Goal: Task Accomplishment & Management: Manage account settings

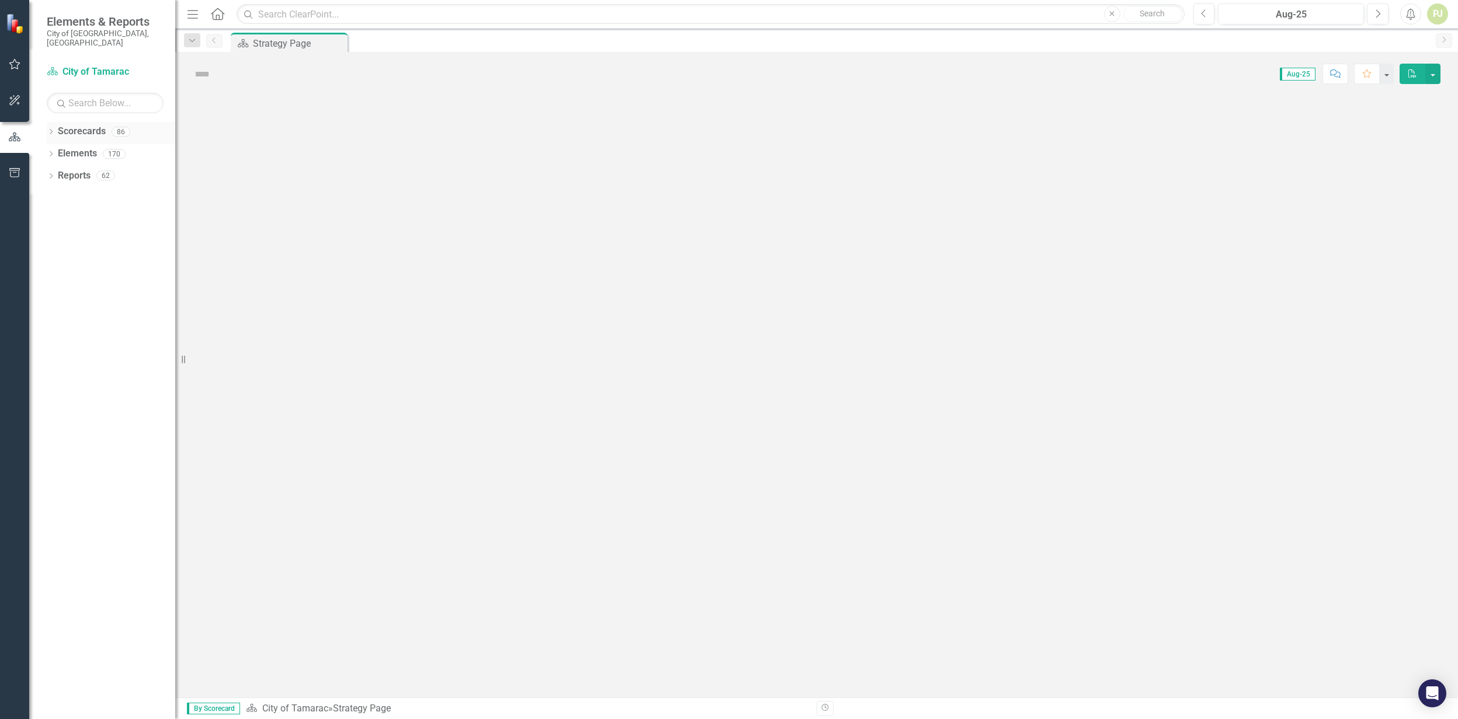
click at [48, 130] on icon "Dropdown" at bounding box center [51, 133] width 8 height 6
click at [55, 150] on icon "Dropdown" at bounding box center [57, 153] width 9 height 7
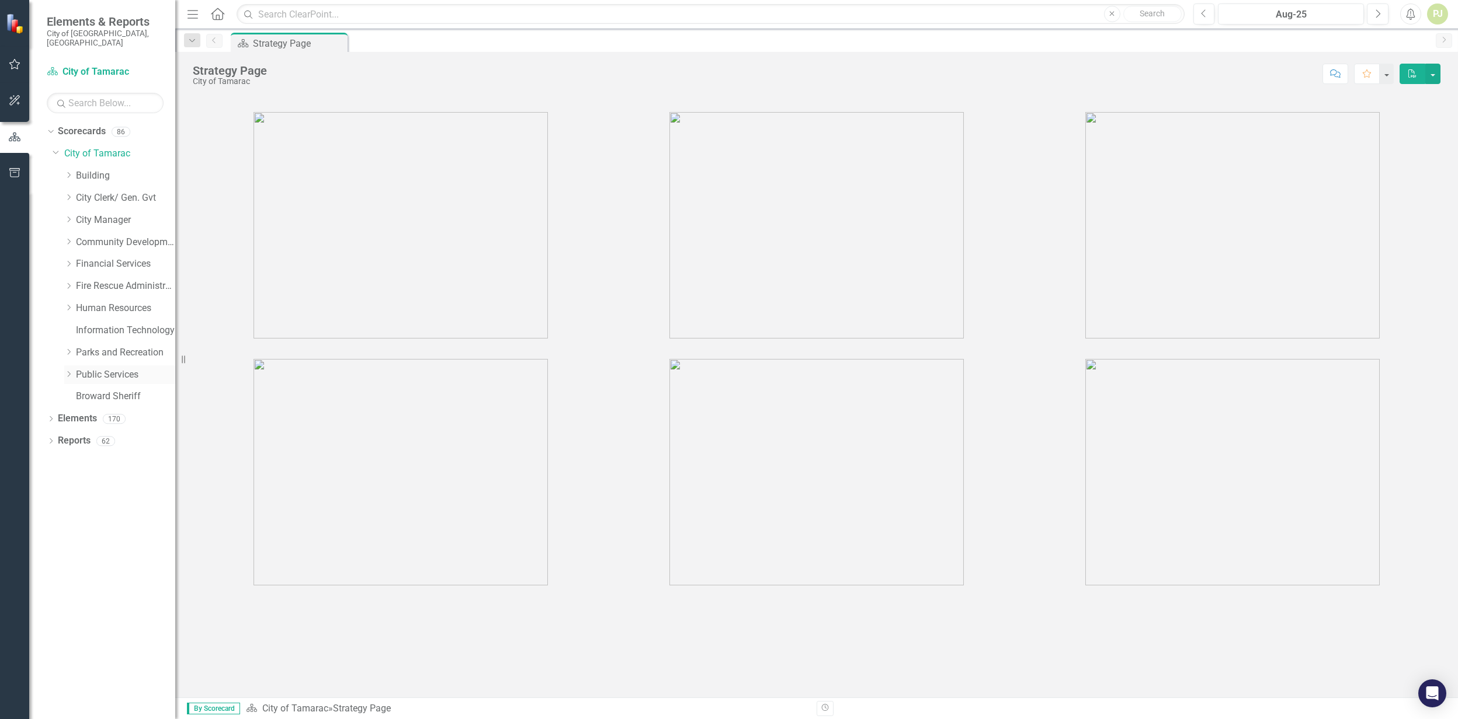
click at [71, 371] on icon "Dropdown" at bounding box center [68, 374] width 9 height 7
click at [83, 548] on icon "Dropdown" at bounding box center [80, 551] width 9 height 7
click at [91, 591] on icon "Dropdown" at bounding box center [92, 595] width 9 height 7
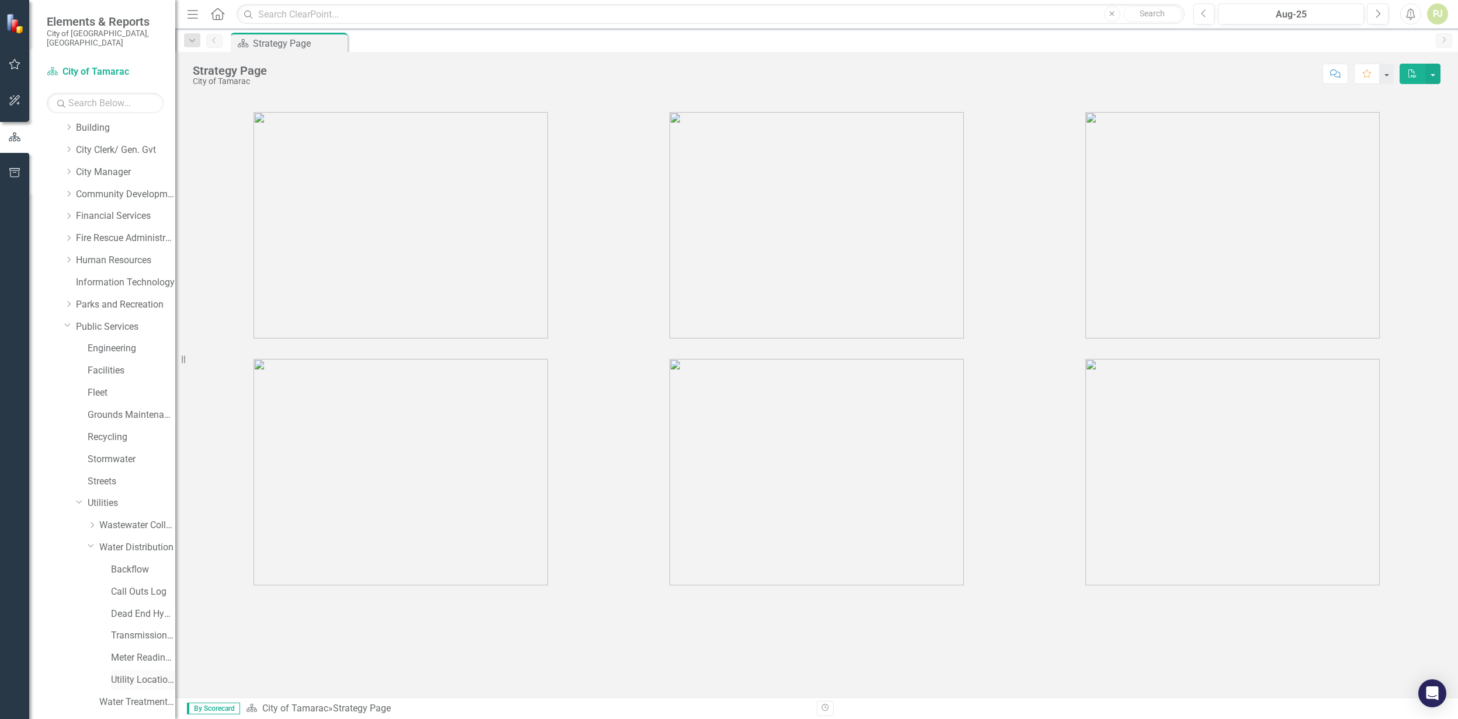
scroll to position [101, 0]
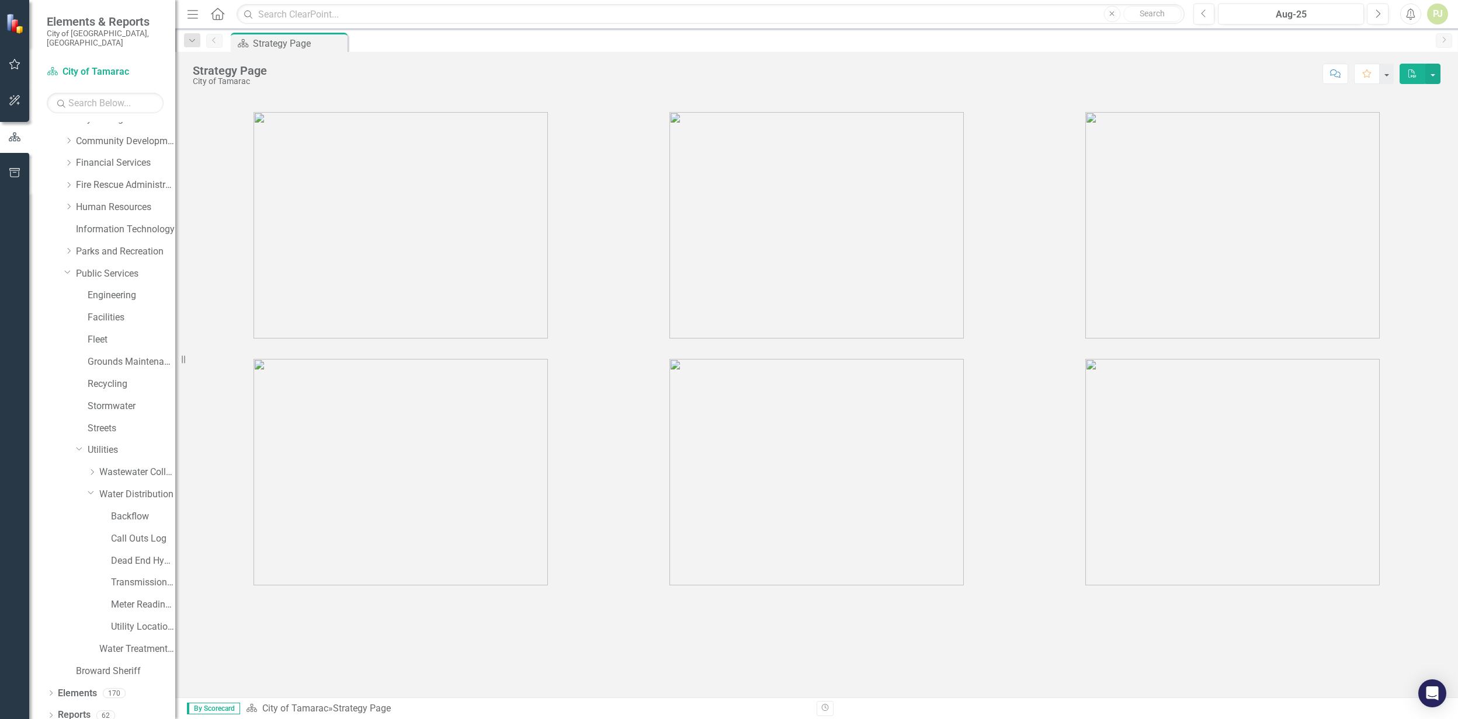
click at [110, 591] on div "Utility Location Requests" at bounding box center [119, 629] width 111 height 22
click at [127, 591] on link "Utility Location Requests" at bounding box center [143, 627] width 64 height 13
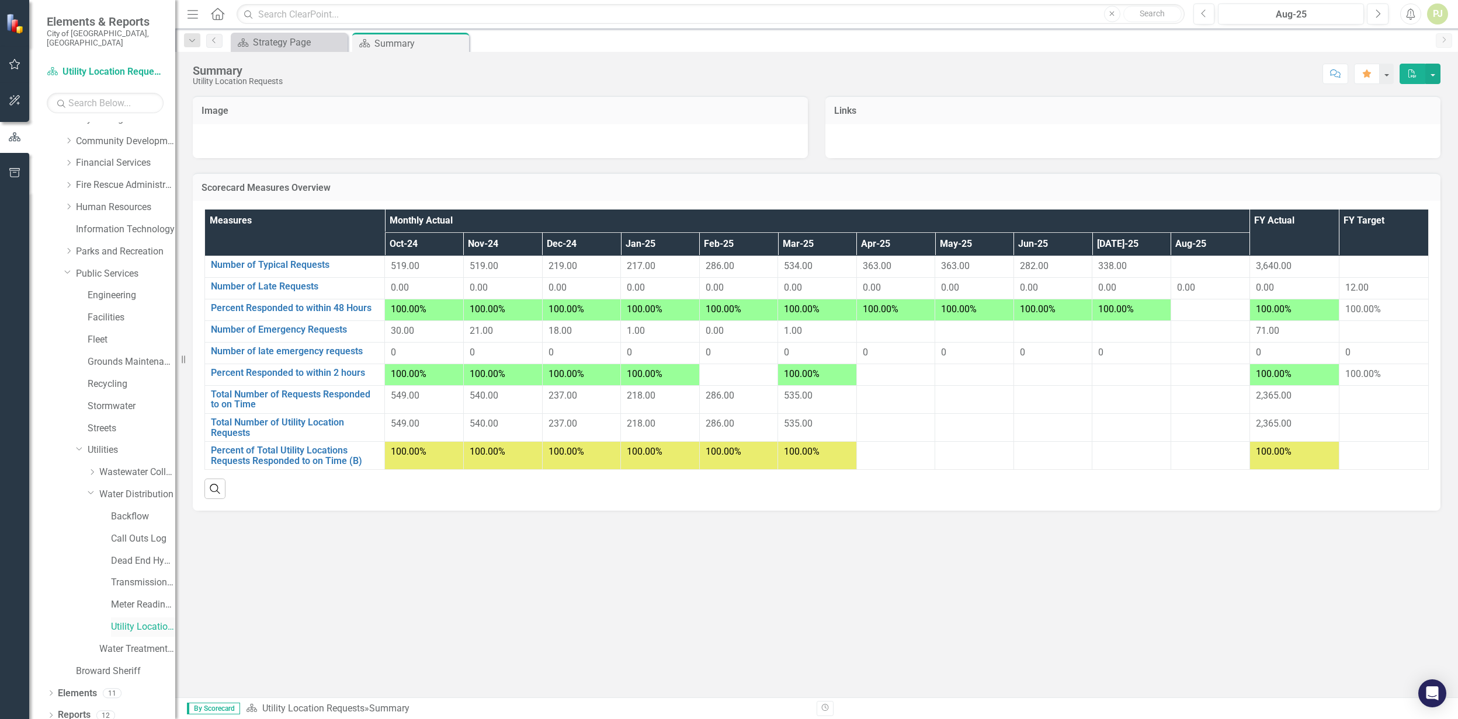
click at [141, 591] on link "Utility Location Requests" at bounding box center [143, 627] width 64 height 13
click at [703, 78] on button "button" at bounding box center [1432, 74] width 15 height 20
click at [703, 78] on button "button" at bounding box center [1385, 74] width 15 height 20
click at [703, 75] on button "button" at bounding box center [1432, 74] width 15 height 20
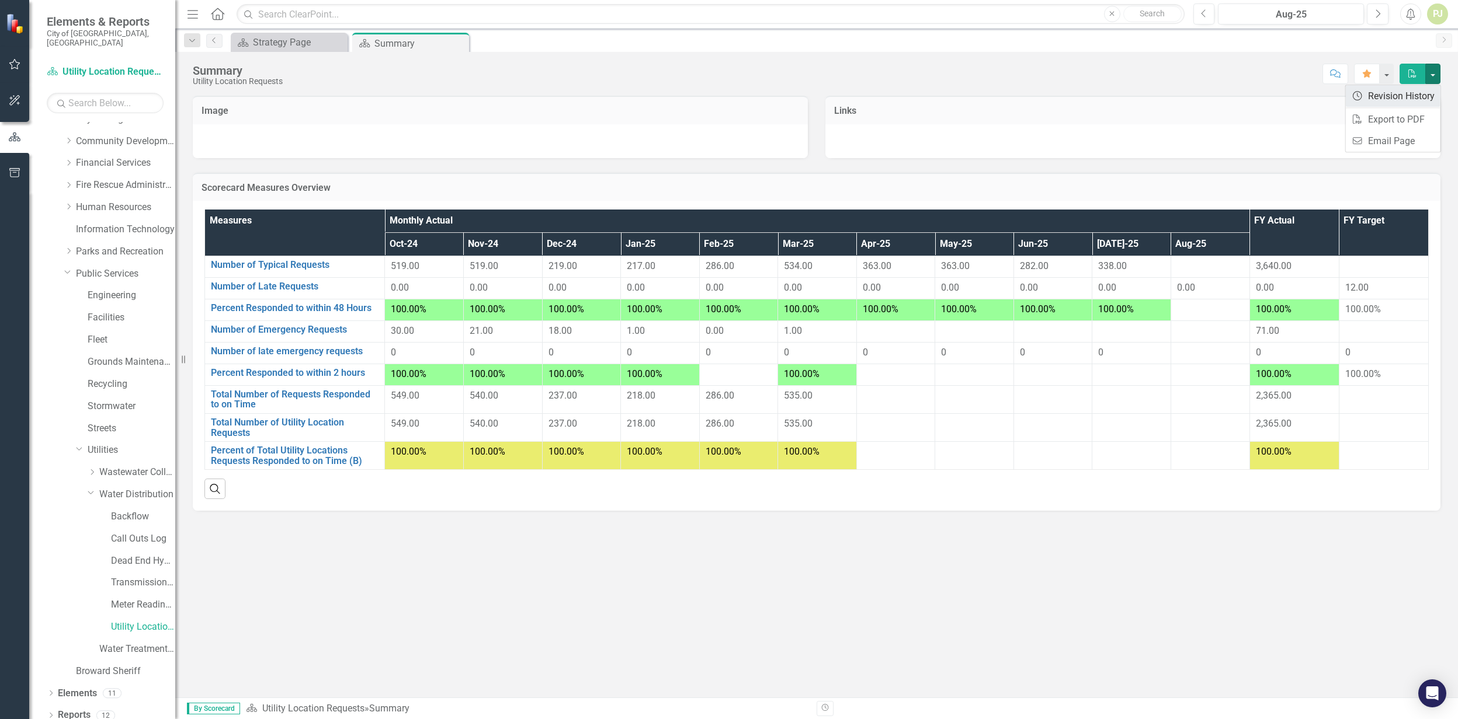
click at [703, 103] on link "Revision History Revision History" at bounding box center [1393, 96] width 95 height 22
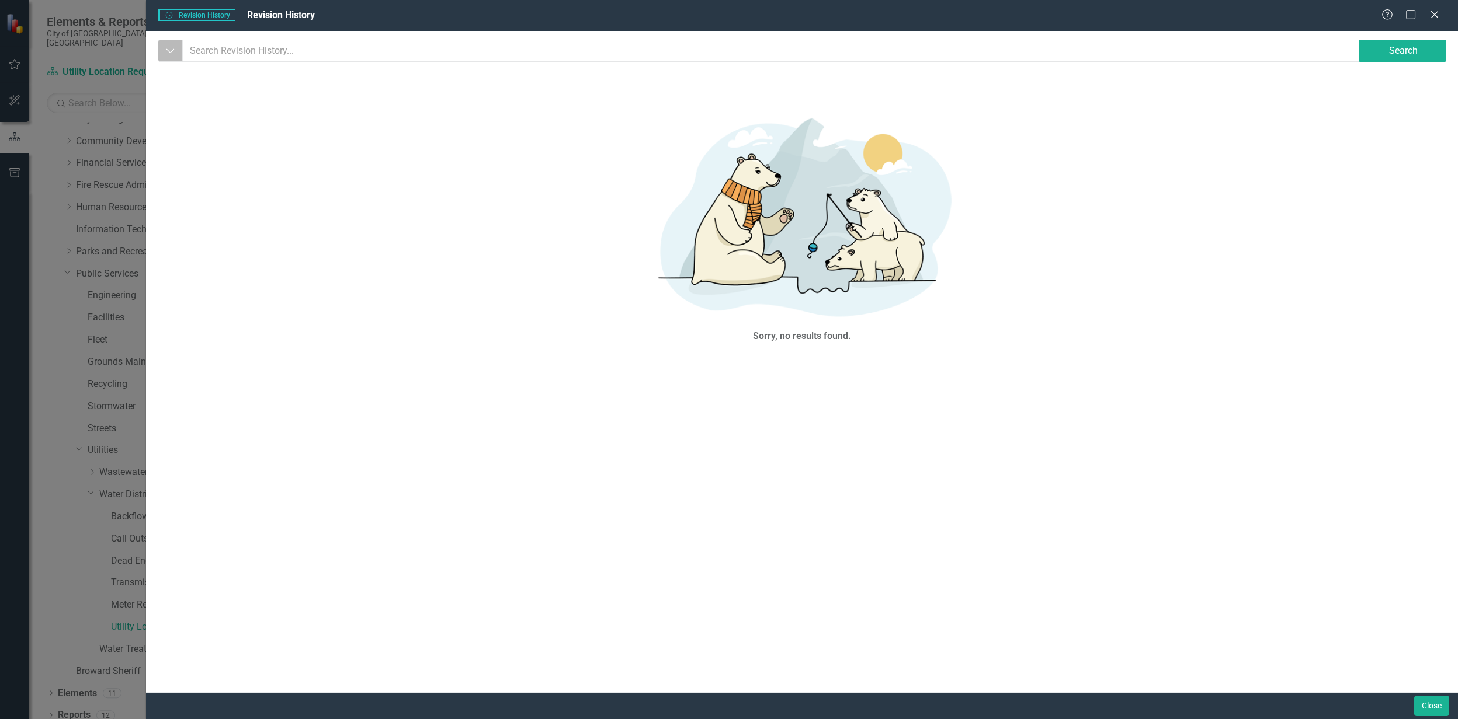
click at [171, 54] on icon "Dropdown" at bounding box center [170, 51] width 11 height 12
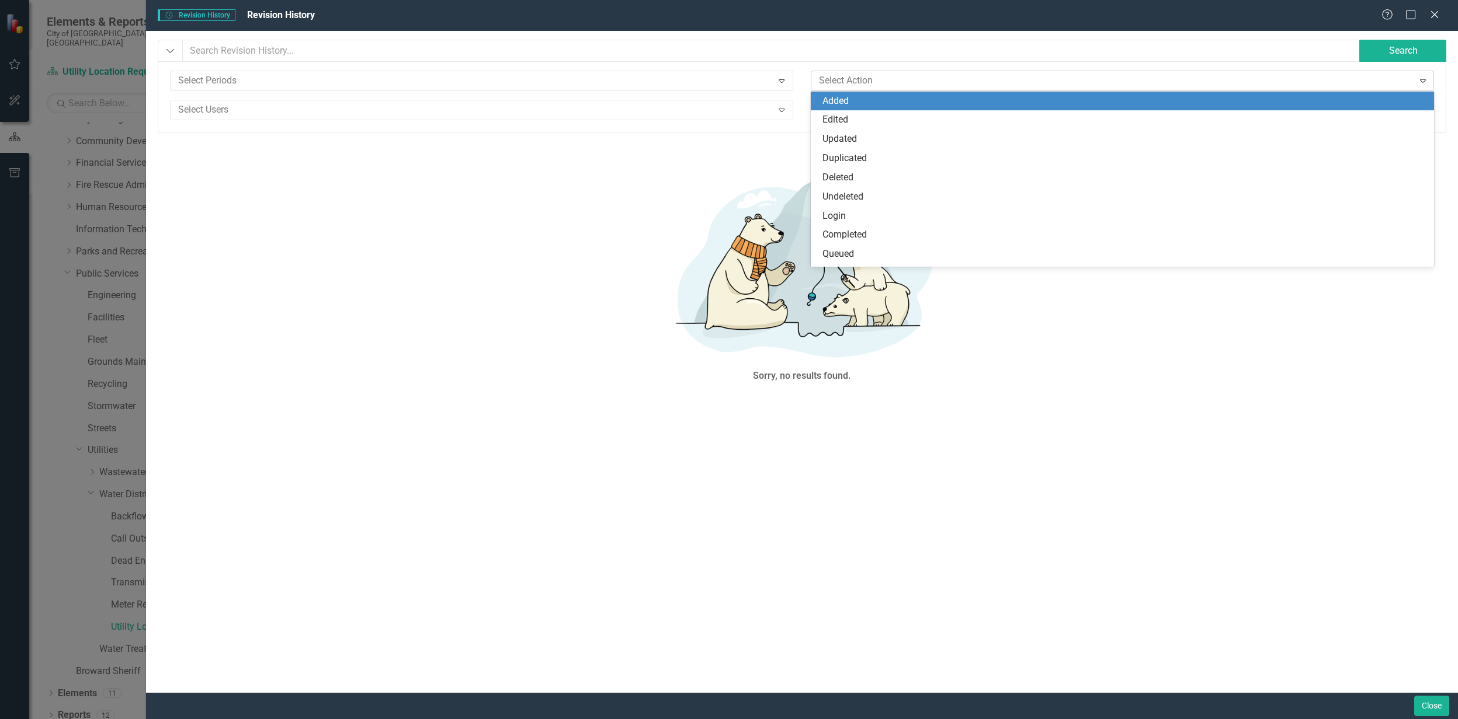
click at [703, 79] on div at bounding box center [1113, 81] width 599 height 16
click at [218, 84] on div at bounding box center [472, 81] width 599 height 16
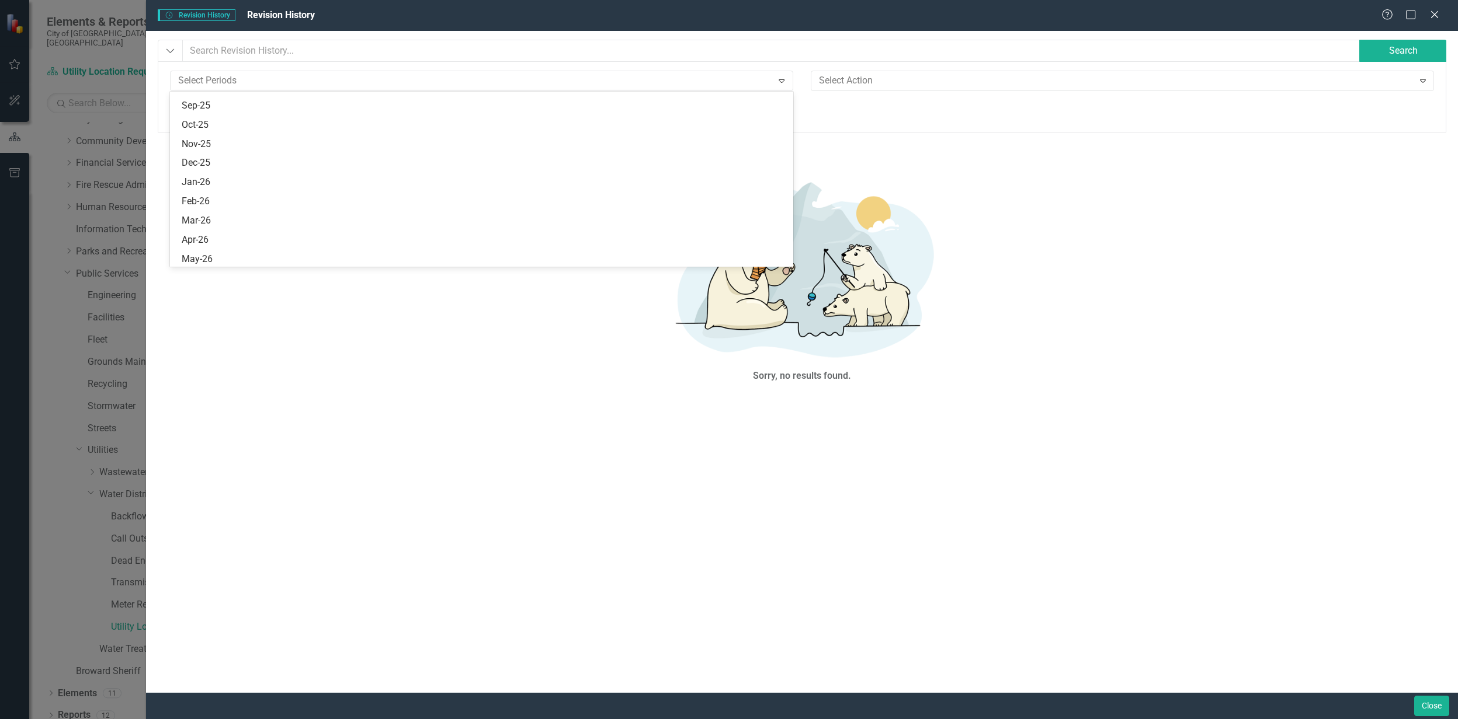
scroll to position [1257, 0]
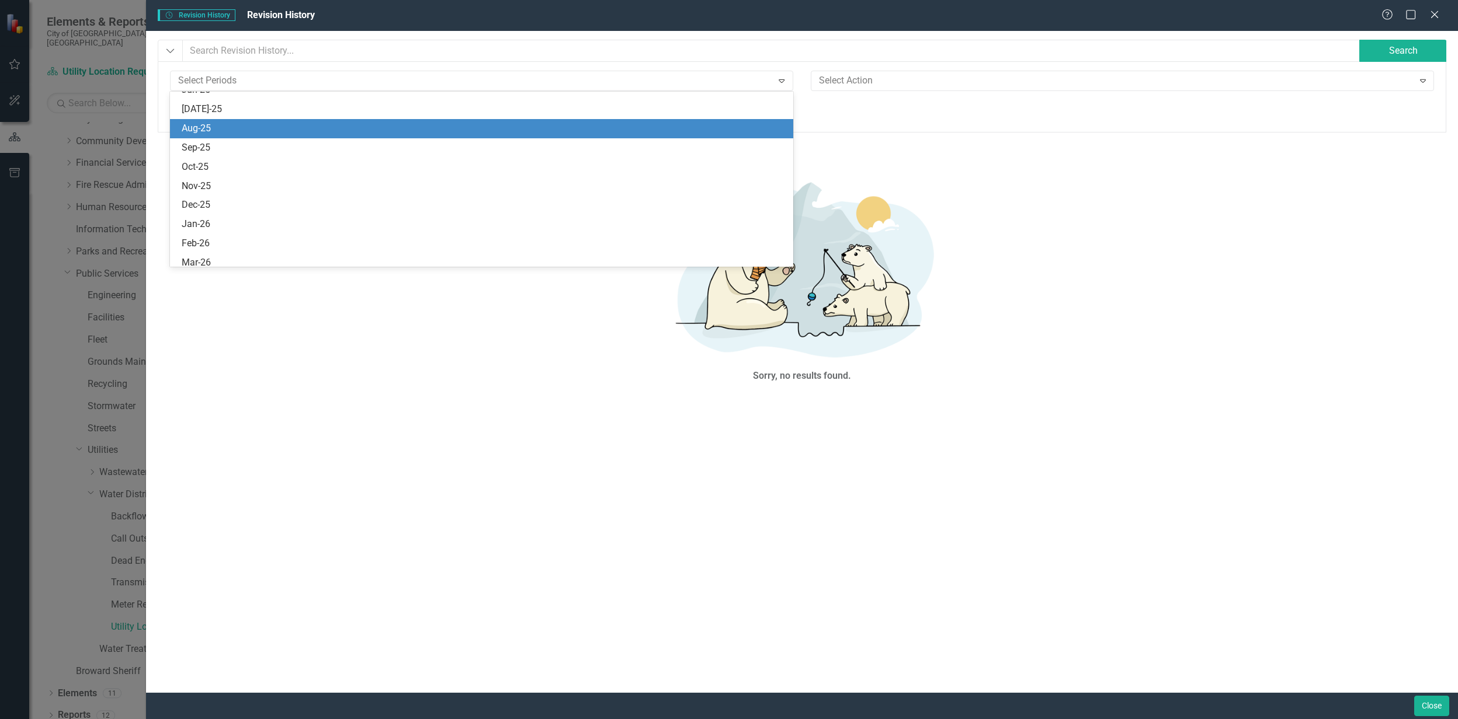
click at [211, 124] on div "Aug-25" at bounding box center [484, 128] width 604 height 13
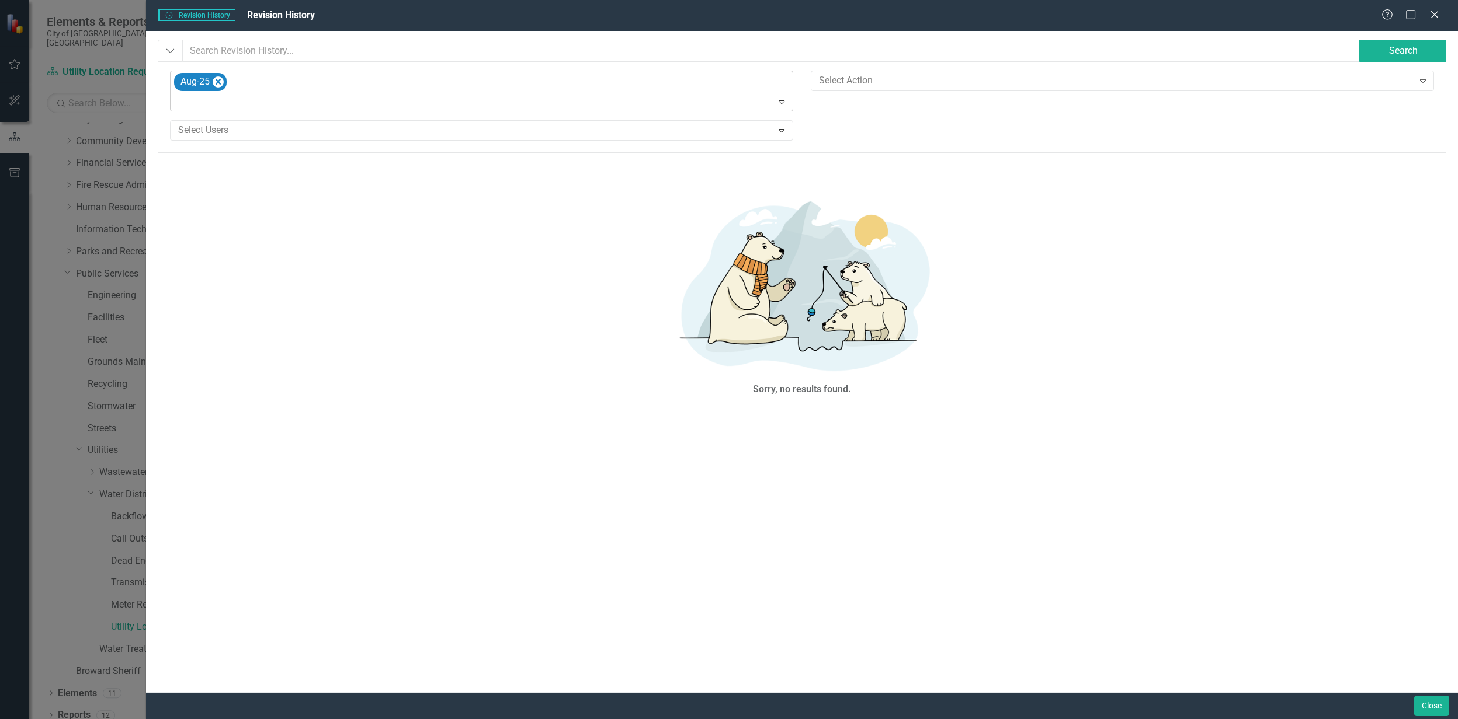
click at [703, 102] on icon "Expand" at bounding box center [782, 101] width 12 height 9
click at [190, 83] on div "Aug-25" at bounding box center [194, 82] width 34 height 17
click at [703, 49] on button "Search" at bounding box center [1403, 51] width 88 height 22
click at [703, 12] on icon at bounding box center [1434, 14] width 9 height 9
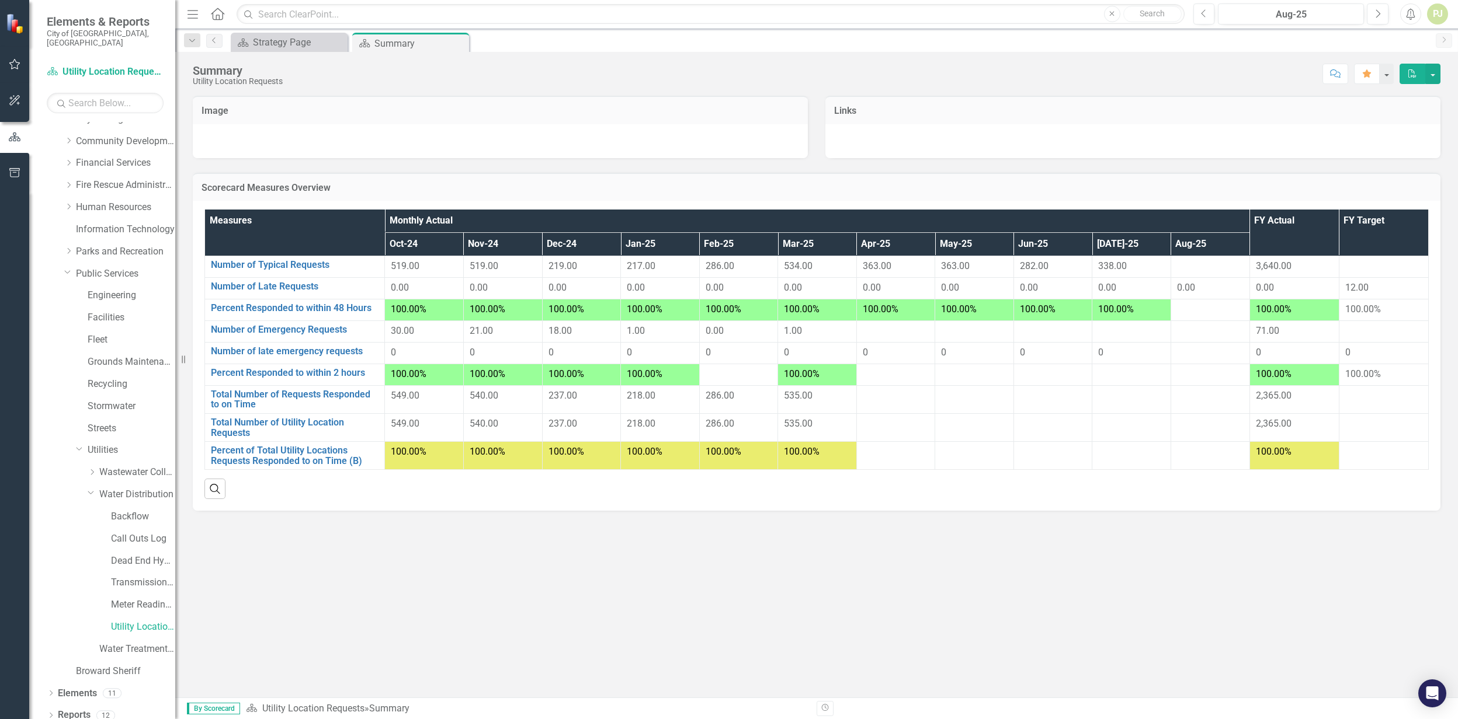
click at [703, 243] on th "Feb-25" at bounding box center [738, 244] width 79 height 23
click at [315, 332] on link "Number of Emergency Requests" at bounding box center [295, 330] width 168 height 11
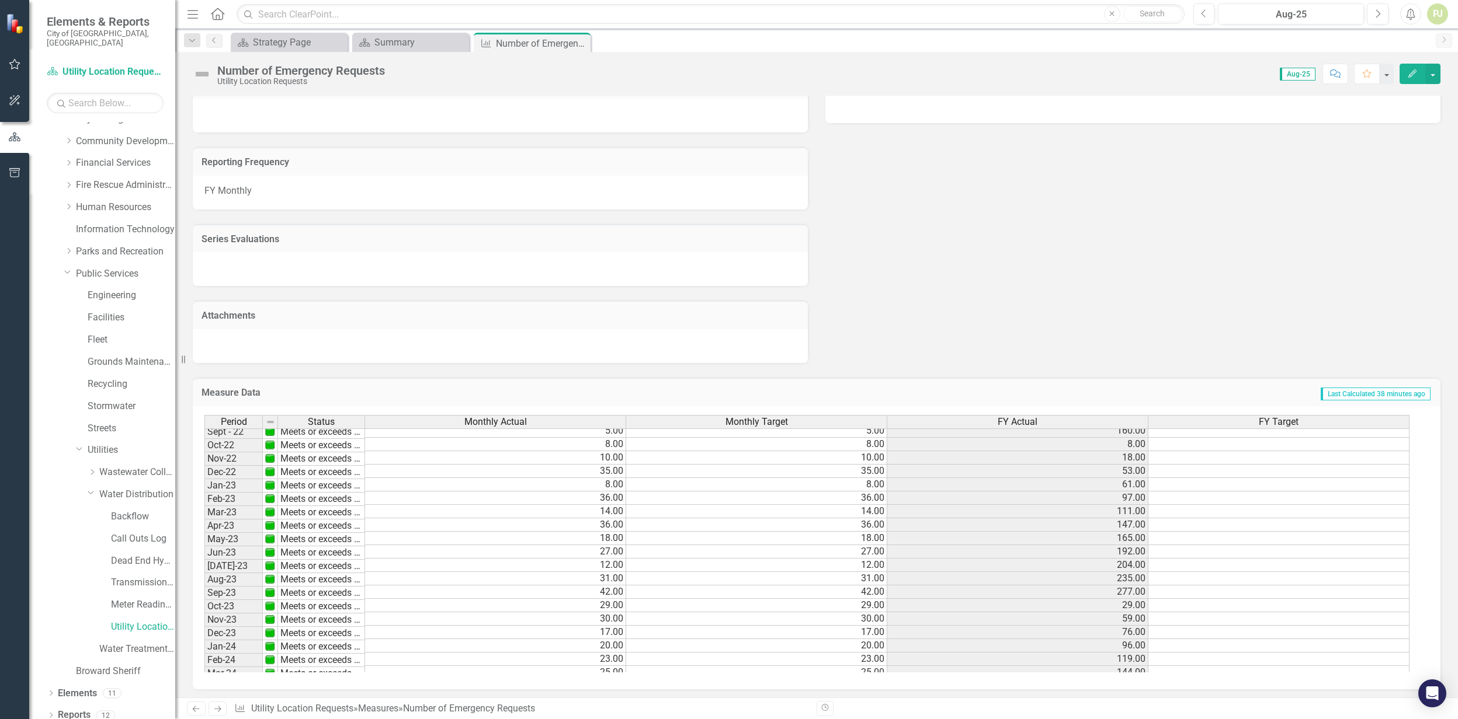
scroll to position [160, 0]
click at [609, 591] on td at bounding box center [495, 618] width 261 height 13
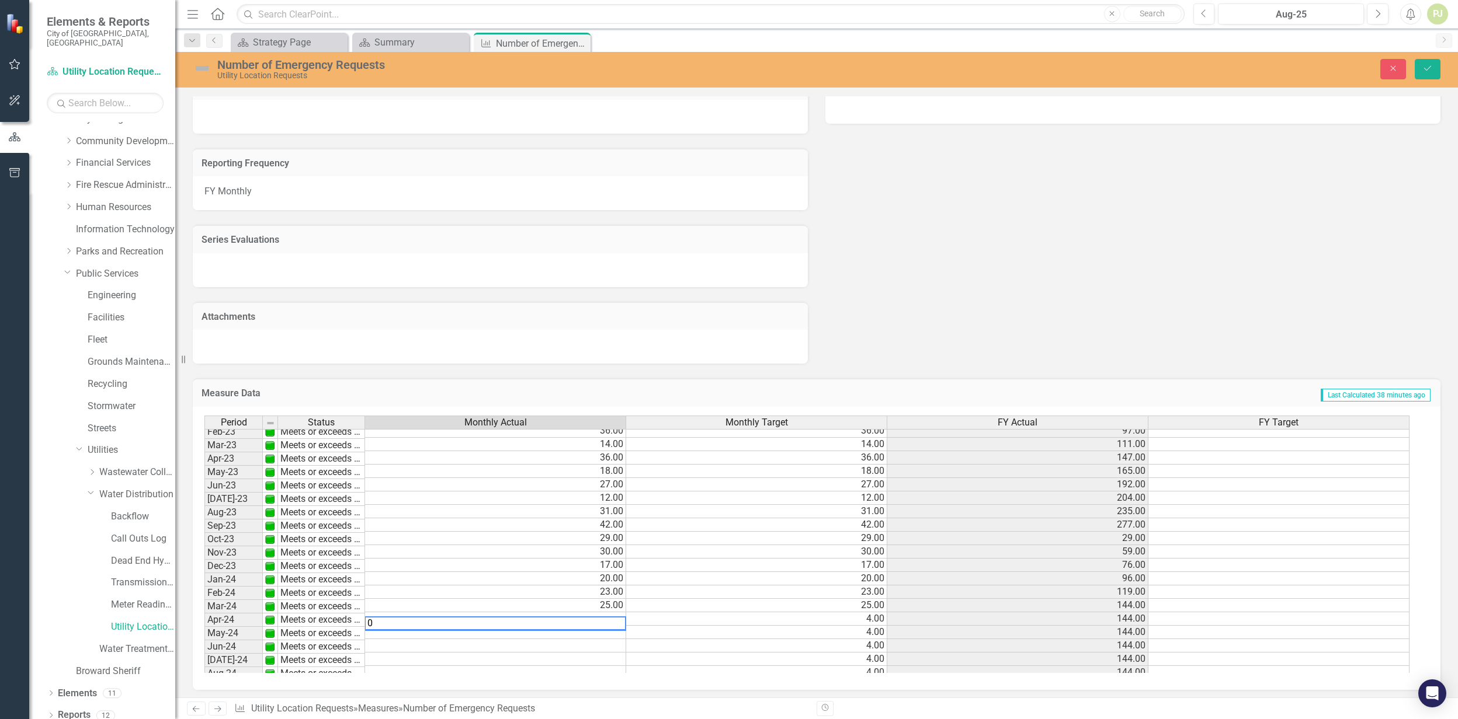
click at [703, 591] on td "4.00" at bounding box center [756, 619] width 261 height 13
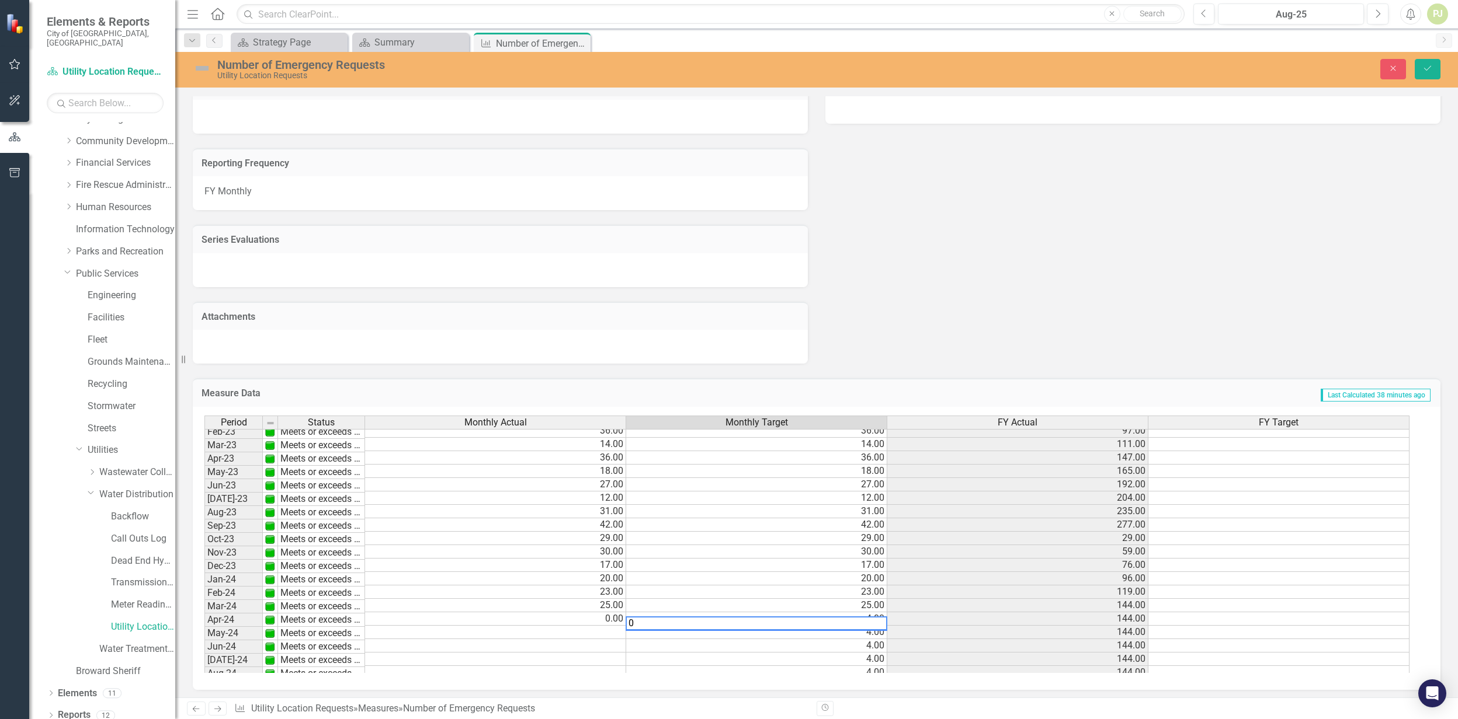
type textarea "0"
click at [606, 591] on td at bounding box center [495, 632] width 261 height 13
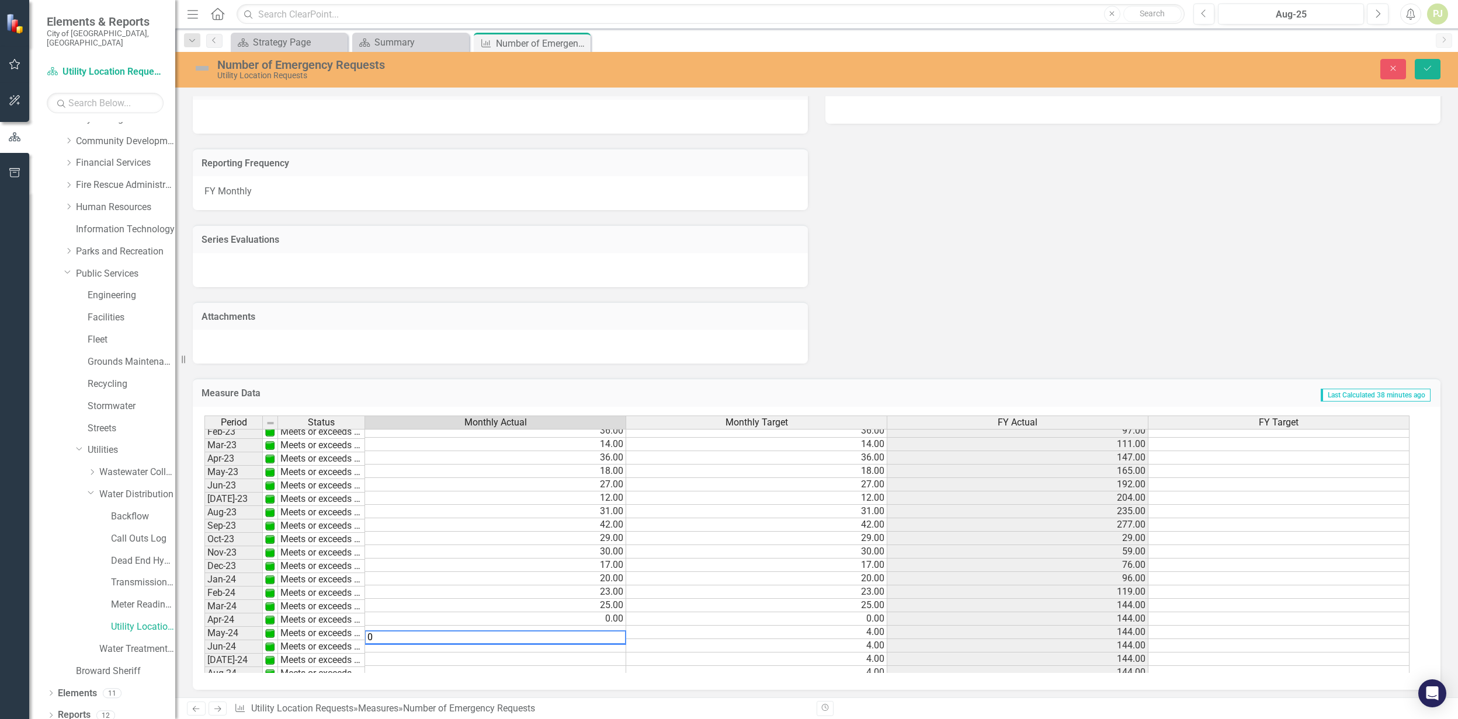
click at [703, 591] on td "4.00" at bounding box center [756, 632] width 261 height 13
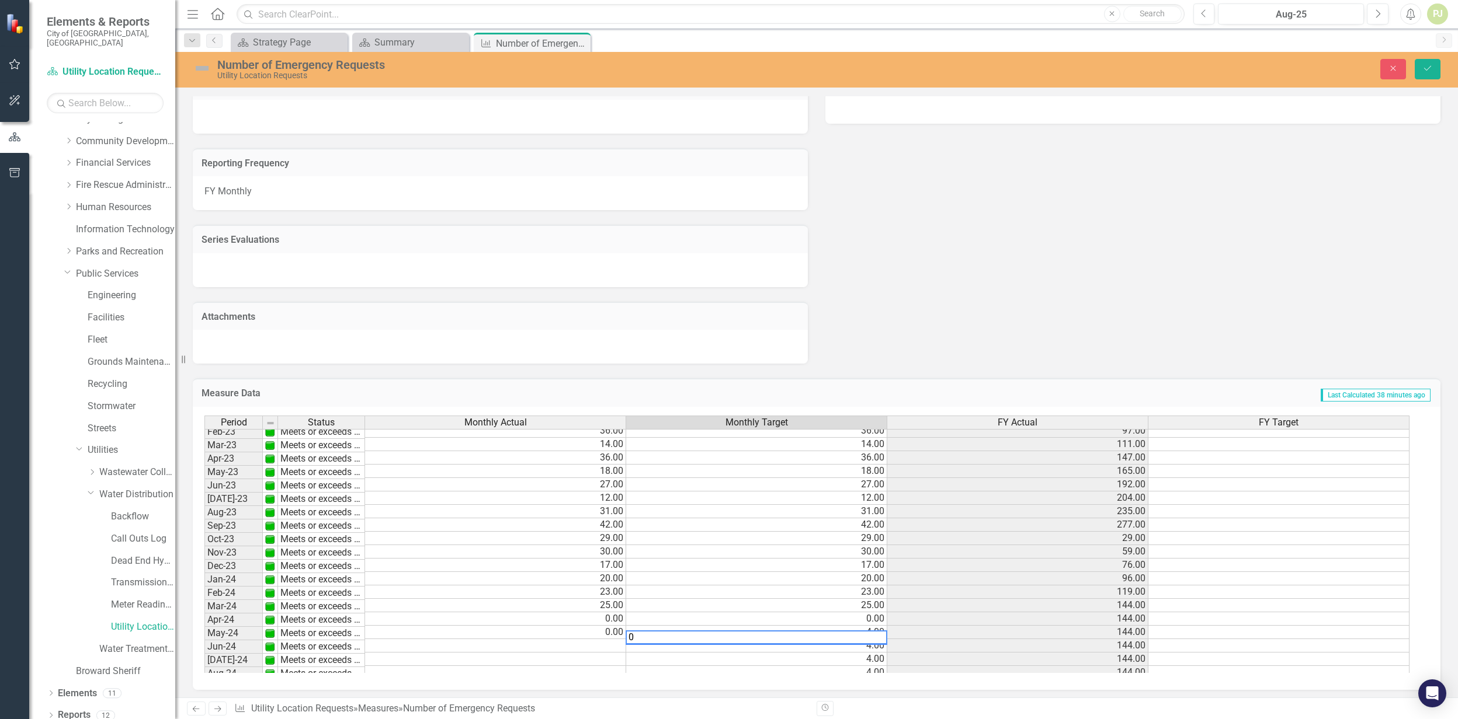
type textarea "0"
click at [609, 591] on td at bounding box center [495, 645] width 261 height 13
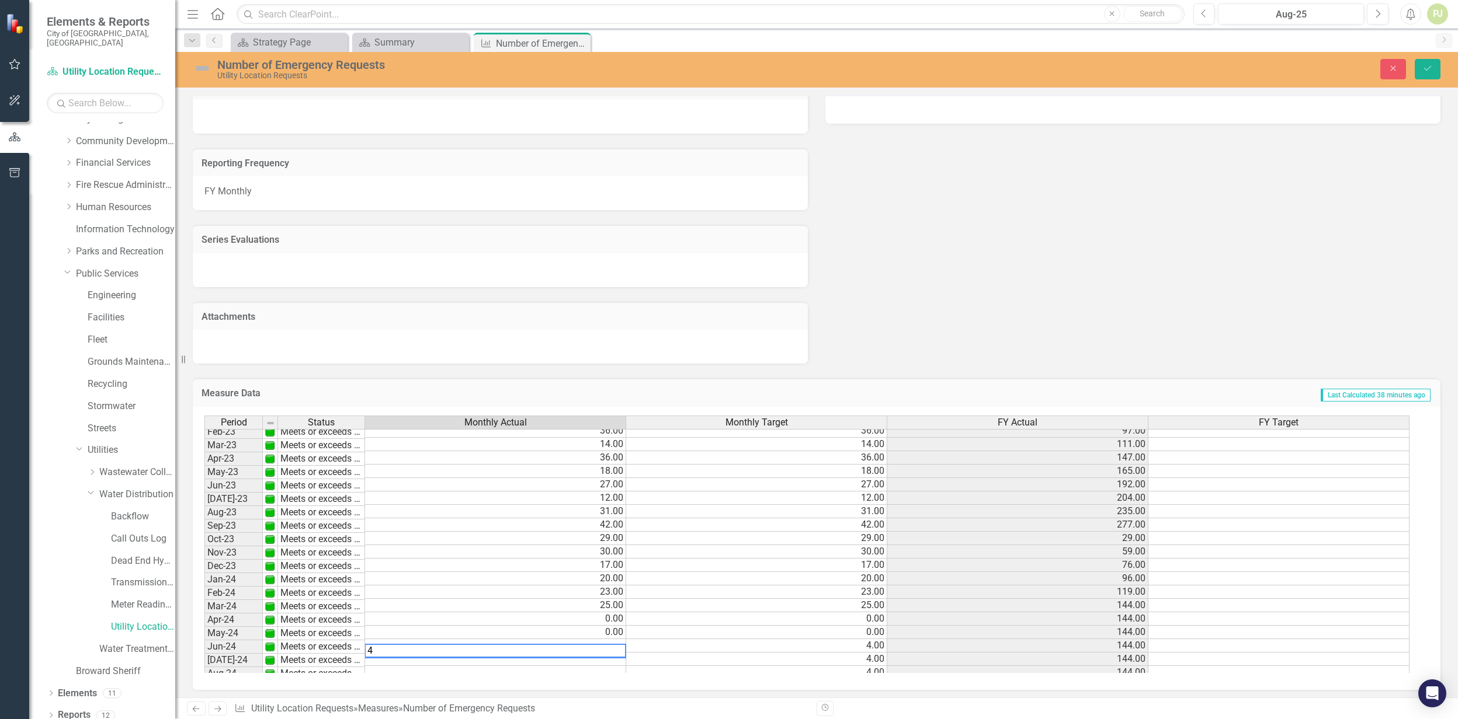
click at [703, 591] on td "4.00" at bounding box center [756, 645] width 261 height 13
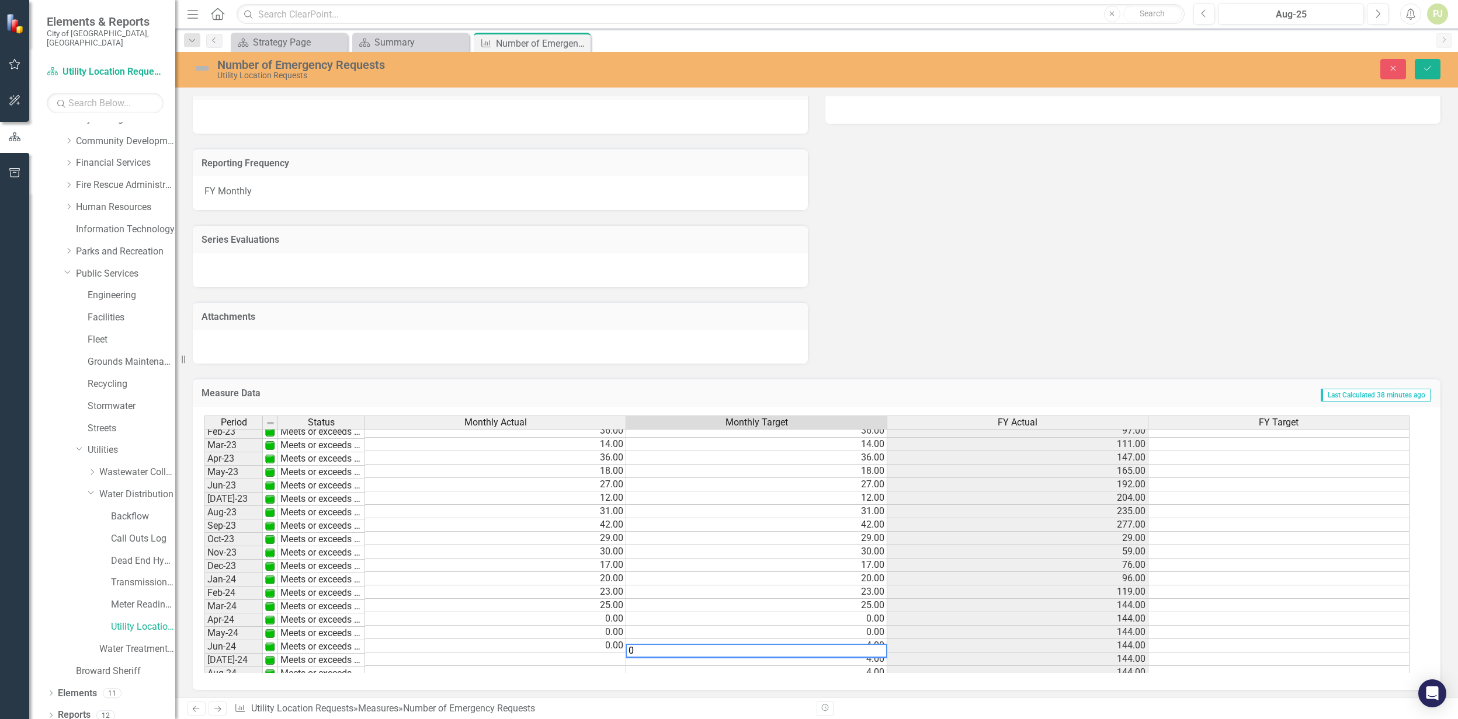
type textarea "0"
click at [605, 591] on td at bounding box center [495, 659] width 261 height 13
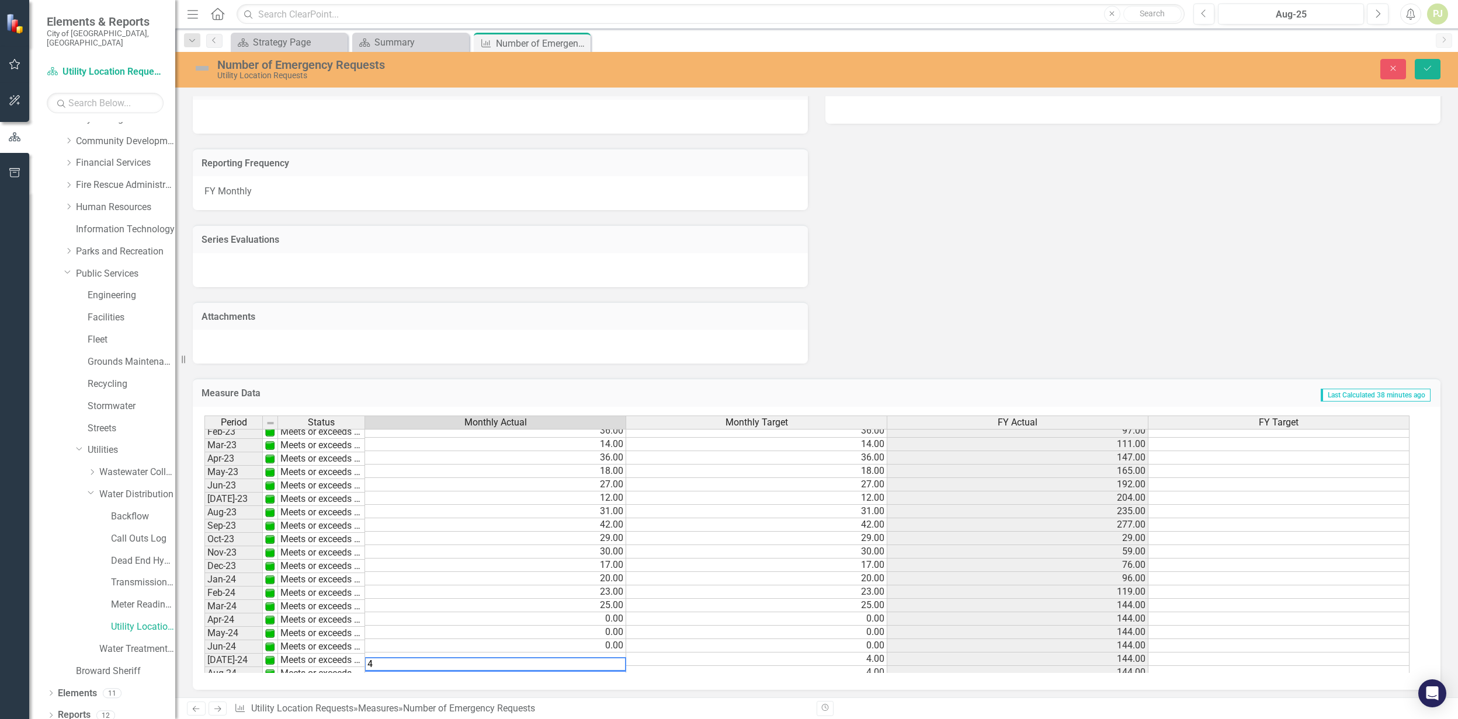
click at [703, 591] on td "4.00" at bounding box center [756, 659] width 261 height 13
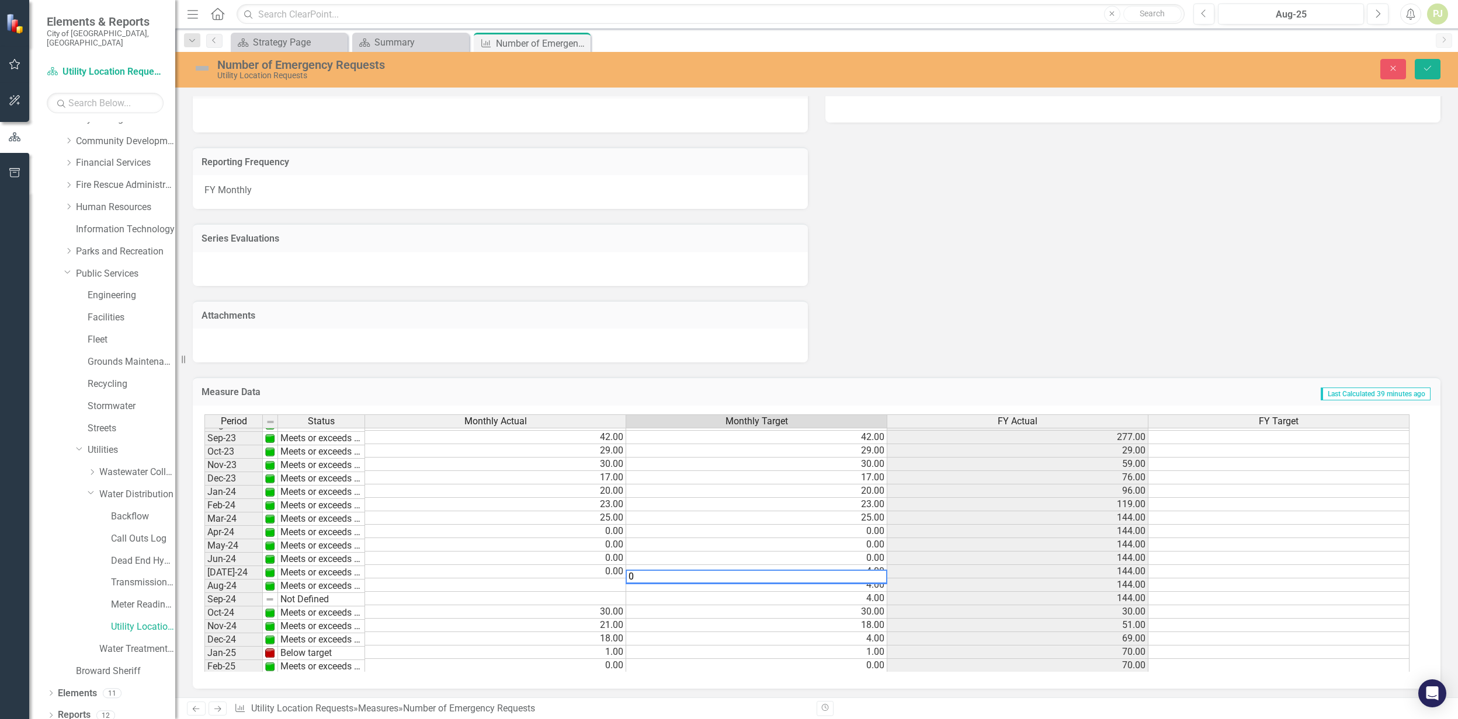
type textarea "0"
click at [615, 584] on tbody "May-22 Meets or exceeds target 13.00 13.00 101.00 Jun-22 Meets or exceeds targe…" at bounding box center [806, 464] width 1205 height 498
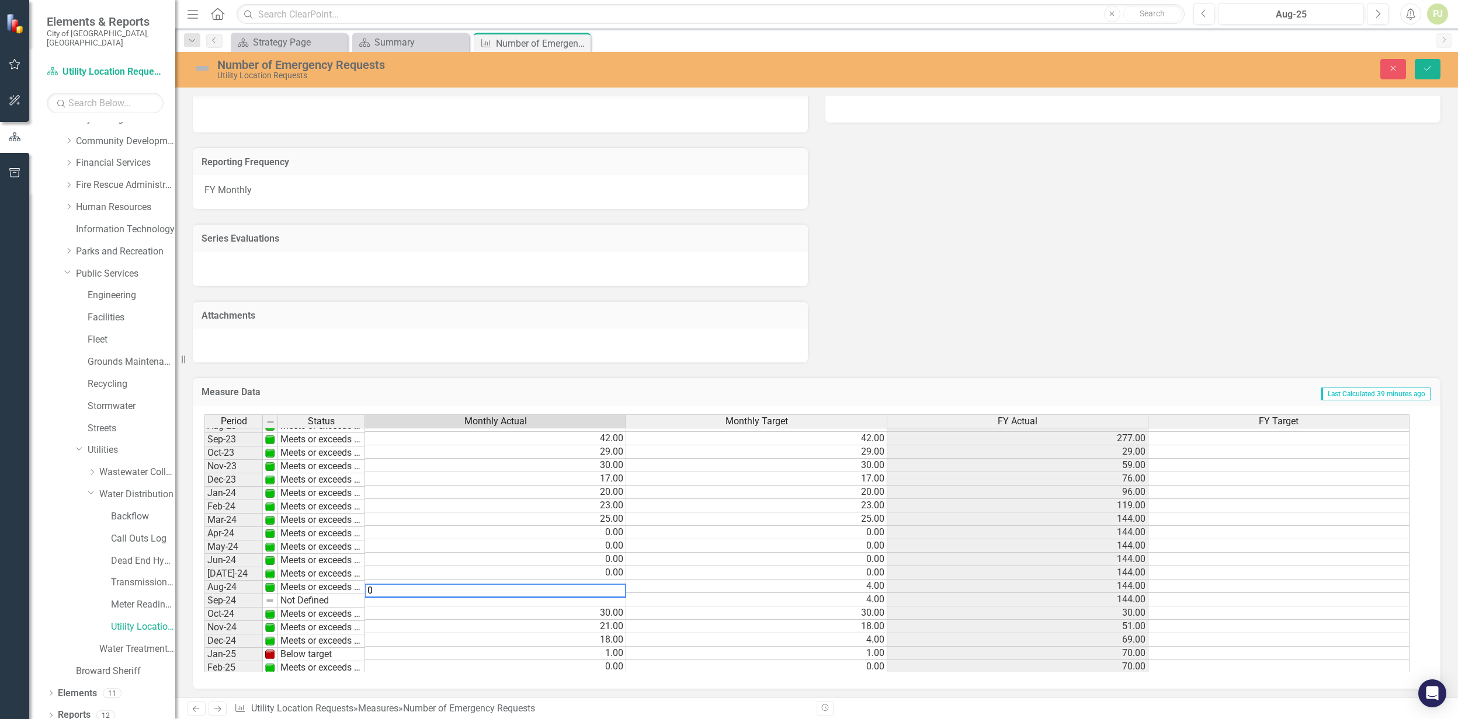
click at [703, 586] on td "4.00" at bounding box center [756, 586] width 261 height 13
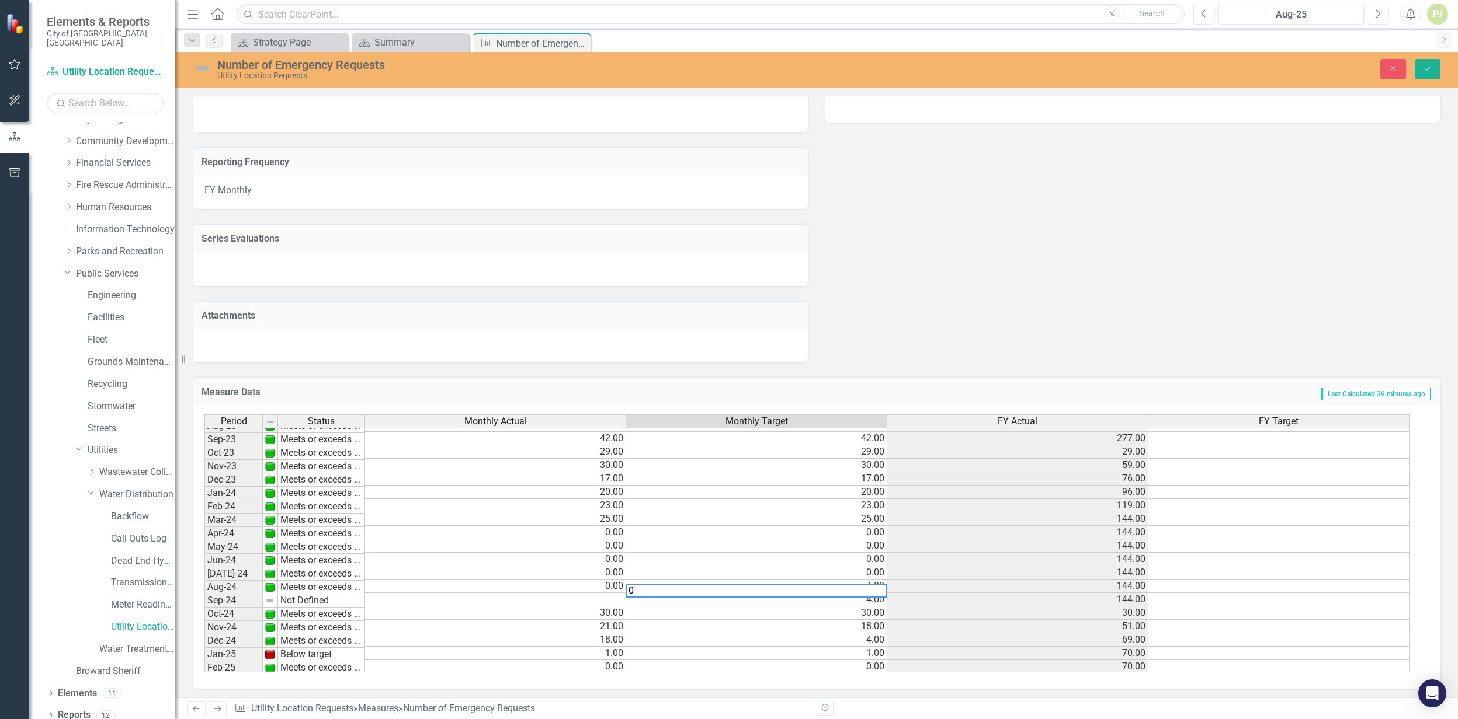
type textarea "0"
click at [601, 591] on td at bounding box center [495, 599] width 261 height 13
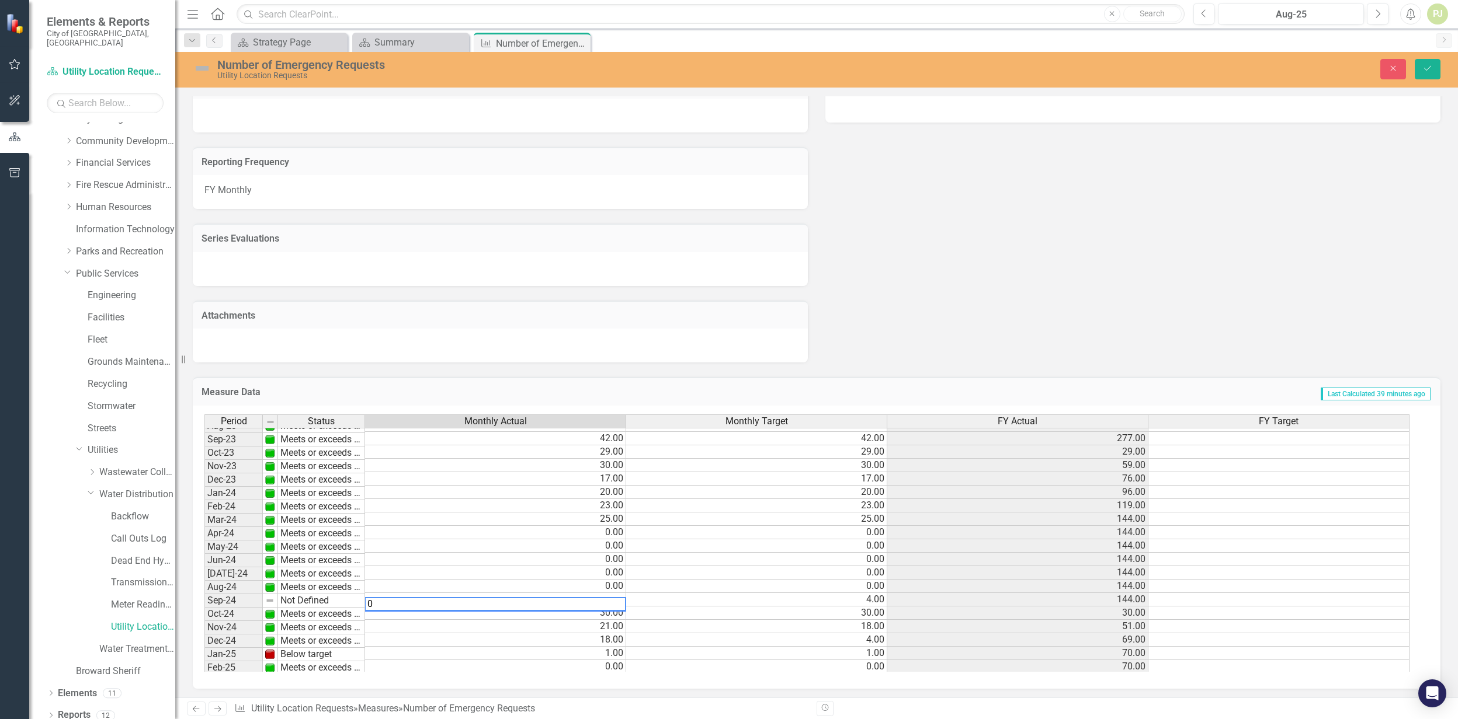
click at [703, 591] on td "4.00" at bounding box center [756, 599] width 261 height 13
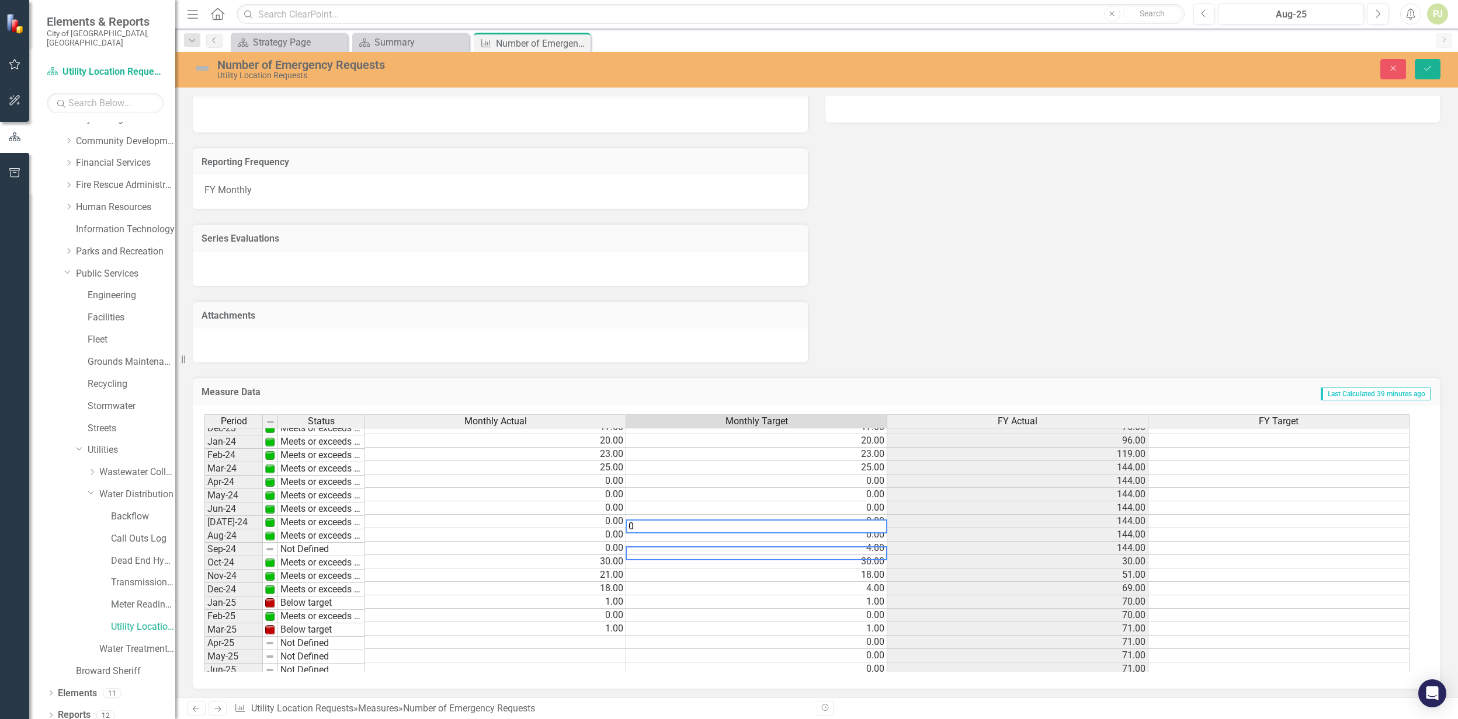
scroll to position [390, 0]
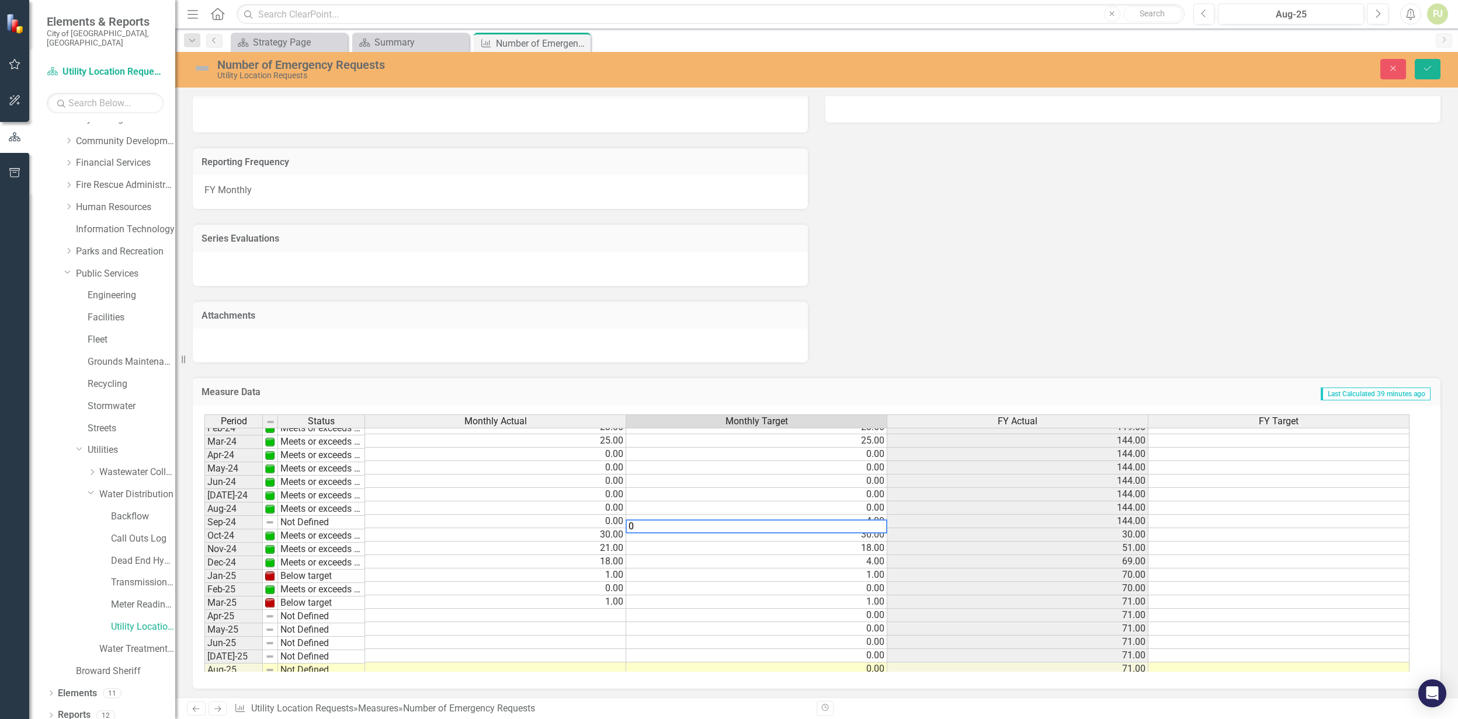
click at [698, 586] on tbody "Oct-22 Meets or exceeds target 8.00 8.00 8.00 Nov-22 Meets or exceeds target 10…" at bounding box center [806, 461] width 1205 height 511
click at [703, 550] on td "18.00" at bounding box center [756, 549] width 261 height 13
click at [703, 572] on td "1.00" at bounding box center [756, 576] width 261 height 13
click at [703, 559] on td "4.00" at bounding box center [756, 563] width 261 height 13
click at [703, 578] on td "1.00" at bounding box center [756, 576] width 261 height 13
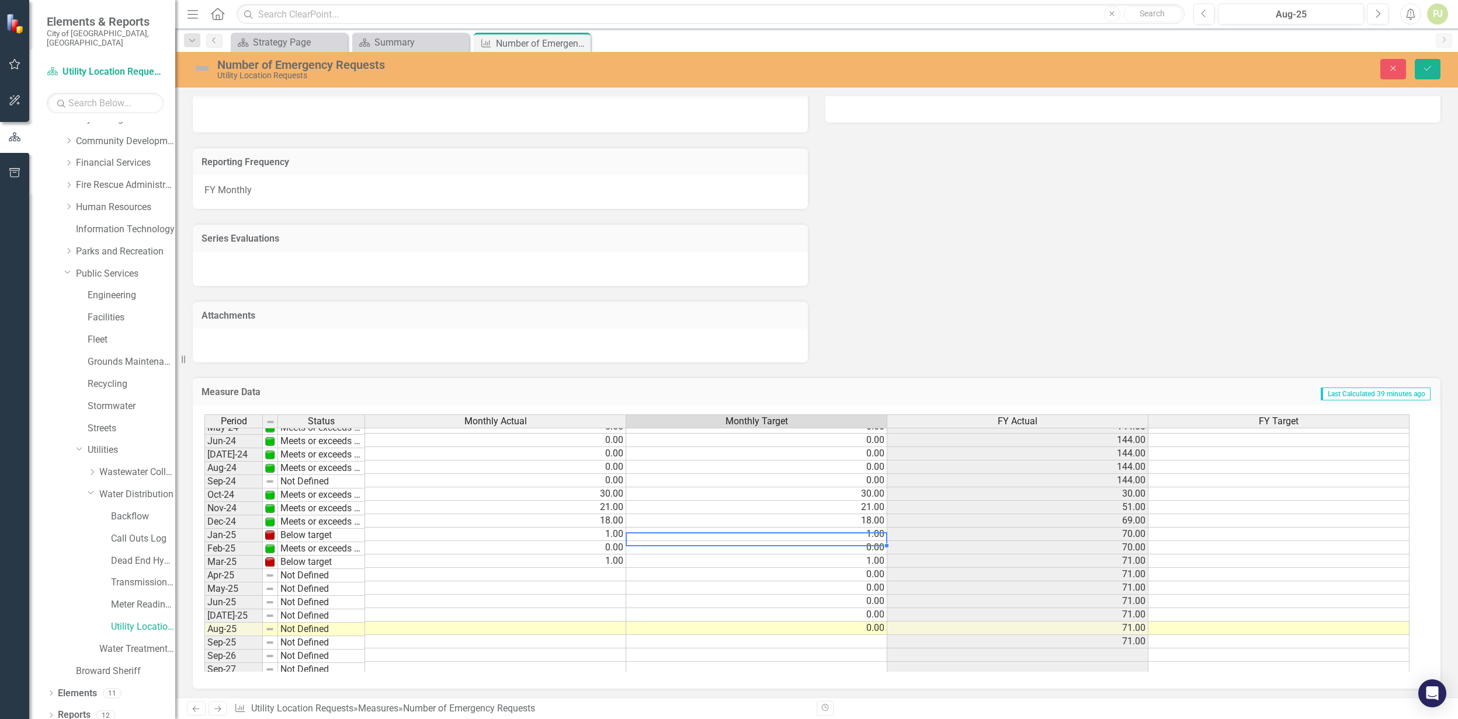
scroll to position [443, 0]
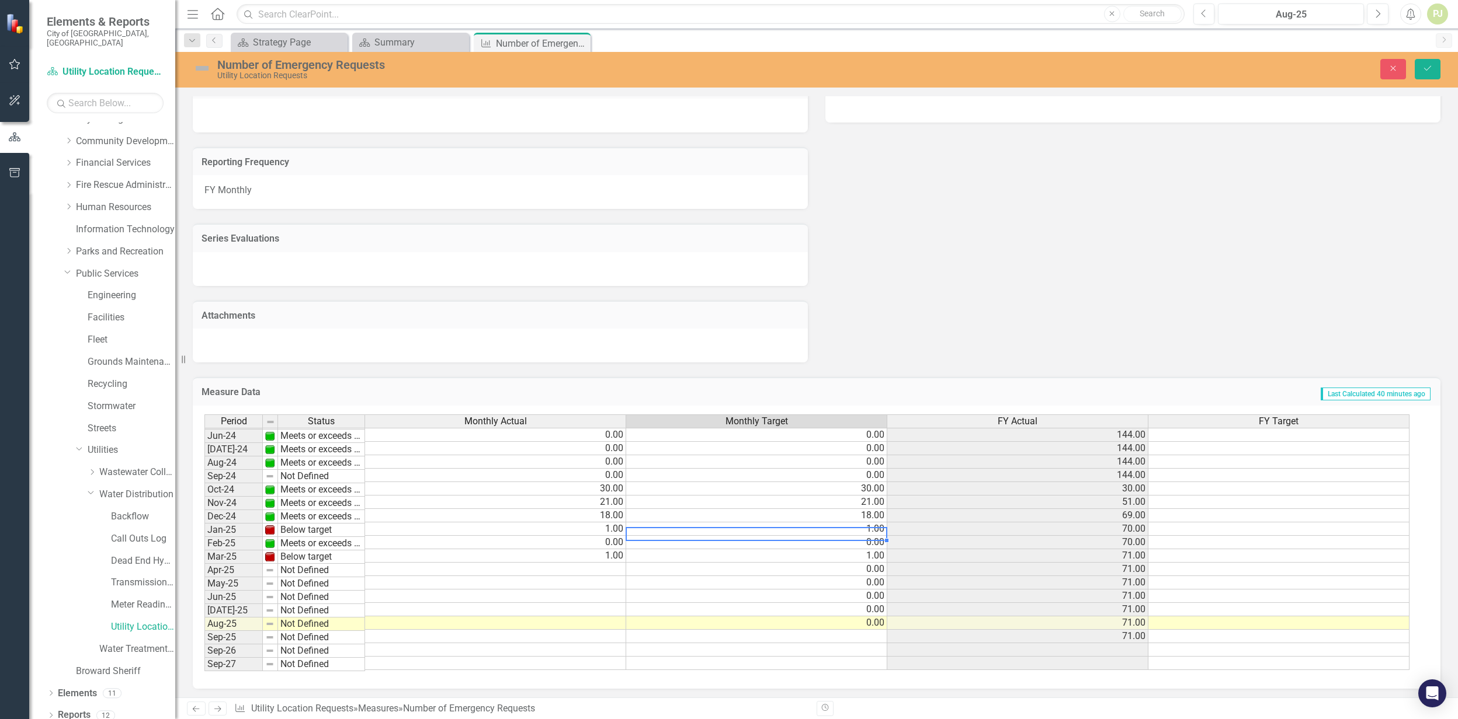
click at [204, 564] on div "Period Status Monthly Actual Monthly Target FY Actual FY Target Feb-23 Meets or…" at bounding box center [204, 434] width 0 height 471
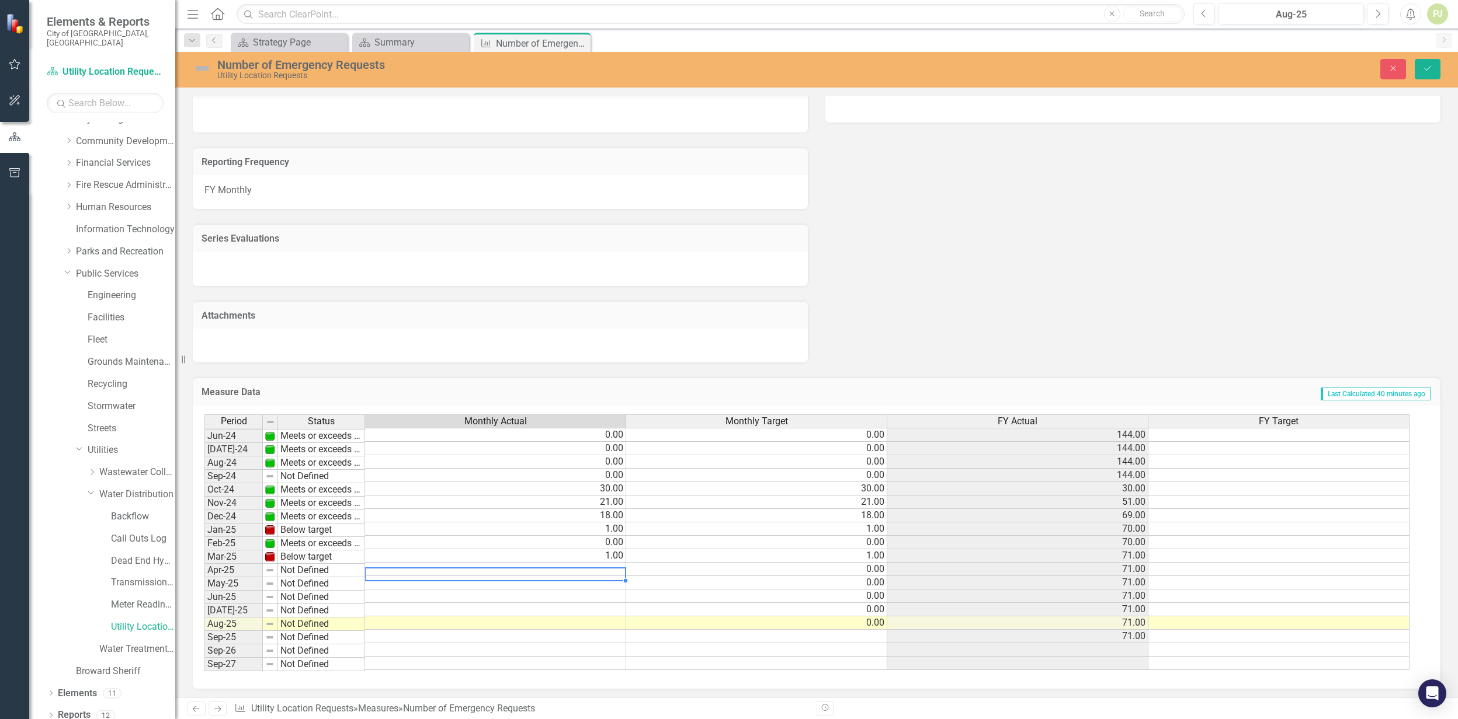
scroll to position [437, 0]
click at [703, 572] on td "0.00" at bounding box center [756, 570] width 261 height 13
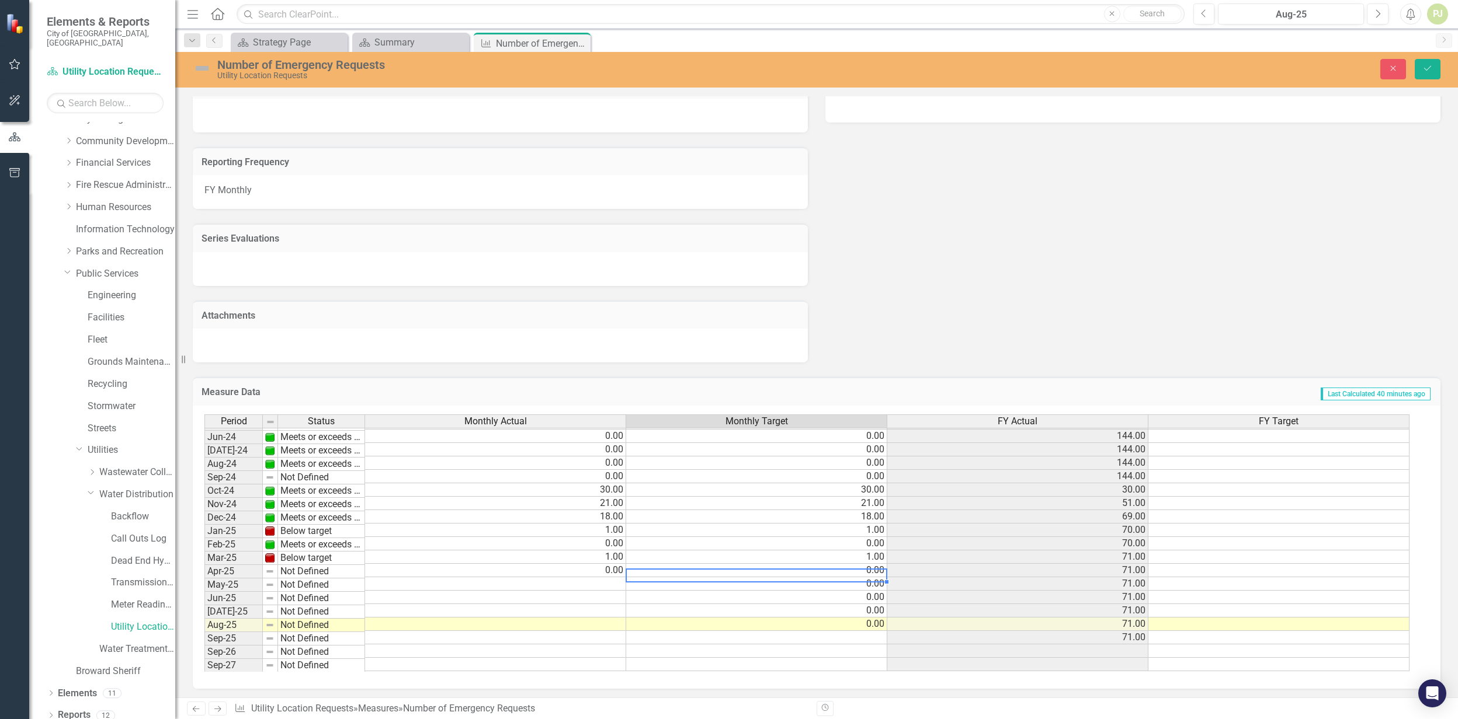
click at [602, 586] on td at bounding box center [495, 584] width 261 height 13
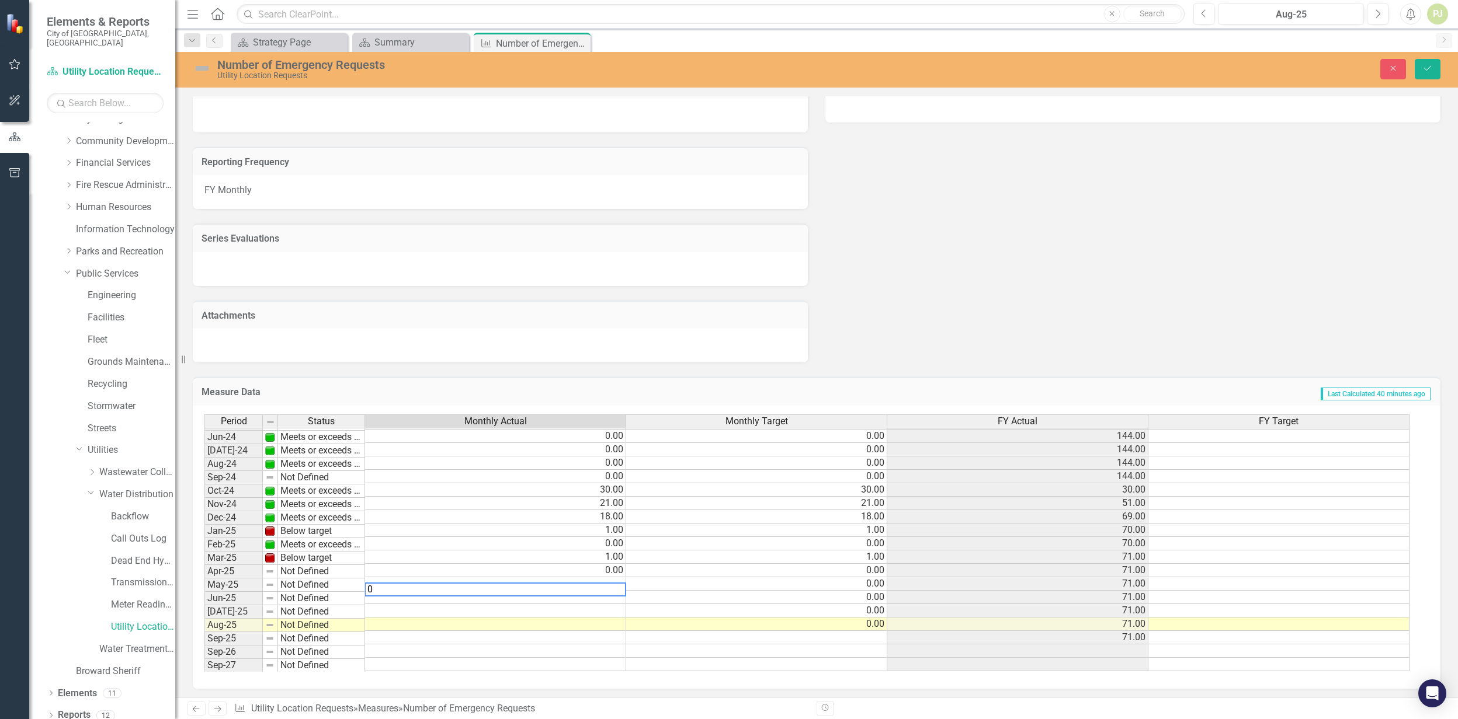
click at [703, 583] on td "0.00" at bounding box center [756, 584] width 261 height 13
click at [610, 591] on td at bounding box center [495, 597] width 261 height 13
type textarea "0"
click at [599, 591] on td at bounding box center [495, 609] width 261 height 13
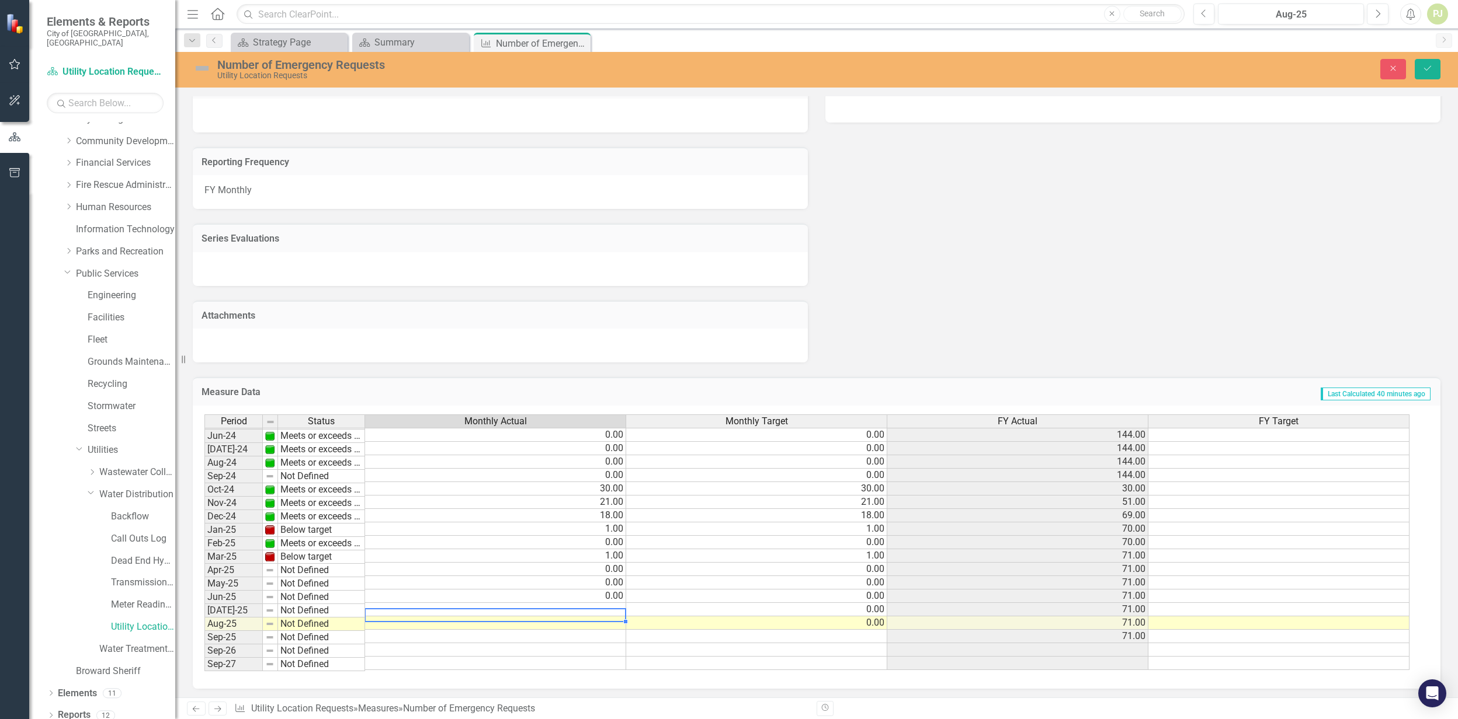
click at [606, 591] on td at bounding box center [495, 609] width 261 height 13
click at [703, 591] on td "0.00" at bounding box center [756, 609] width 261 height 13
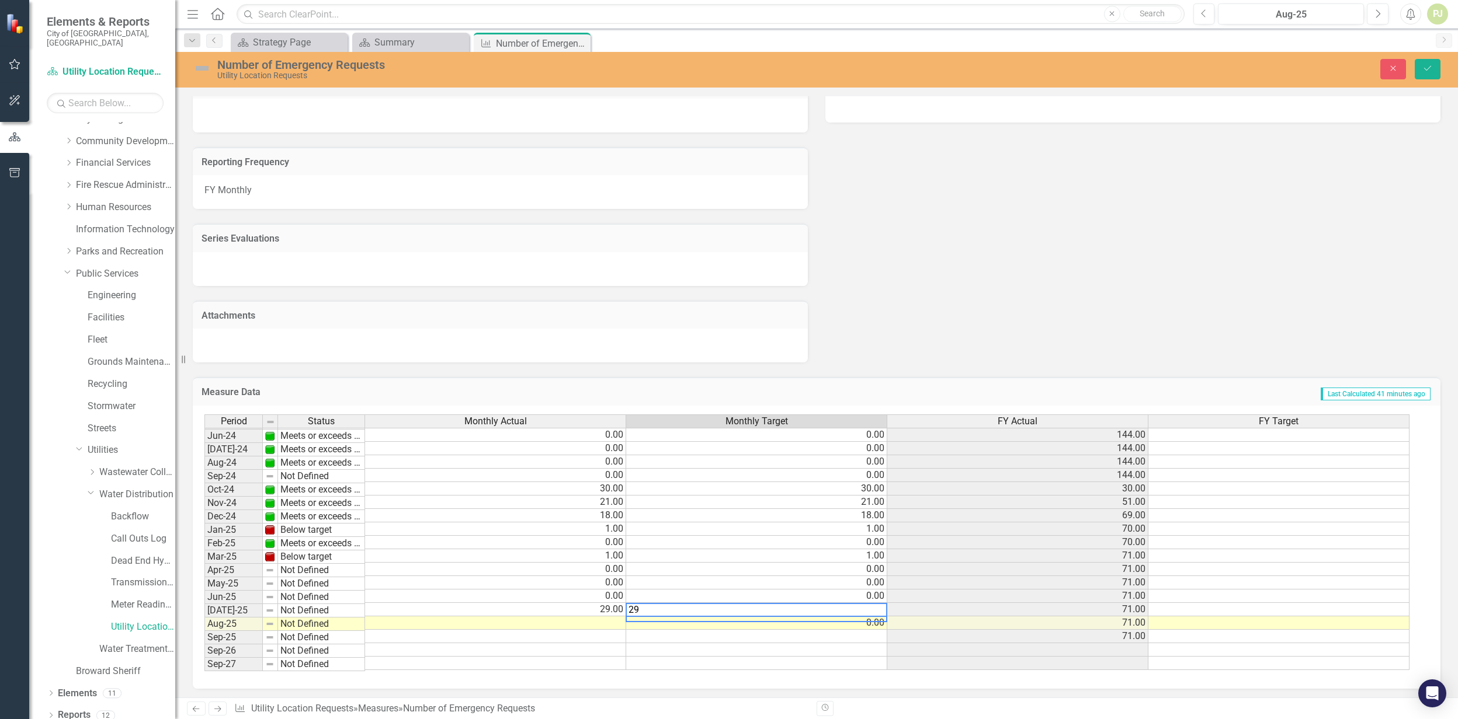
type textarea "29"
click at [611, 591] on td at bounding box center [495, 636] width 261 height 13
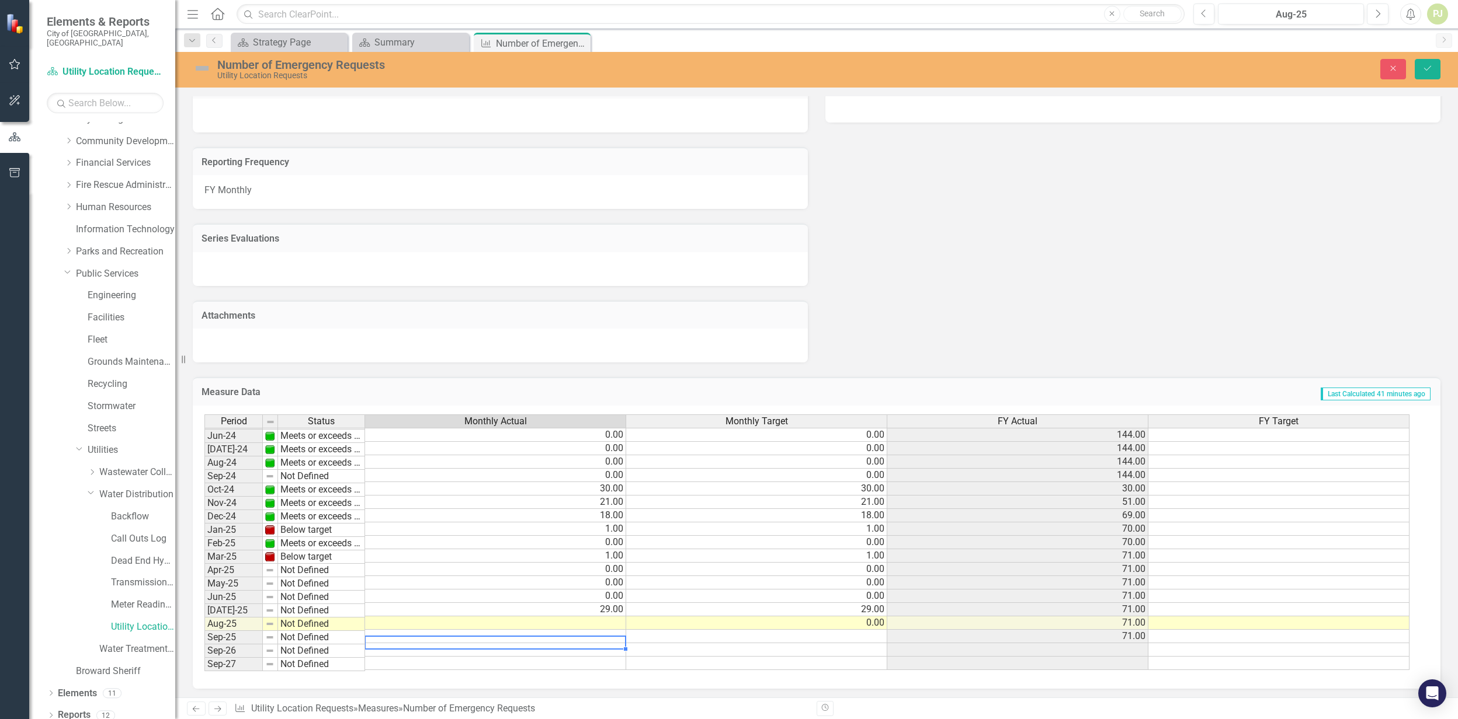
click at [615, 591] on td "29.00" at bounding box center [495, 609] width 261 height 13
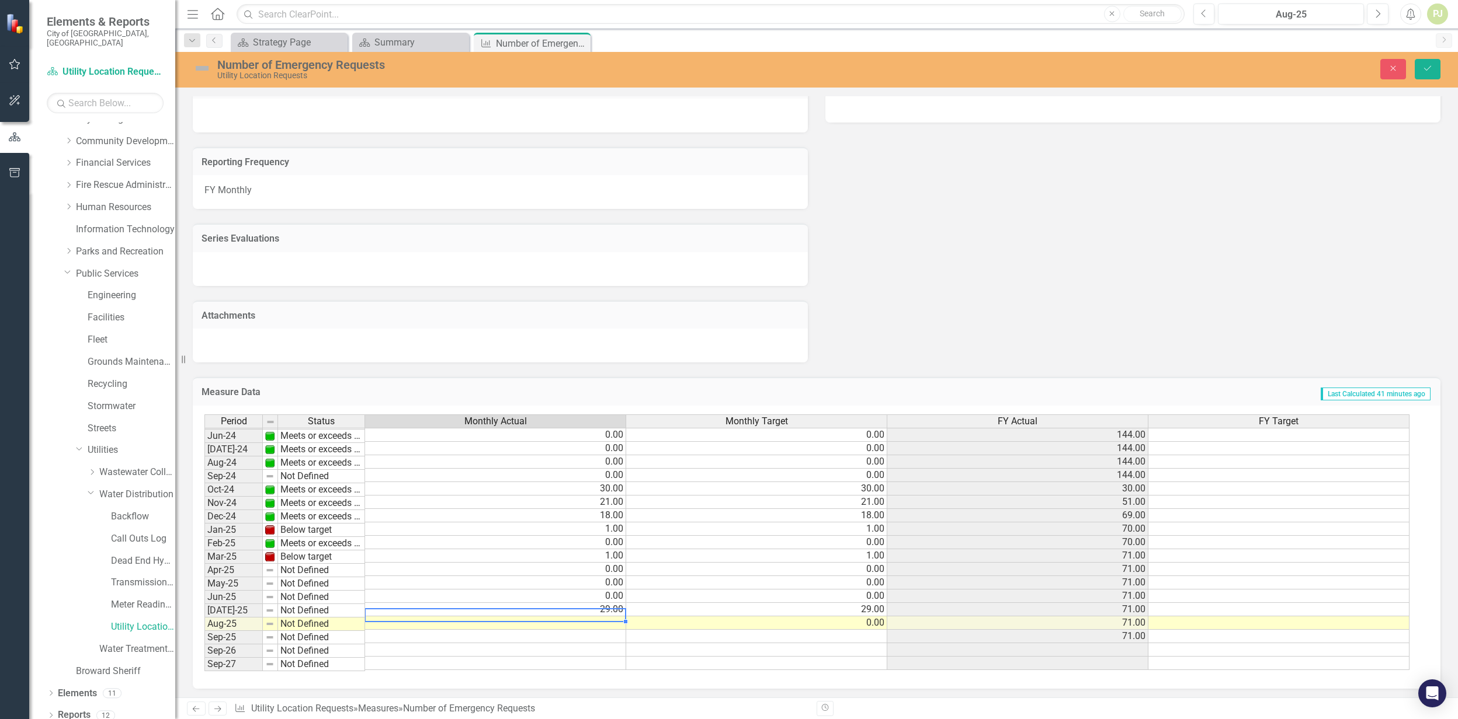
click at [619, 591] on td "29.00" at bounding box center [495, 609] width 261 height 13
click at [703, 591] on td "29.00" at bounding box center [756, 609] width 261 height 13
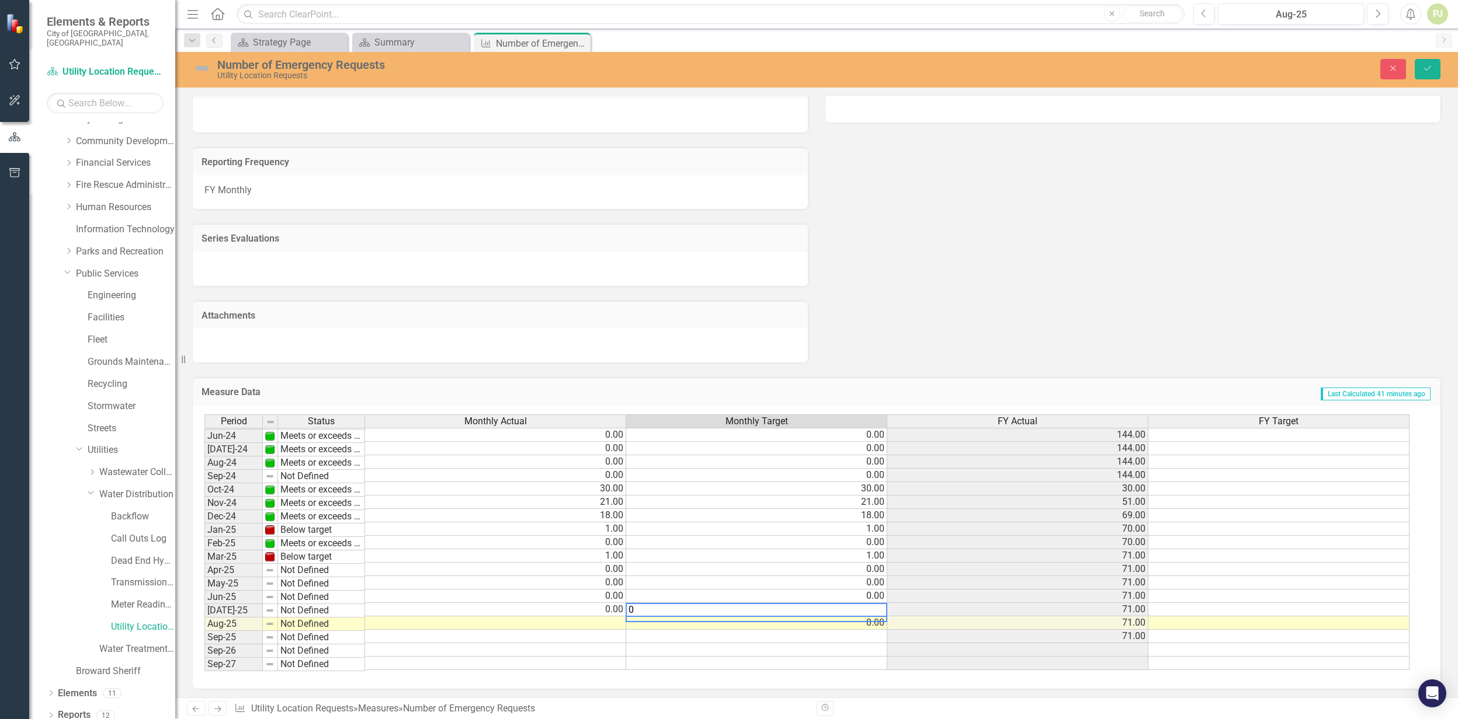
click at [703, 576] on td "0.00" at bounding box center [756, 582] width 261 height 13
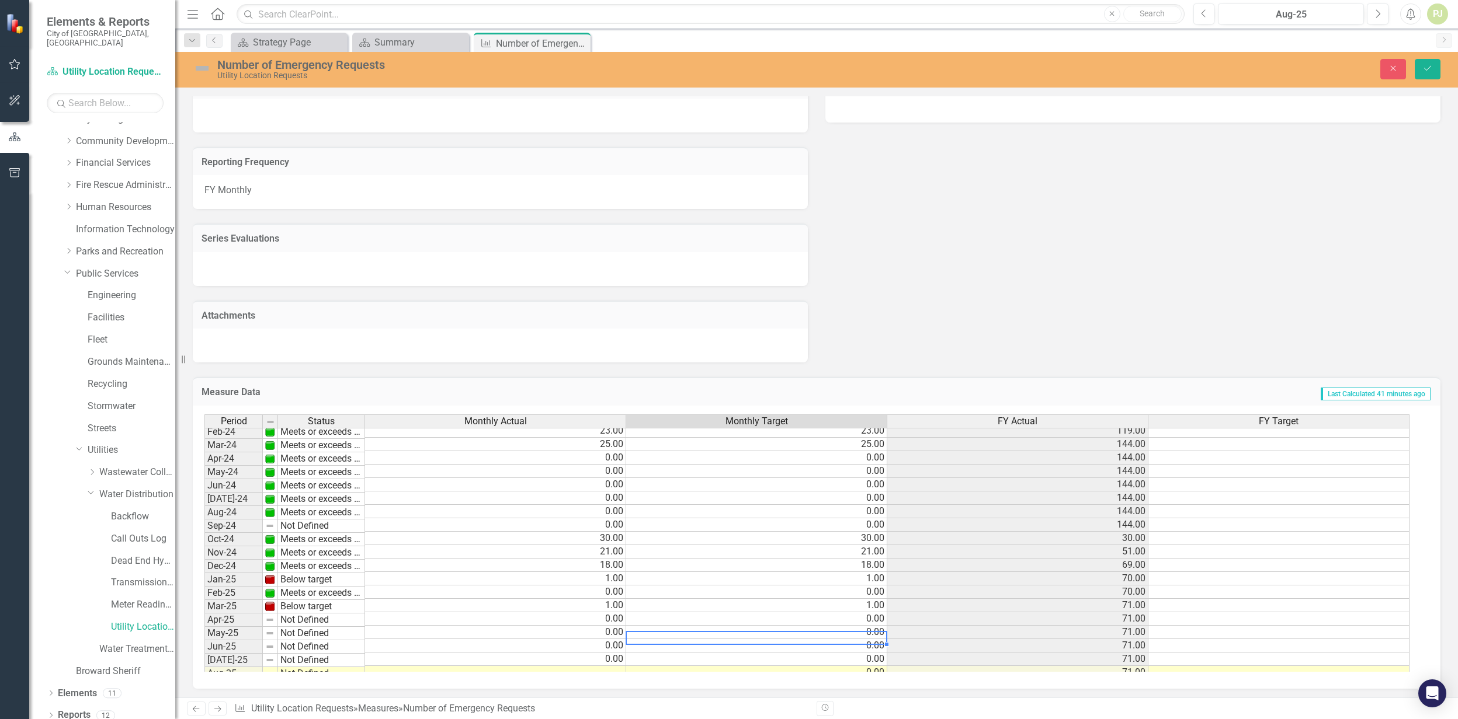
scroll to position [366, 0]
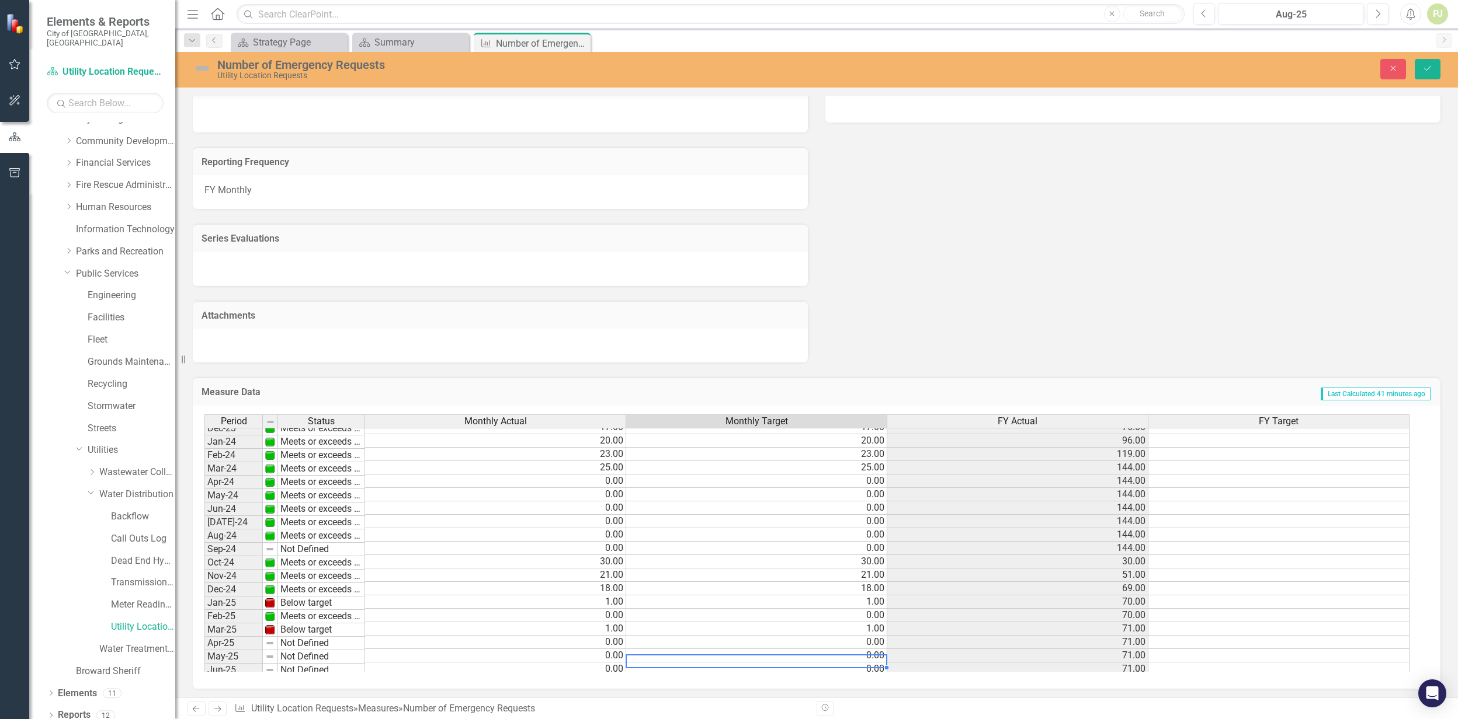
click at [583, 517] on tbody "May-23 Meets or exceeds target 18.00 18.00 165.00 Jun-23 Meets or exceeds targe…" at bounding box center [806, 534] width 1205 height 417
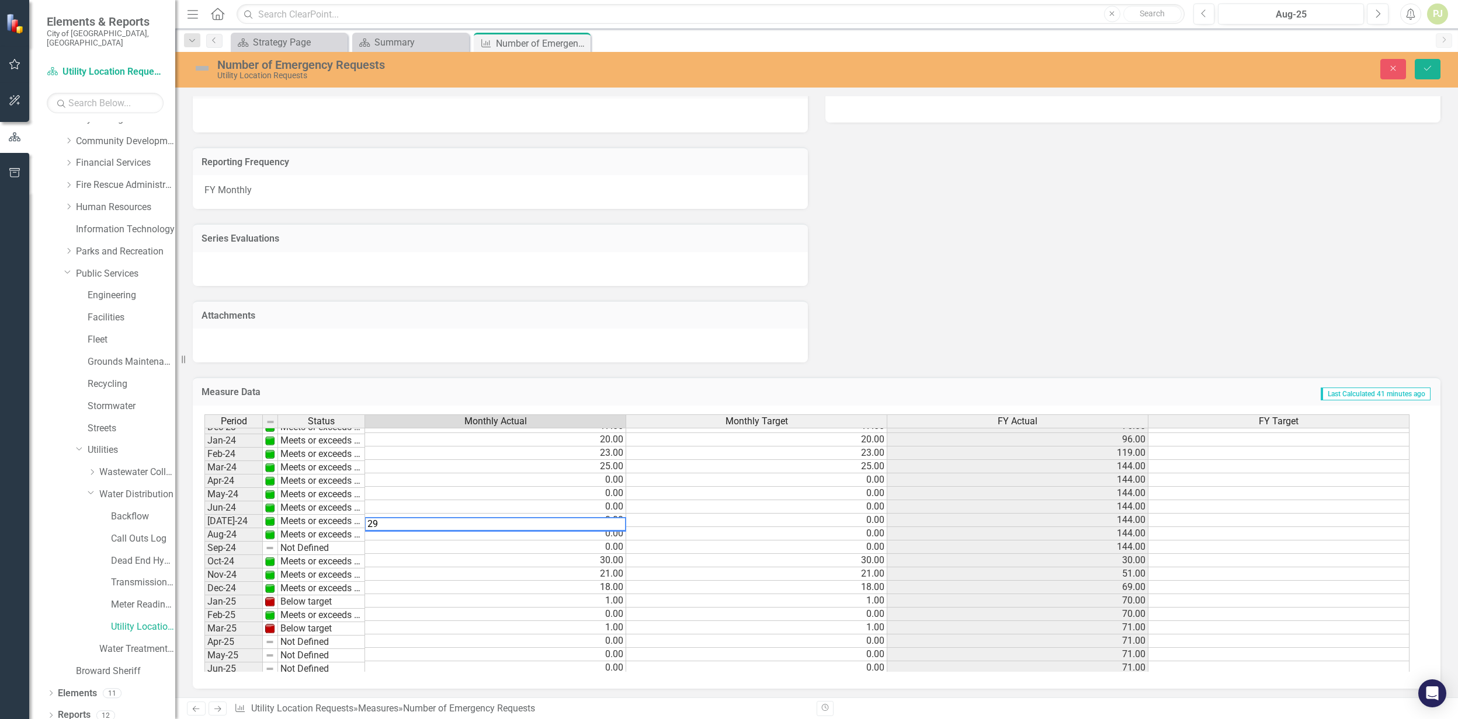
click at [703, 515] on td "0.00" at bounding box center [756, 520] width 261 height 13
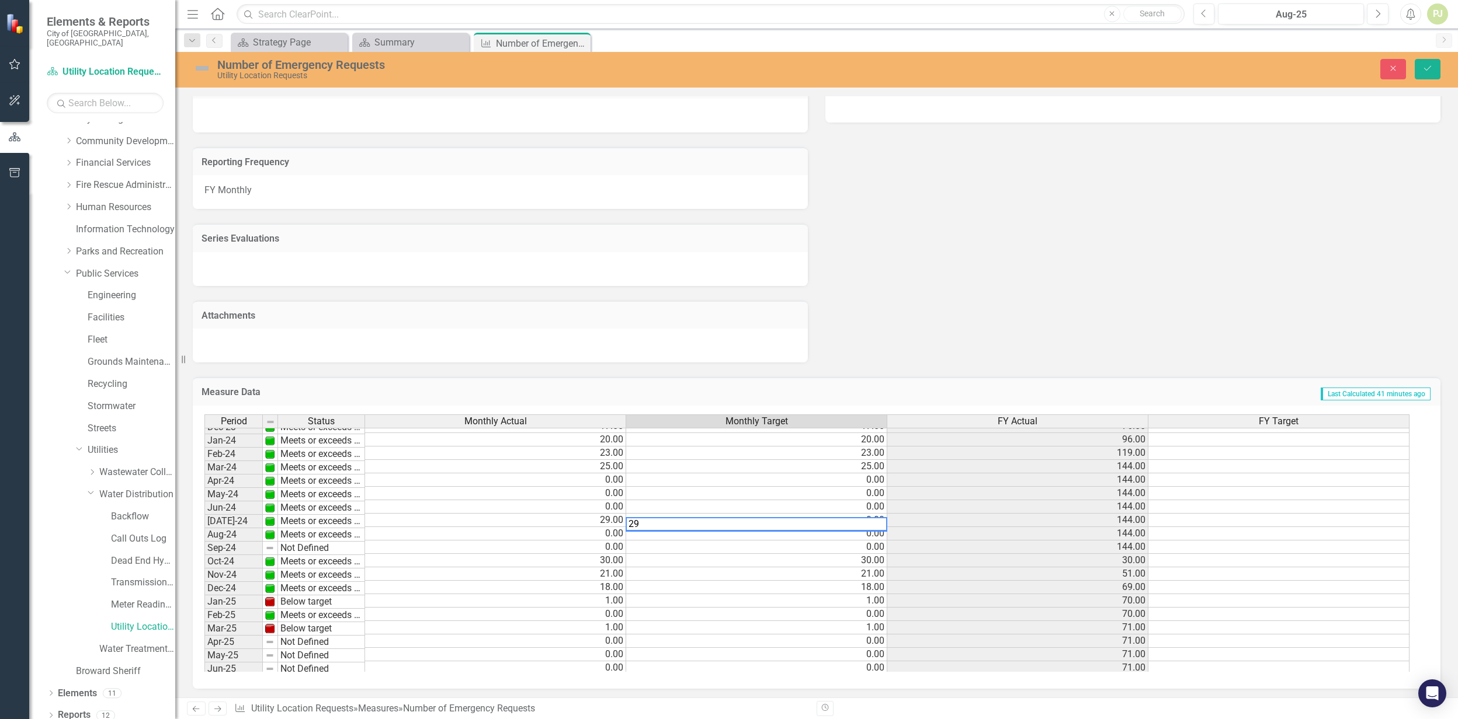
click at [703, 547] on td "0.00" at bounding box center [756, 547] width 261 height 13
click at [596, 545] on td "0.00" at bounding box center [495, 547] width 261 height 13
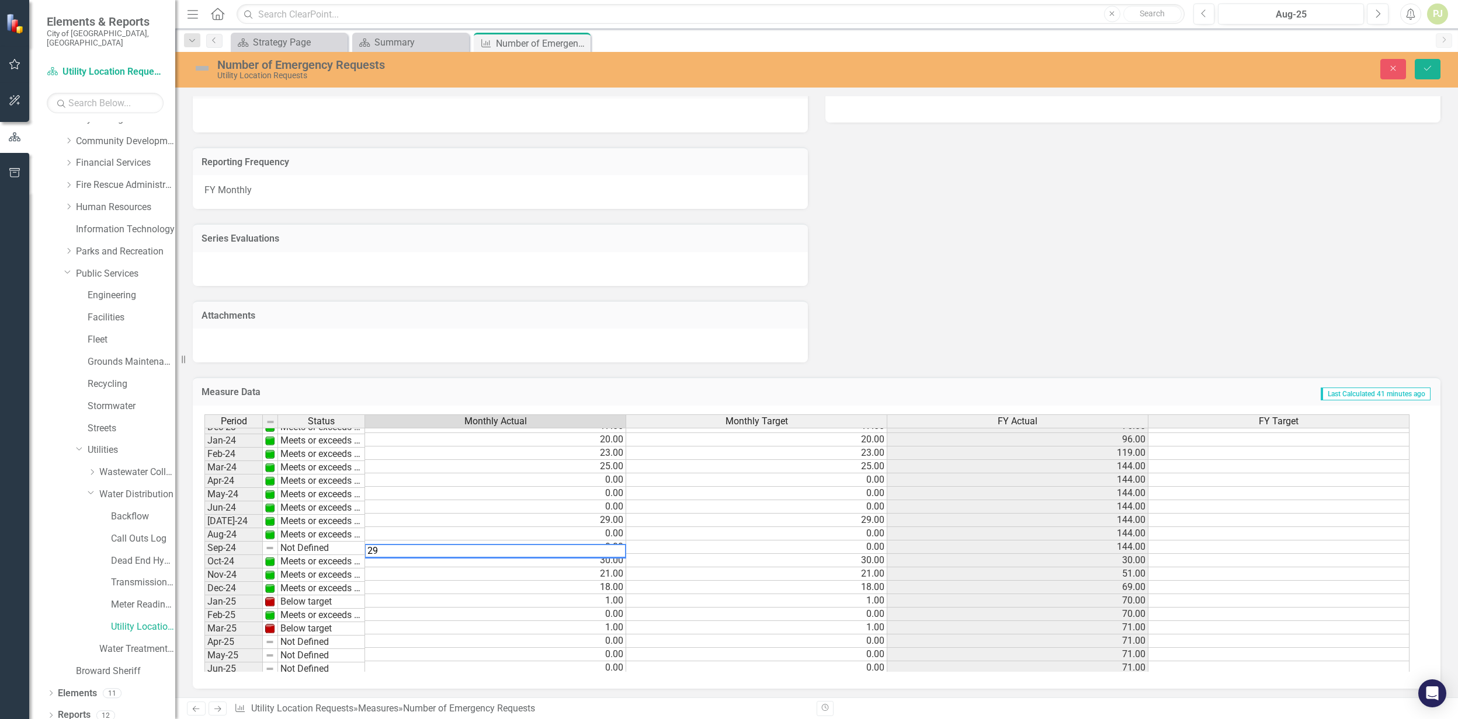
click at [703, 542] on td "0.00" at bounding box center [756, 547] width 261 height 13
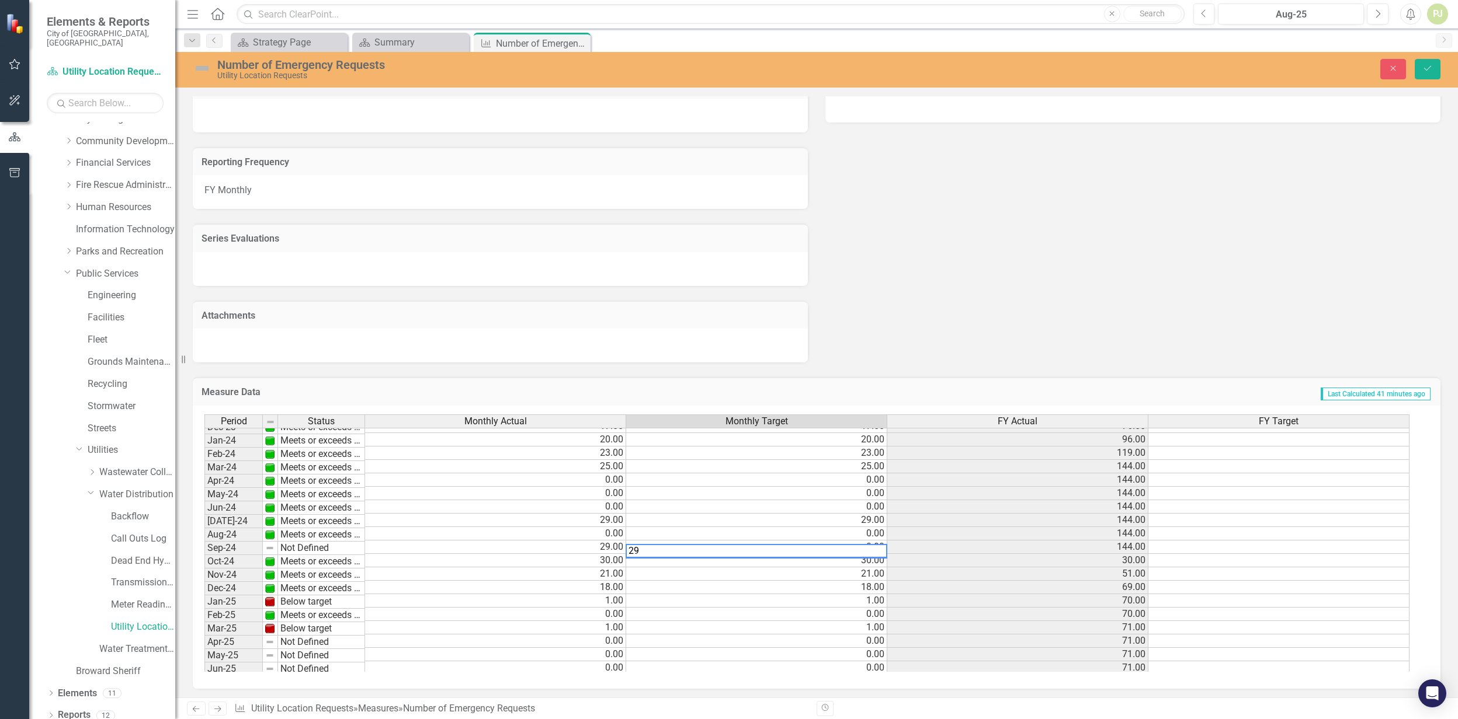
click at [500, 559] on td "30.00" at bounding box center [495, 560] width 261 height 13
type textarea "30"
click at [303, 547] on td "Not Defined" at bounding box center [321, 548] width 87 height 13
click at [318, 550] on td "Not Defined" at bounding box center [321, 548] width 87 height 13
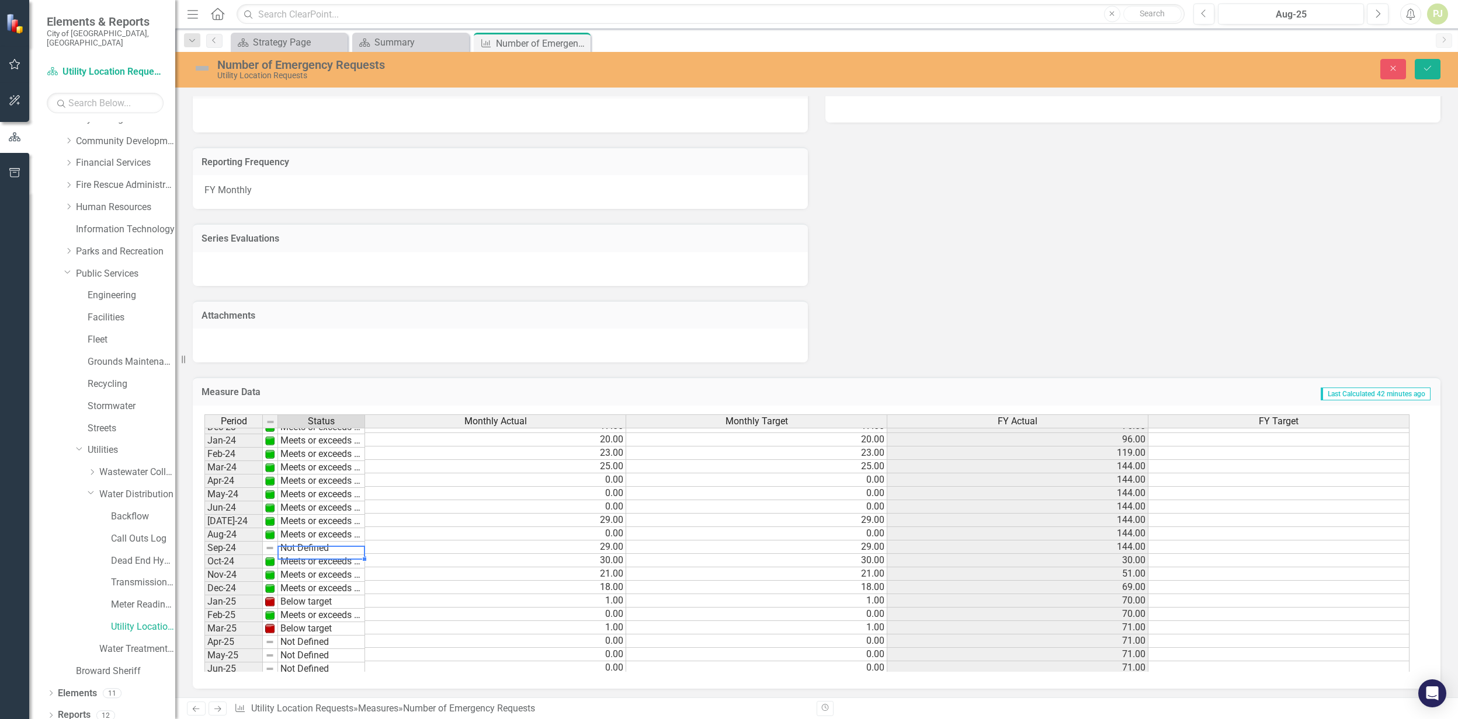
click at [318, 550] on td "Not Defined" at bounding box center [321, 548] width 87 height 13
click at [325, 557] on div "Period Status Monthly Actual Monthly Target FY Actual FY Target Jan-23 Meets or…" at bounding box center [811, 544] width 1215 height 258
click at [319, 591] on td "Below target" at bounding box center [321, 602] width 87 height 13
click at [318, 591] on div "Period Status Monthly Actual Monthly Target FY Actual FY Target Jan-23 Meets or…" at bounding box center [811, 544] width 1215 height 258
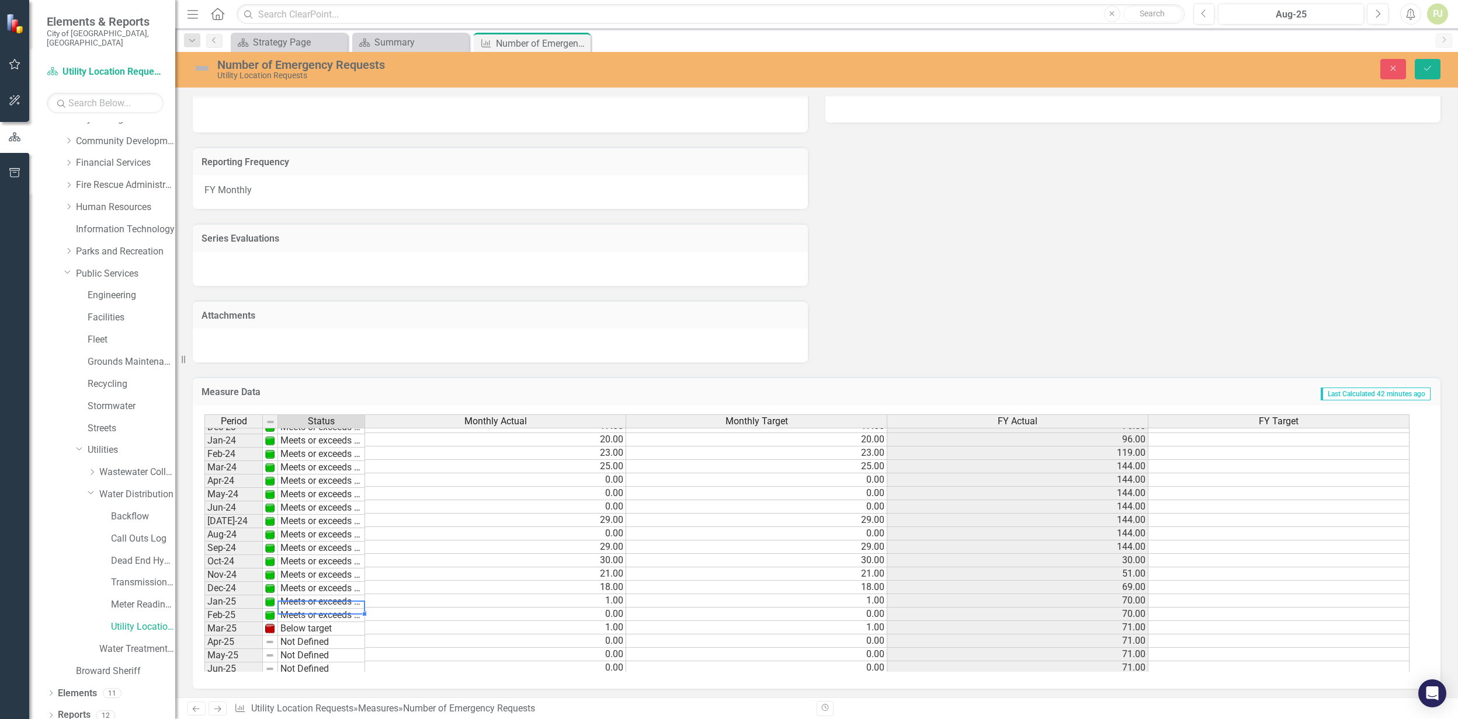
click at [319, 591] on td "Below target" at bounding box center [321, 629] width 87 height 13
click at [319, 591] on div "Period Status Monthly Actual Monthly Target FY Actual FY Target Jan-23 Meets or…" at bounding box center [811, 544] width 1215 height 258
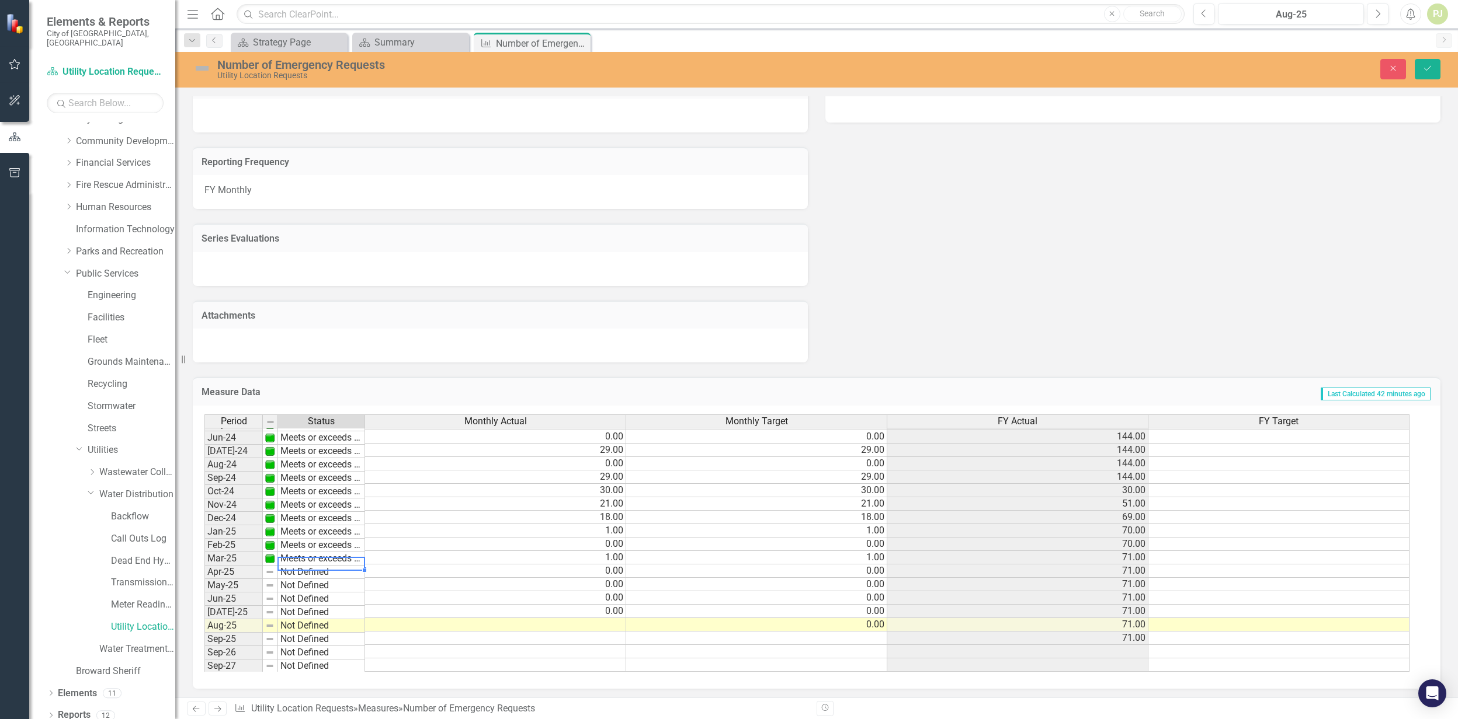
scroll to position [440, 0]
click at [316, 566] on td "Not Defined" at bounding box center [321, 570] width 87 height 13
click at [315, 576] on div "Period Status Monthly Actual Monthly Target FY Actual FY Target May-23 Meets or…" at bounding box center [811, 544] width 1215 height 258
click at [313, 583] on td "Not Defined" at bounding box center [321, 584] width 87 height 13
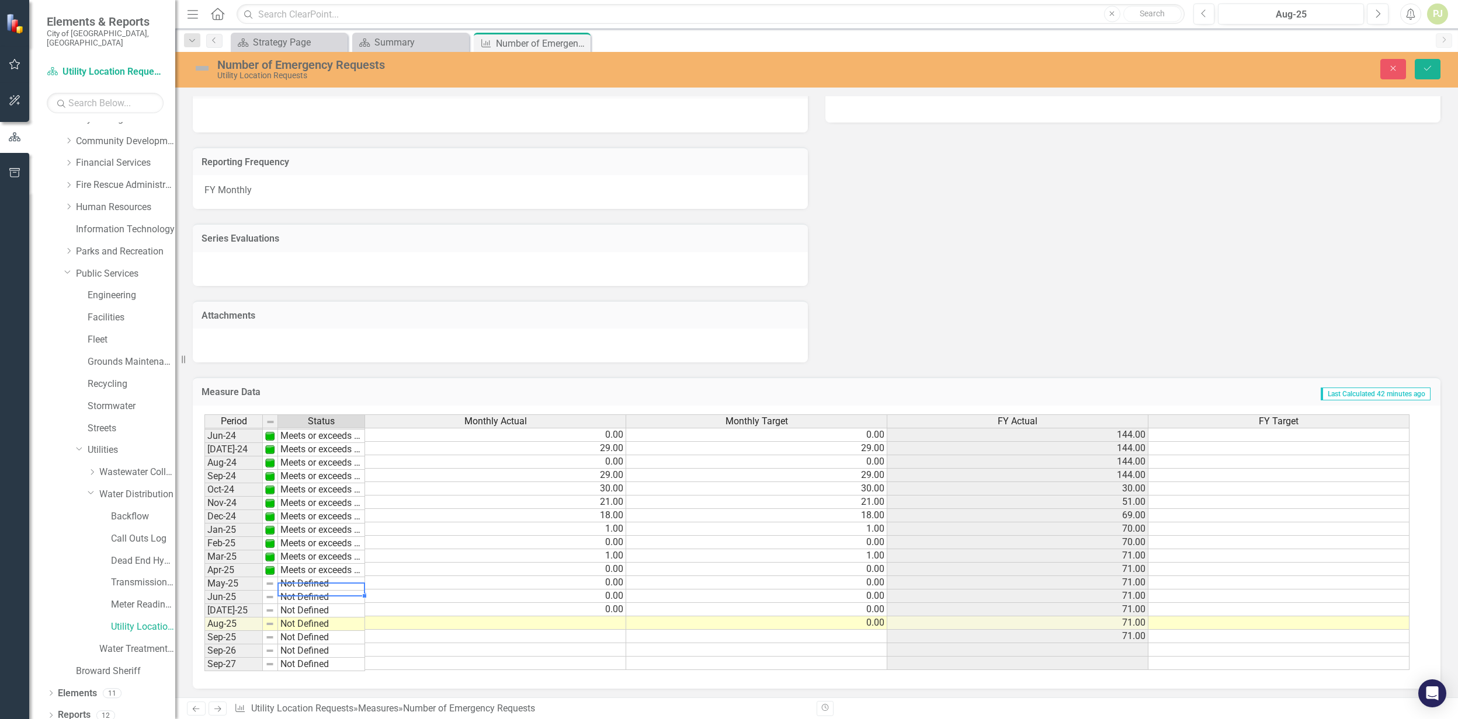
click at [313, 583] on td "Not Defined" at bounding box center [321, 584] width 87 height 13
click at [311, 591] on div "Period Status Monthly Actual Monthly Target FY Actual FY Target May-23 Meets or…" at bounding box center [811, 544] width 1215 height 258
click at [311, 591] on td "Not Defined" at bounding box center [321, 597] width 87 height 13
click at [316, 535] on div "Period Status Monthly Actual Monthly Target FY Actual FY Target May-23 Meets or…" at bounding box center [811, 544] width 1215 height 258
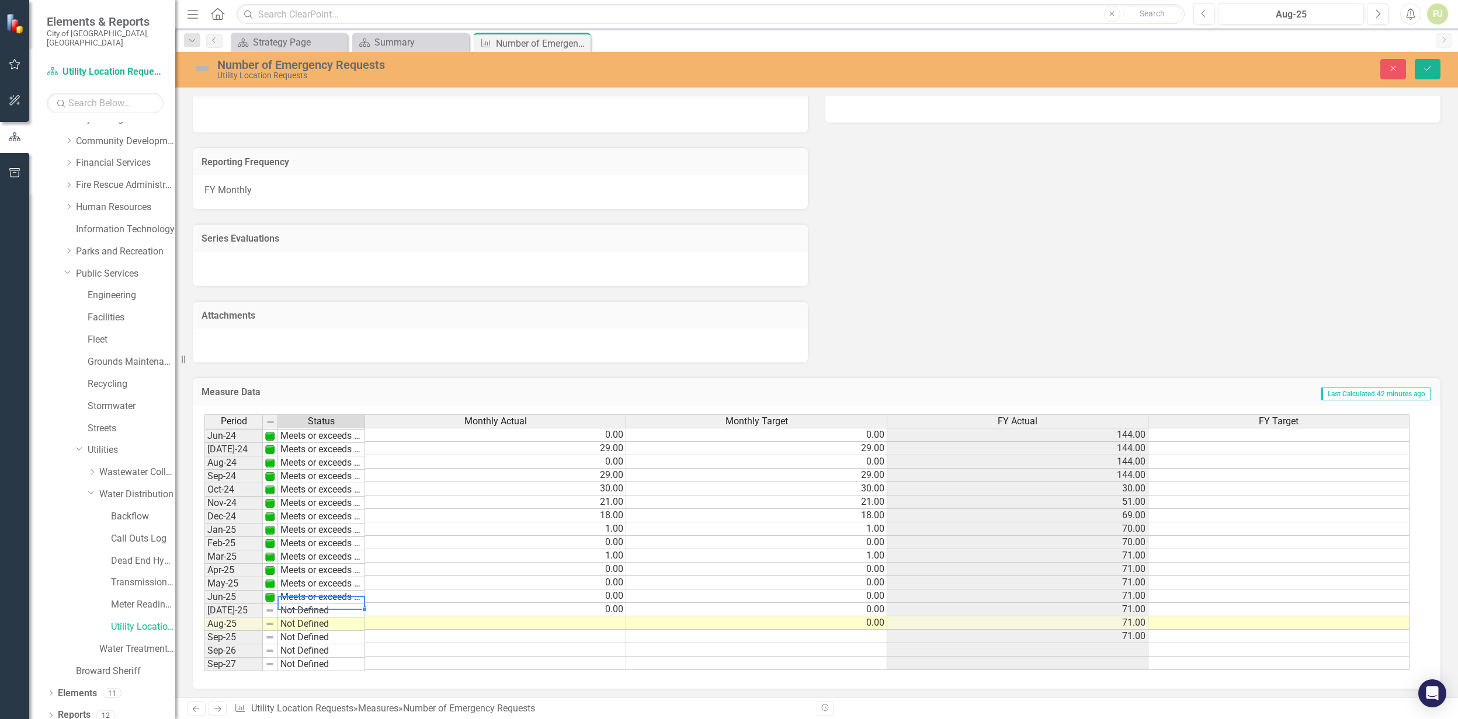
click at [307, 591] on td "Not Defined" at bounding box center [321, 610] width 87 height 13
type textarea "Meets or exceeds target"
click at [318, 550] on div "Period Status Monthly Actual Monthly Target FY Actual FY Target May-23 Meets or…" at bounding box center [811, 544] width 1215 height 258
click at [703, 68] on icon "Save" at bounding box center [1427, 68] width 11 height 8
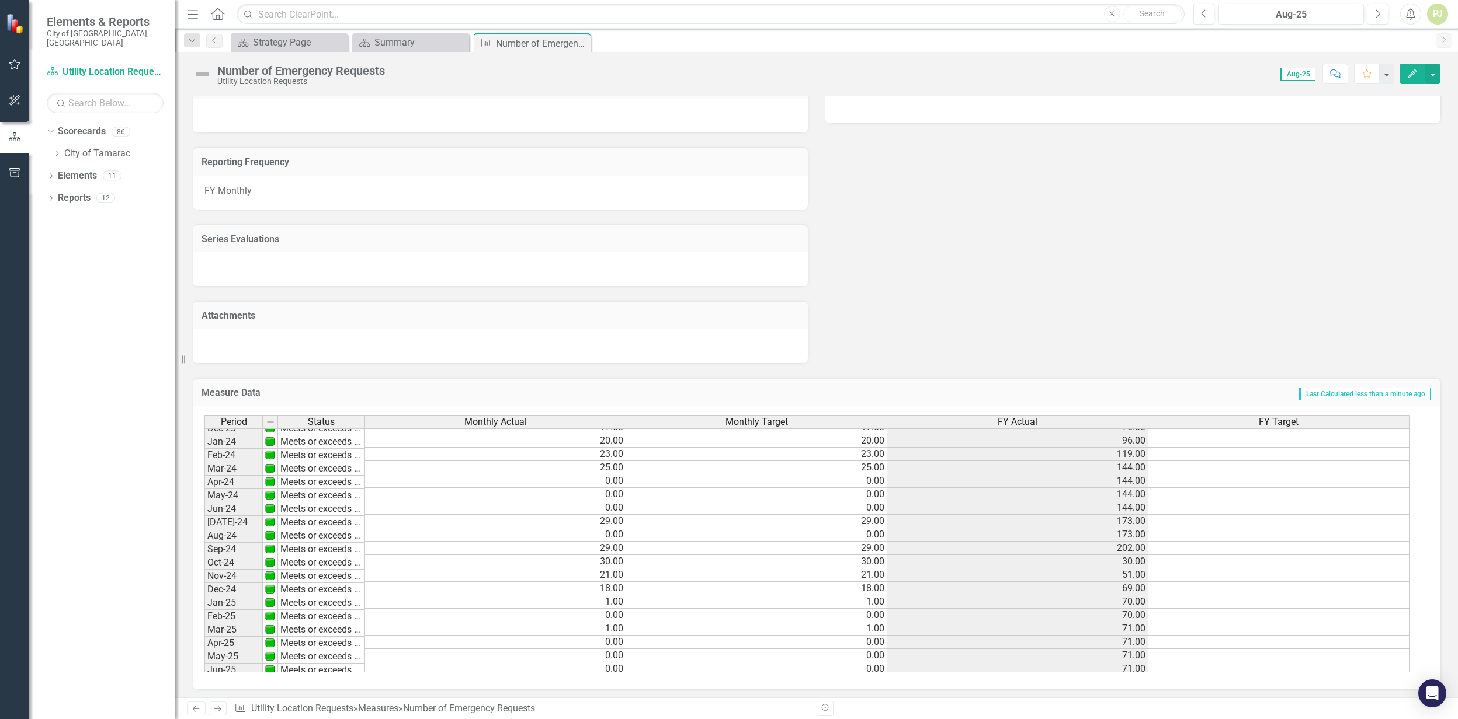
scroll to position [429, 0]
click at [411, 44] on div "Summary" at bounding box center [412, 42] width 77 height 15
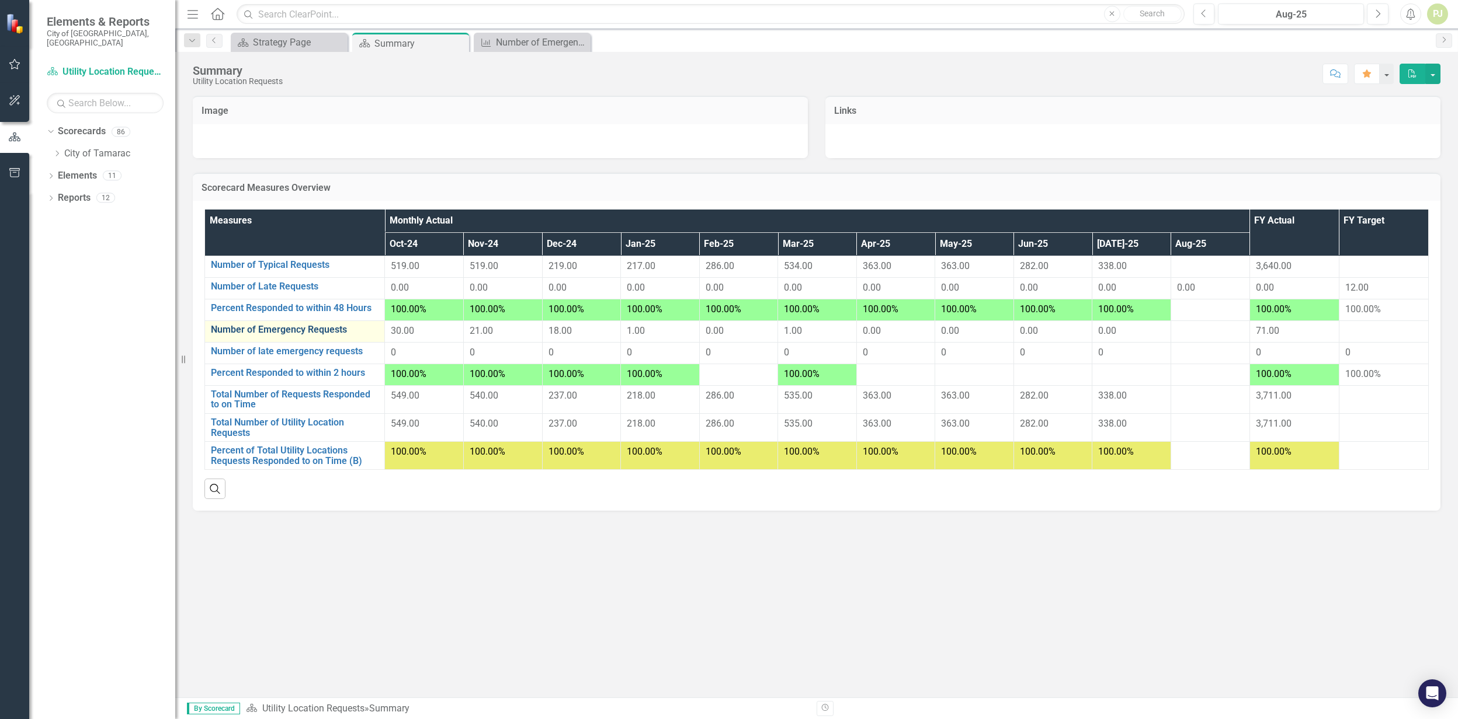
click at [309, 333] on link "Number of Emergency Requests" at bounding box center [295, 330] width 168 height 11
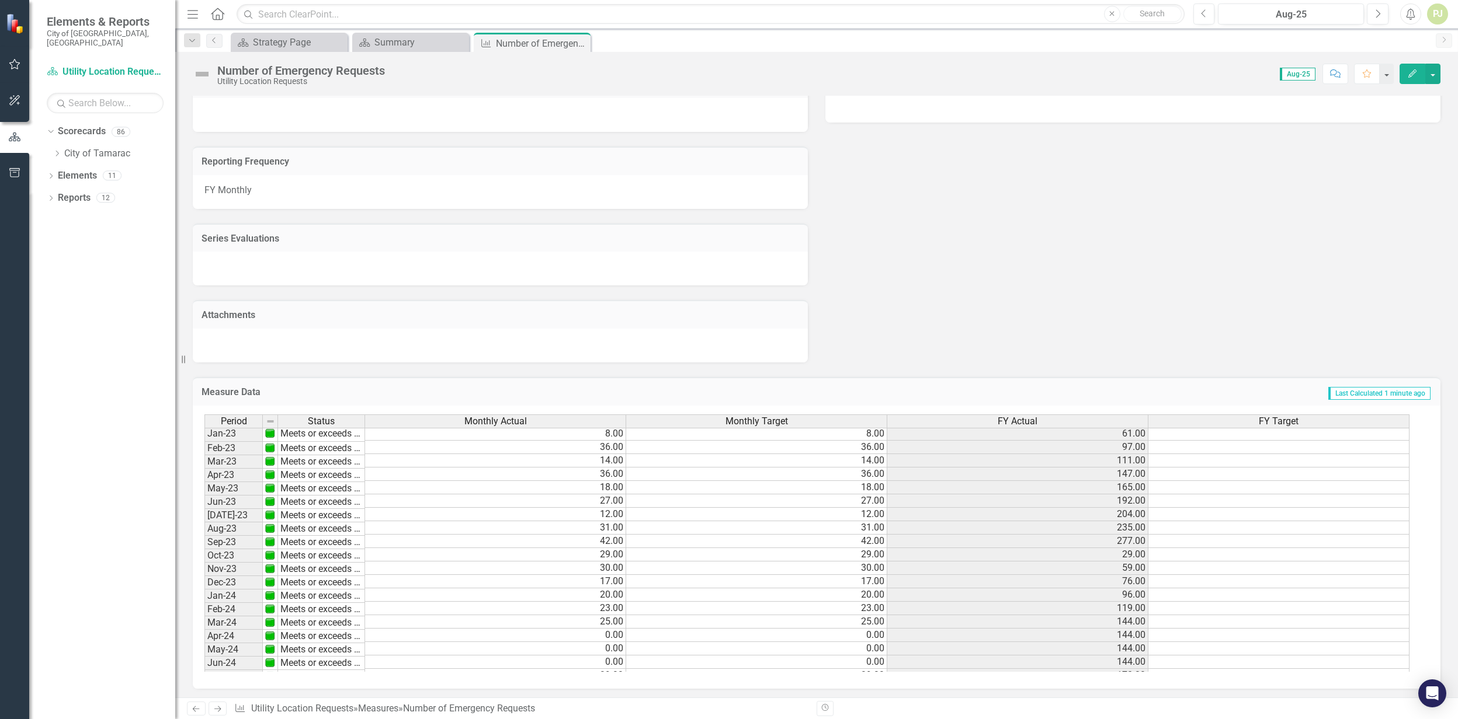
scroll to position [204, 0]
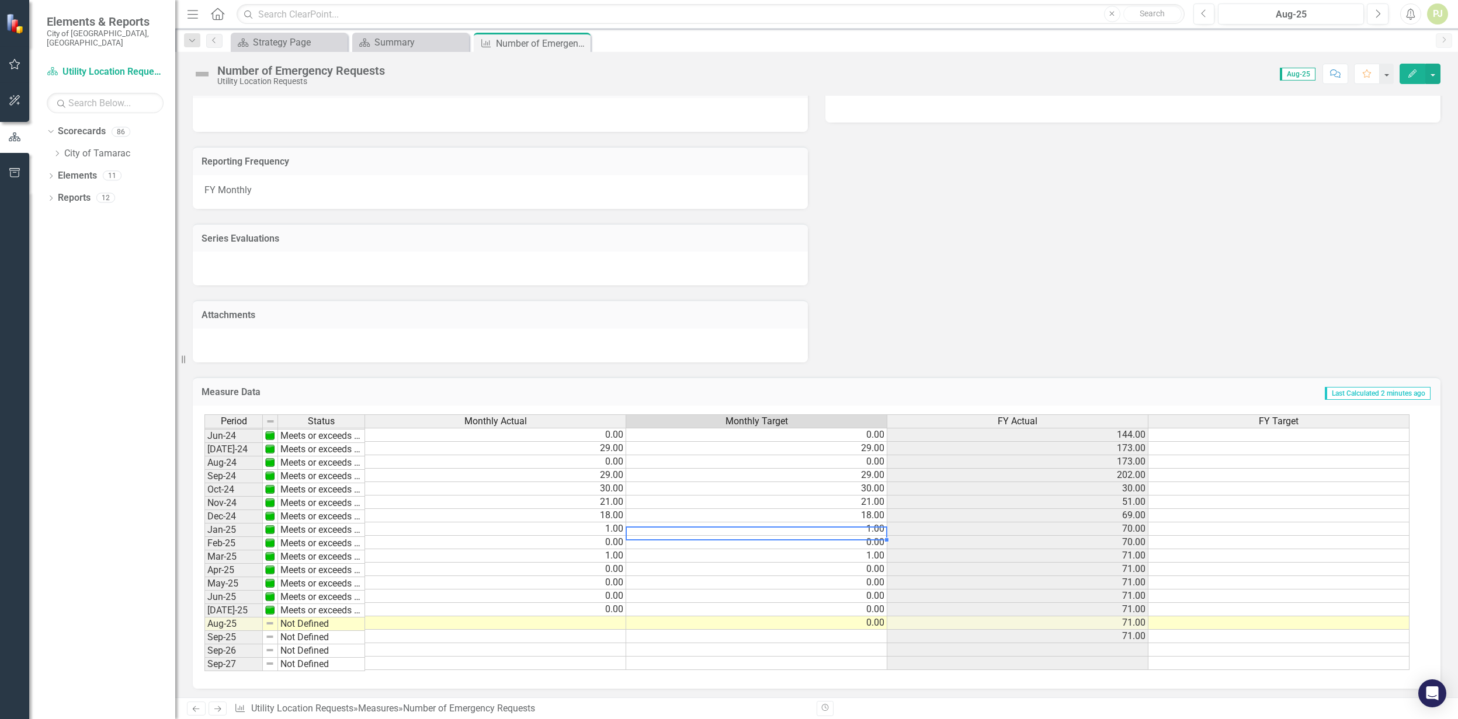
click at [703, 526] on tbody "May-23 Meets or exceeds target 18.00 18.00 165.00 Jun-23 Meets or exceeds targe…" at bounding box center [806, 461] width 1205 height 417
click at [313, 543] on td "Meets or exceeds target" at bounding box center [321, 544] width 87 height 13
click at [507, 47] on div "Number of Emergency Requests" at bounding box center [527, 43] width 62 height 15
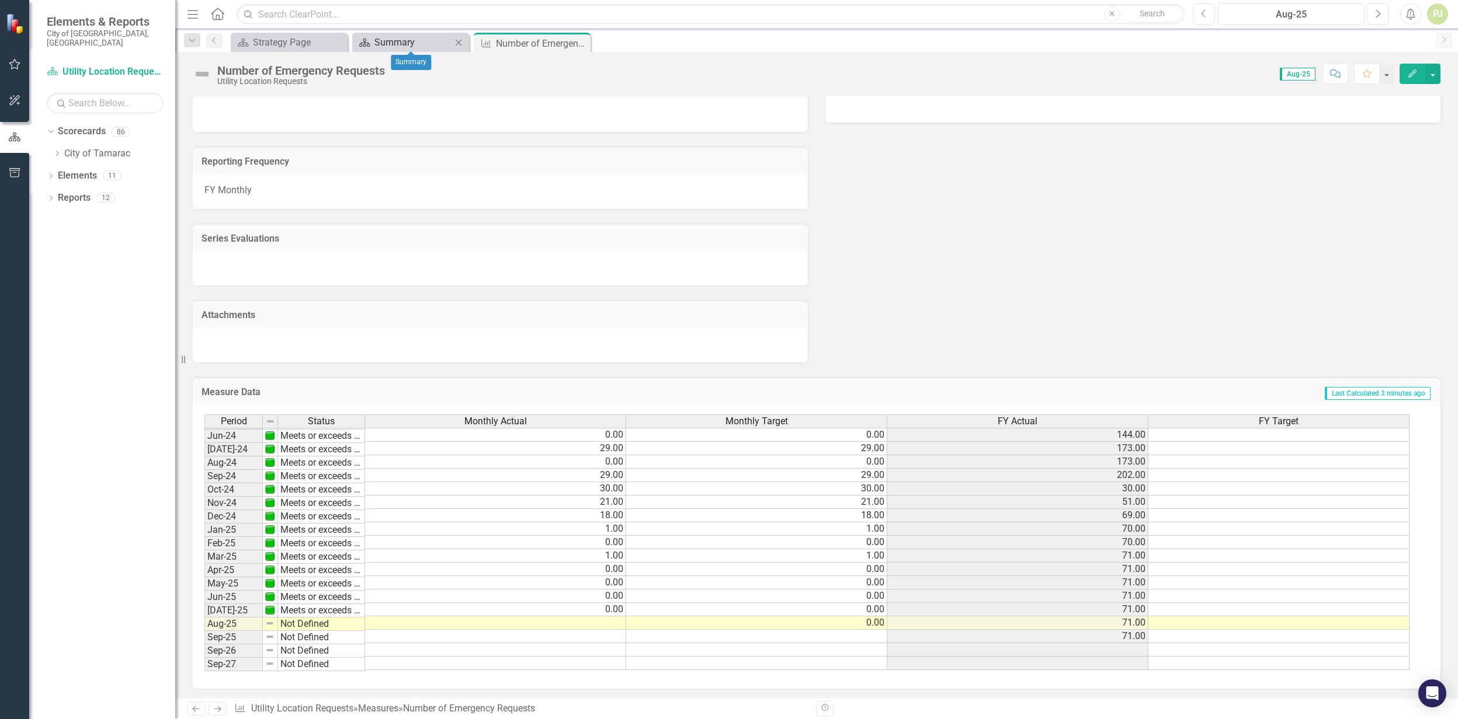
click at [428, 41] on div "Summary" at bounding box center [412, 42] width 77 height 15
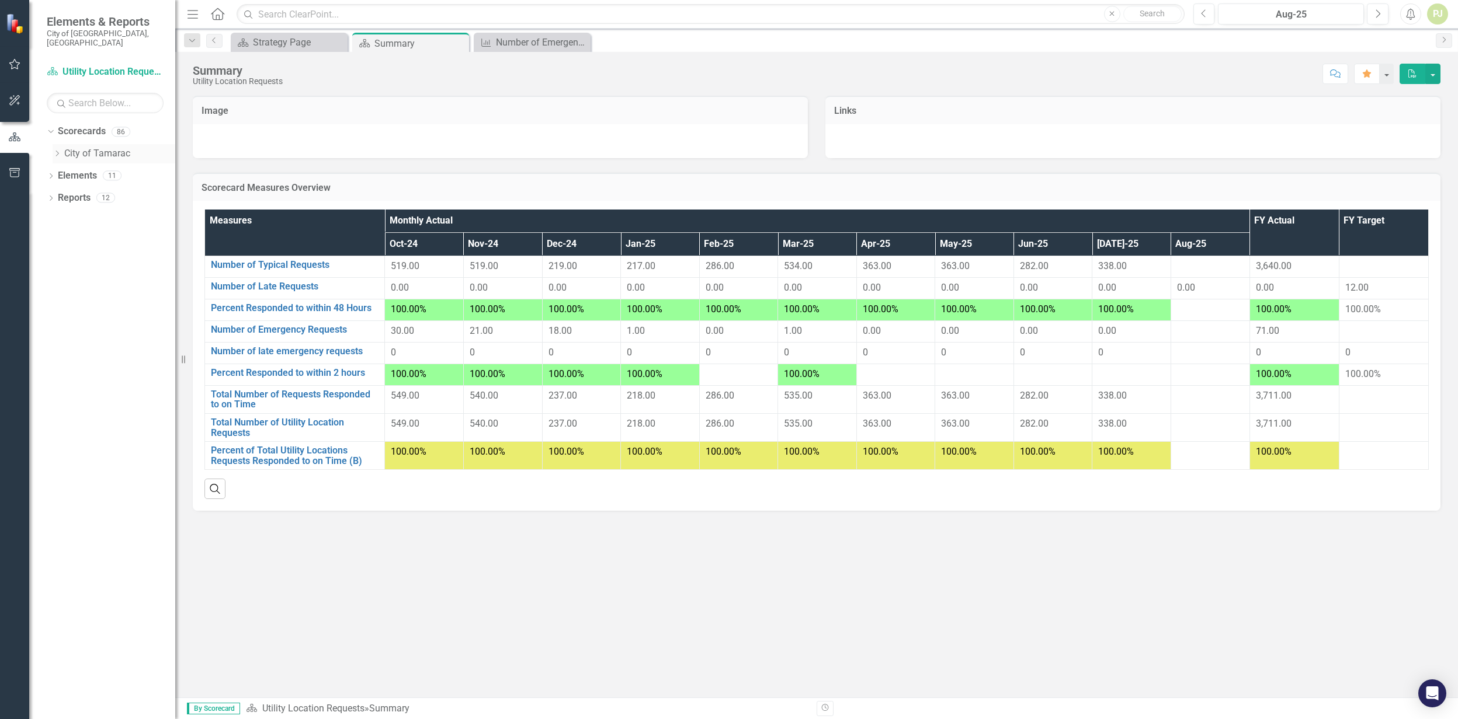
click at [56, 150] on icon "Dropdown" at bounding box center [57, 153] width 9 height 7
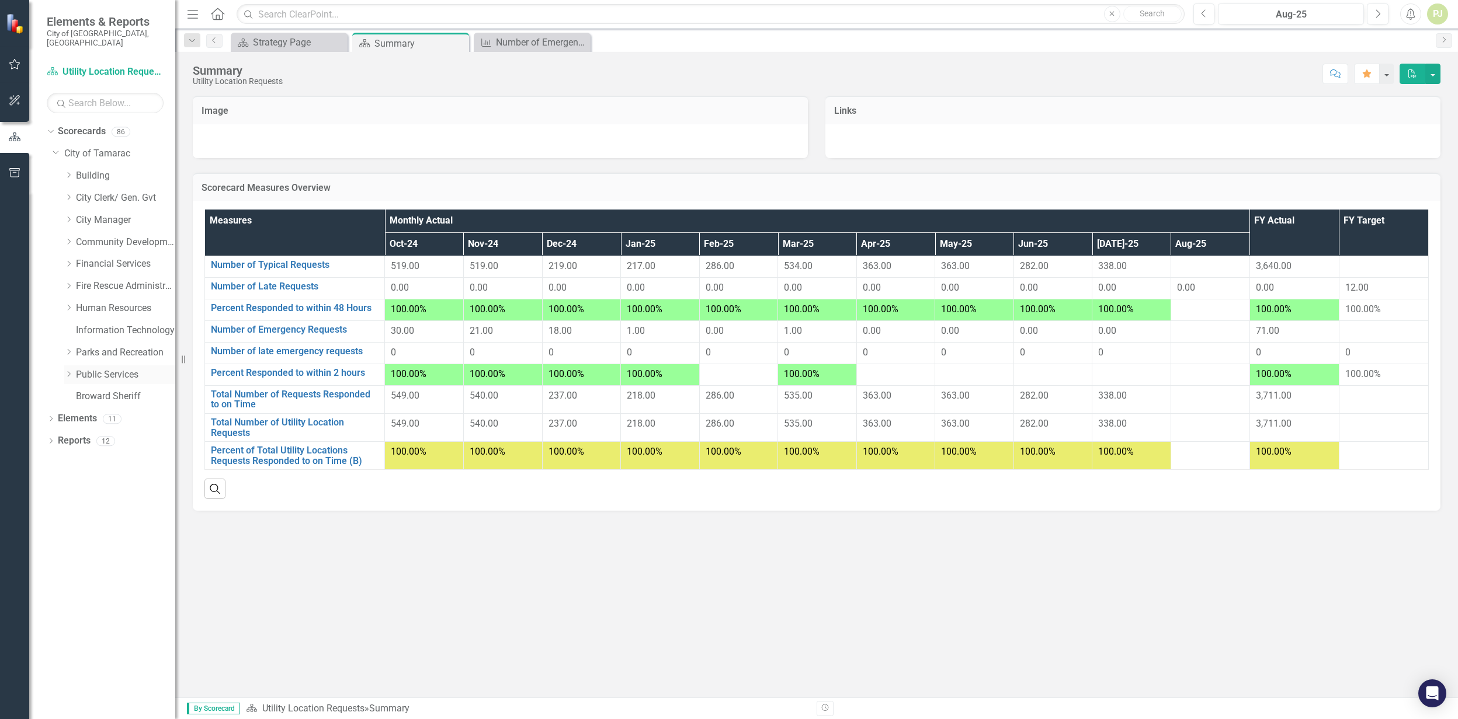
click at [74, 370] on div "Dropdown" at bounding box center [70, 375] width 12 height 10
click at [78, 547] on div "Dropdown" at bounding box center [80, 552] width 9 height 10
click at [92, 591] on icon "Dropdown" at bounding box center [92, 595] width 9 height 7
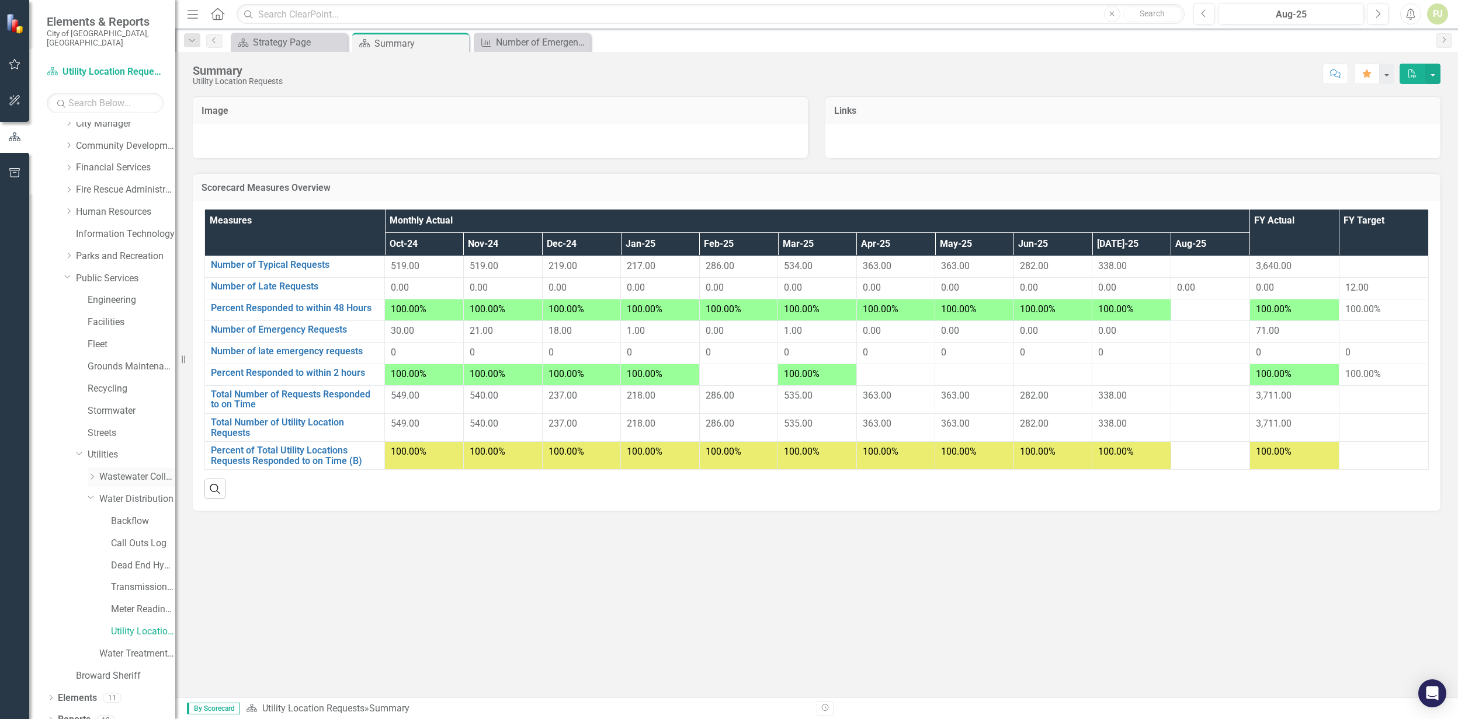
scroll to position [101, 0]
click at [109, 488] on link "Water Distribution" at bounding box center [137, 494] width 76 height 13
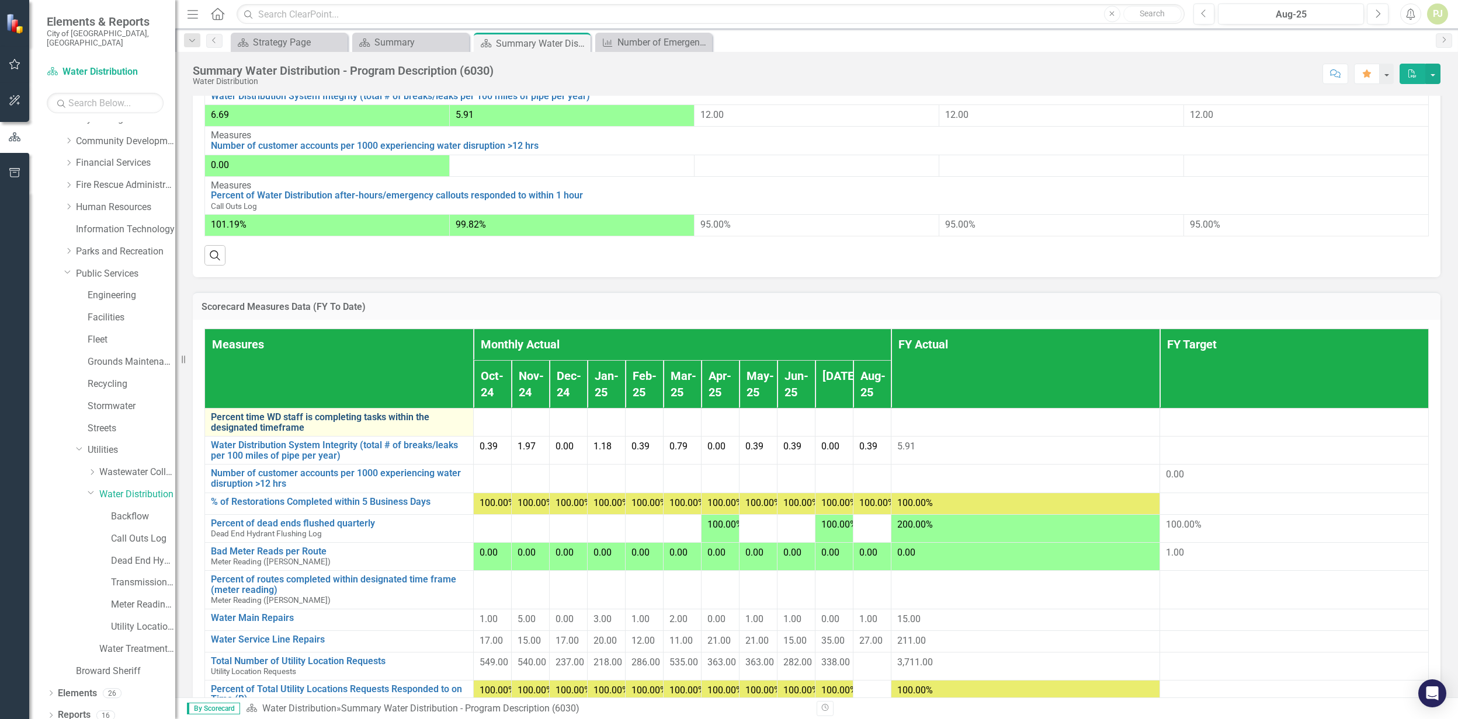
click at [274, 433] on link "Percent time WD staff is completing tasks within the designated timeframe" at bounding box center [339, 422] width 256 height 20
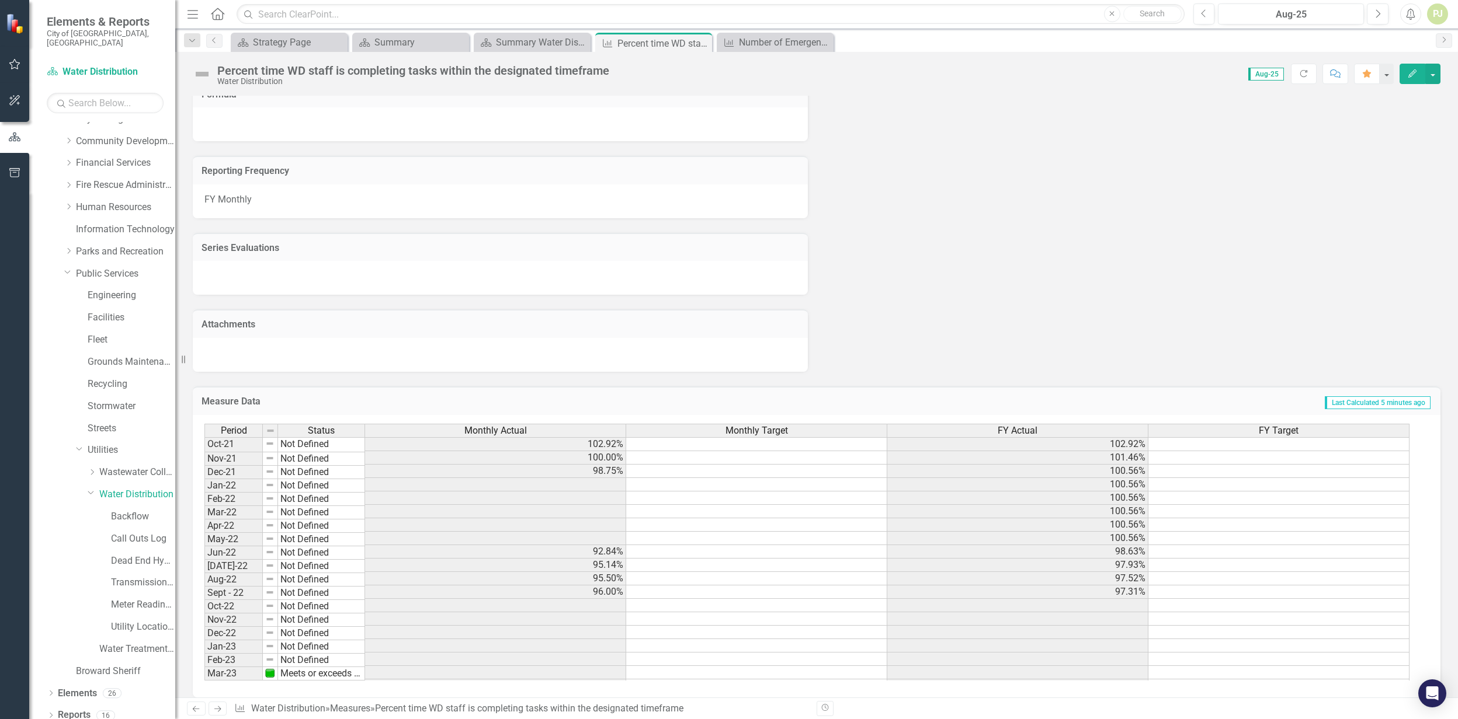
scroll to position [748, 0]
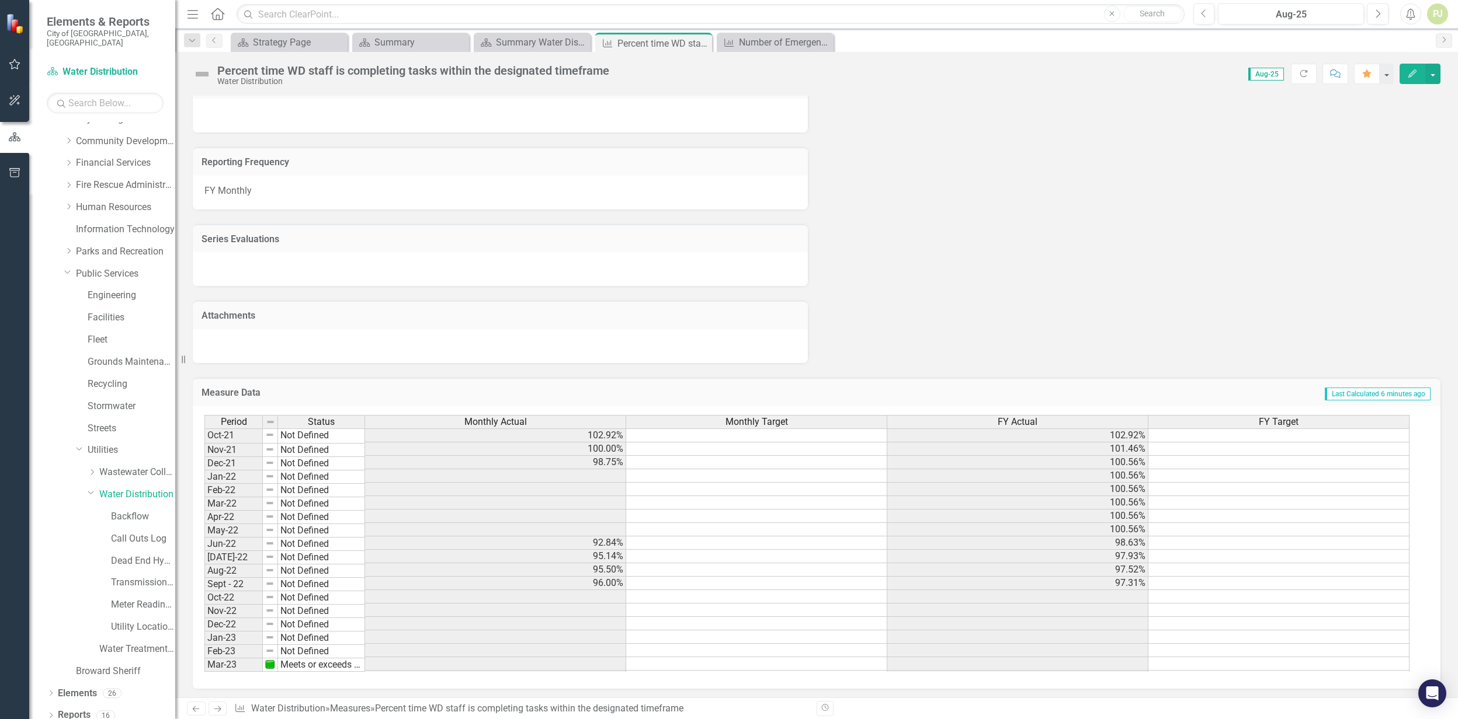
click at [303, 430] on td "Not Defined" at bounding box center [321, 436] width 87 height 15
click at [222, 430] on td "Oct-21" at bounding box center [233, 436] width 58 height 15
click at [1410, 76] on icon "button" at bounding box center [1412, 73] width 8 height 8
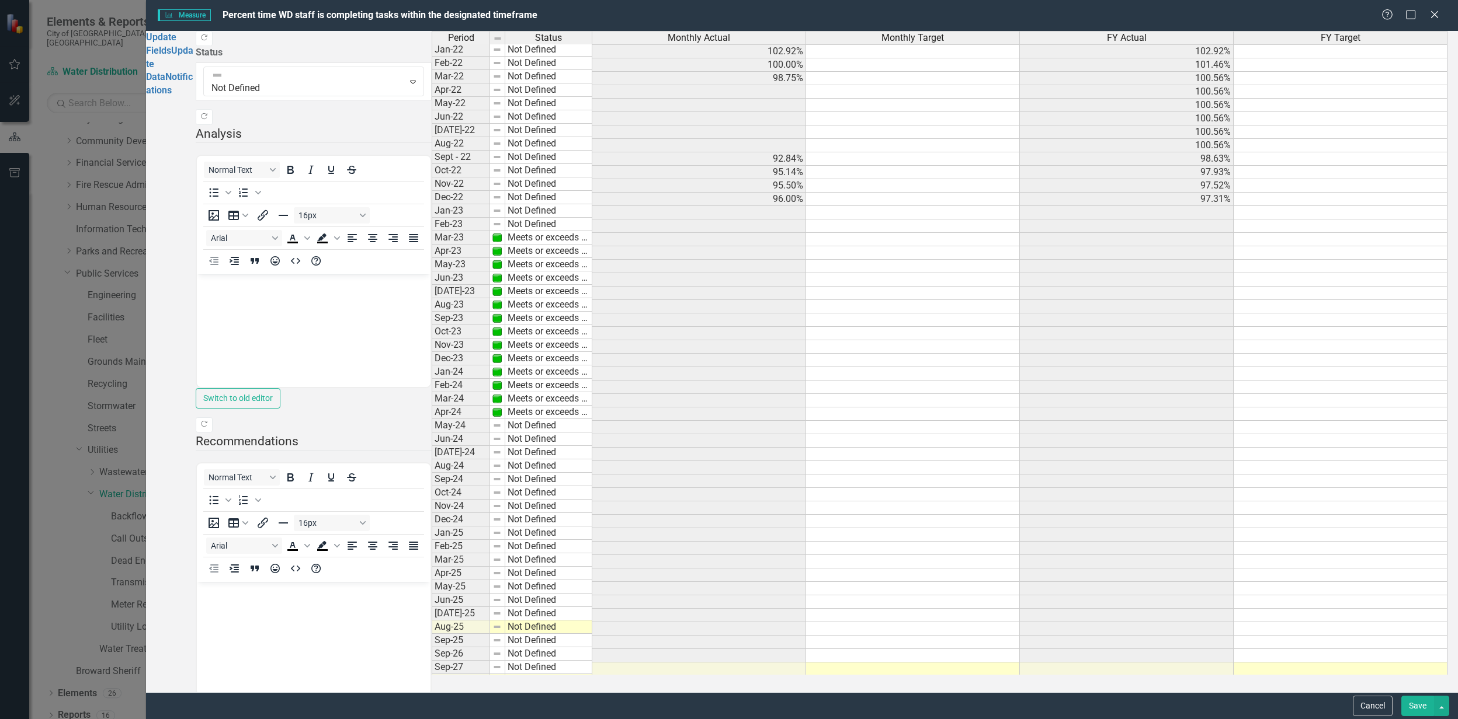
scroll to position [0, 0]
click at [197, 15] on span "Measure Measure" at bounding box center [184, 15] width 53 height 12
click at [176, 43] on link "Update Fields" at bounding box center [161, 44] width 30 height 25
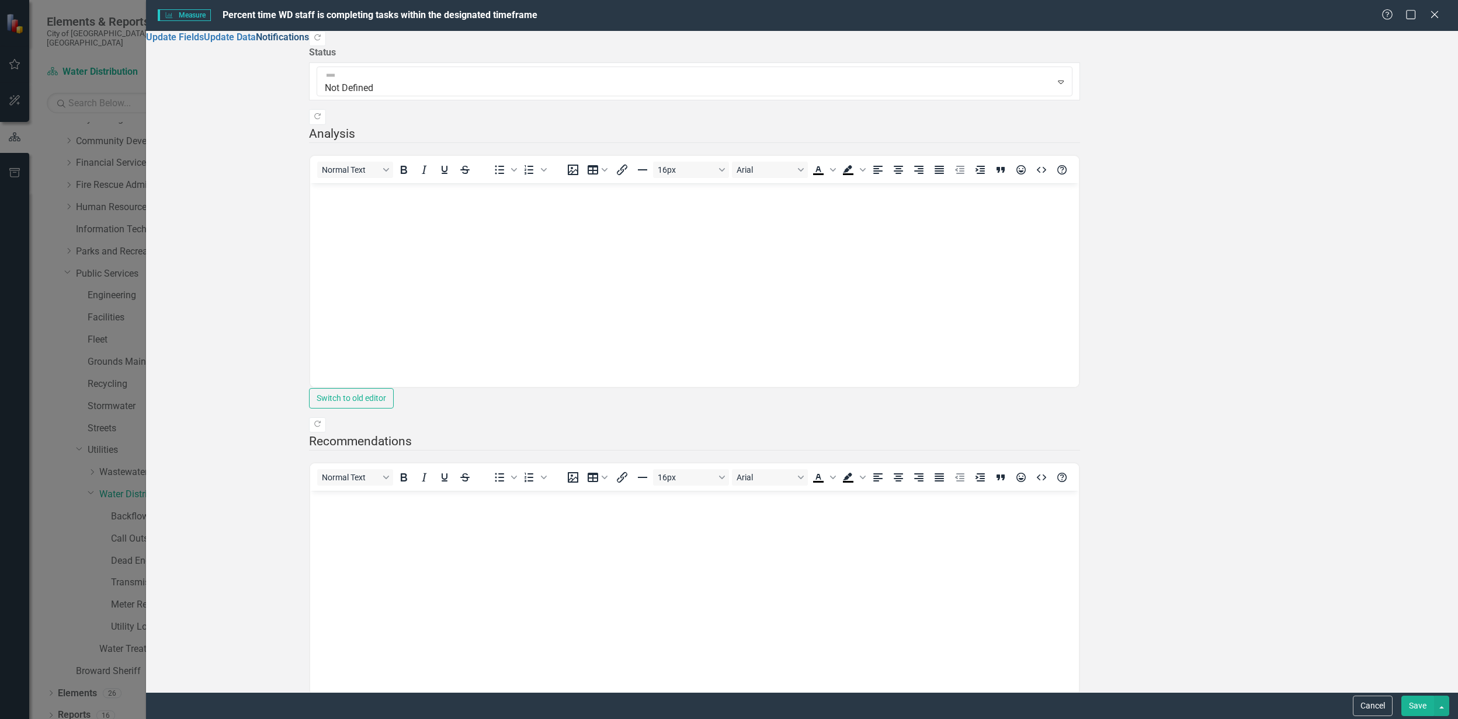
click at [256, 43] on link "Notifications" at bounding box center [282, 37] width 53 height 11
click at [204, 43] on link "Update Data" at bounding box center [230, 37] width 52 height 11
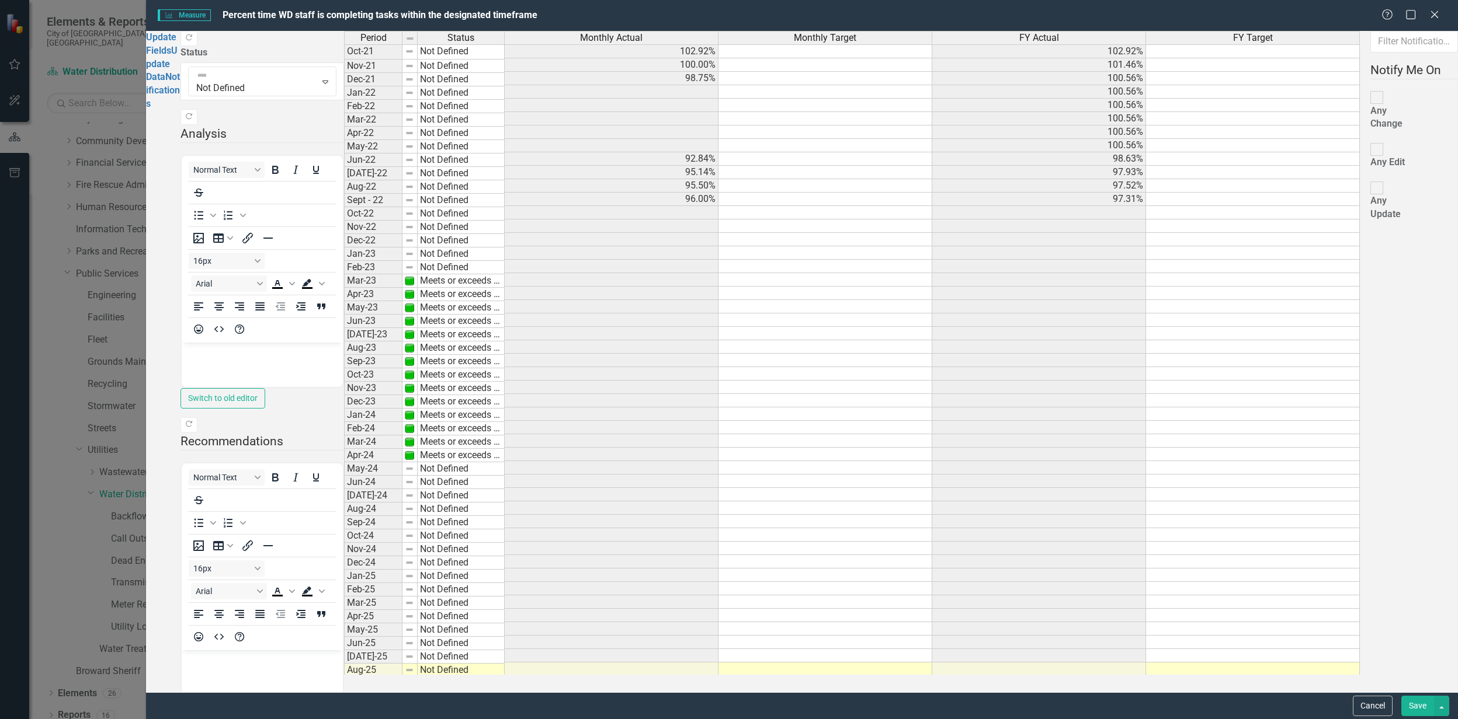
click at [505, 59] on td "Not Defined" at bounding box center [461, 51] width 87 height 15
click at [180, 89] on link "Notifications" at bounding box center [163, 90] width 34 height 38
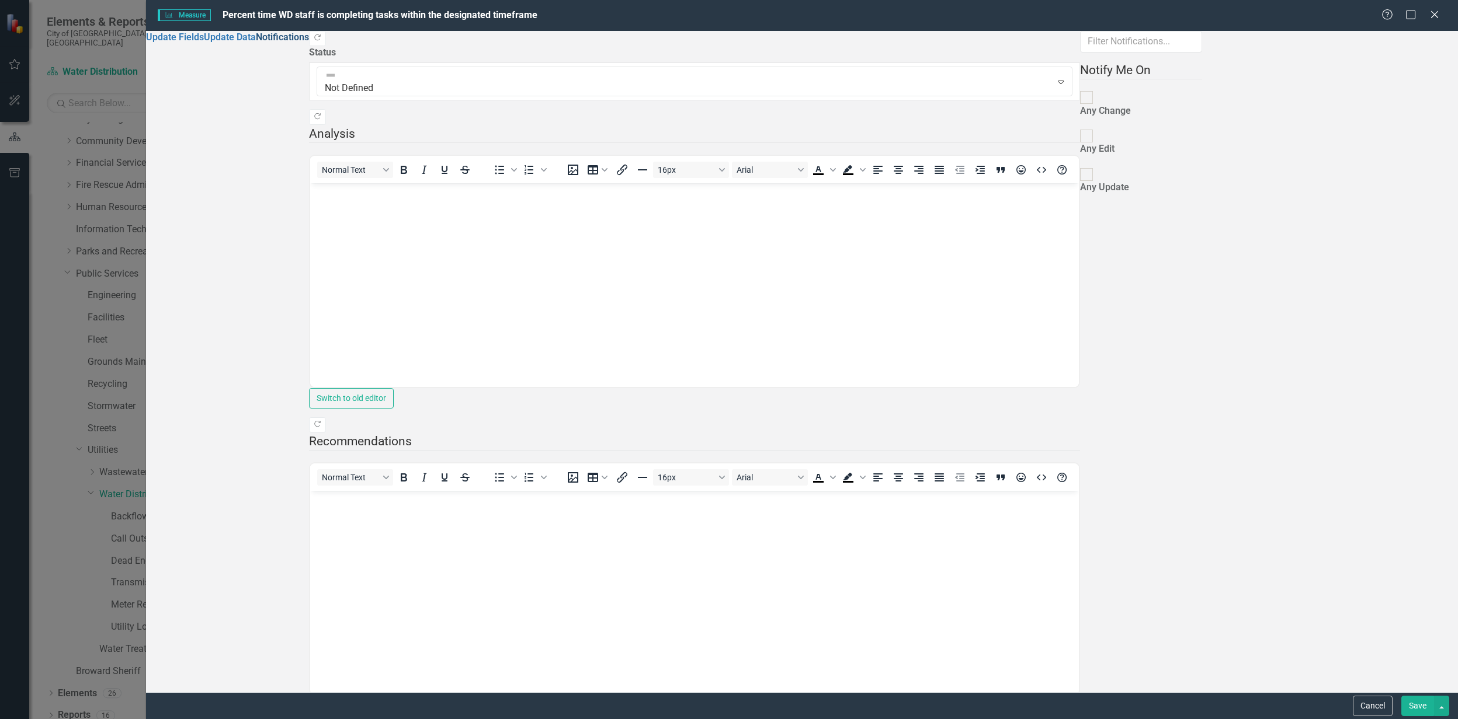
click at [256, 43] on link "Notifications" at bounding box center [282, 37] width 53 height 11
click at [204, 43] on link "Update Data" at bounding box center [230, 37] width 52 height 11
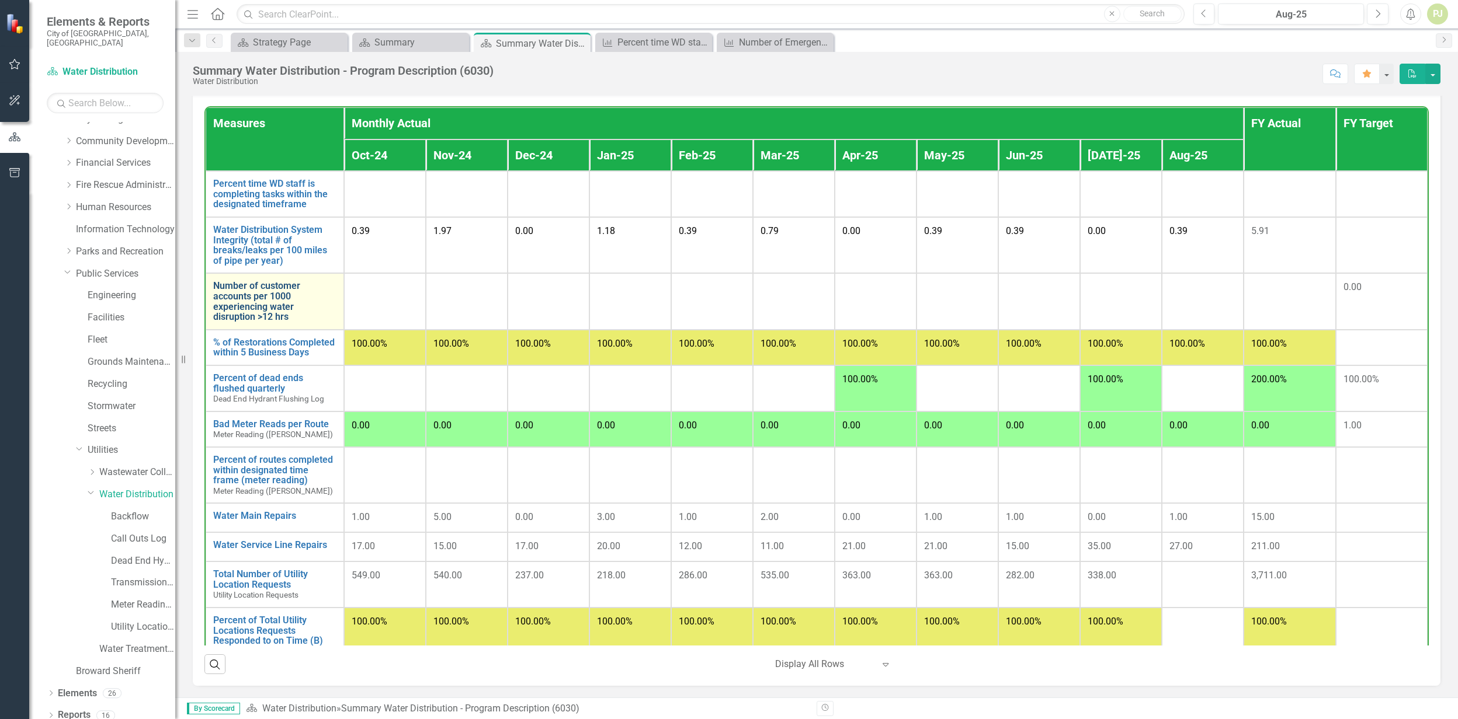
click at [234, 301] on link "Number of customer accounts per 1000 experiencing water disruption >12 hrs" at bounding box center [274, 301] width 123 height 41
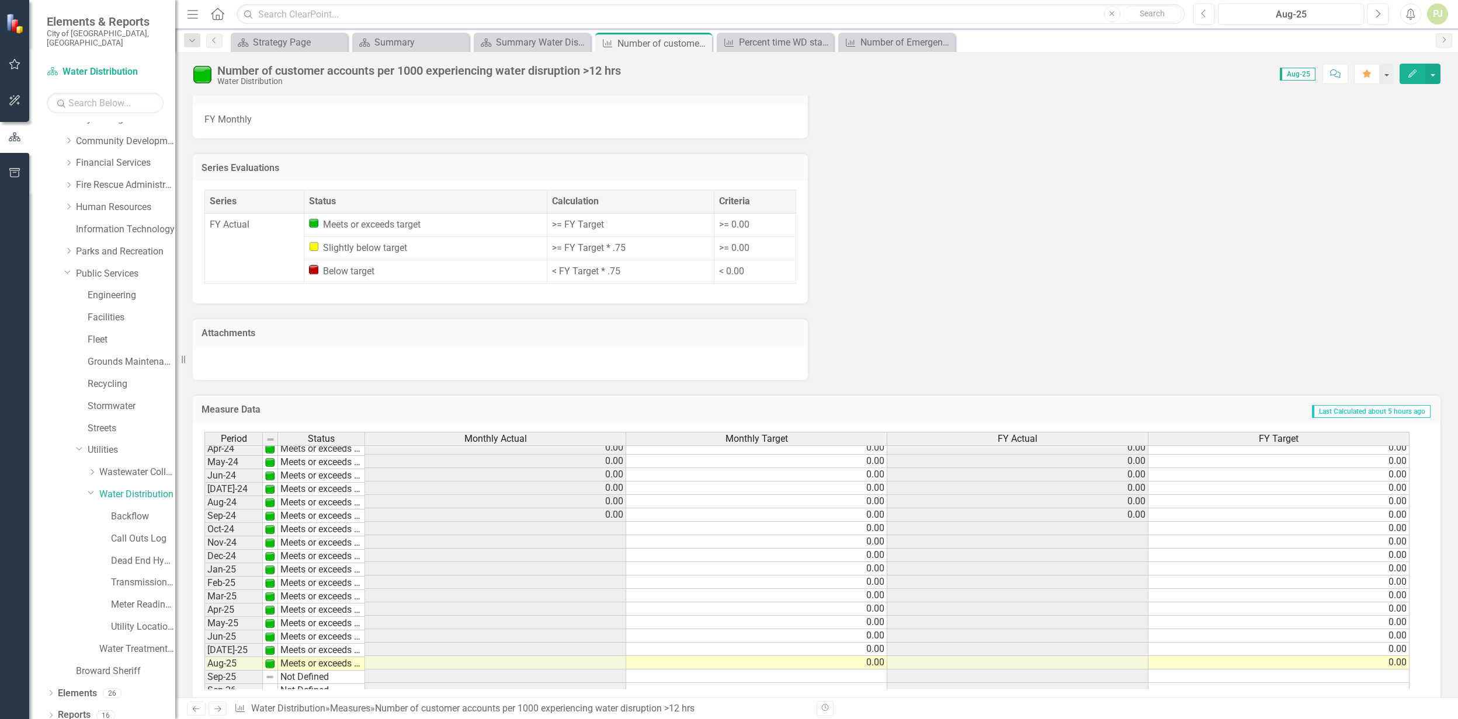
scroll to position [433, 0]
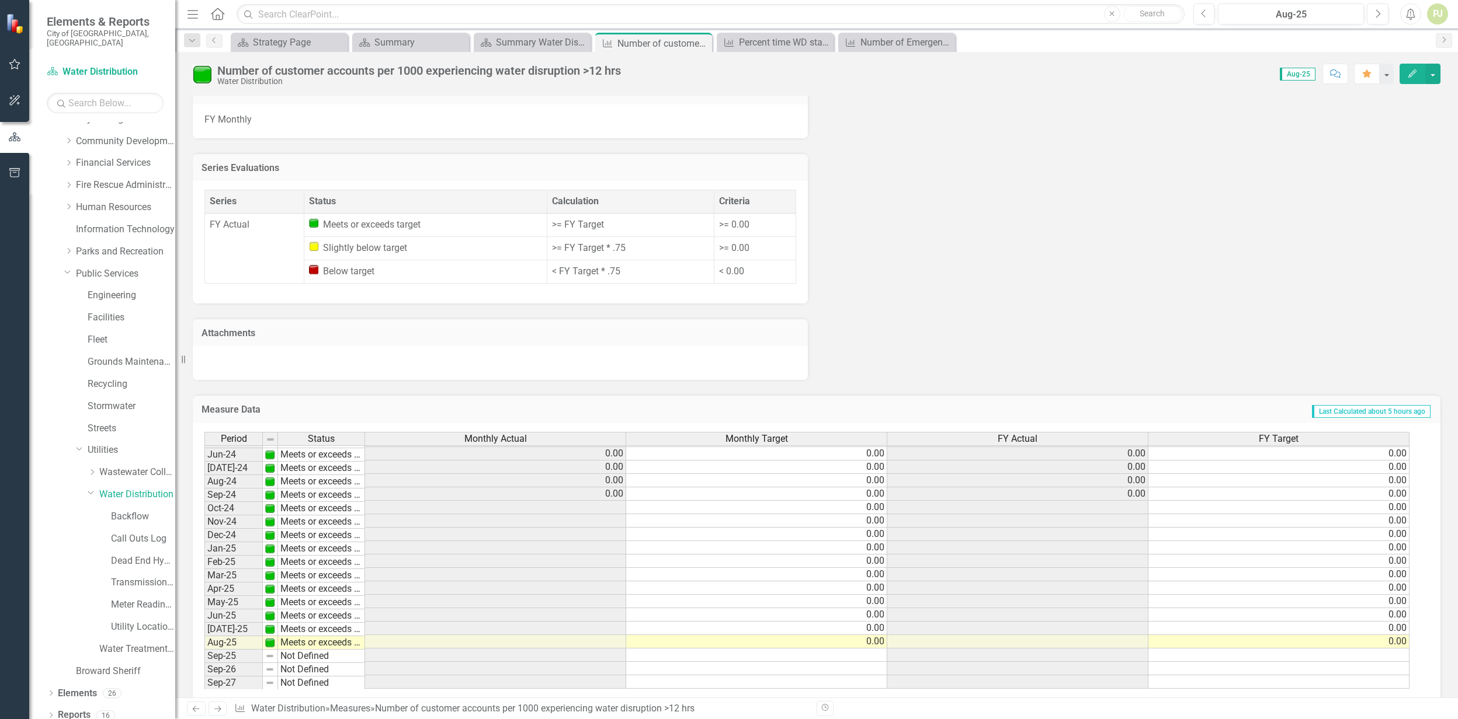
click at [606, 493] on tbody "Feb-23 Meets or exceeds target 0.00 0.00 0.00 0.00 Mar-23 Meets or exceeds targ…" at bounding box center [806, 460] width 1205 height 457
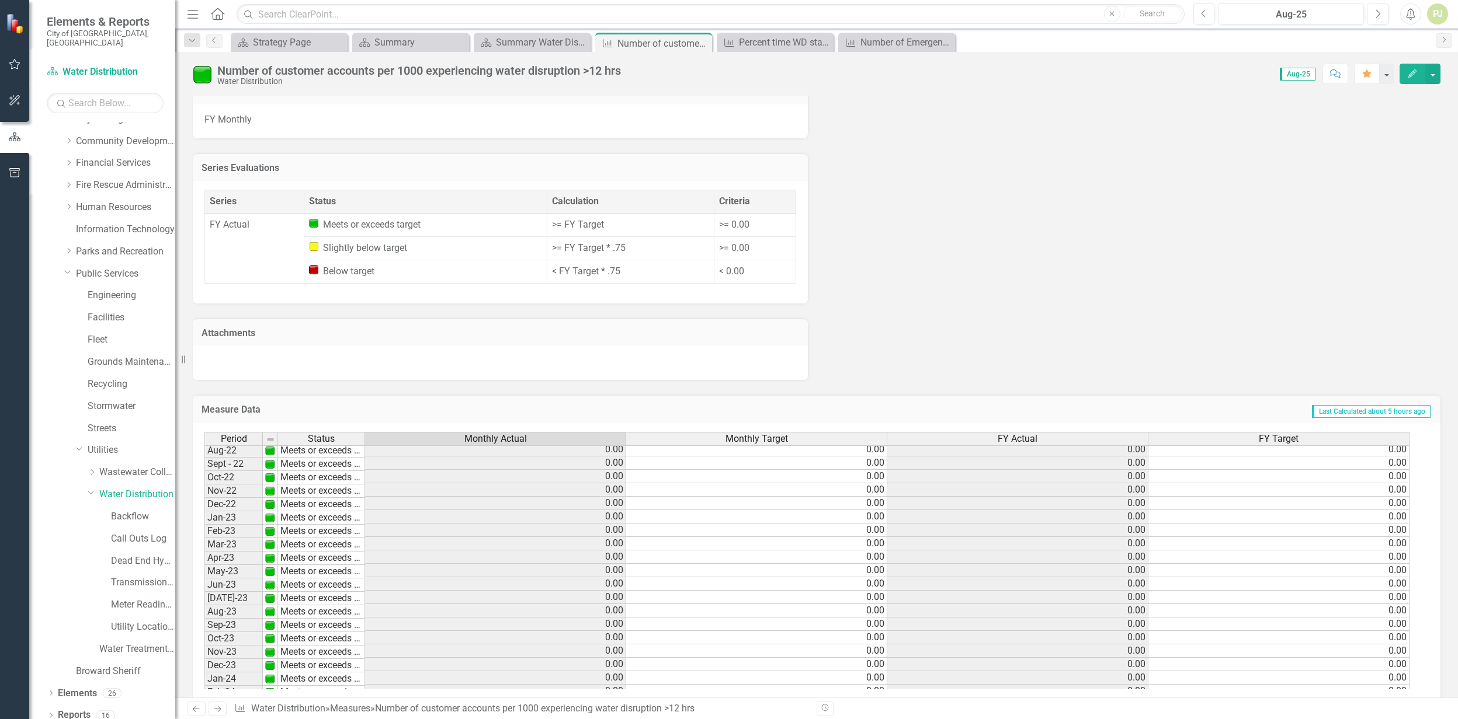
scroll to position [0, 0]
click at [545, 540] on td "0.00" at bounding box center [495, 546] width 261 height 13
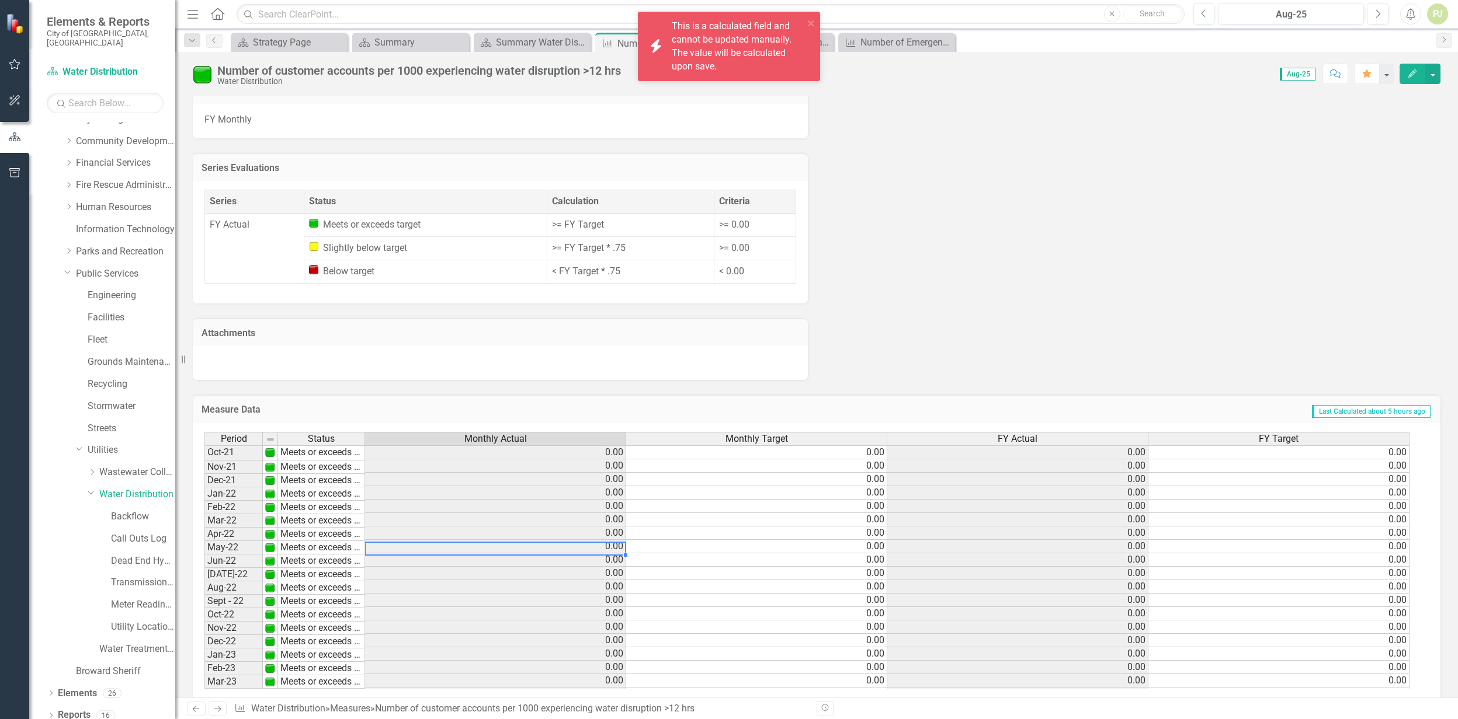
click at [676, 540] on td "0.00" at bounding box center [756, 546] width 261 height 13
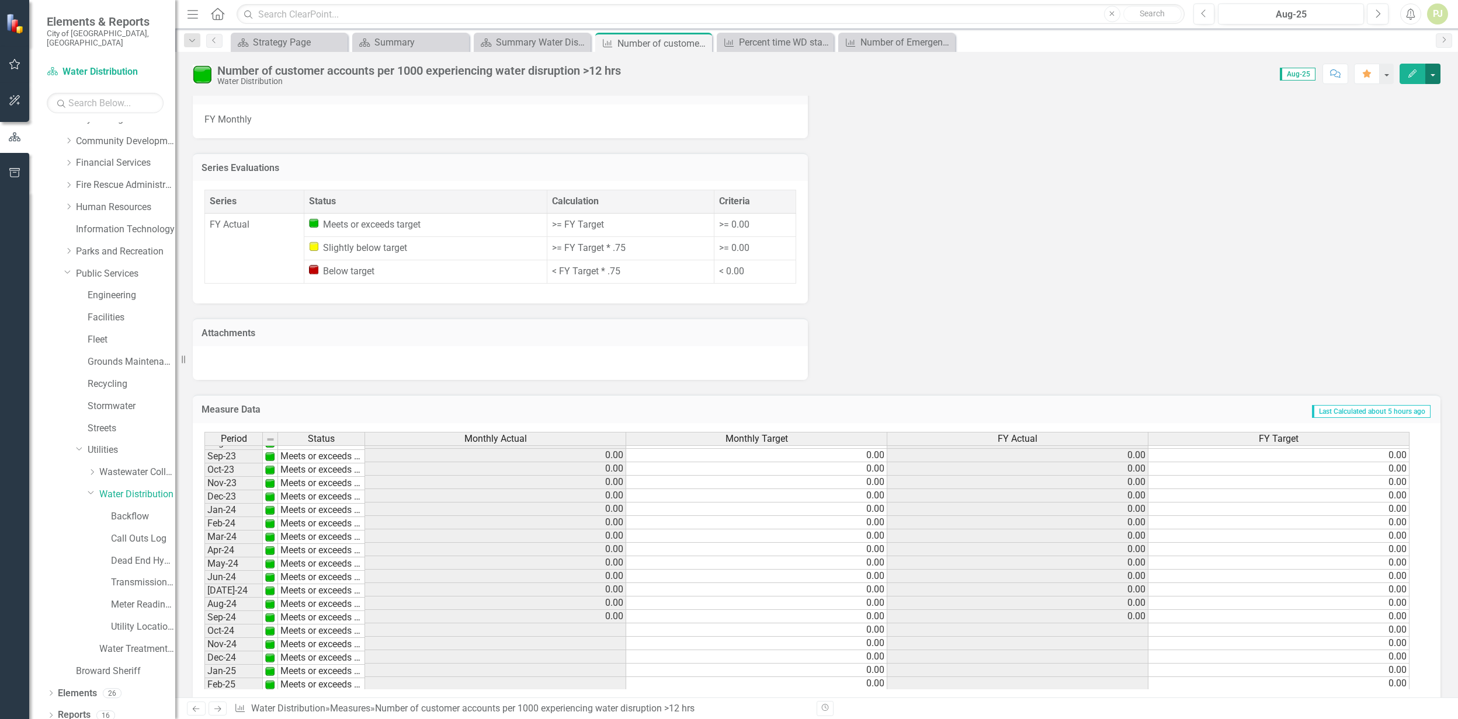
click at [1433, 81] on button "button" at bounding box center [1432, 74] width 15 height 20
drag, startPoint x: 450, startPoint y: 549, endPoint x: 460, endPoint y: 522, distance: 29.4
click at [456, 535] on tbody "Oct-22 Meets or exceeds target 0.00 0.00 0.00 0.00 Nov-22 Meets or exceeds targ…" at bounding box center [806, 556] width 1205 height 511
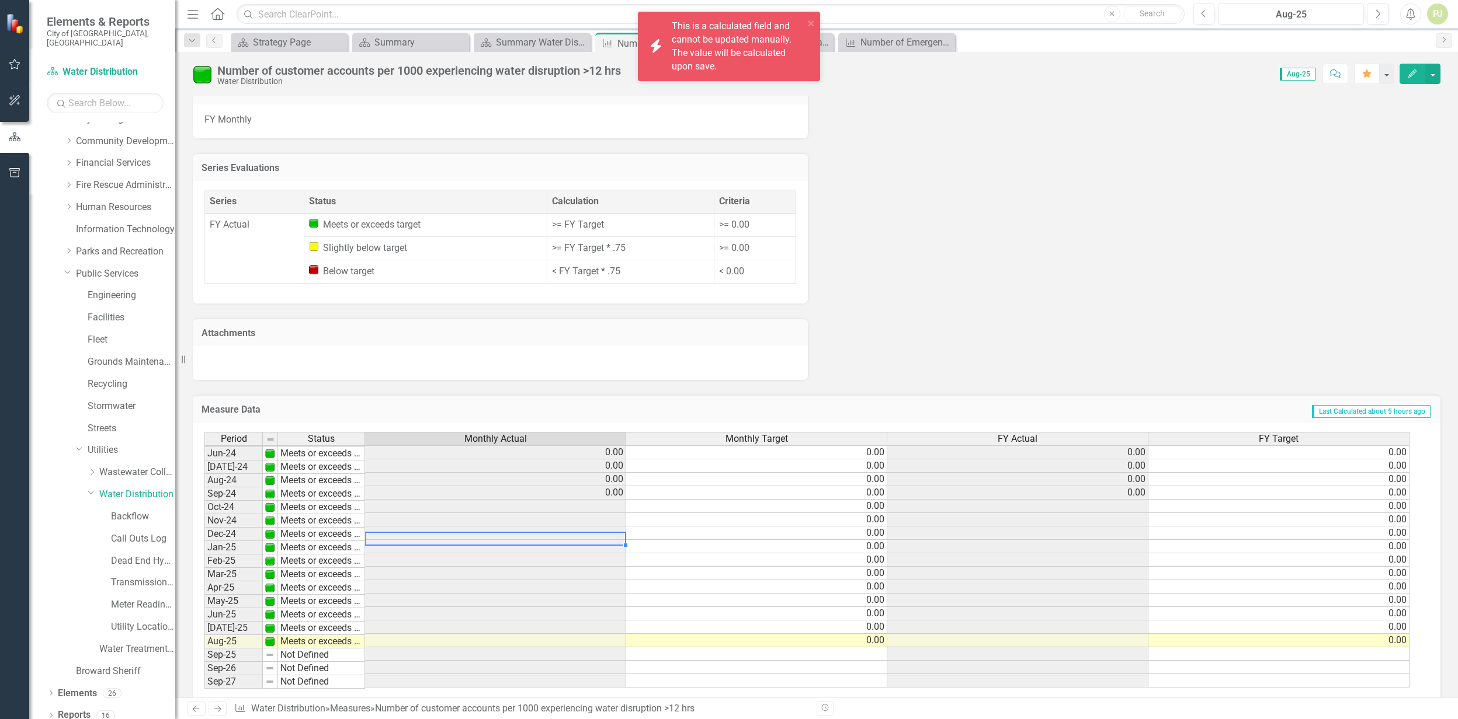
click at [389, 527] on td at bounding box center [495, 533] width 261 height 13
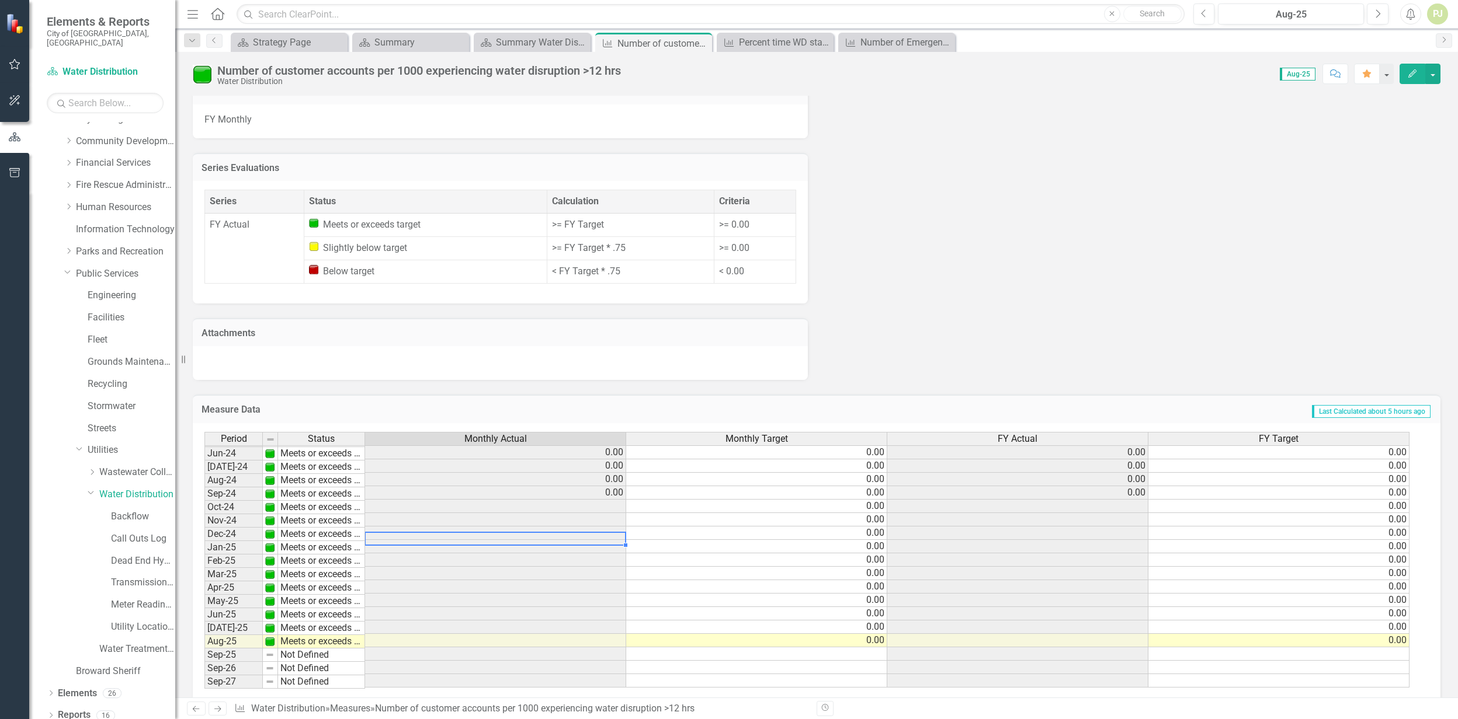
click at [204, 477] on div "Period Status Monthly Actual Monthly Target FY Actual FY Target Oct-22 Meets or…" at bounding box center [204, 425] width 0 height 525
click at [577, 504] on div at bounding box center [494, 504] width 261 height 1
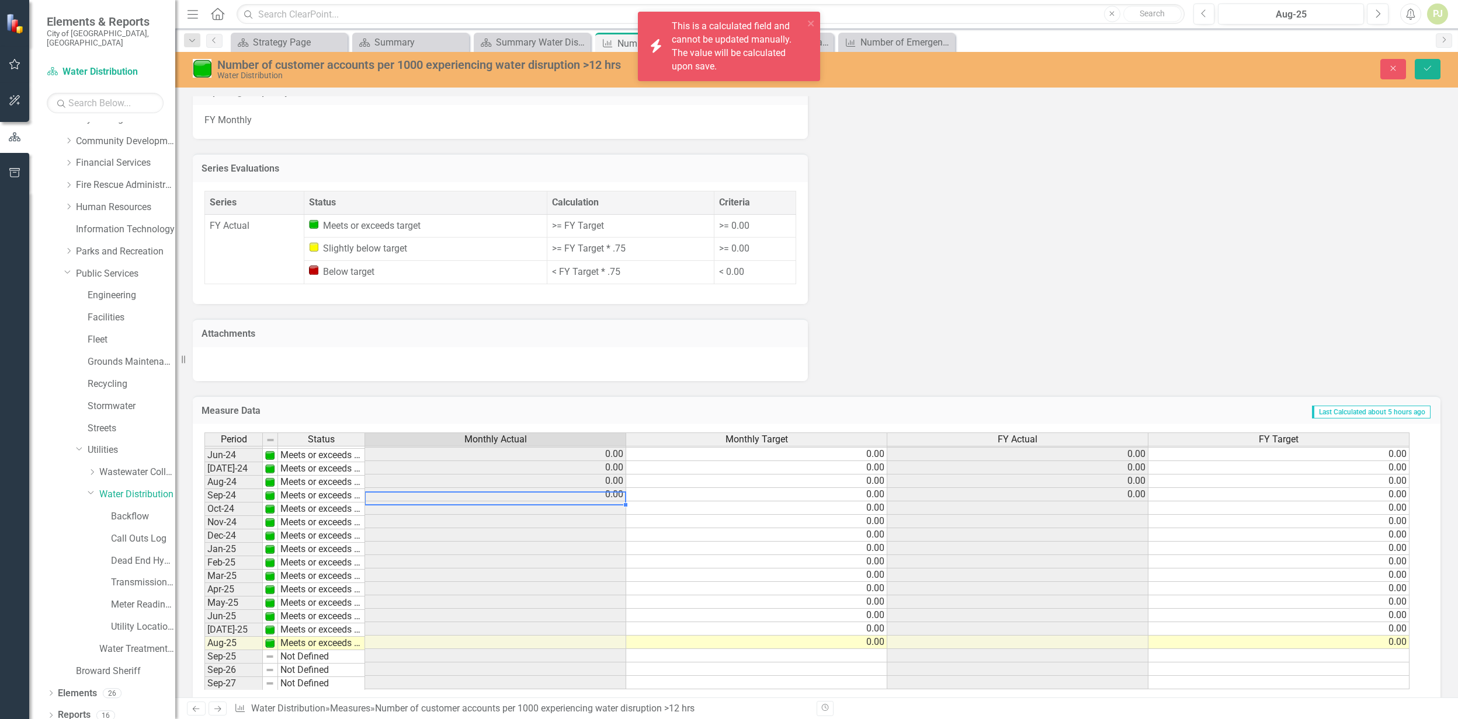
click at [558, 502] on td at bounding box center [495, 508] width 261 height 13
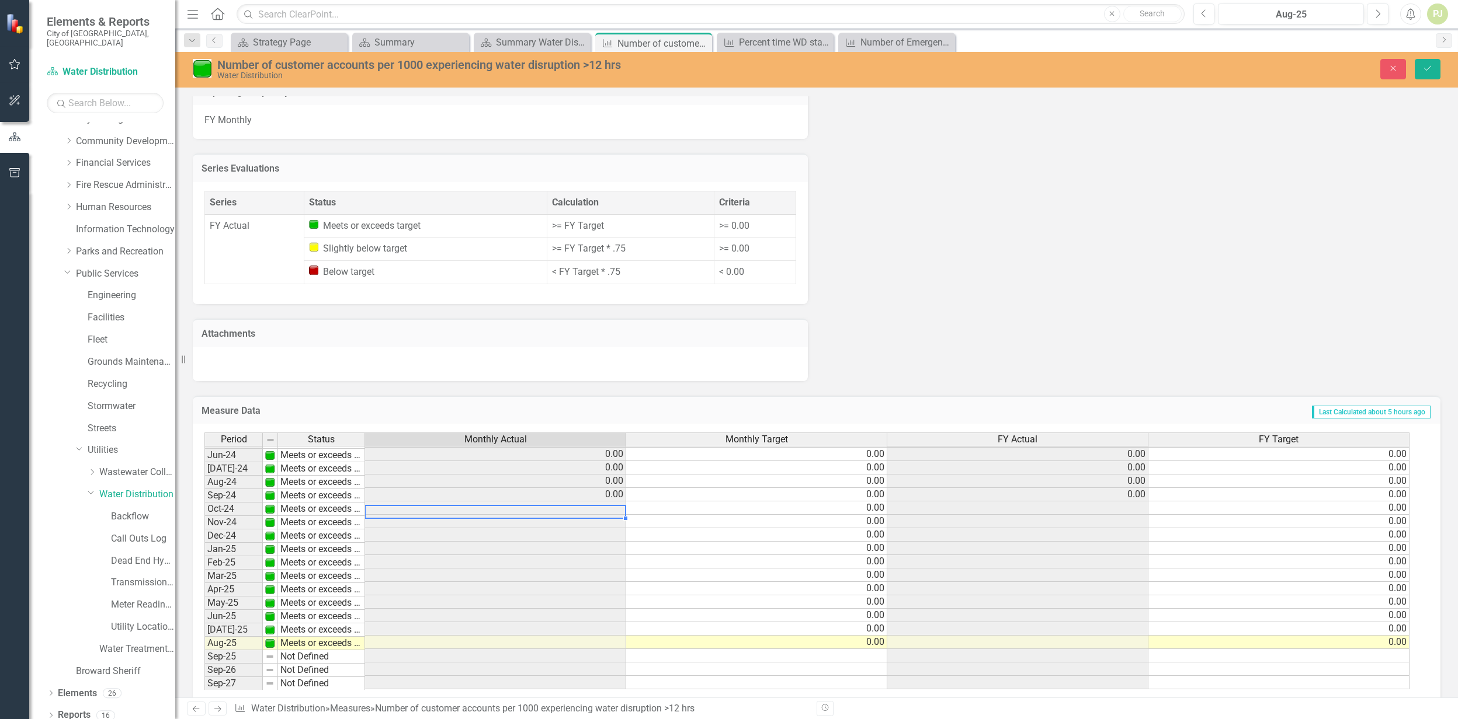
click at [563, 502] on td at bounding box center [495, 508] width 261 height 13
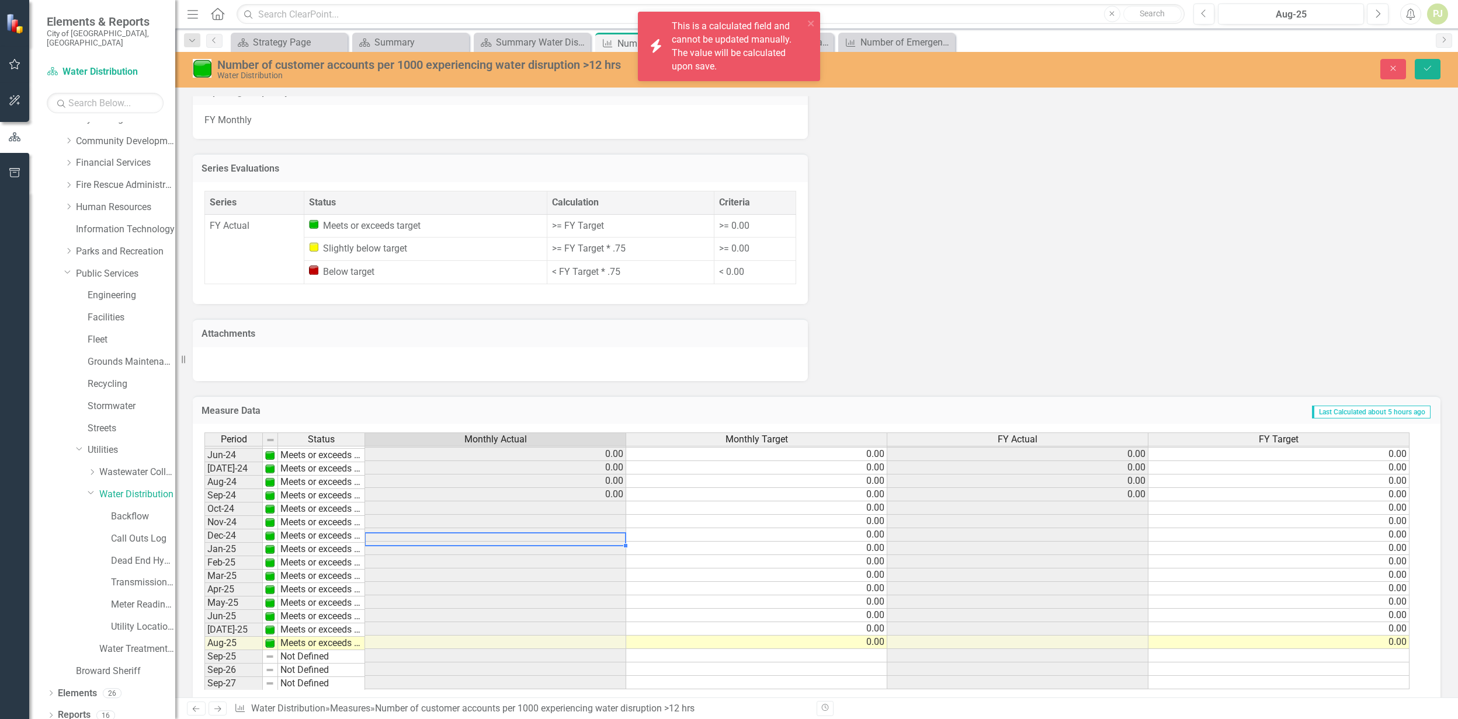
click at [569, 529] on td at bounding box center [495, 535] width 261 height 13
drag, startPoint x: 1120, startPoint y: 482, endPoint x: 1121, endPoint y: 489, distance: 7.1
click at [204, 484] on div "Period Status Monthly Actual Monthly Target FY Actual FY Target May-23 Meets or…" at bounding box center [204, 474] width 0 height 431
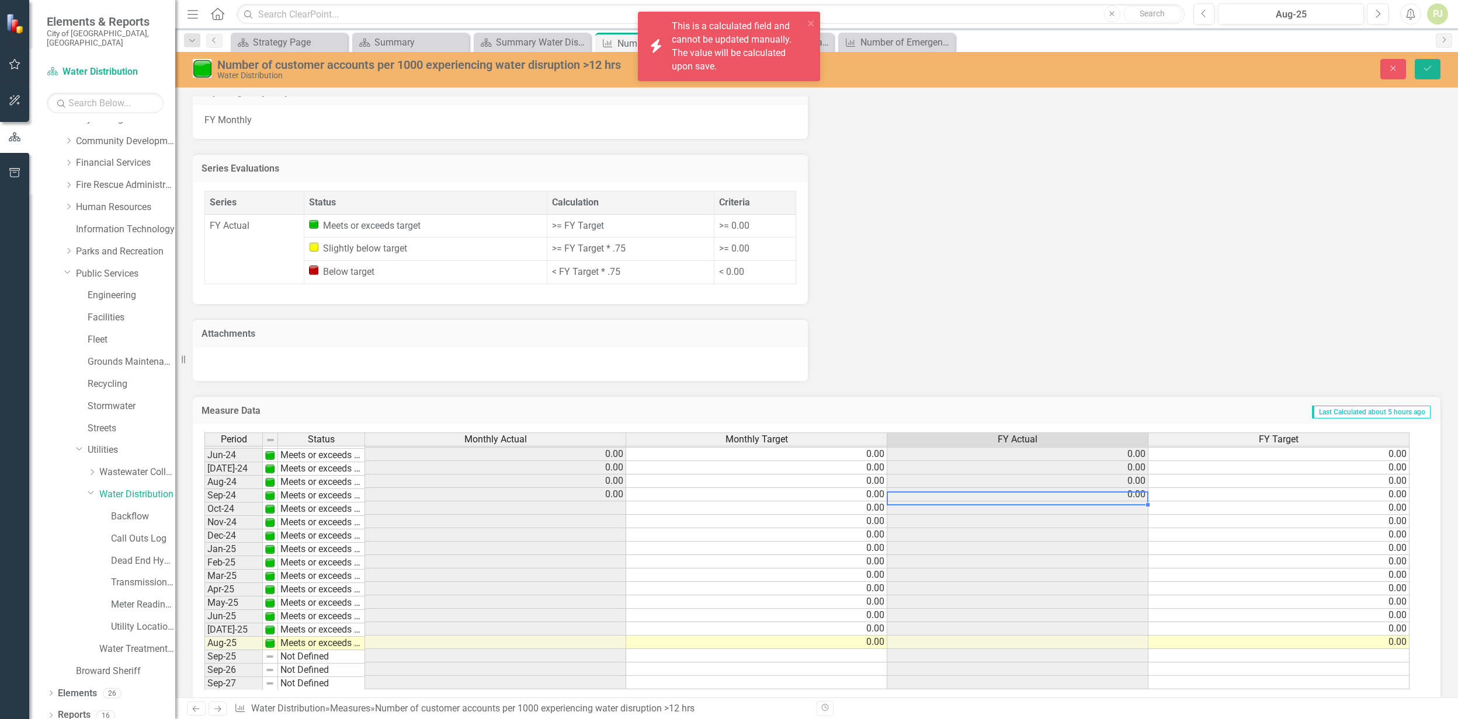
click at [1122, 502] on td at bounding box center [1017, 508] width 261 height 13
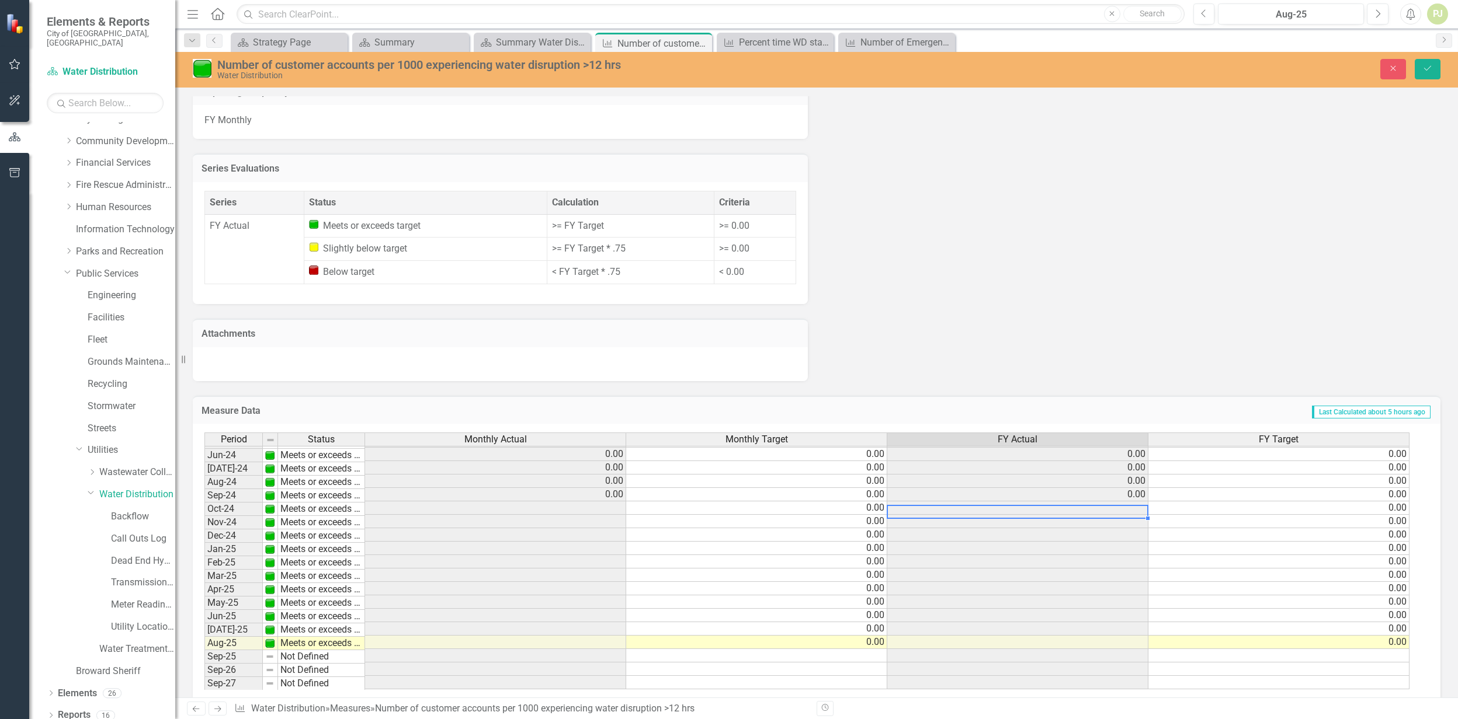
click at [1096, 515] on td at bounding box center [1017, 521] width 261 height 13
click at [1064, 529] on td at bounding box center [1017, 535] width 261 height 13
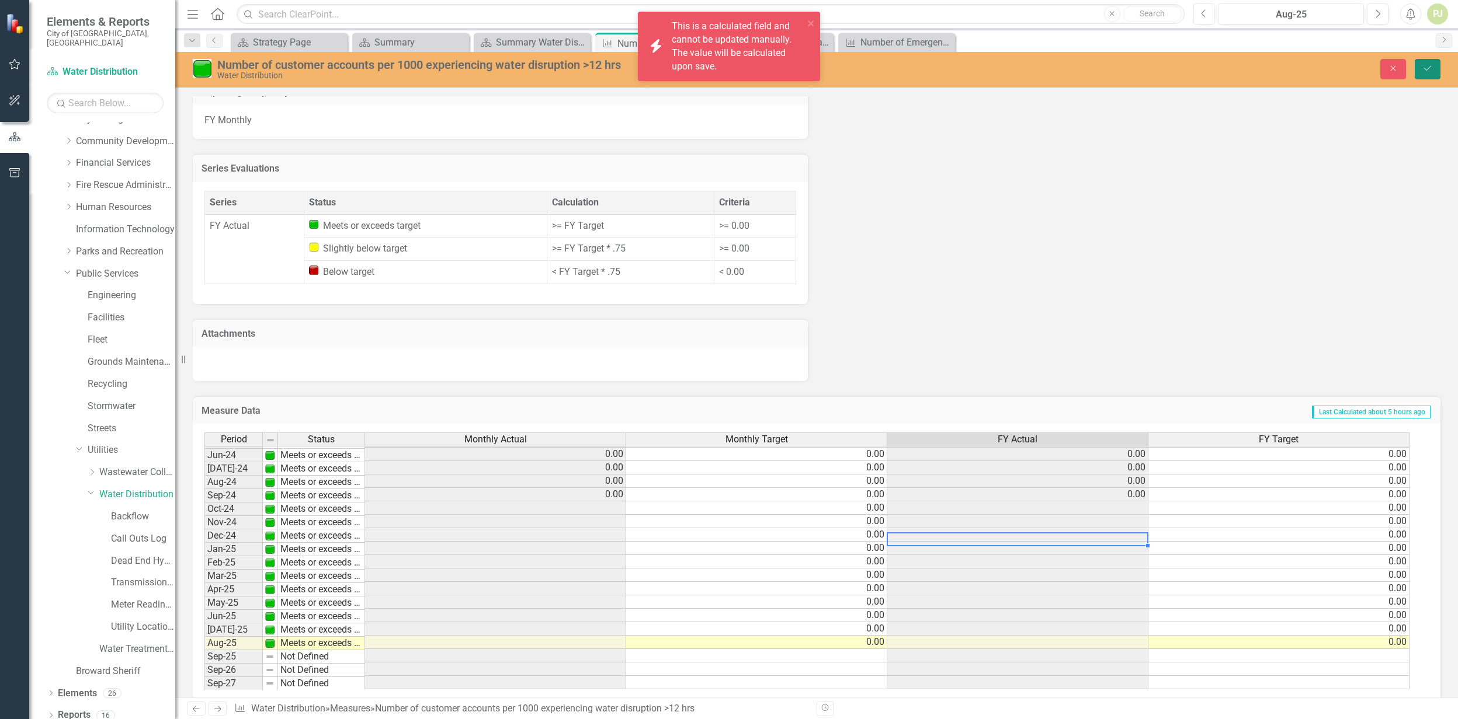
click at [1426, 71] on icon "Save" at bounding box center [1427, 68] width 11 height 8
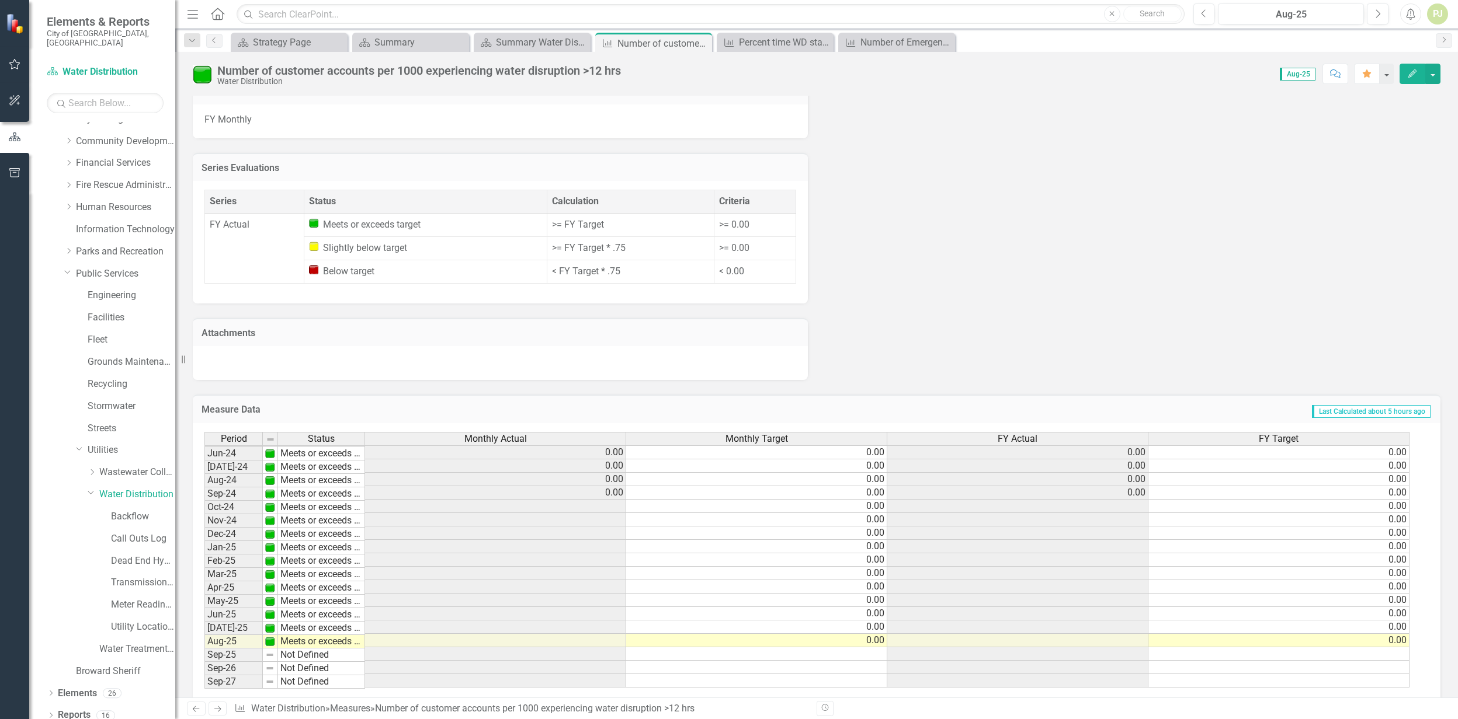
click at [603, 500] on td at bounding box center [495, 506] width 261 height 13
click at [299, 649] on td "Not Defined" at bounding box center [321, 655] width 87 height 13
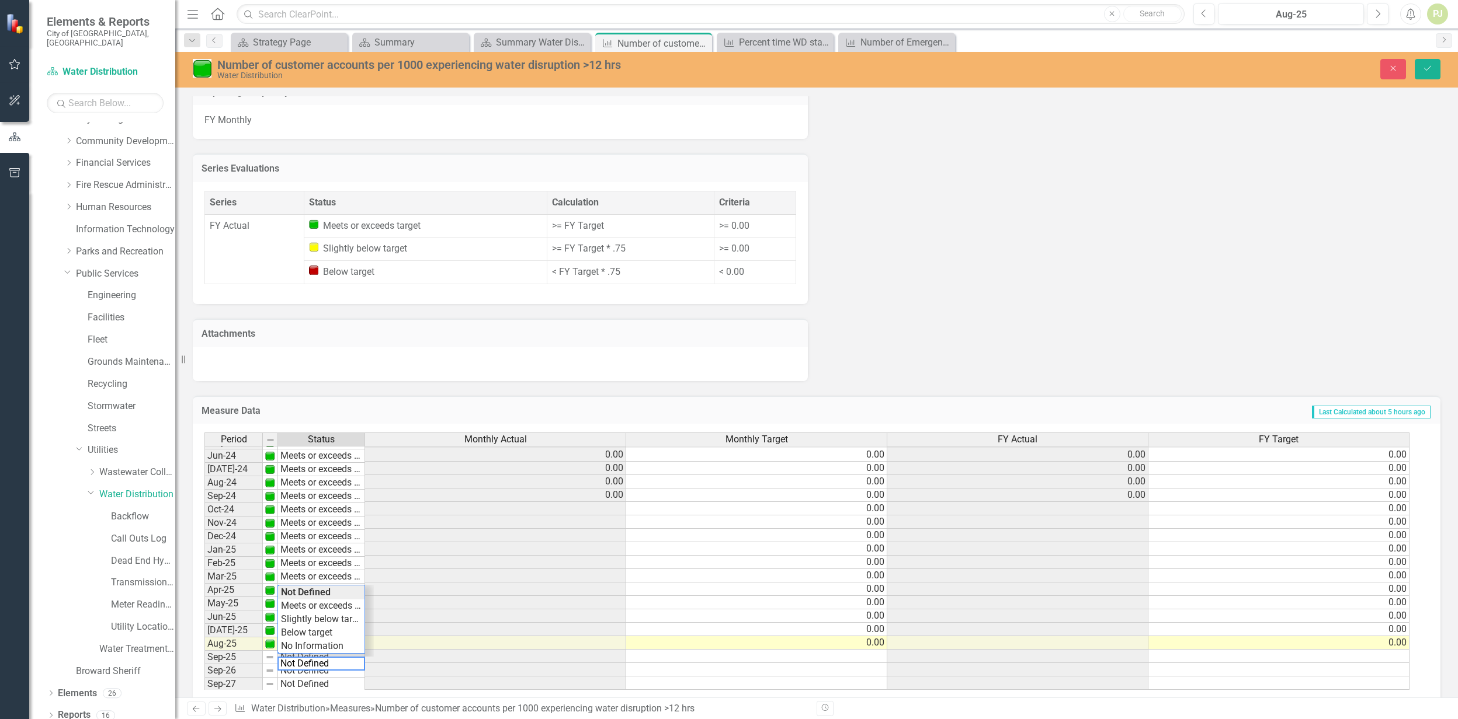
click at [303, 657] on textarea "Not Defined" at bounding box center [321, 664] width 88 height 14
type textarea "Meets or exceeds target"
click at [319, 585] on div "Period Status Monthly Actual Monthly Target FY Actual FY Target May-23 Meets or…" at bounding box center [811, 562] width 1215 height 258
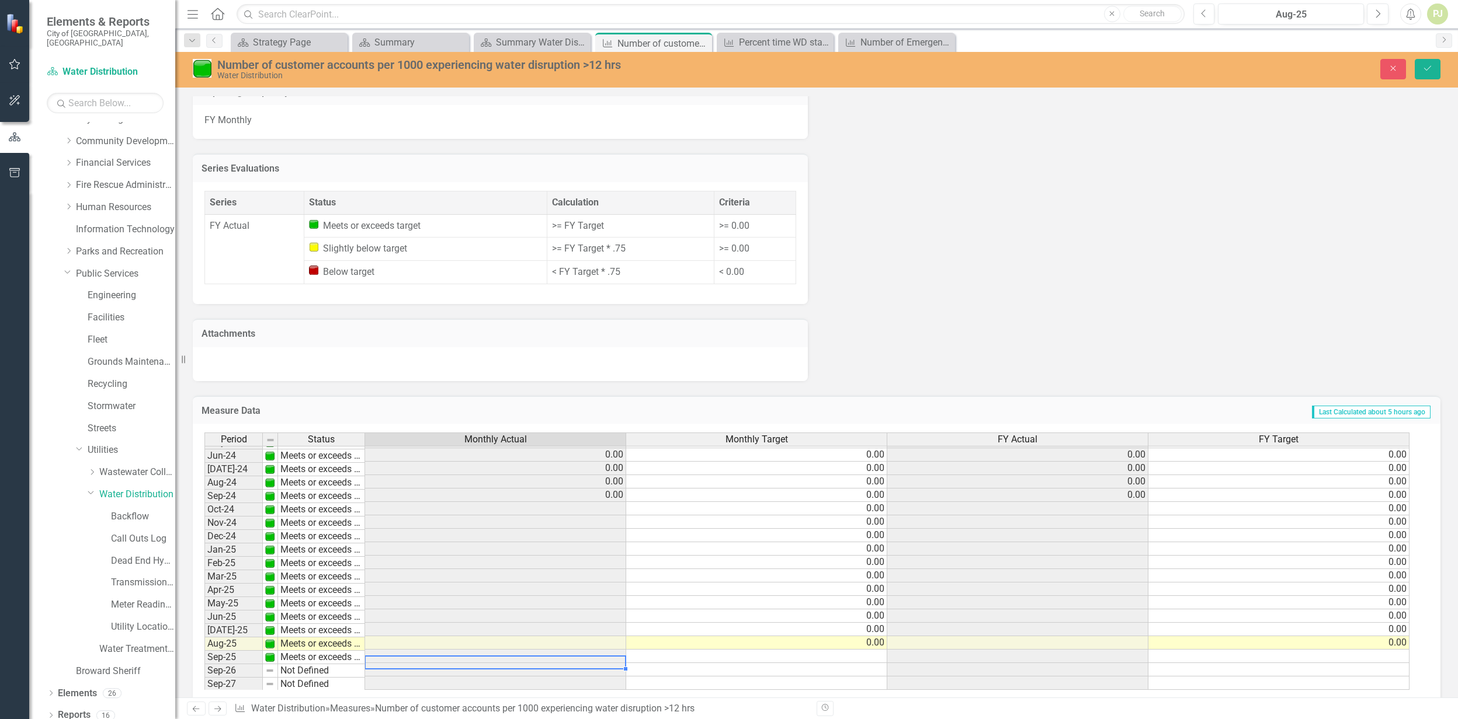
click at [454, 650] on td at bounding box center [495, 656] width 261 height 13
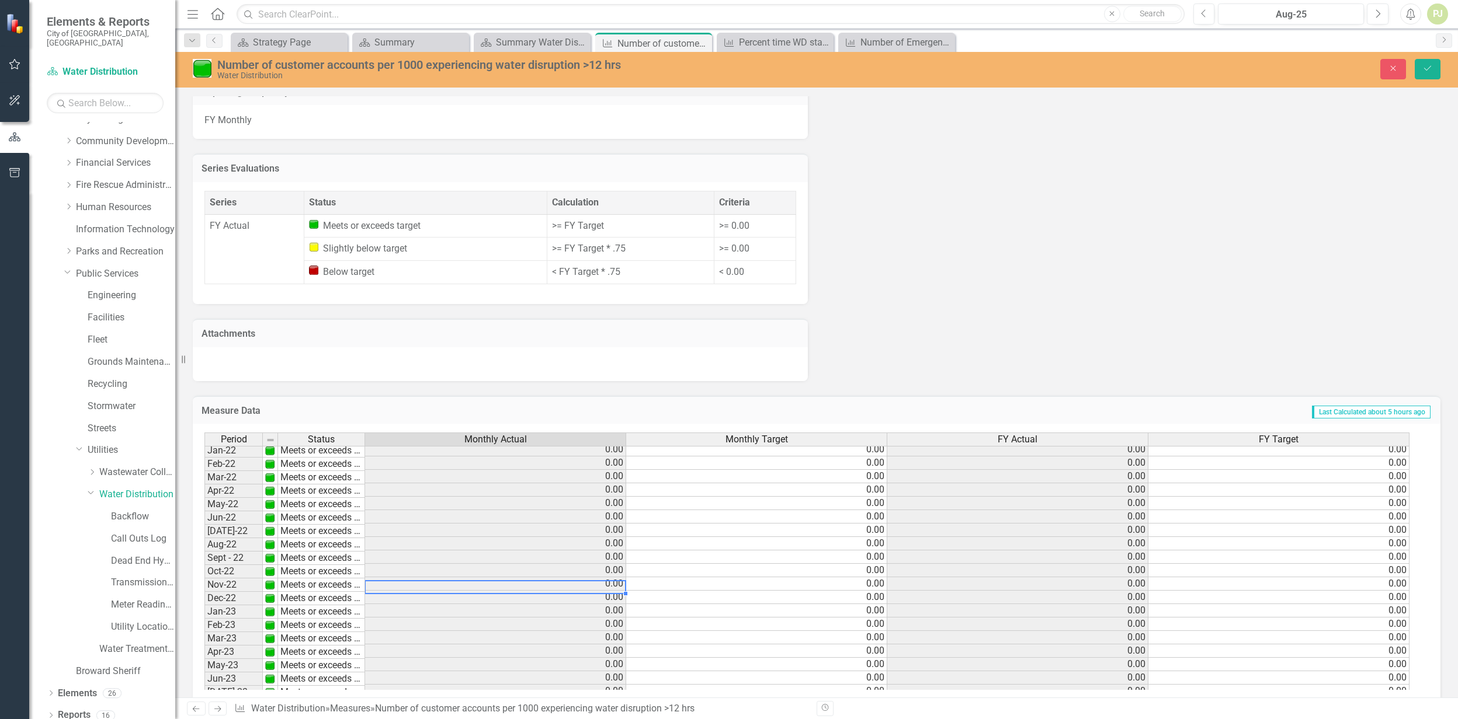
click at [508, 578] on td "0.00" at bounding box center [495, 584] width 261 height 13
click at [204, 644] on div "Period Status Monthly Actual Monthly Target FY Actual FY Target Oct-21 Meets or…" at bounding box center [204, 594] width 0 height 323
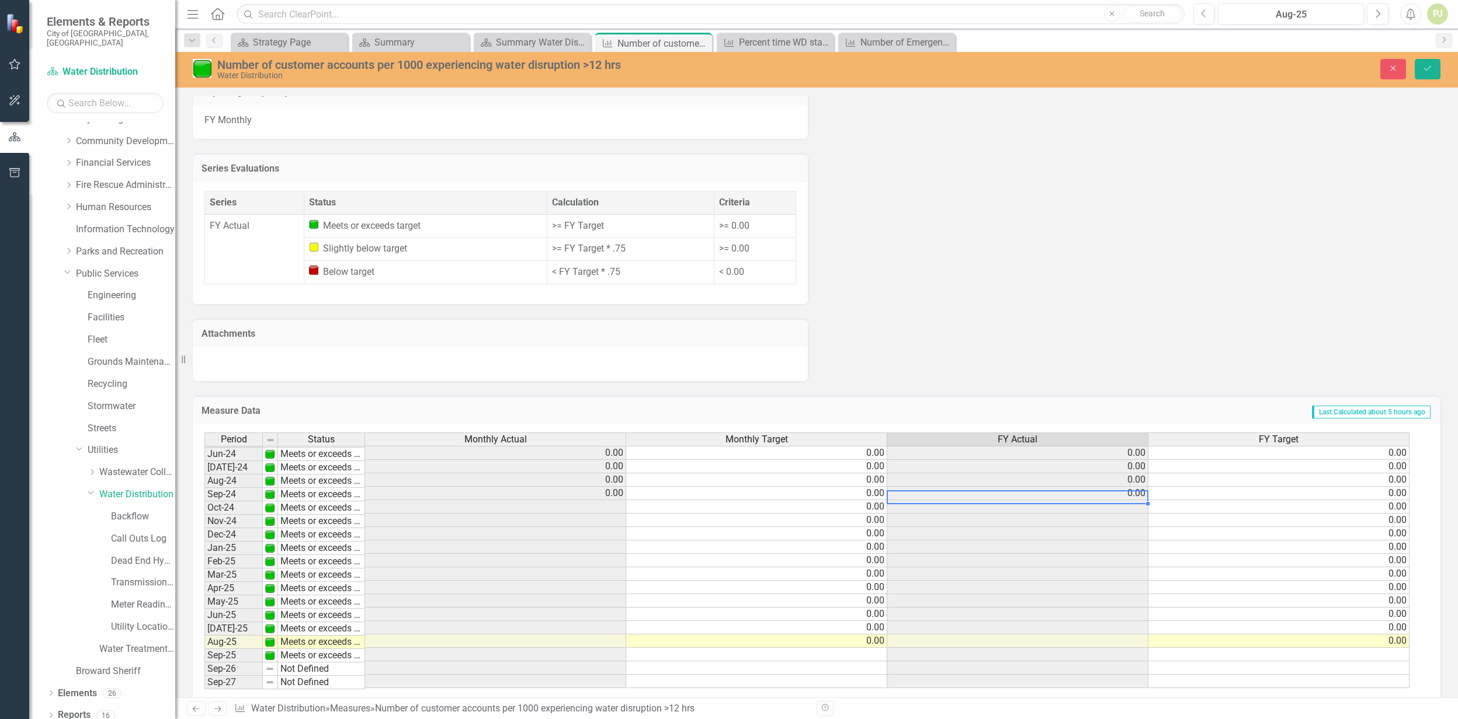
click at [204, 477] on div "Period Status Monthly Actual Monthly Target FY Actual FY Target May-23 Meets or…" at bounding box center [204, 473] width 0 height 431
click at [612, 500] on td at bounding box center [495, 506] width 261 height 13
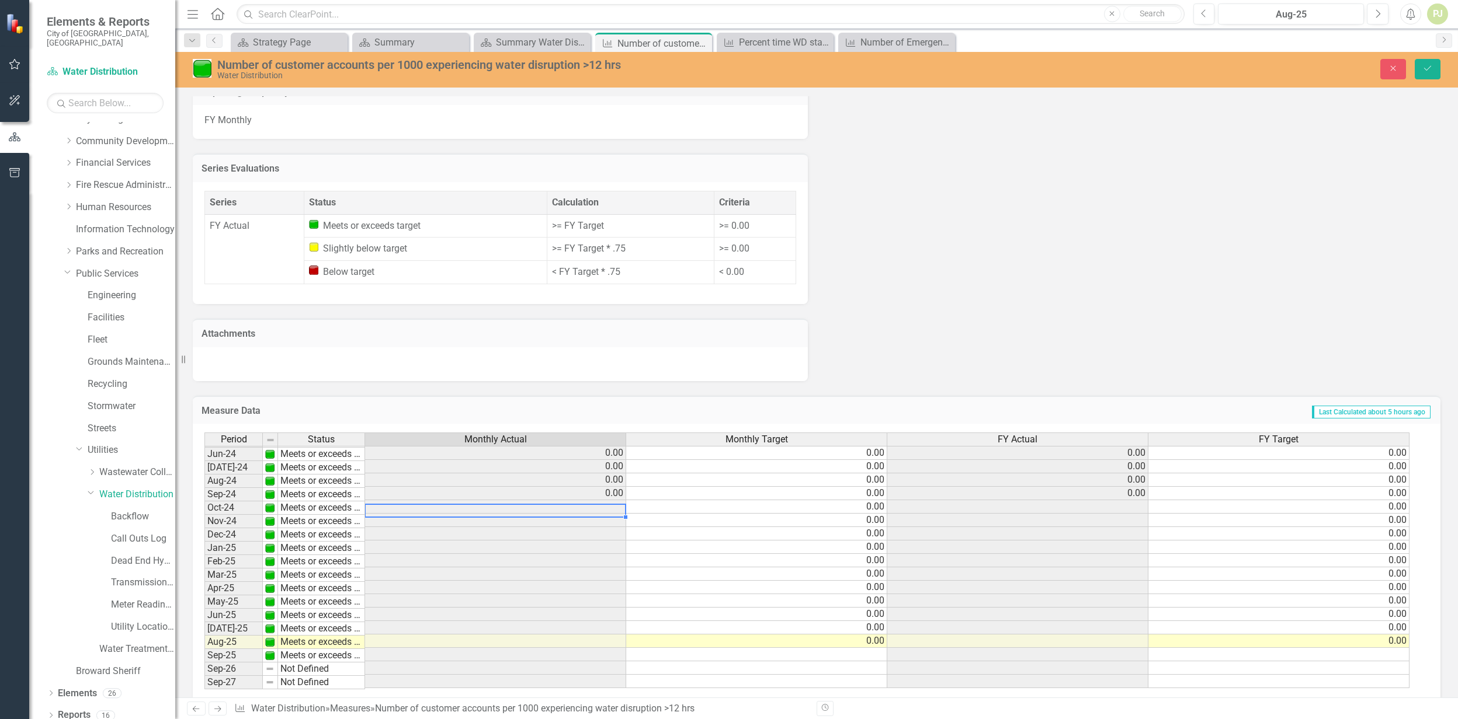
click at [612, 500] on td at bounding box center [495, 506] width 261 height 13
click at [132, 488] on link "Water Distribution" at bounding box center [137, 494] width 76 height 13
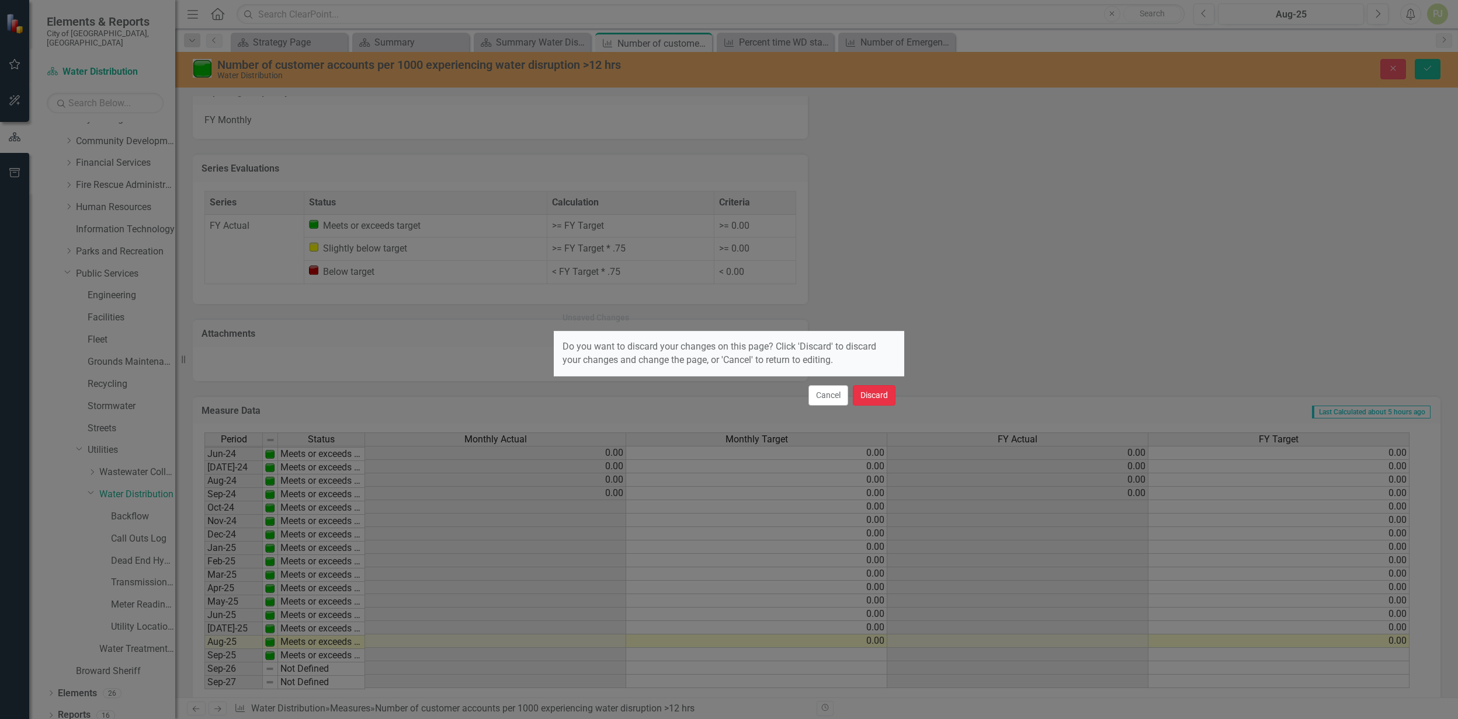
click at [865, 393] on button "Discard" at bounding box center [874, 395] width 43 height 20
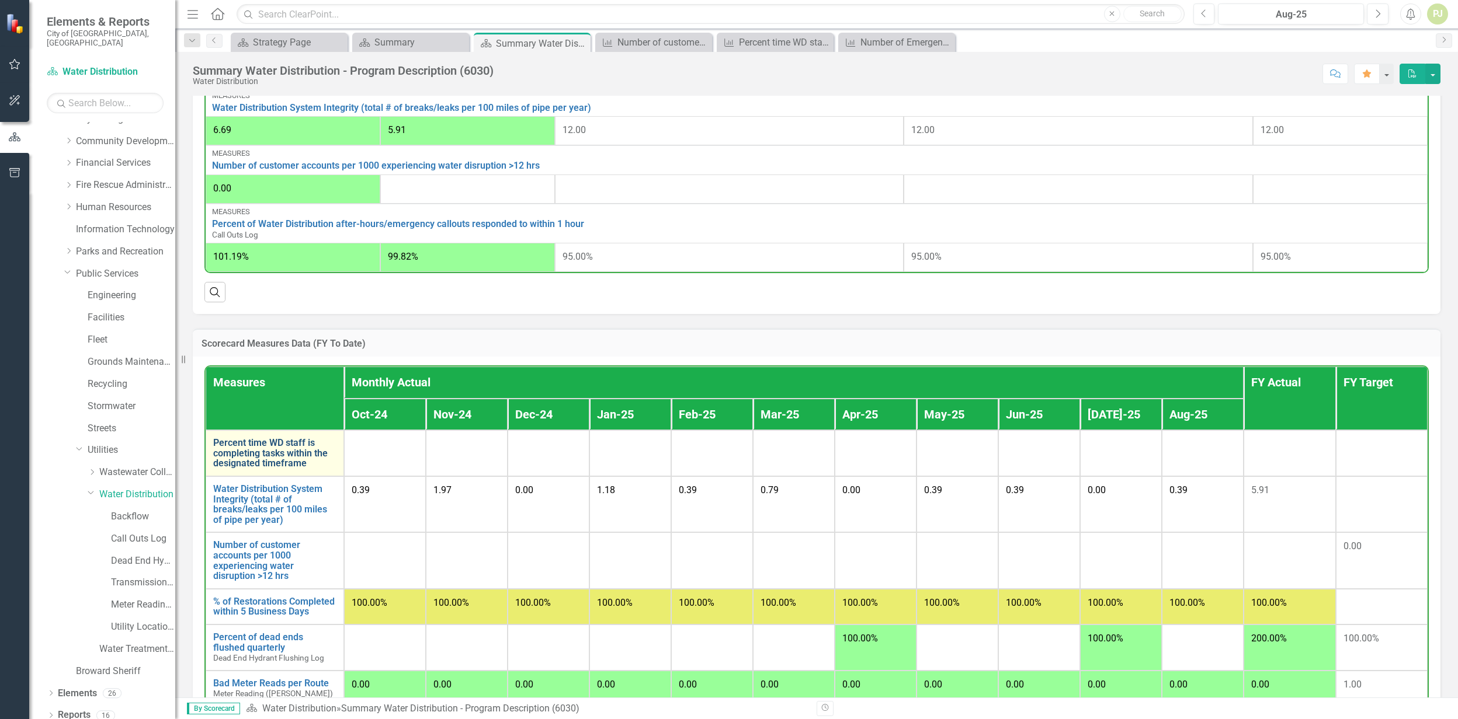
click at [276, 451] on link "Percent time WD staff is completing tasks within the designated timeframe" at bounding box center [274, 453] width 123 height 31
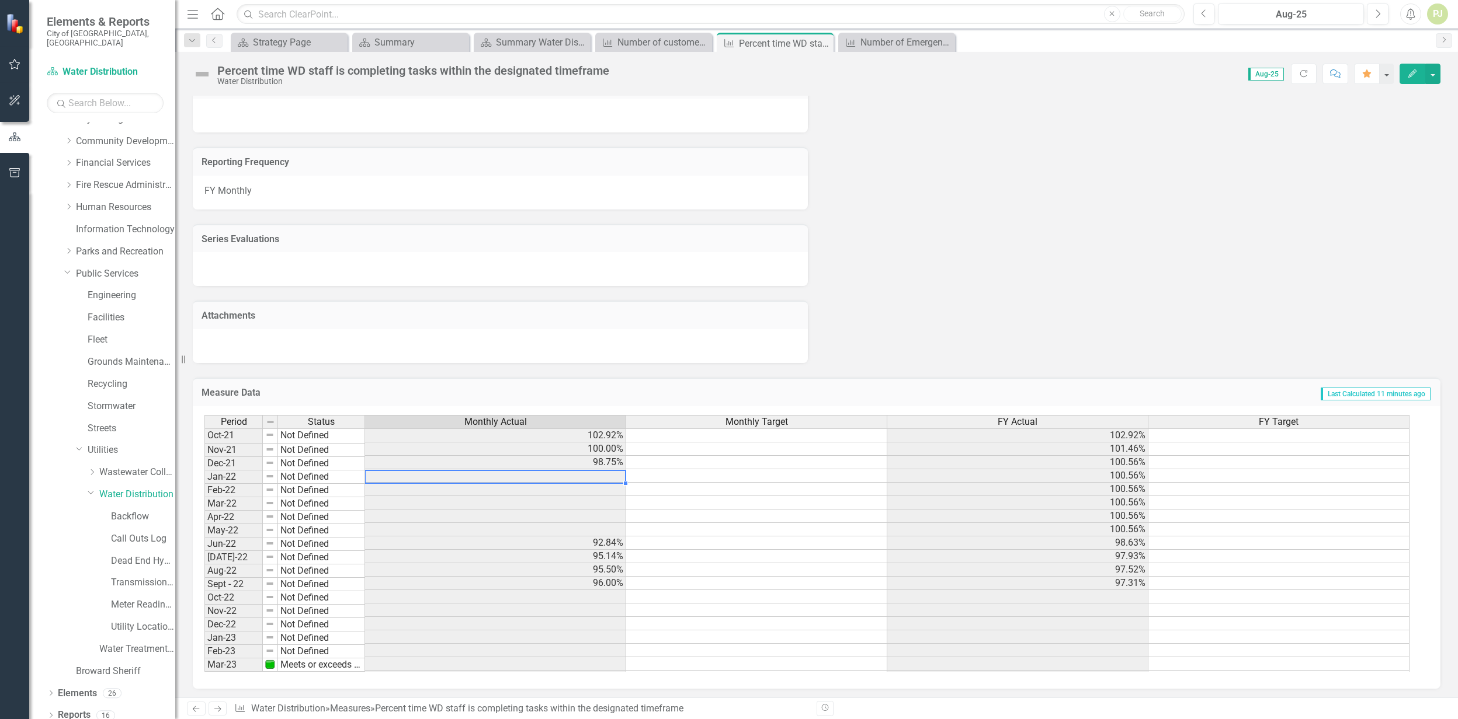
click at [564, 474] on td at bounding box center [495, 476] width 261 height 13
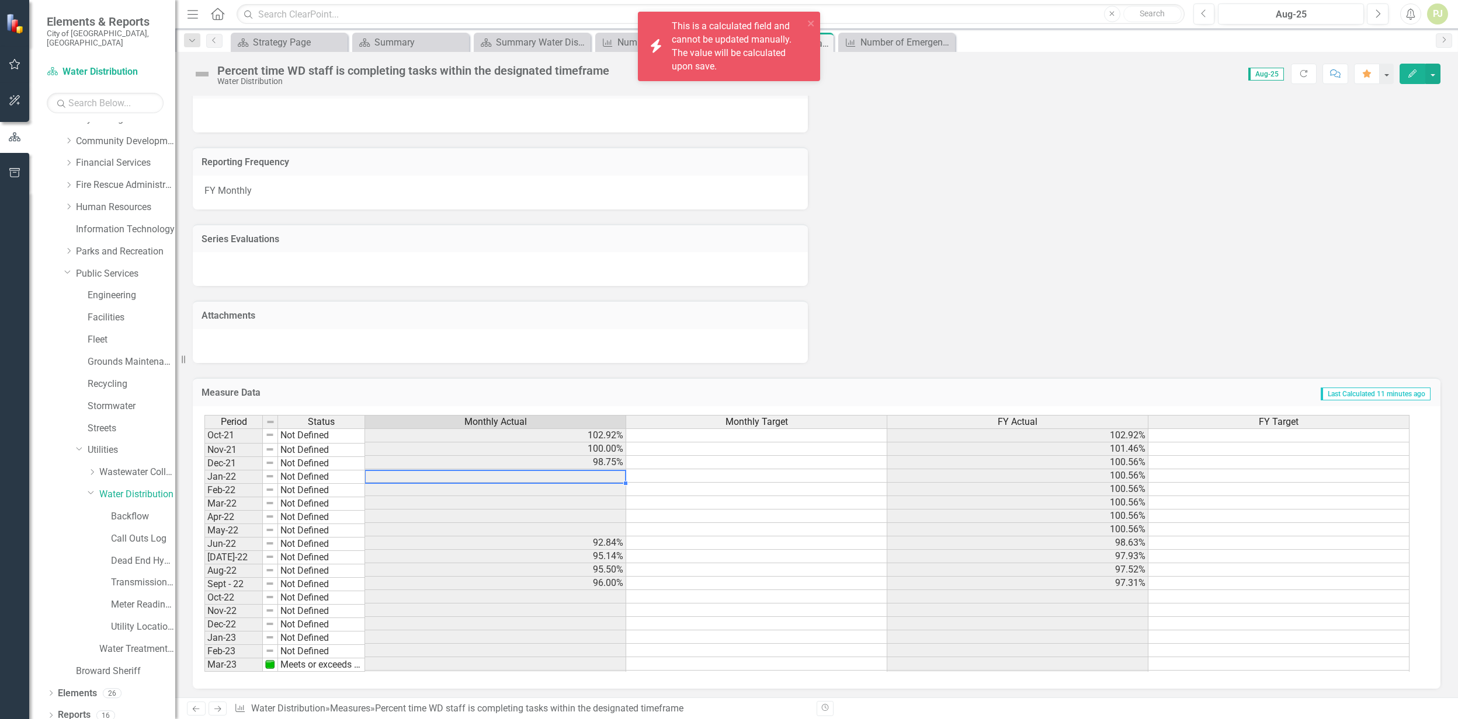
click at [564, 474] on td at bounding box center [495, 476] width 261 height 13
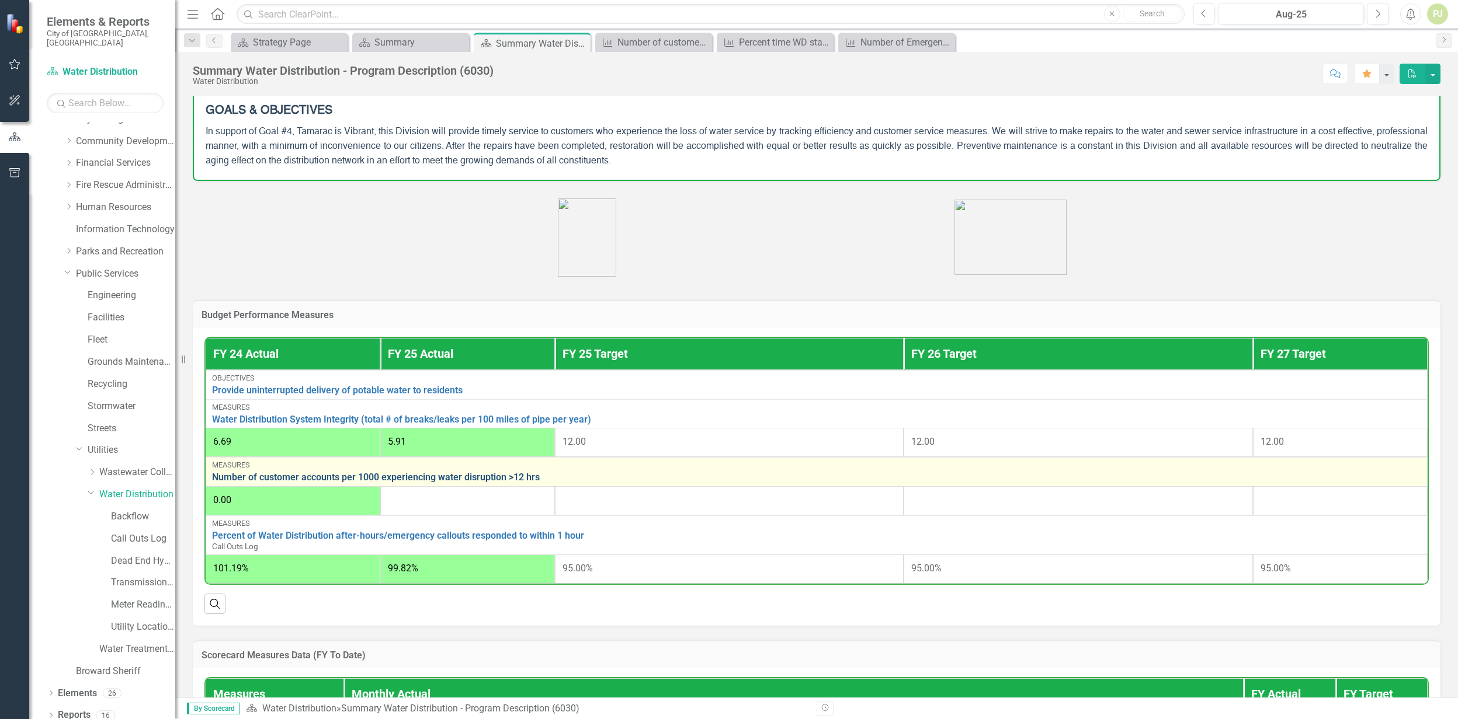
click at [351, 480] on link "Number of customer accounts per 1000 experiencing water disruption >12 hrs" at bounding box center [816, 477] width 1209 height 11
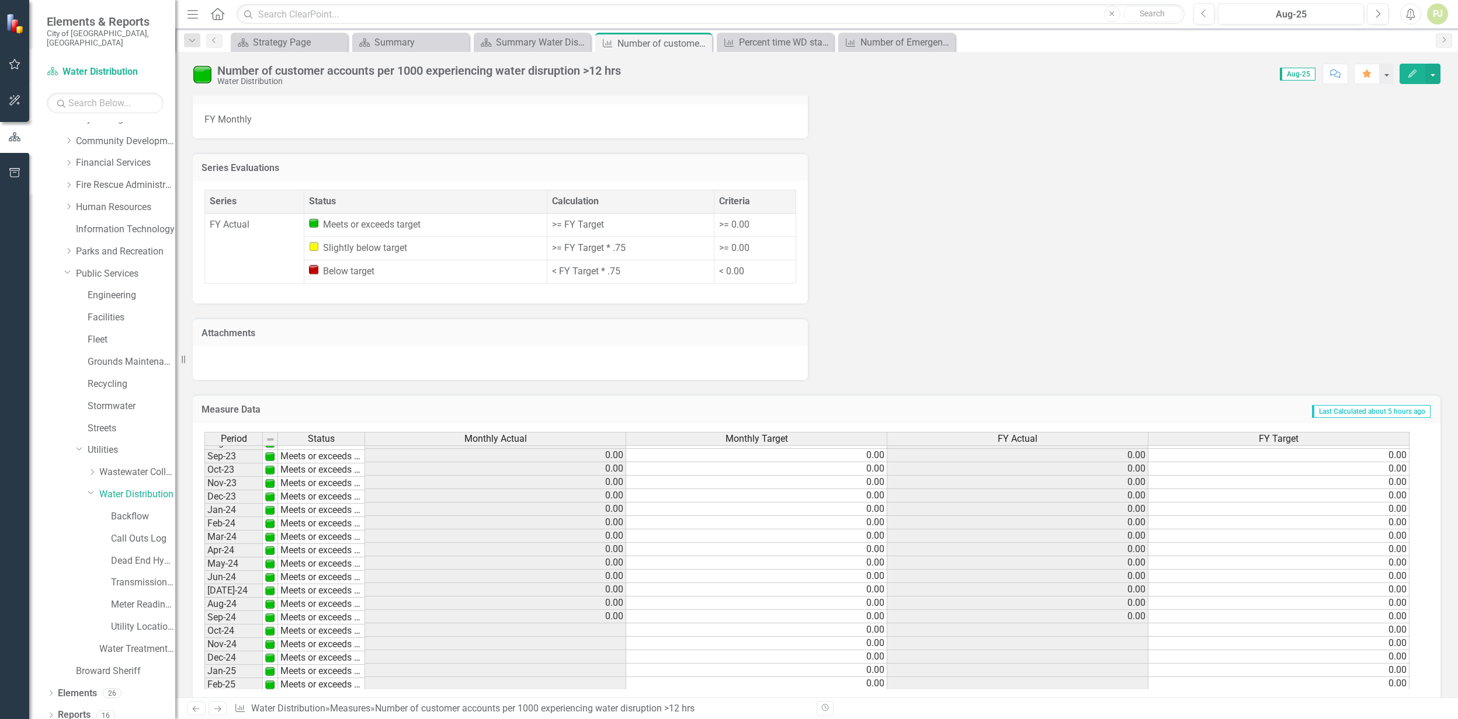
scroll to position [389, 0]
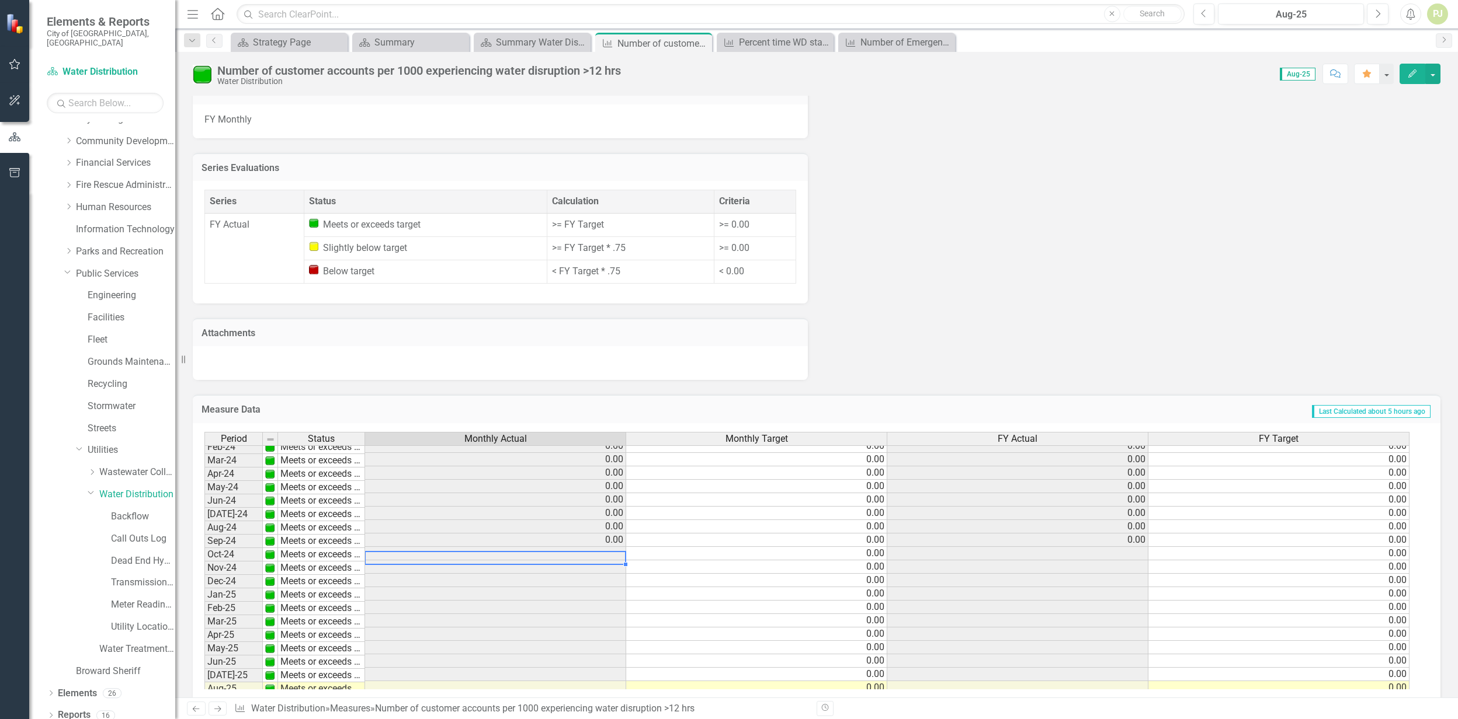
click at [521, 540] on tbody "Feb-23 Meets or exceeds target 0.00 0.00 0.00 0.00 Mar-23 Meets or exceeds targ…" at bounding box center [806, 506] width 1205 height 457
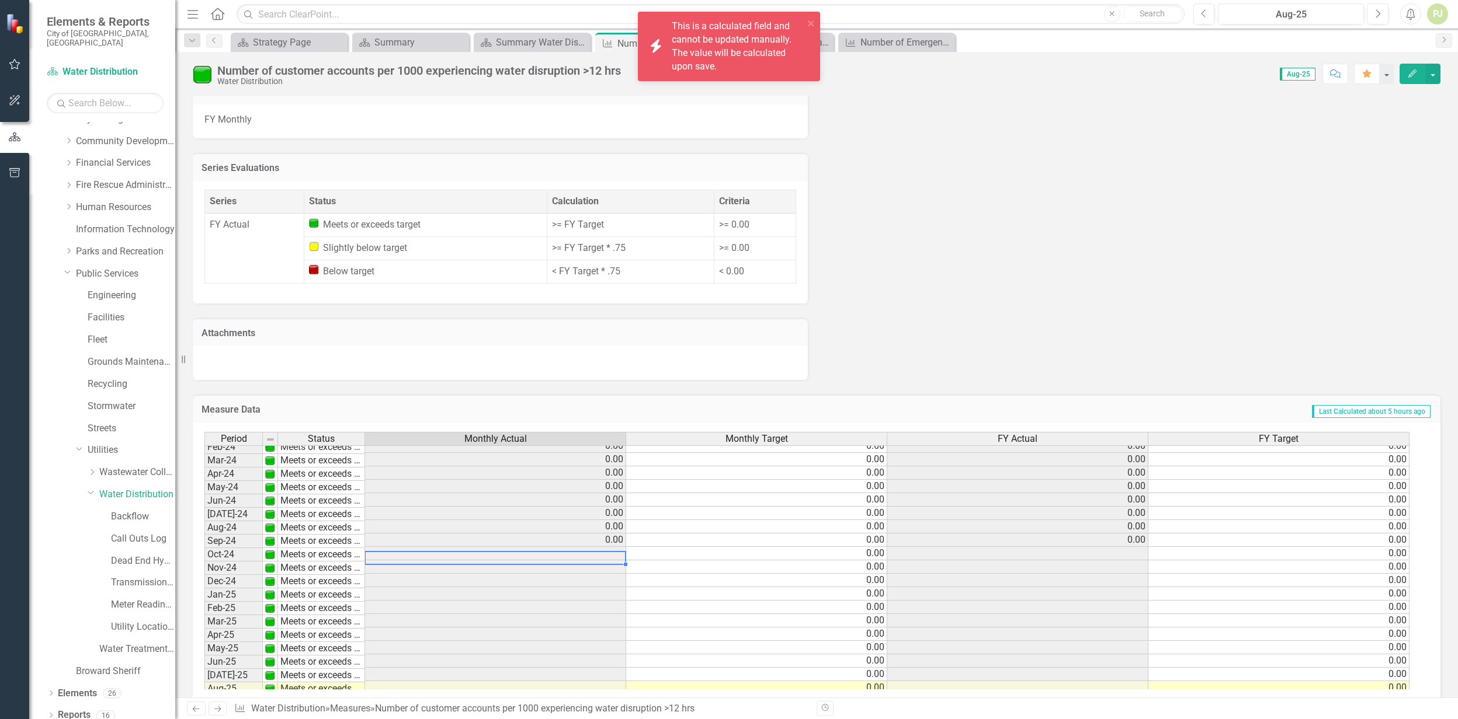
click at [521, 547] on td at bounding box center [495, 553] width 261 height 13
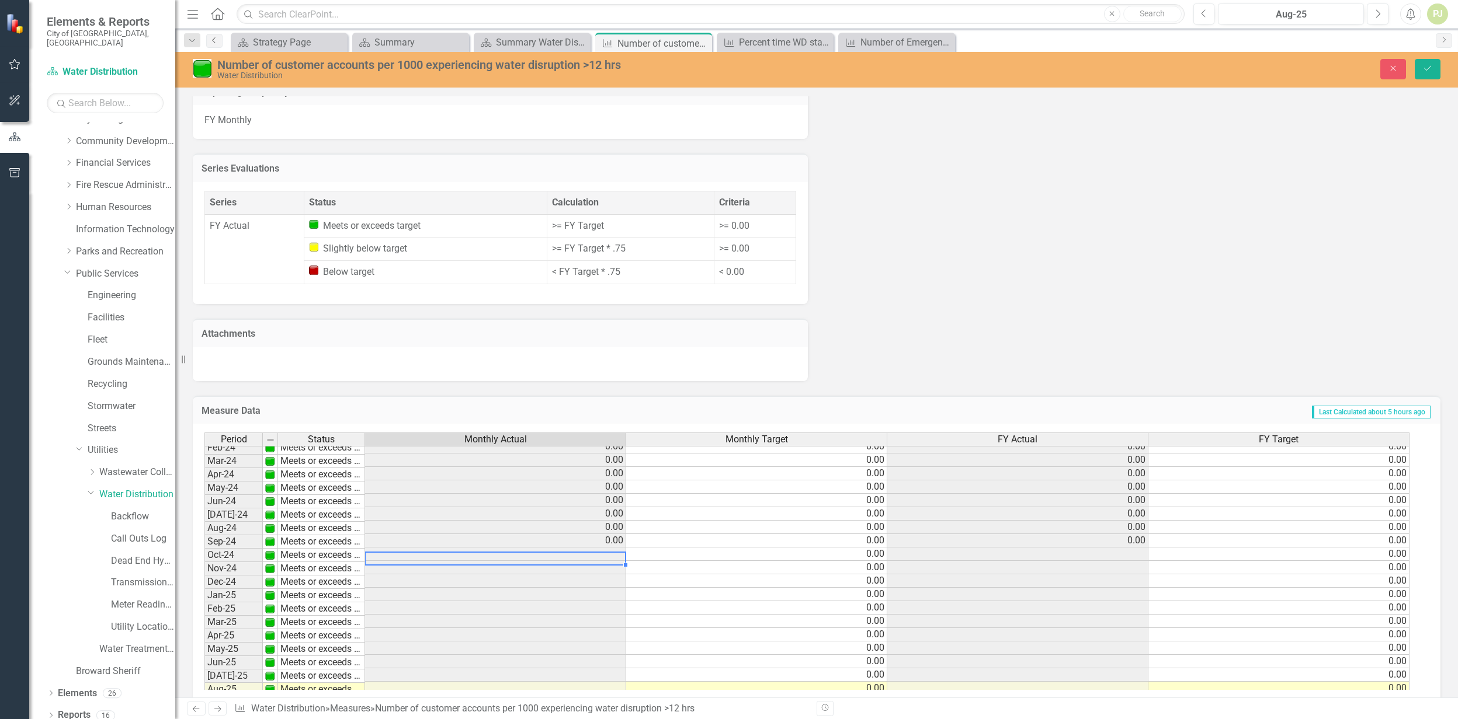
click at [216, 38] on icon "Previous" at bounding box center [214, 40] width 9 height 7
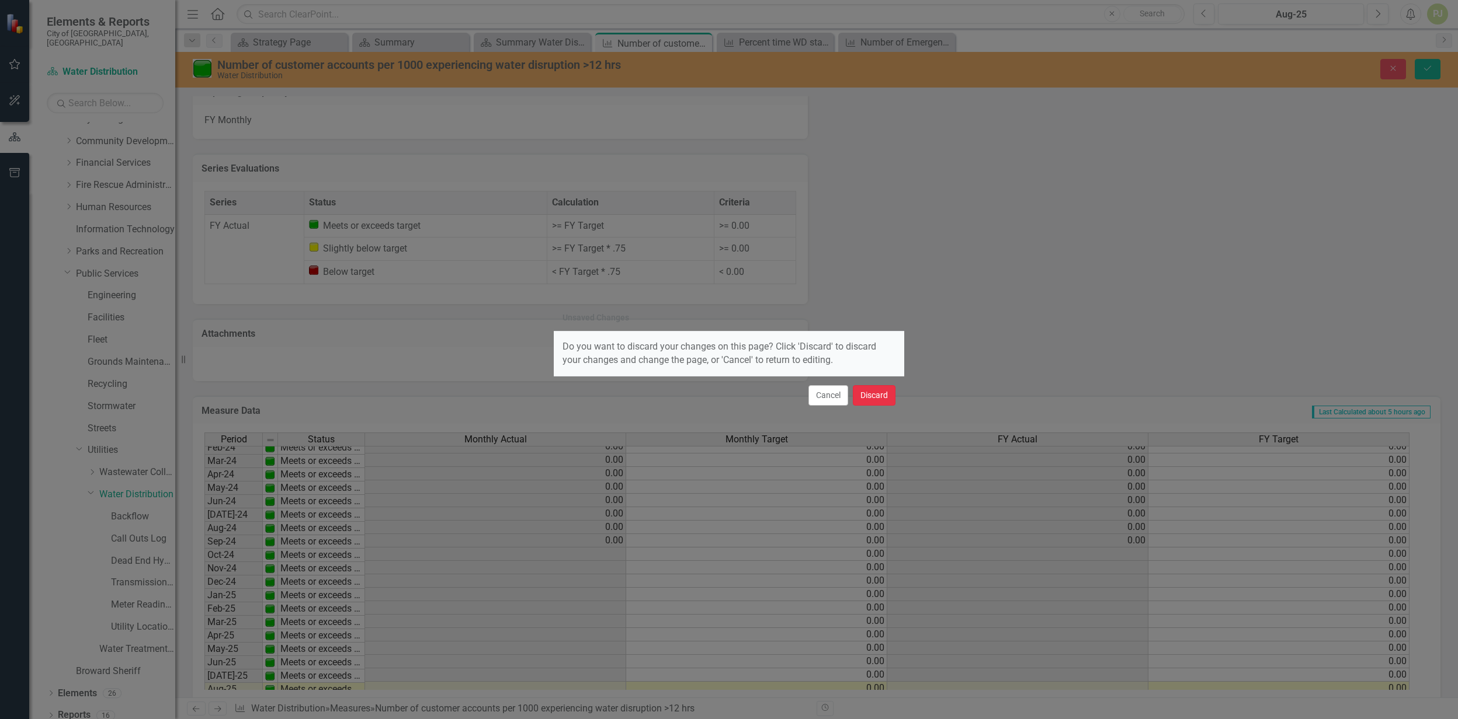
click at [872, 397] on button "Discard" at bounding box center [874, 395] width 43 height 20
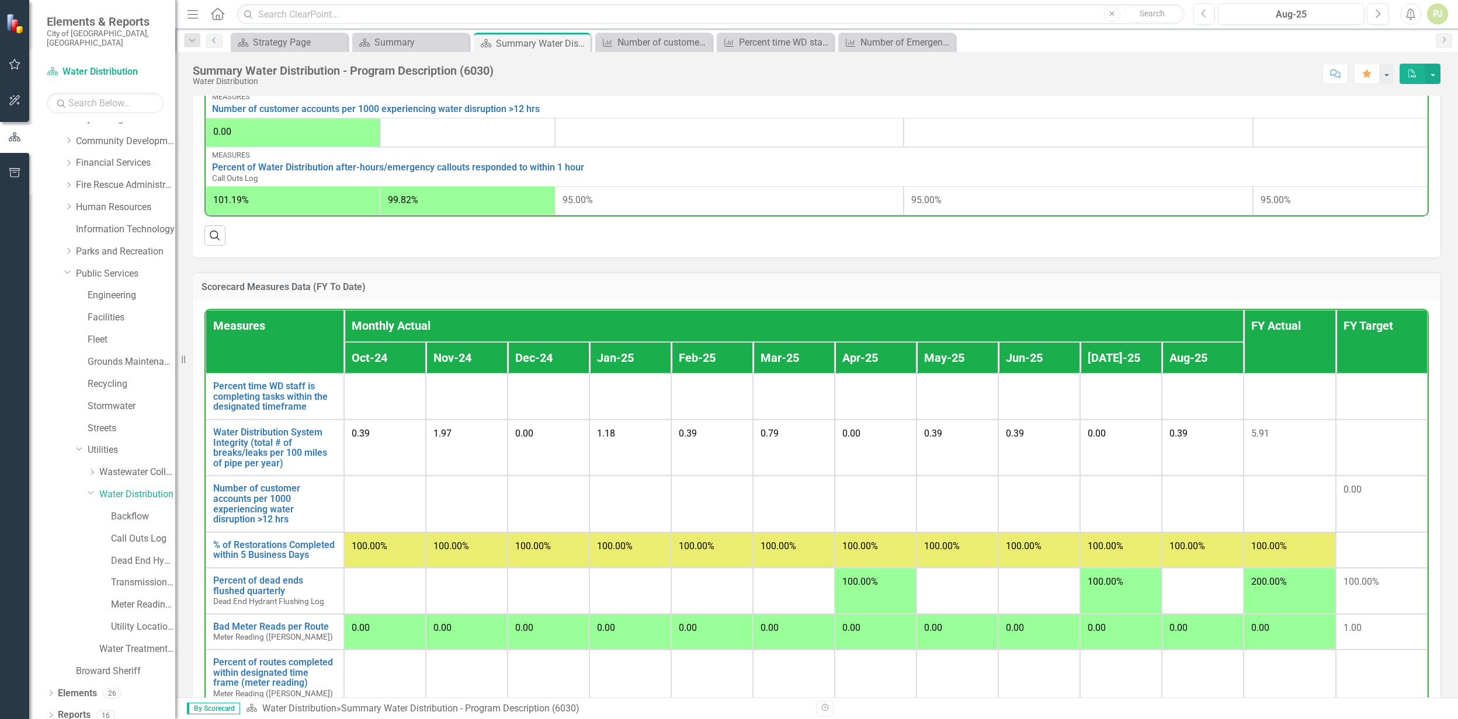
scroll to position [701, 0]
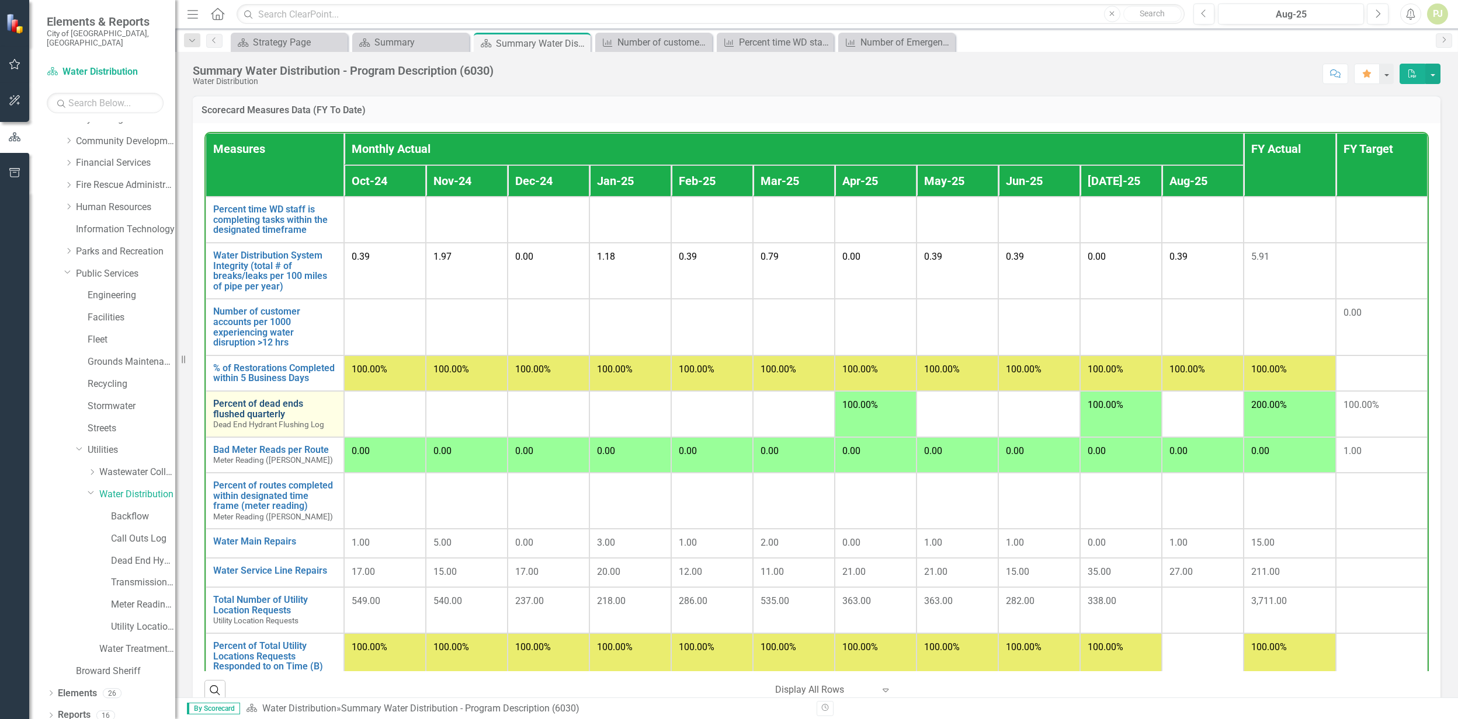
click at [251, 418] on link "Percent of dead ends flushed quarterly" at bounding box center [274, 409] width 123 height 20
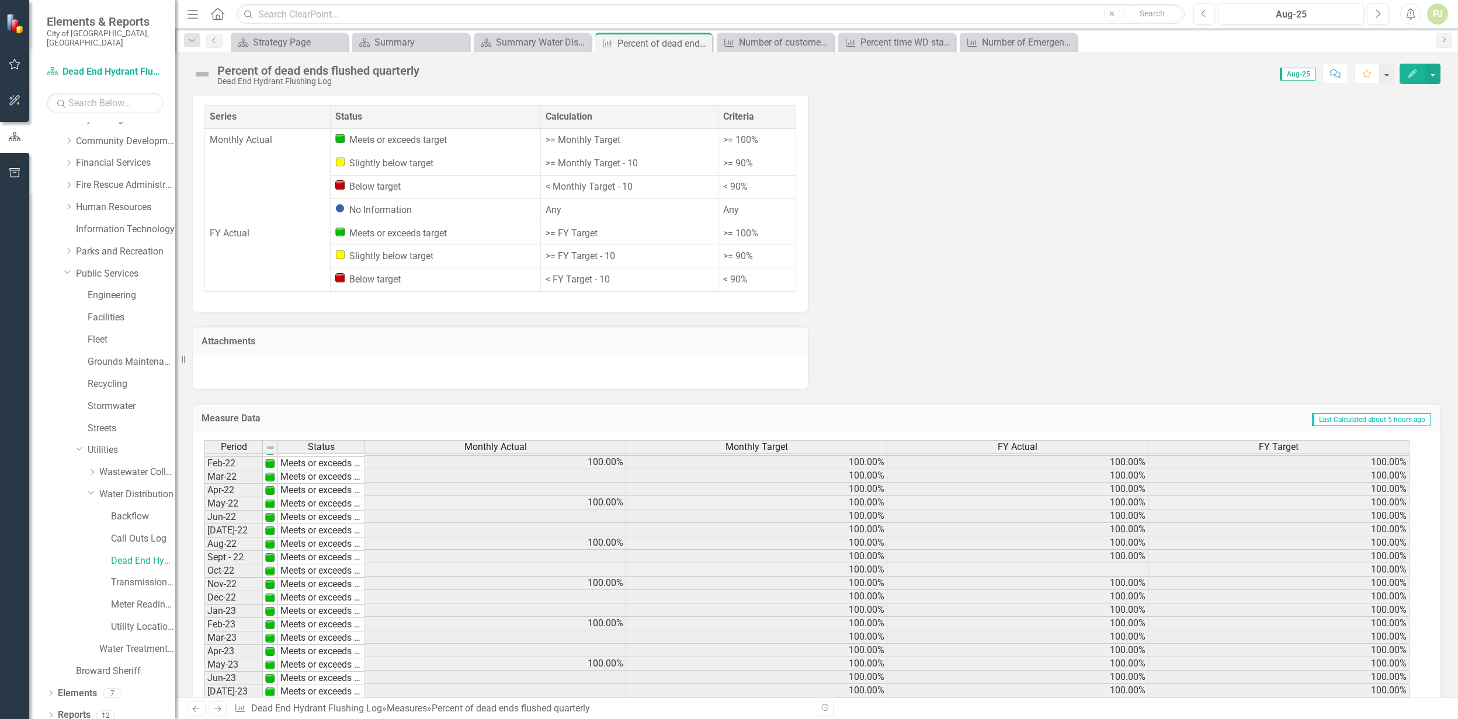
scroll to position [223, 0]
click at [1127, 547] on td at bounding box center [1017, 553] width 261 height 13
click at [1117, 561] on td "100.00%" at bounding box center [1017, 567] width 261 height 13
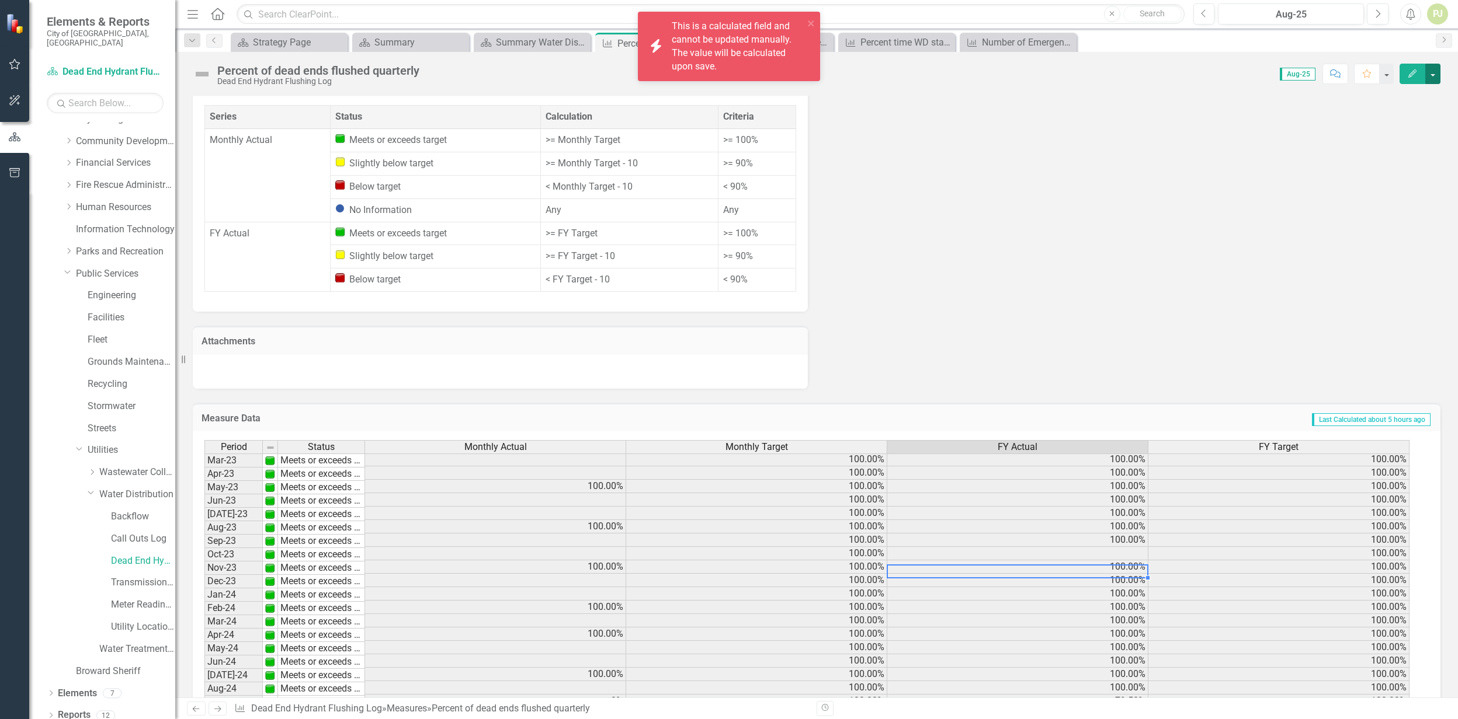
click at [1430, 71] on button "button" at bounding box center [1432, 74] width 15 height 20
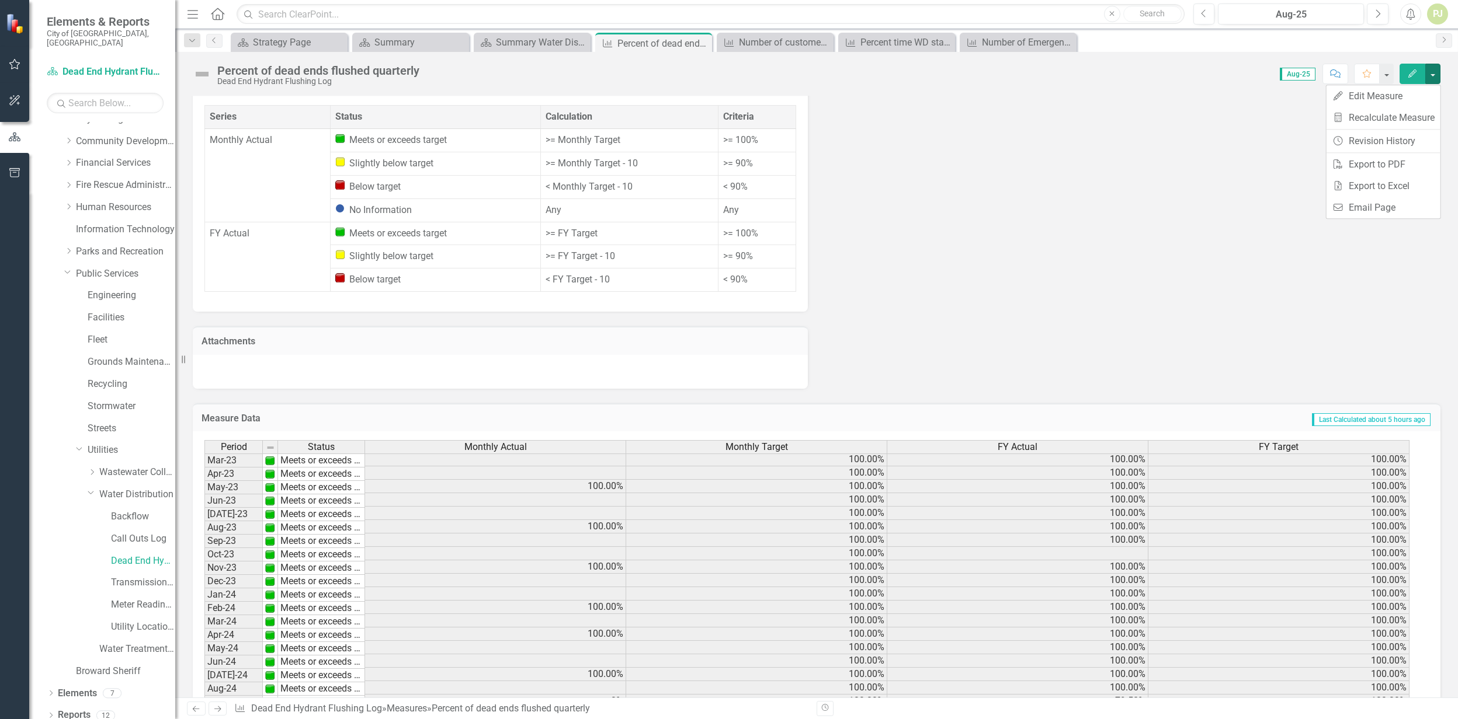
click at [1409, 79] on button "Edit" at bounding box center [1412, 74] width 26 height 20
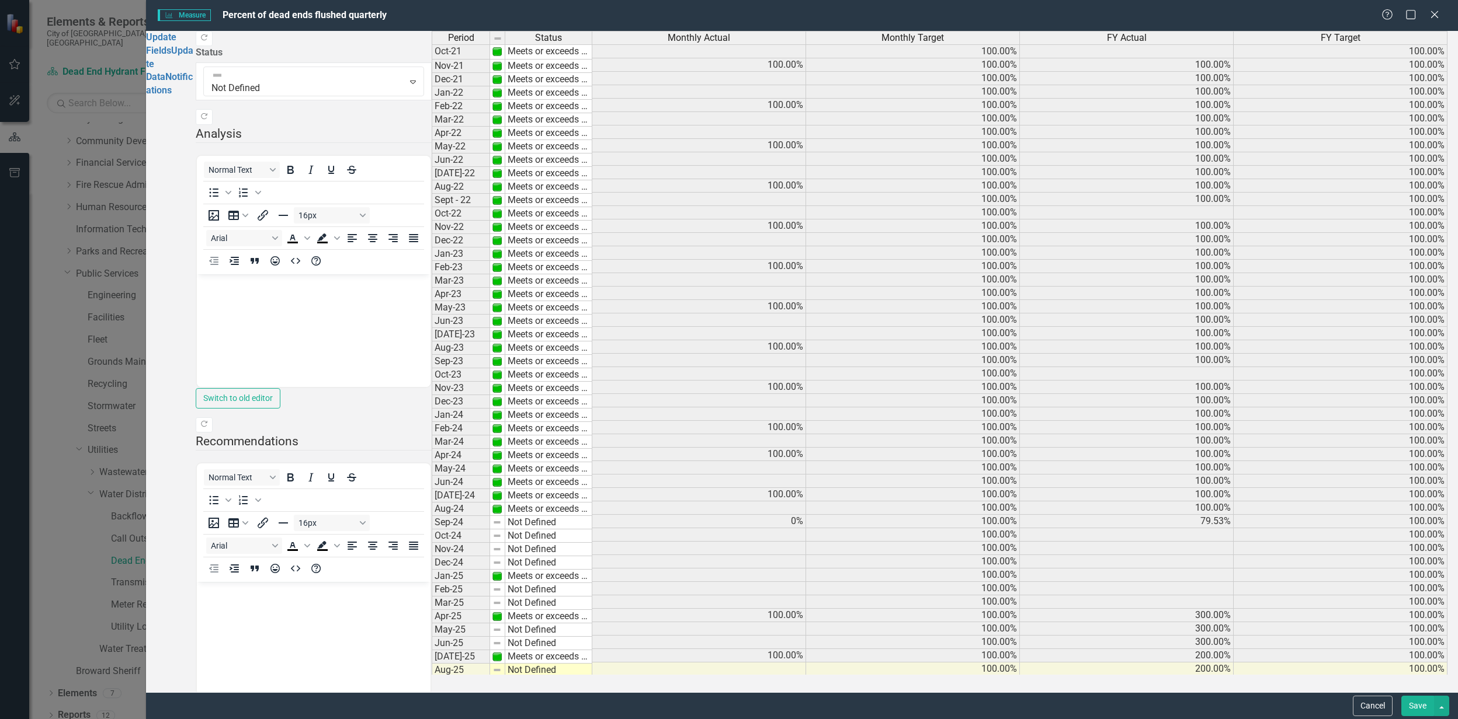
scroll to position [0, 0]
click at [524, 530] on td "Not Defined" at bounding box center [548, 522] width 87 height 13
click at [527, 547] on div "Period Status Monthly Actual Monthly Target FY Actual FY Target Oct-21 Meets or…" at bounding box center [945, 353] width 1026 height 644
click at [517, 543] on td "Not Defined" at bounding box center [548, 536] width 87 height 13
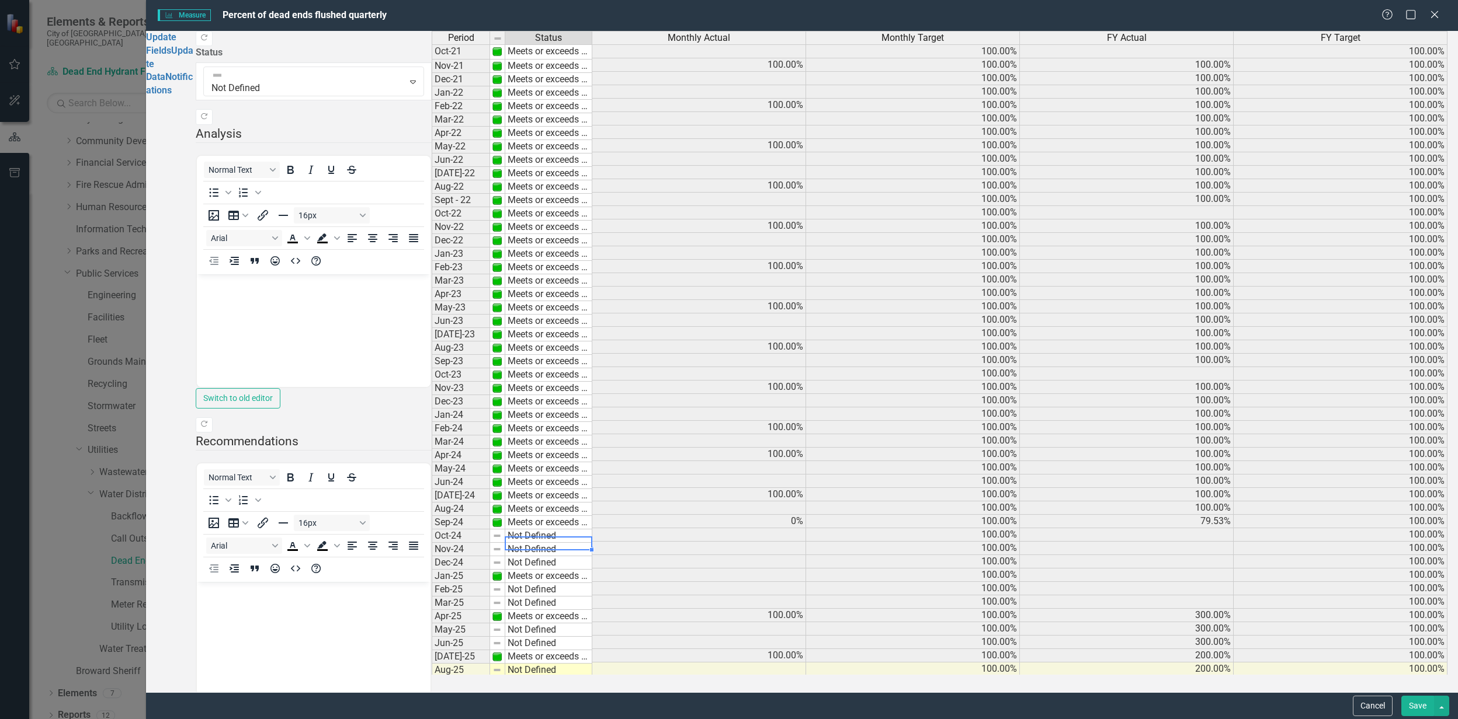
click at [517, 543] on td "Not Defined" at bounding box center [548, 536] width 87 height 13
click at [520, 564] on div "Period Status Monthly Actual Monthly Target FY Actual FY Target Oct-21 Meets or…" at bounding box center [945, 353] width 1026 height 644
click at [520, 557] on td "Not Defined" at bounding box center [548, 549] width 87 height 13
click at [523, 578] on div "Period Status Monthly Actual Monthly Target FY Actual FY Target Oct-21 Meets or…" at bounding box center [945, 353] width 1026 height 644
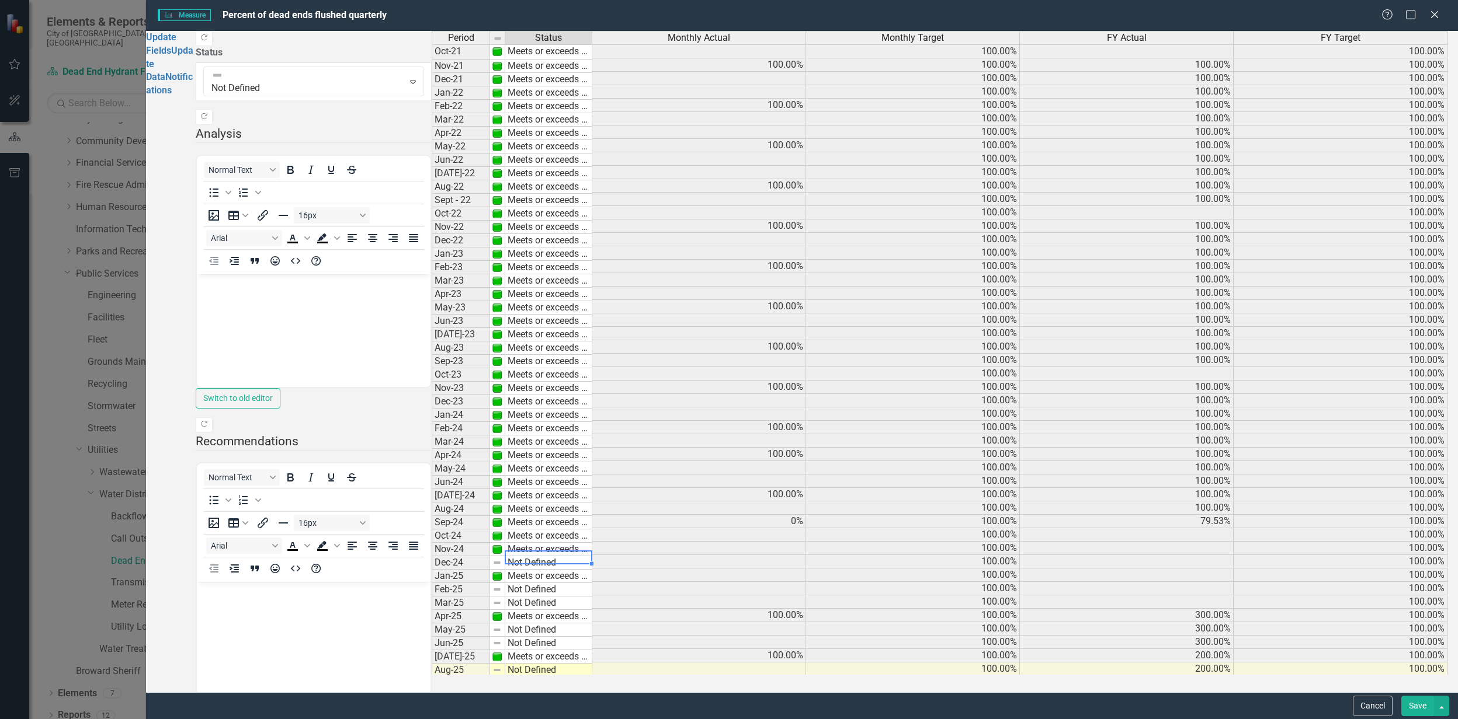
click at [523, 570] on td "Not Defined" at bounding box center [548, 563] width 87 height 13
click at [524, 587] on div "Period Status Monthly Actual Monthly Target FY Actual FY Target Oct-21 Meets or…" at bounding box center [945, 353] width 1026 height 644
click at [530, 597] on td "Not Defined" at bounding box center [548, 589] width 87 height 13
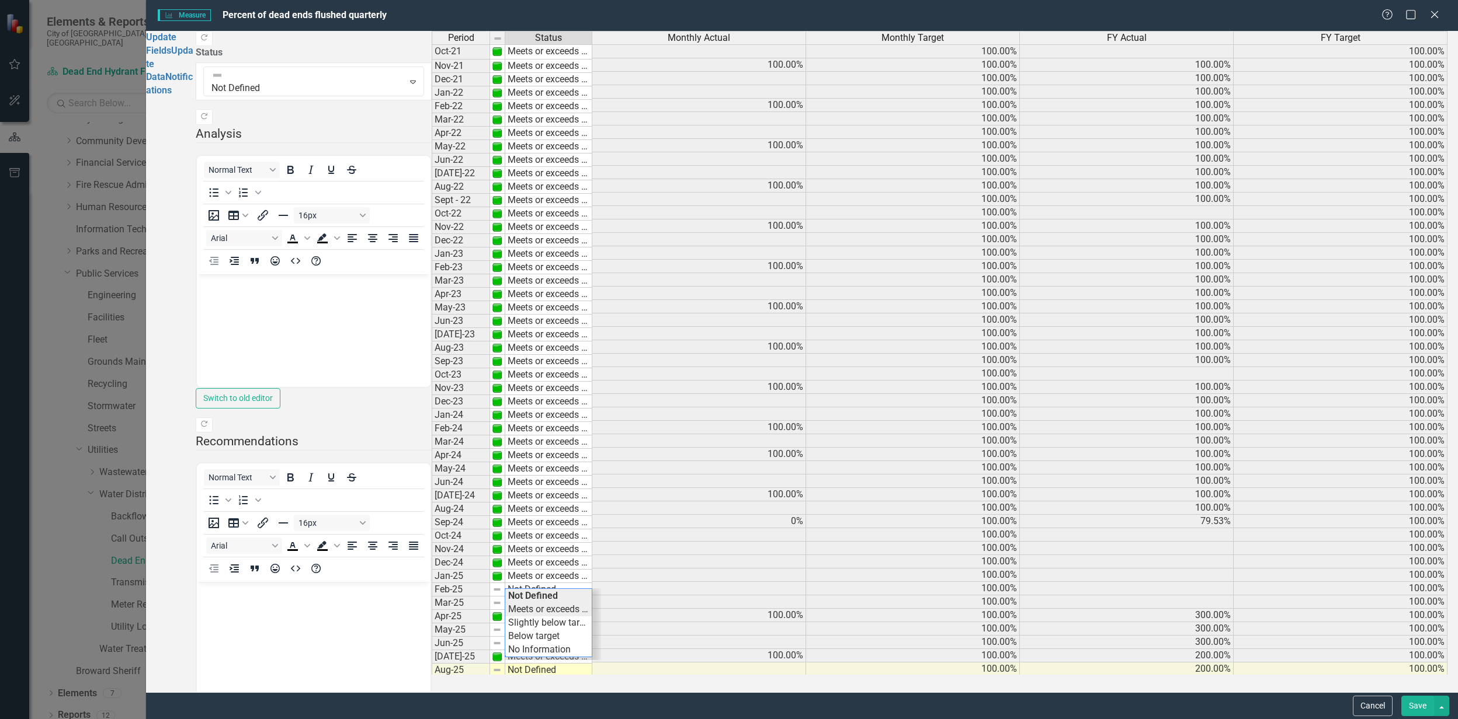
click at [529, 622] on div "Period Status Monthly Actual Monthly Target FY Actual FY Target Oct-21 Meets or…" at bounding box center [945, 353] width 1026 height 644
click at [527, 610] on td "Not Defined" at bounding box center [548, 603] width 87 height 13
click at [527, 629] on div "Period Status Monthly Actual Monthly Target FY Actual FY Target Oct-21 Meets or…" at bounding box center [945, 353] width 1026 height 644
click at [521, 637] on td "Not Defined" at bounding box center [548, 630] width 87 height 13
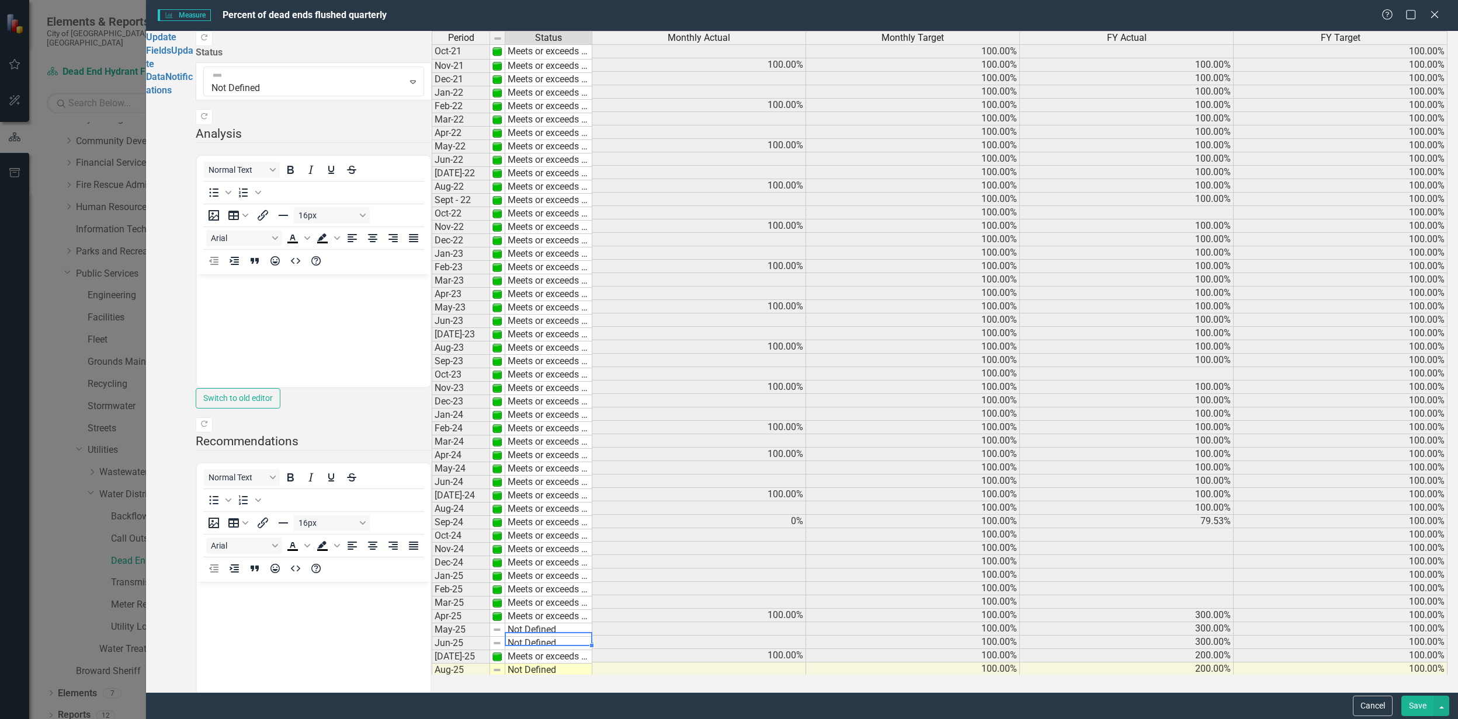
click at [521, 637] on td "Not Defined" at bounding box center [548, 630] width 87 height 13
click at [523, 662] on div "Period Status Monthly Actual Monthly Target FY Actual FY Target Oct-21 Meets or…" at bounding box center [945, 353] width 1026 height 644
click at [756, 529] on td "0%" at bounding box center [699, 521] width 214 height 13
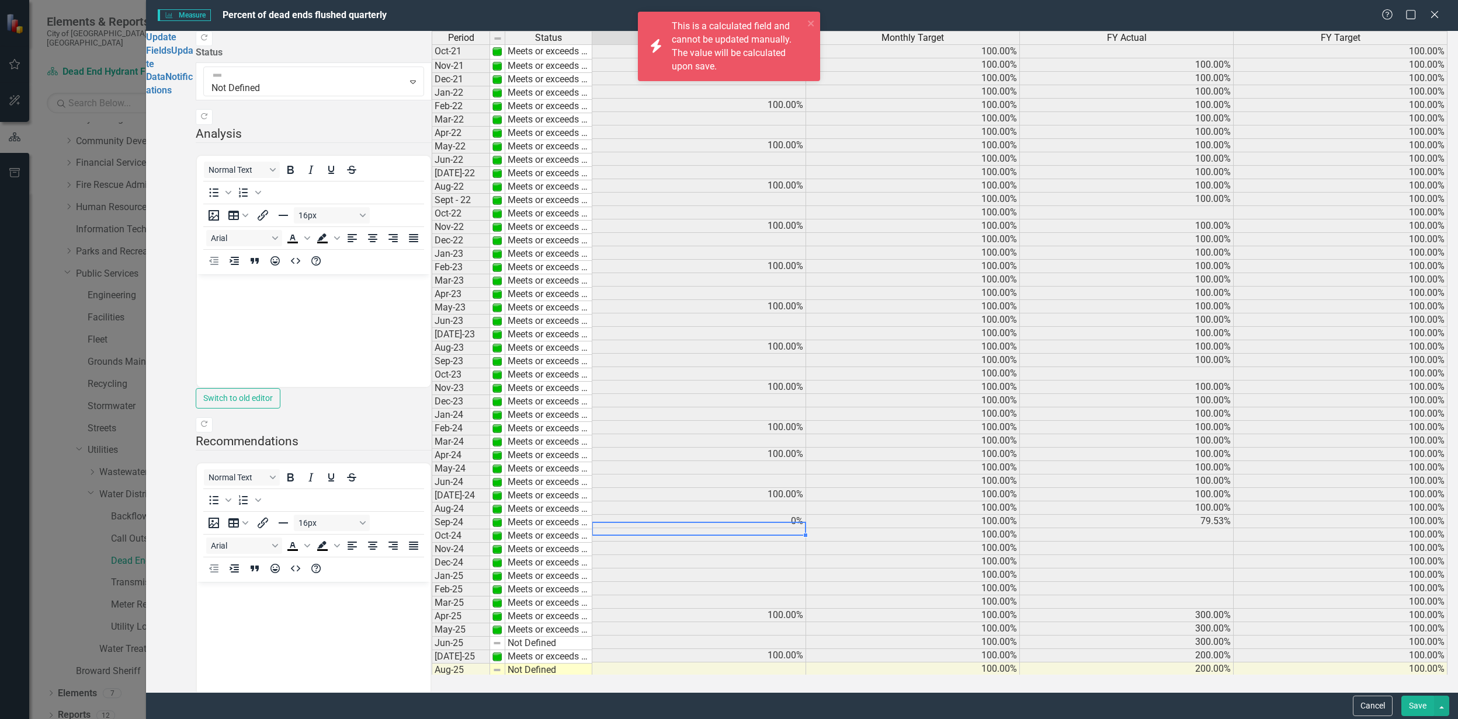
click at [757, 529] on td "0%" at bounding box center [699, 521] width 214 height 13
click at [432, 544] on div "Period Status Monthly Actual Monthly Target FY Actual FY Target Oct-21 Meets or…" at bounding box center [432, 374] width 0 height 686
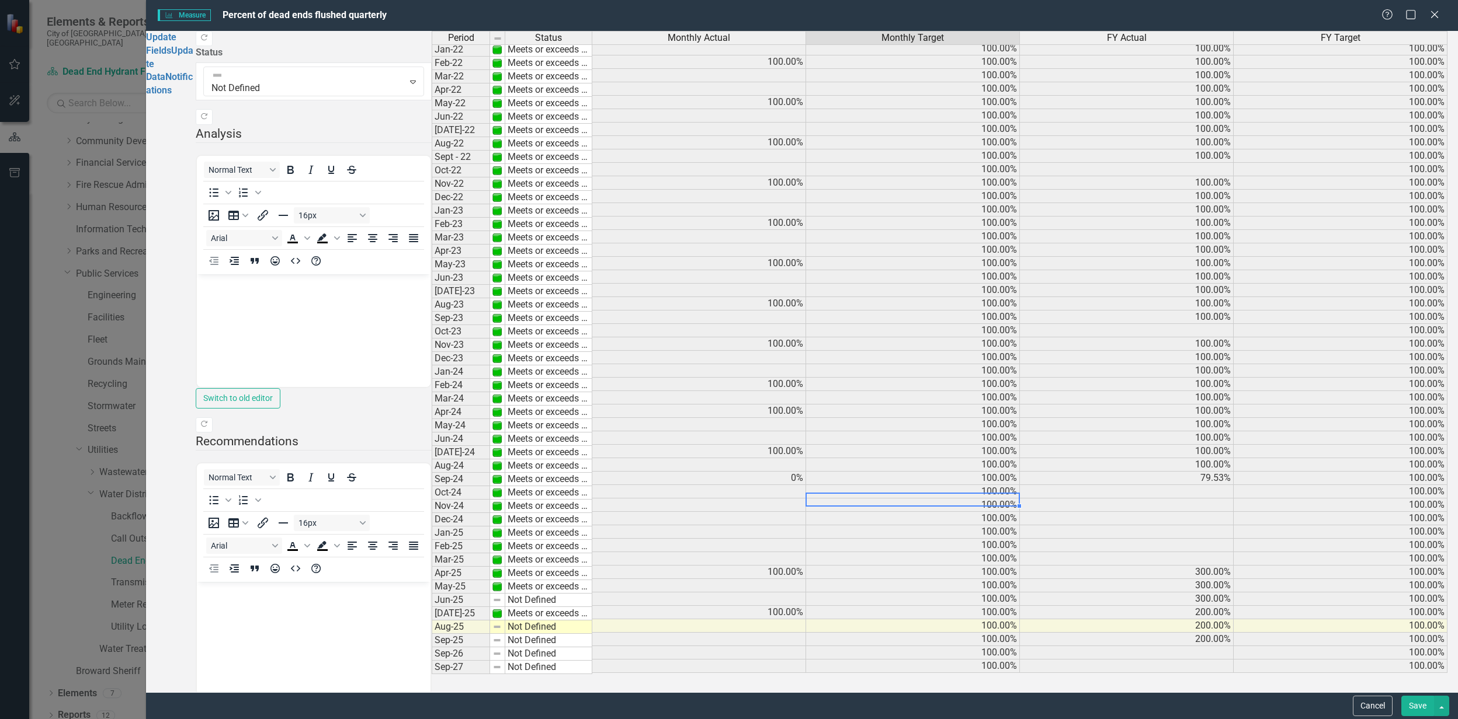
scroll to position [53, 0]
click at [1176, 579] on td "300.00%" at bounding box center [1127, 572] width 214 height 13
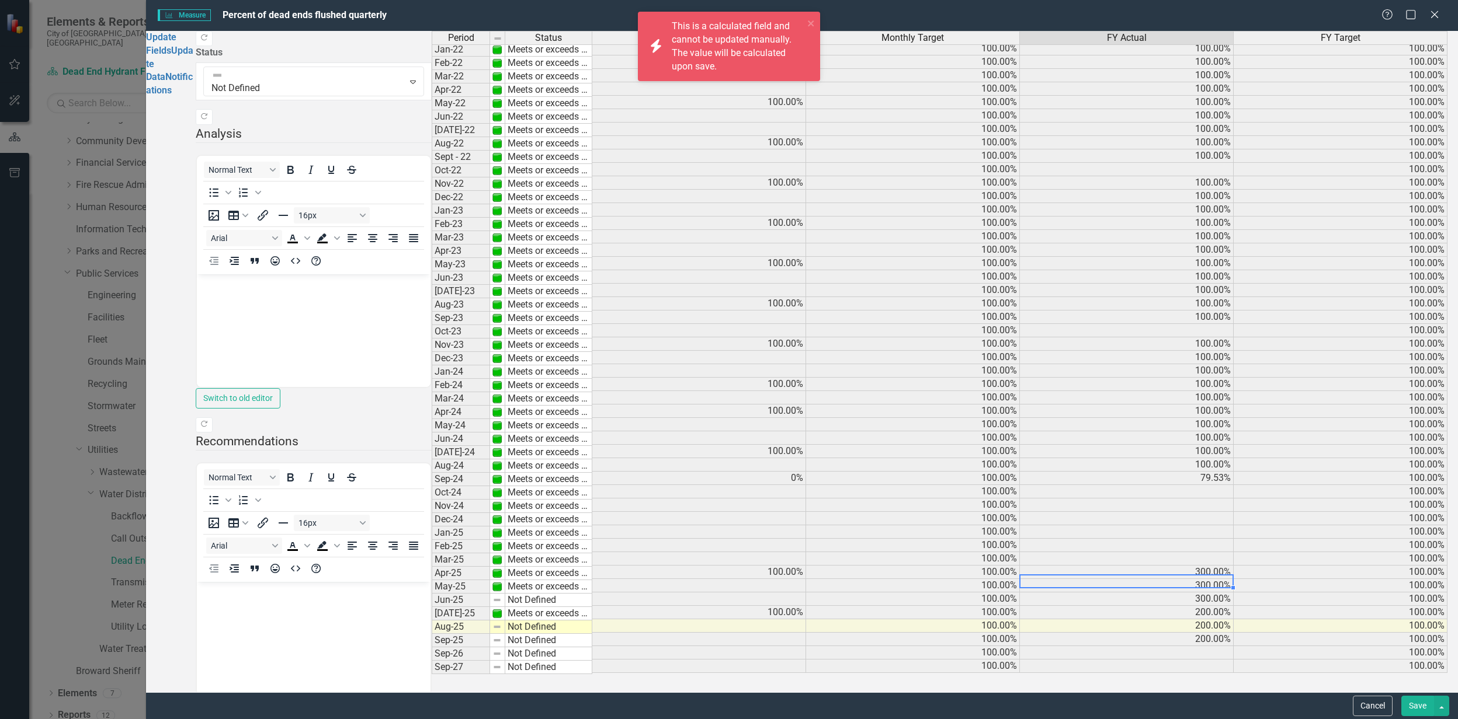
click at [1176, 579] on td "300.00%" at bounding box center [1127, 572] width 214 height 13
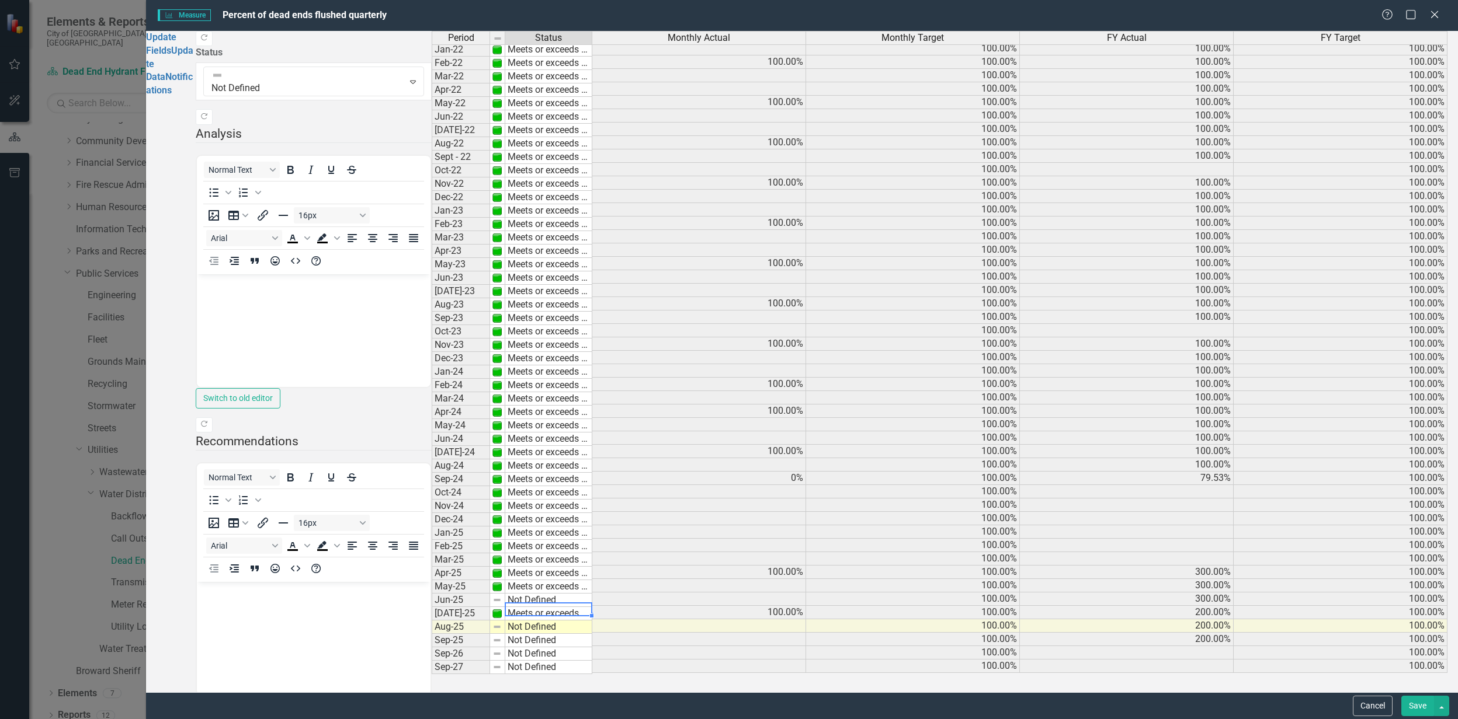
click at [536, 606] on td "Not Defined" at bounding box center [548, 600] width 87 height 13
type textarea "Meets or exceeds target"
click at [529, 555] on div "Period Status Monthly Actual Monthly Target FY Actual FY Target Oct-21 Meets or…" at bounding box center [945, 353] width 1026 height 644
click at [897, 480] on td "100.00%" at bounding box center [913, 478] width 214 height 13
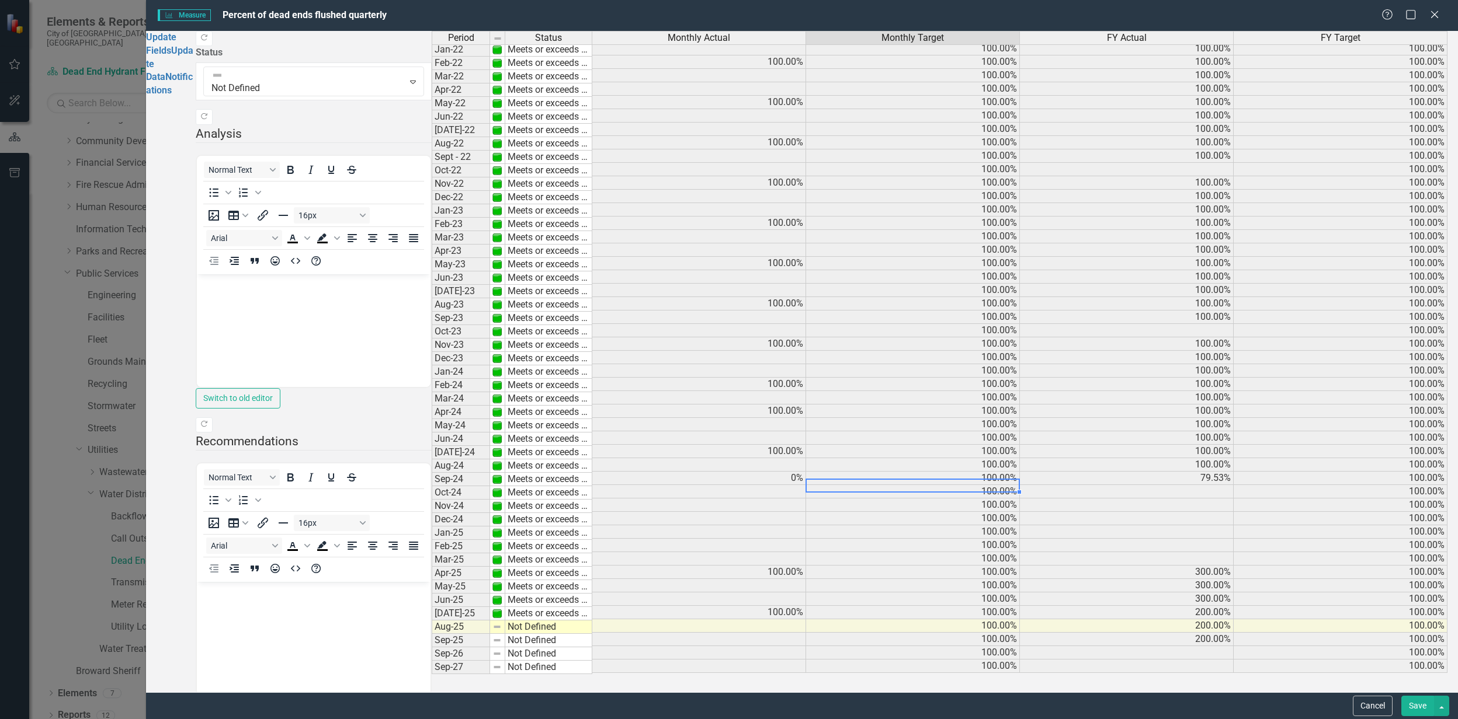
click at [784, 485] on td "0%" at bounding box center [699, 478] width 214 height 13
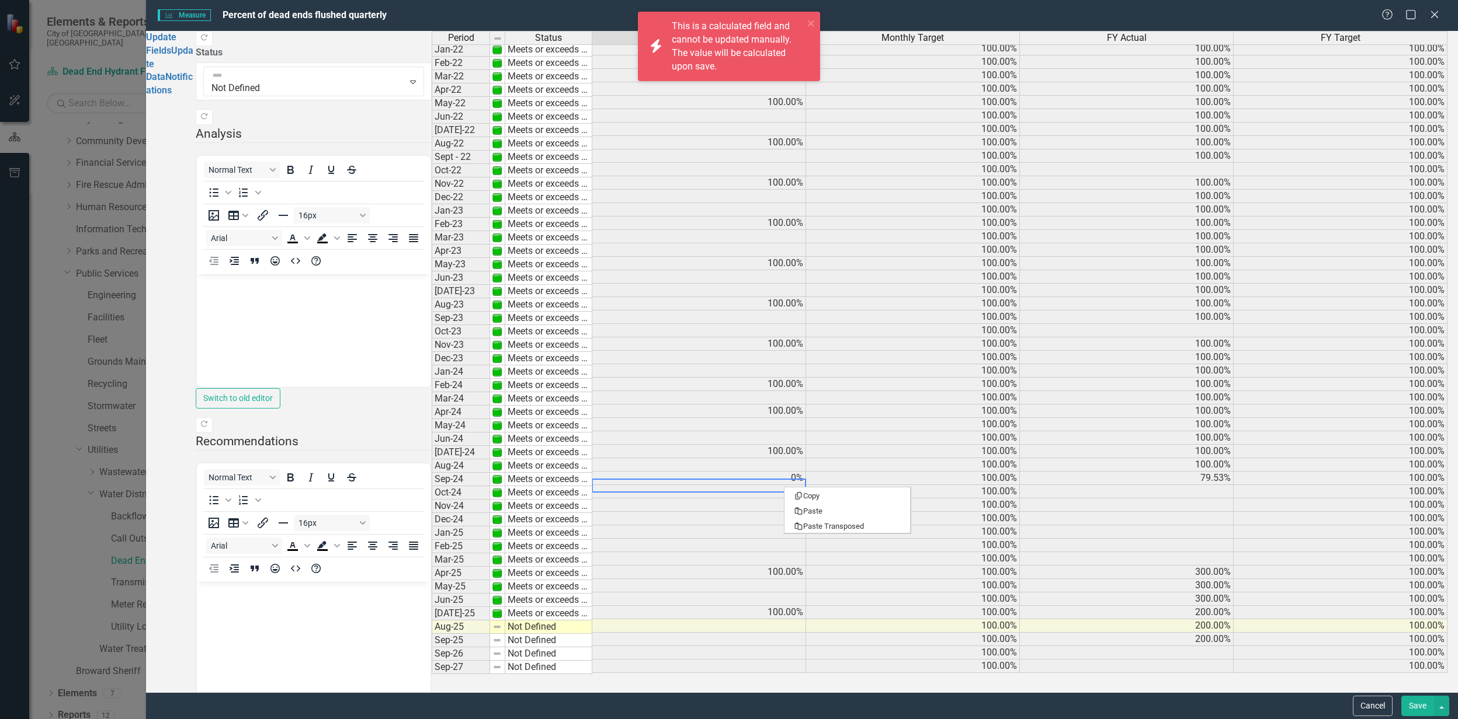
click at [432, 478] on div "Period Status Monthly Actual Monthly Target FY Actual FY Target Oct-21 Meets or…" at bounding box center [432, 330] width 0 height 686
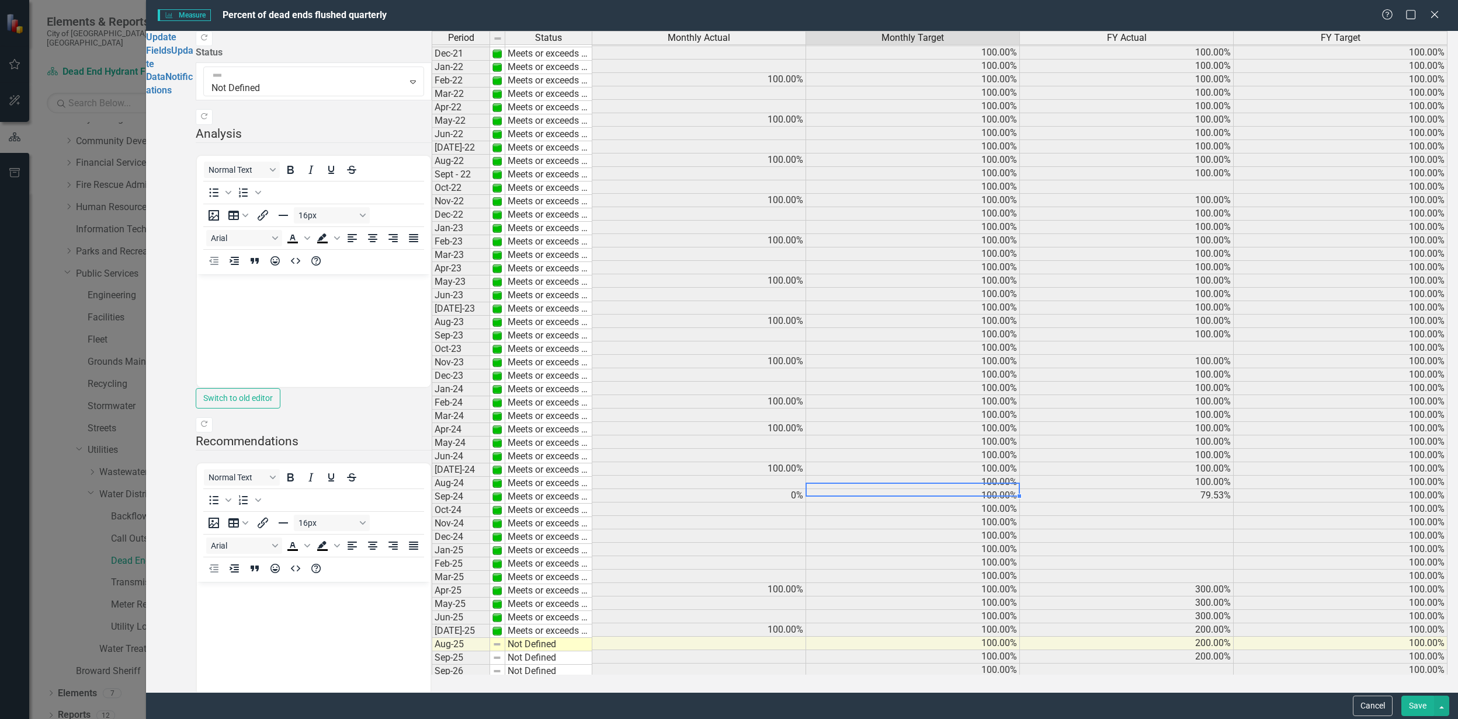
scroll to position [0, 0]
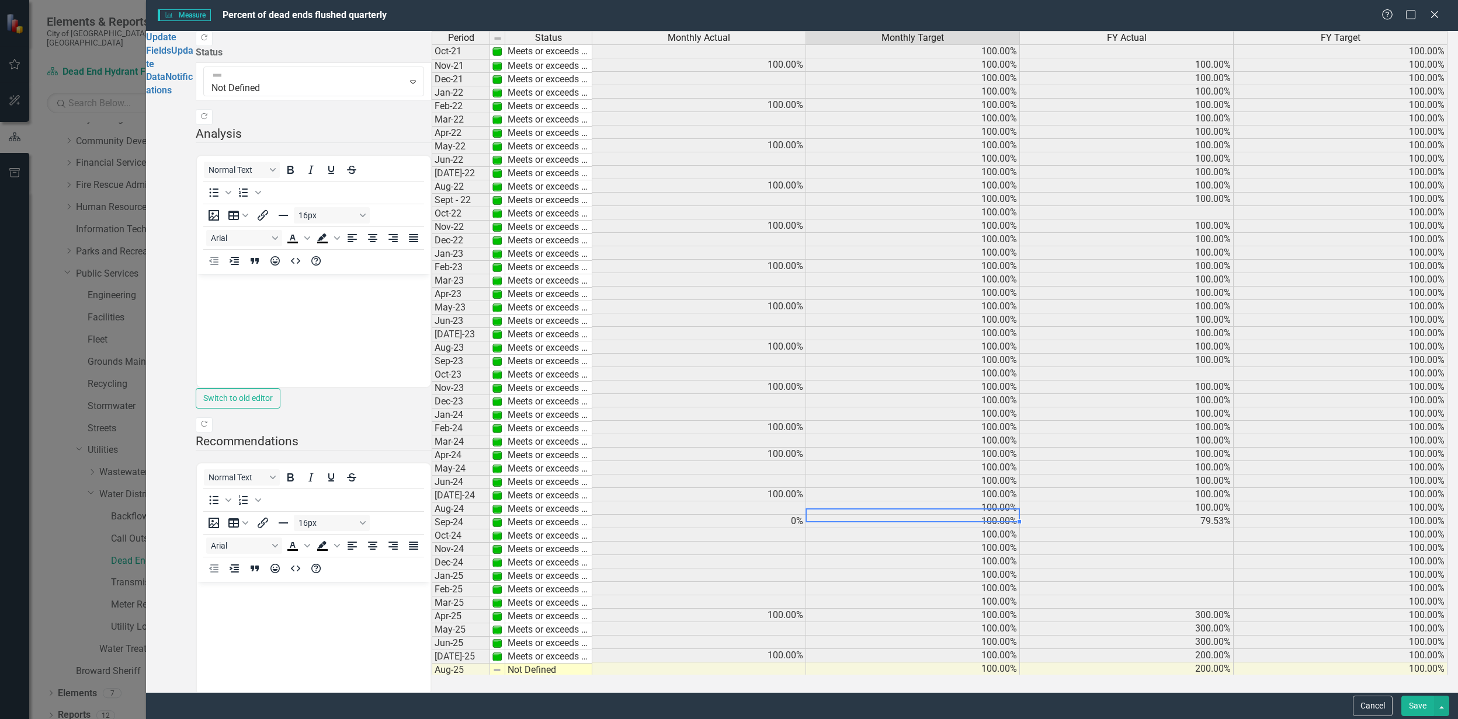
click at [1194, 220] on td at bounding box center [1127, 212] width 214 height 13
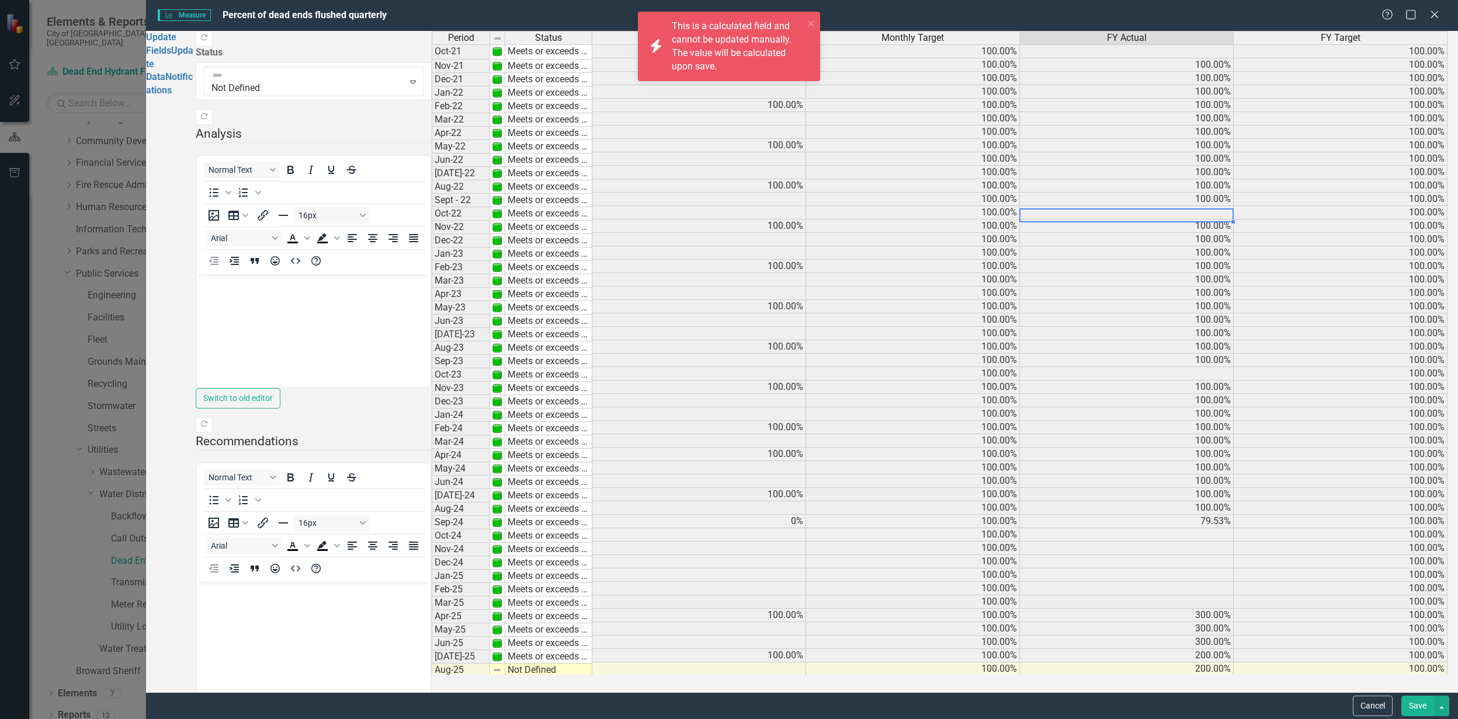
click at [1194, 220] on td at bounding box center [1127, 212] width 214 height 13
click at [774, 206] on td at bounding box center [699, 199] width 214 height 13
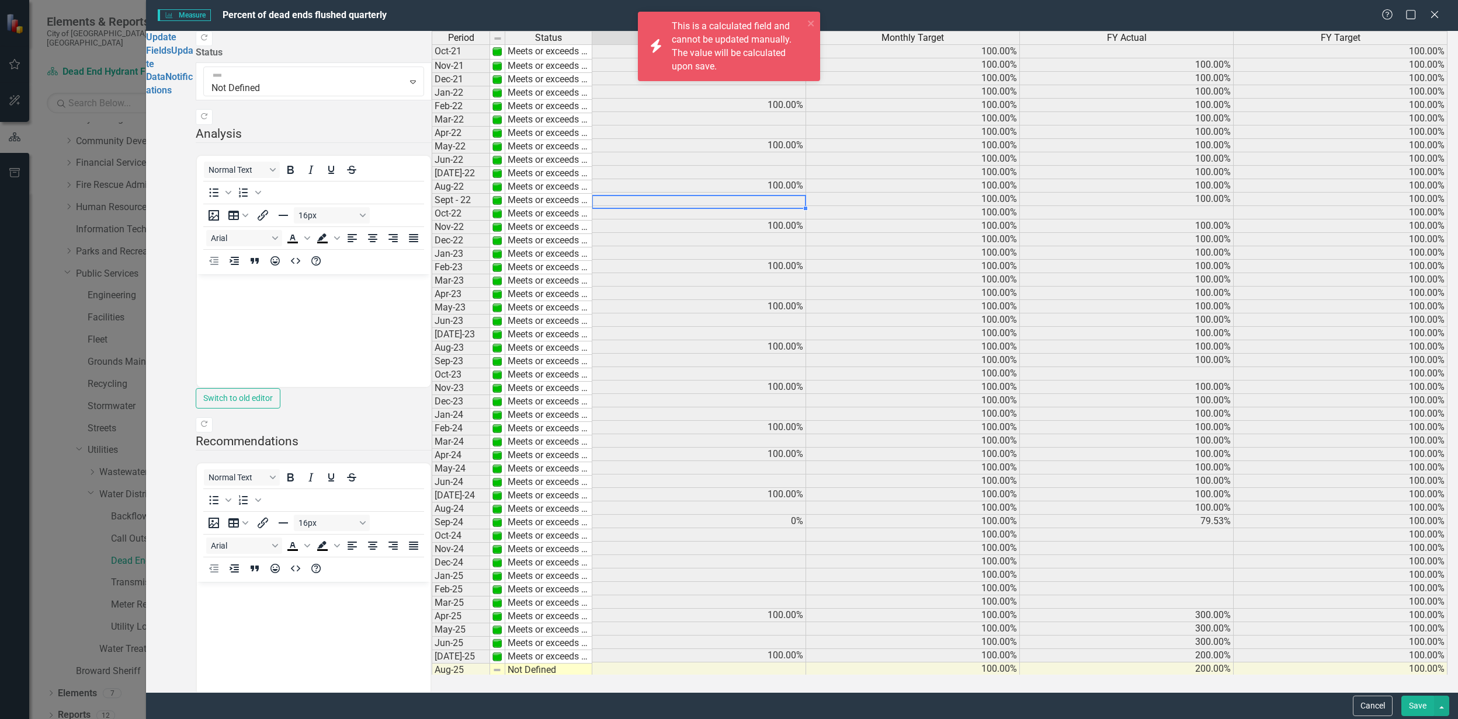
click at [774, 206] on td at bounding box center [699, 199] width 214 height 13
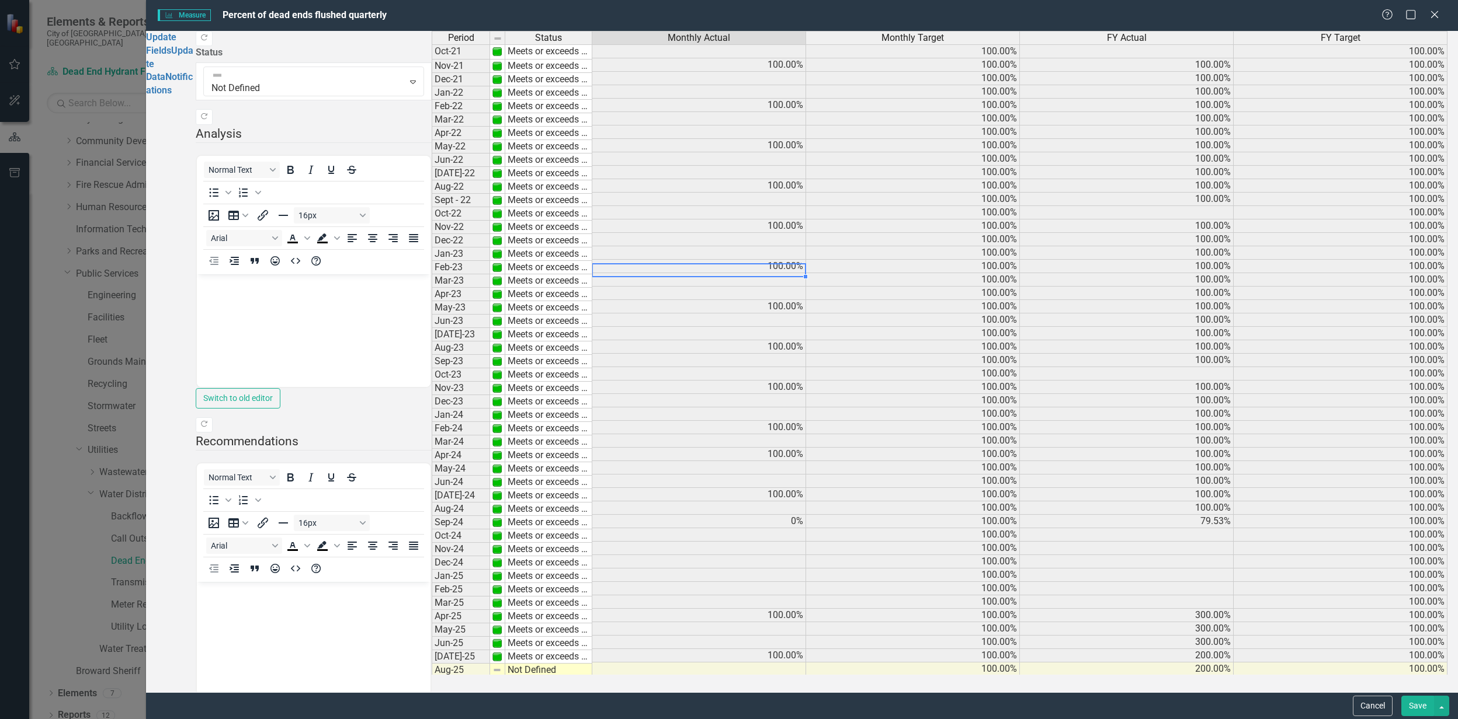
click at [432, 285] on div "Period Status Monthly Actual Monthly Target FY Actual FY Target Oct-21 Meets or…" at bounding box center [432, 374] width 0 height 686
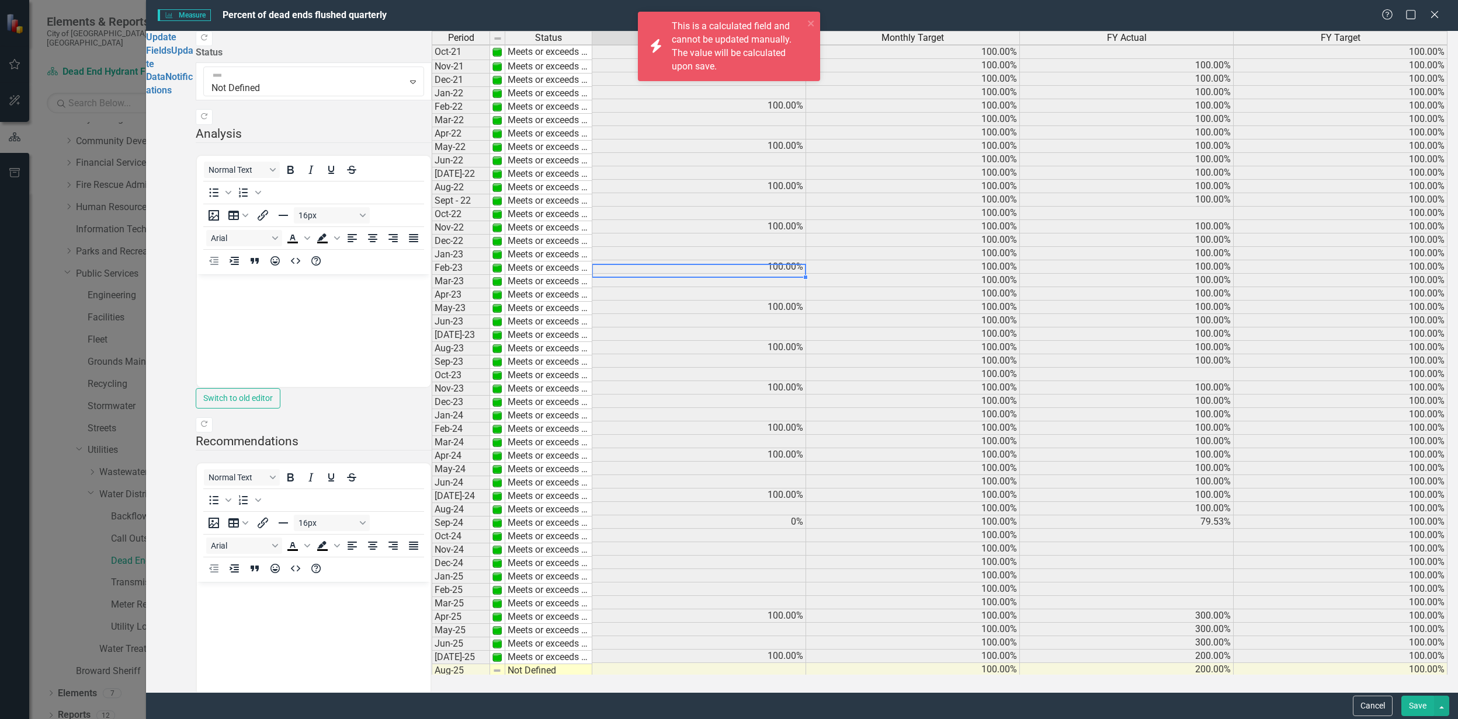
scroll to position [53, 0]
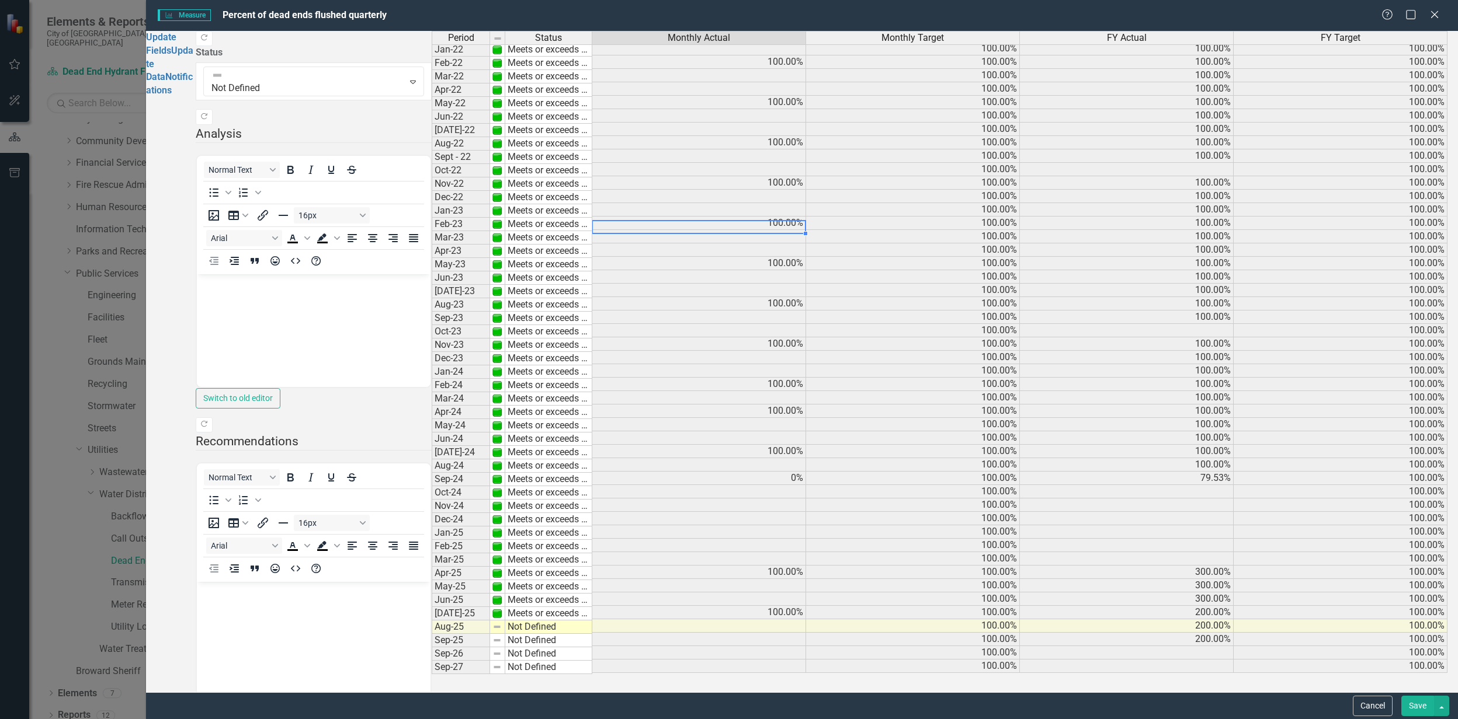
click at [1279, 37] on div "Period Status Monthly Actual Monthly Target FY Actual FY Target Oct-21 Meets or…" at bounding box center [945, 362] width 1026 height 662
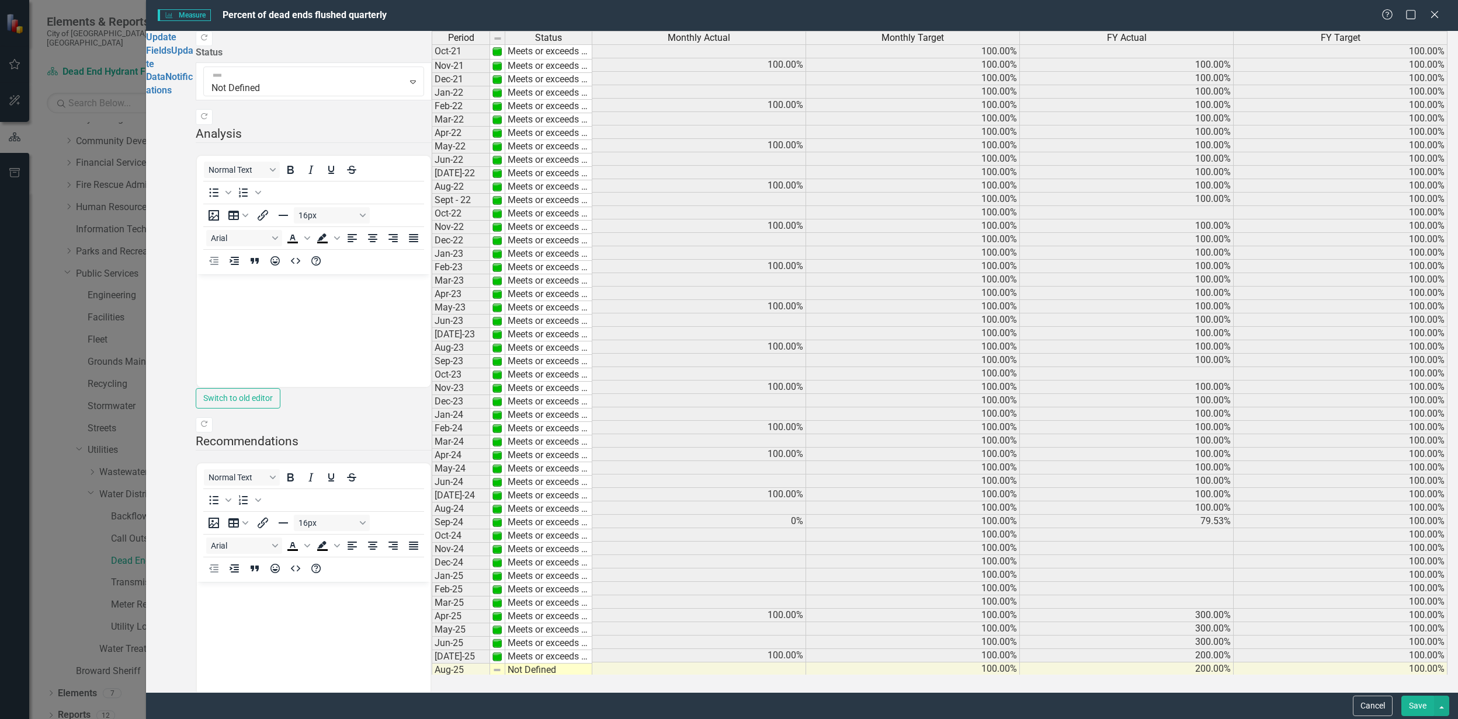
click at [199, 17] on span "Measure Measure" at bounding box center [184, 15] width 53 height 12
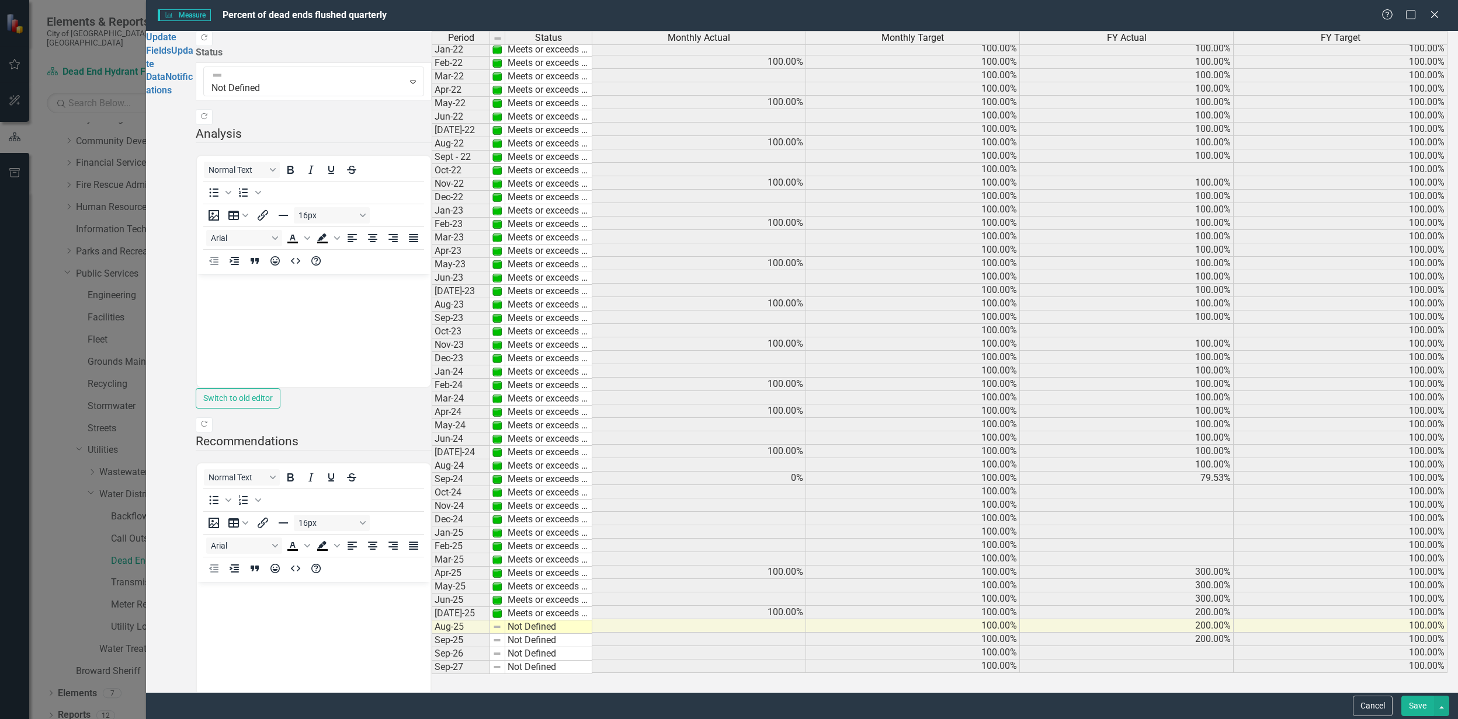
click at [1421, 708] on button "Save" at bounding box center [1417, 706] width 33 height 20
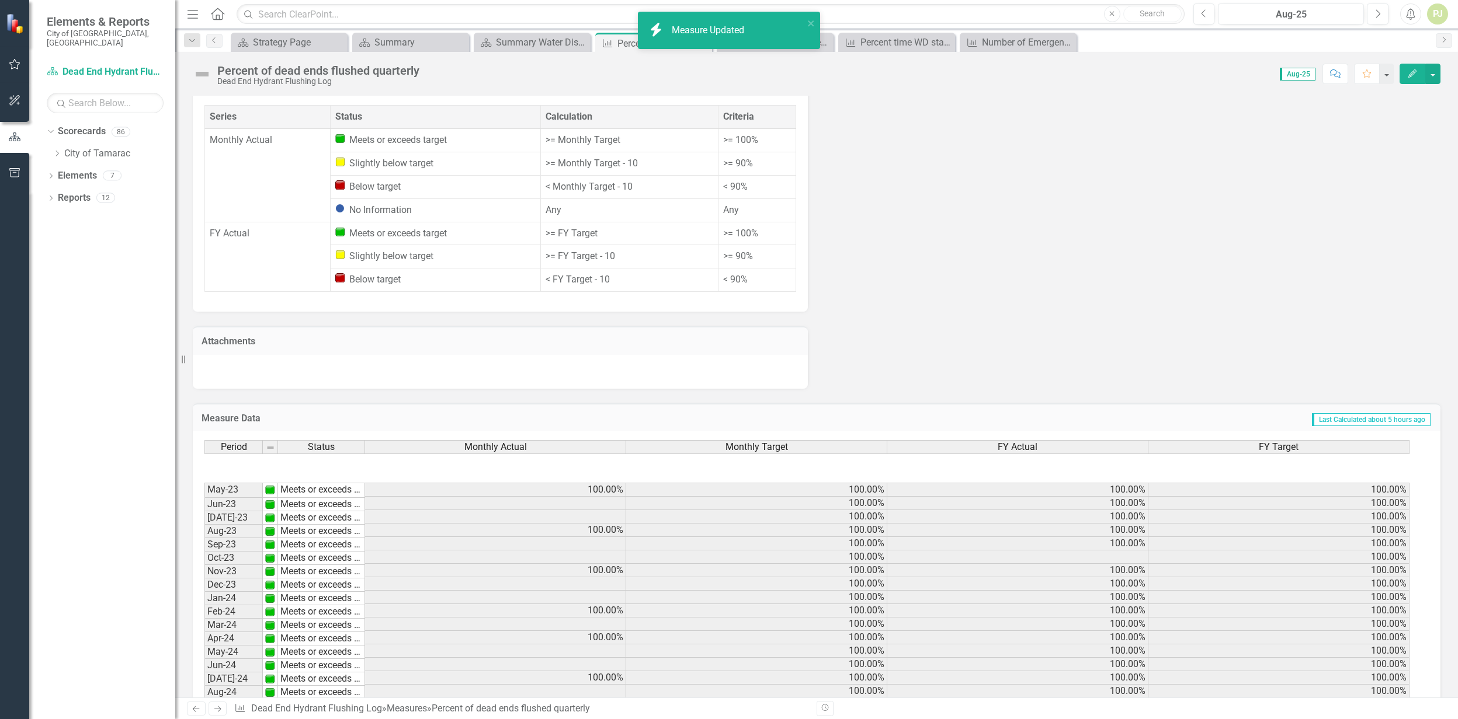
scroll to position [442, 0]
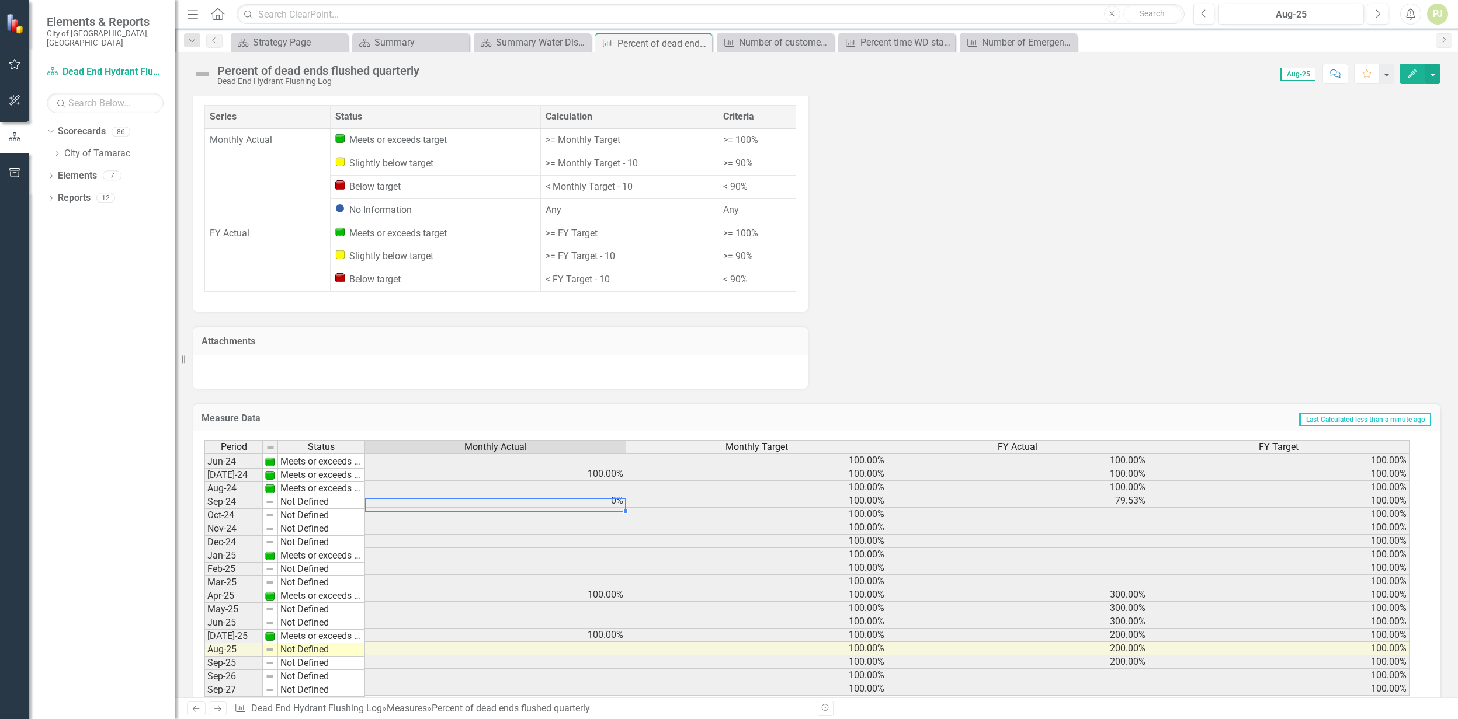
click at [607, 495] on td "0%" at bounding box center [495, 501] width 261 height 13
click at [1140, 508] on td at bounding box center [1017, 514] width 261 height 13
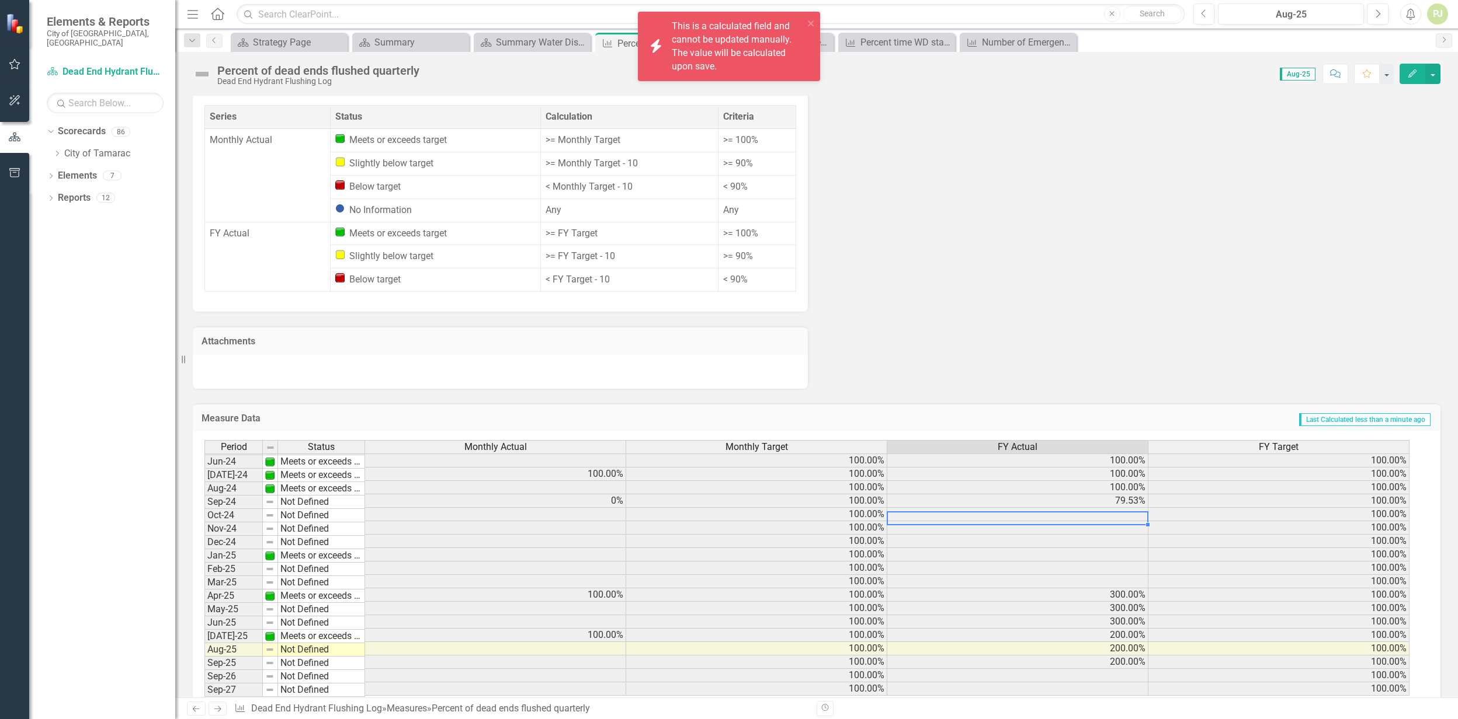
click at [1140, 508] on td at bounding box center [1017, 514] width 261 height 13
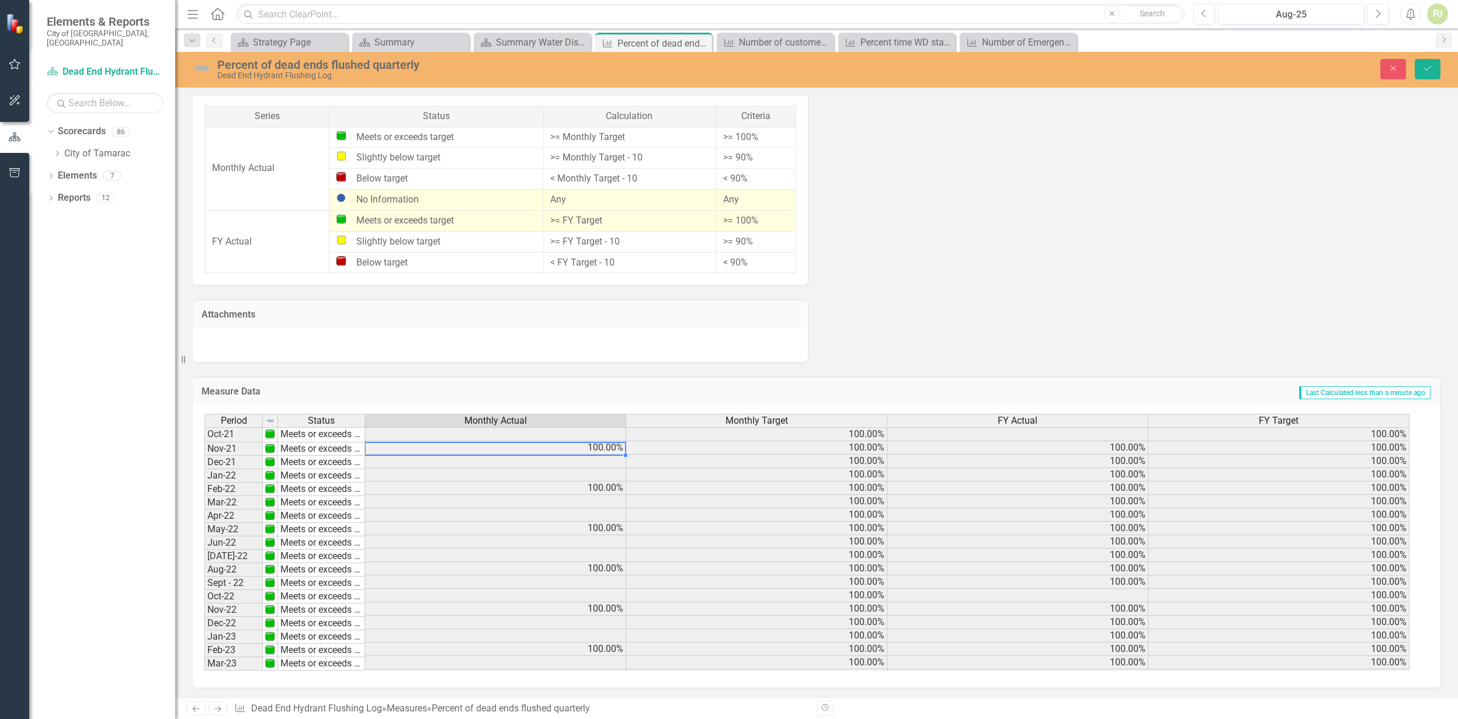
click at [600, 447] on td "100.00%" at bounding box center [495, 447] width 261 height 13
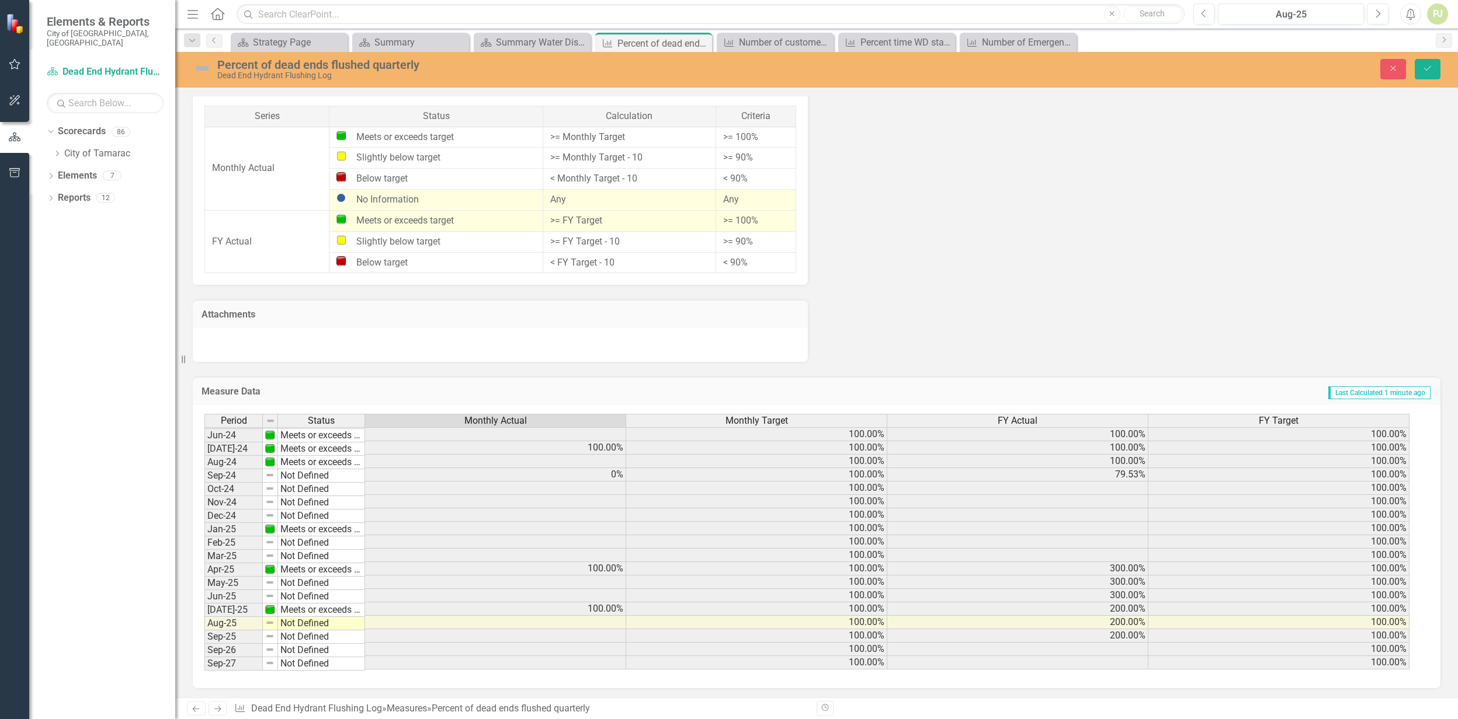
click at [1430, 69] on icon "Save" at bounding box center [1427, 68] width 11 height 8
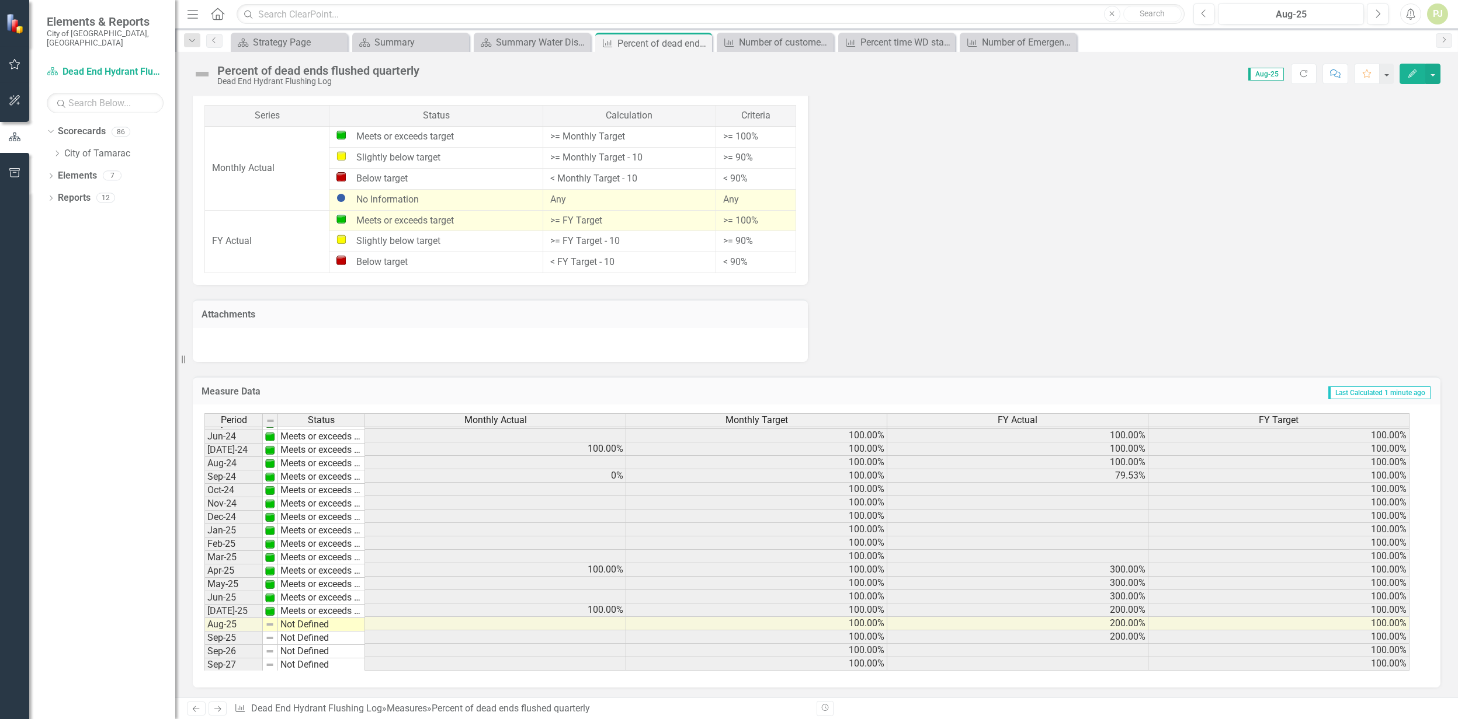
drag, startPoint x: 1419, startPoint y: 626, endPoint x: 1419, endPoint y: 564, distance: 61.9
click at [1419, 564] on div "Period Status Monthly Actual Monthly Target FY Actual FY Target May-23 Meets or…" at bounding box center [811, 542] width 1215 height 258
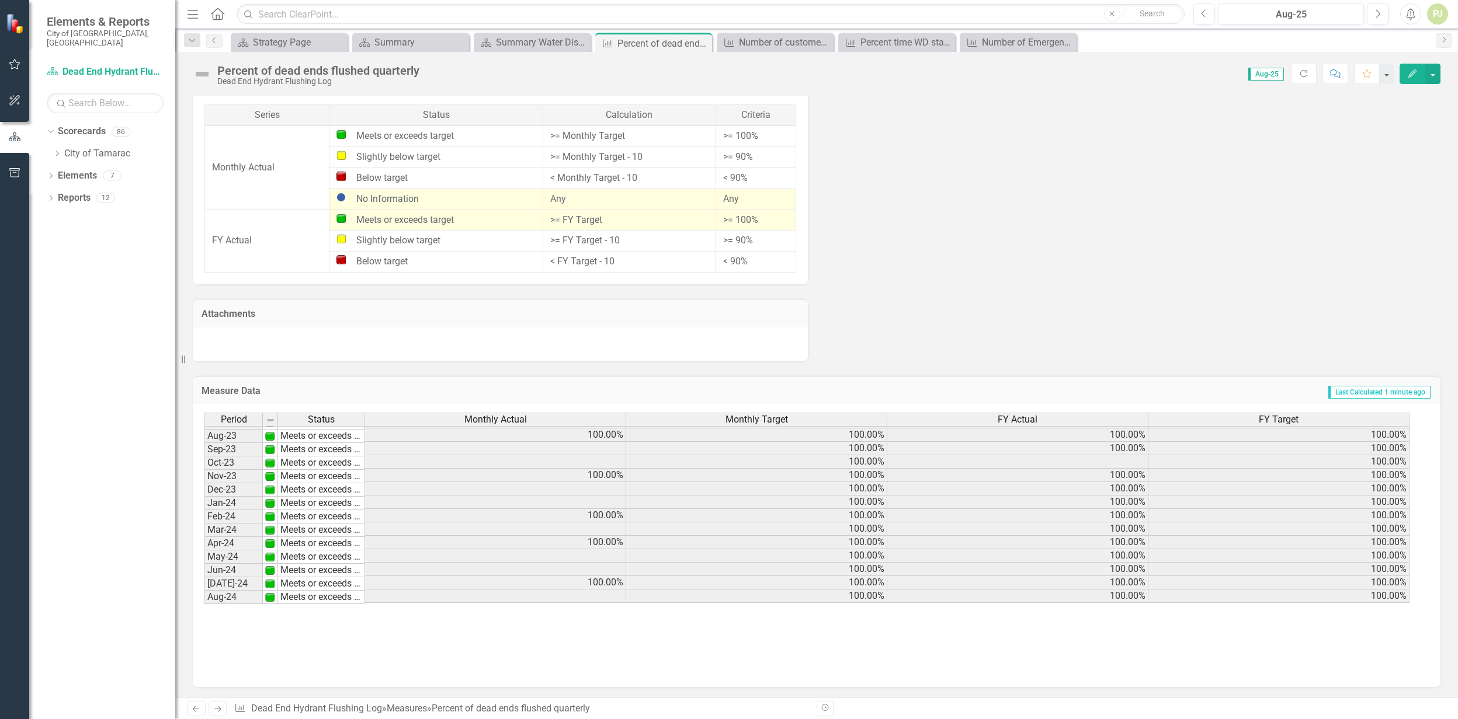
scroll to position [131, 0]
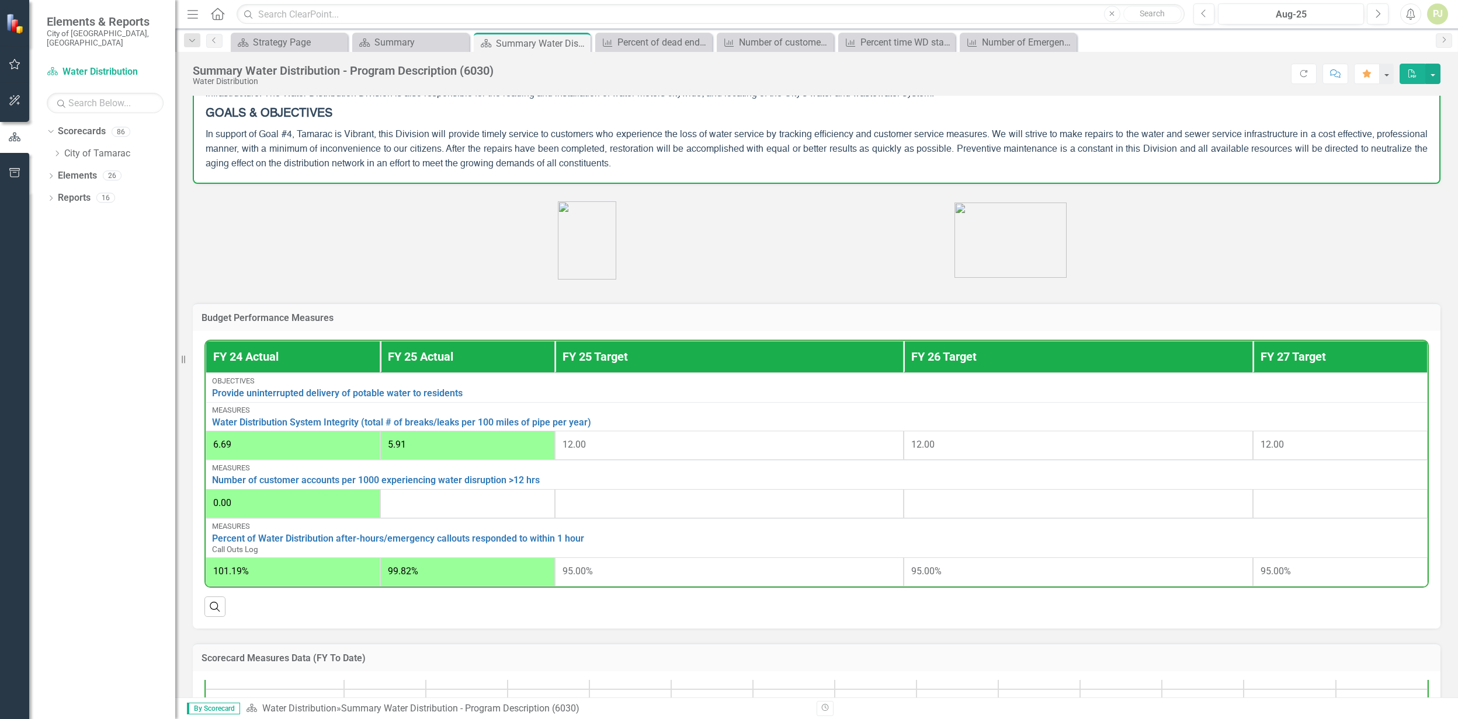
scroll to position [155, 0]
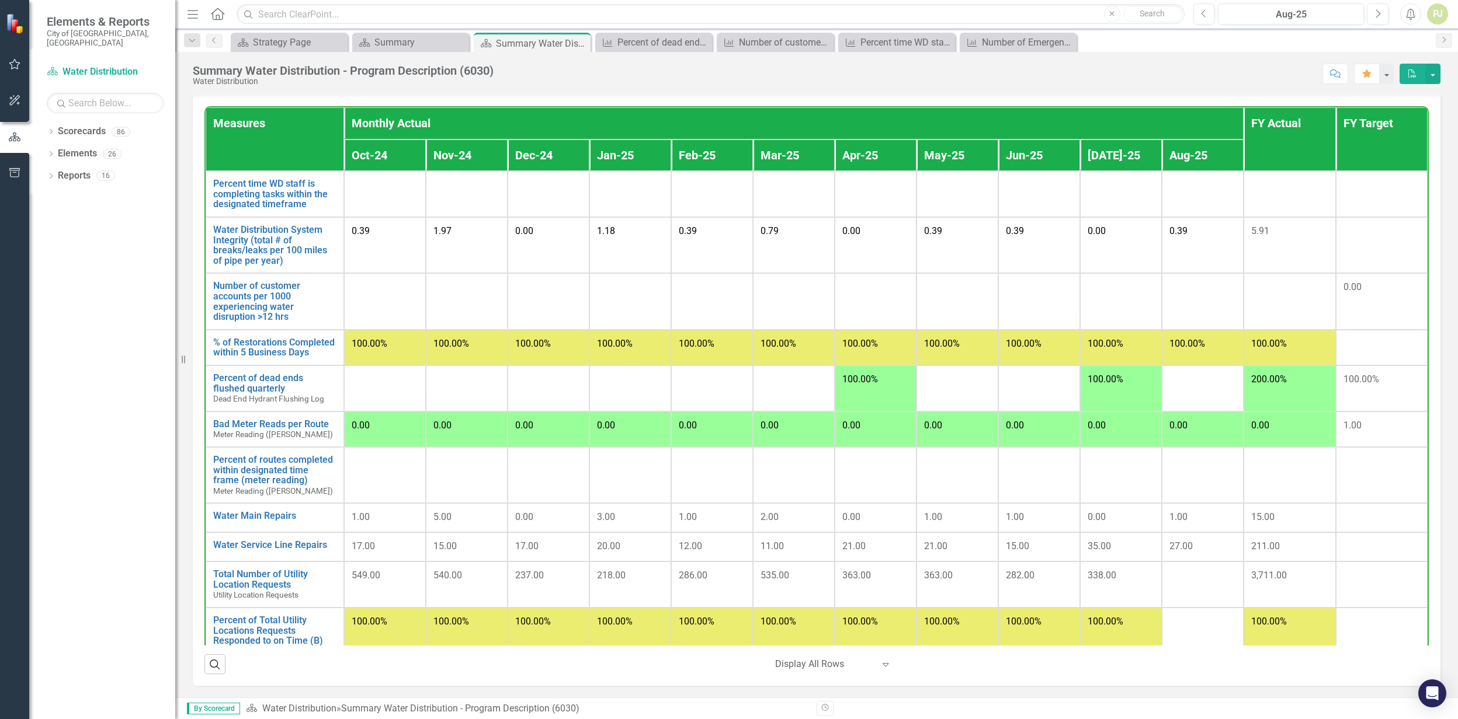
click at [360, 193] on td at bounding box center [385, 194] width 82 height 46
click at [287, 195] on link "Percent time WD staff is completing tasks within the designated timeframe" at bounding box center [274, 194] width 123 height 31
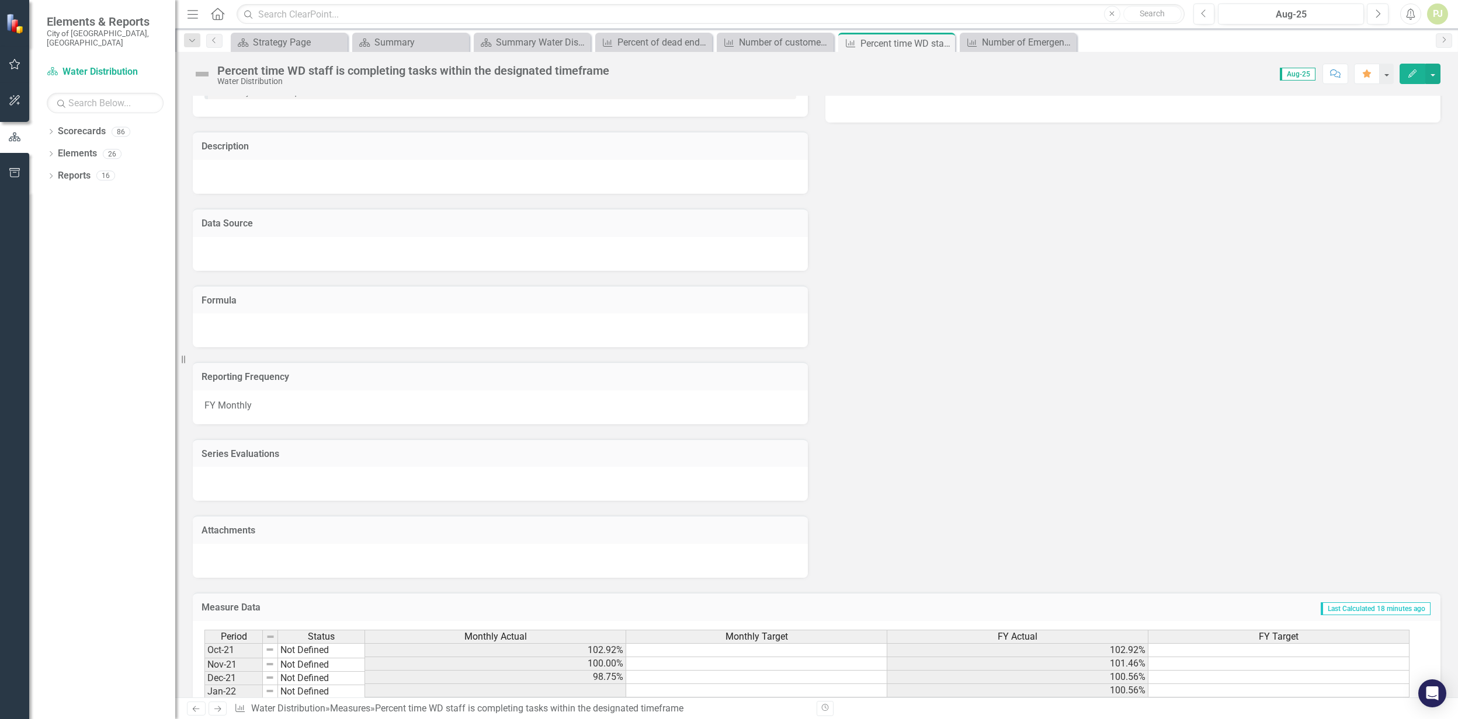
scroll to position [545, 0]
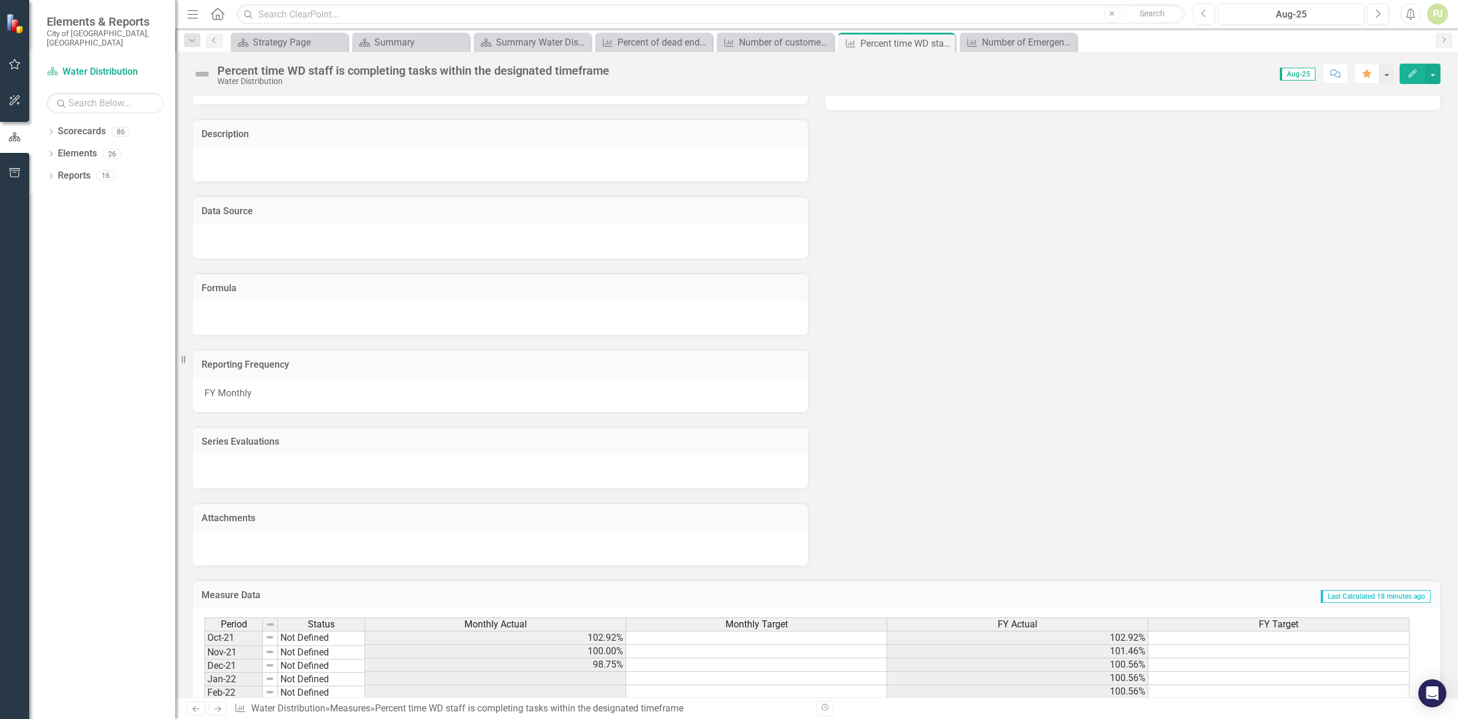
click at [231, 211] on h3 "Data Source" at bounding box center [499, 211] width 597 height 11
click at [229, 285] on h3 "Formula" at bounding box center [499, 288] width 597 height 11
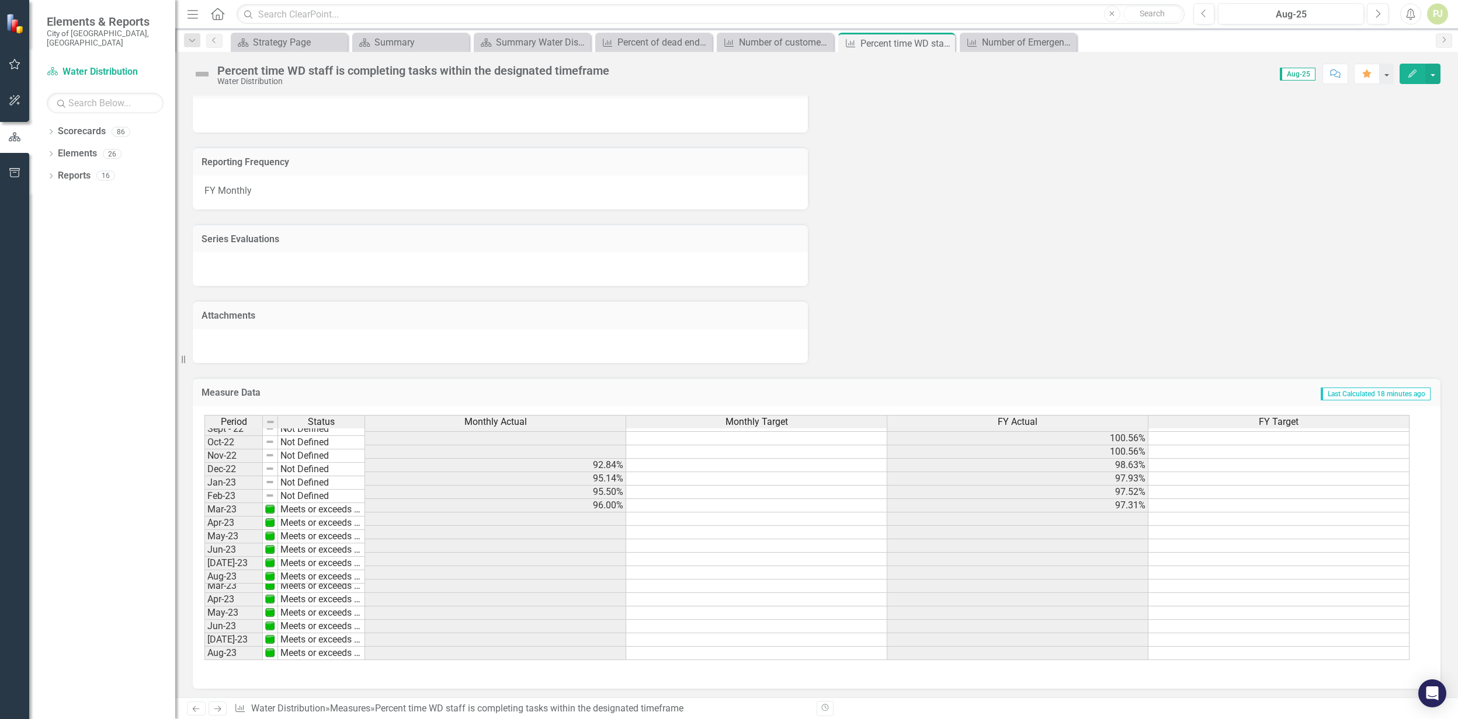
scroll to position [0, 0]
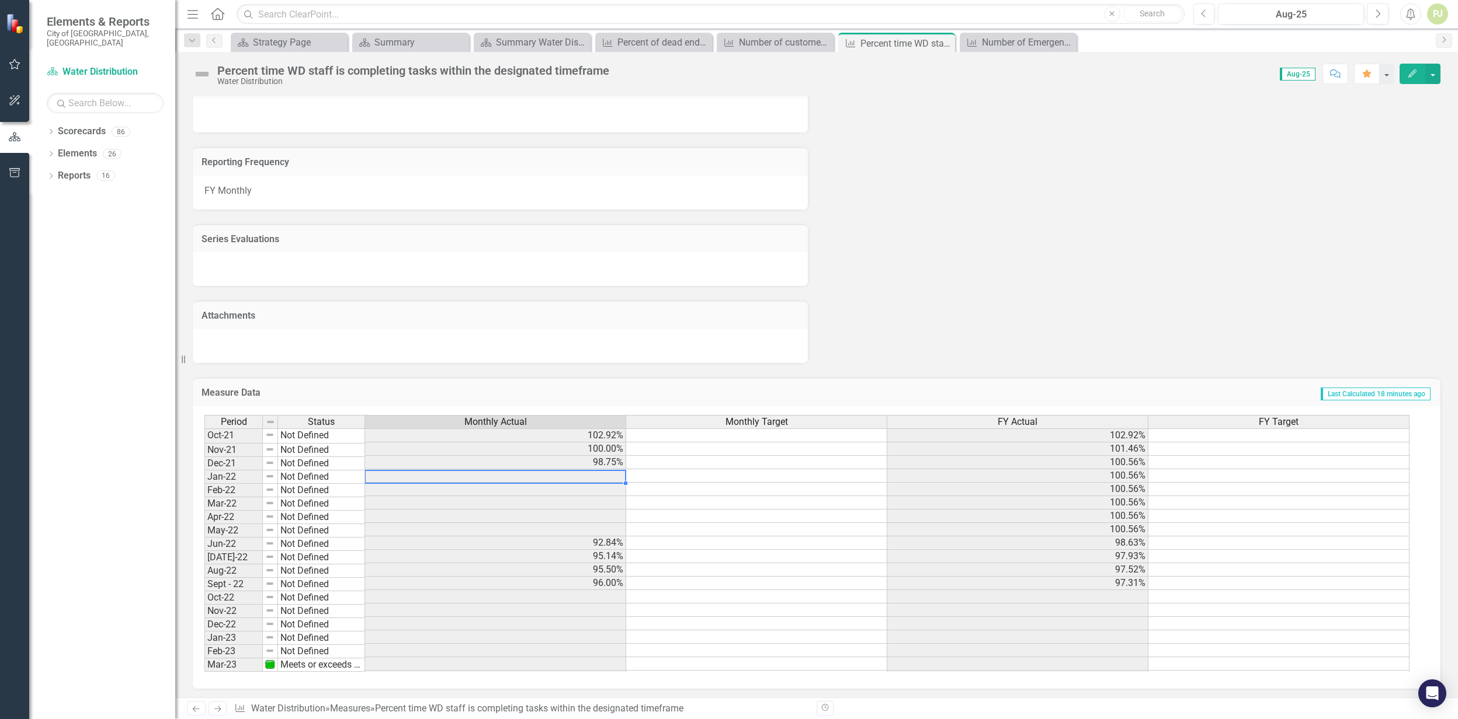
click at [599, 472] on td at bounding box center [495, 476] width 261 height 13
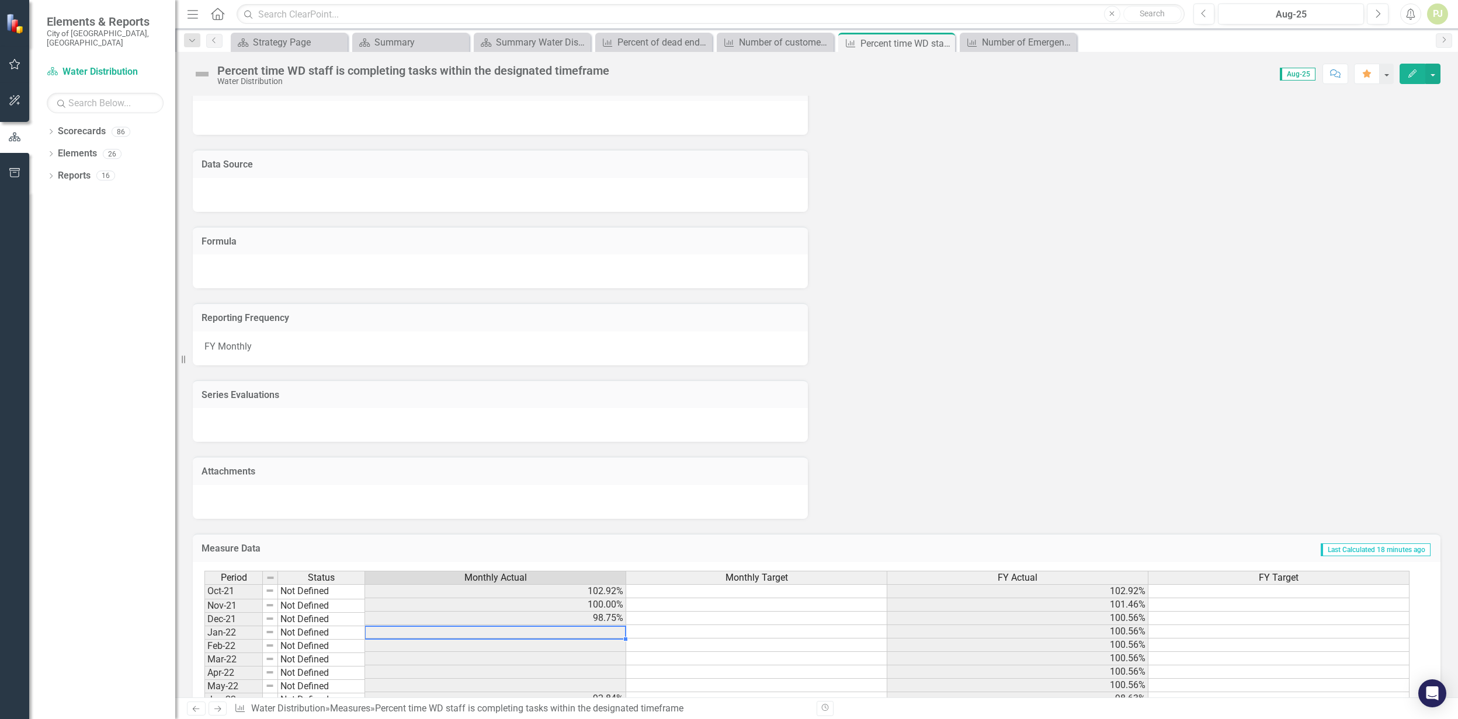
click at [1100, 589] on td "102.92%" at bounding box center [1017, 592] width 261 height 14
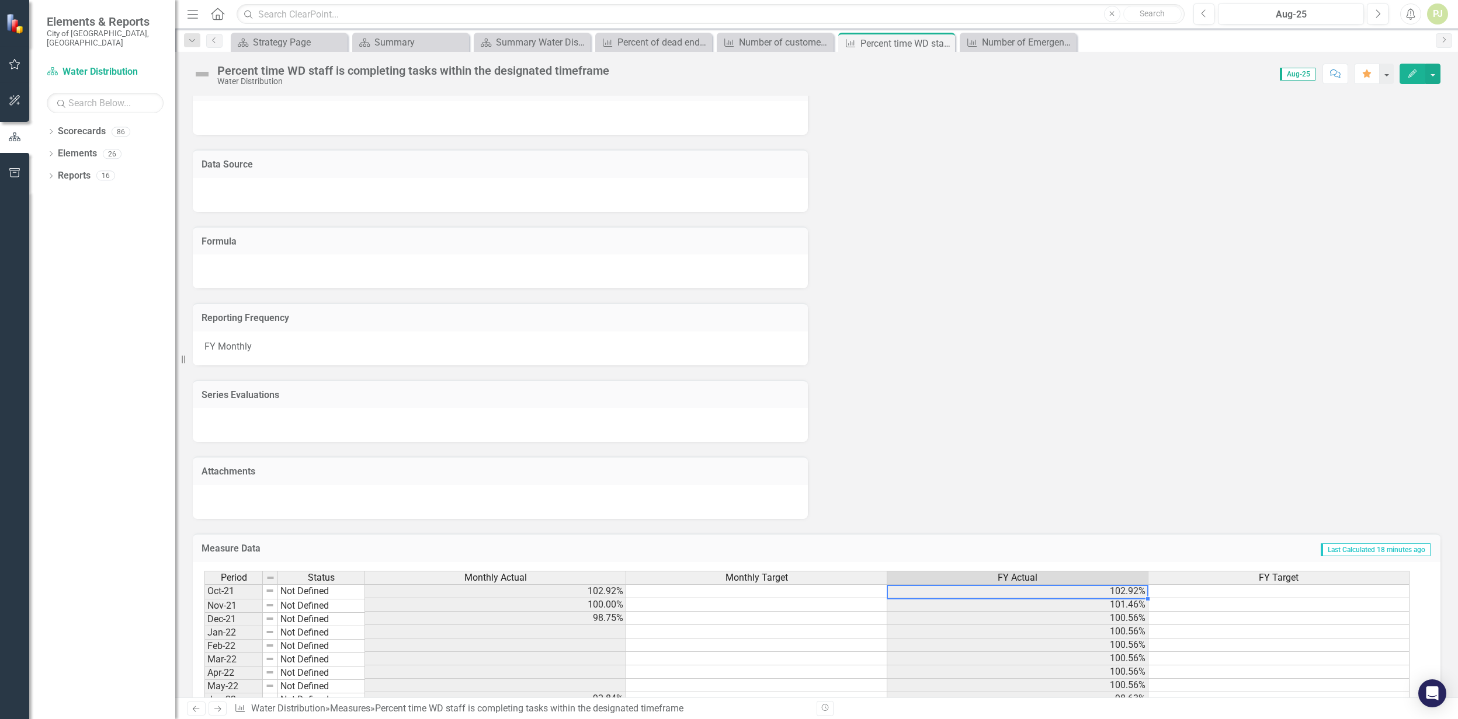
click at [1100, 589] on td "102.92%" at bounding box center [1017, 592] width 261 height 14
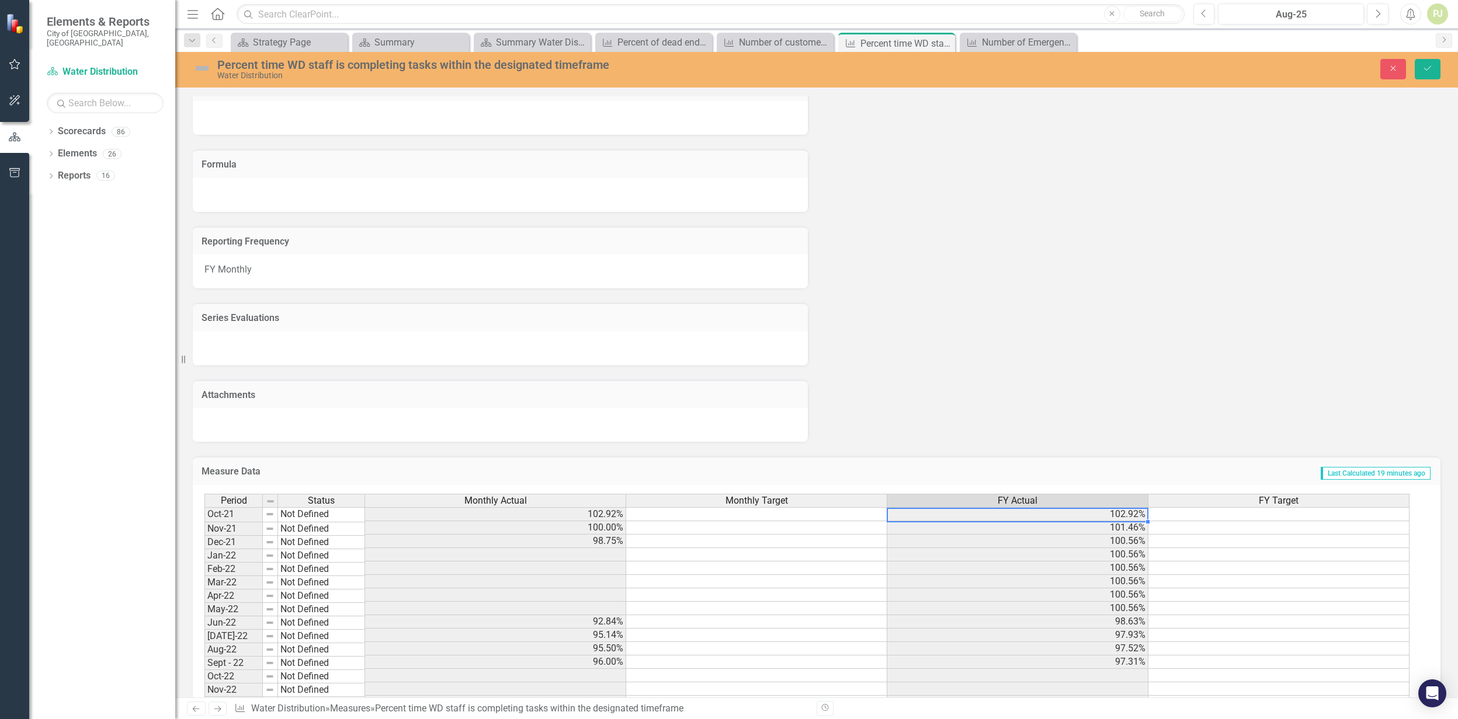
click at [245, 512] on td "Oct-21" at bounding box center [233, 514] width 58 height 15
click at [314, 516] on td "Not Defined" at bounding box center [321, 514] width 87 height 15
click at [316, 515] on td "Not Defined" at bounding box center [321, 514] width 87 height 15
click at [316, 515] on div "Not Defined Not Defined Meets or exceeds target Slightly below target Below tar…" at bounding box center [321, 516] width 88 height 16
click at [204, 519] on div "Period Status Monthly Actual Monthly Target FY Actual FY Target Oct-21 Not Defi…" at bounding box center [204, 655] width 0 height 323
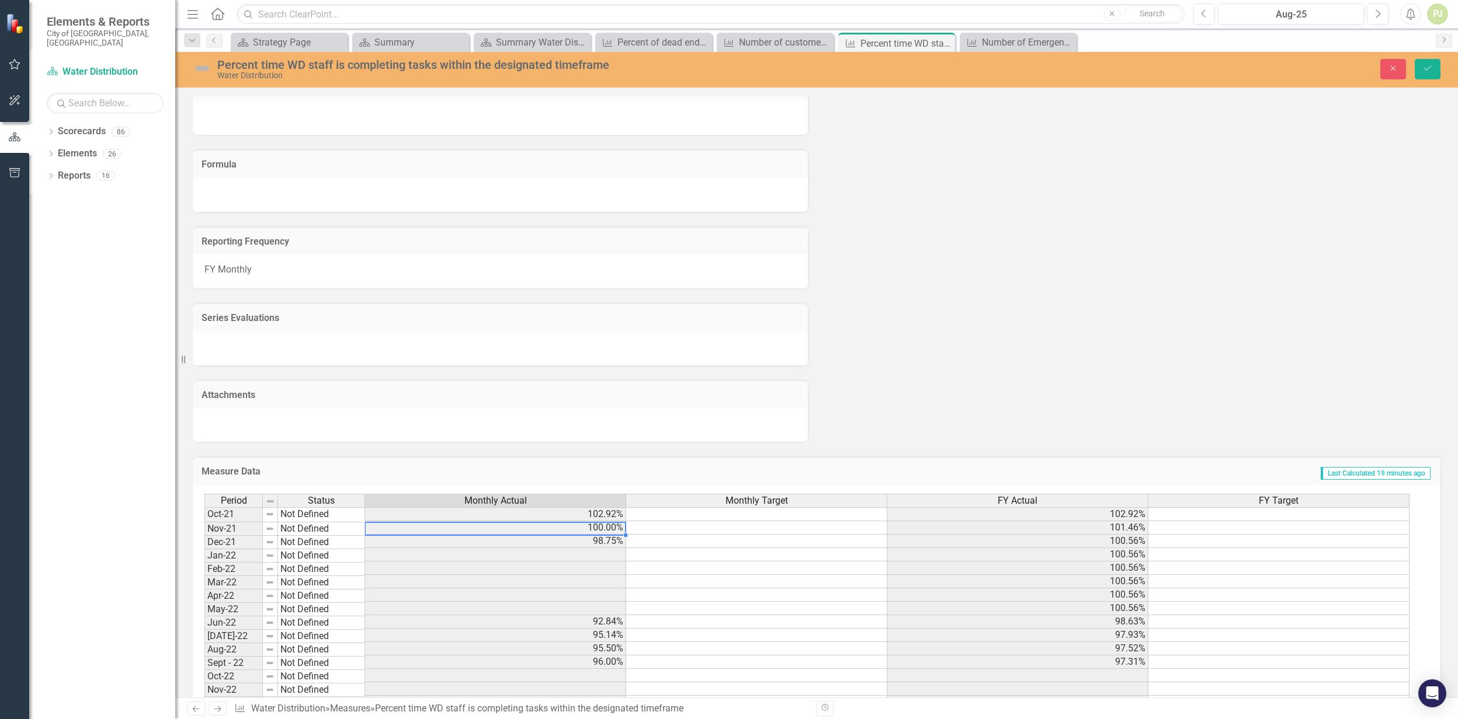
click at [318, 509] on td "Not Defined" at bounding box center [321, 514] width 87 height 15
click at [325, 521] on div "Period Status Monthly Actual Monthly Target FY Actual FY Target Oct-21 Meets or…" at bounding box center [811, 622] width 1215 height 257
click at [324, 523] on td "Not Defined" at bounding box center [321, 529] width 87 height 13
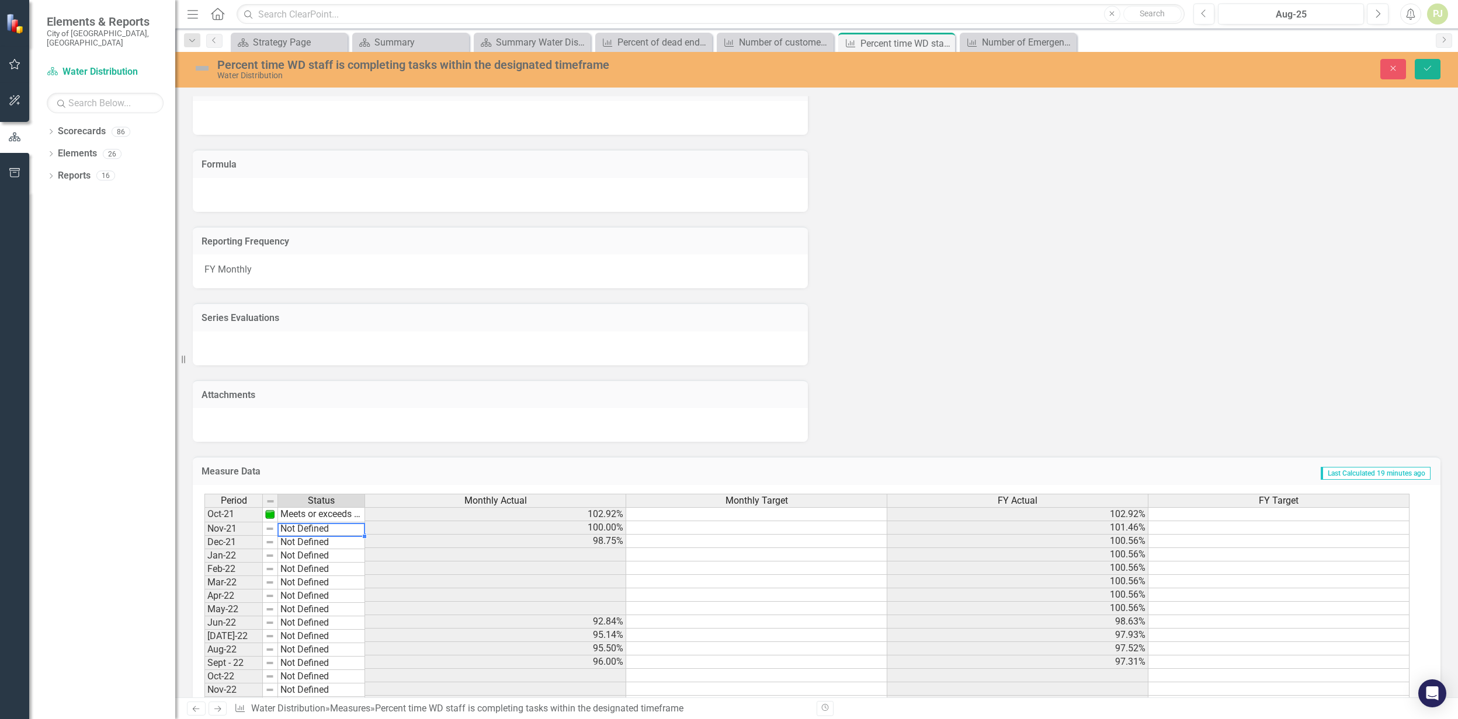
click at [324, 523] on td "Not Defined" at bounding box center [321, 529] width 87 height 13
click at [319, 535] on div "Period Status Monthly Actual Monthly Target FY Actual FY Target Oct-21 Meets or…" at bounding box center [811, 622] width 1215 height 257
click at [317, 538] on td "Not Defined" at bounding box center [321, 542] width 87 height 13
click at [318, 549] on div "Period Status Monthly Actual Monthly Target FY Actual FY Target Oct-21 Meets or…" at bounding box center [811, 622] width 1215 height 257
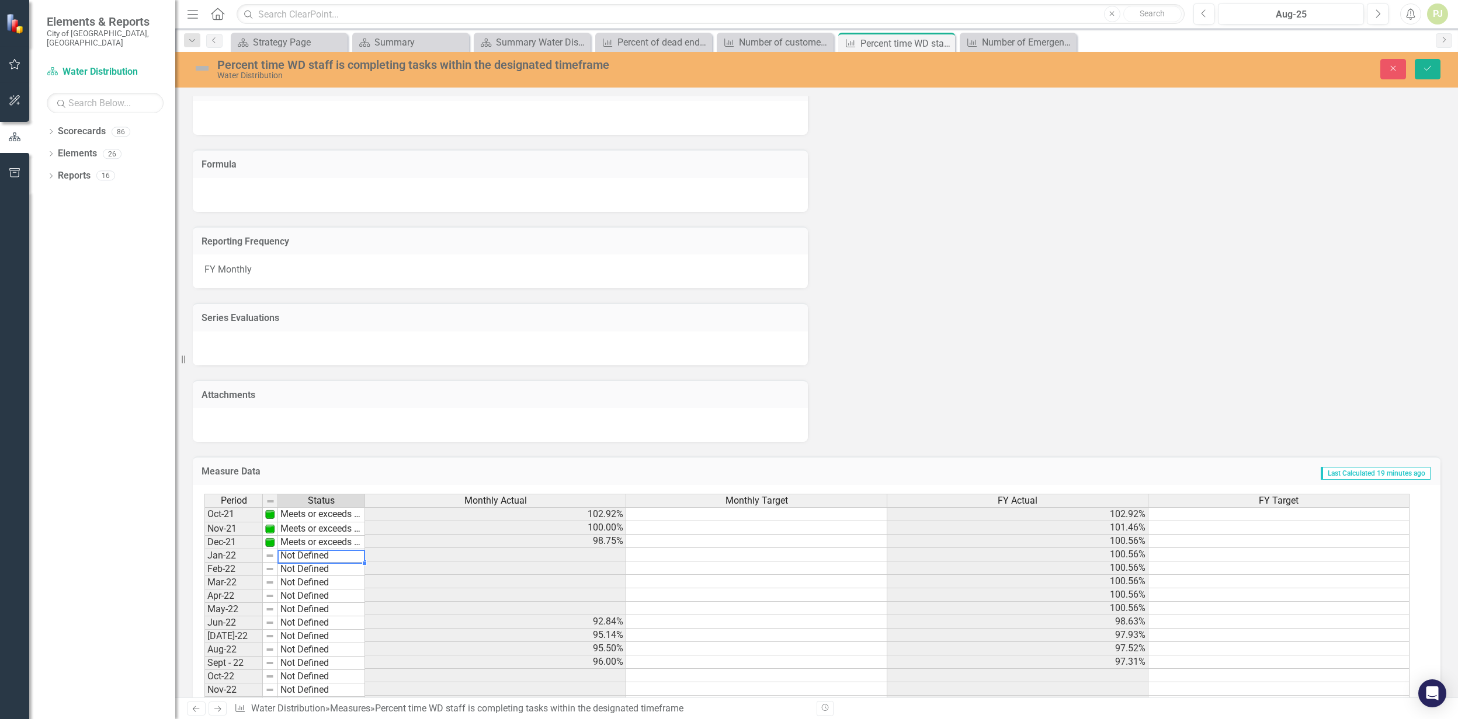
click at [320, 552] on td "Not Defined" at bounding box center [321, 556] width 87 height 13
click at [503, 583] on td at bounding box center [495, 581] width 261 height 13
click at [309, 620] on td "Not Defined" at bounding box center [321, 623] width 87 height 13
type textarea "Meets or exceeds target"
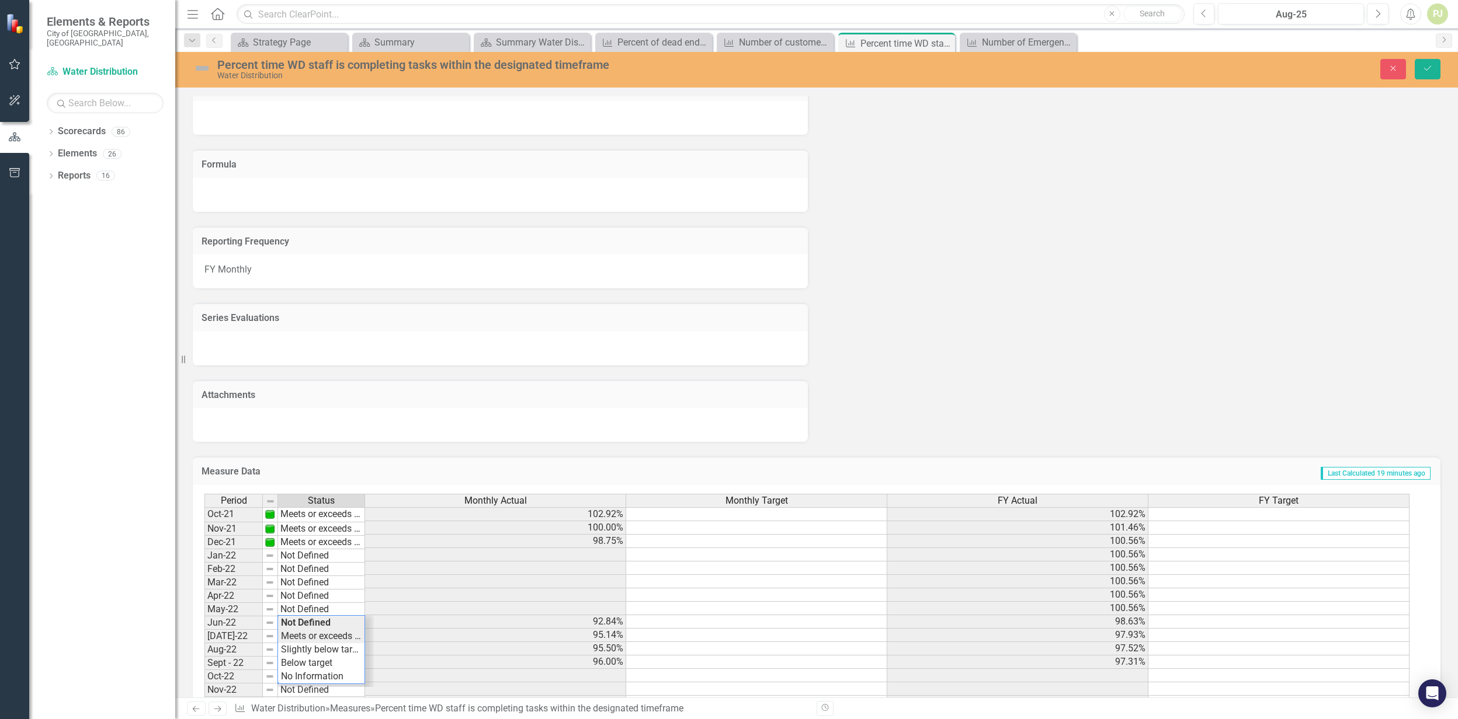
click at [311, 635] on div "Period Status Monthly Actual Monthly Target FY Actual FY Target Oct-21 Meets or…" at bounding box center [811, 622] width 1215 height 257
click at [1432, 71] on icon "Save" at bounding box center [1427, 68] width 11 height 8
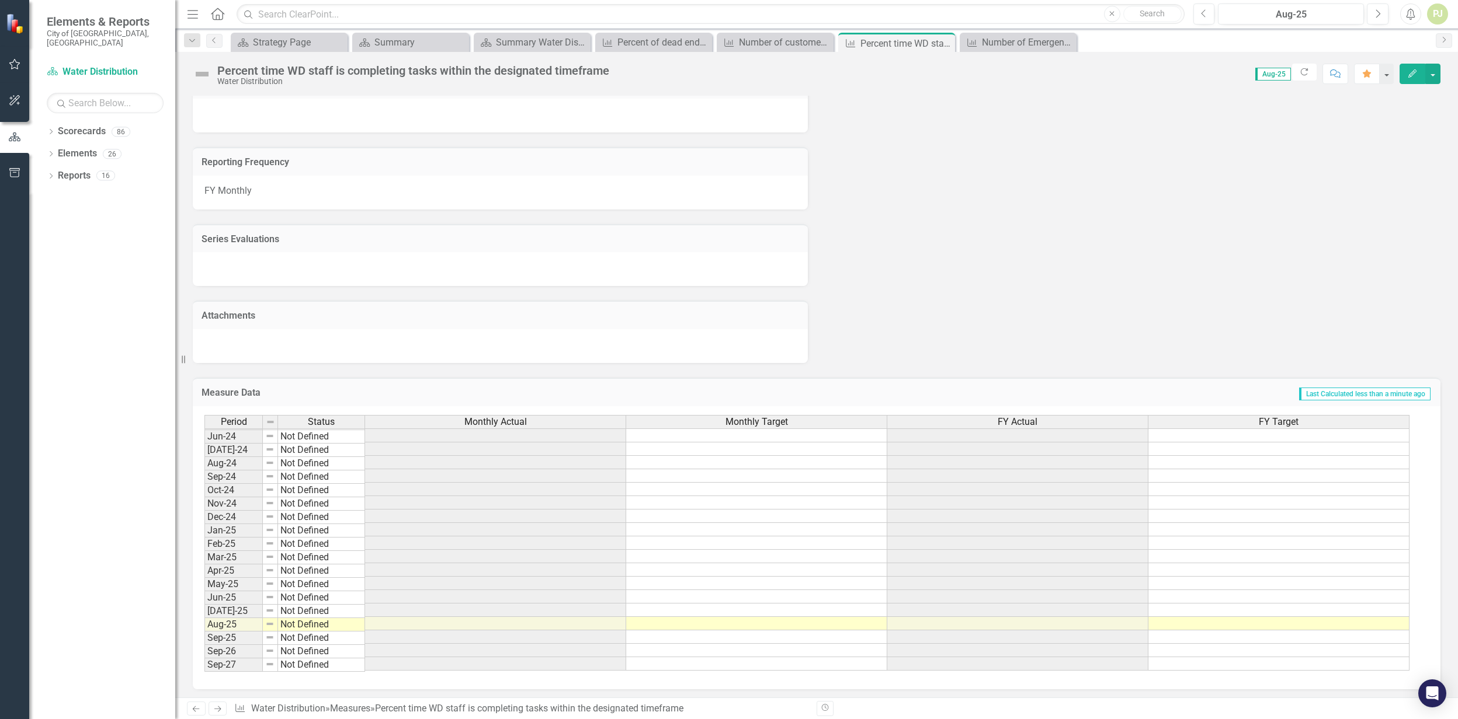
scroll to position [356, 0]
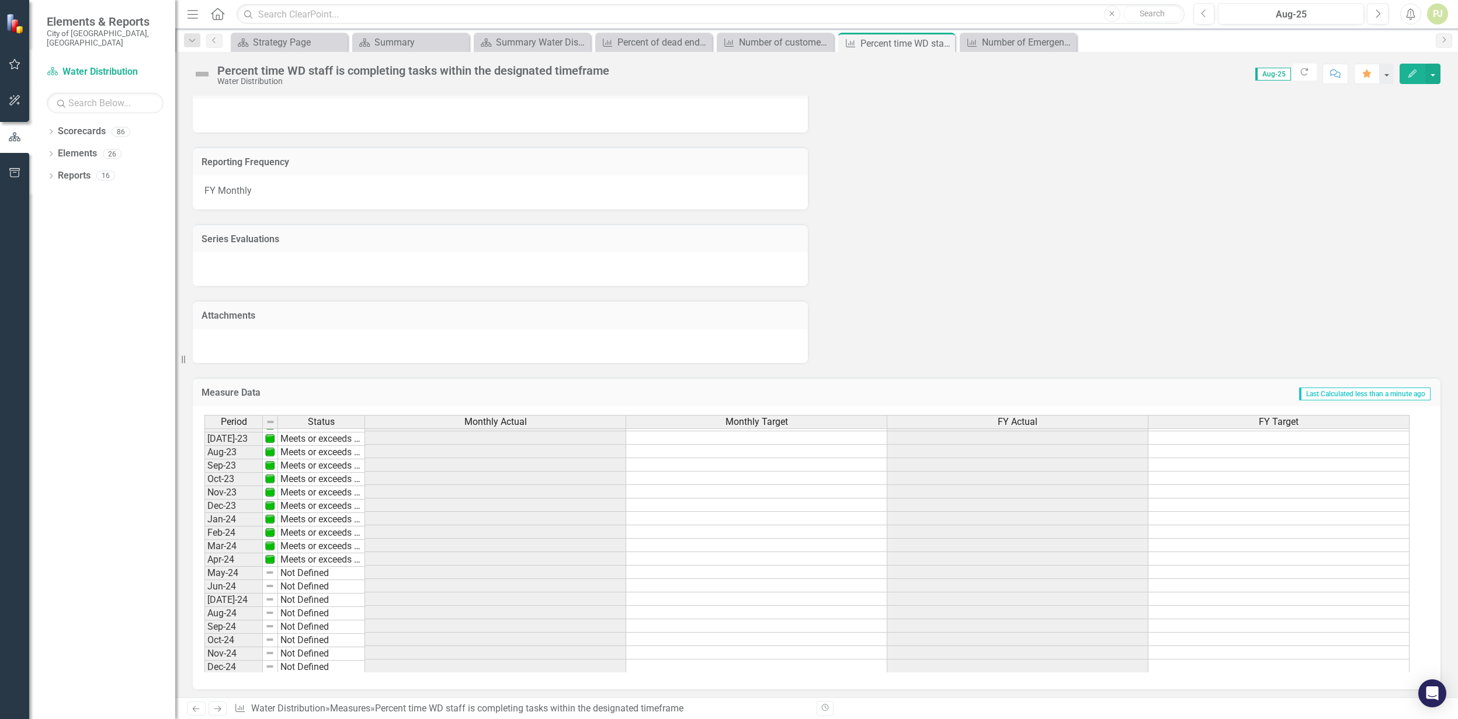
click at [558, 437] on tbody "Feb-23 Not Defined Mar-23 Meets or exceeds target Apr-23 Meets or exceeds targe…" at bounding box center [806, 592] width 1205 height 457
click at [558, 438] on td at bounding box center [495, 435] width 261 height 13
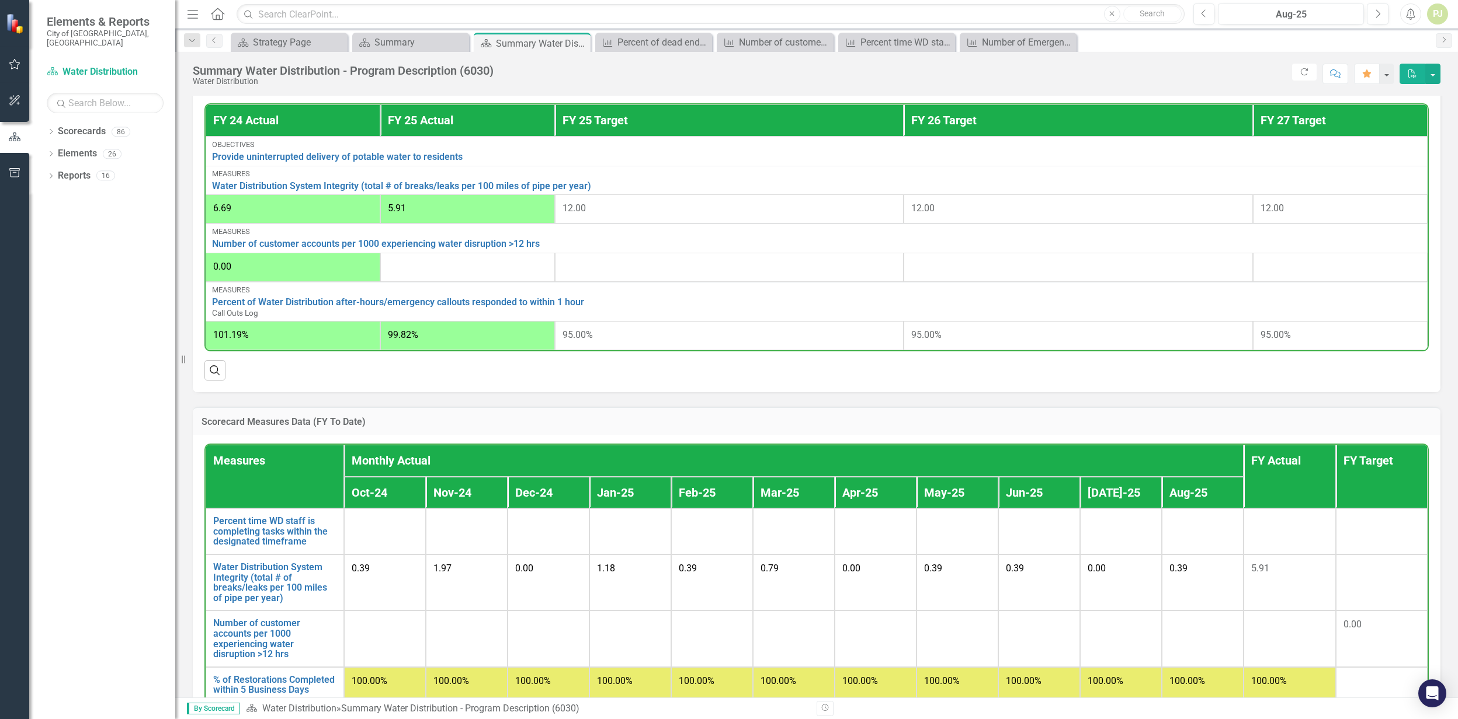
click at [1348, 465] on th "FY Target" at bounding box center [1382, 477] width 92 height 64
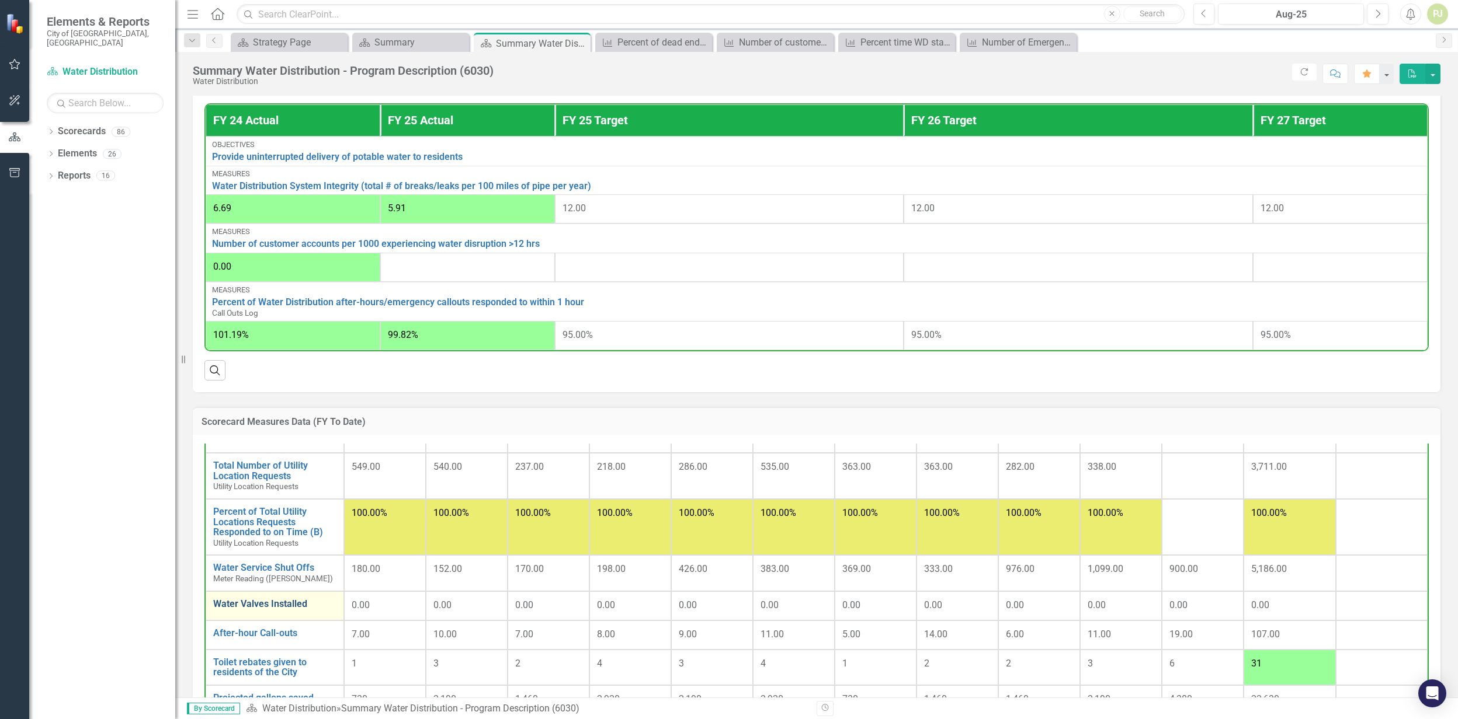
click at [274, 604] on link "Water Valves Installed" at bounding box center [274, 604] width 123 height 11
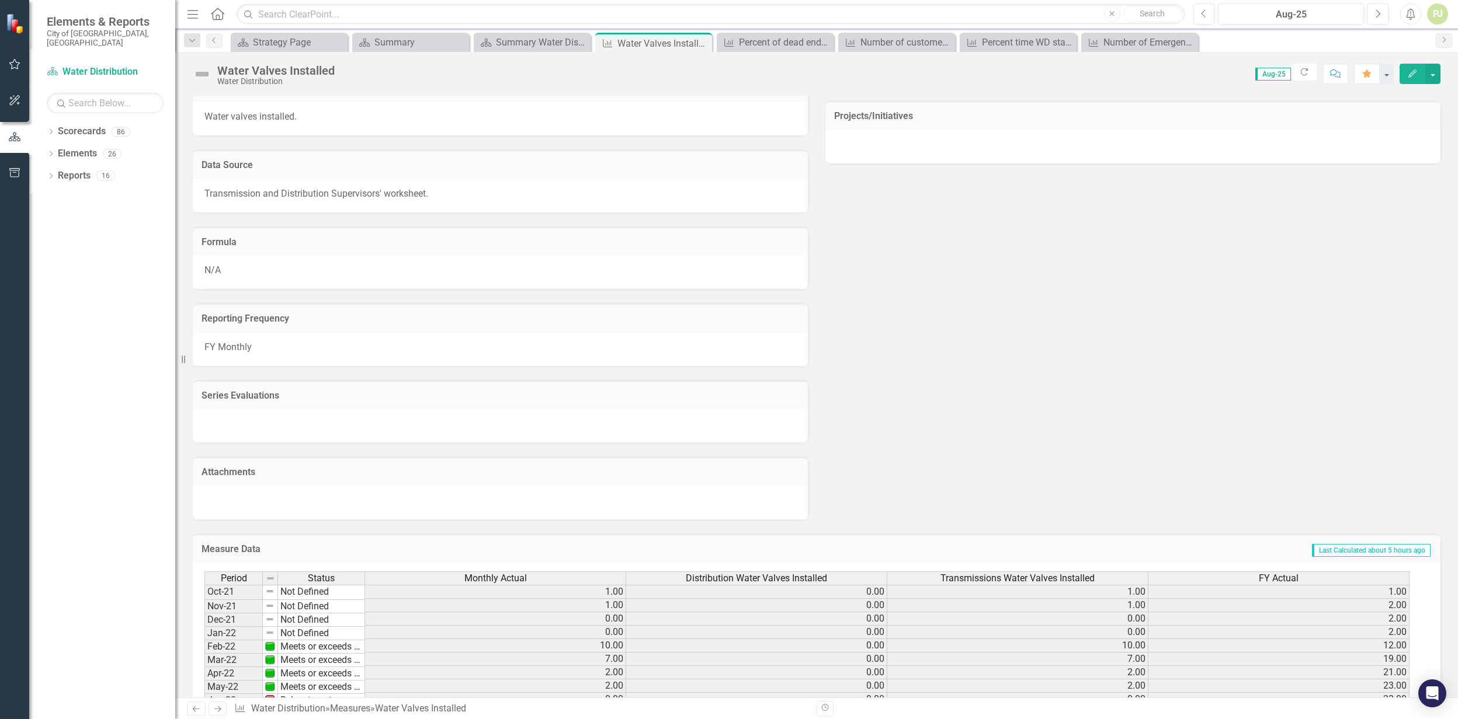
click at [304, 589] on td "Not Defined" at bounding box center [321, 592] width 87 height 15
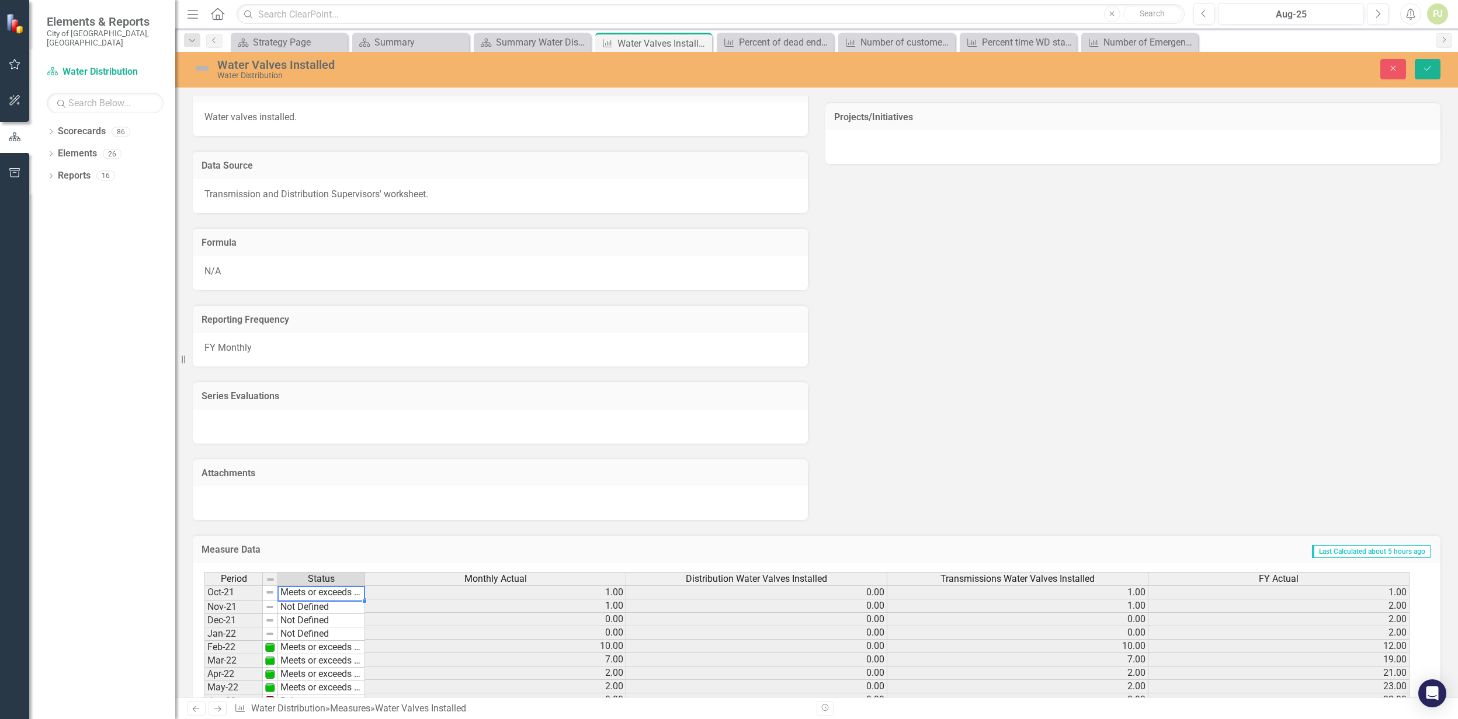
click at [307, 602] on div "Period Status Monthly Actual Distribution Water Valves Installed Transmissions …" at bounding box center [811, 700] width 1215 height 257
click at [311, 601] on td "Not Defined" at bounding box center [321, 607] width 87 height 13
click at [311, 617] on div "Period Status Monthly Actual Distribution Water Valves Installed Transmissions …" at bounding box center [811, 700] width 1215 height 257
click at [311, 620] on td "Not Defined" at bounding box center [321, 620] width 87 height 13
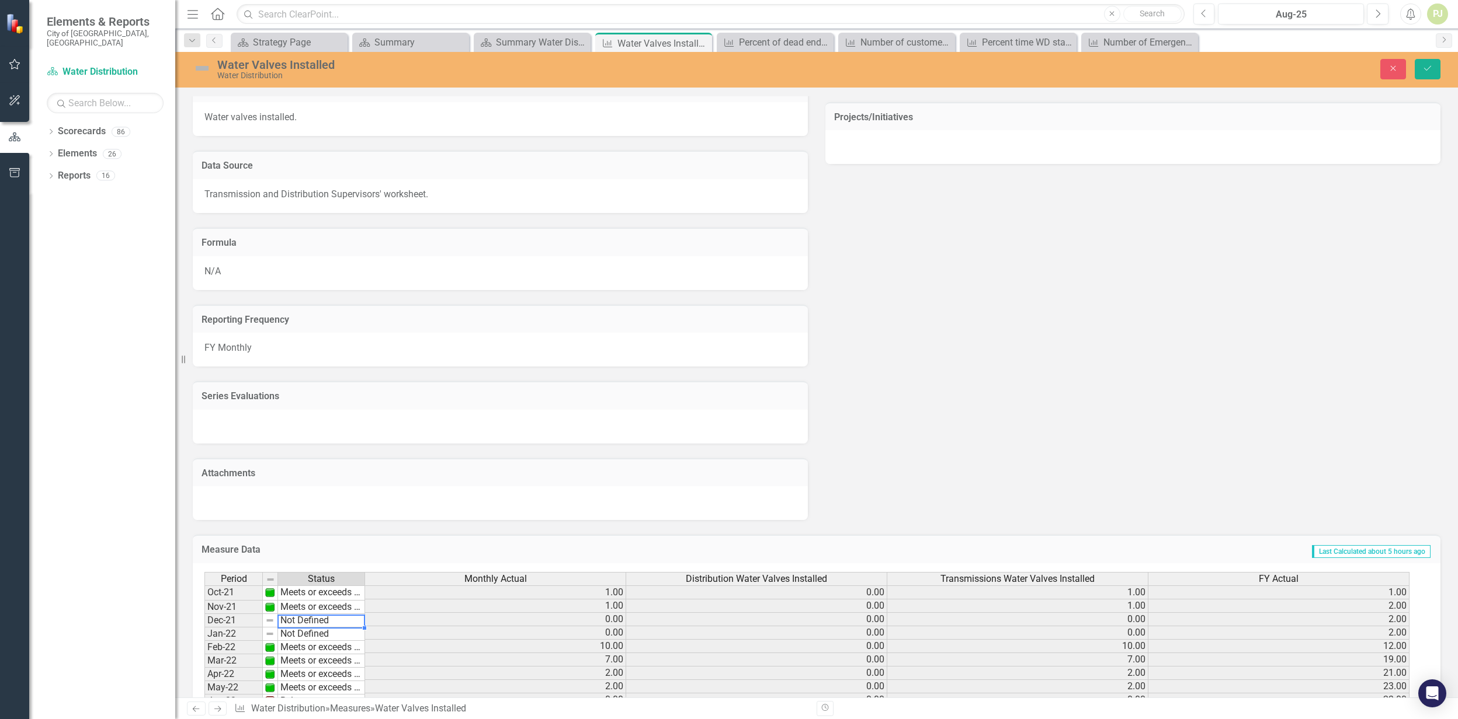
click at [311, 620] on td "Not Defined" at bounding box center [321, 620] width 87 height 13
click at [311, 631] on div "Period Status Monthly Actual Distribution Water Valves Installed Transmissions …" at bounding box center [811, 700] width 1215 height 257
click at [311, 634] on td "Not Defined" at bounding box center [321, 634] width 87 height 13
click at [311, 641] on div "Period Status Monthly Actual Distribution Water Valves Installed Transmissions …" at bounding box center [811, 700] width 1215 height 257
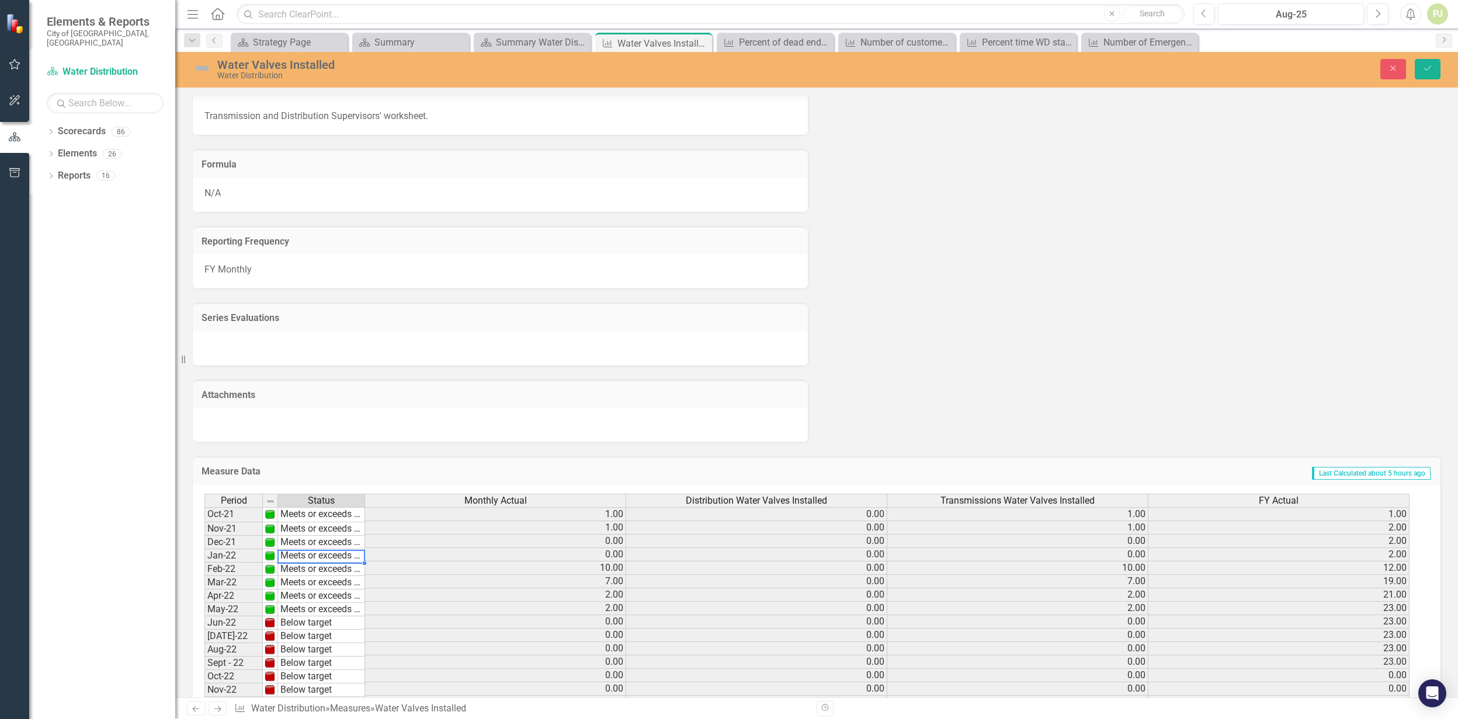
click at [876, 510] on td "0.00" at bounding box center [756, 514] width 261 height 14
click at [877, 514] on td "0.00" at bounding box center [756, 514] width 261 height 14
click at [877, 510] on td "0.00" at bounding box center [756, 514] width 261 height 14
click at [762, 537] on td "0.00" at bounding box center [756, 541] width 261 height 13
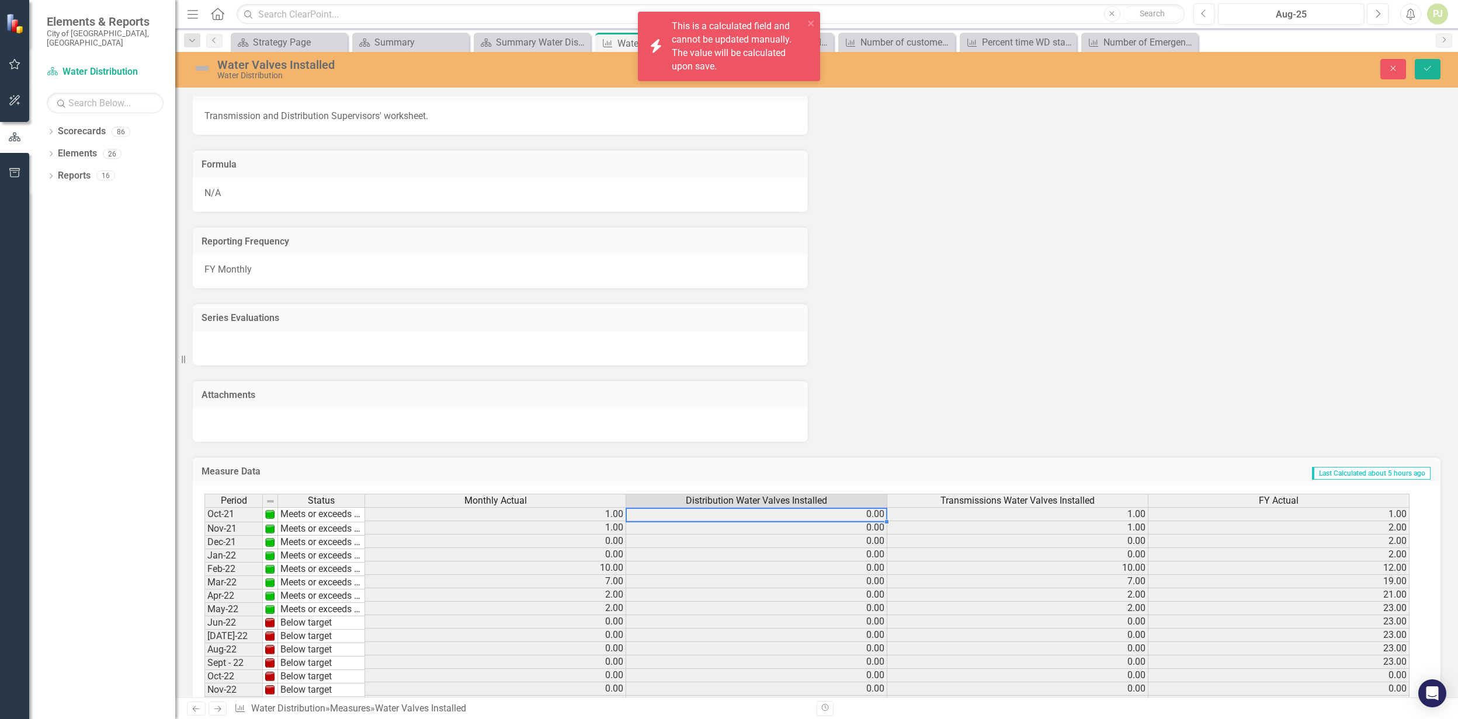
click at [848, 510] on td "0.00" at bounding box center [756, 514] width 261 height 14
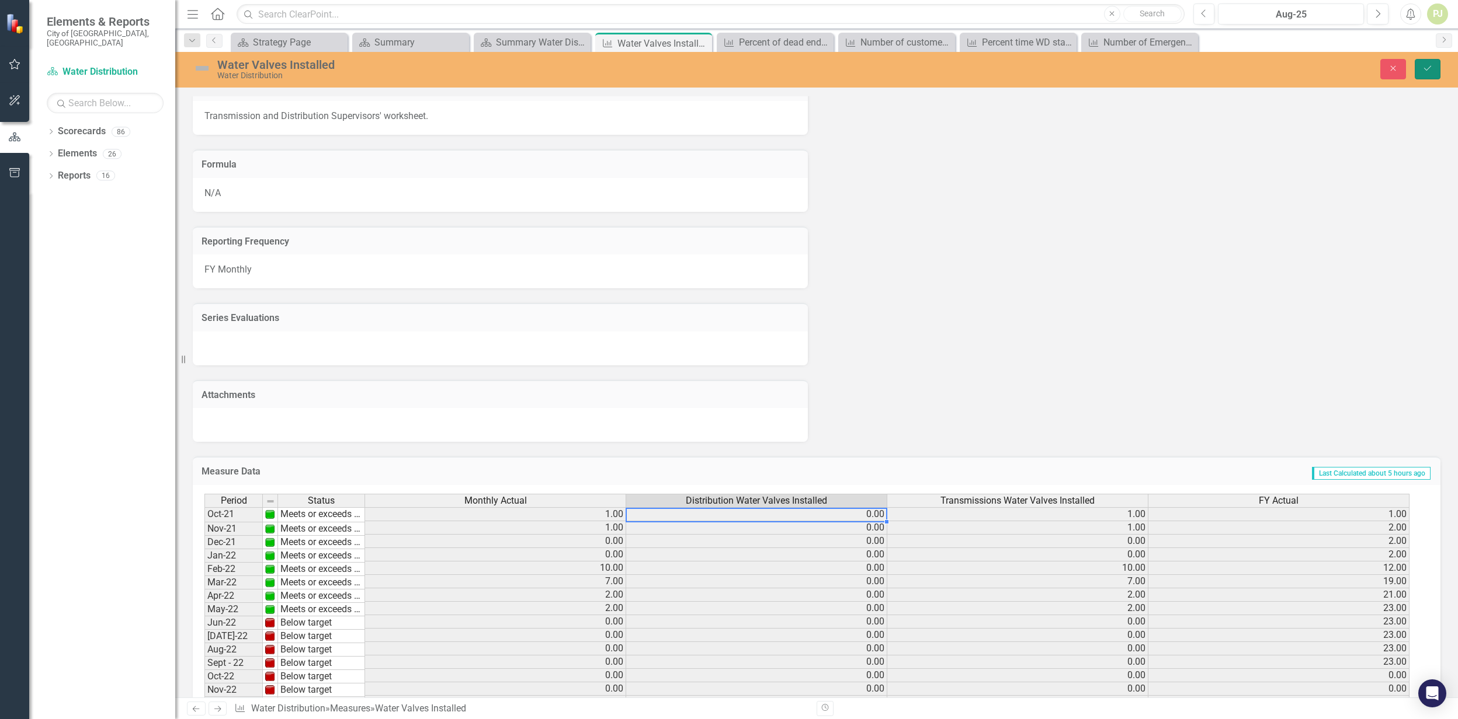
click at [1433, 69] on button "Save" at bounding box center [1427, 69] width 26 height 20
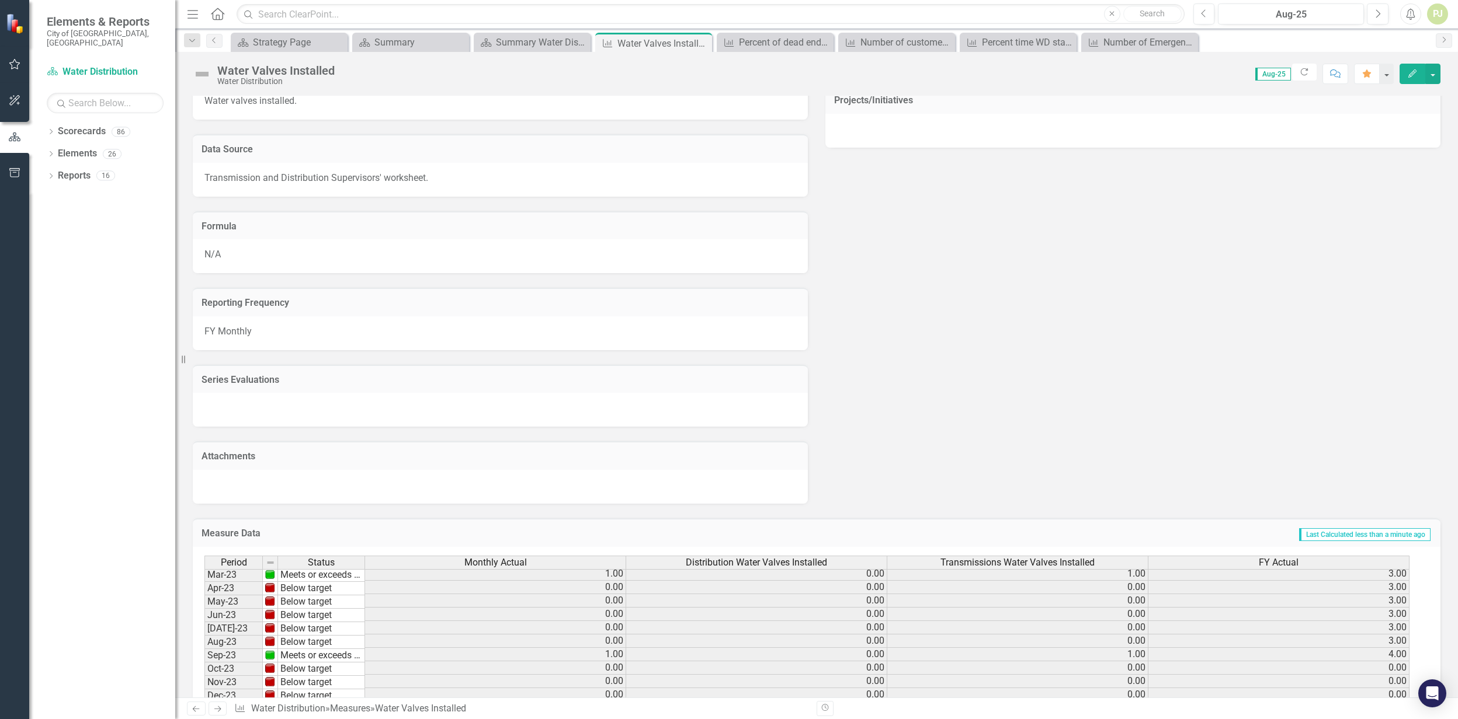
click at [868, 573] on td "0.00" at bounding box center [756, 574] width 261 height 13
click at [302, 585] on td "Below target" at bounding box center [321, 590] width 87 height 13
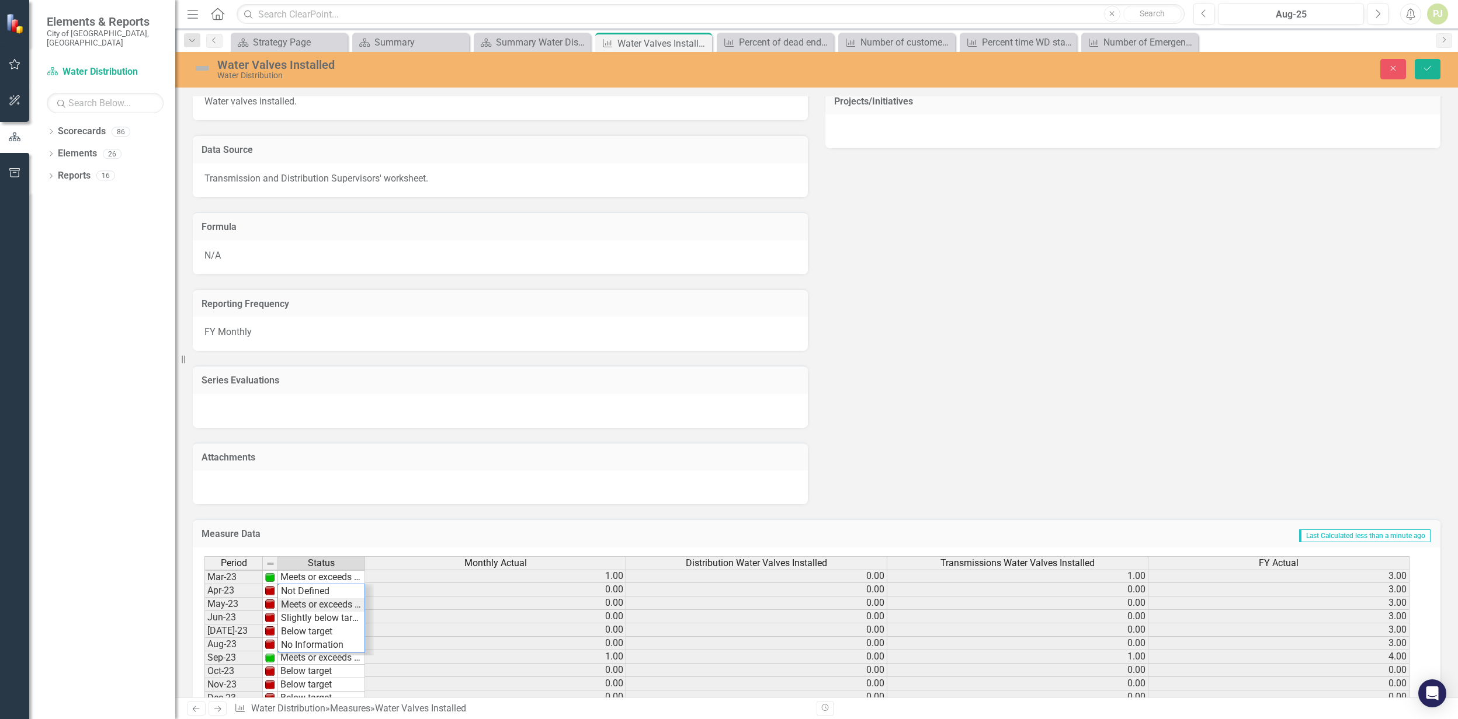
click at [311, 603] on div "Period Status Monthly Actual Distribution Water Valves Installed Transmissions …" at bounding box center [811, 686] width 1215 height 258
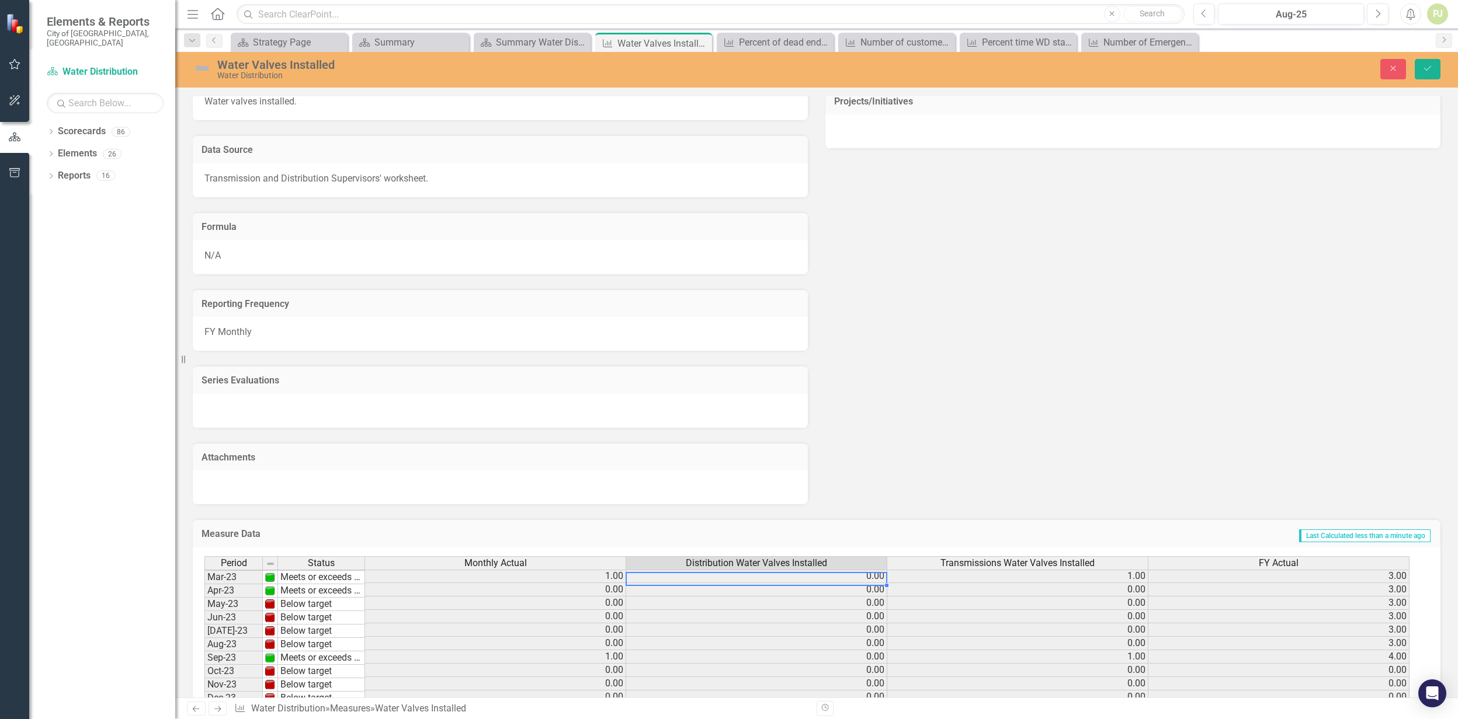
click at [856, 573] on td "0.00" at bounding box center [756, 576] width 261 height 13
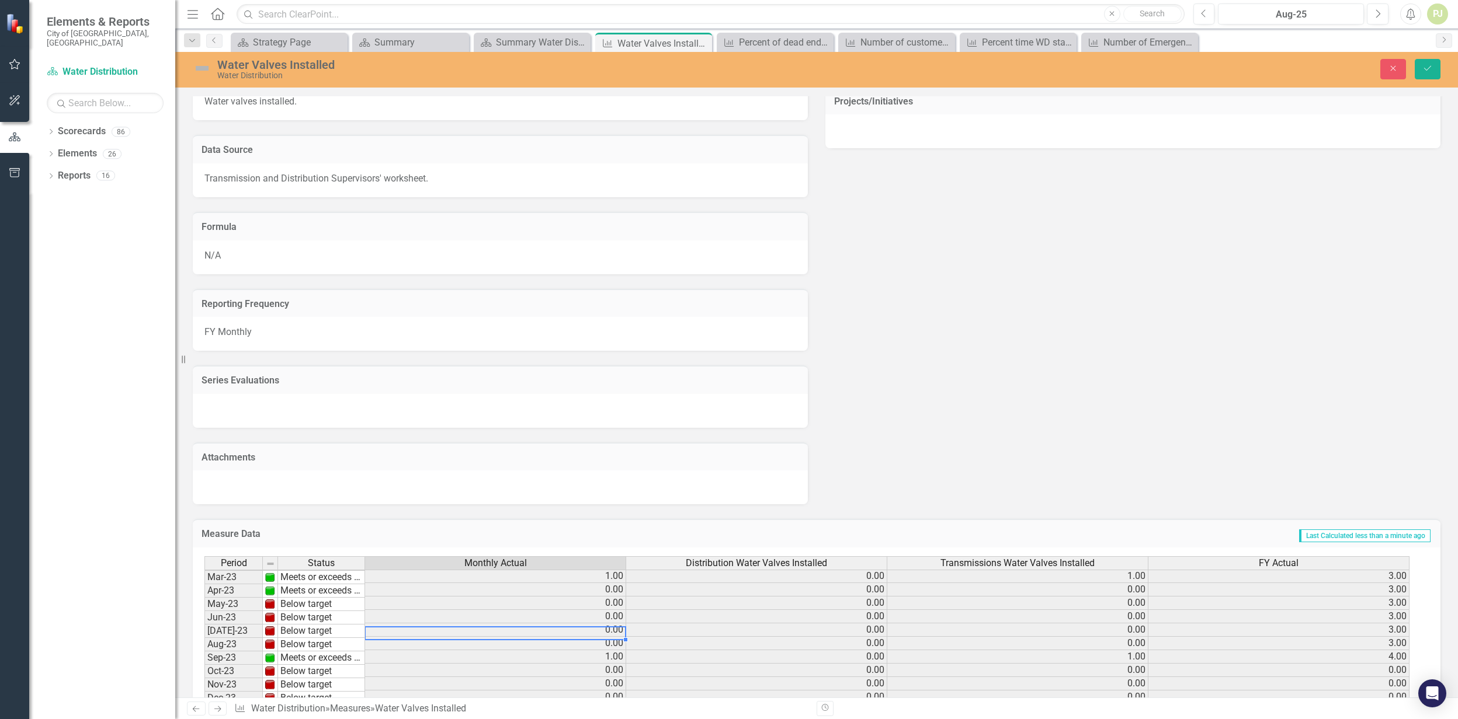
click at [395, 627] on td "0.00" at bounding box center [495, 630] width 261 height 13
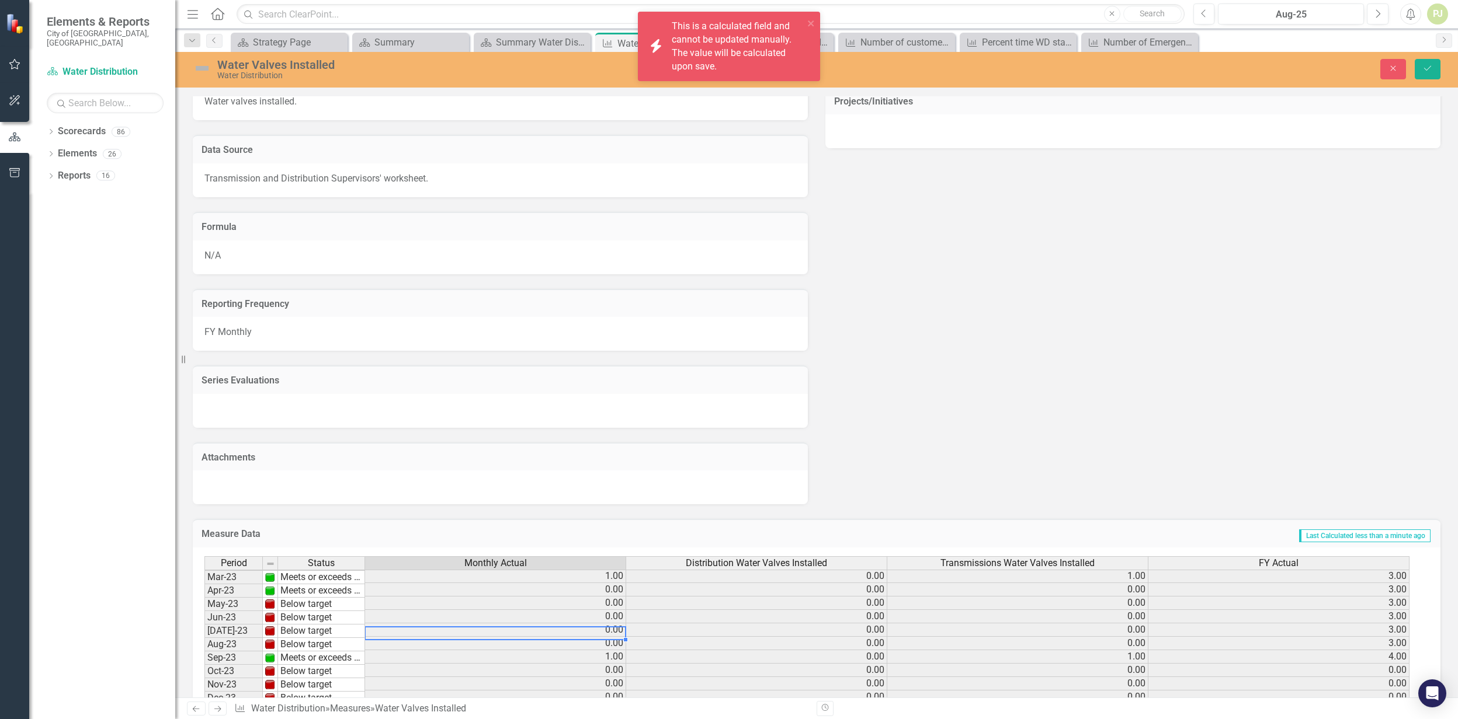
click at [308, 602] on td "Below target" at bounding box center [321, 604] width 87 height 13
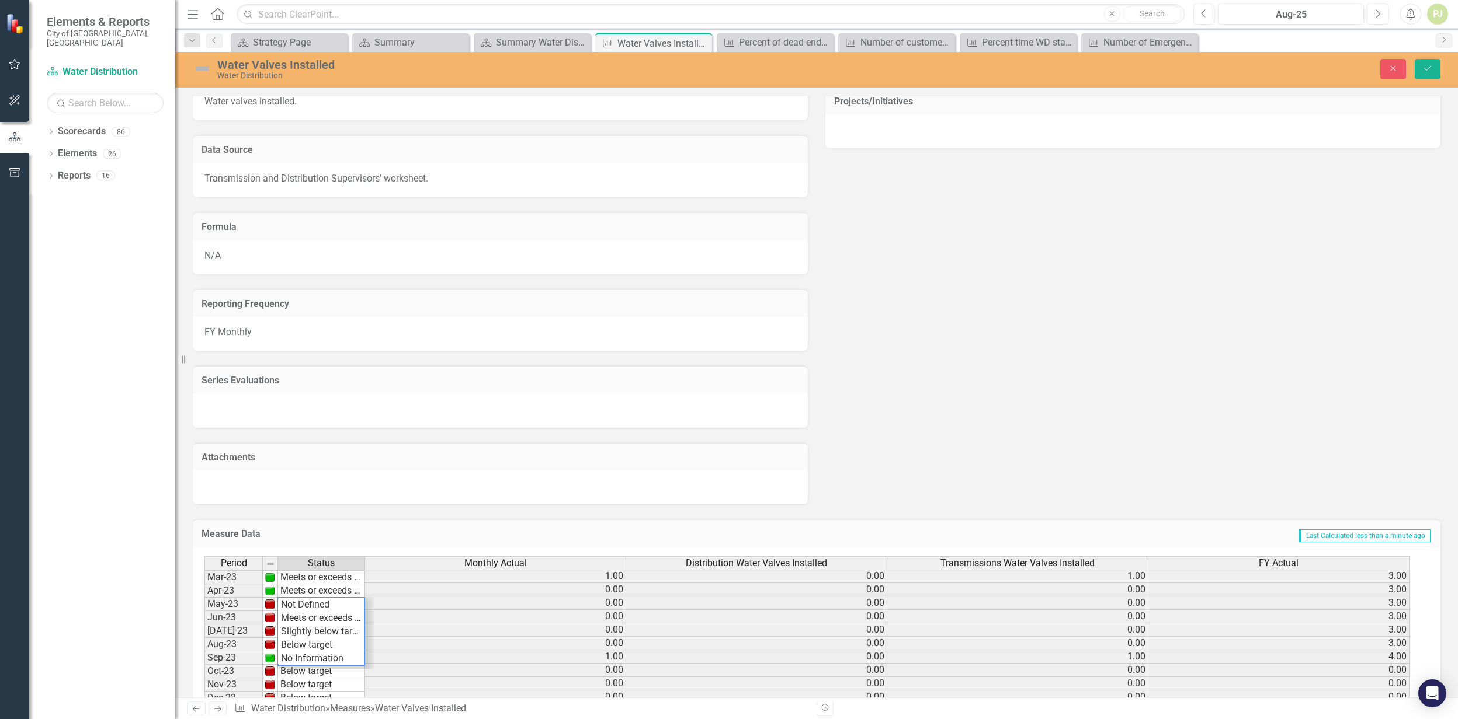
click at [482, 599] on td "0.00" at bounding box center [495, 603] width 261 height 13
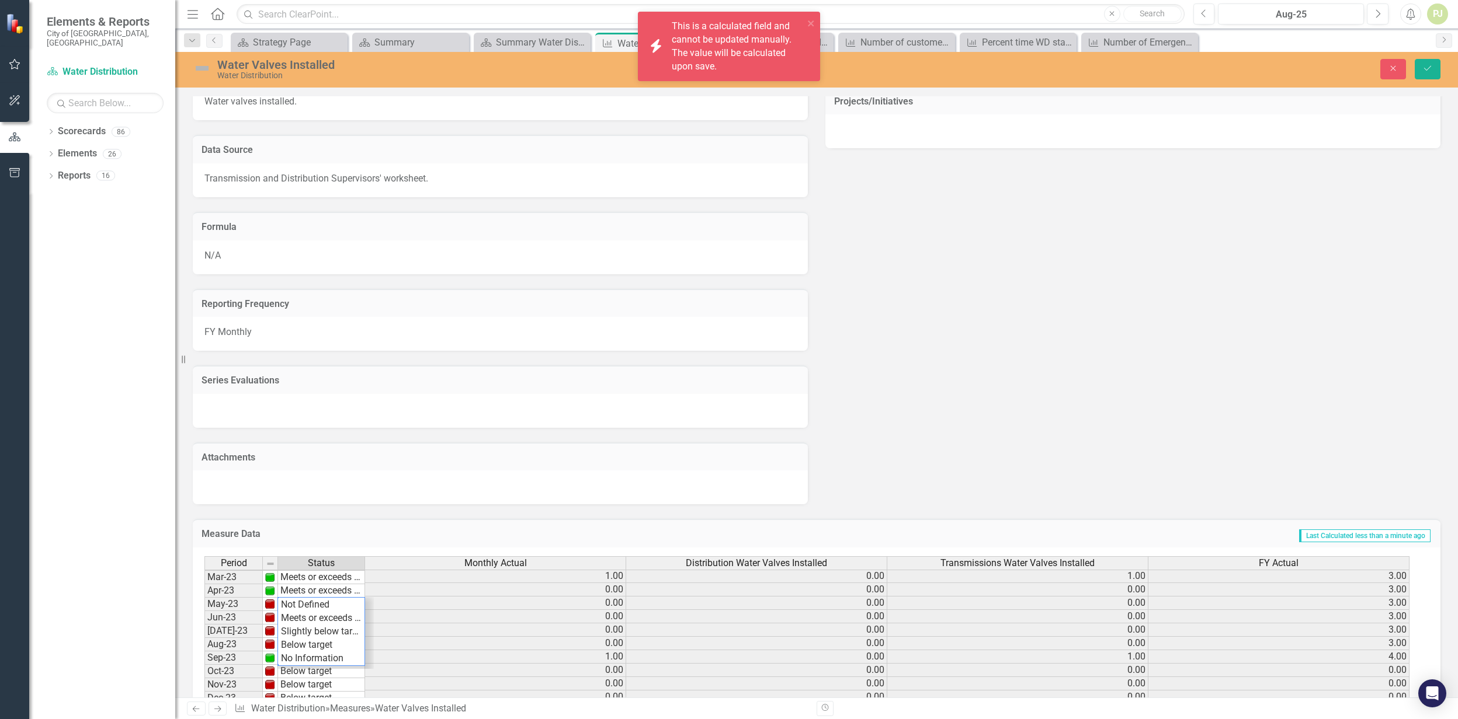
click at [486, 580] on td "1.00" at bounding box center [495, 576] width 261 height 13
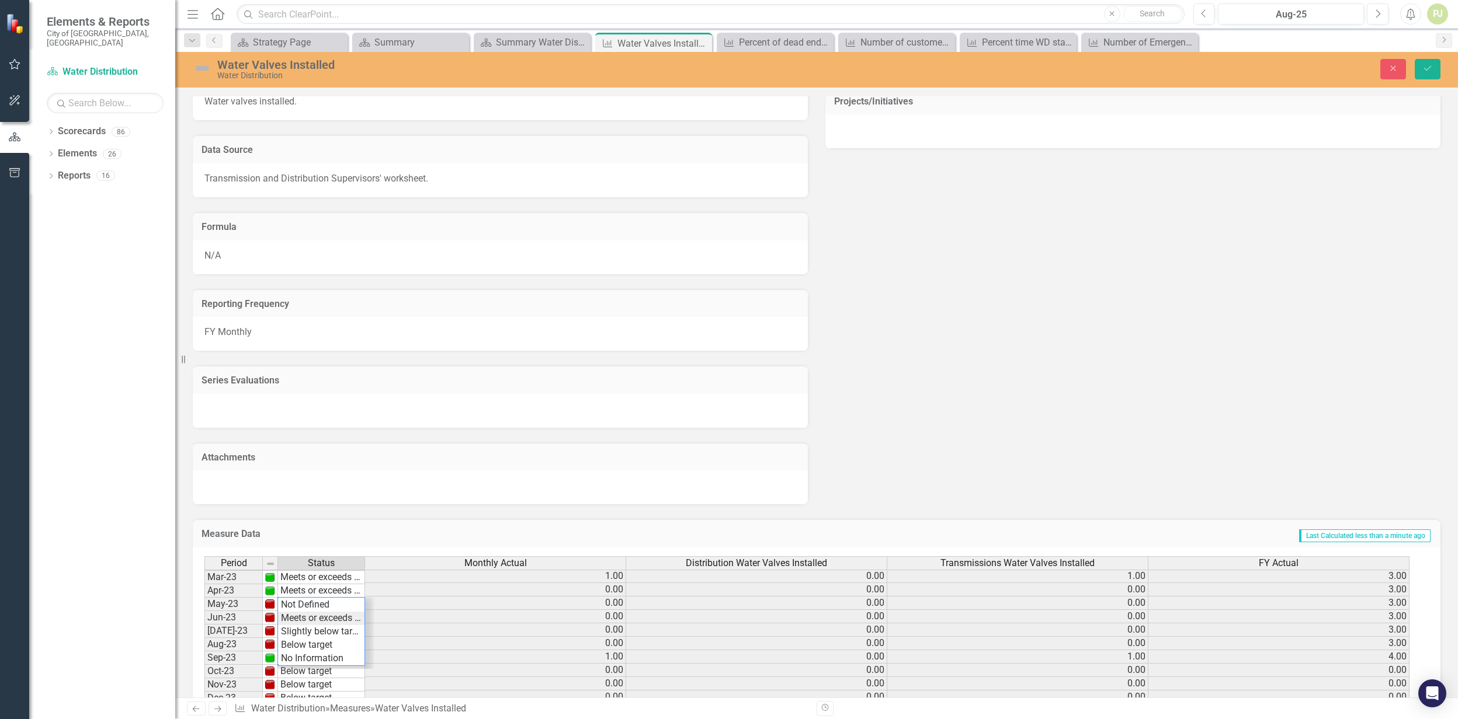
click at [309, 616] on div "Period Status Monthly Actual Distribution Water Valves Installed Transmissions …" at bounding box center [811, 686] width 1215 height 258
click at [309, 616] on td "Below target" at bounding box center [321, 617] width 87 height 13
click at [309, 628] on td "Below target" at bounding box center [321, 631] width 87 height 13
click at [304, 613] on td "Below target" at bounding box center [321, 617] width 87 height 13
click at [307, 629] on div "Period Status Monthly Actual Distribution Water Valves Installed Transmissions …" at bounding box center [811, 686] width 1215 height 258
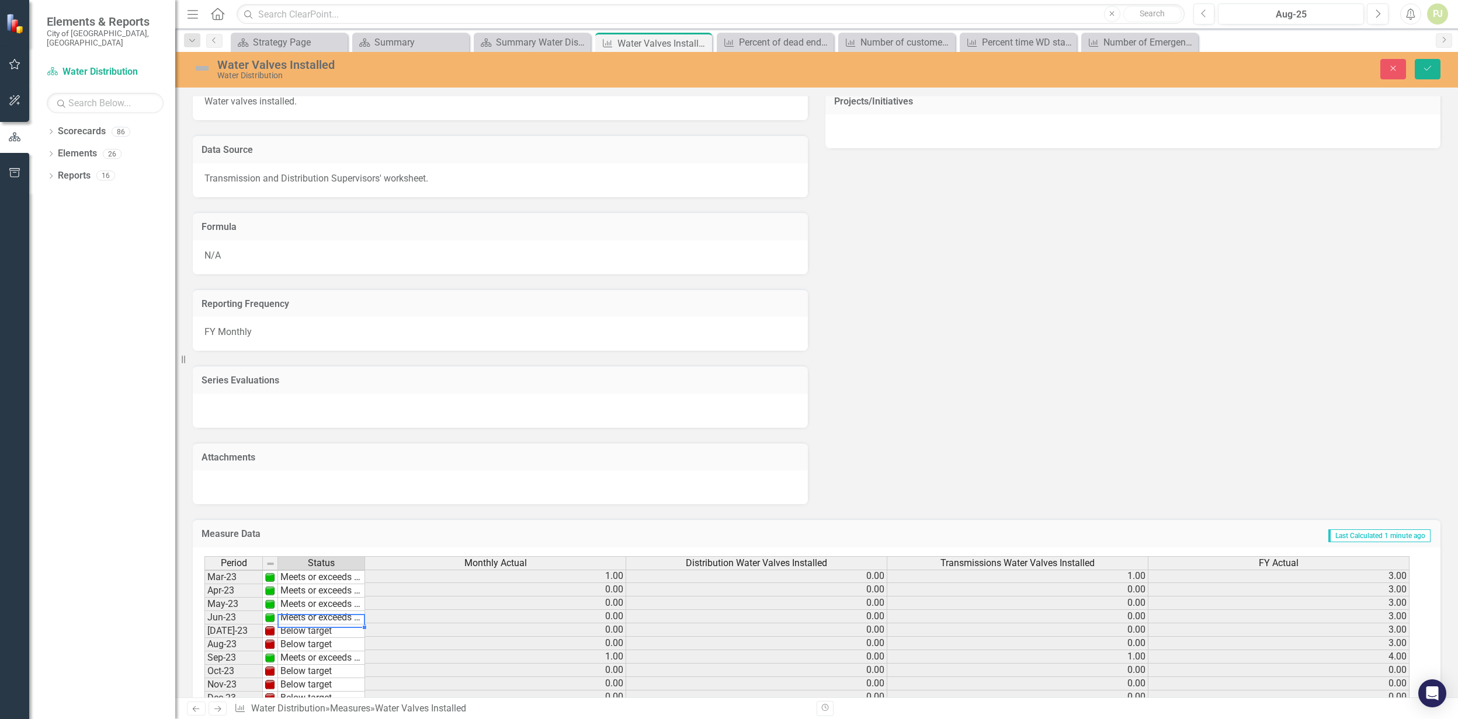
click at [306, 633] on td "Below target" at bounding box center [321, 631] width 87 height 13
click at [204, 649] on div "Period Status Jun-22 Below target Jul-22 Below target Aug-22 Below target Sept …" at bounding box center [204, 690] width 0 height 513
click at [309, 610] on div "Period Status Monthly Actual Distribution Water Valves Installed Transmissions …" at bounding box center [811, 686] width 1215 height 258
click at [305, 592] on td "Meets or exceeds target" at bounding box center [321, 592] width 87 height 13
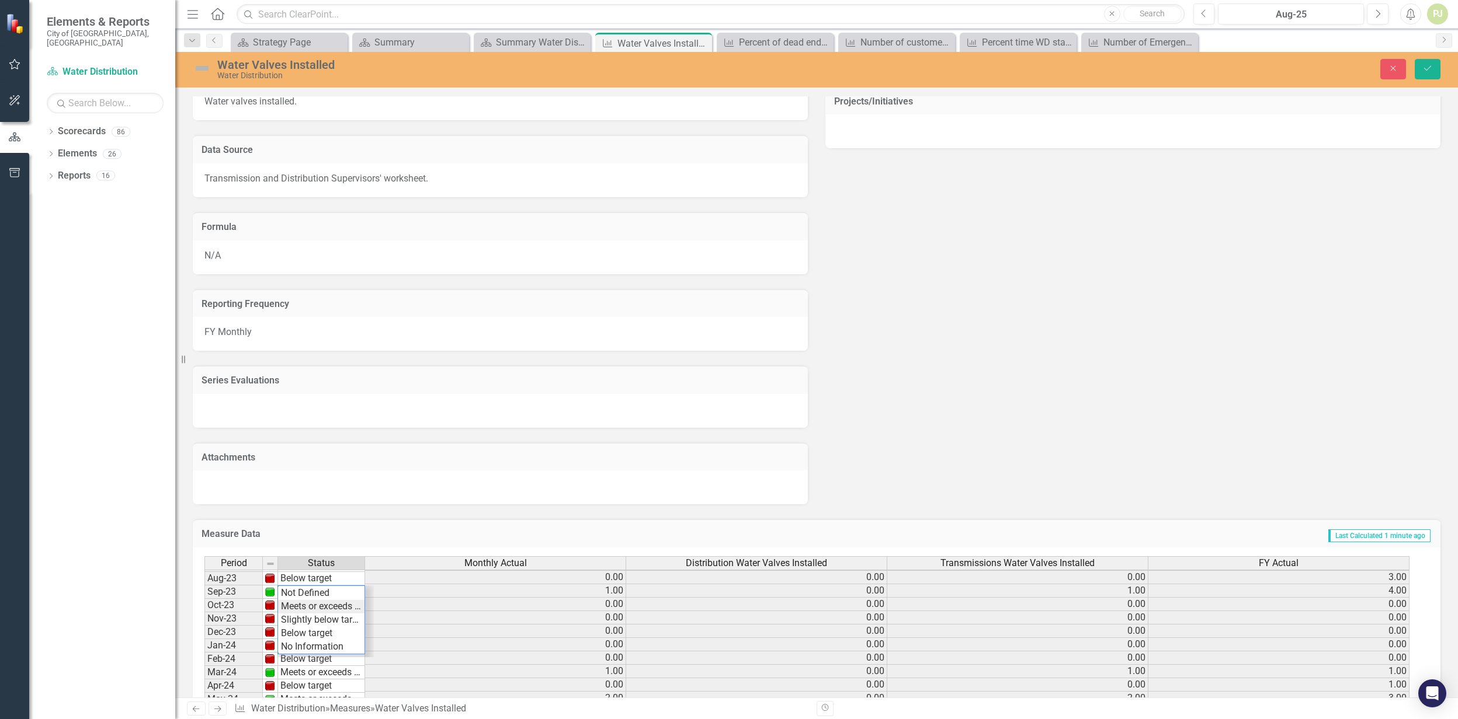
click at [304, 605] on div "Period Status Monthly Actual Distribution Water Valves Installed Transmissions …" at bounding box center [811, 686] width 1215 height 258
type textarea "1"
click at [298, 642] on td "Below target" at bounding box center [321, 642] width 87 height 13
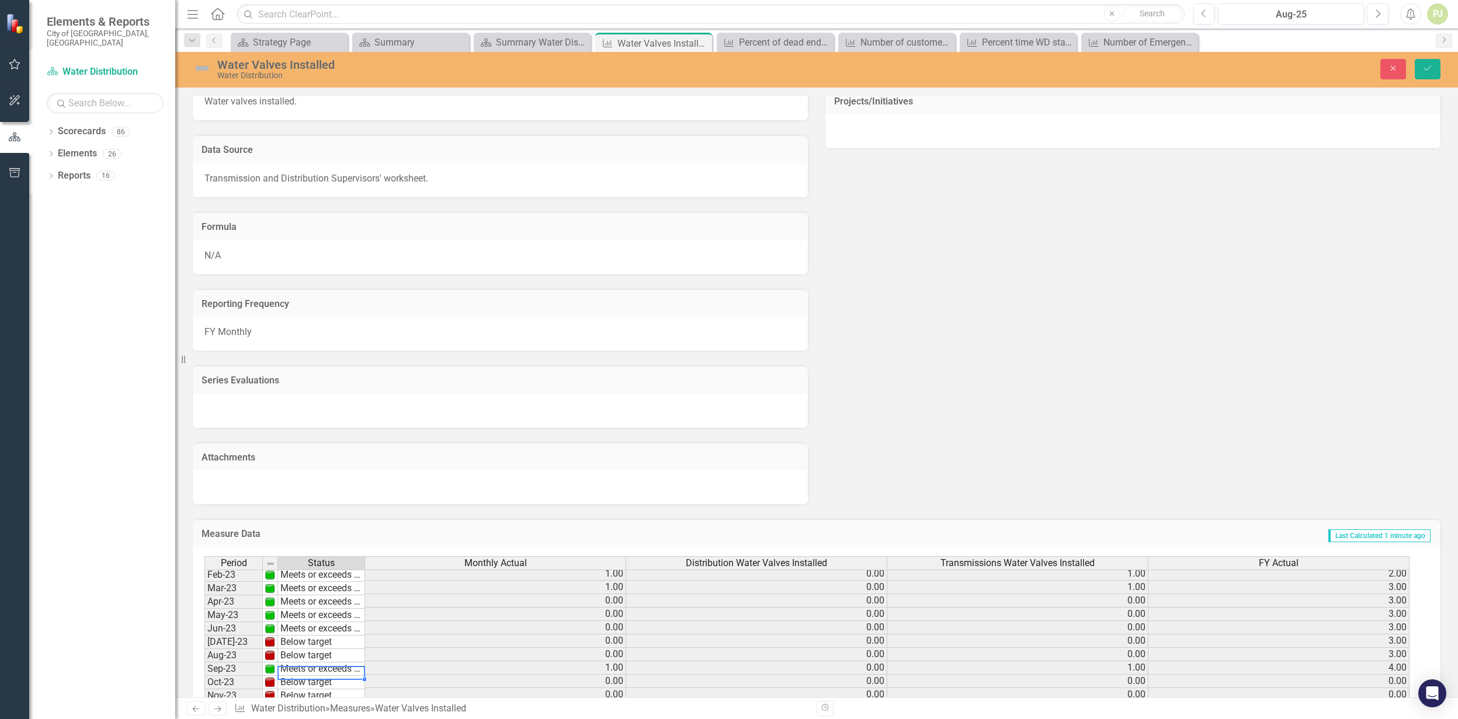
click at [309, 678] on div "Period Status Monthly Actual Distribution Water Valves Installed Transmissions …" at bounding box center [811, 686] width 1215 height 258
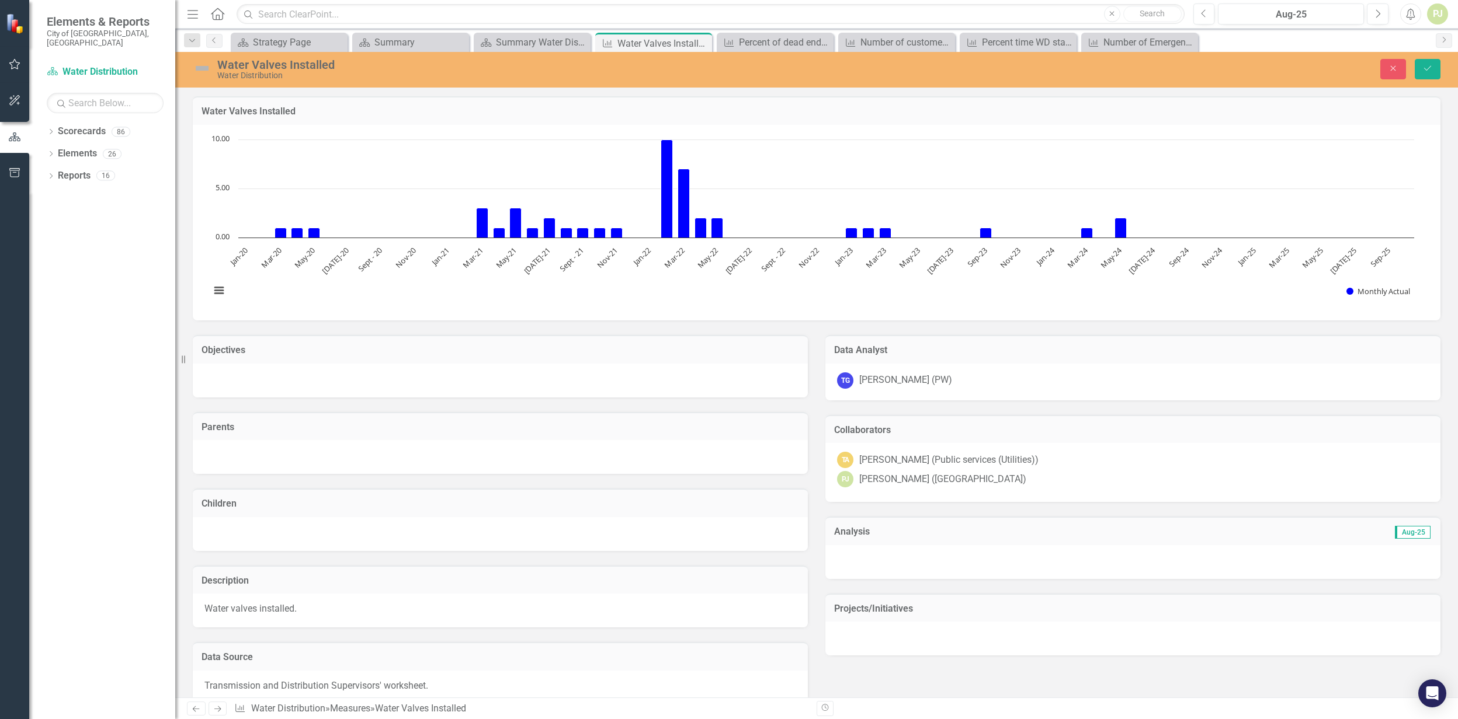
scroll to position [440, 0]
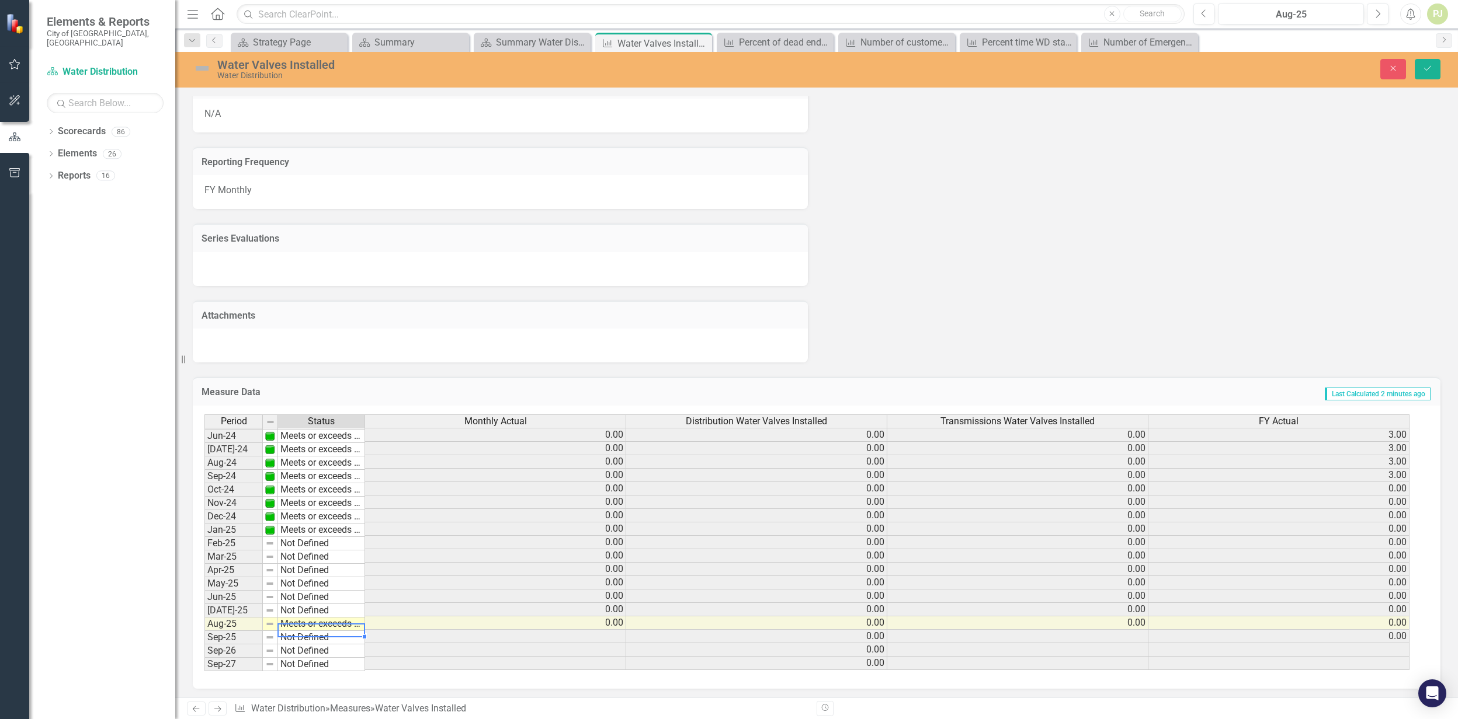
click at [307, 564] on div "Period Status Monthly Actual Distribution Water Valves Installed Transmissions …" at bounding box center [811, 544] width 1215 height 258
click at [204, 602] on div "Period Status May-23 Meets or exceeds target Jun-23 Meets or exceeds target [DA…" at bounding box center [204, 455] width 0 height 432
click at [308, 548] on div "Period Status Monthly Actual Distribution Water Valves Installed Transmissions …" at bounding box center [811, 544] width 1215 height 258
click at [304, 591] on td "Not Defined" at bounding box center [321, 597] width 87 height 13
click at [307, 535] on div "Period Status Monthly Actual Distribution Water Valves Installed Transmissions …" at bounding box center [811, 544] width 1215 height 258
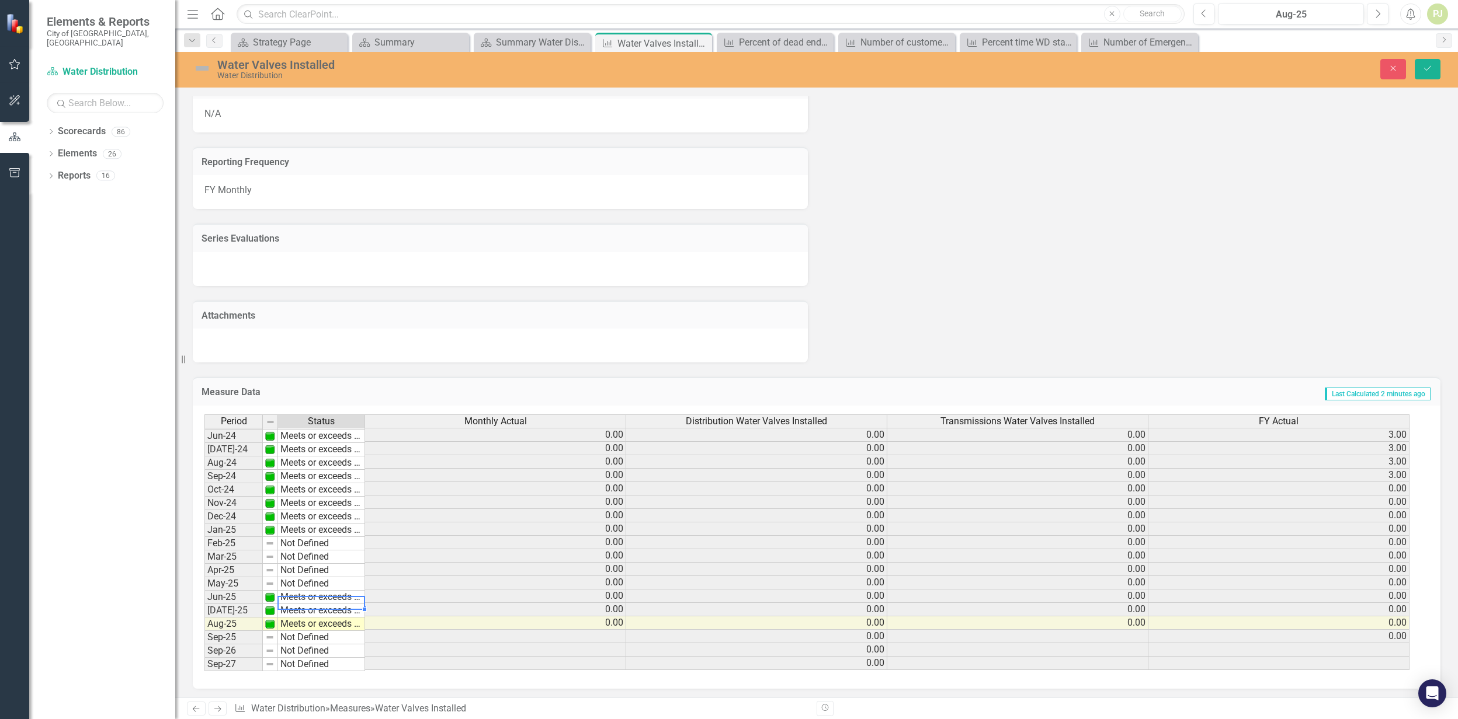
click at [307, 582] on td "Not Defined" at bounding box center [321, 584] width 87 height 13
click at [307, 593] on div "Period Status Monthly Actual Distribution Water Valves Installed Transmissions …" at bounding box center [811, 544] width 1215 height 258
click at [304, 568] on td "Not Defined" at bounding box center [321, 570] width 87 height 13
click at [310, 582] on div "Period Status Monthly Actual Distribution Water Valves Installed Transmissions …" at bounding box center [811, 544] width 1215 height 258
click at [310, 554] on td "Not Defined" at bounding box center [321, 557] width 87 height 13
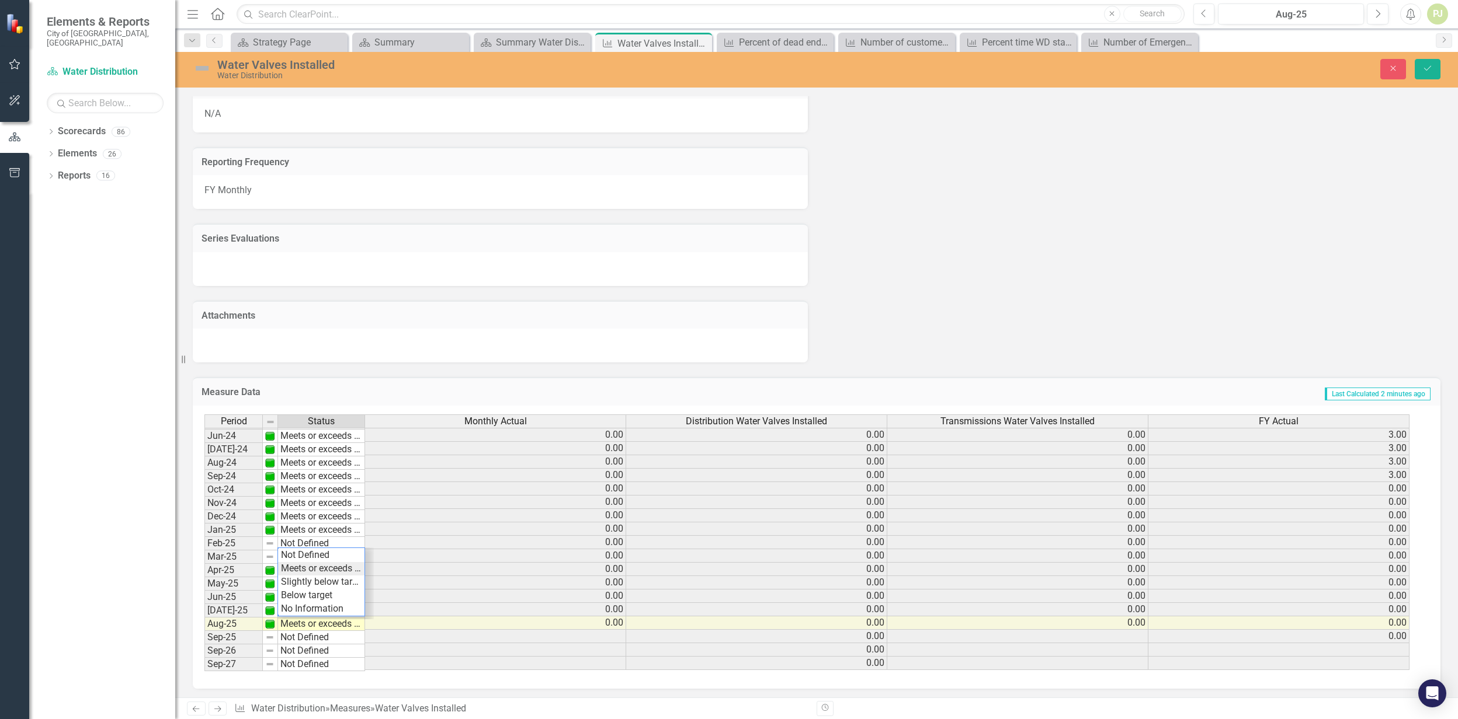
click at [312, 570] on div "Period Status Monthly Actual Distribution Water Valves Installed Transmissions …" at bounding box center [811, 544] width 1215 height 258
click at [311, 540] on td "Not Defined" at bounding box center [321, 543] width 87 height 13
click at [312, 549] on div "Period Status Monthly Actual Distribution Water Valves Installed Transmissions …" at bounding box center [811, 544] width 1215 height 258
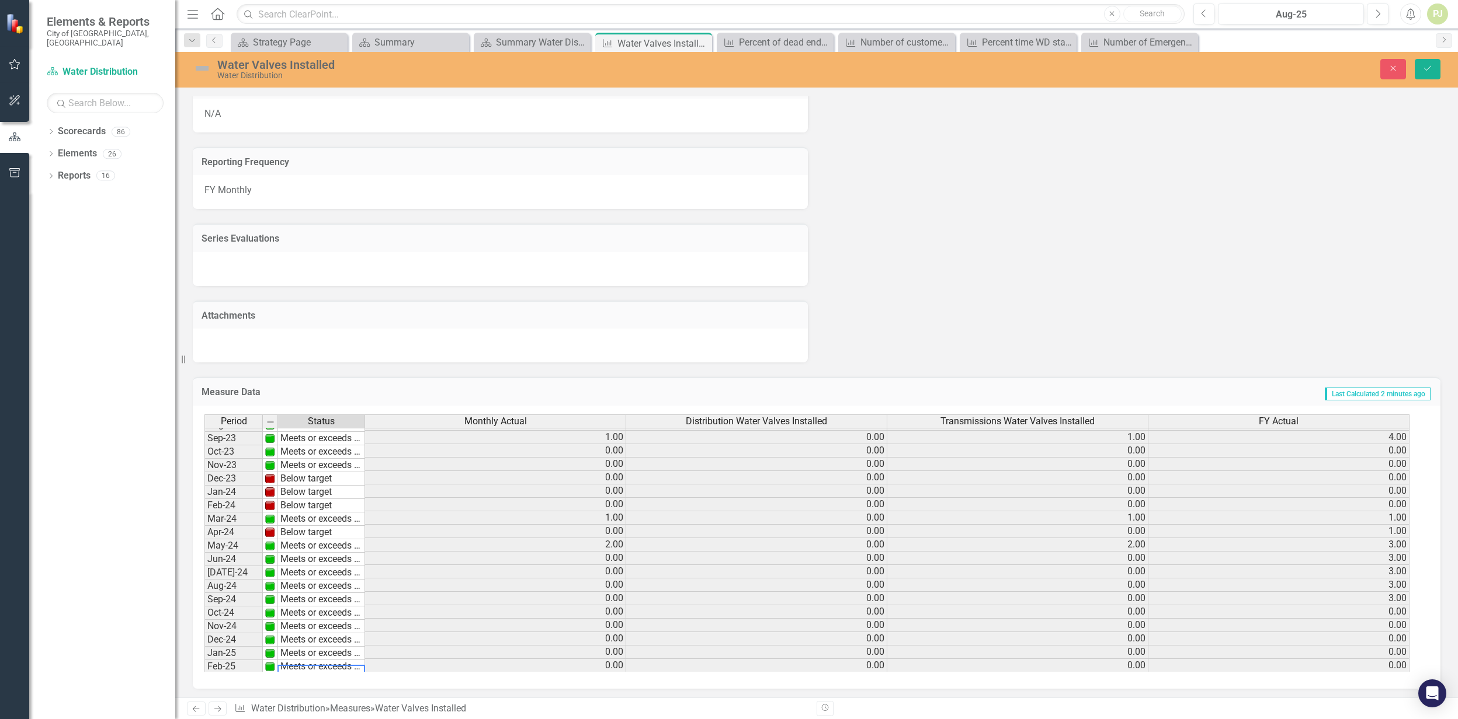
scroll to position [284, 0]
click at [301, 557] on tbody "May-23 Meets or exceeds target Jun-23 Meets or exceeds target [DATE]-23 Meets o…" at bounding box center [284, 614] width 161 height 418
click at [304, 573] on div "Period Status Monthly Actual Distribution Water Valves Installed Transmissions …" at bounding box center [811, 544] width 1215 height 258
click at [305, 533] on td "Below target" at bounding box center [321, 532] width 87 height 13
click at [306, 549] on div "Period Status Monthly Actual Distribution Water Valves Installed Transmissions …" at bounding box center [811, 544] width 1215 height 258
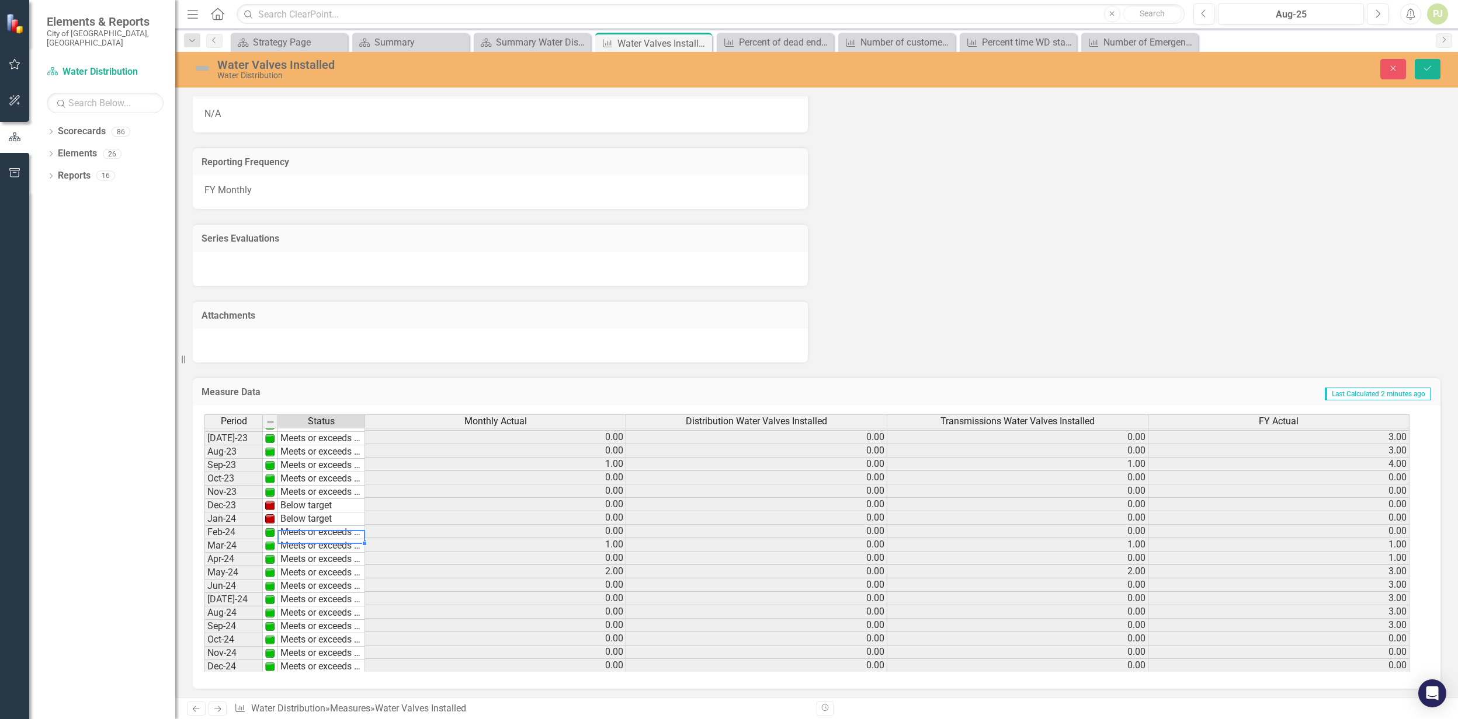
click at [310, 517] on td "Below target" at bounding box center [321, 519] width 87 height 13
click at [308, 529] on div "Period Status Monthly Actual Distribution Water Valves Installed Transmissions …" at bounding box center [811, 544] width 1215 height 258
click at [310, 510] on td "Below target" at bounding box center [321, 505] width 87 height 13
click at [316, 514] on div "Period Status Monthly Actual Distribution Water Valves Installed Transmissions …" at bounding box center [811, 544] width 1215 height 258
type textarea "Meets or exceeds target"
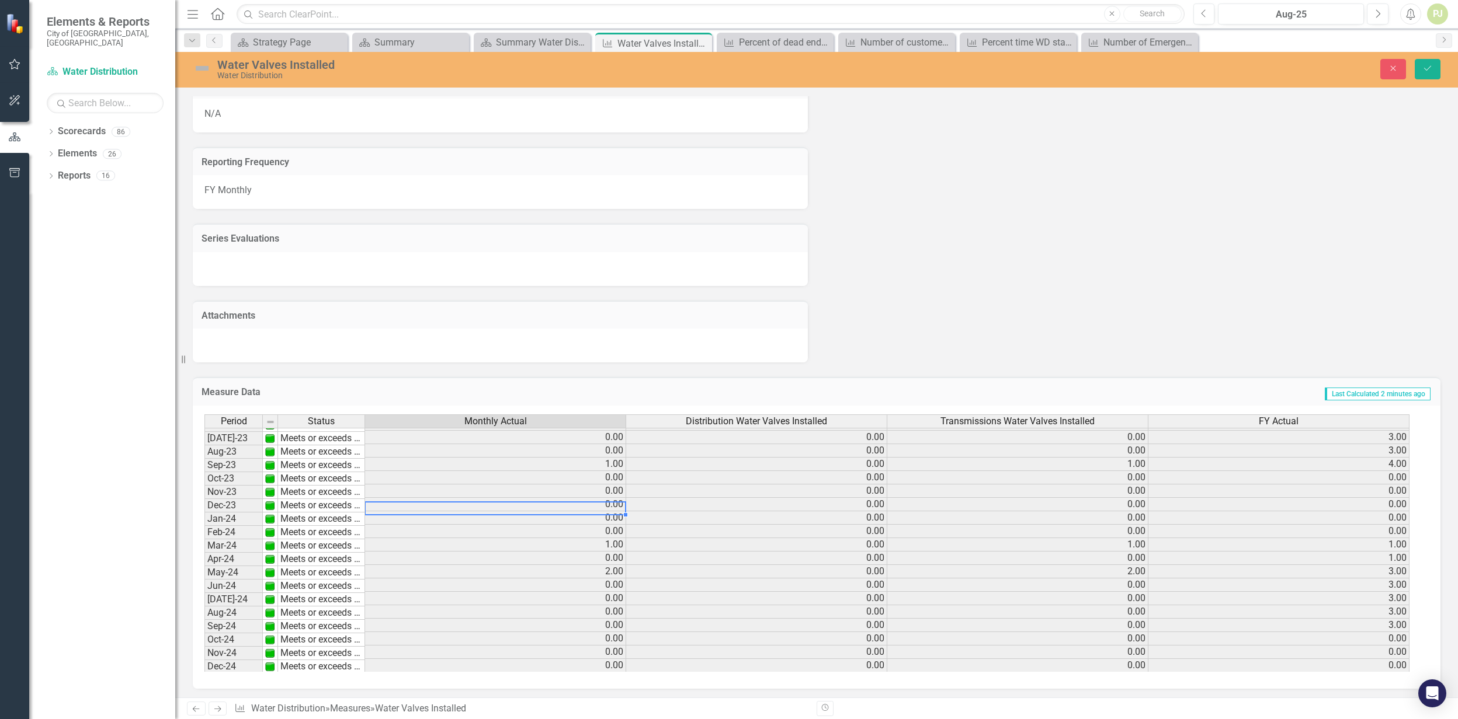
click at [420, 507] on td "0.00" at bounding box center [495, 504] width 261 height 13
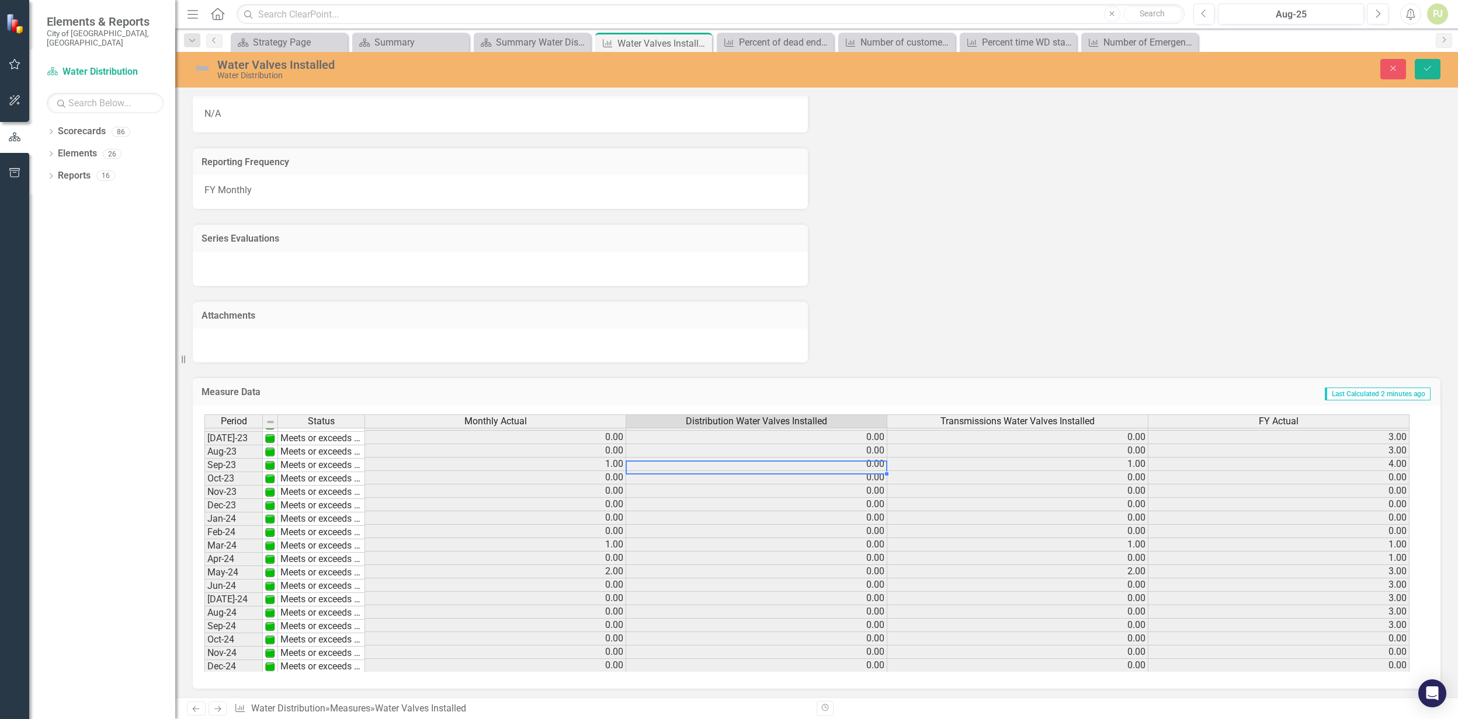
click at [872, 463] on td "0.00" at bounding box center [756, 464] width 261 height 13
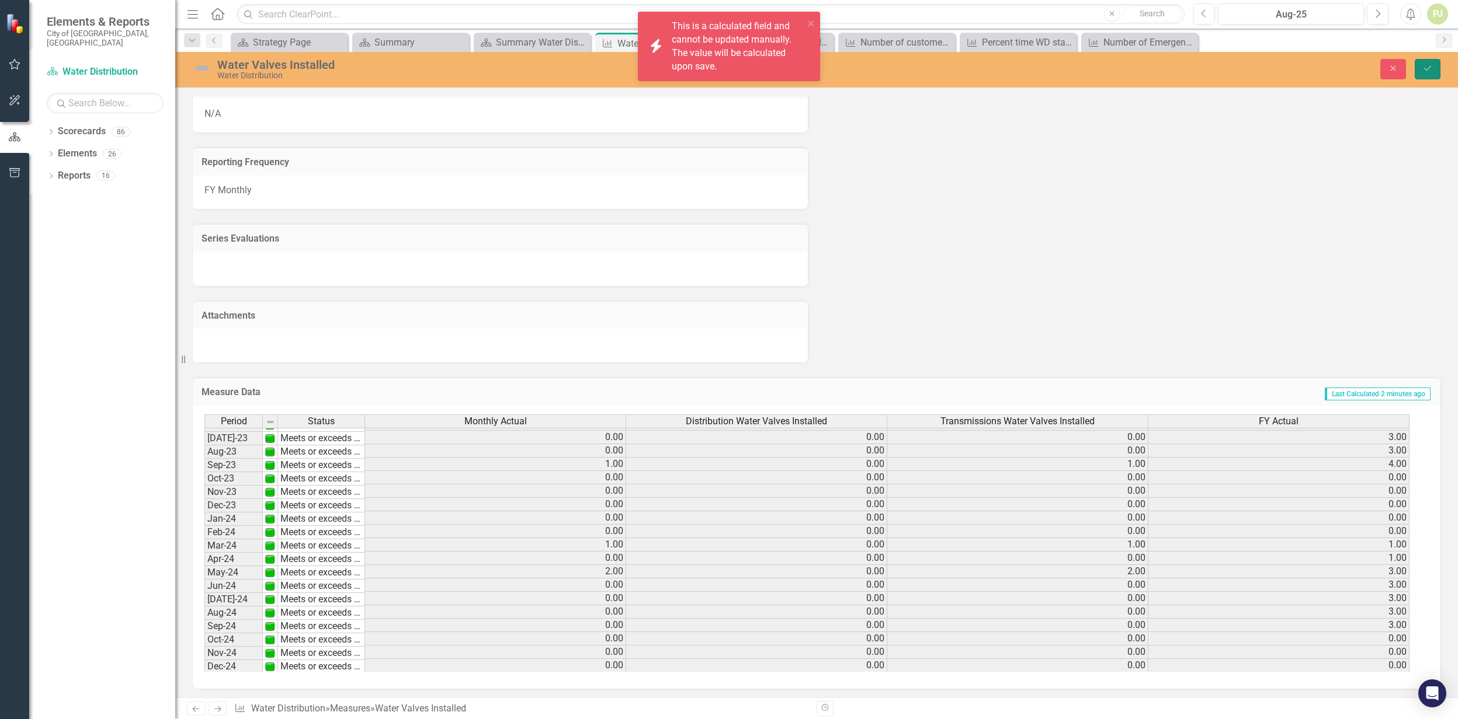
click at [1424, 74] on button "Save" at bounding box center [1427, 69] width 26 height 20
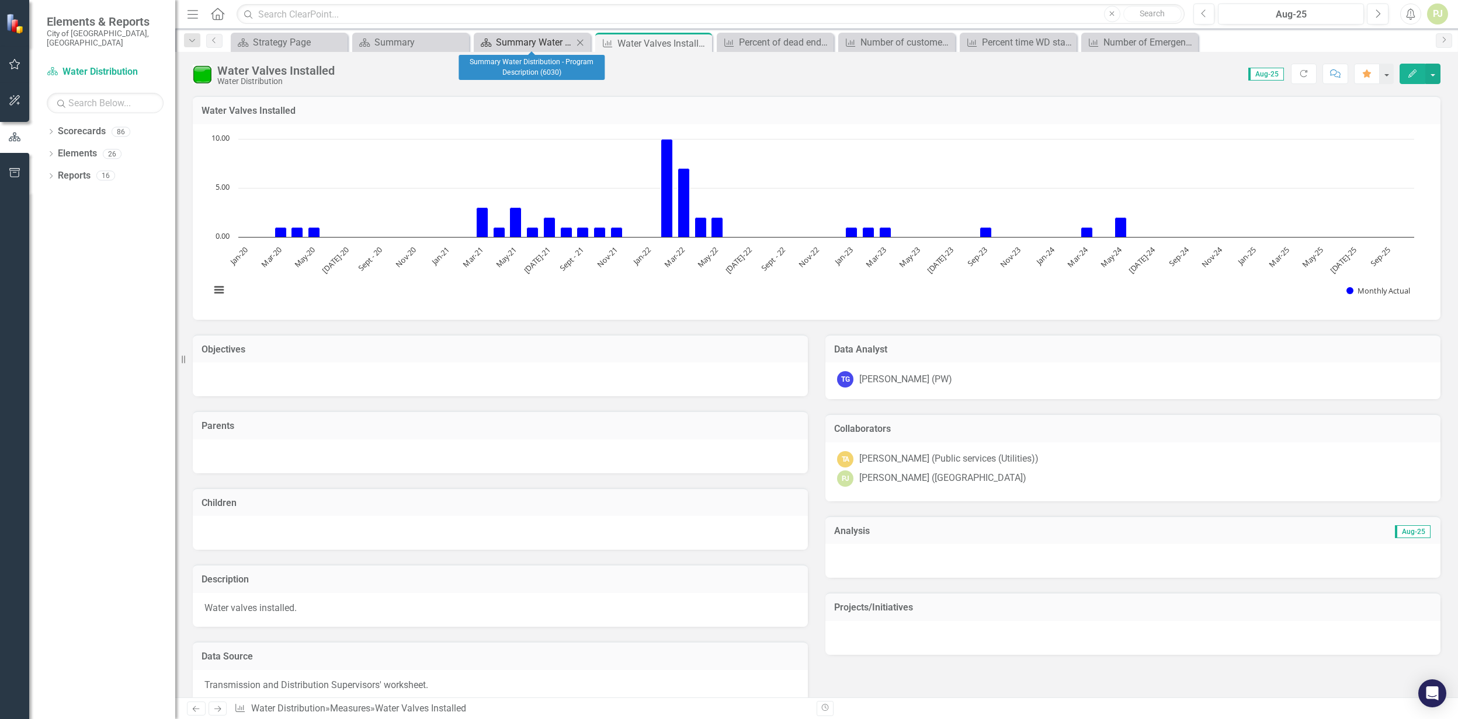
click at [547, 40] on div "Summary Water Distribution - Program Description (6030)" at bounding box center [534, 42] width 77 height 15
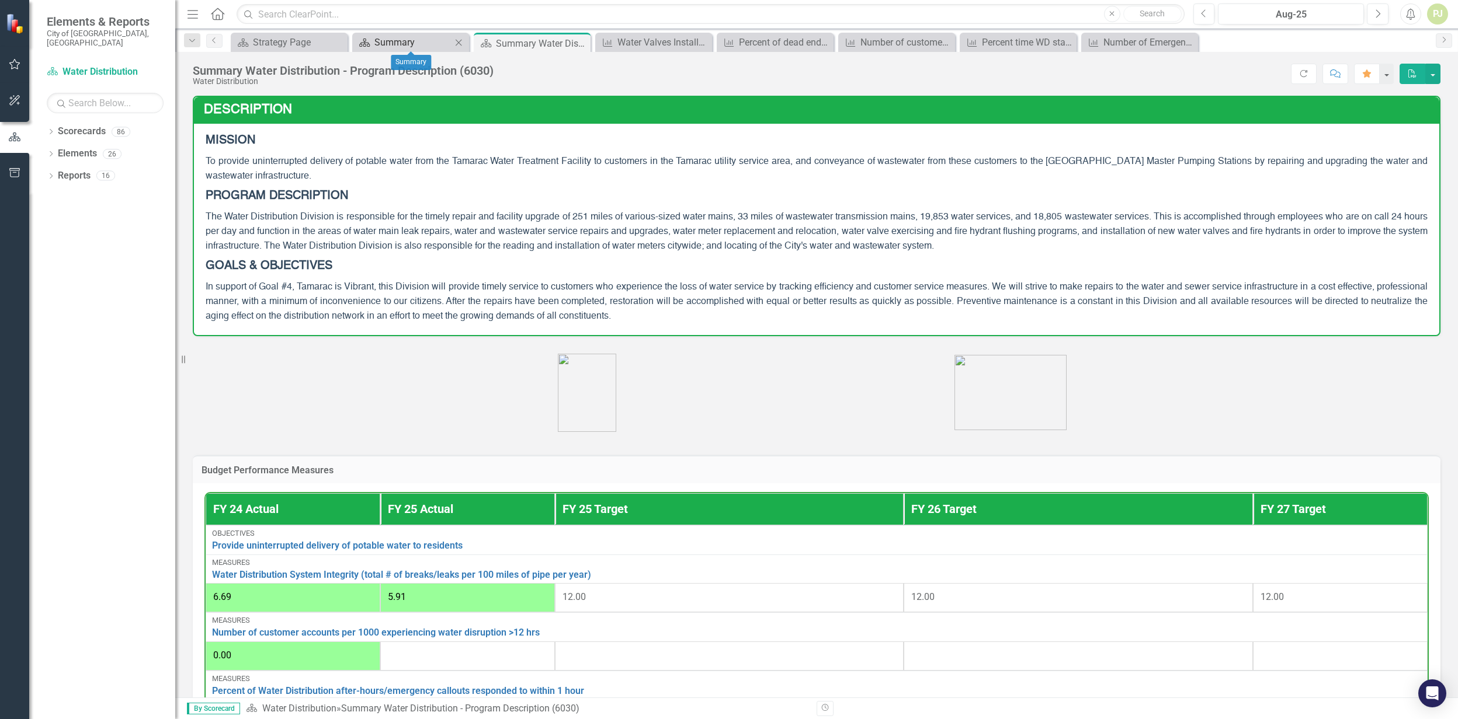
click at [398, 36] on div "Summary" at bounding box center [412, 42] width 77 height 15
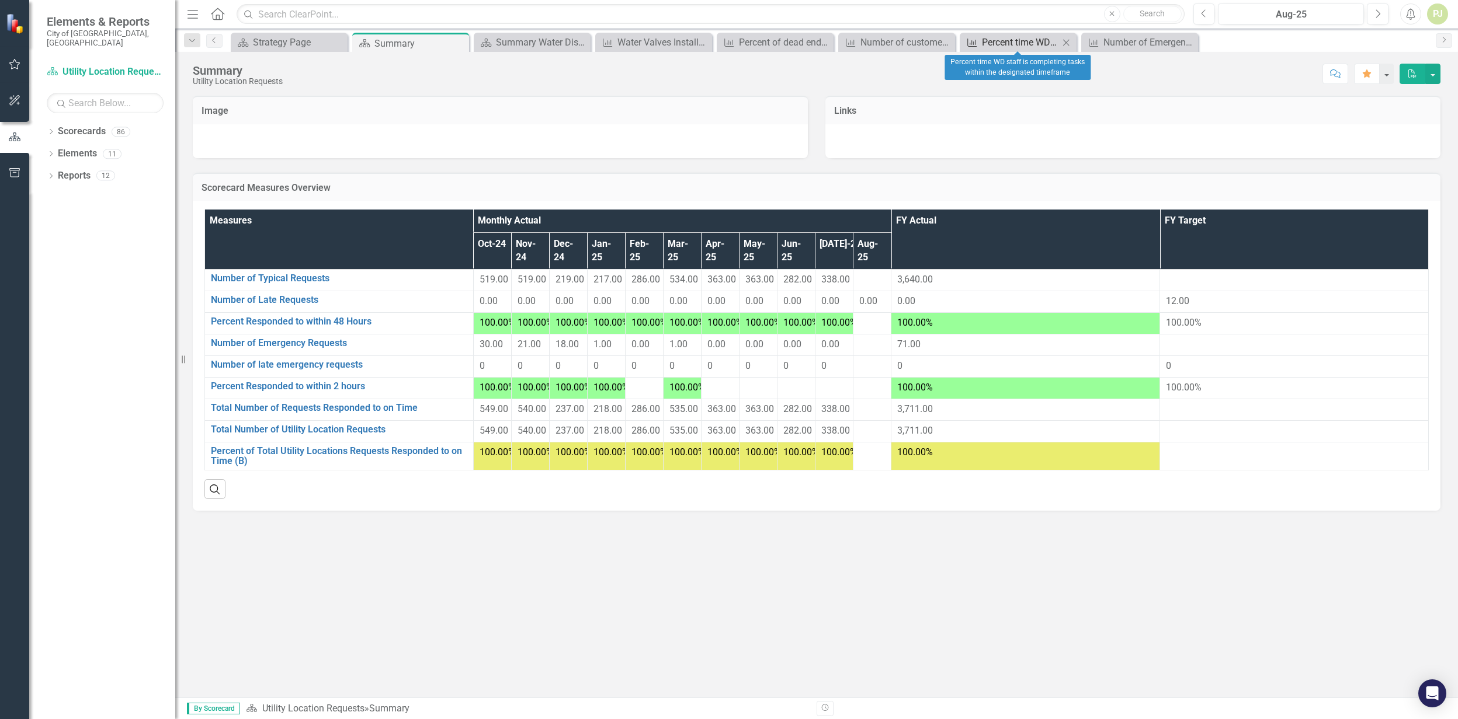
click at [1002, 44] on div "Percent time WD staff is completing tasks within the designated timeframe" at bounding box center [1020, 42] width 77 height 15
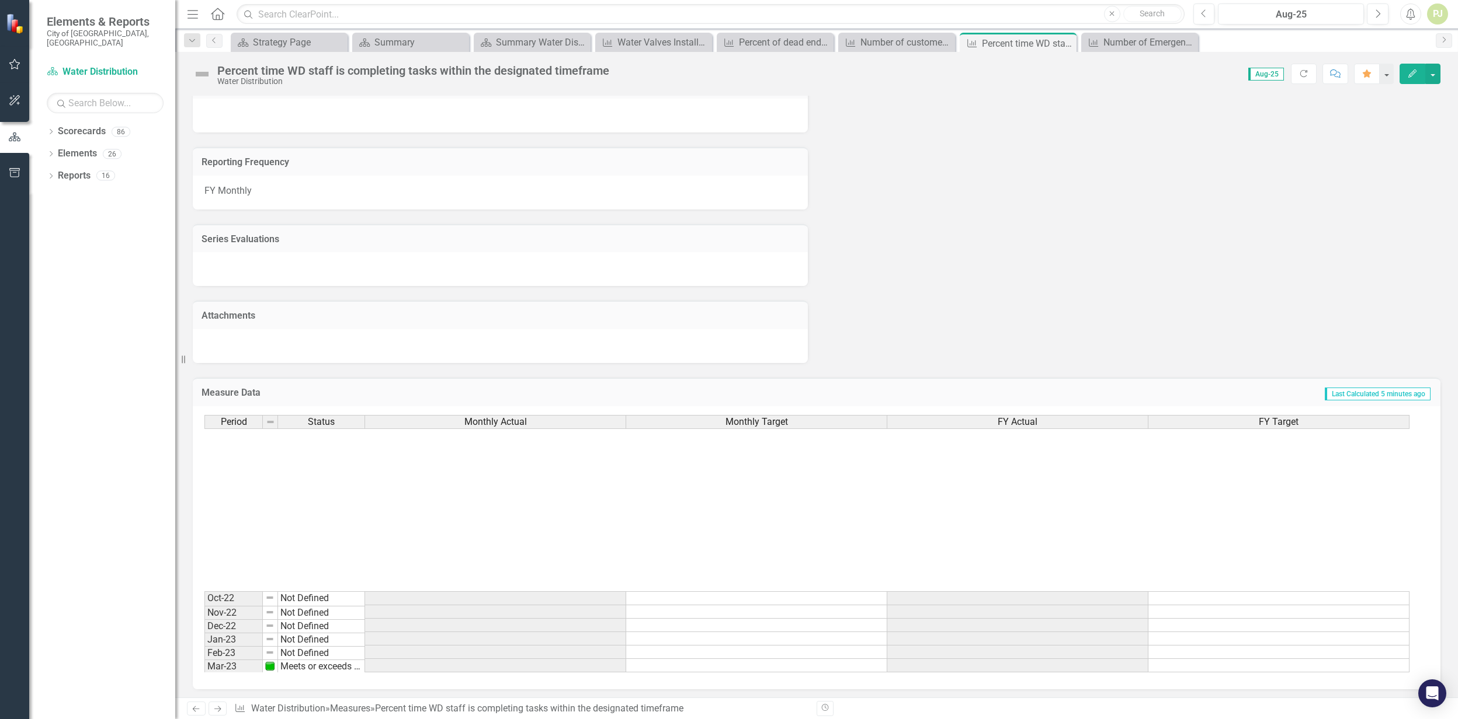
scroll to position [311, 0]
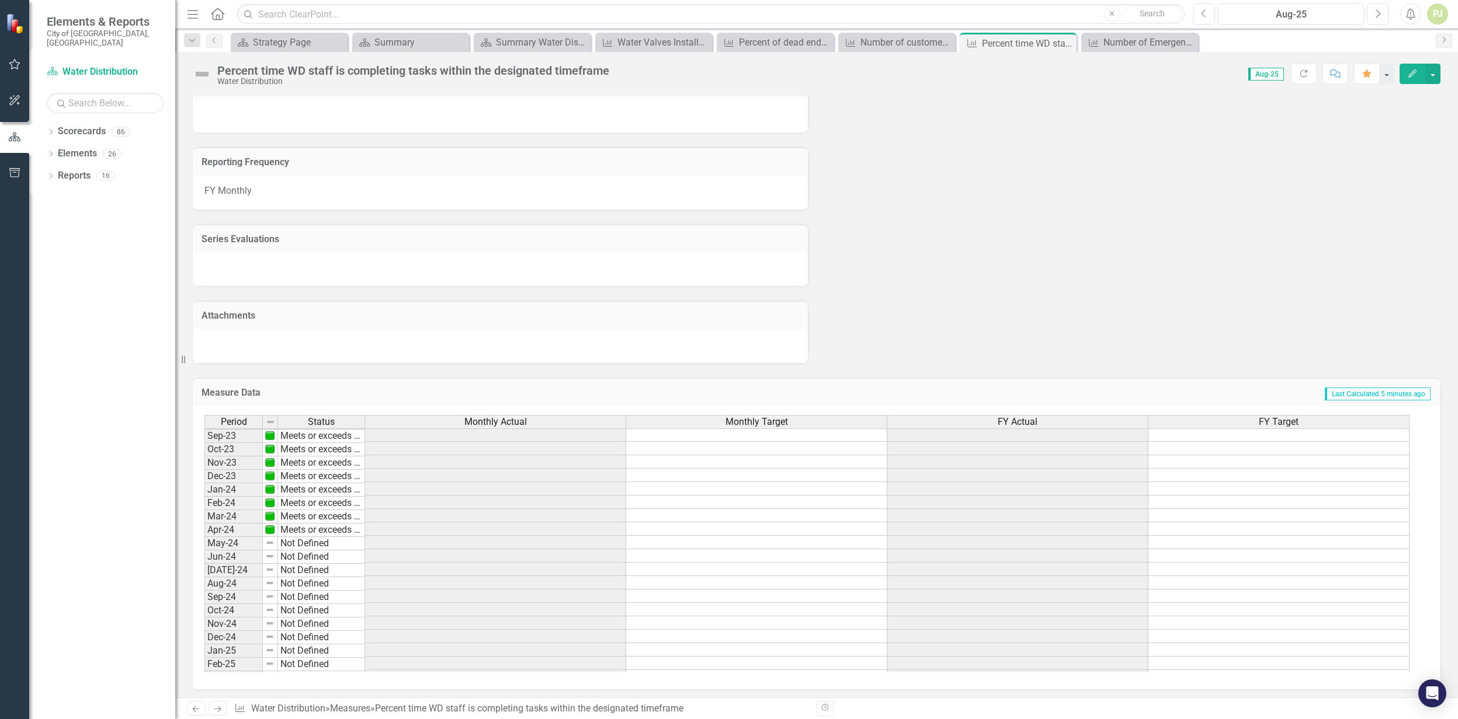
click at [570, 435] on td at bounding box center [495, 435] width 261 height 13
click at [1110, 47] on div "Number of Emergency Requests" at bounding box center [1141, 42] width 77 height 15
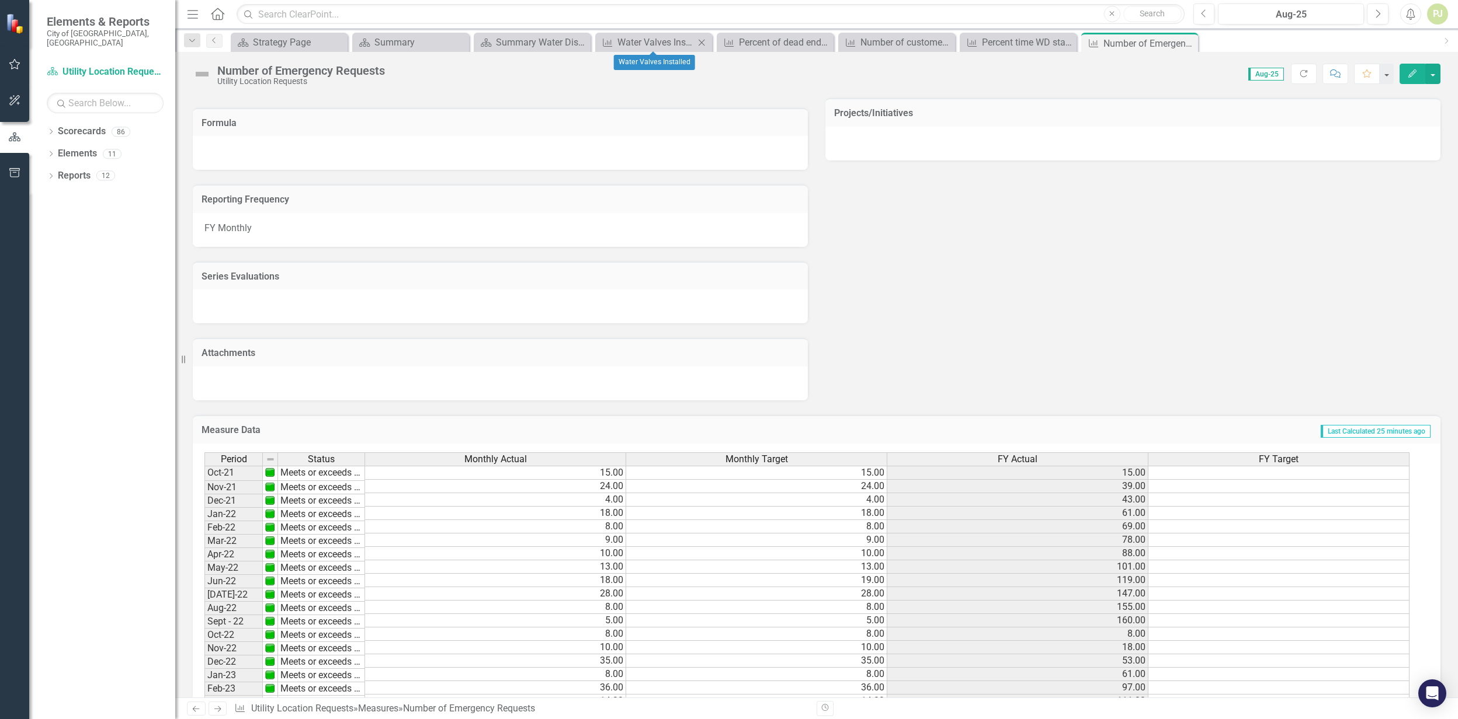
click at [680, 50] on div "Measure Water Valves Installed Close" at bounding box center [653, 42] width 117 height 19
click at [548, 46] on div "Summary Water Distribution - Program Description (6030)" at bounding box center [534, 42] width 77 height 15
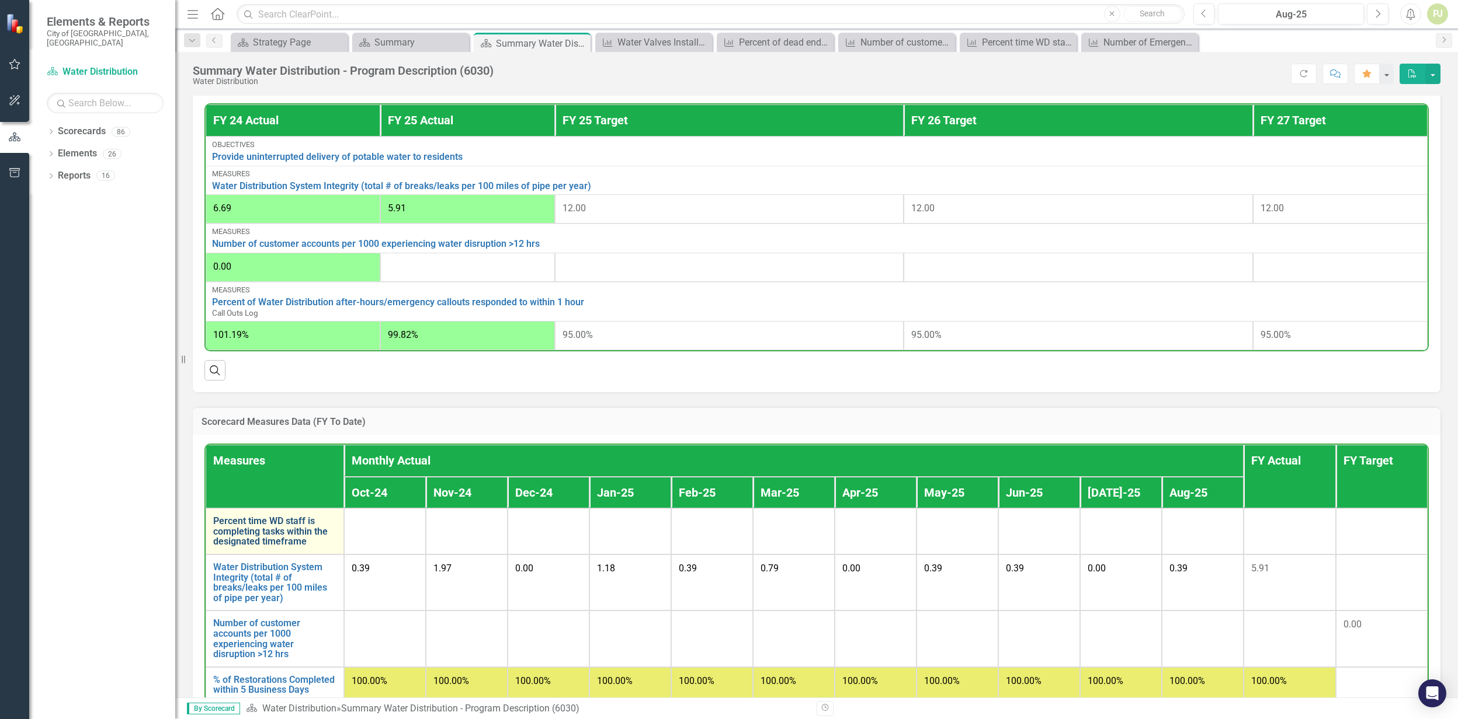
click at [276, 526] on link "Percent time WD staff is completing tasks within the designated timeframe" at bounding box center [274, 531] width 123 height 31
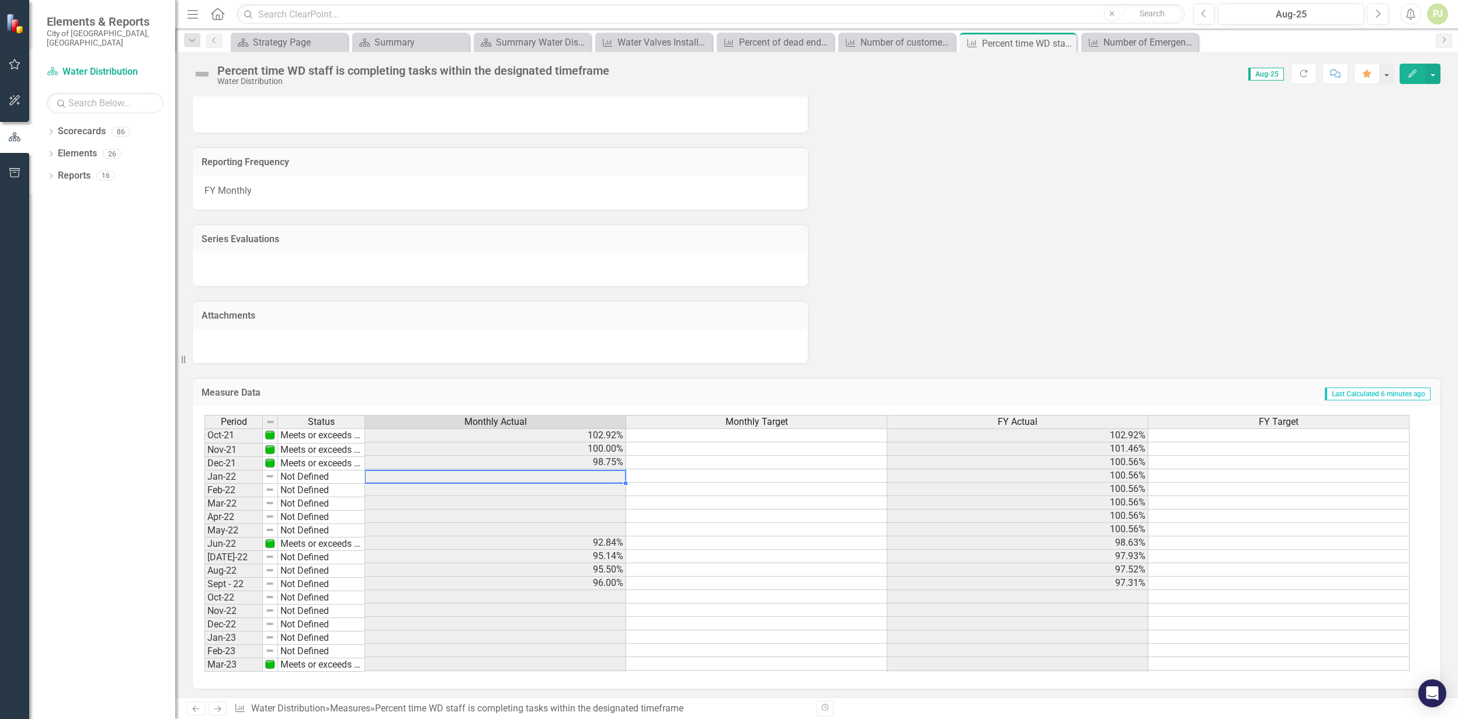
click at [605, 472] on td at bounding box center [495, 476] width 261 height 13
click at [272, 474] on img at bounding box center [269, 476] width 9 height 9
click at [326, 474] on td "Not Defined" at bounding box center [321, 477] width 87 height 13
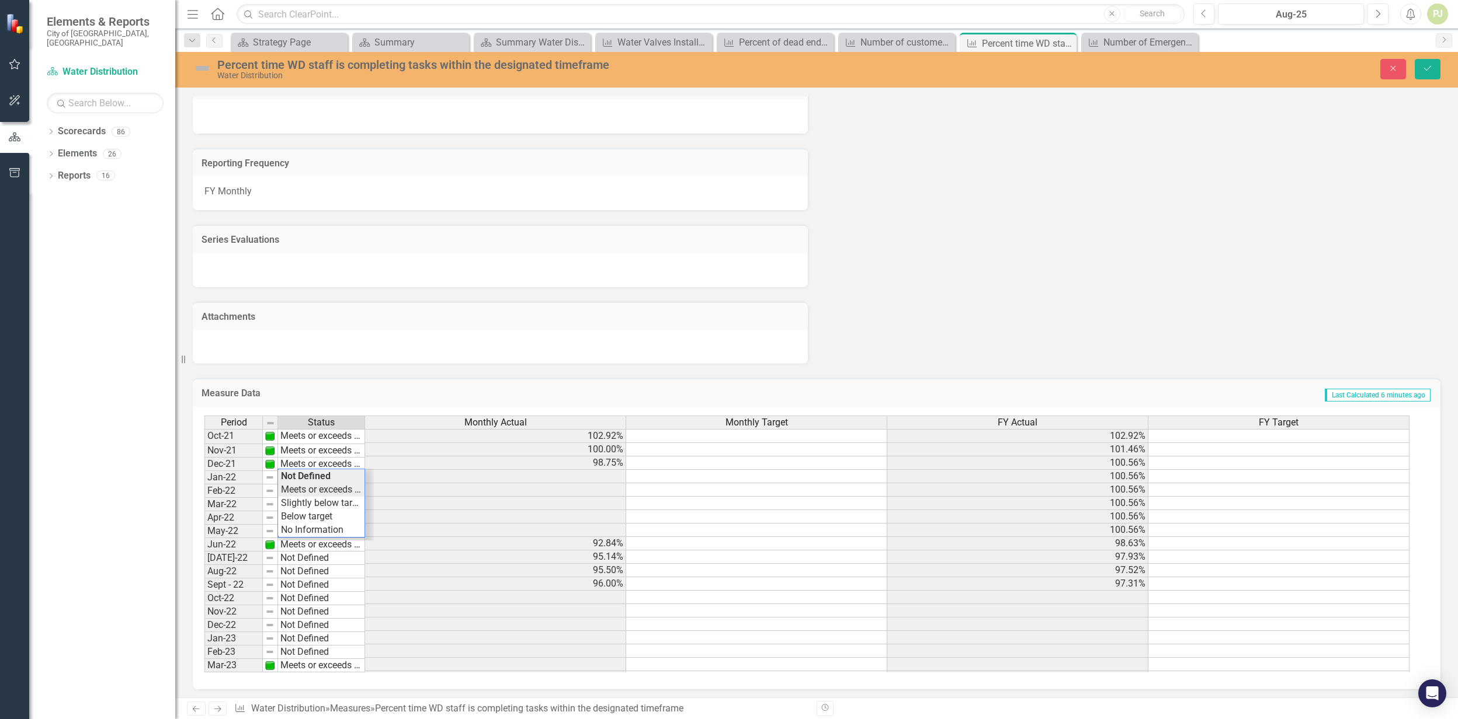
type textarea "Meets or exceeds target"
click at [328, 484] on div "Period Status Monthly Actual Monthly Target FY Actual FY Target Oct-21 Meets or…" at bounding box center [811, 544] width 1215 height 257
click at [1421, 75] on button "Save" at bounding box center [1427, 69] width 26 height 20
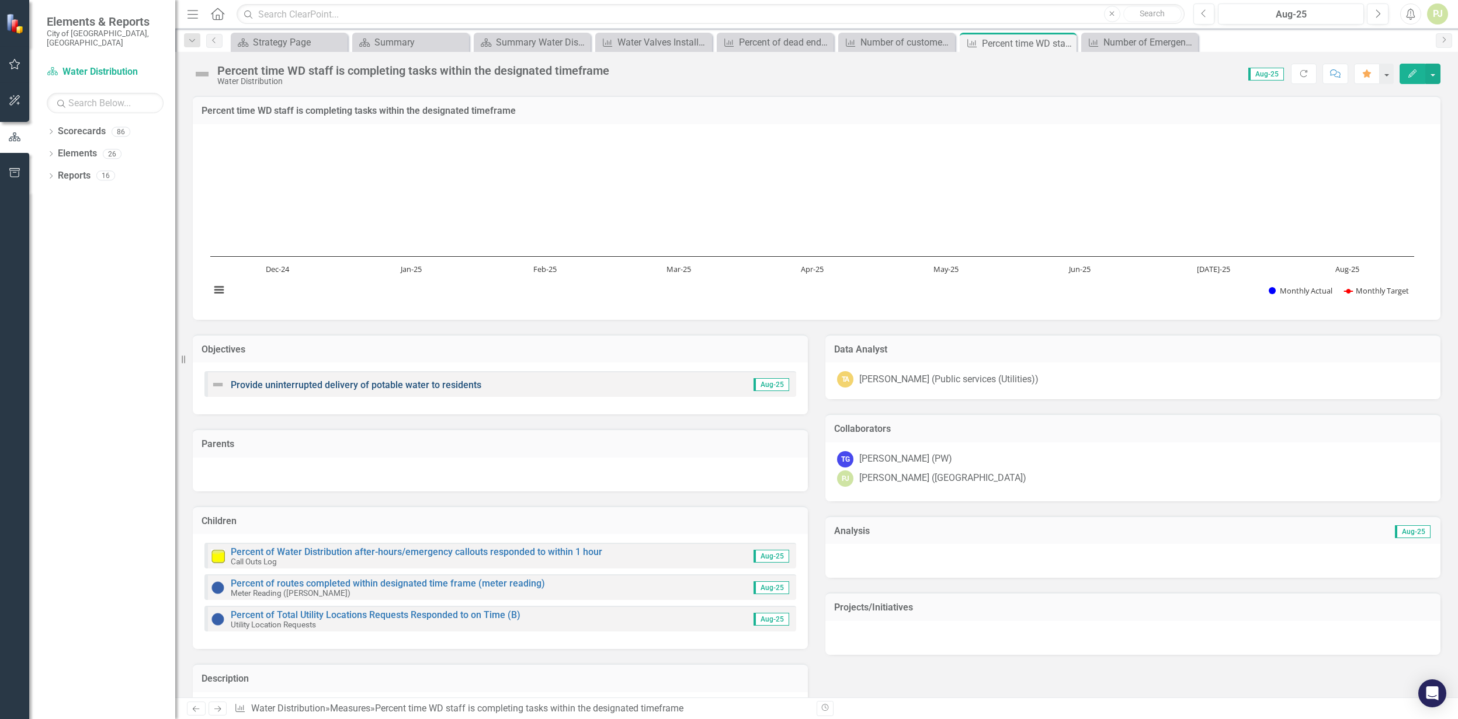
click at [397, 385] on link "Provide uninterrupted delivery of potable water to residents" at bounding box center [356, 385] width 251 height 11
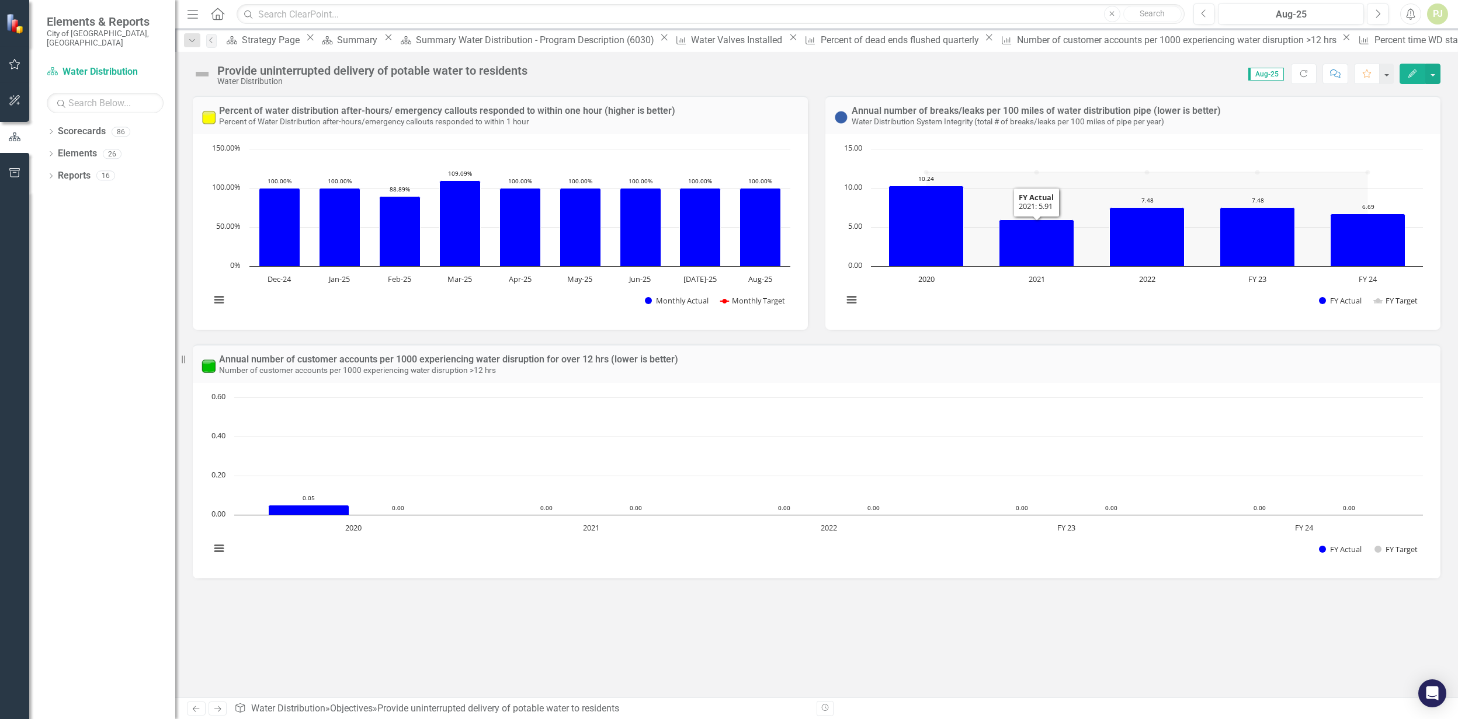
click at [1029, 260] on icon "2021, 5.90551181. FY Actual." at bounding box center [1036, 243] width 75 height 47
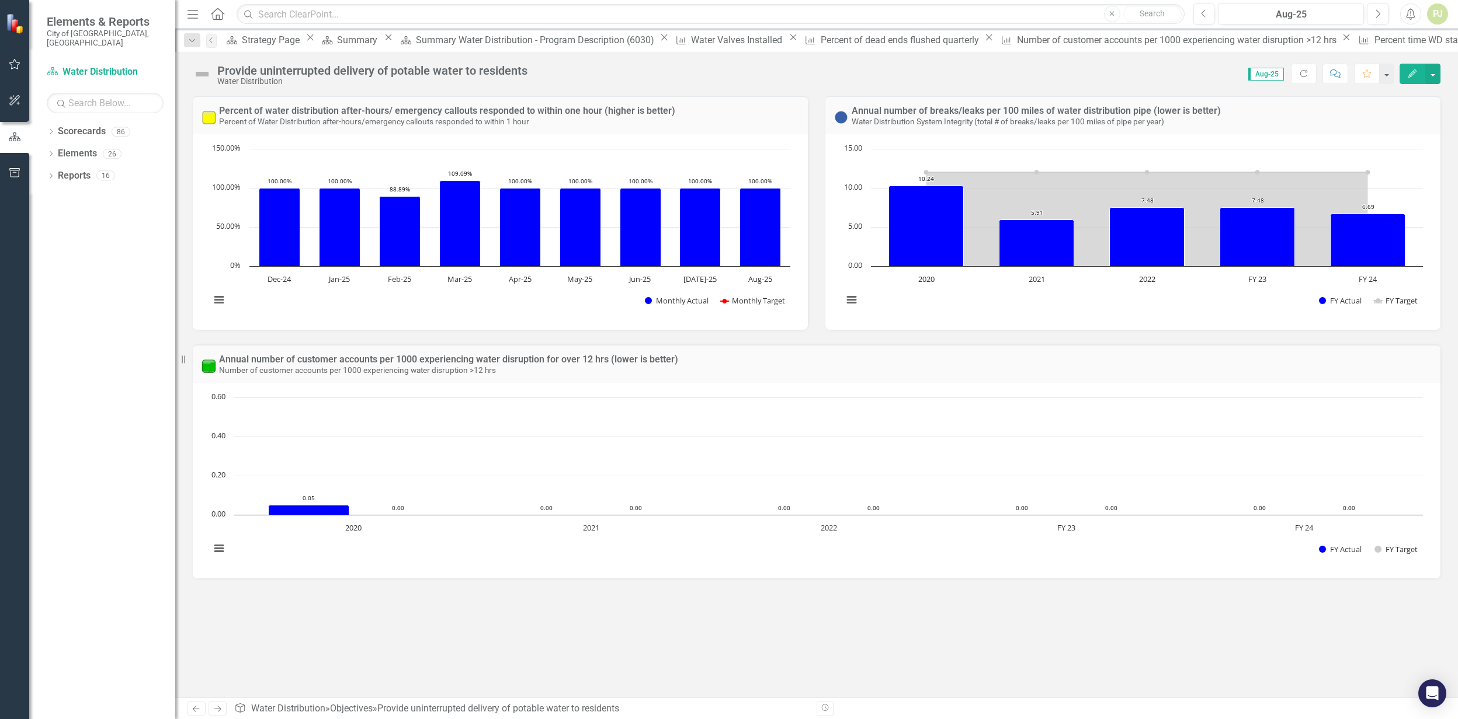
click at [1036, 279] on text "2021" at bounding box center [1036, 279] width 16 height 11
click at [1368, 274] on text "FY 24" at bounding box center [1367, 279] width 19 height 11
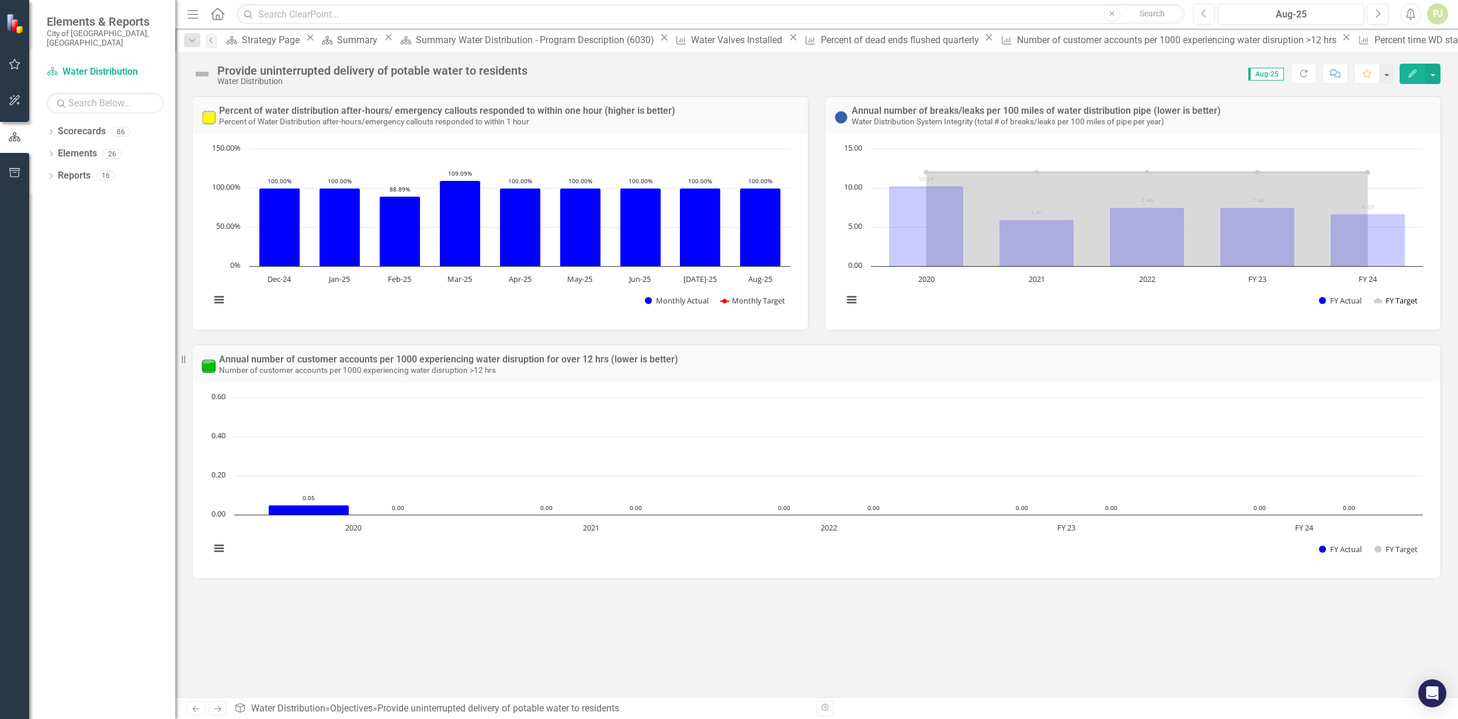
click at [1383, 304] on button "Show FY Target" at bounding box center [1396, 301] width 44 height 10
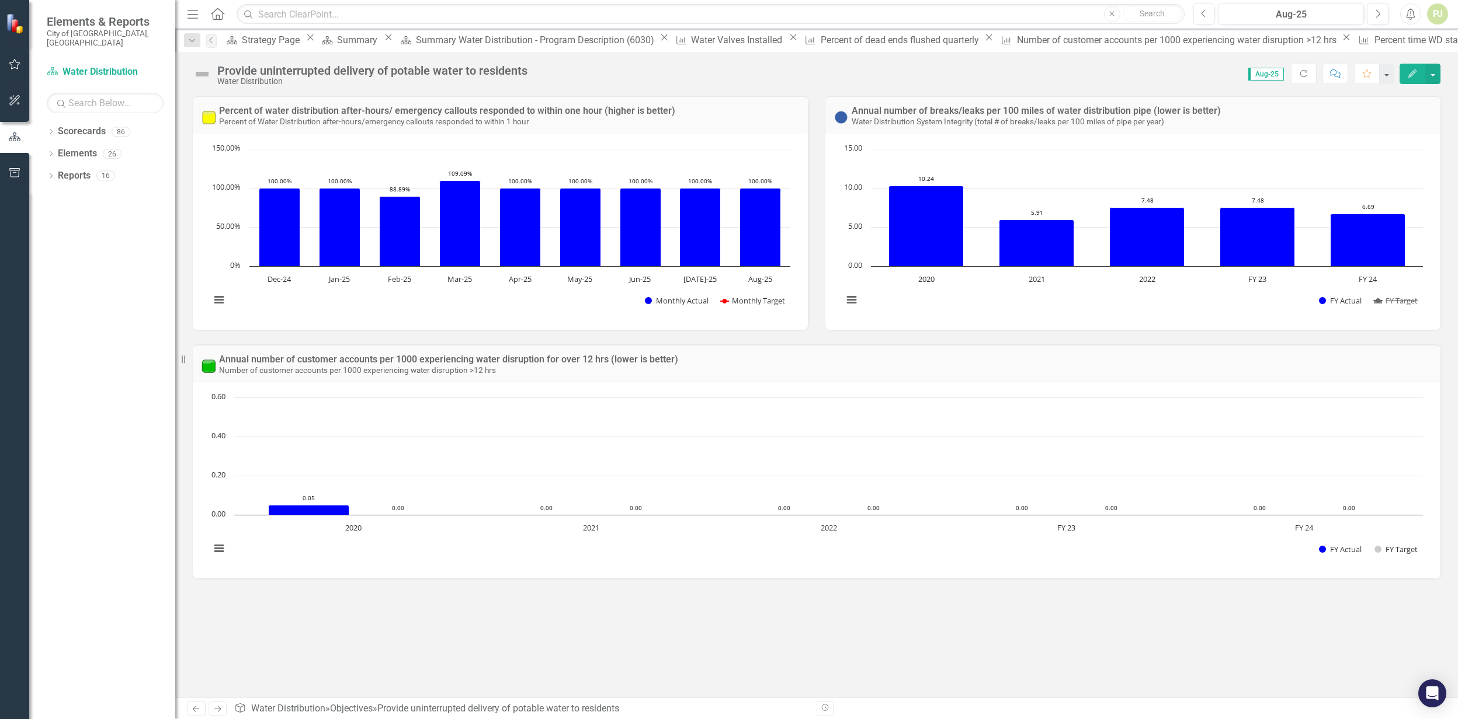
click at [1383, 304] on button "Show FY Target" at bounding box center [1396, 301] width 44 height 10
click at [1339, 301] on button "Show FY Actual" at bounding box center [1340, 301] width 43 height 10
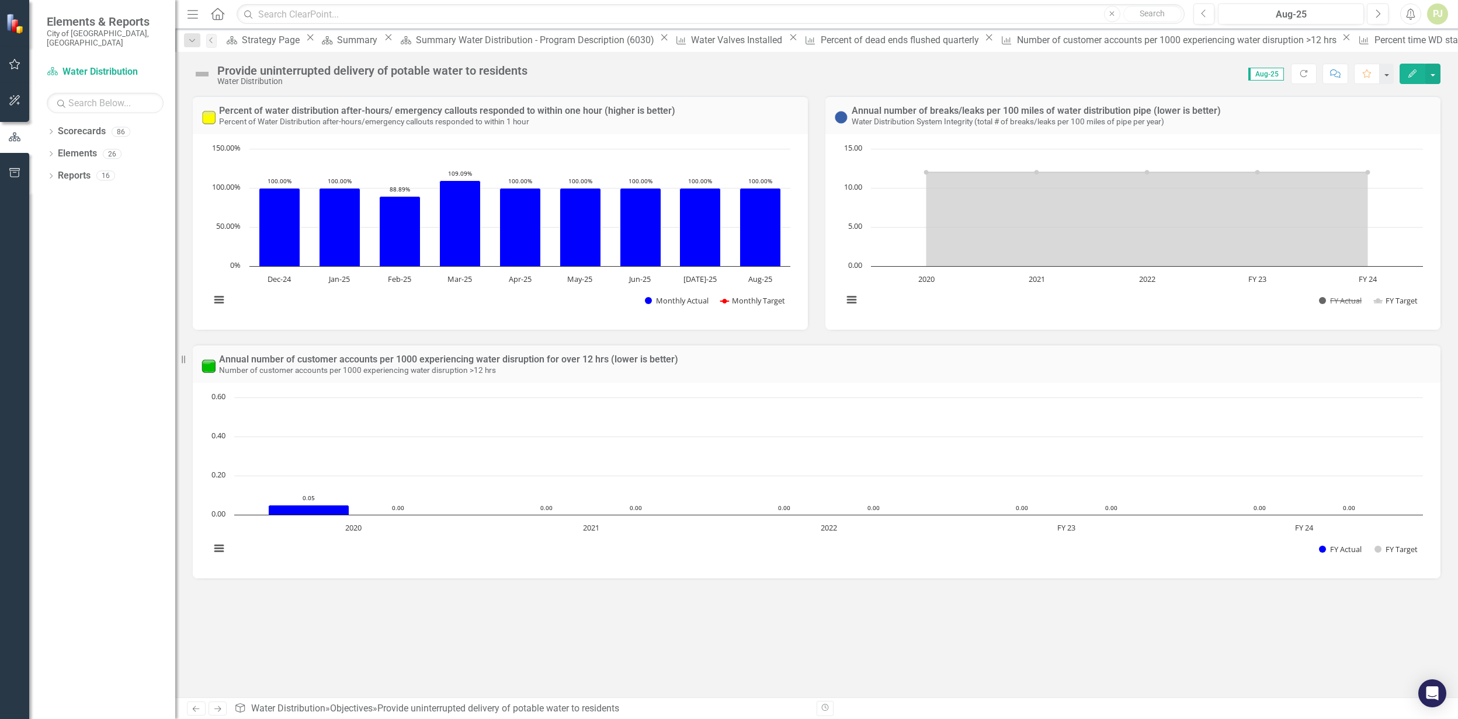
click at [1339, 302] on button "Show FY Actual" at bounding box center [1340, 301] width 43 height 10
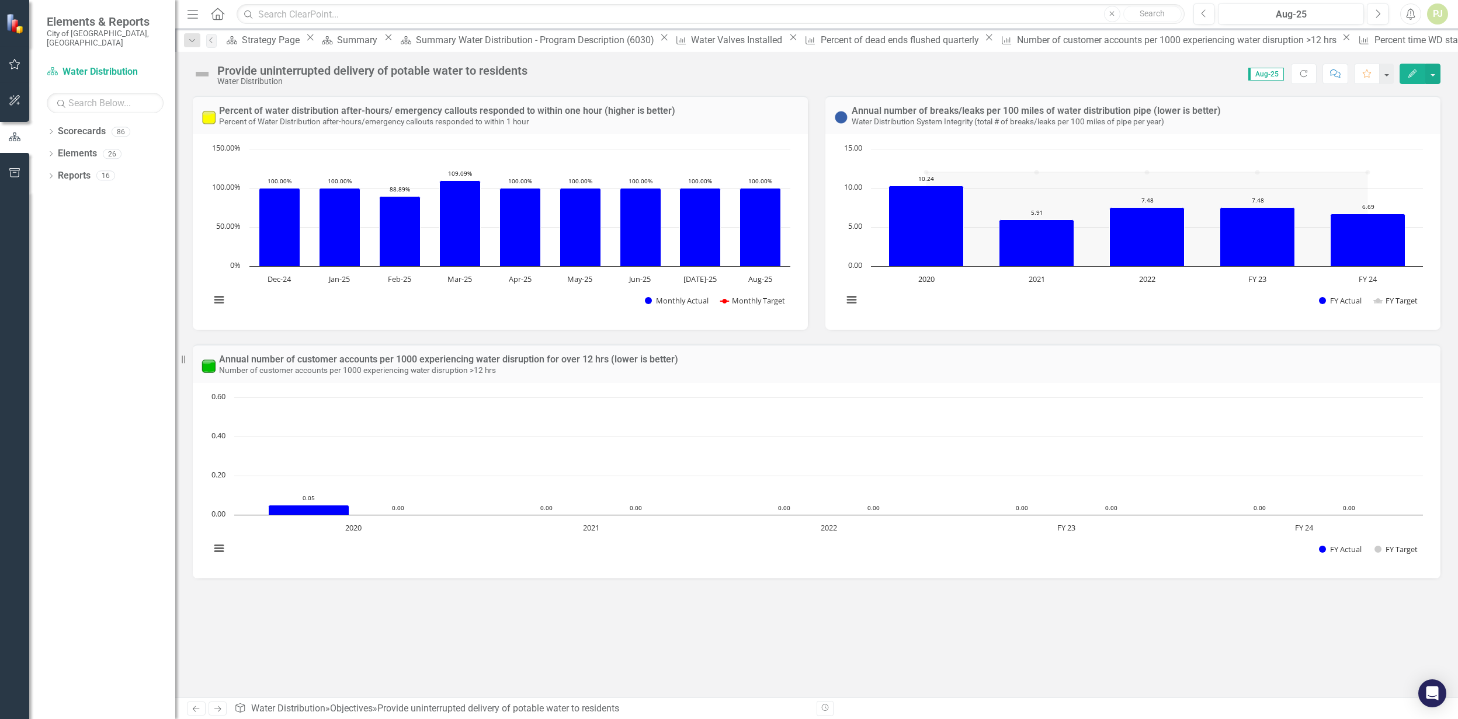
click at [1339, 302] on button "Show FY Actual" at bounding box center [1340, 301] width 43 height 10
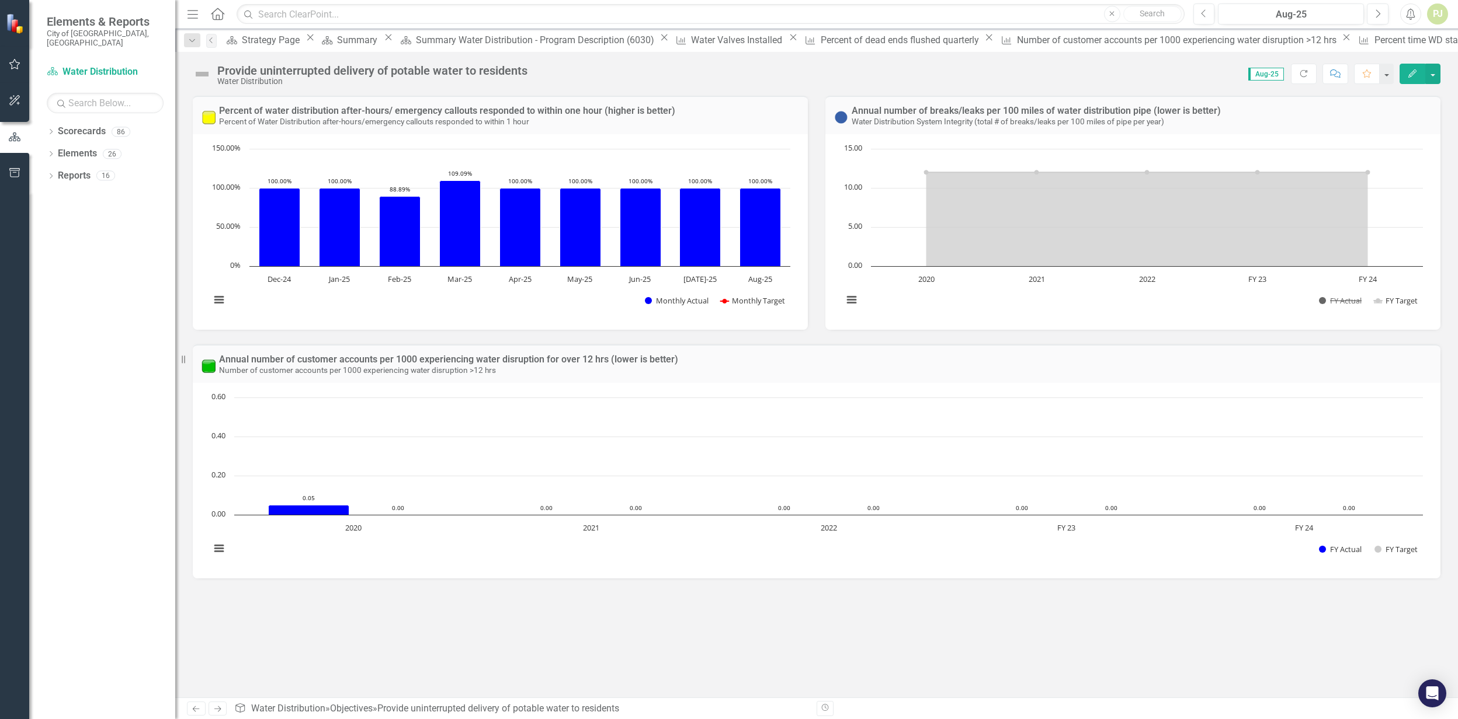
click at [1339, 302] on button "Show FY Actual" at bounding box center [1340, 301] width 43 height 10
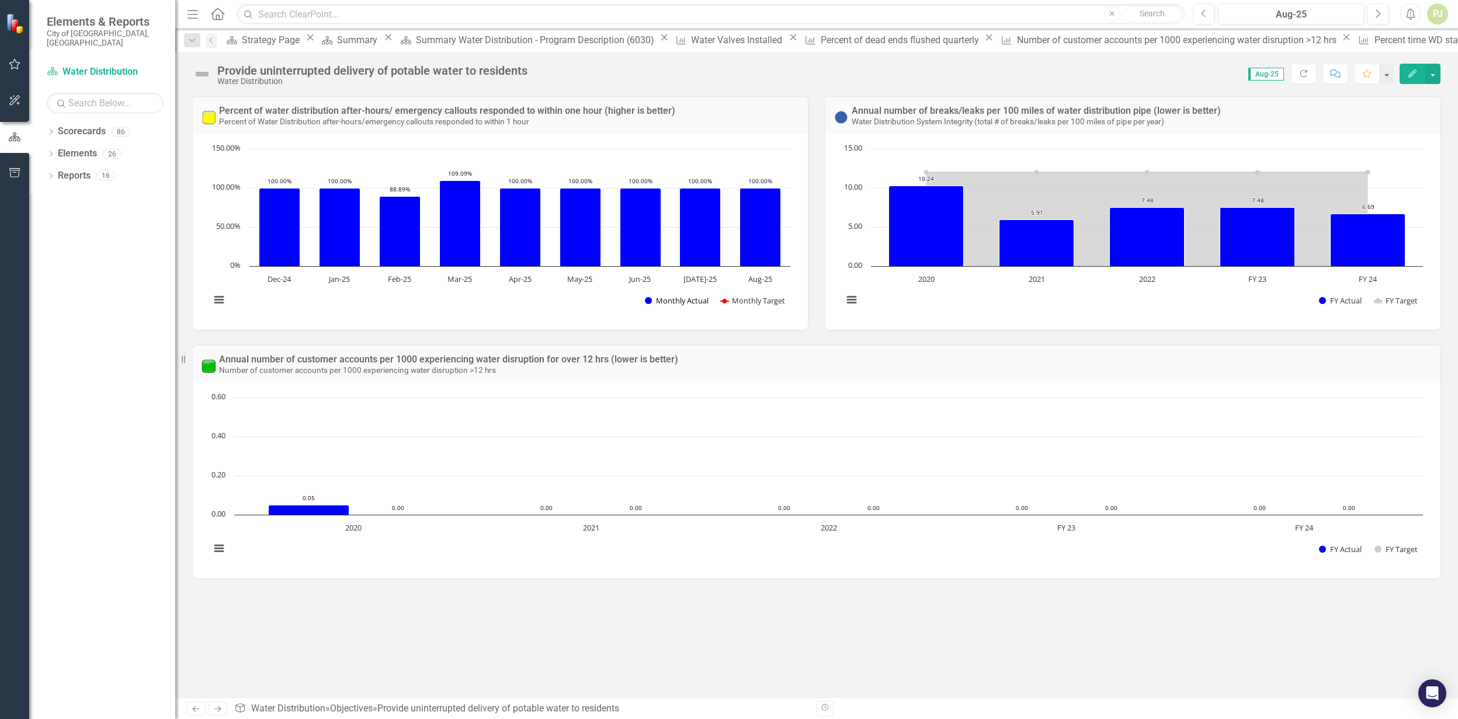
click at [686, 301] on button "Show Monthly Actual" at bounding box center [676, 301] width 63 height 10
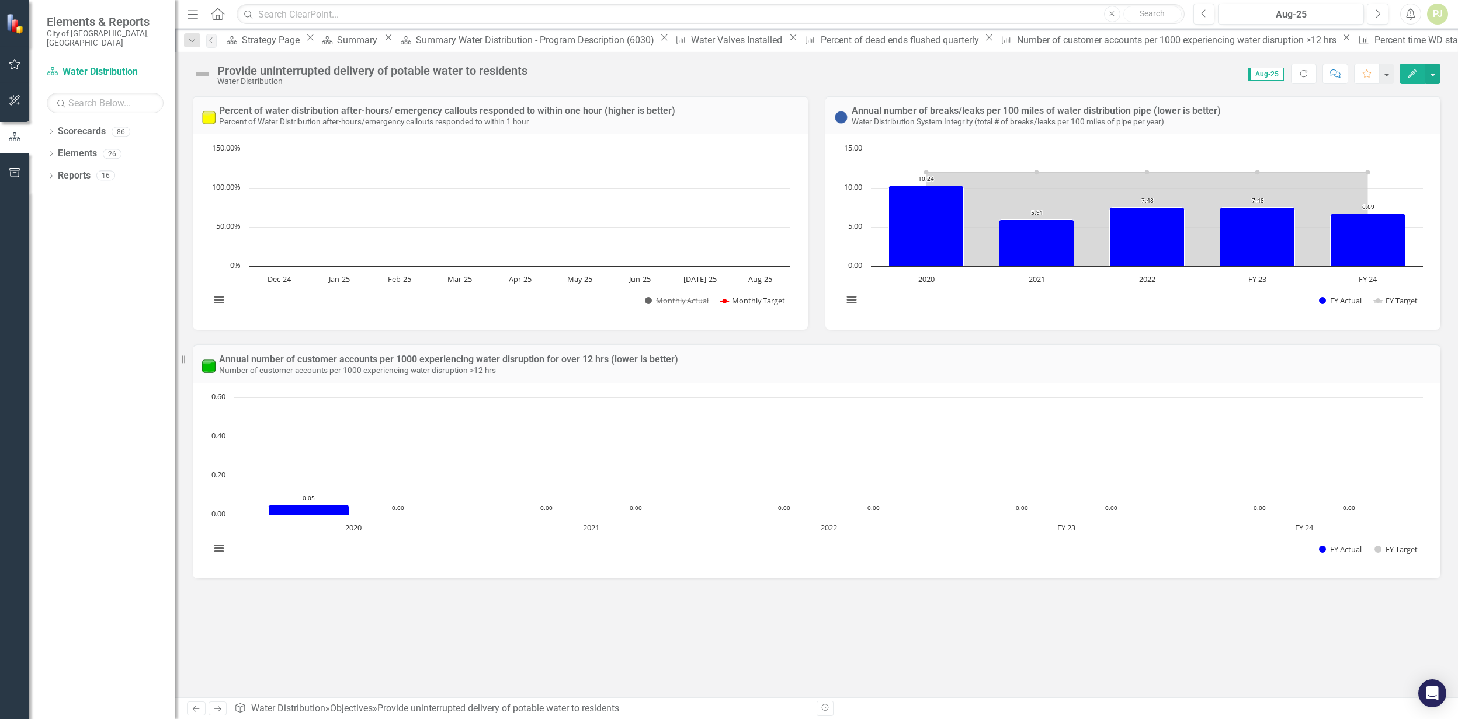
click at [686, 301] on button "Show Monthly Actual" at bounding box center [676, 301] width 63 height 10
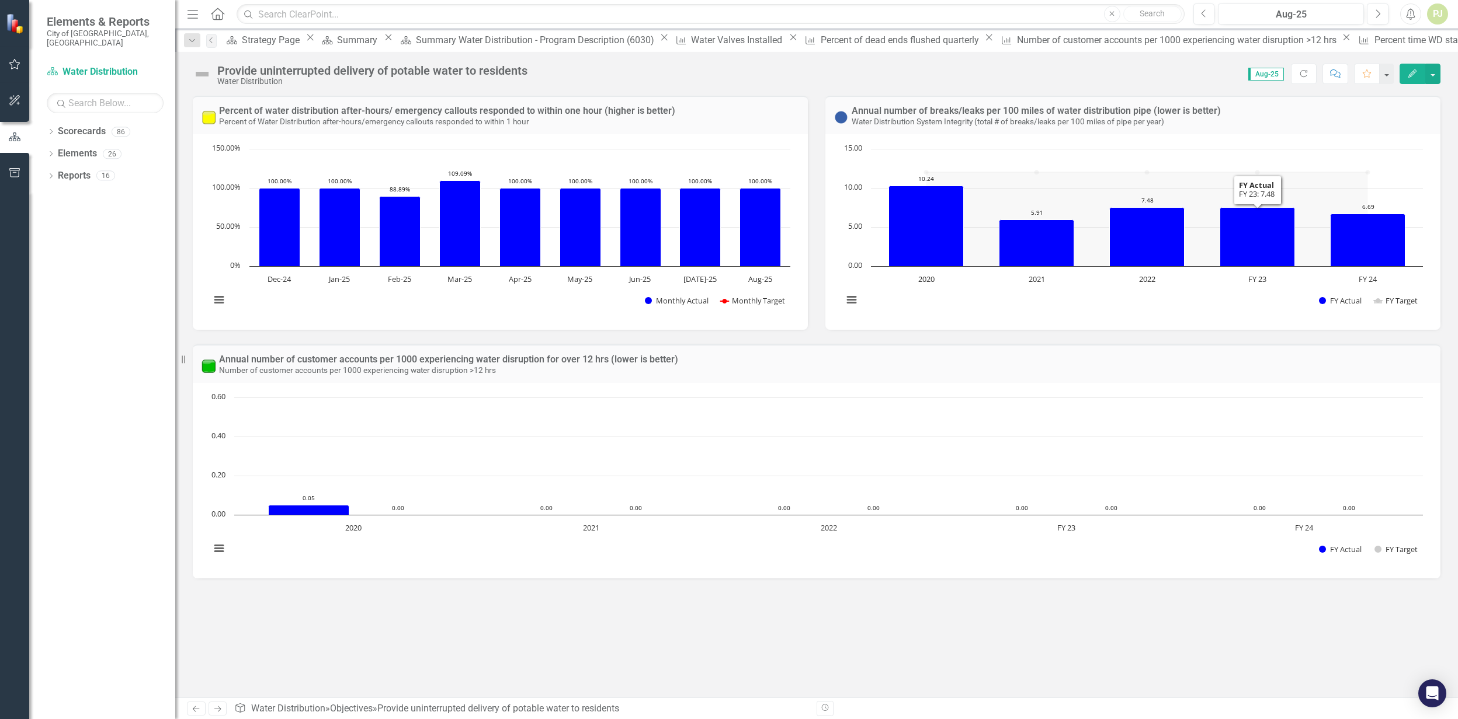
click at [1257, 218] on icon "FY 23, 7.48031496. FY Actual." at bounding box center [1257, 237] width 75 height 59
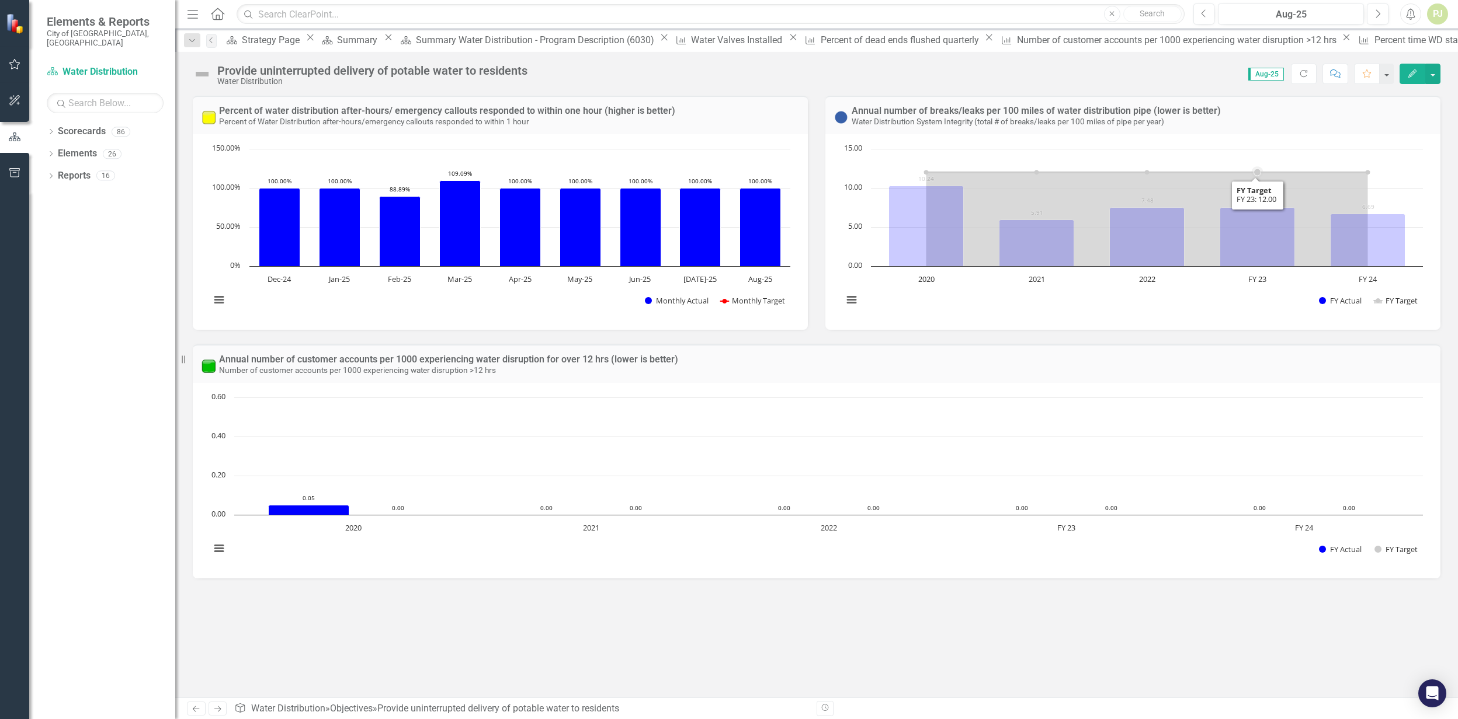
click at [1252, 192] on rect "Interactive chart" at bounding box center [1133, 230] width 592 height 175
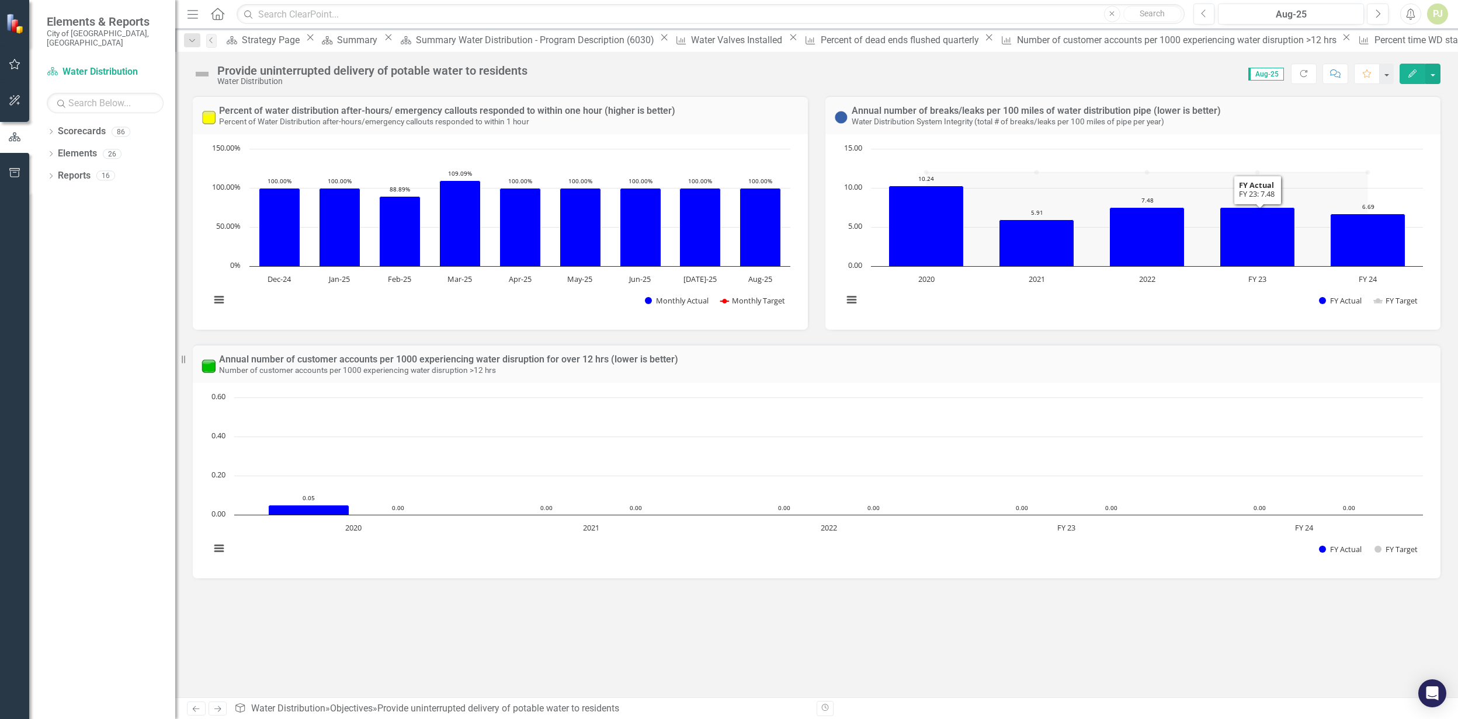
click at [1259, 265] on icon "FY 23, 7.48031496. FY Actual." at bounding box center [1257, 237] width 75 height 59
click at [1363, 259] on icon "FY 24, 6.69291339. FY Actual." at bounding box center [1367, 240] width 75 height 53
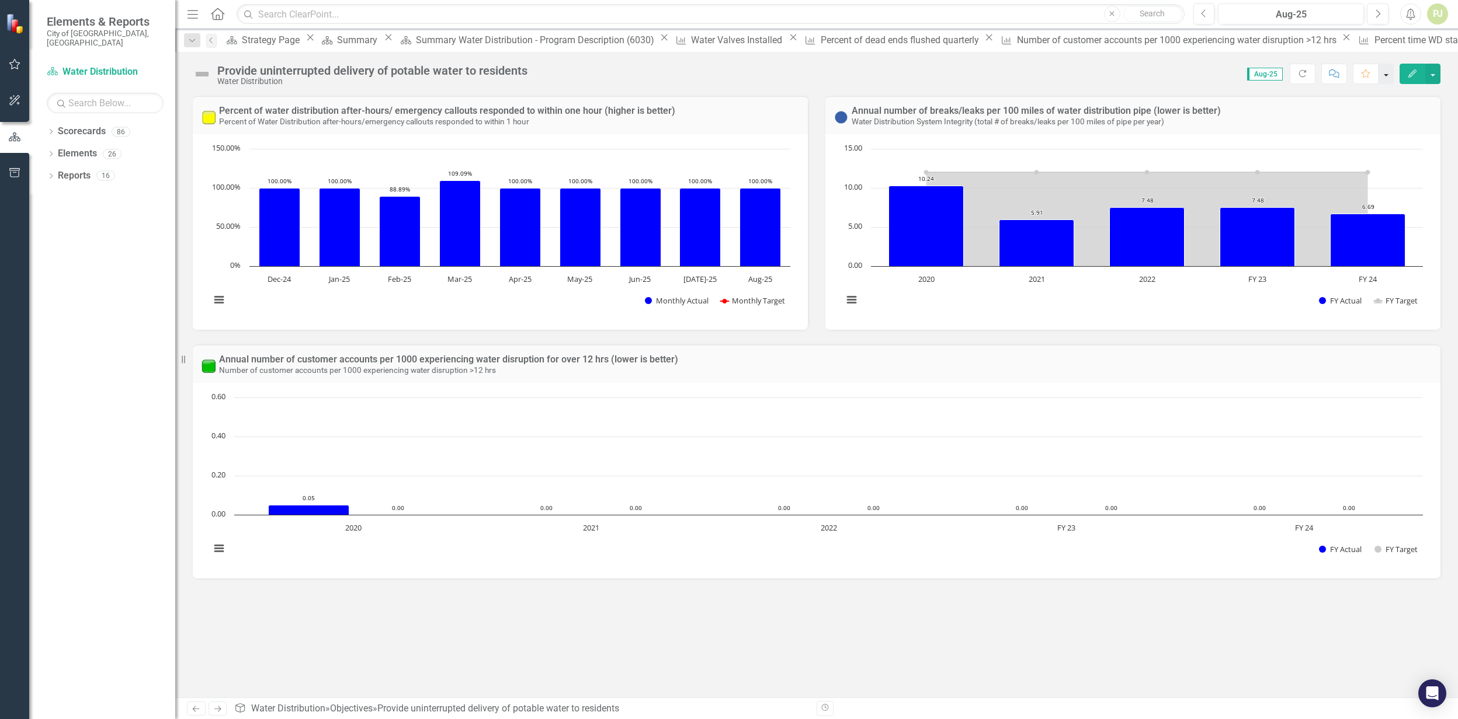
click at [1383, 75] on button "button" at bounding box center [1385, 74] width 15 height 20
click at [1360, 119] on link "Home Set As Home" at bounding box center [1346, 118] width 92 height 22
click at [1414, 74] on icon "Edit" at bounding box center [1412, 73] width 11 height 8
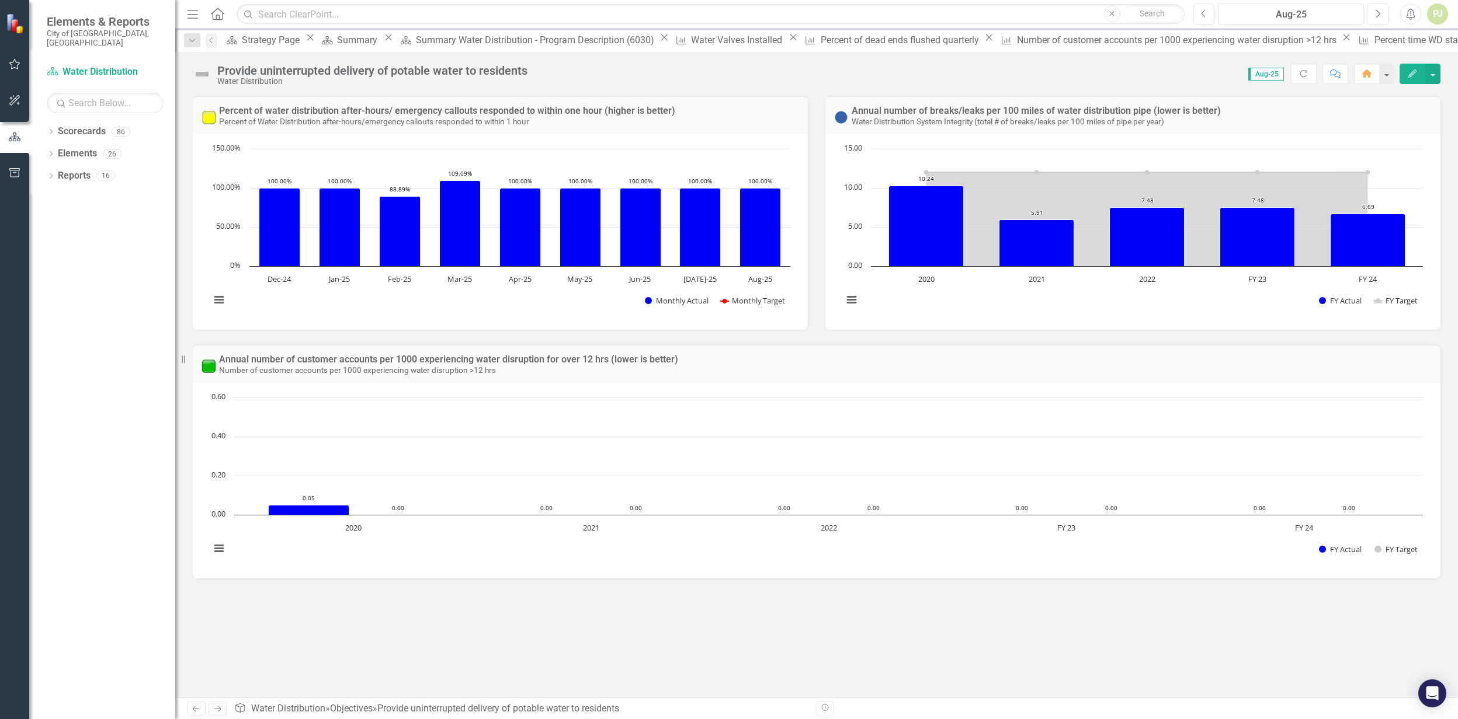
click at [1096, 302] on rect "Interactive chart" at bounding box center [1133, 230] width 592 height 175
click at [1068, 526] on text "FY 23" at bounding box center [1066, 528] width 18 height 11
click at [210, 363] on img at bounding box center [208, 366] width 14 height 14
click at [50, 130] on icon "Dropdown" at bounding box center [51, 133] width 8 height 6
click at [44, 150] on icon "Dropdown" at bounding box center [39, 153] width 9 height 7
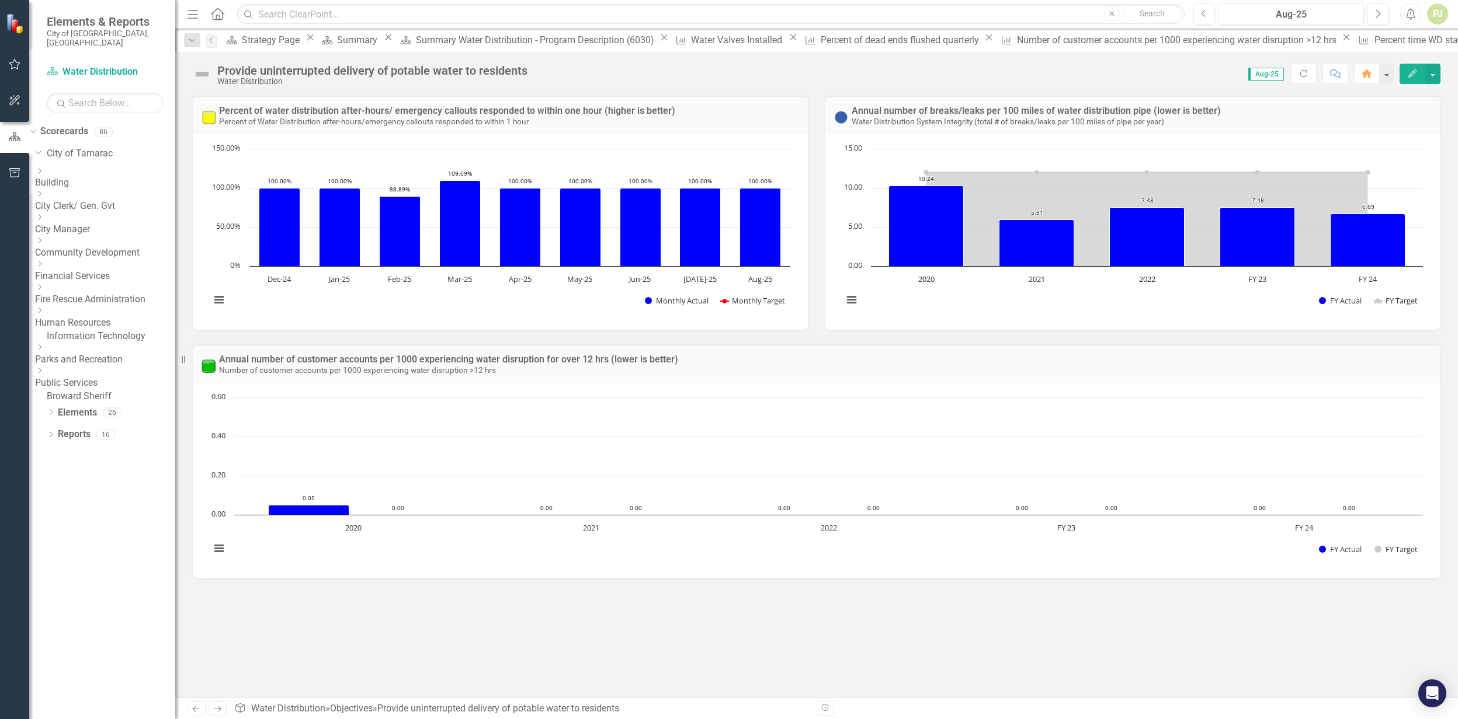
click at [44, 367] on icon "Dropdown" at bounding box center [39, 370] width 9 height 7
click at [44, 487] on icon "Dropdown" at bounding box center [39, 483] width 9 height 7
click at [44, 530] on icon "Dropdown" at bounding box center [39, 526] width 9 height 7
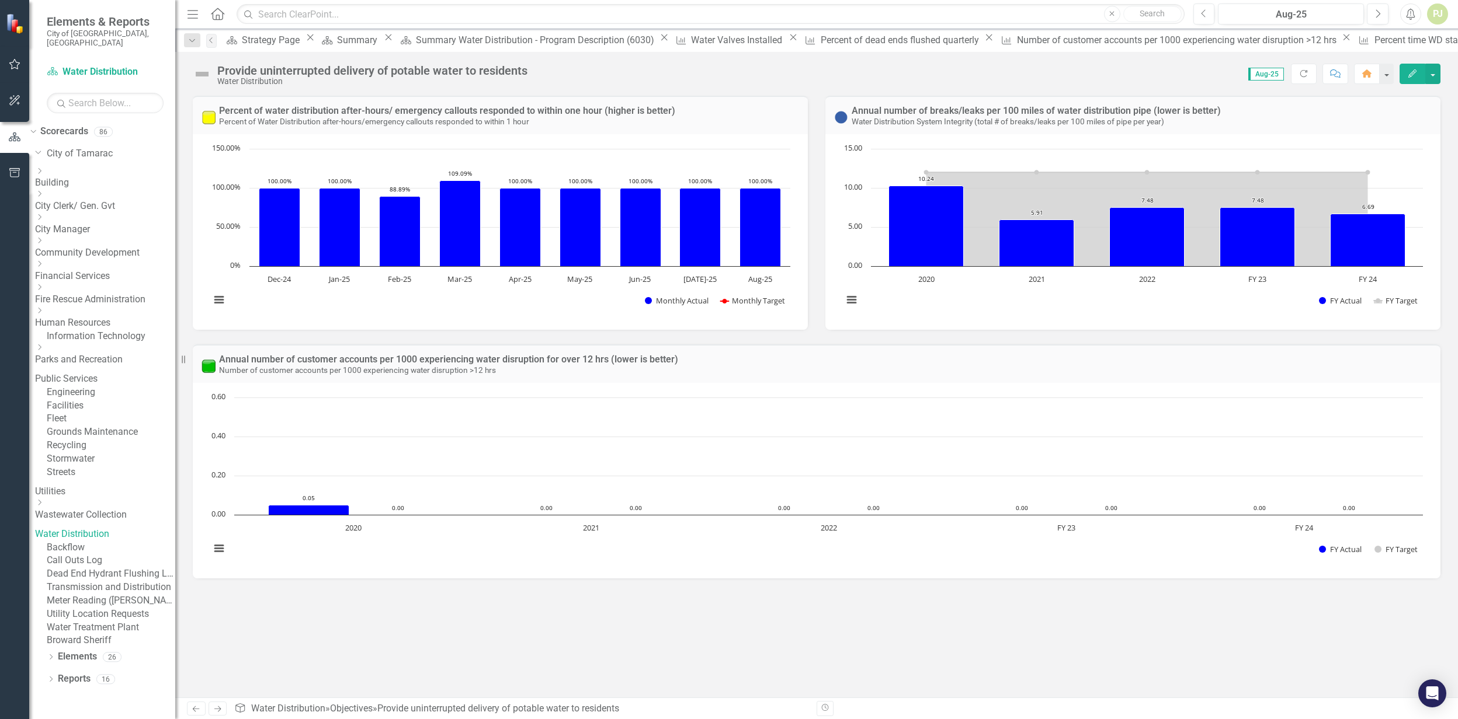
scroll to position [101, 0]
click at [109, 619] on div "Utility Location Requests" at bounding box center [111, 614] width 128 height 13
click at [99, 635] on link "Water Treatment Plant" at bounding box center [111, 627] width 128 height 13
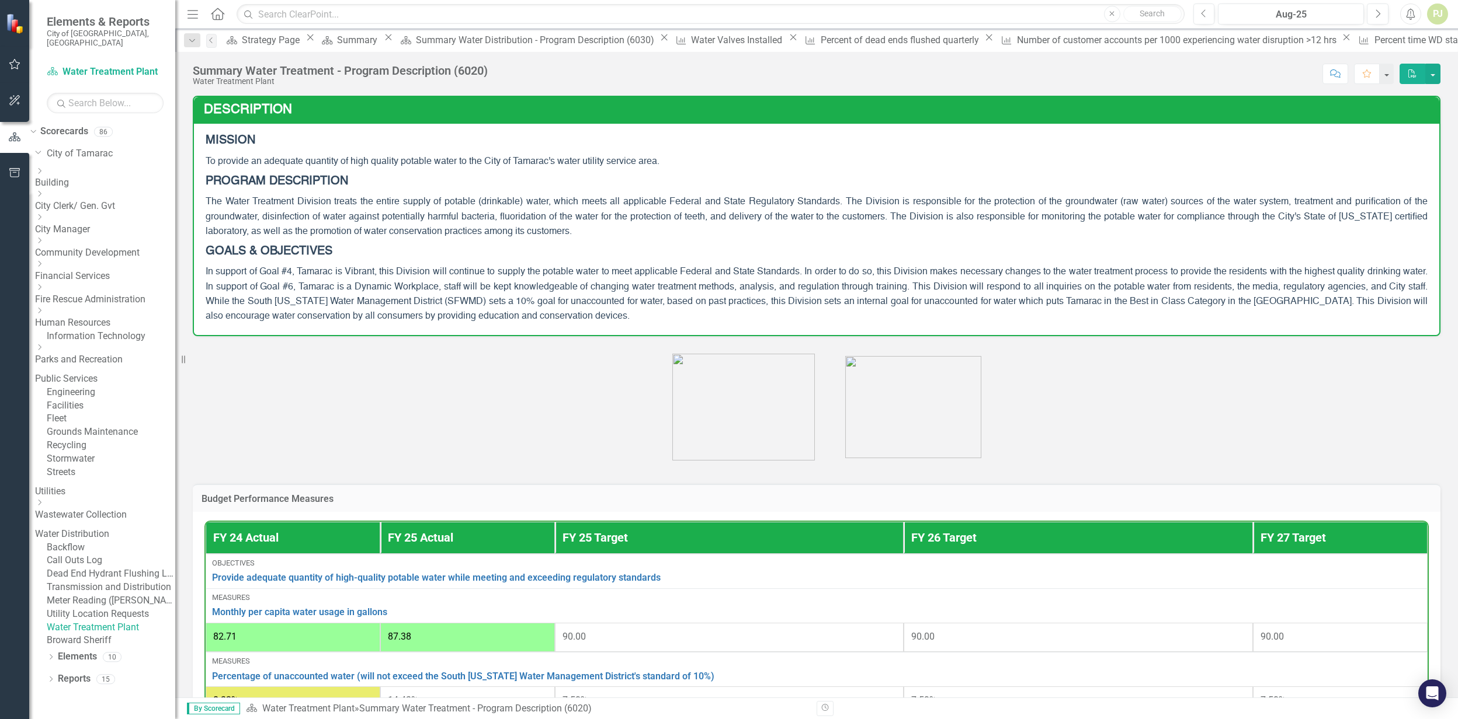
click at [117, 528] on link "Water Distribution" at bounding box center [105, 534] width 140 height 13
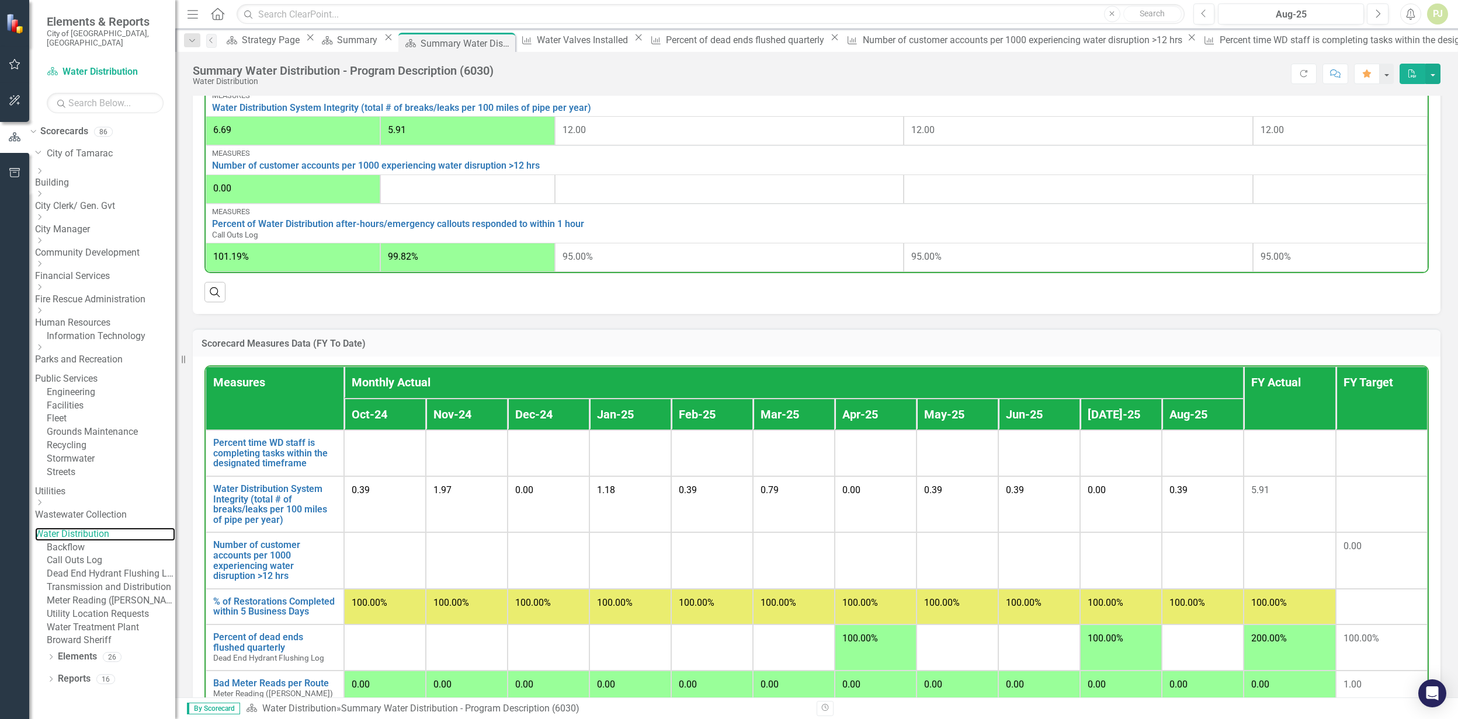
scroll to position [389, 0]
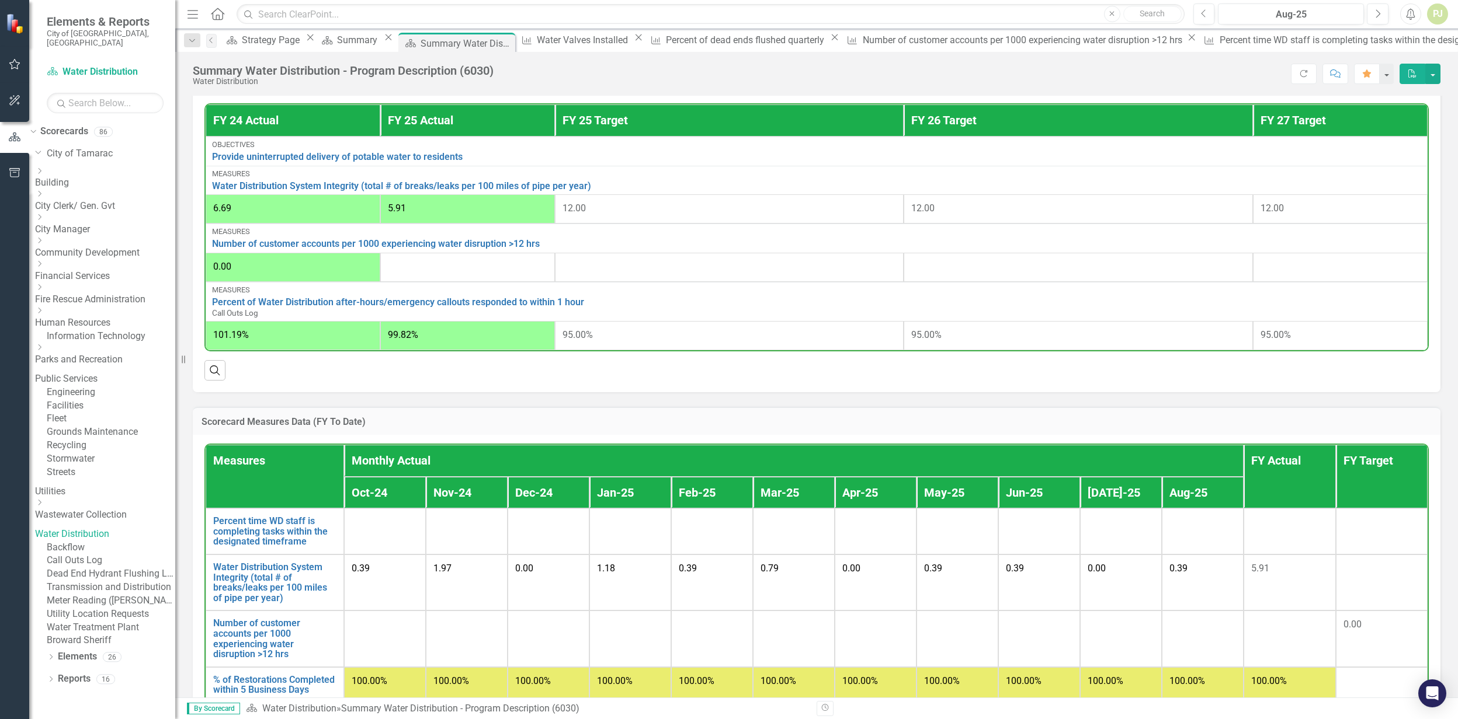
click at [388, 535] on td at bounding box center [385, 532] width 82 height 46
click at [301, 533] on link "Percent time WD staff is completing tasks within the designated timeframe" at bounding box center [274, 531] width 123 height 31
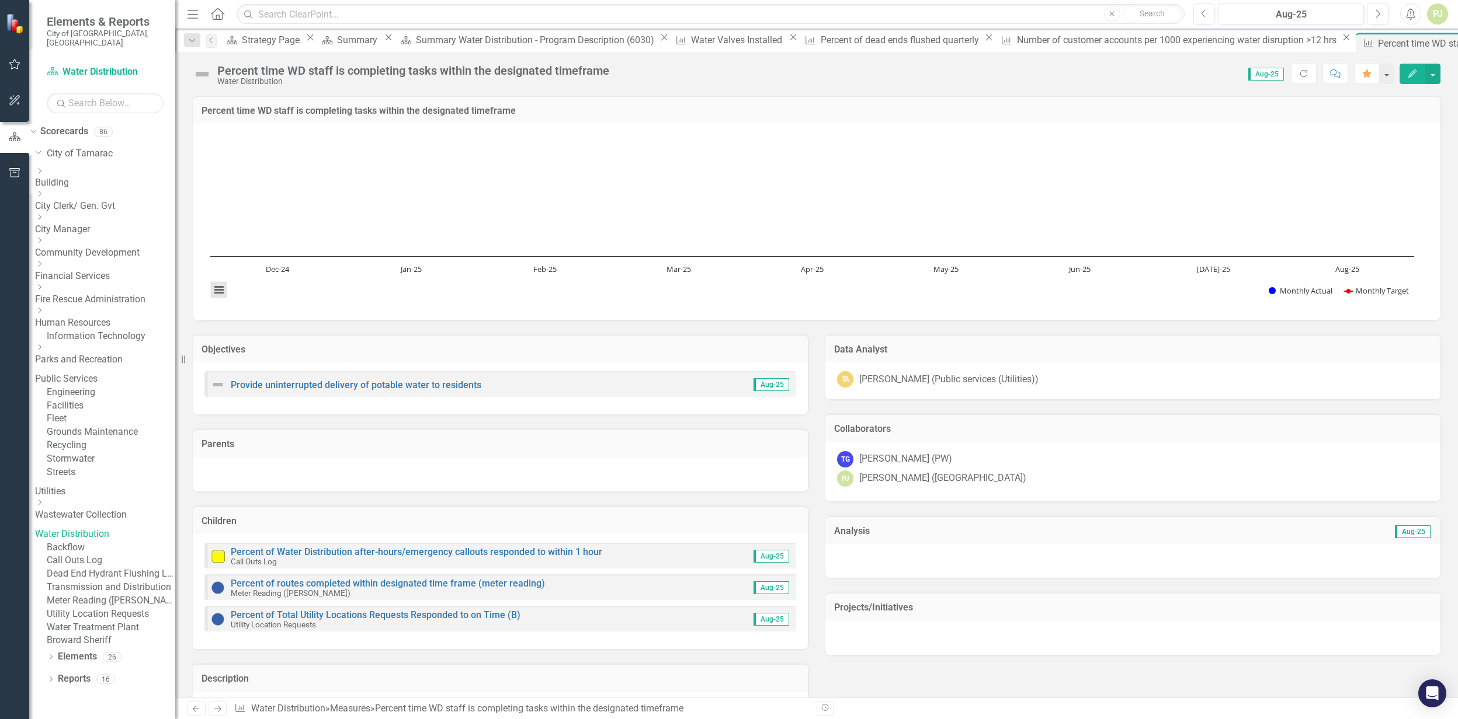
click at [222, 291] on button "View chart menu, Chart" at bounding box center [219, 290] width 16 height 16
click at [607, 207] on rect "Interactive chart" at bounding box center [811, 220] width 1215 height 175
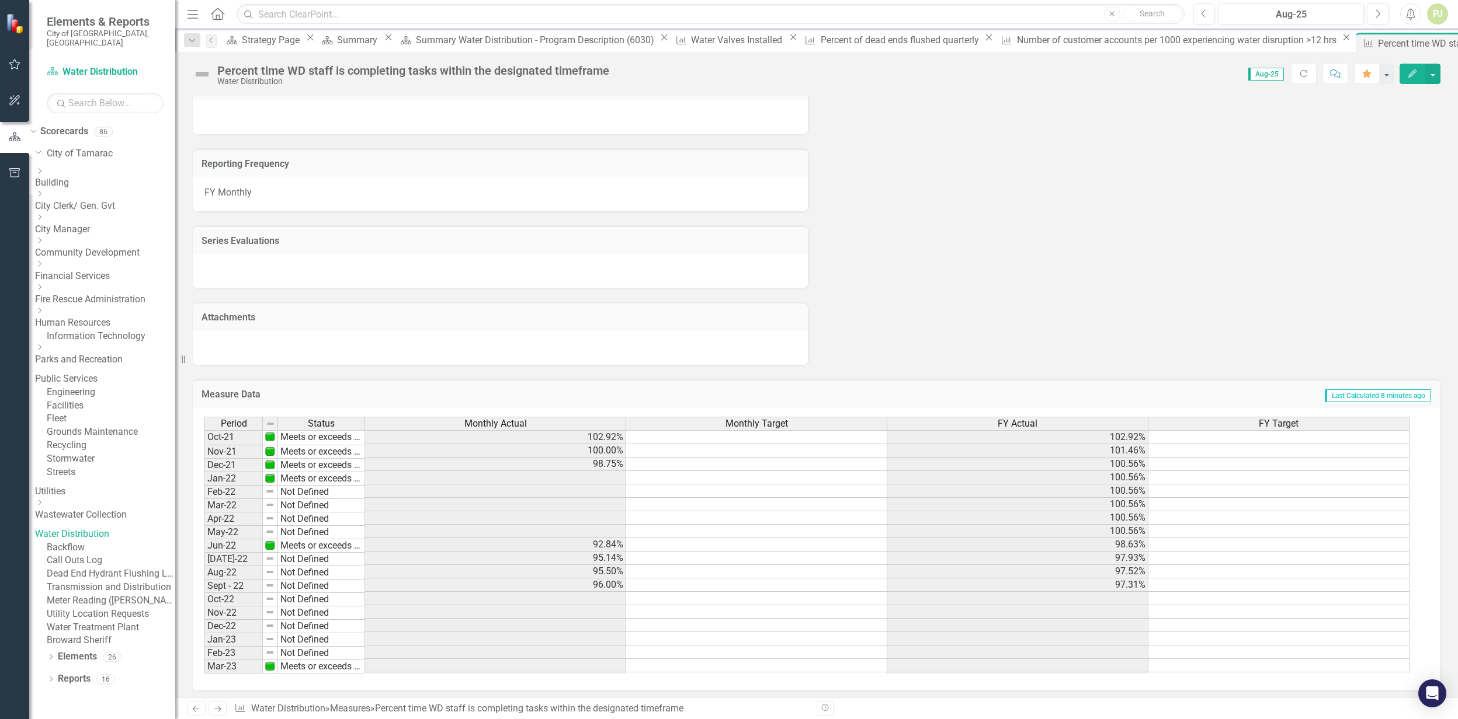
scroll to position [748, 0]
click at [592, 471] on td at bounding box center [495, 476] width 261 height 13
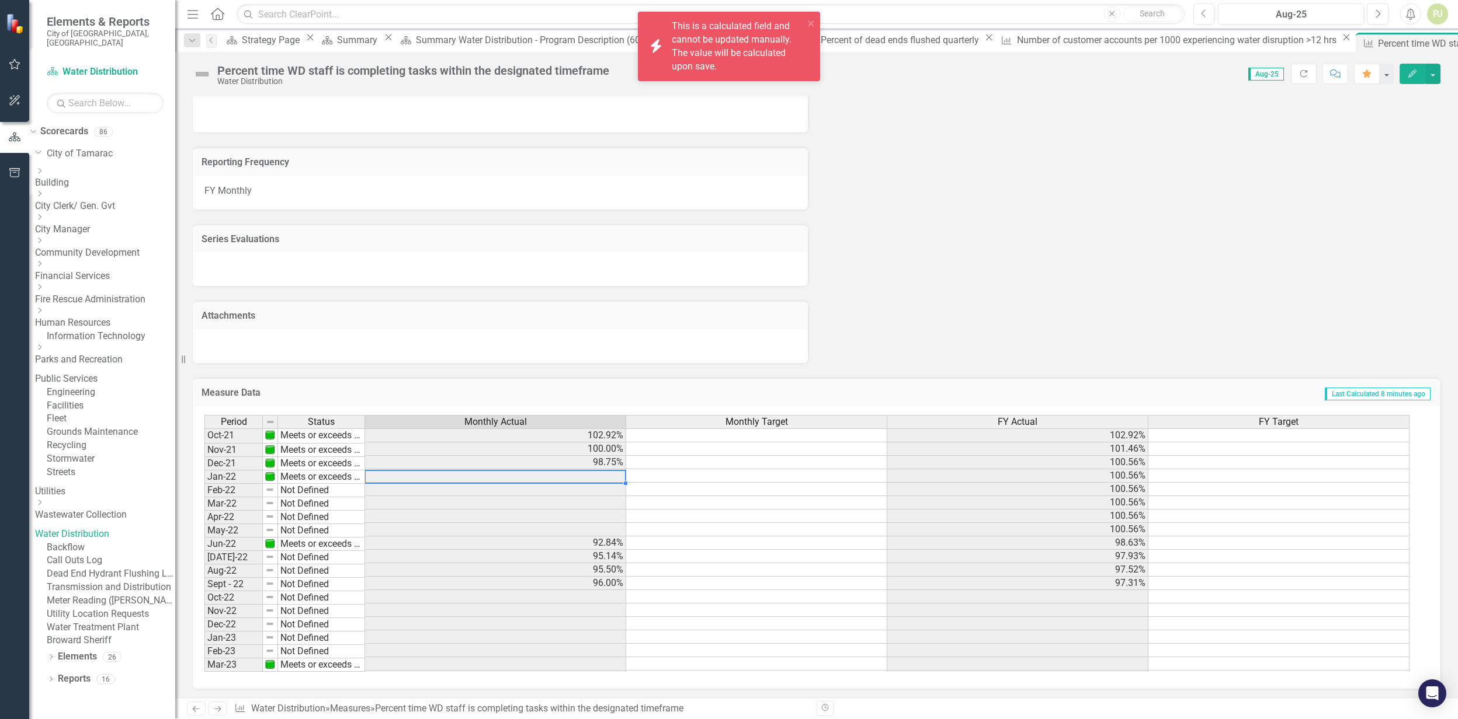
click at [736, 491] on div "Period Status Monthly Actual Monthly Target FY Actual FY Target Oct-21 Meets or…" at bounding box center [811, 543] width 1215 height 257
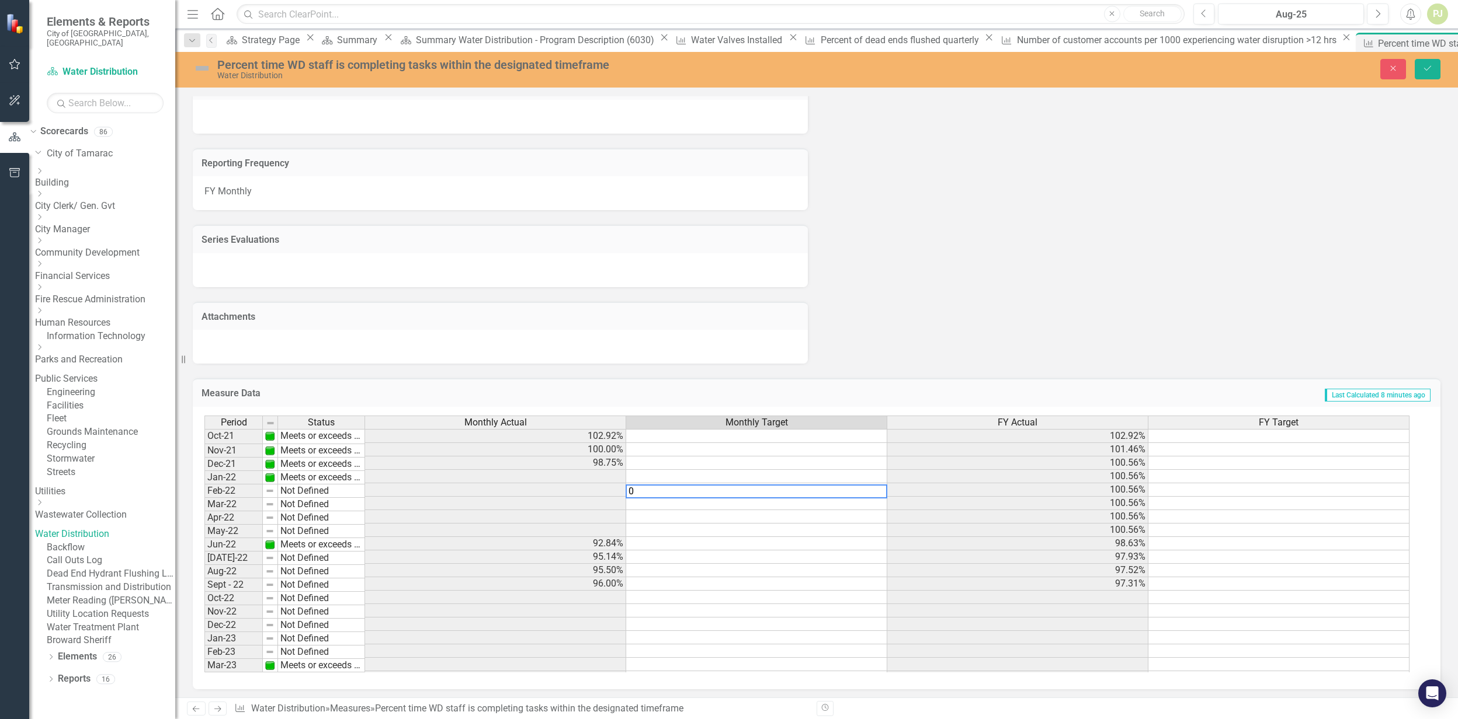
type textarea "0"
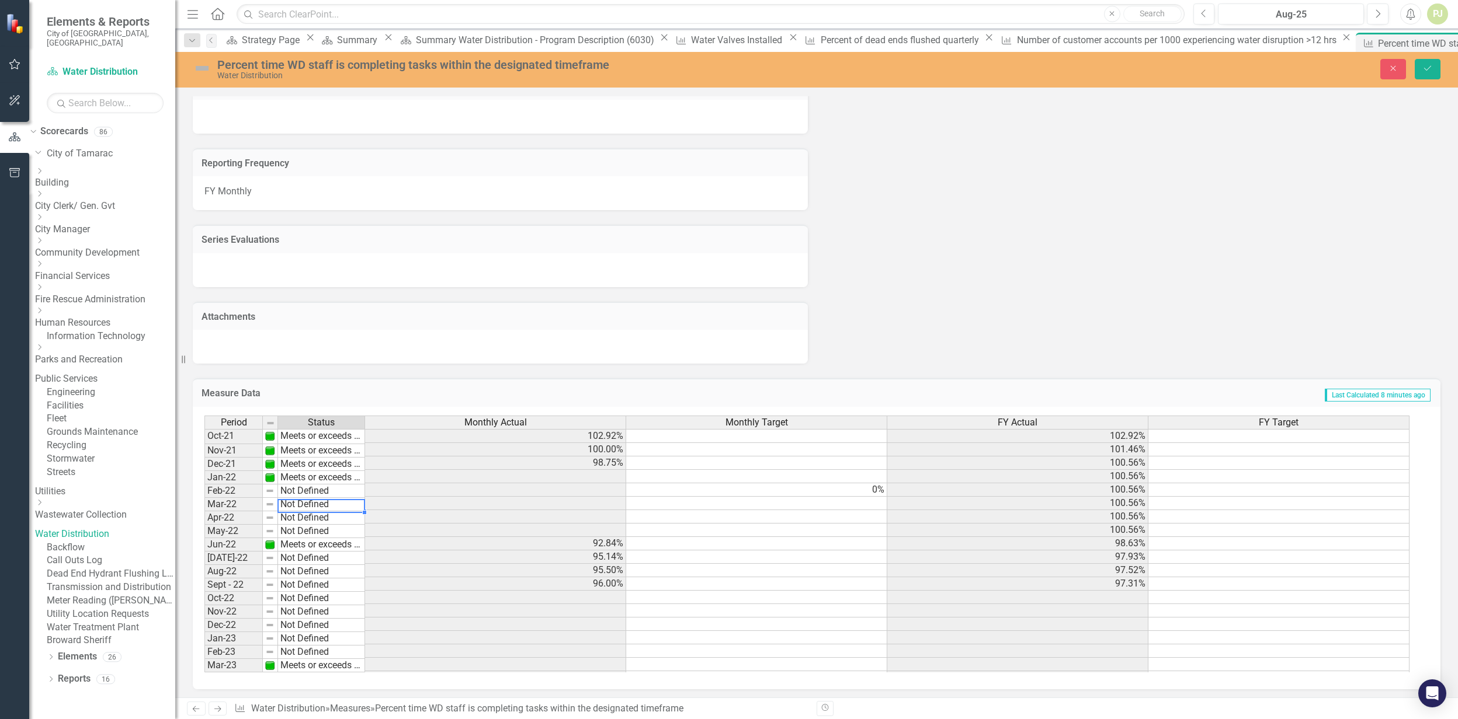
click at [204, 496] on div "Period Status Oct-21 Meets or exceeds target Nov-21 Meets or exceeds target Dec…" at bounding box center [204, 578] width 0 height 324
click at [243, 188] on div "FY Monthly" at bounding box center [500, 193] width 615 height 34
click at [232, 239] on h3 "Series Evaluations" at bounding box center [499, 240] width 597 height 11
click at [231, 312] on h3 "Attachments" at bounding box center [499, 317] width 597 height 11
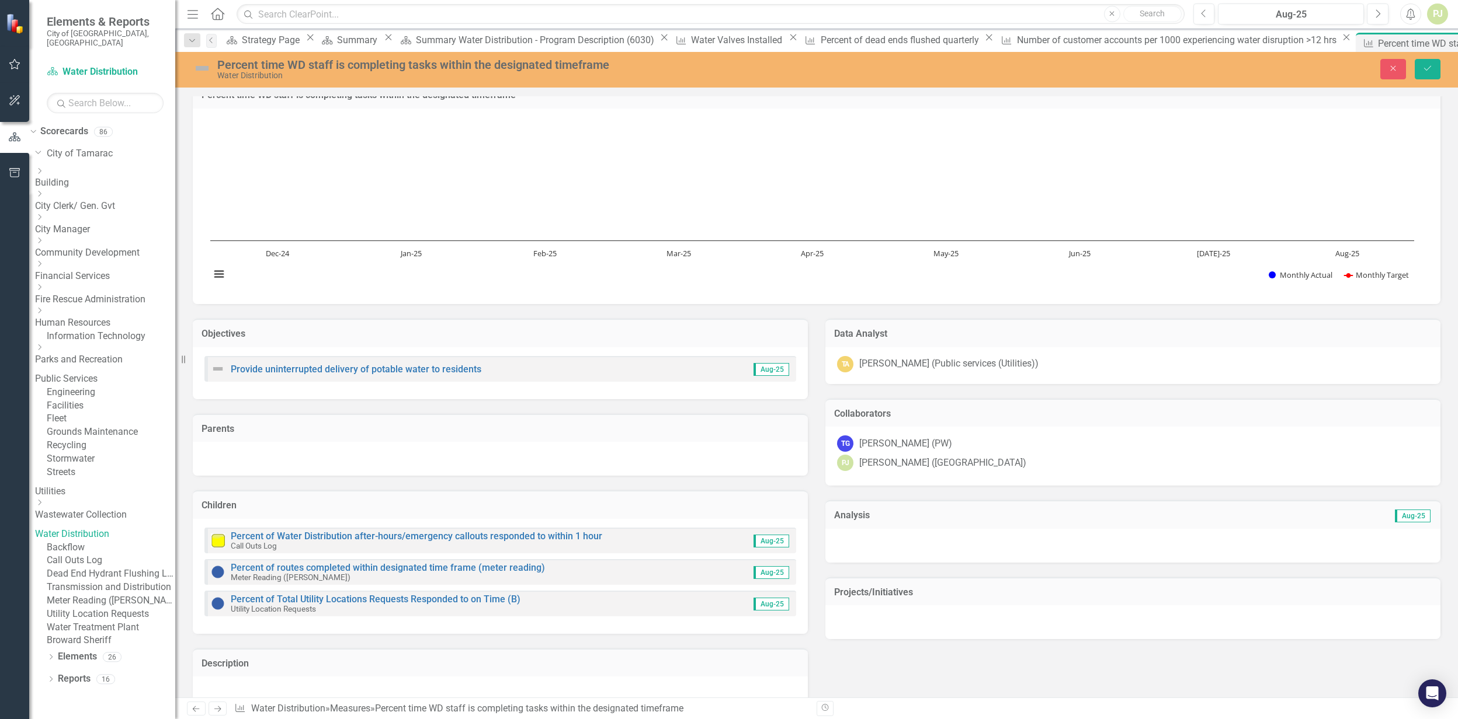
scroll to position [0, 0]
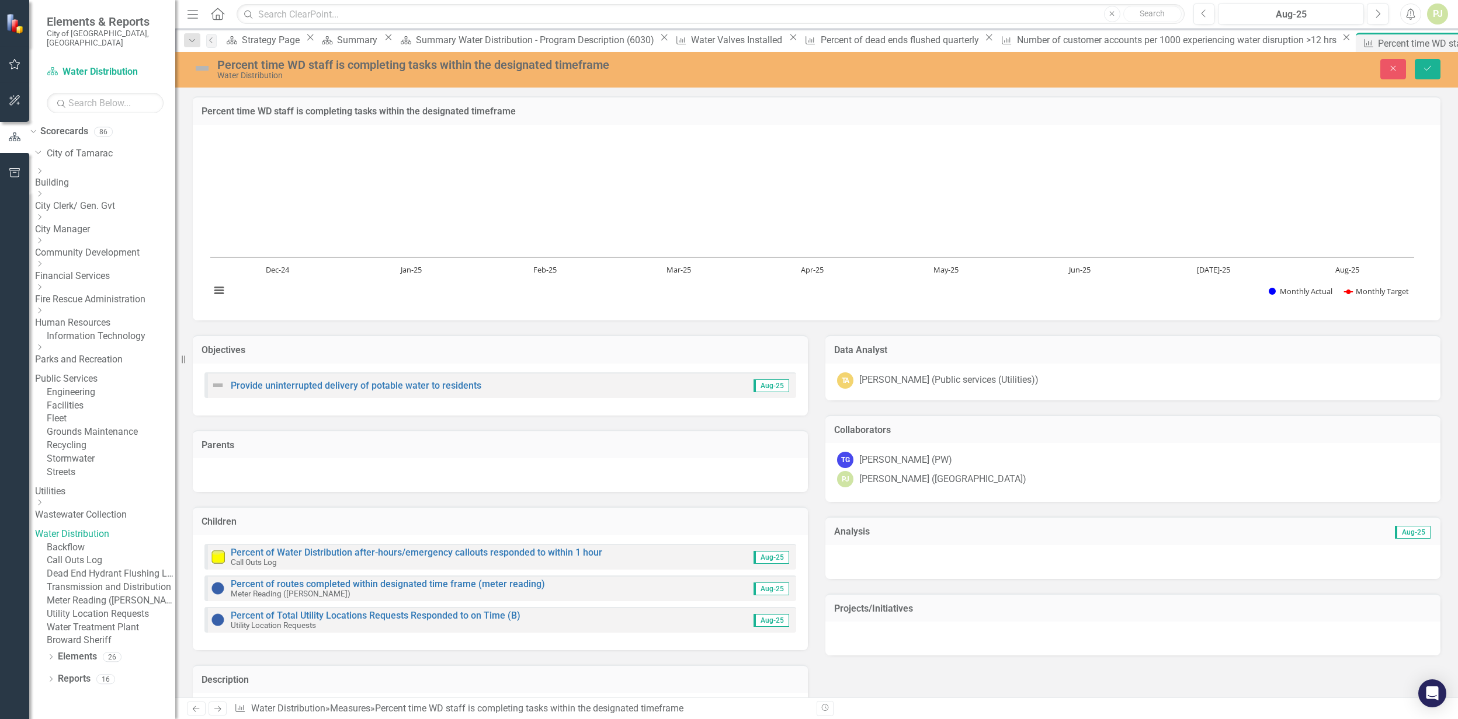
click at [409, 271] on text "Jan-25" at bounding box center [410, 270] width 22 height 11
click at [276, 267] on text "Dec-24" at bounding box center [278, 270] width 24 height 11
click at [217, 288] on button "View chart menu, Chart" at bounding box center [219, 291] width 16 height 16
drag, startPoint x: 1020, startPoint y: 201, endPoint x: 1285, endPoint y: 132, distance: 274.7
click at [1022, 200] on rect "Interactive chart" at bounding box center [811, 221] width 1215 height 175
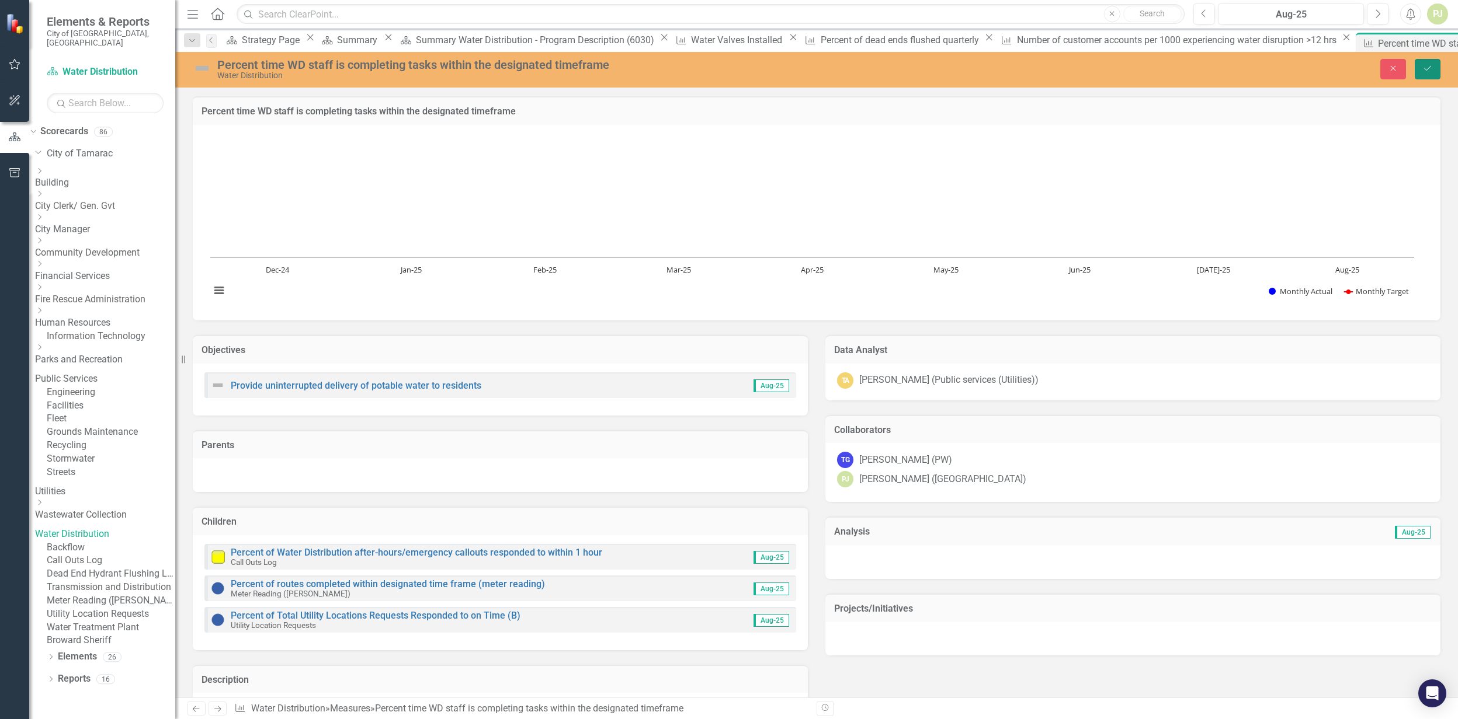
click at [1426, 66] on icon "Save" at bounding box center [1427, 68] width 11 height 8
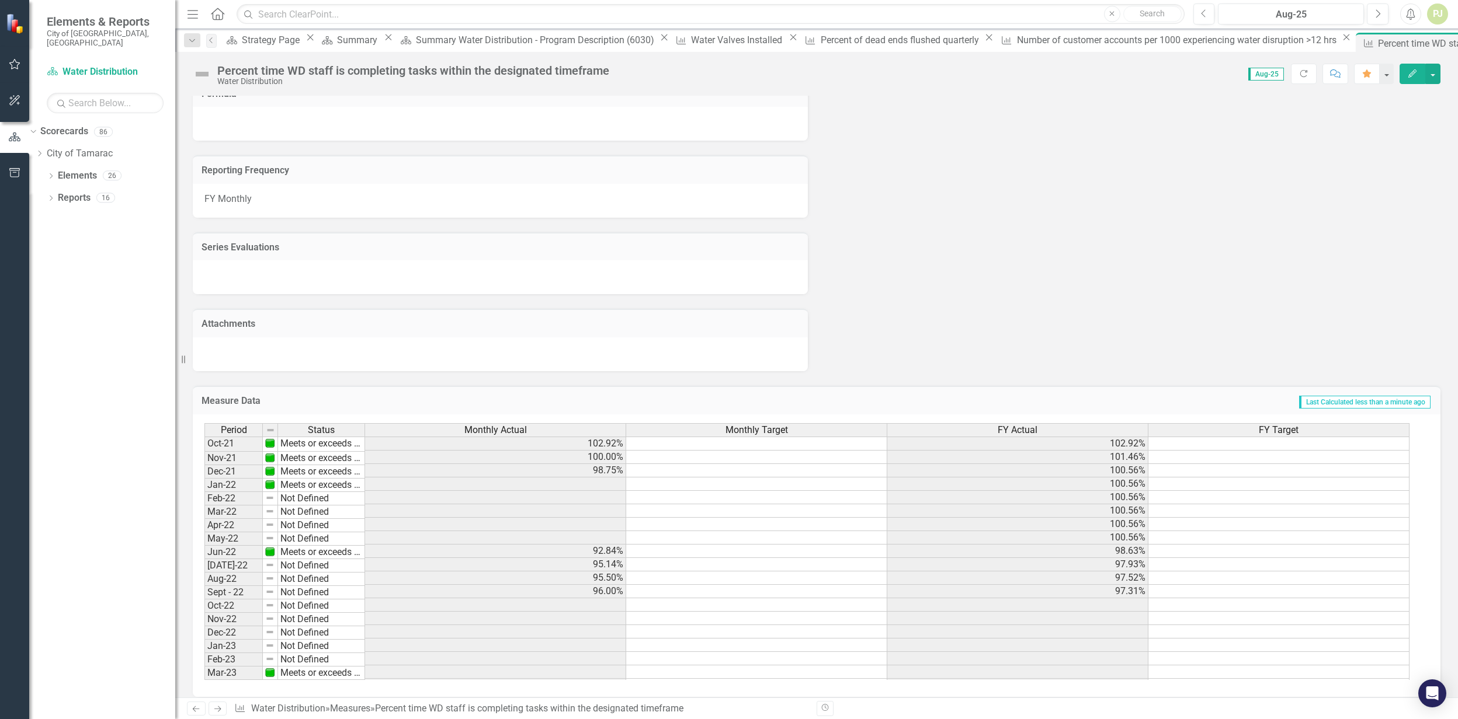
scroll to position [748, 0]
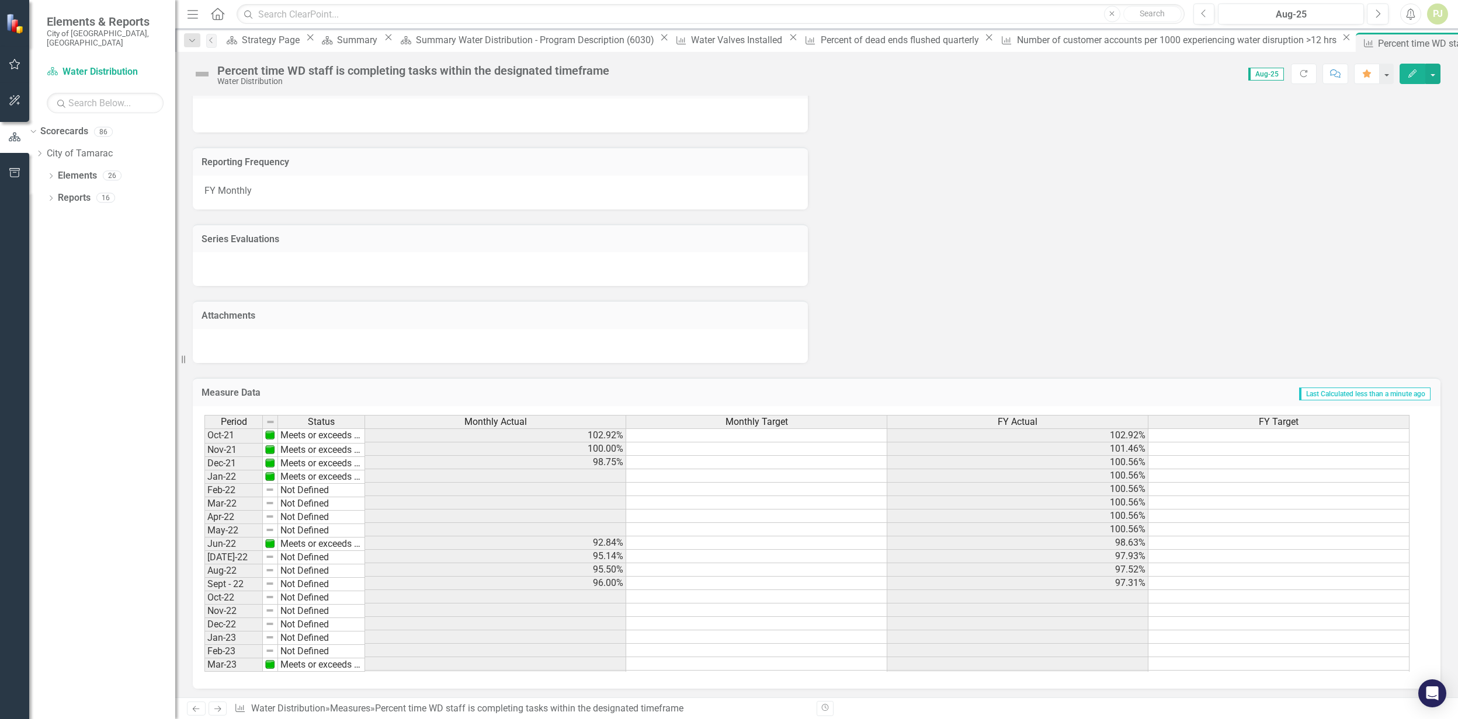
click at [710, 478] on td at bounding box center [756, 476] width 261 height 13
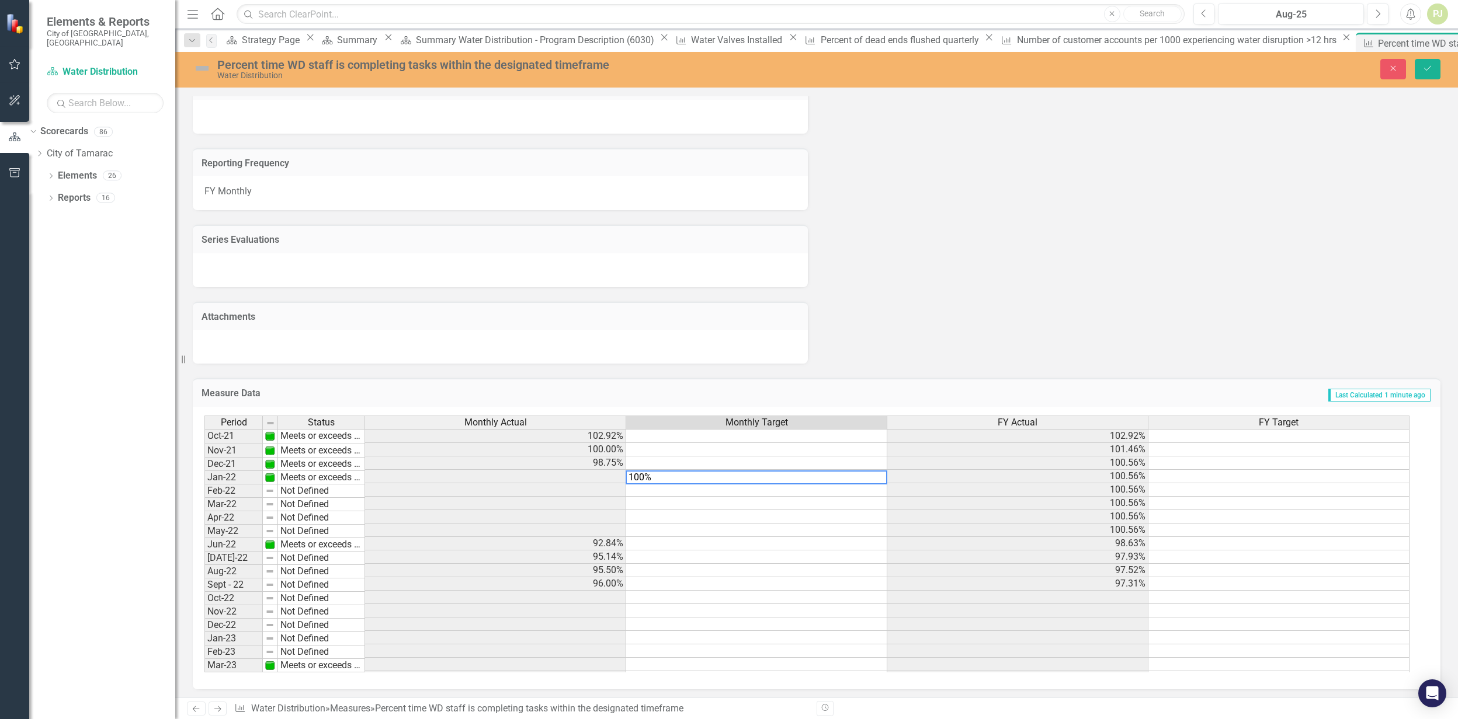
click at [704, 499] on td at bounding box center [756, 503] width 261 height 13
click at [664, 488] on td at bounding box center [756, 490] width 261 height 13
type textarea "100"
click at [686, 512] on td at bounding box center [756, 516] width 261 height 13
click at [826, 489] on td at bounding box center [756, 490] width 261 height 13
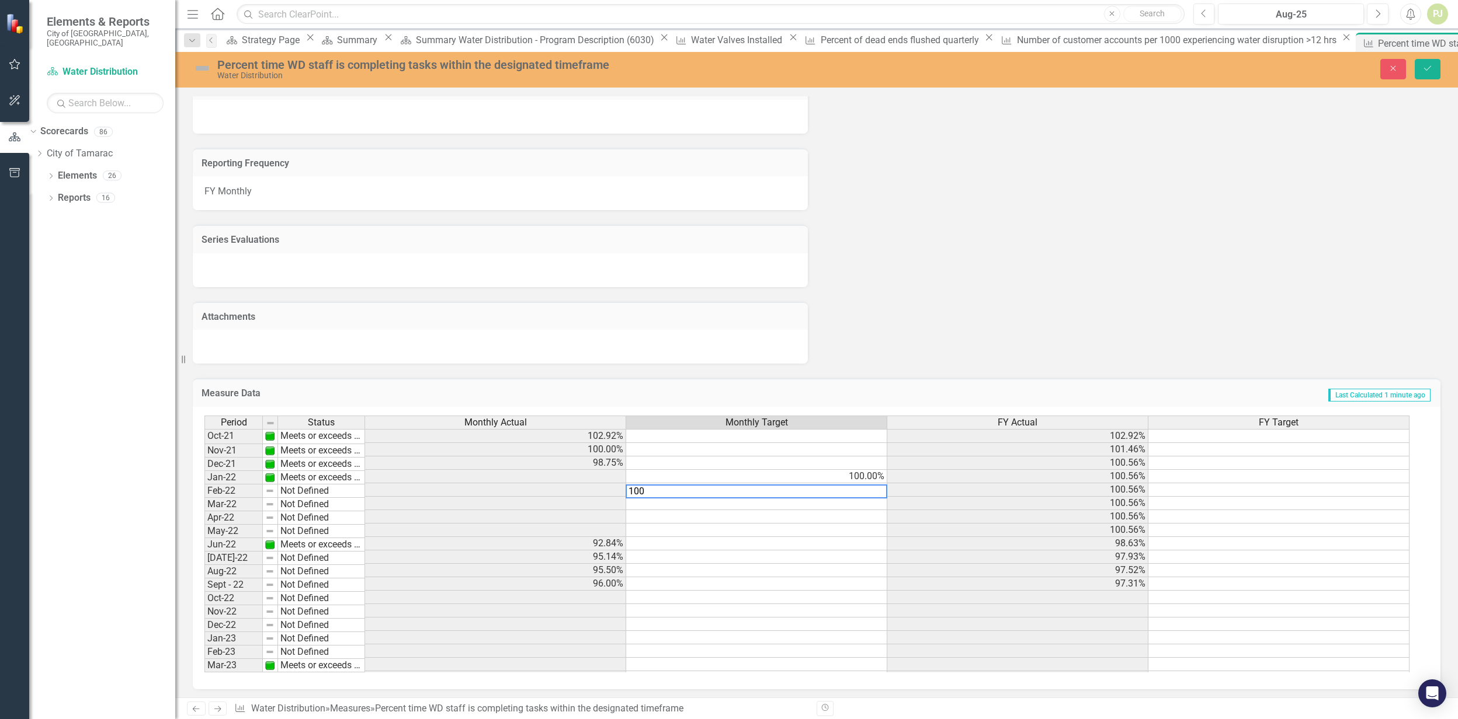
type textarea "100"
click at [204, 507] on div "Period Status Monthly Actual Monthly Target FY Actual FY Target Oct-21 Meets or…" at bounding box center [204, 577] width 0 height 323
click at [828, 501] on td at bounding box center [756, 503] width 261 height 13
click at [657, 594] on td at bounding box center [756, 597] width 261 height 13
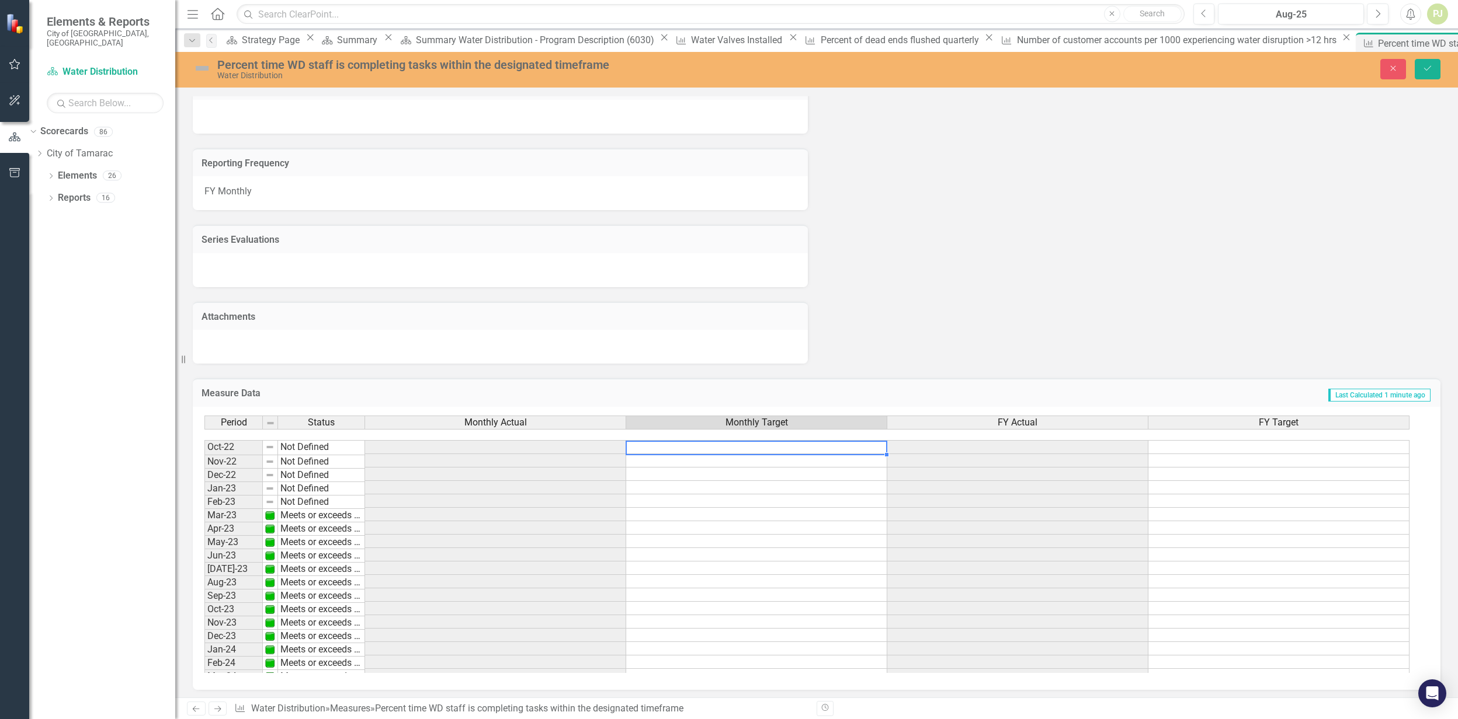
scroll to position [311, 0]
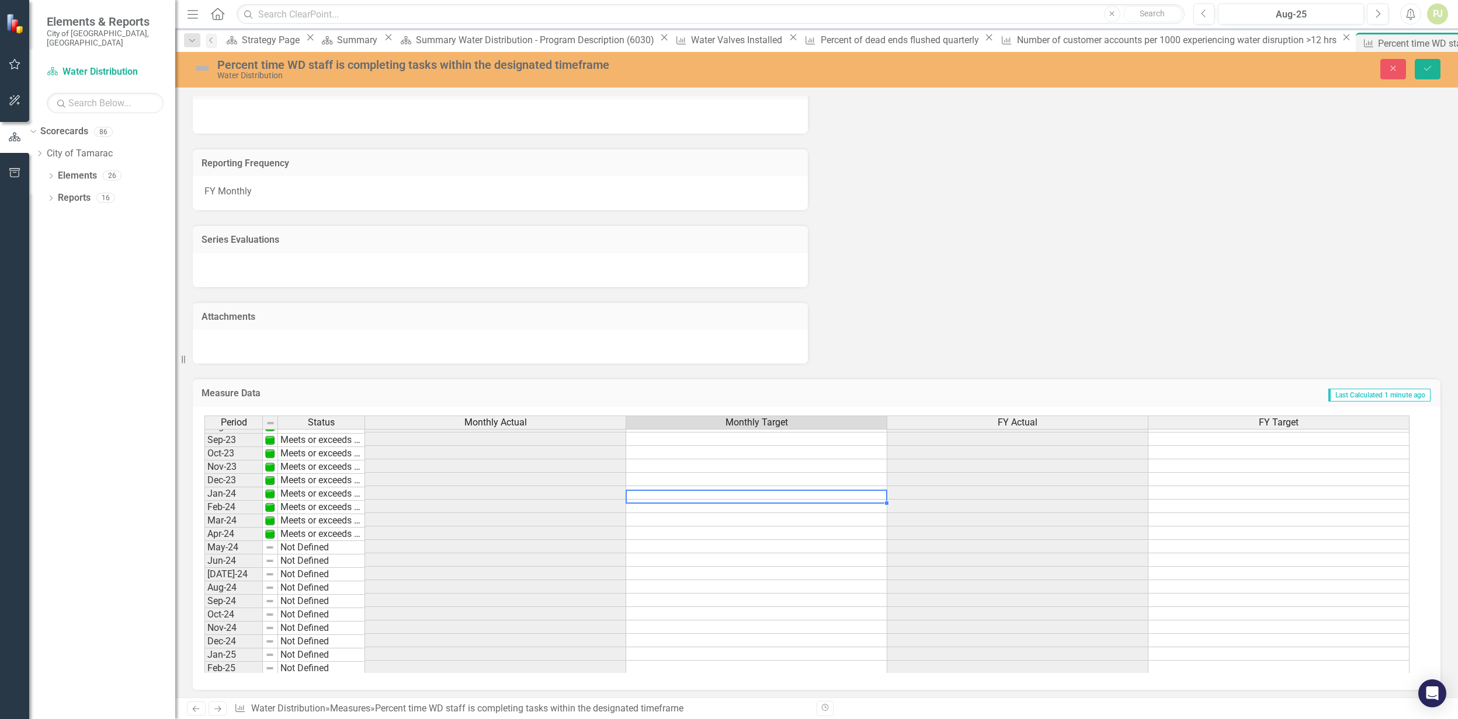
click at [678, 491] on td at bounding box center [756, 492] width 261 height 13
type textarea "100"
click at [681, 506] on td at bounding box center [756, 506] width 261 height 13
type textarea "100"
click at [691, 520] on td at bounding box center [756, 519] width 261 height 13
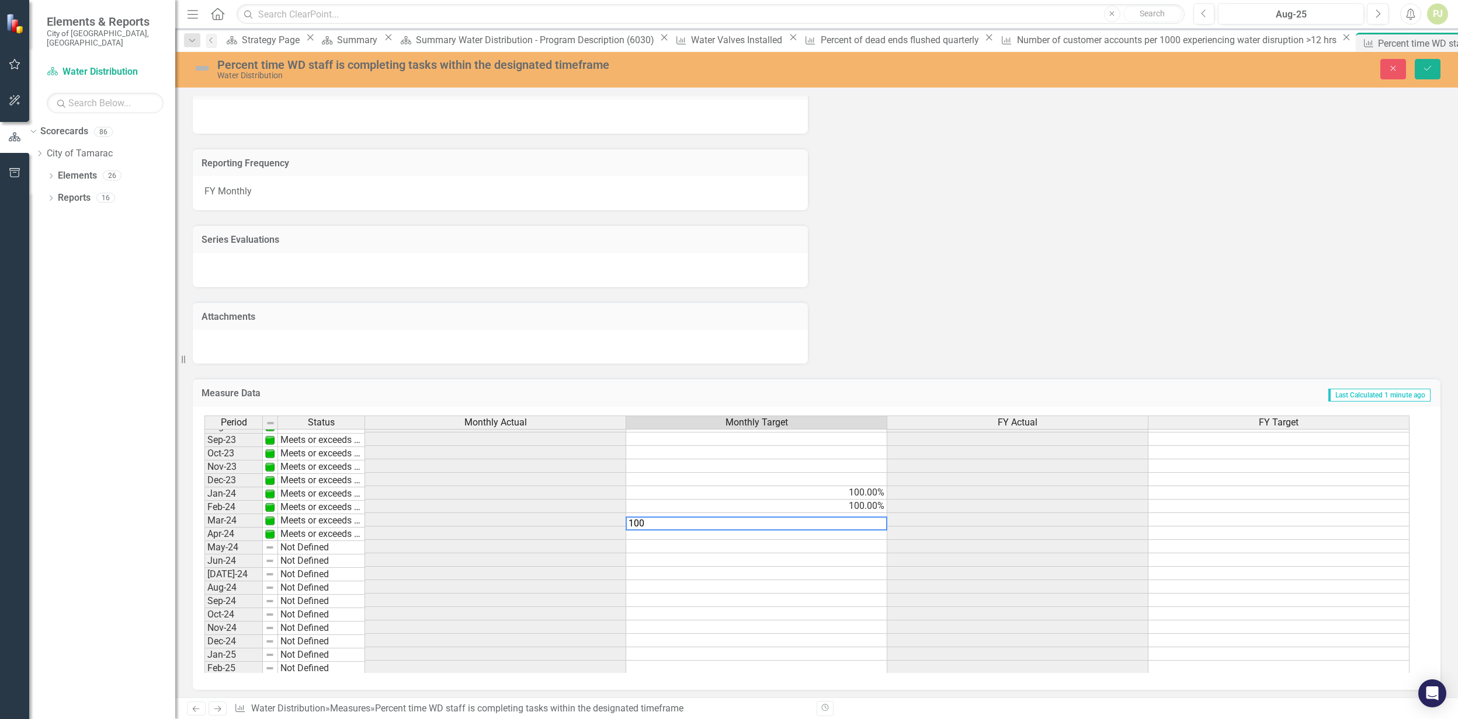
type textarea "100"
click at [692, 534] on td at bounding box center [756, 533] width 261 height 13
type textarea "100"
click at [693, 545] on td at bounding box center [756, 546] width 261 height 13
type textarea "100"
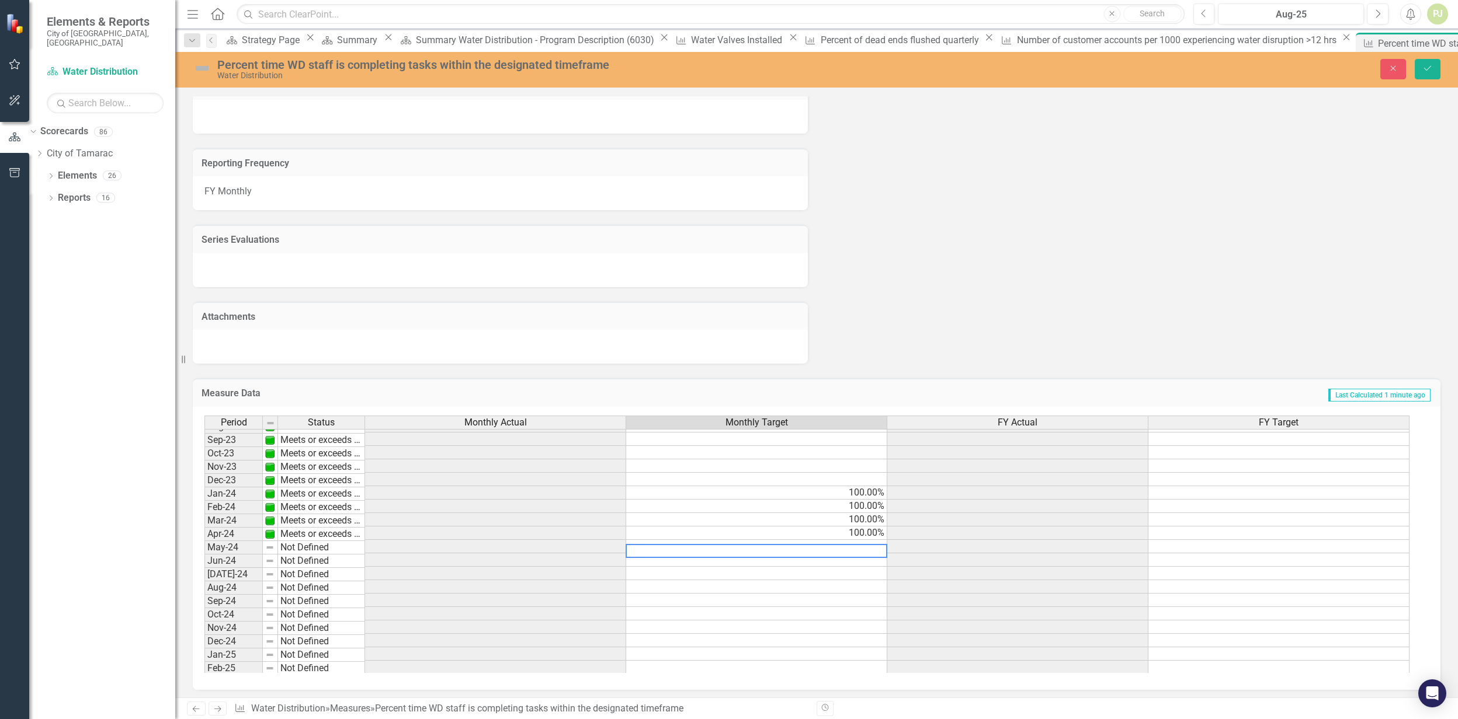
click at [701, 561] on td at bounding box center [756, 560] width 261 height 13
type textarea "100"
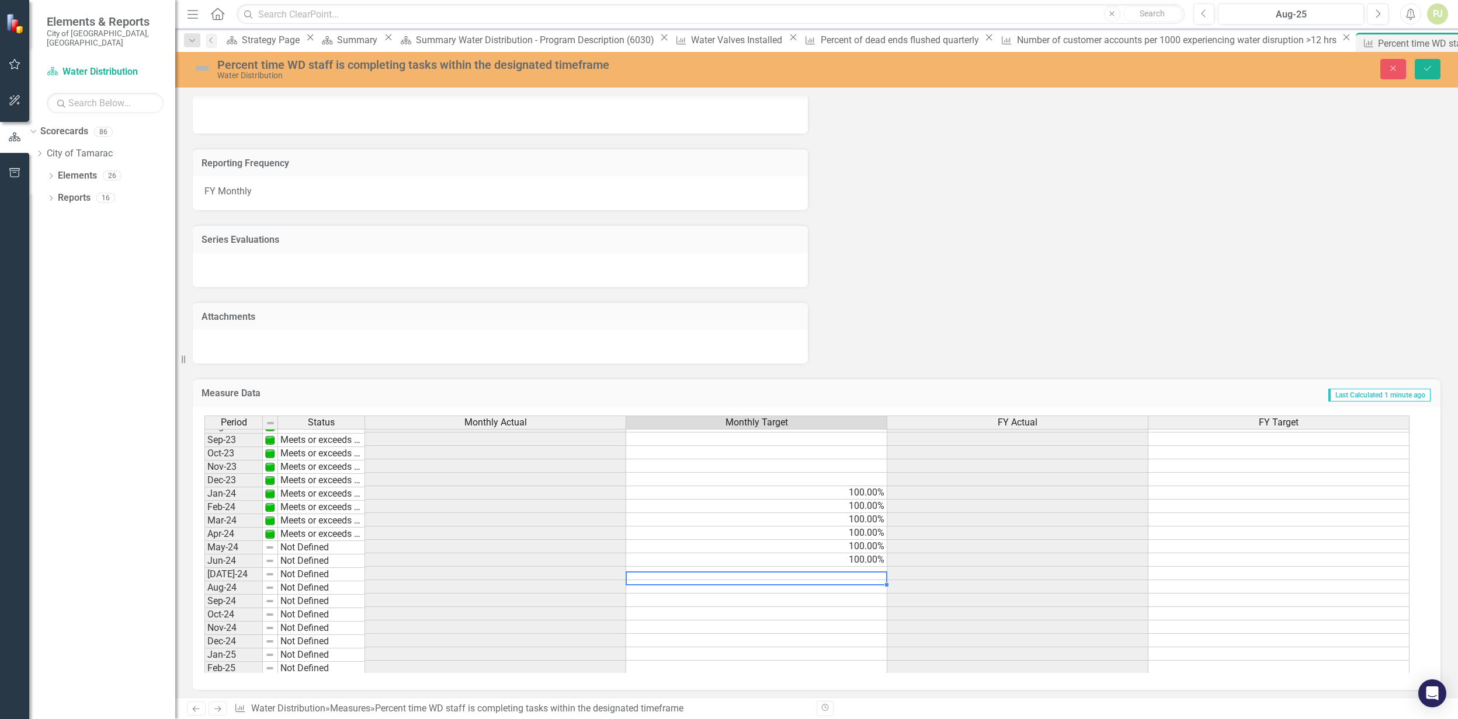
click at [704, 576] on td at bounding box center [756, 573] width 261 height 13
type textarea "100"
click at [711, 589] on td at bounding box center [756, 586] width 261 height 13
type textarea "100"
click at [723, 600] on td at bounding box center [756, 600] width 261 height 13
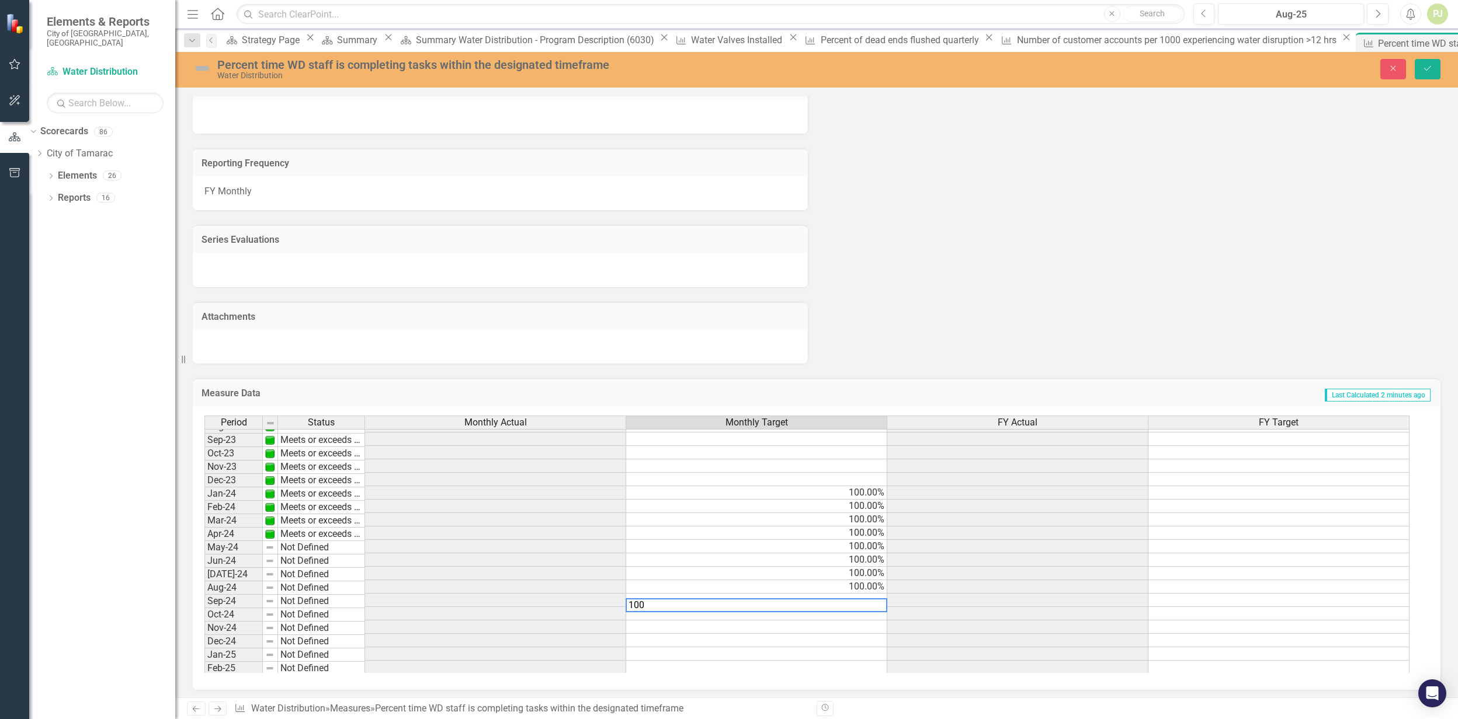
type textarea "100"
click at [729, 613] on td at bounding box center [756, 613] width 261 height 13
click at [804, 617] on td at bounding box center [756, 613] width 261 height 13
type textarea "100"
click at [825, 630] on td at bounding box center [756, 627] width 261 height 13
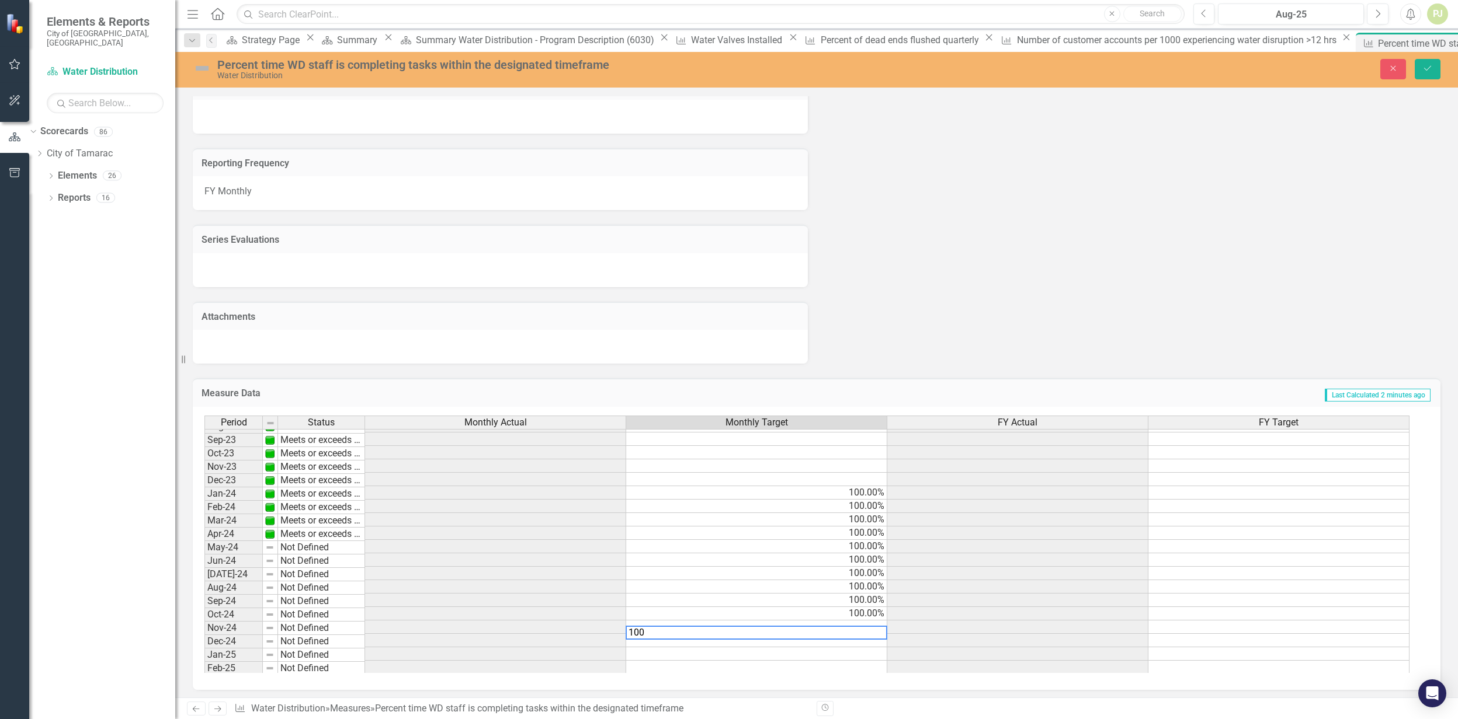
type textarea "100"
click at [840, 639] on td at bounding box center [756, 640] width 261 height 13
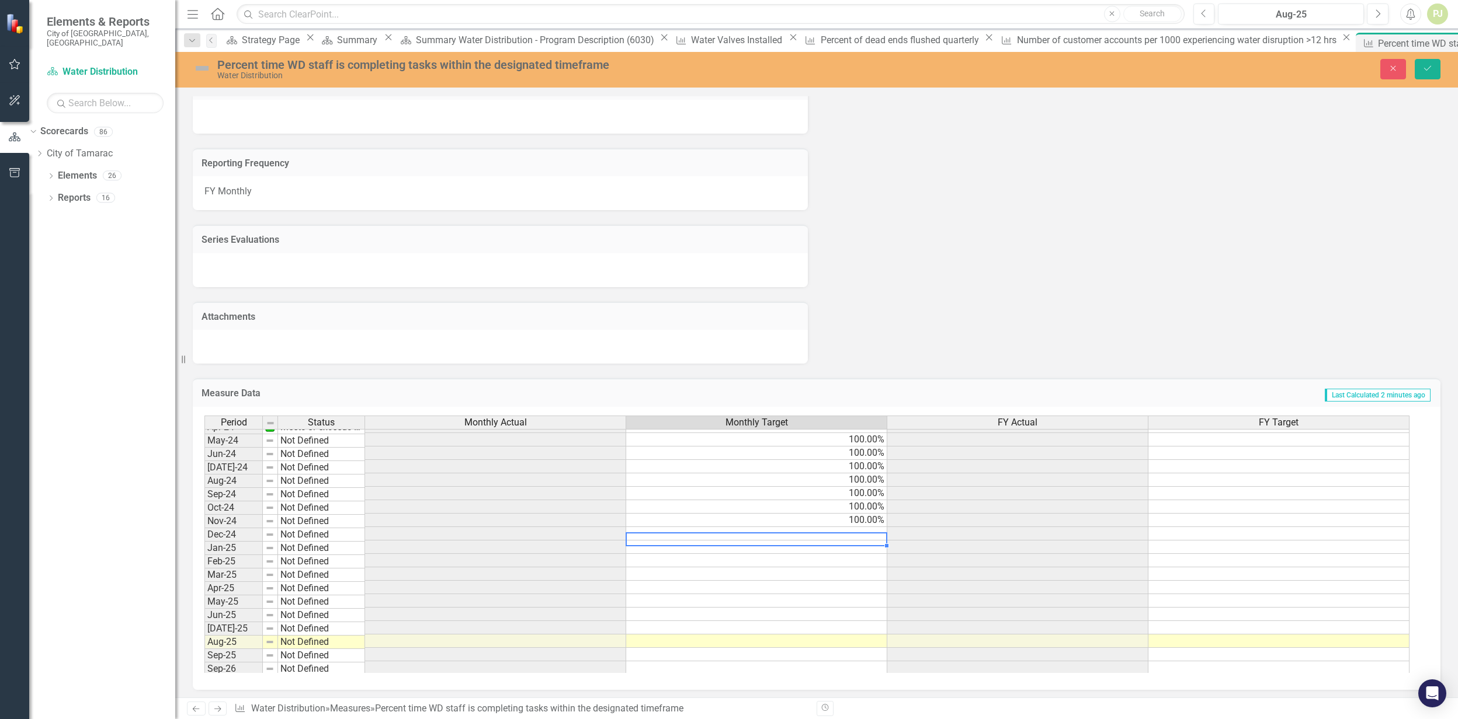
scroll to position [441, 0]
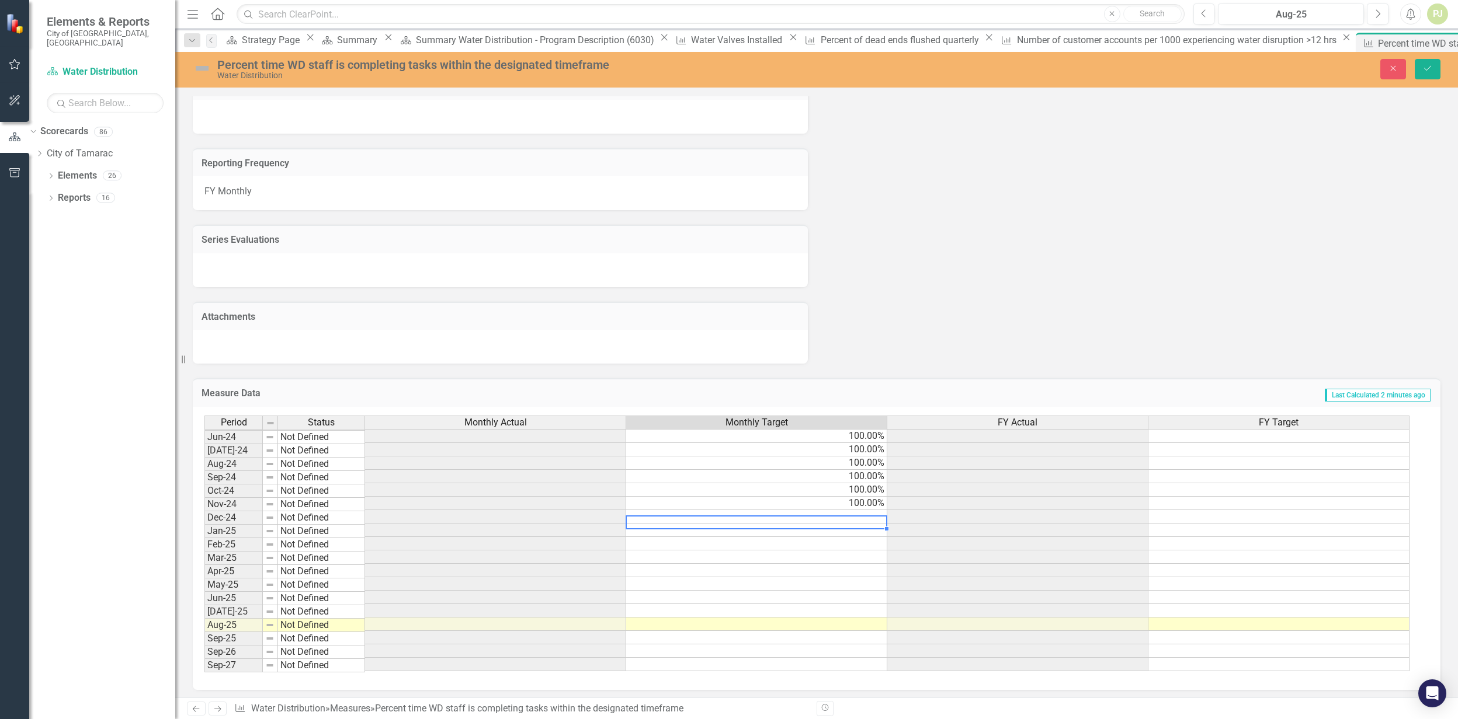
click at [839, 510] on tbody "Oct-22 Not Defined Nov-22 Not Defined Dec-22 Not Defined Jan-23 Not Defined Feb…" at bounding box center [806, 416] width 1205 height 511
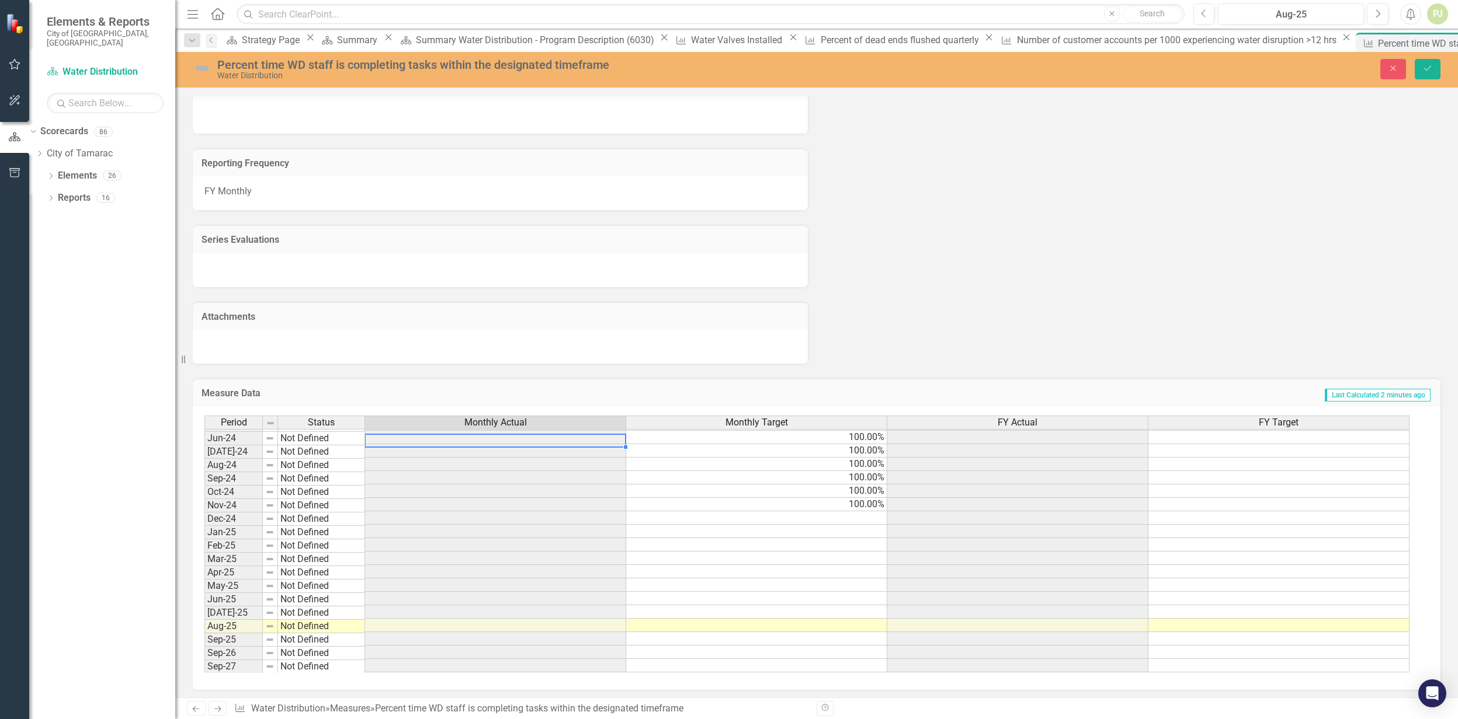
click at [530, 438] on td at bounding box center [495, 437] width 261 height 13
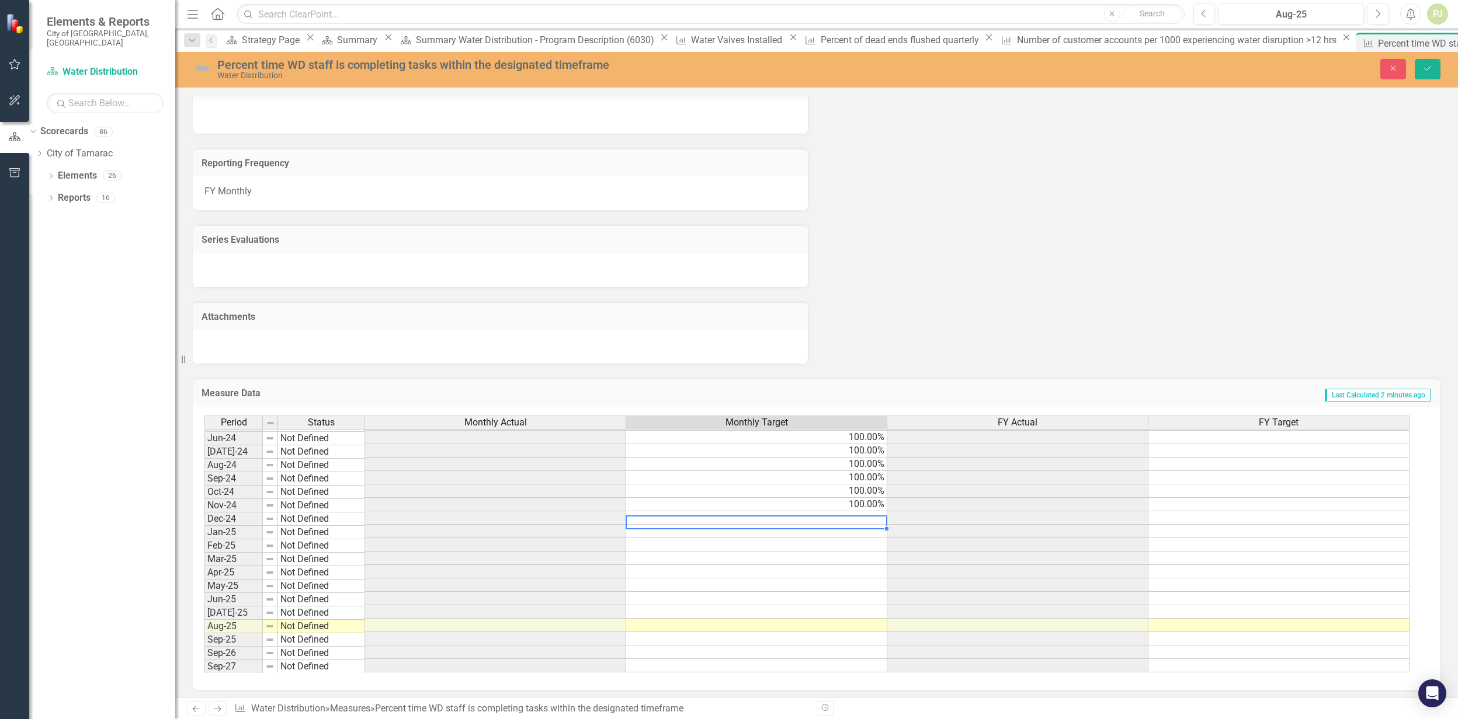
click at [860, 519] on td at bounding box center [756, 518] width 261 height 13
type textarea "100"
click at [858, 533] on td at bounding box center [756, 531] width 261 height 13
type textarea "100"
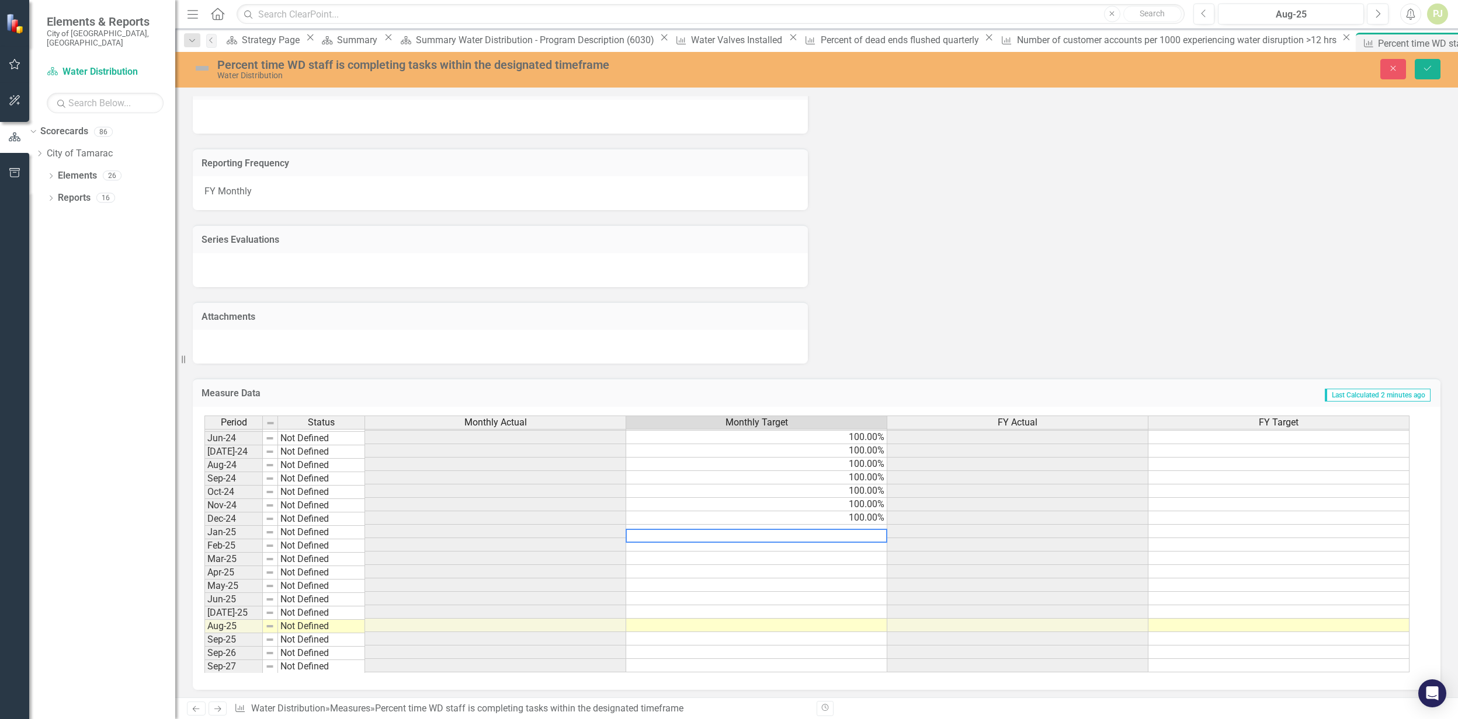
click at [864, 545] on td at bounding box center [756, 544] width 261 height 13
type textarea "100"
click at [864, 561] on td at bounding box center [756, 558] width 261 height 13
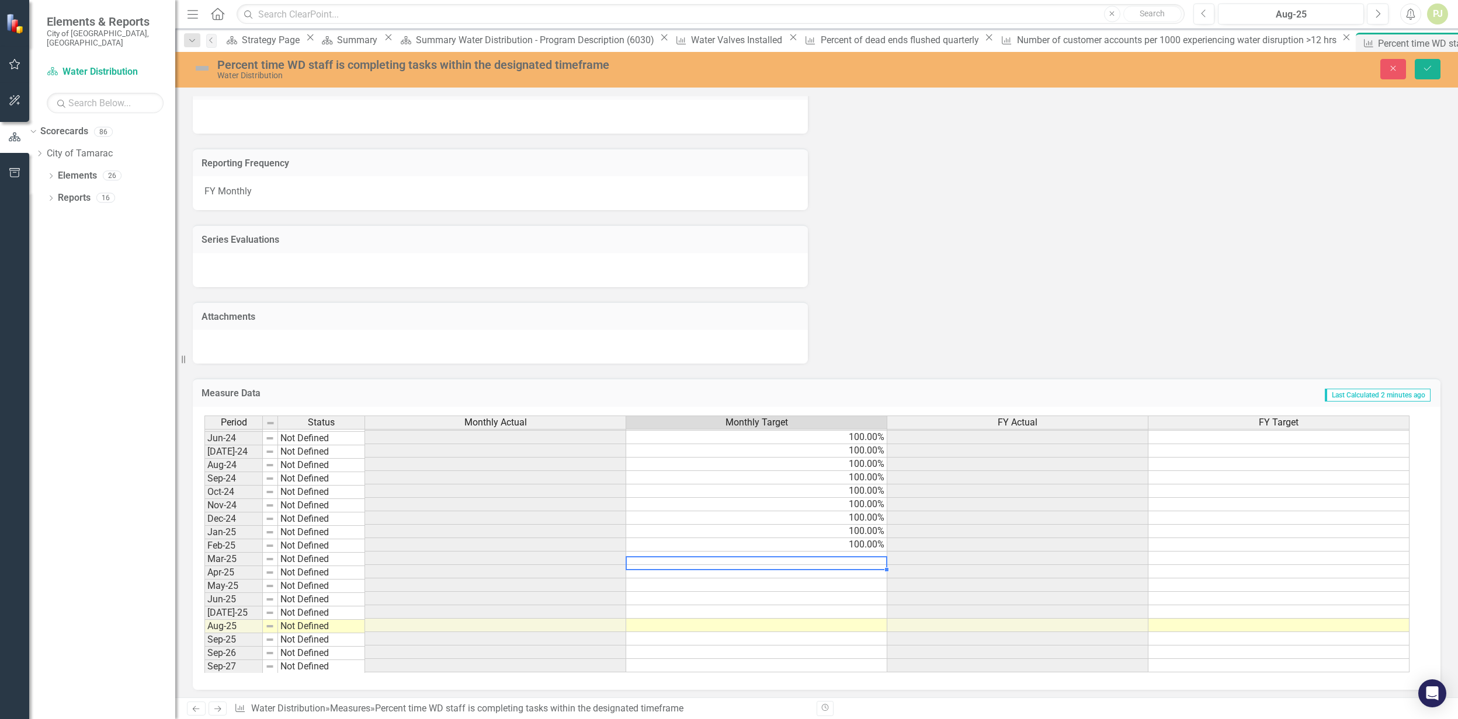
click at [864, 561] on td at bounding box center [756, 558] width 261 height 13
type textarea "100"
click at [865, 573] on td at bounding box center [756, 571] width 261 height 13
type textarea "100"
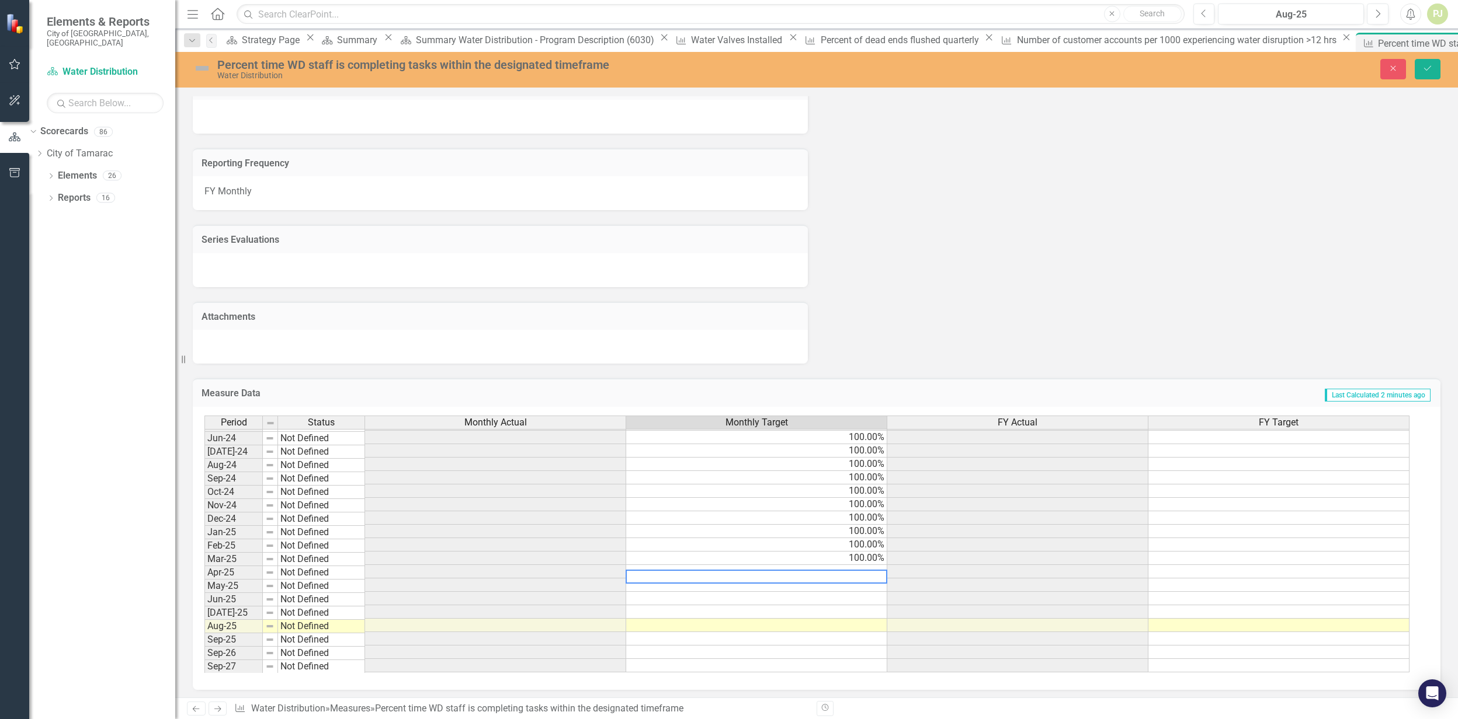
click at [865, 589] on td at bounding box center [756, 585] width 261 height 13
type textarea "100"
click at [865, 600] on td at bounding box center [756, 598] width 261 height 13
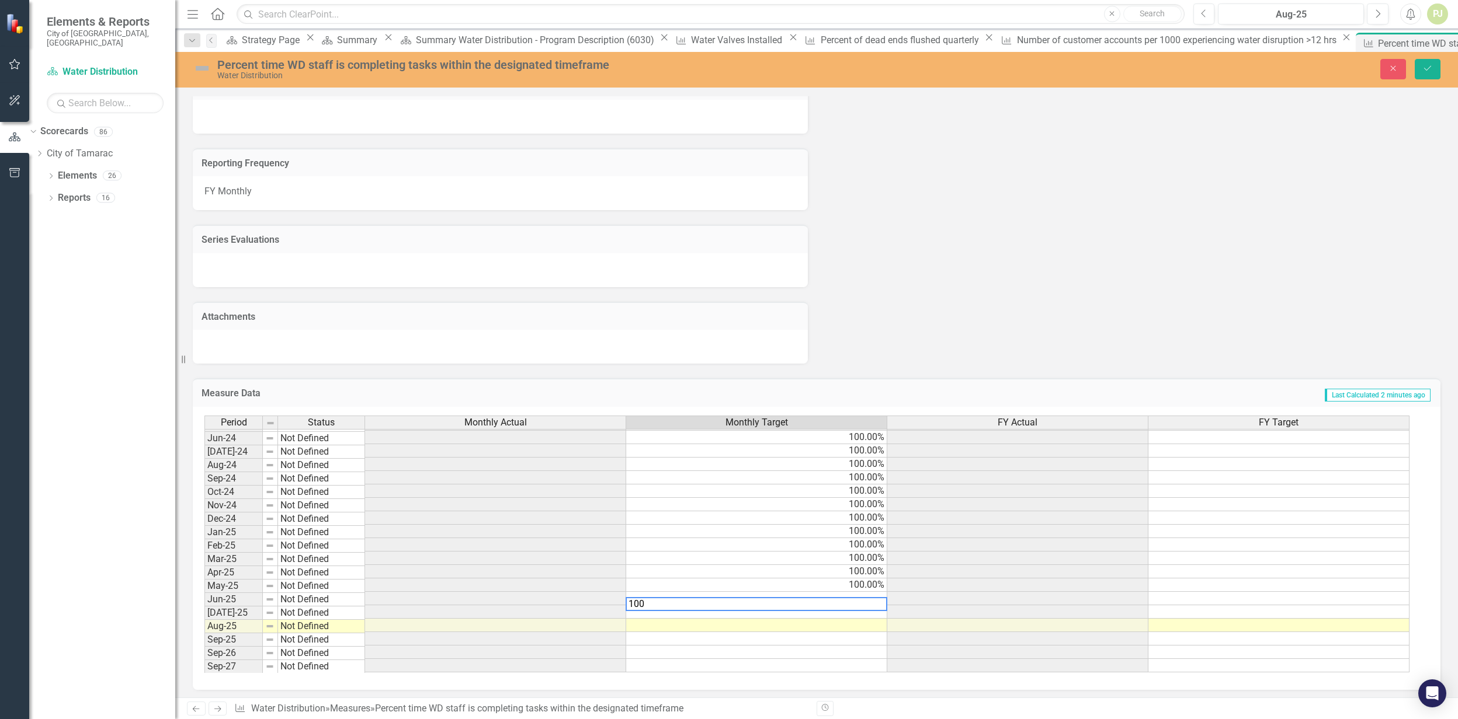
type textarea "100"
click at [865, 613] on td at bounding box center [756, 612] width 261 height 13
type textarea "100"
click at [863, 623] on td at bounding box center [756, 625] width 261 height 13
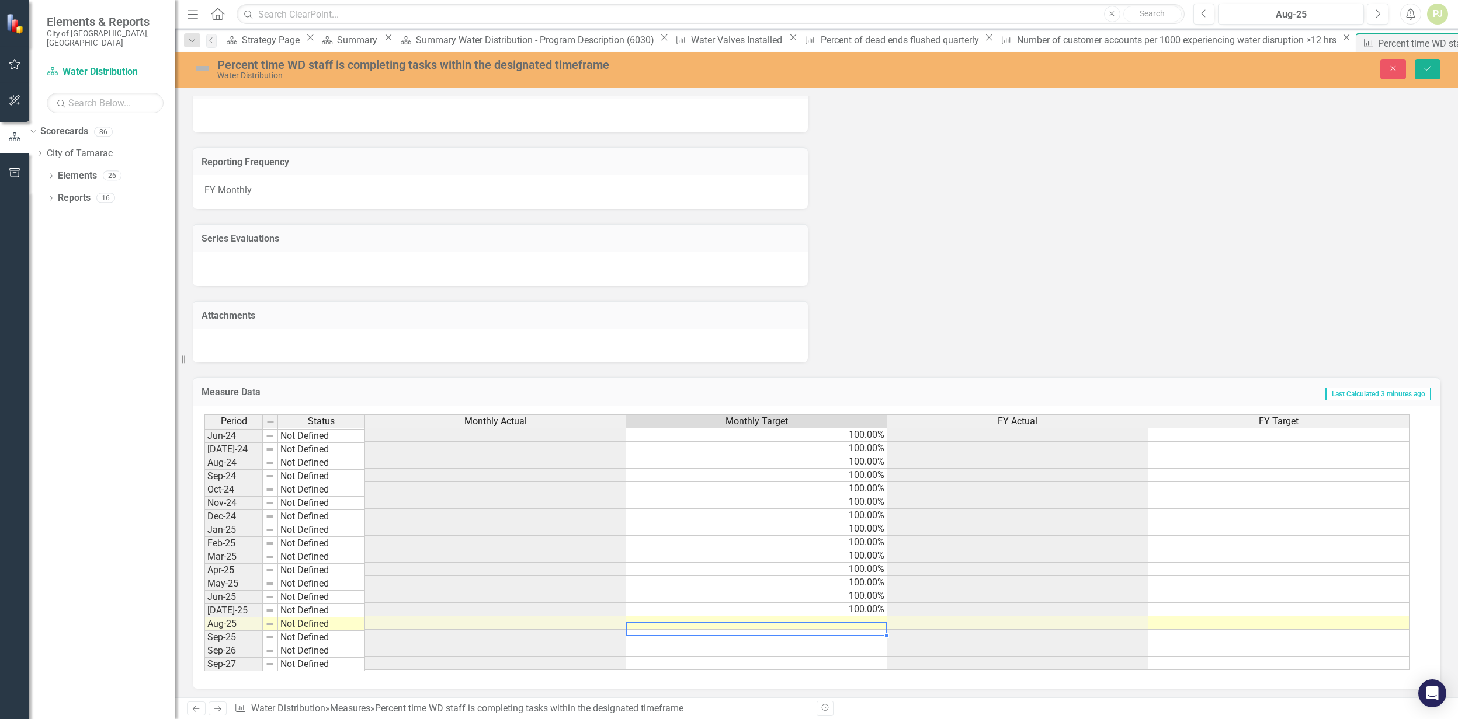
click at [826, 619] on td at bounding box center [756, 623] width 261 height 13
click at [762, 593] on td "100.00%" at bounding box center [756, 596] width 261 height 13
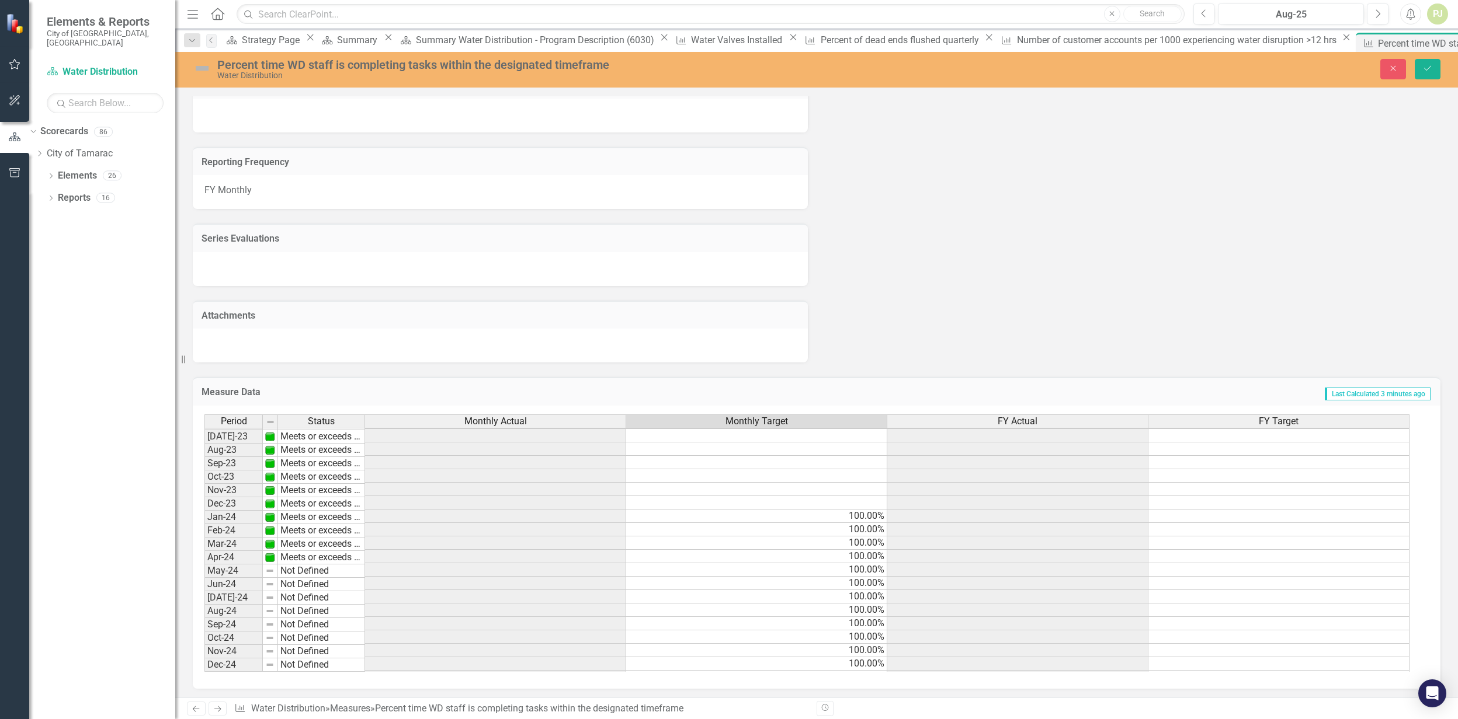
scroll to position [208, 0]
click at [863, 582] on td at bounding box center [756, 580] width 261 height 13
click at [847, 578] on textarea "100" at bounding box center [756, 585] width 262 height 14
type textarea "100"
click at [847, 562] on td at bounding box center [756, 567] width 261 height 13
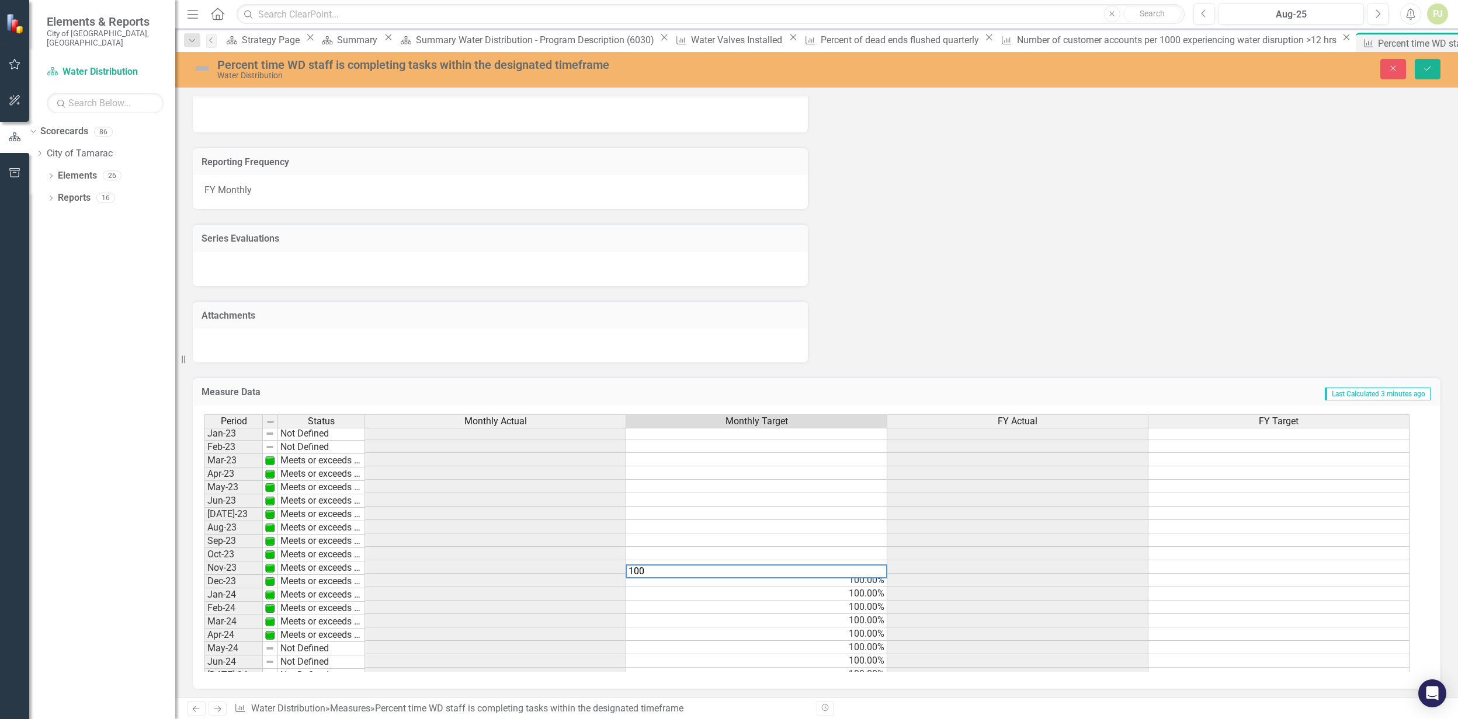
type textarea "100"
click at [847, 556] on td at bounding box center [756, 553] width 261 height 13
type textarea "100"
click at [847, 536] on td at bounding box center [756, 540] width 261 height 13
click at [846, 537] on textarea "100" at bounding box center [756, 544] width 262 height 14
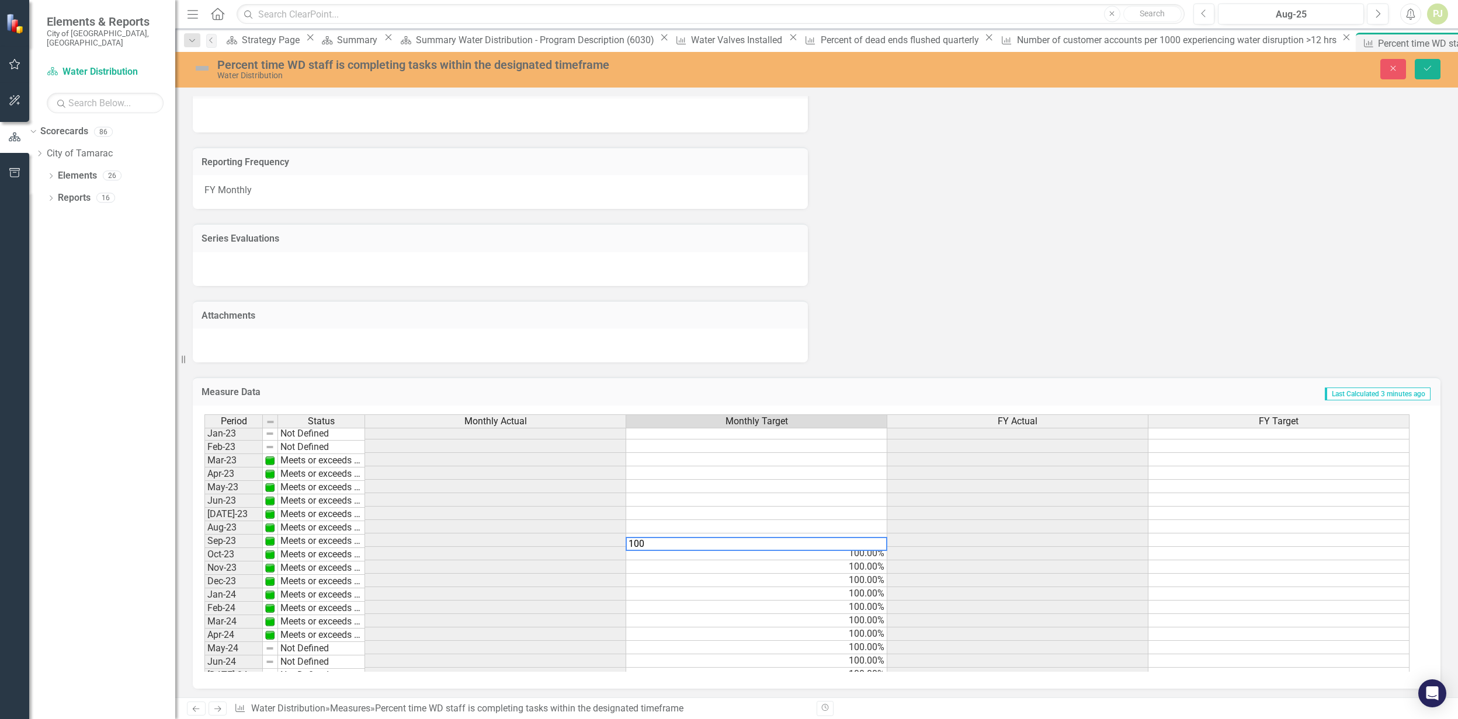
type textarea "100"
click at [846, 526] on td at bounding box center [756, 526] width 261 height 13
click at [847, 526] on td at bounding box center [756, 526] width 261 height 13
type textarea "100"
click at [848, 513] on td at bounding box center [756, 513] width 261 height 13
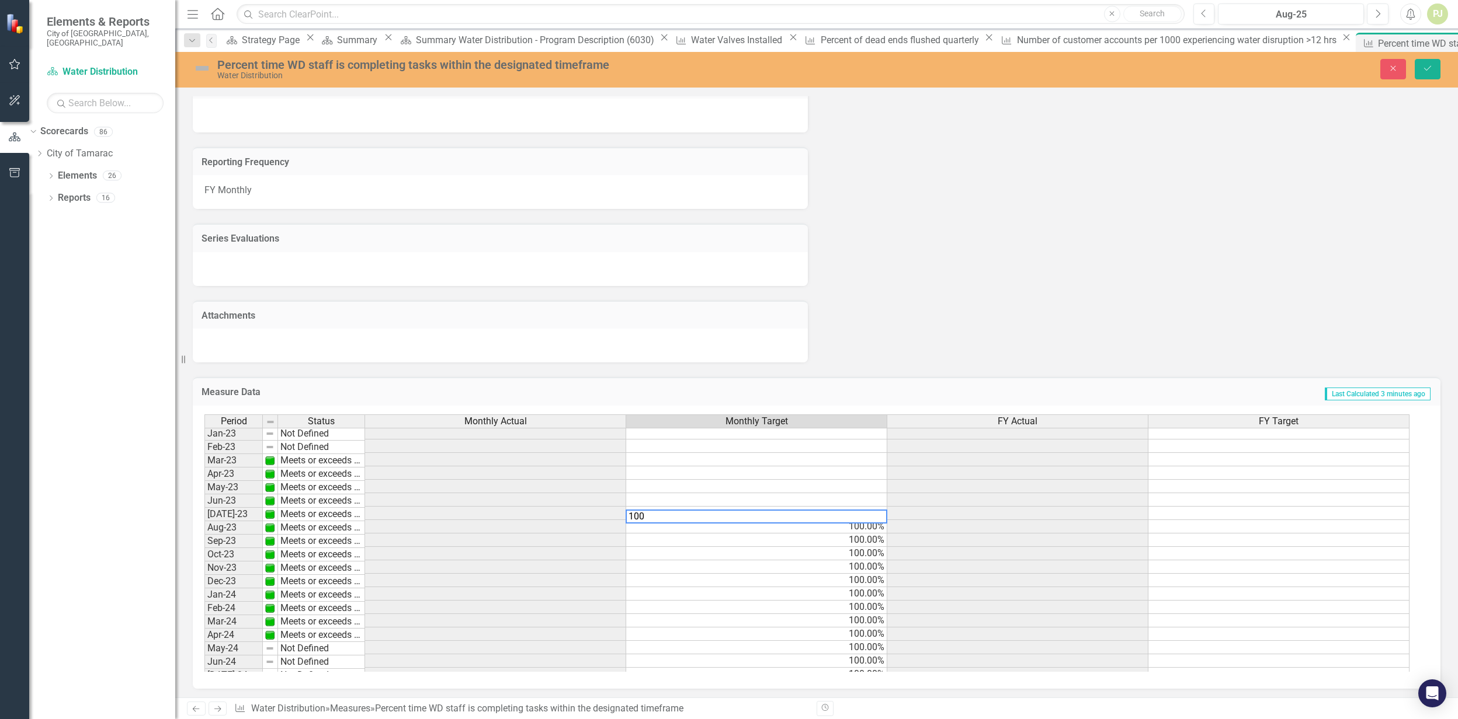
type textarea "100"
click at [849, 503] on td at bounding box center [756, 499] width 261 height 13
type textarea "100"
click at [853, 489] on td at bounding box center [756, 486] width 261 height 13
type textarea "100"
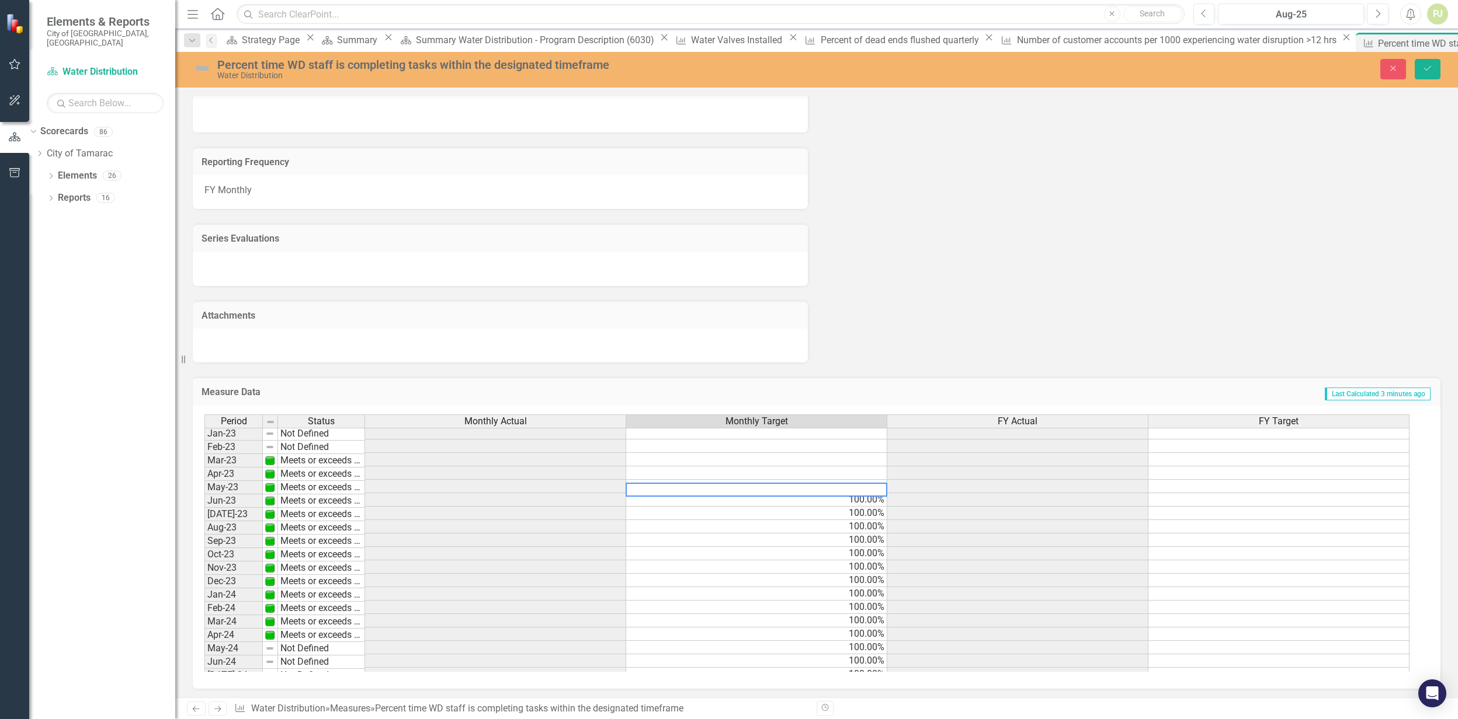
click at [854, 467] on td at bounding box center [756, 473] width 261 height 13
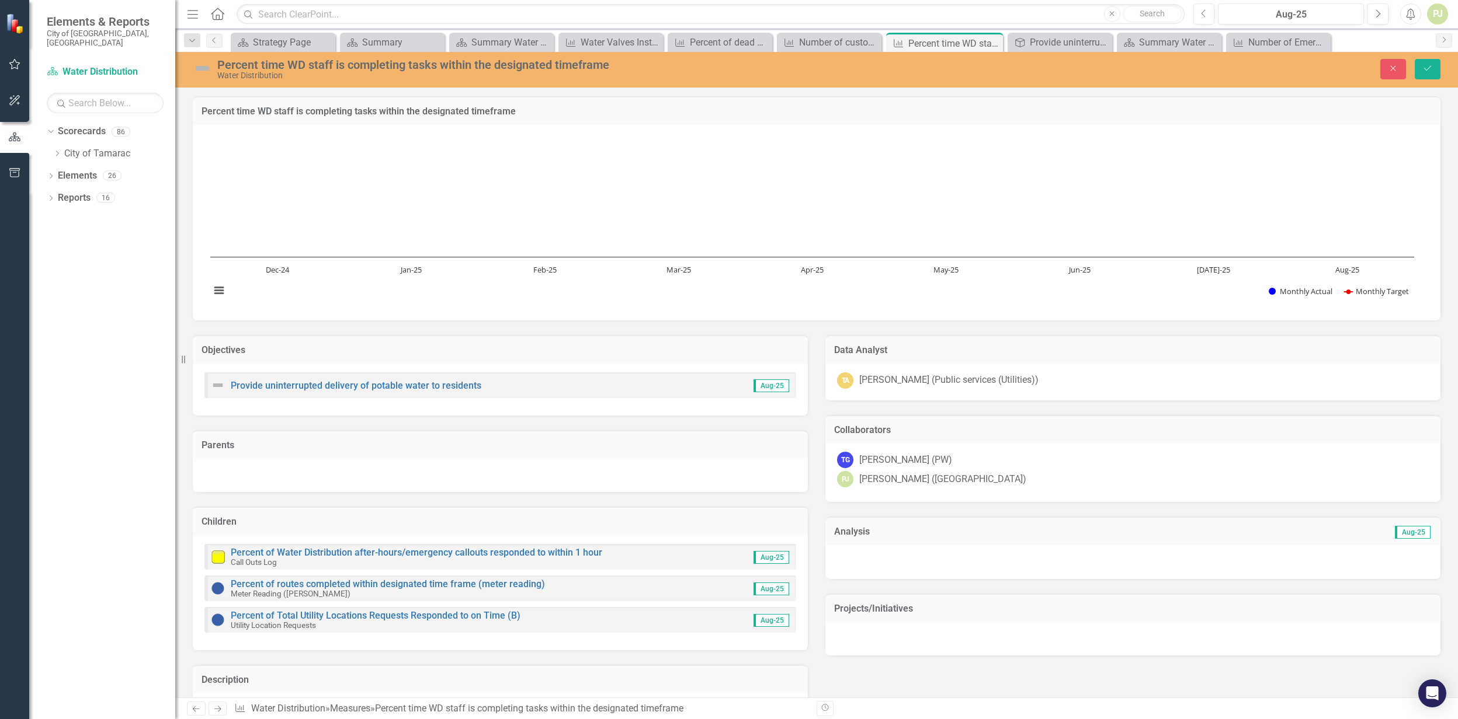
scroll to position [208, 0]
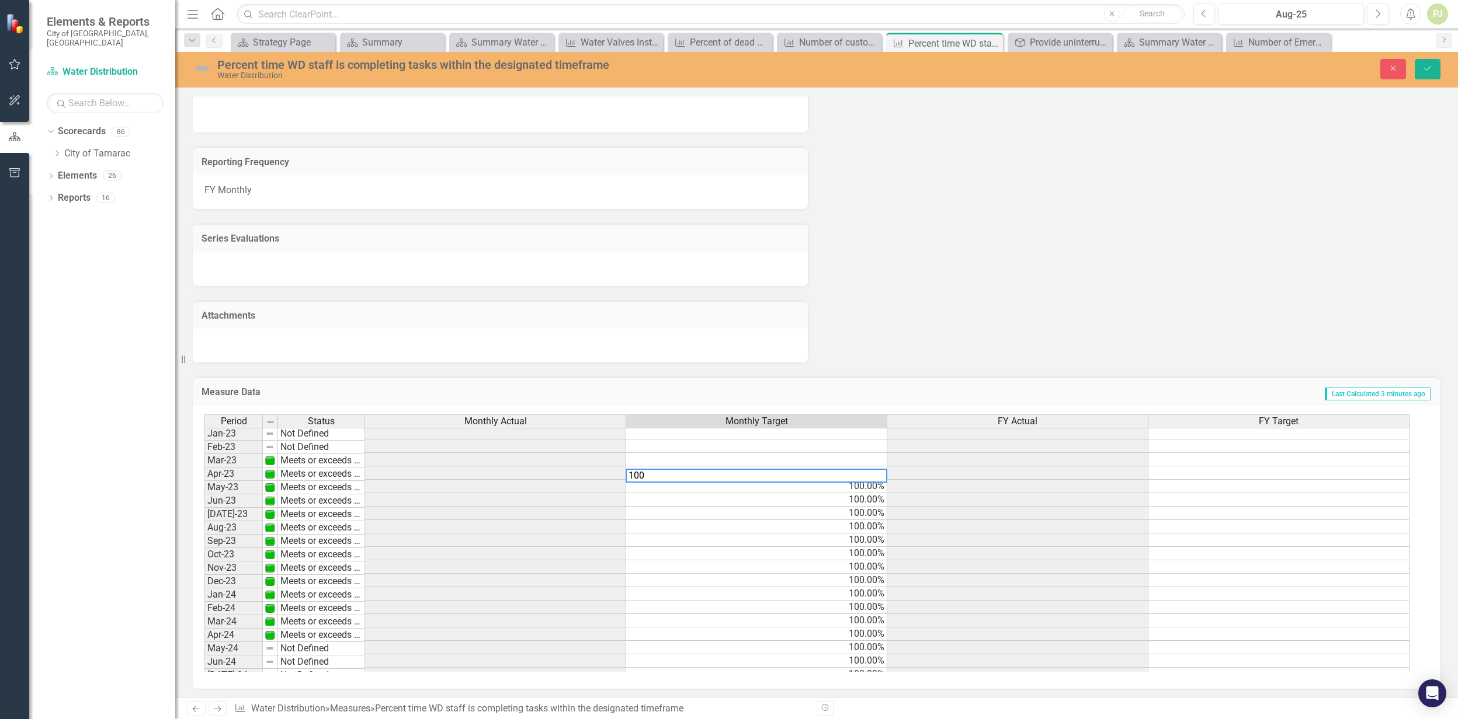
type textarea "100"
click at [853, 456] on td at bounding box center [756, 459] width 261 height 13
type textarea "100"
click at [853, 443] on td at bounding box center [756, 446] width 261 height 13
type textarea "100"
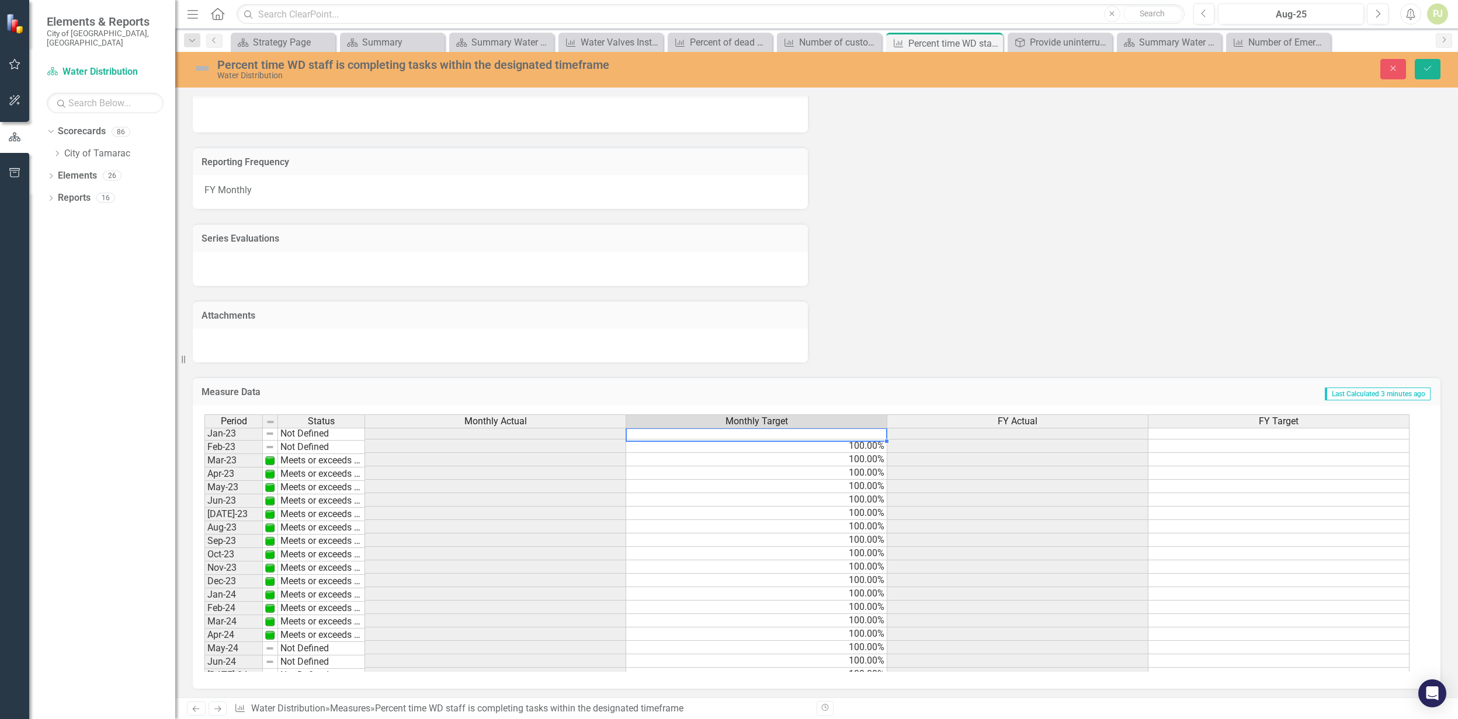
scroll to position [206, 0]
click at [854, 434] on td at bounding box center [756, 434] width 261 height 13
click at [851, 433] on textarea "100" at bounding box center [756, 437] width 262 height 14
click at [807, 437] on textarea "100" at bounding box center [756, 437] width 262 height 14
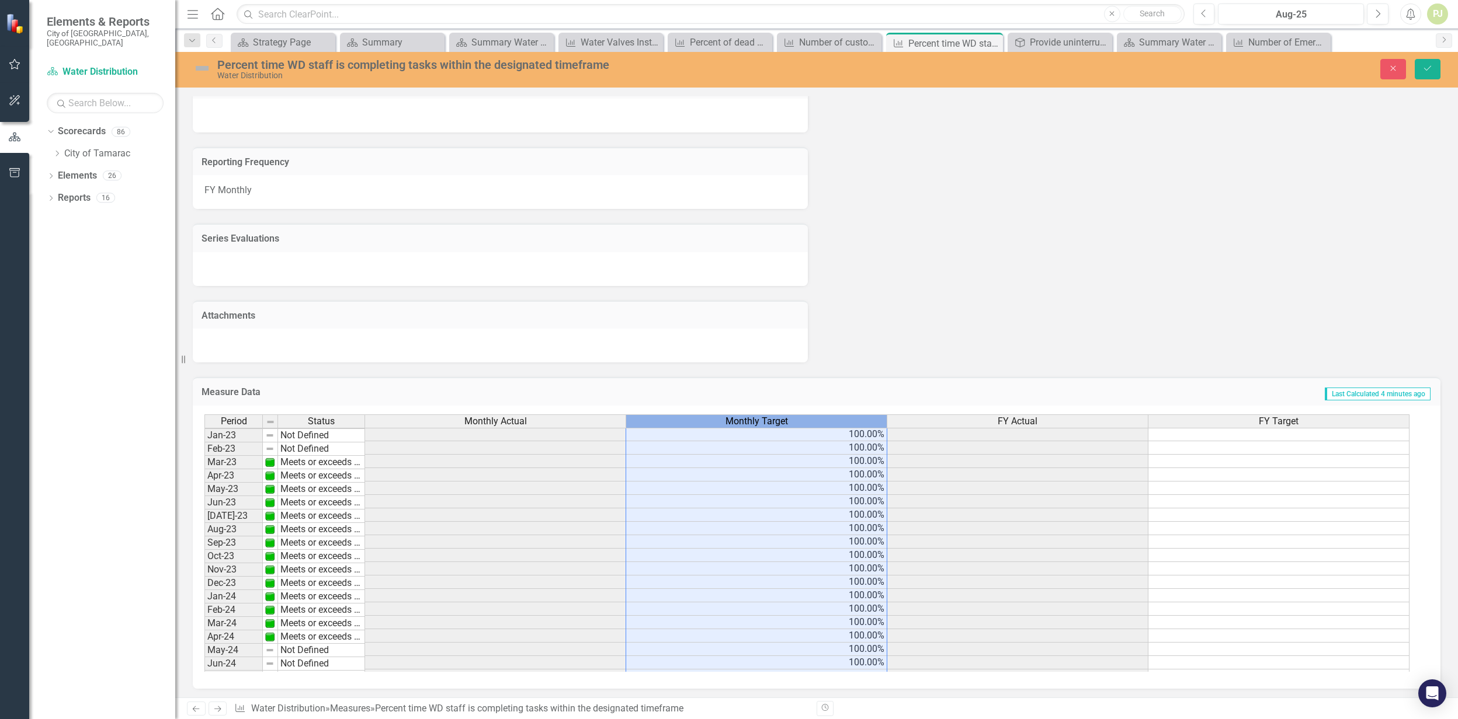
click at [837, 415] on div "Monthly Target" at bounding box center [756, 421] width 260 height 13
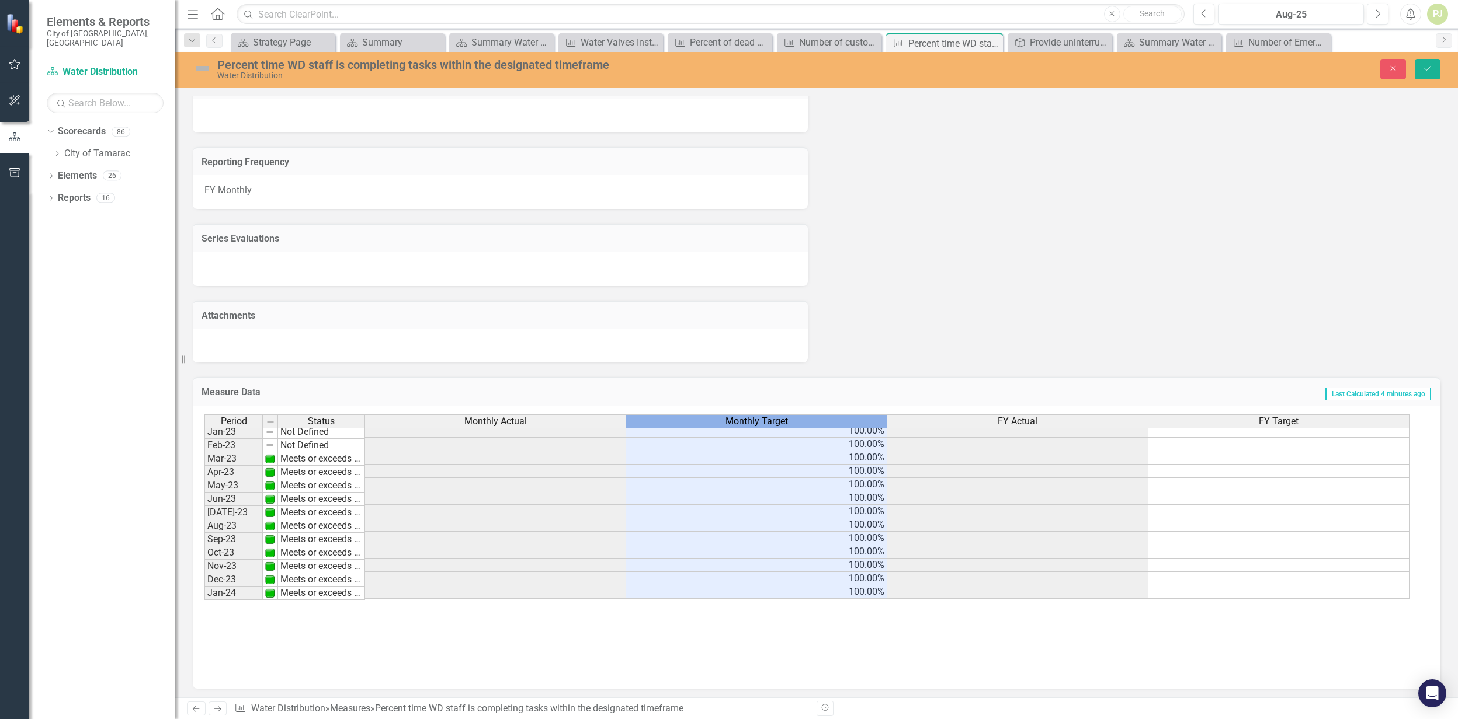
scroll to position [50, 0]
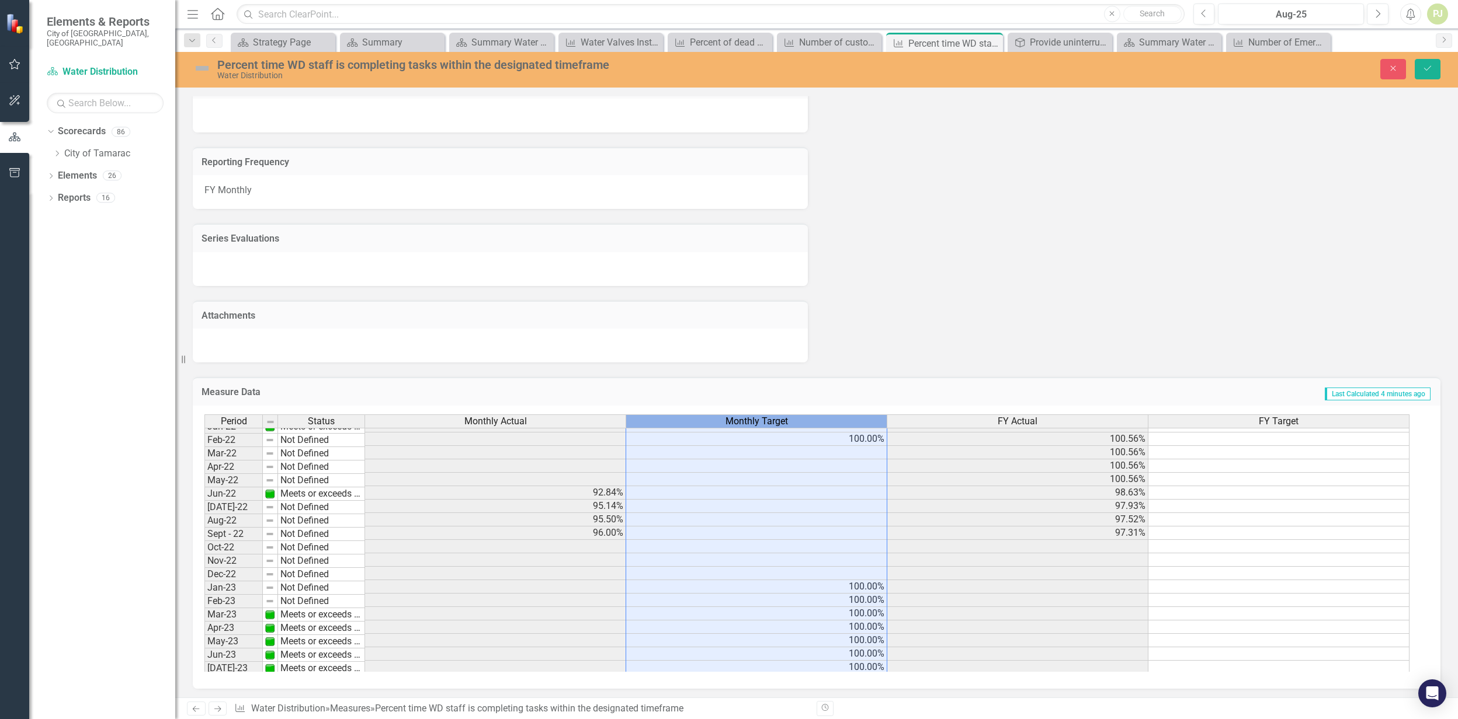
click at [855, 575] on td at bounding box center [756, 573] width 261 height 13
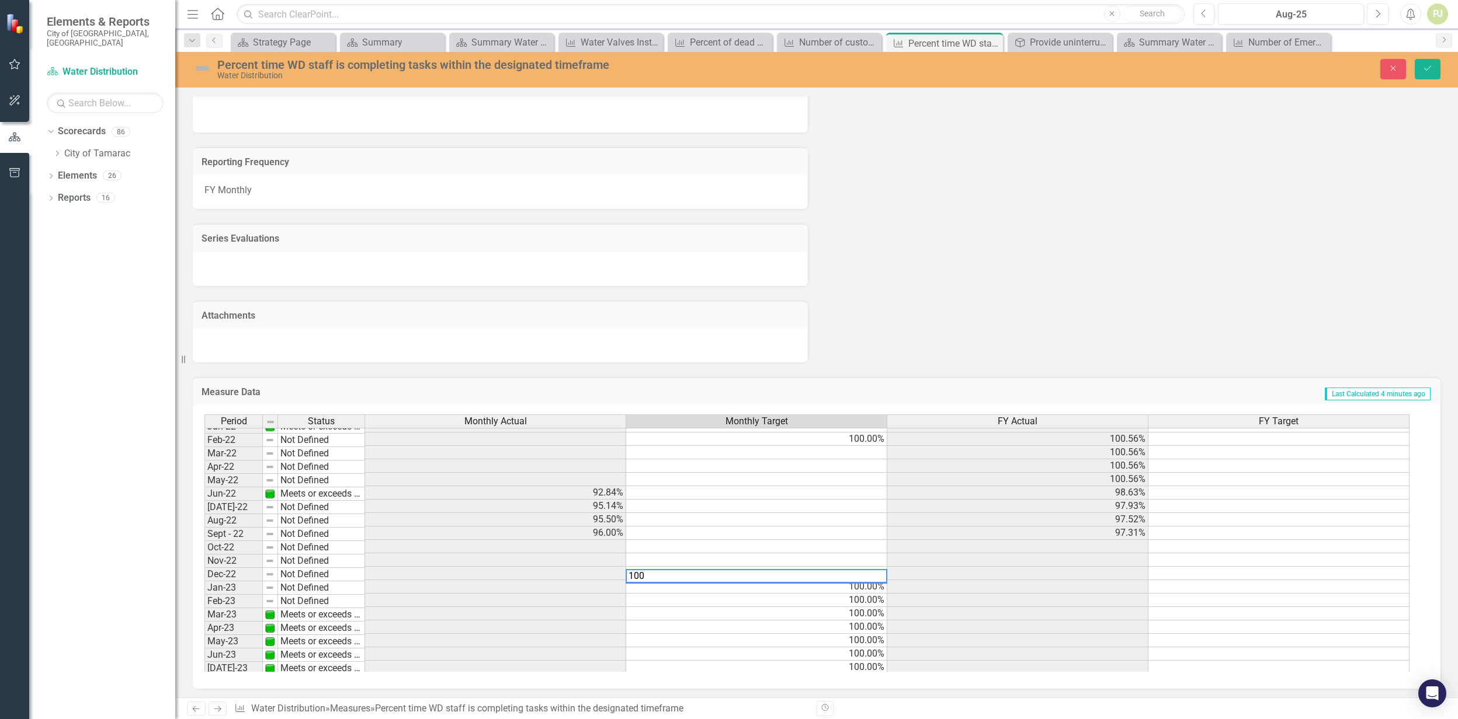
type textarea "100"
click at [860, 556] on td at bounding box center [756, 560] width 261 height 13
type textarea "100"
click at [858, 543] on td at bounding box center [756, 546] width 261 height 13
type textarea "100"
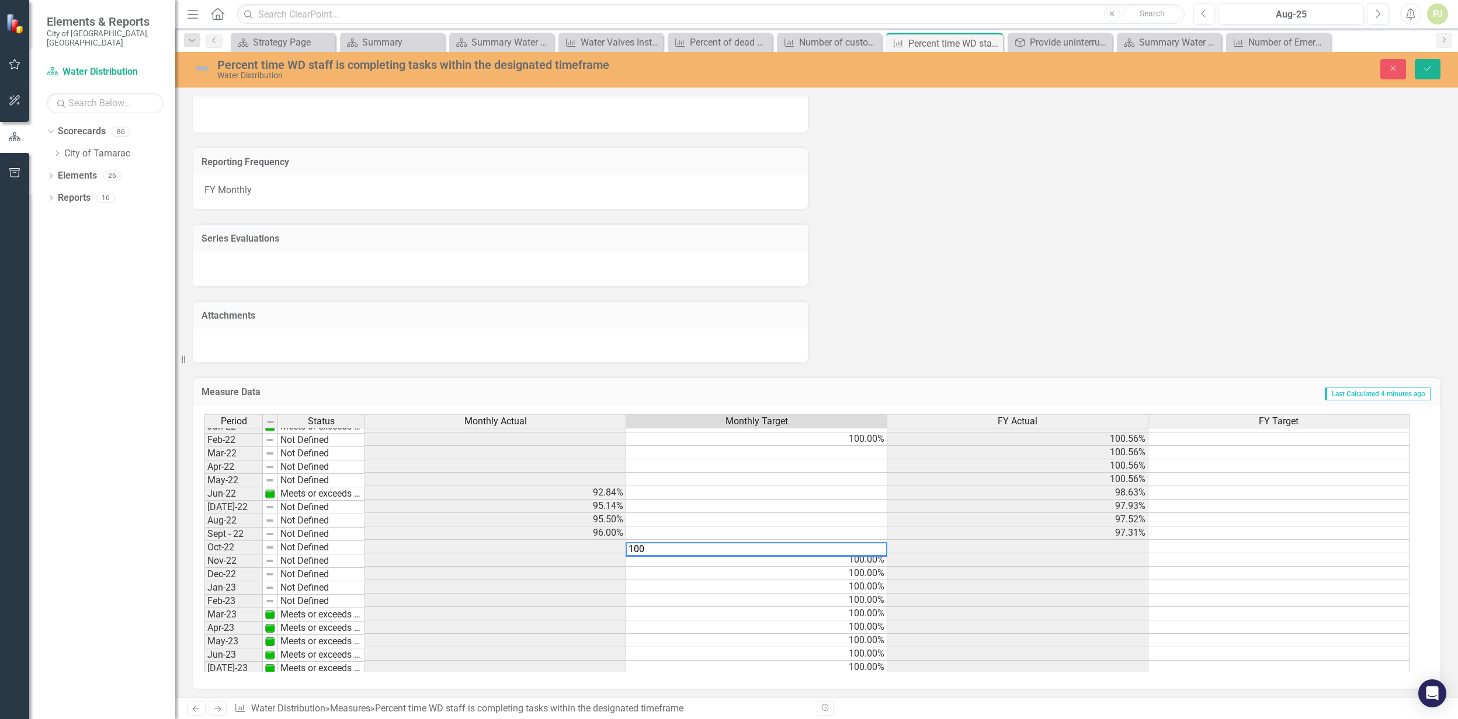
click at [857, 529] on td at bounding box center [756, 533] width 261 height 13
click at [847, 529] on td at bounding box center [756, 533] width 261 height 13
type textarea "100"
click at [204, 510] on div "Period Status Monthly Actual Monthly Target FY Actual FY Target Oct-21 Meets or…" at bounding box center [204, 559] width 0 height 391
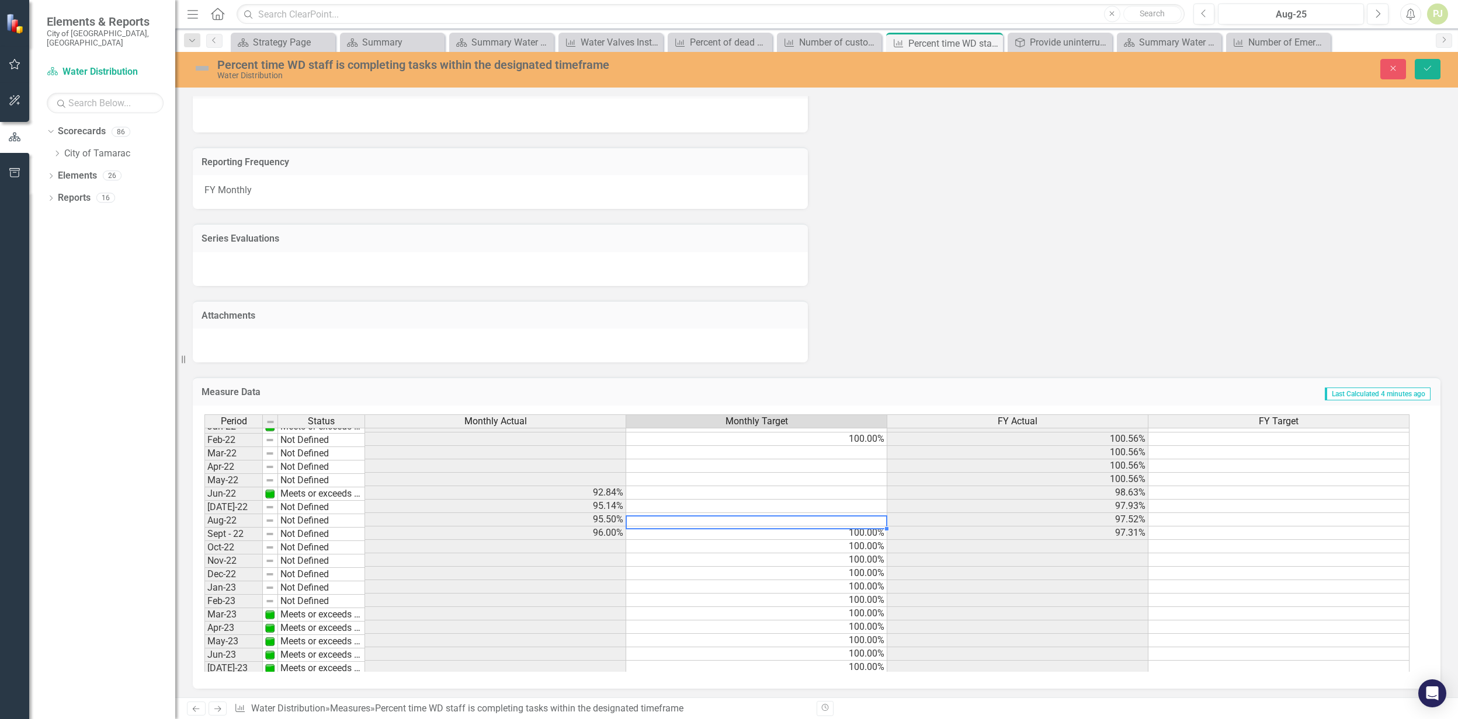
click at [862, 516] on td at bounding box center [756, 519] width 261 height 13
type textarea "110"
click at [853, 493] on td at bounding box center [756, 492] width 261 height 13
click at [858, 513] on td "110.00%" at bounding box center [756, 519] width 261 height 13
type textarea "100"
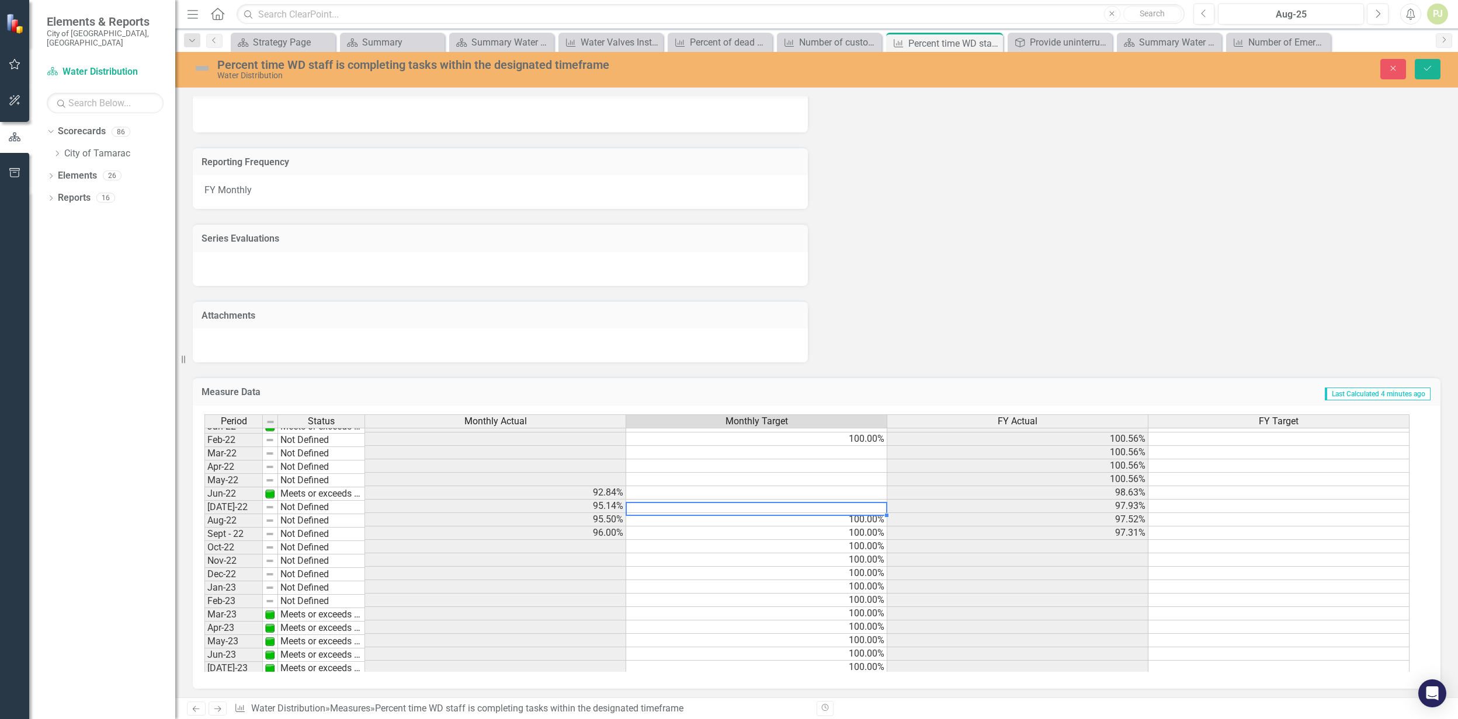
click at [856, 505] on td at bounding box center [756, 506] width 261 height 13
click at [856, 503] on td at bounding box center [756, 506] width 261 height 13
type textarea "100"
click at [204, 496] on div "Period Status Monthly Actual Monthly Target FY Actual FY Target Oct-21 Meets or…" at bounding box center [204, 559] width 0 height 391
click at [851, 489] on td at bounding box center [756, 492] width 261 height 13
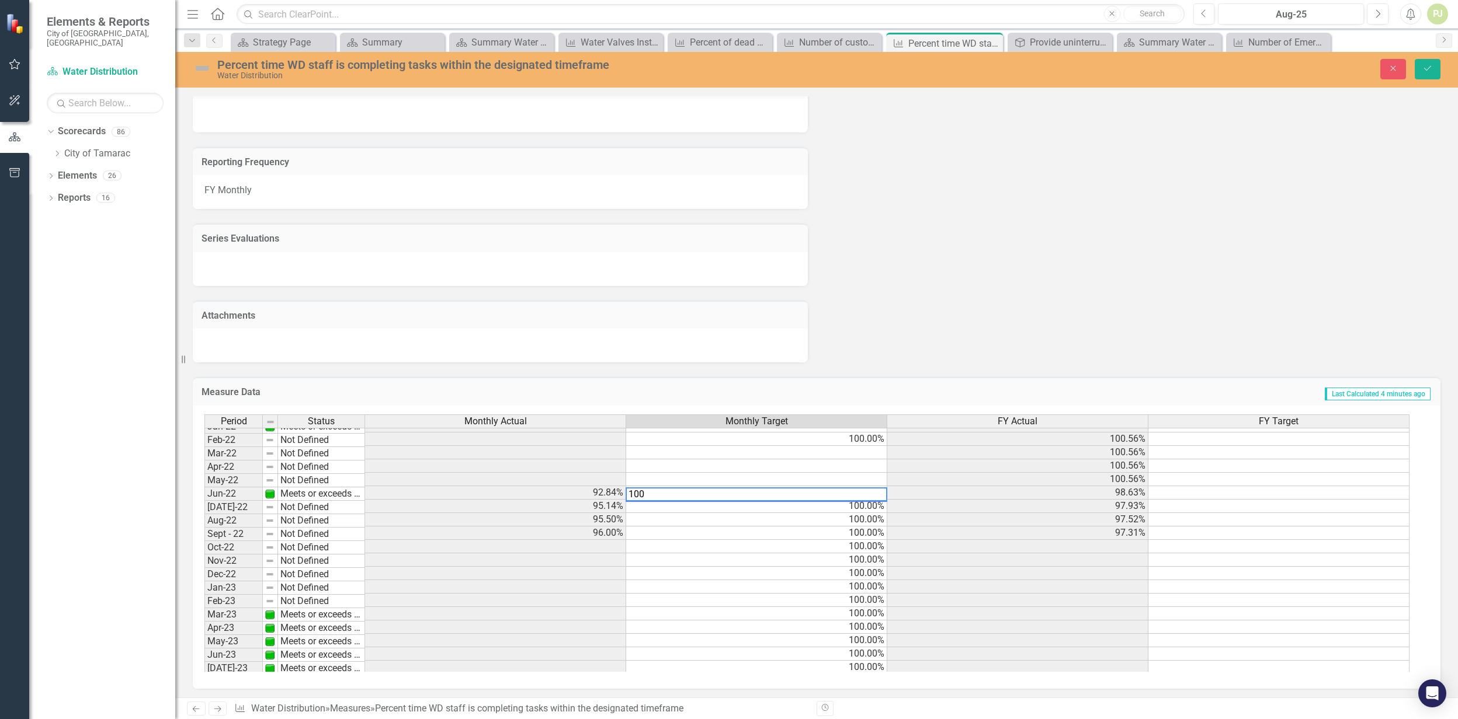
click at [853, 488] on textarea "100" at bounding box center [756, 495] width 262 height 14
type textarea "100"
click at [860, 479] on td at bounding box center [756, 479] width 261 height 13
type textarea "100"
click at [863, 464] on td at bounding box center [756, 466] width 261 height 13
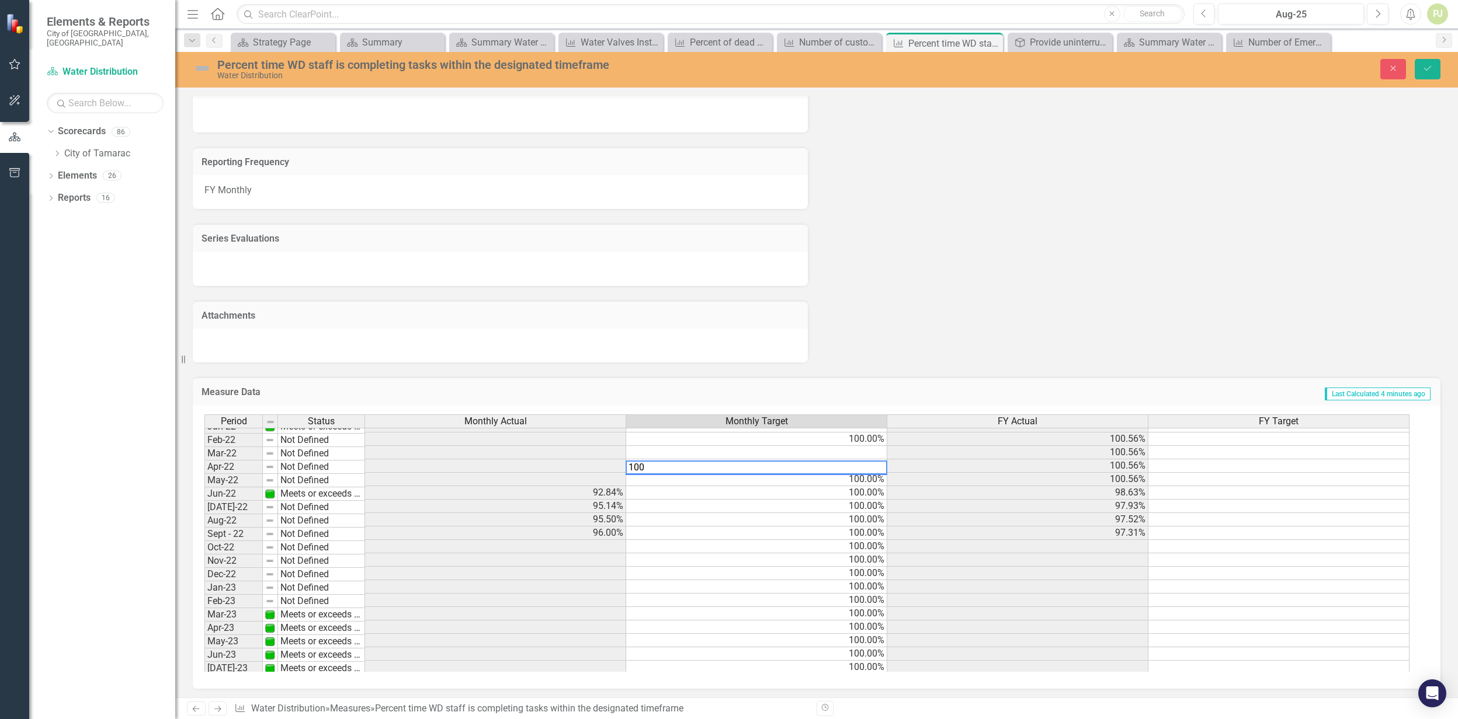
type textarea "100"
click at [860, 447] on td at bounding box center [756, 452] width 261 height 13
click at [792, 447] on textarea "100" at bounding box center [756, 454] width 262 height 14
type textarea "100"
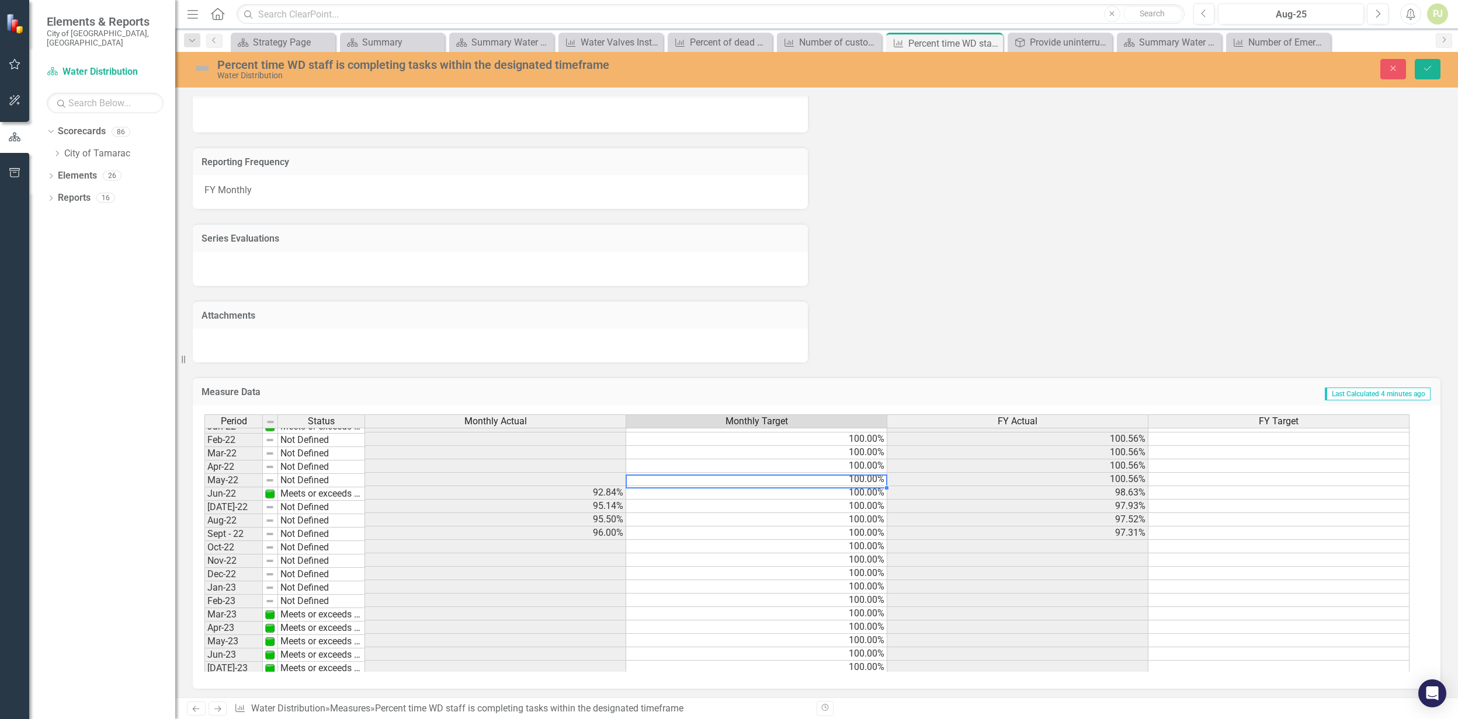
click at [770, 479] on td "100.00%" at bounding box center [756, 479] width 261 height 13
click at [316, 488] on td "Meets or exceeds target" at bounding box center [321, 494] width 87 height 13
click at [332, 510] on div "Period Status Monthly Actual Monthly Target FY Actual FY Target Oct-21 Meets or…" at bounding box center [811, 544] width 1215 height 258
click at [326, 503] on td "Not Defined" at bounding box center [321, 507] width 87 height 13
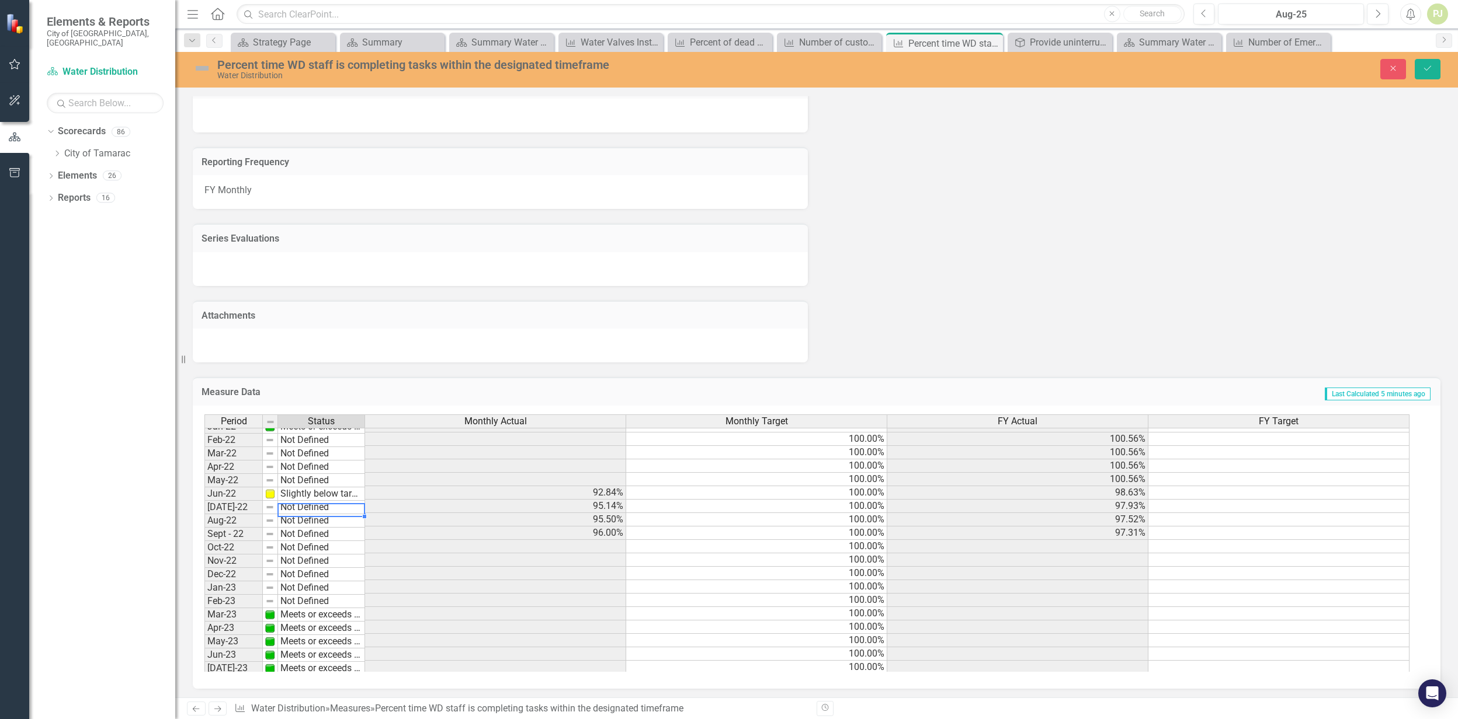
click at [326, 503] on td "Not Defined" at bounding box center [321, 507] width 87 height 13
click at [328, 529] on div "Period Status Monthly Actual Monthly Target FY Actual FY Target Oct-21 Meets or…" at bounding box center [811, 544] width 1215 height 258
click at [337, 520] on td "Not Defined" at bounding box center [321, 520] width 87 height 13
click at [335, 540] on div "Period Status Monthly Actual Monthly Target FY Actual FY Target Oct-21 Meets or…" at bounding box center [811, 544] width 1215 height 258
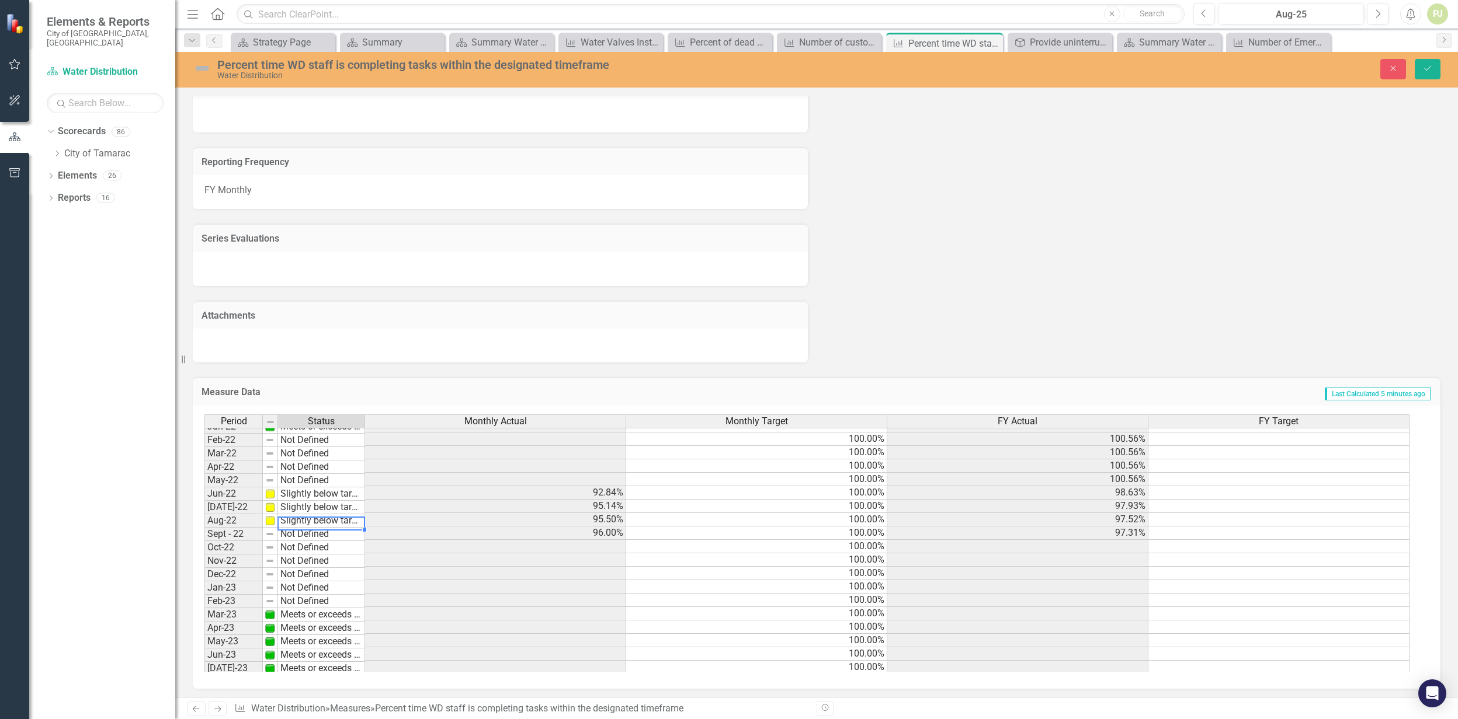
click at [326, 531] on td "Not Defined" at bounding box center [321, 534] width 87 height 13
type textarea "Slightly below target"
click at [325, 558] on div "Period Status Monthly Actual Monthly Target FY Actual FY Target Oct-21 Meets or…" at bounding box center [811, 544] width 1215 height 258
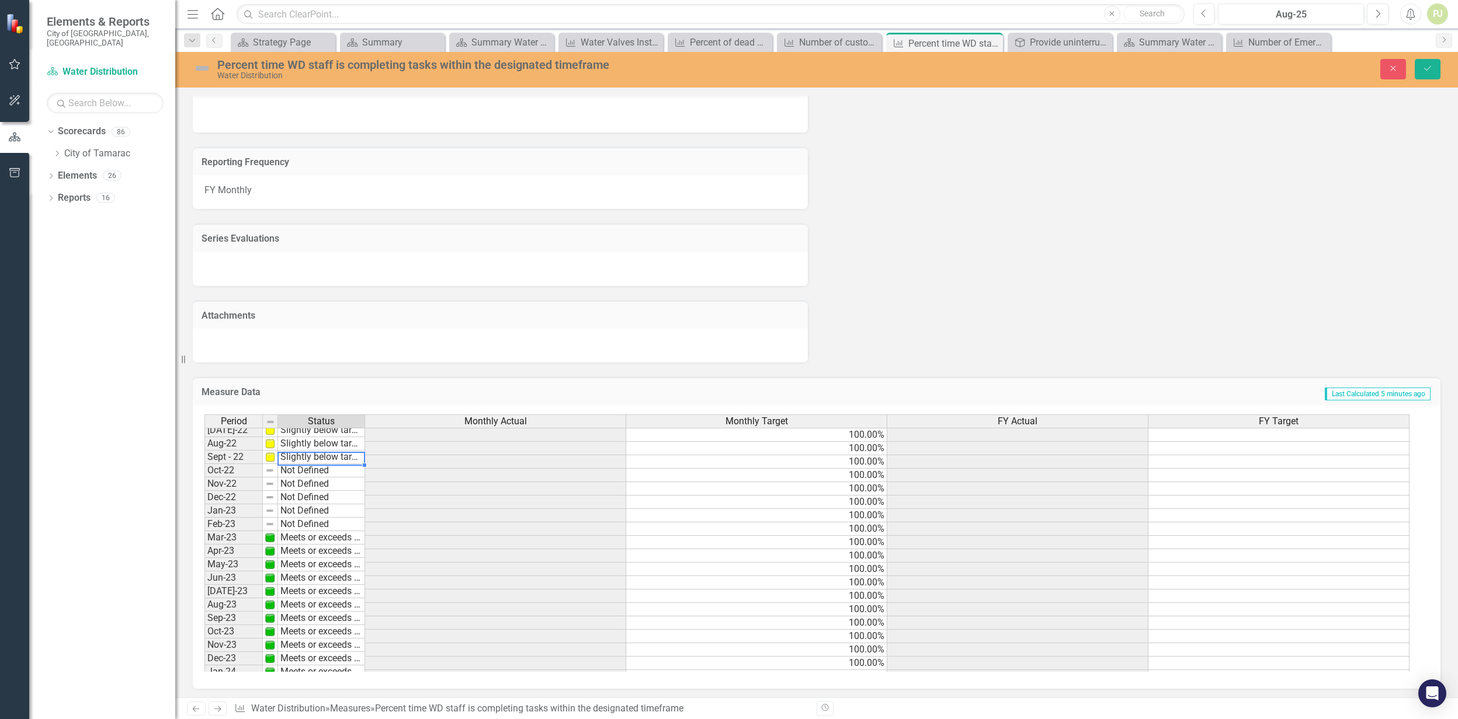
scroll to position [284, 0]
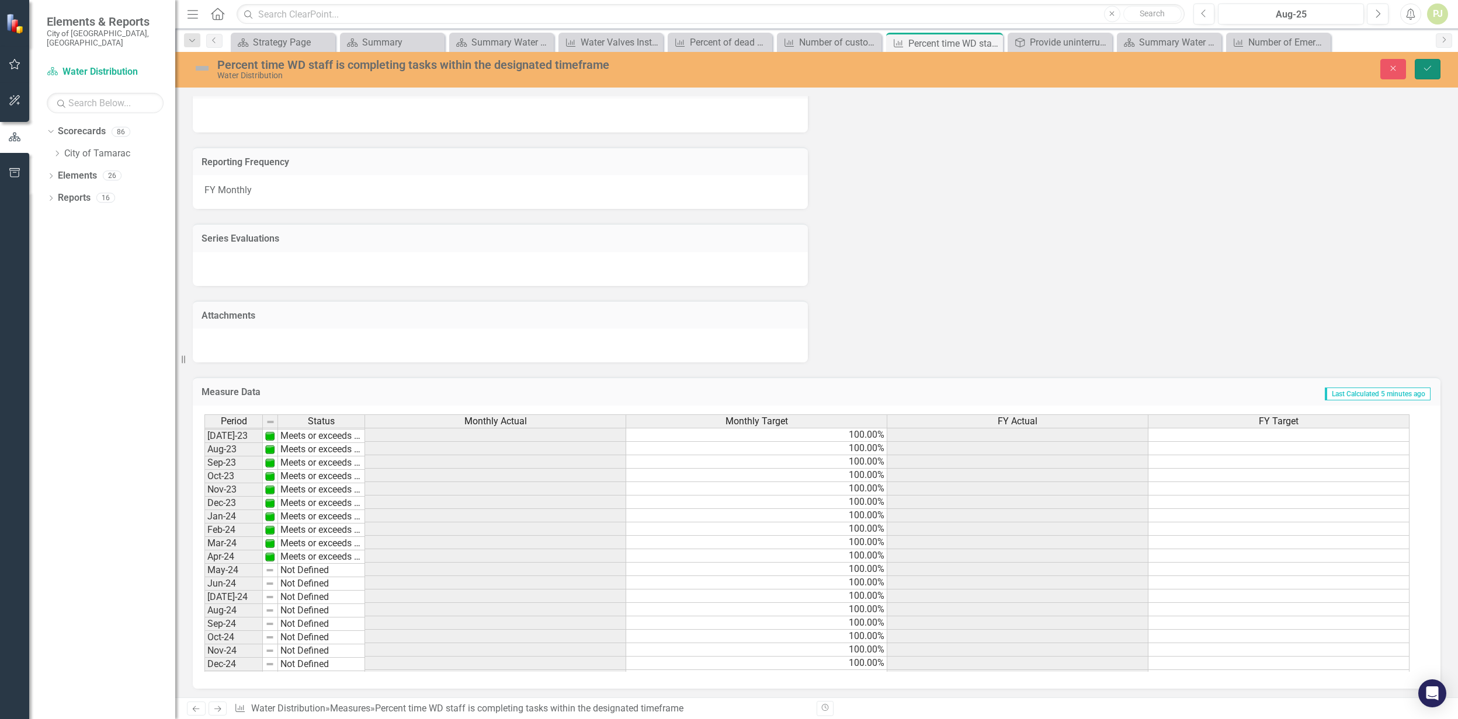
click at [1426, 71] on icon "Save" at bounding box center [1427, 68] width 11 height 8
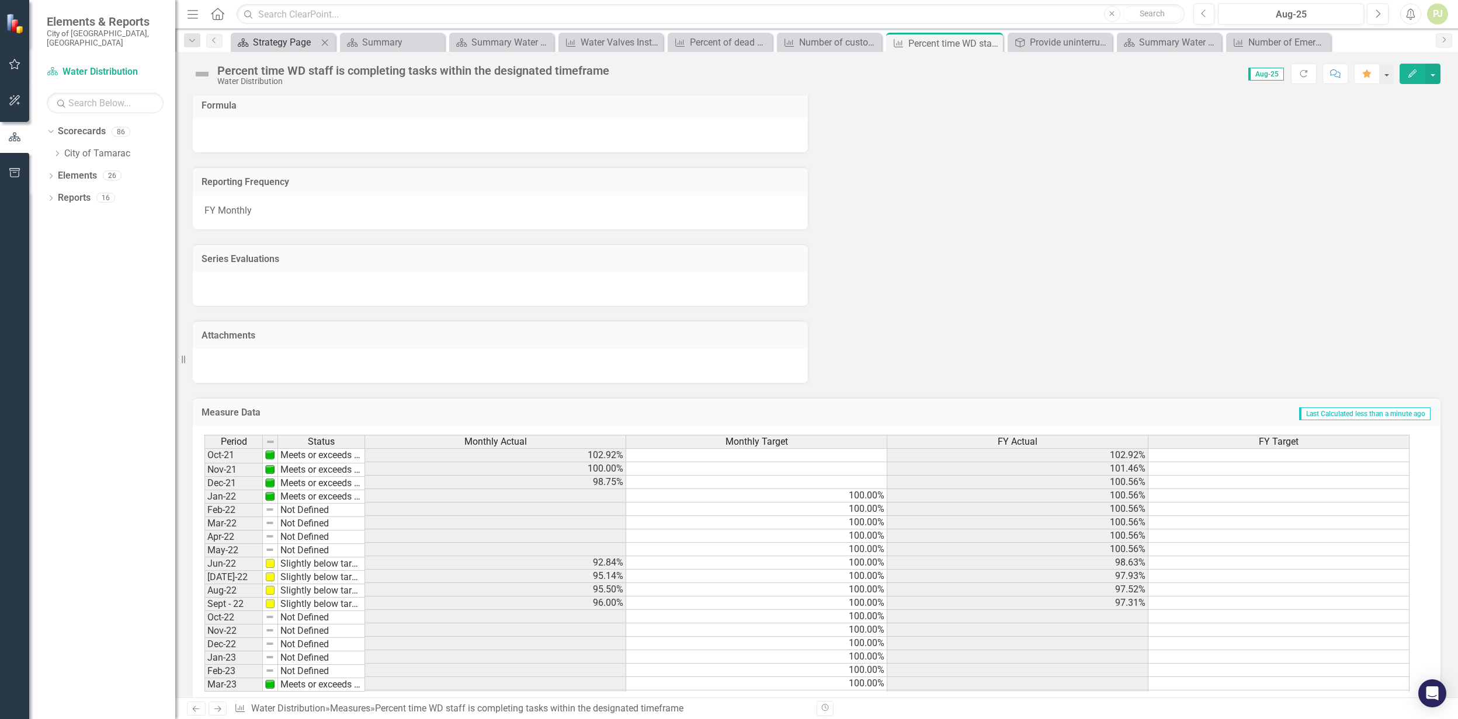
scroll to position [669, 0]
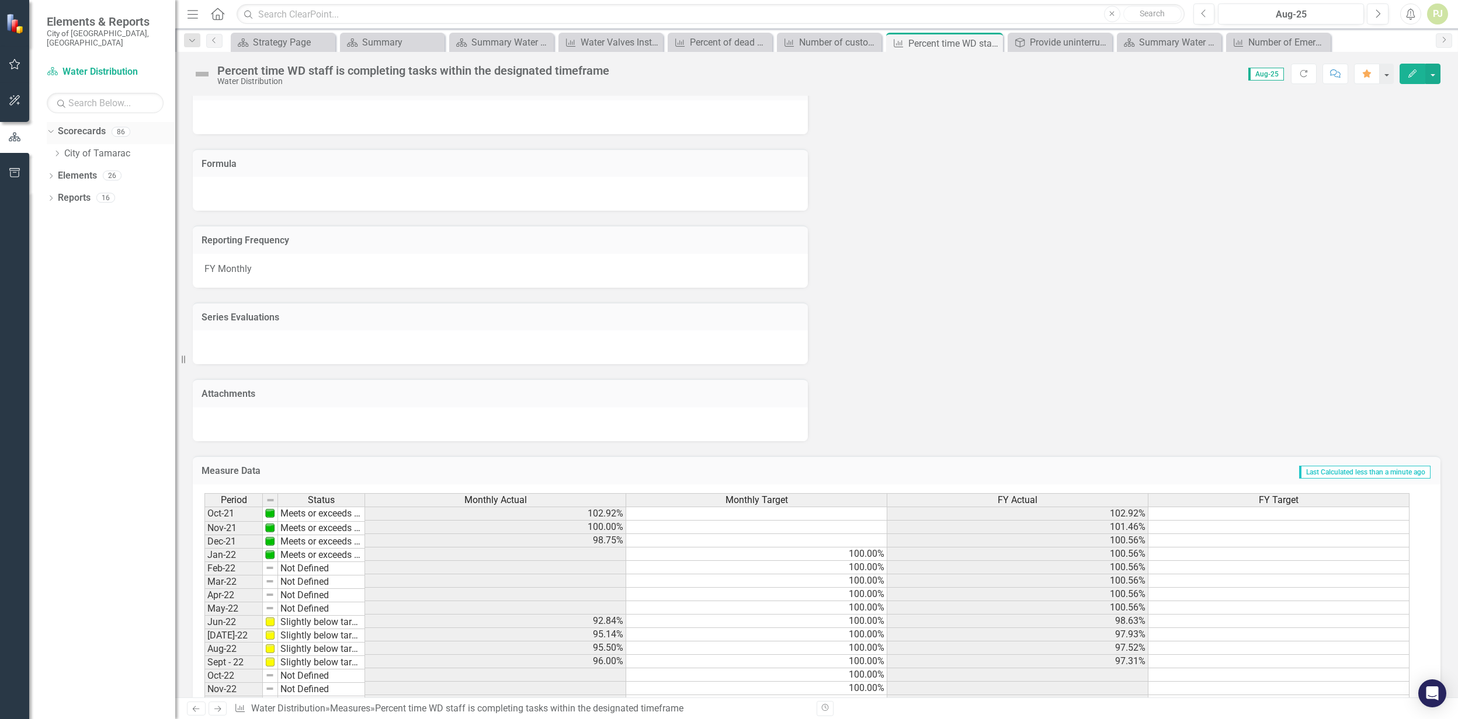
click at [54, 122] on div "Dropdown Scorecards 86" at bounding box center [111, 133] width 128 height 22
click at [57, 150] on icon "Dropdown" at bounding box center [57, 153] width 9 height 7
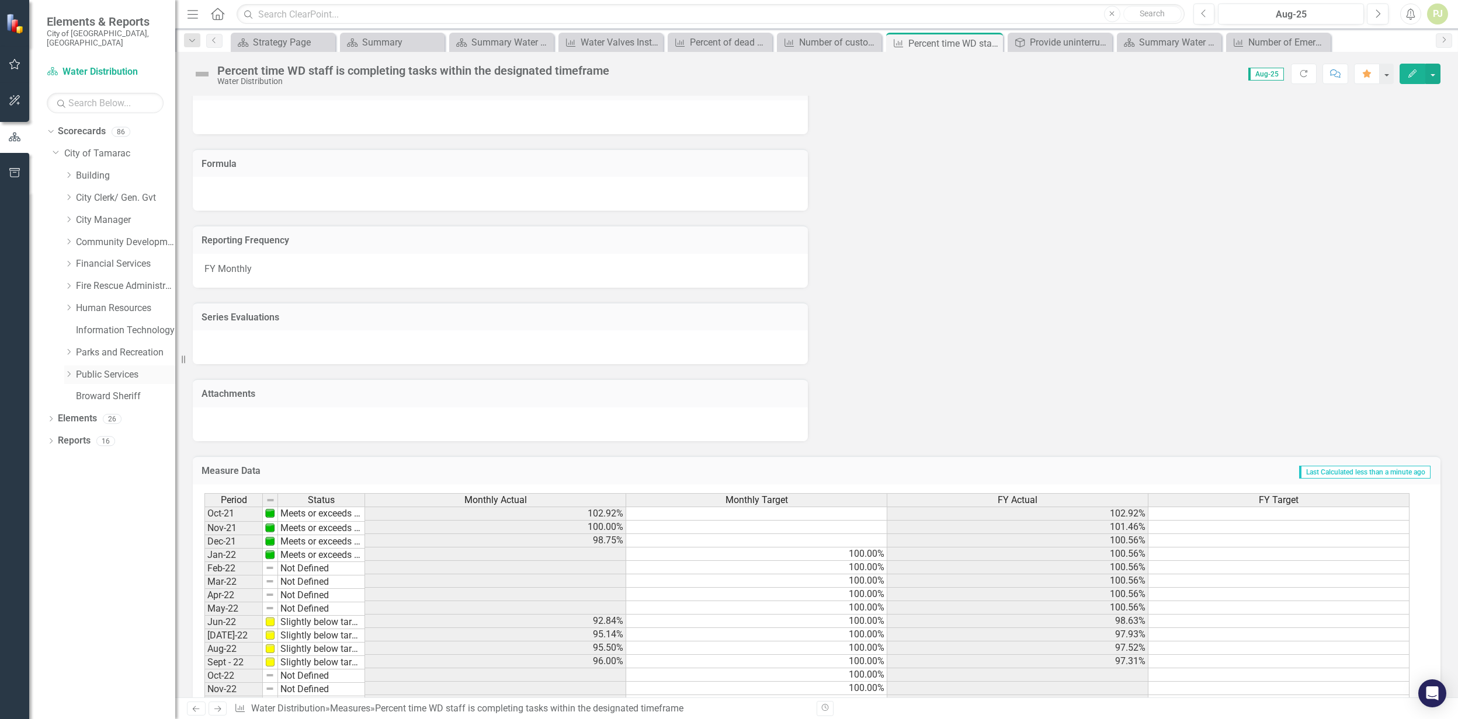
click at [71, 371] on icon "Dropdown" at bounding box center [68, 374] width 9 height 7
click at [80, 547] on div "Dropdown" at bounding box center [80, 552] width 9 height 10
click at [89, 591] on div "Dropdown" at bounding box center [92, 596] width 9 height 10
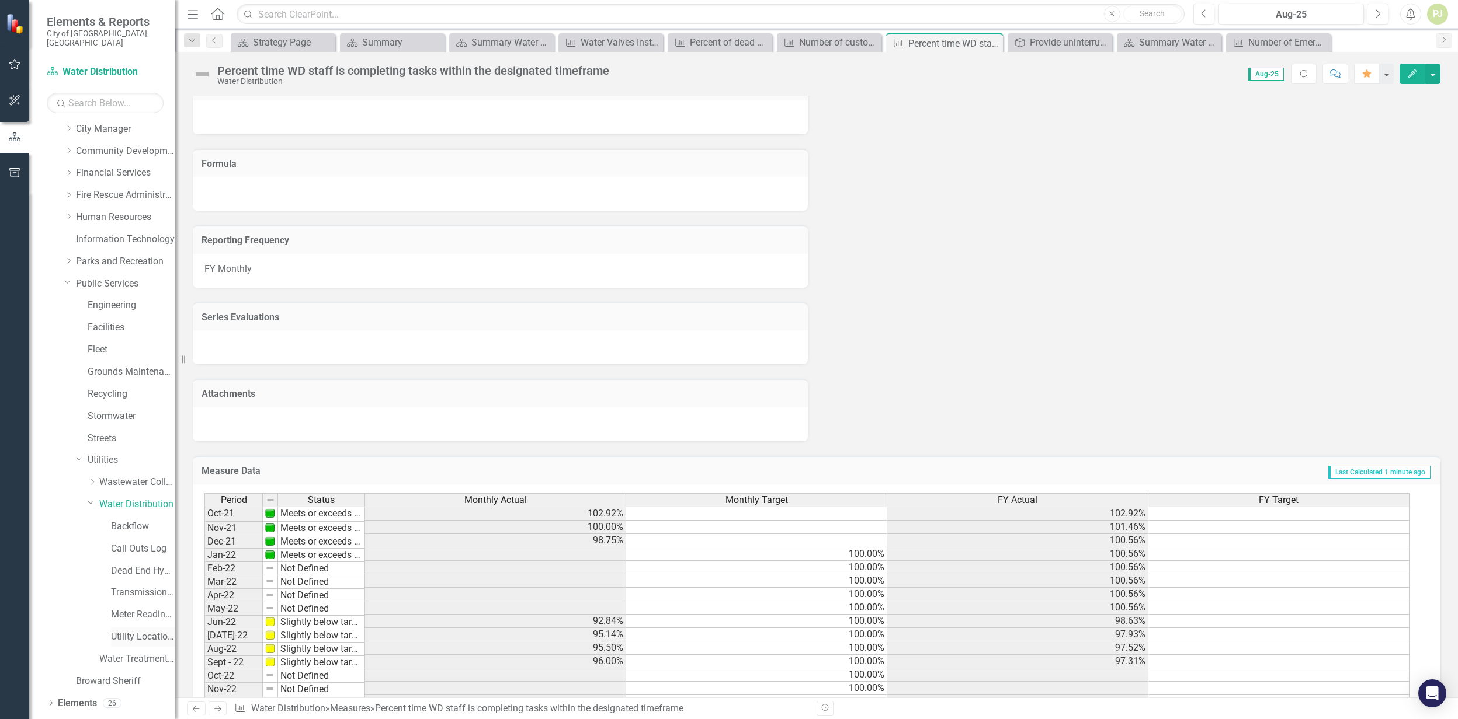
scroll to position [101, 0]
click at [127, 488] on link "Water Distribution" at bounding box center [137, 494] width 76 height 13
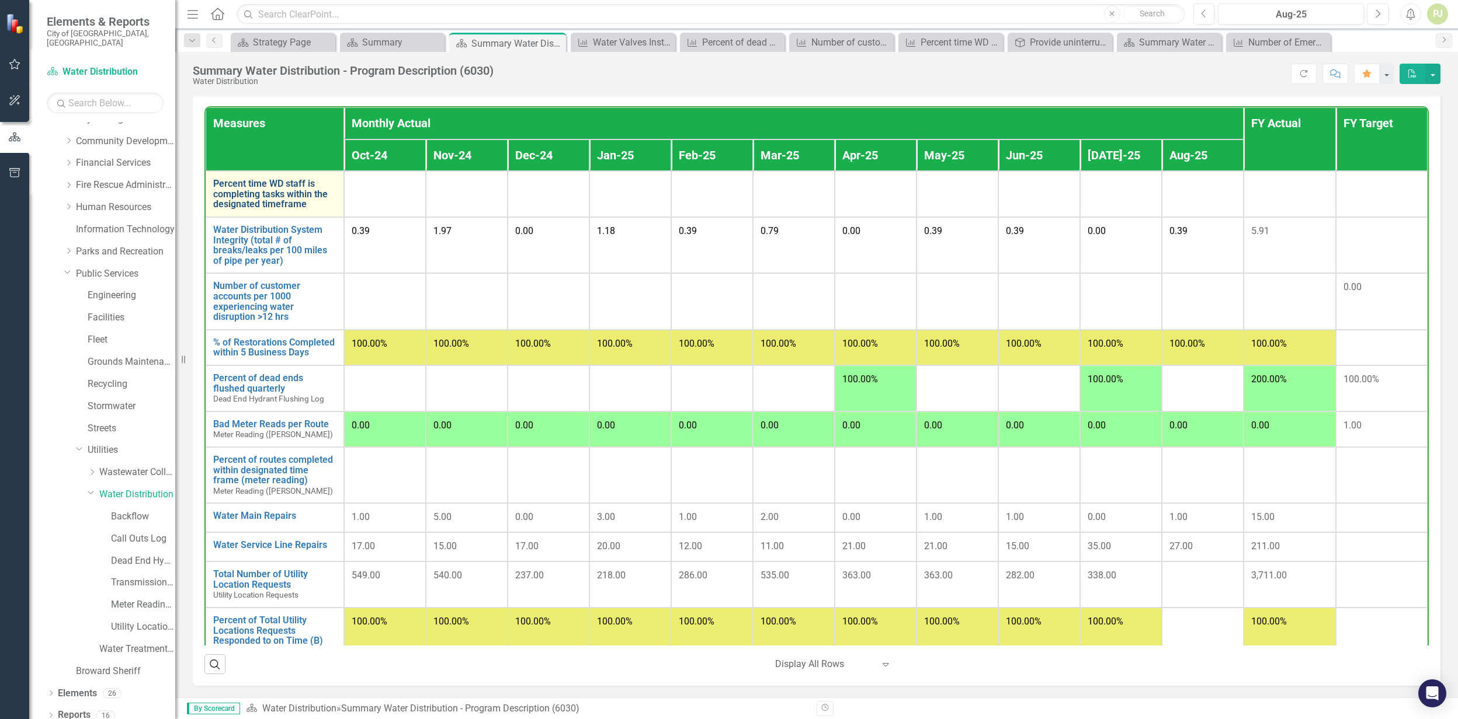
click at [267, 190] on link "Percent time WD staff is completing tasks within the designated timeframe" at bounding box center [274, 194] width 123 height 31
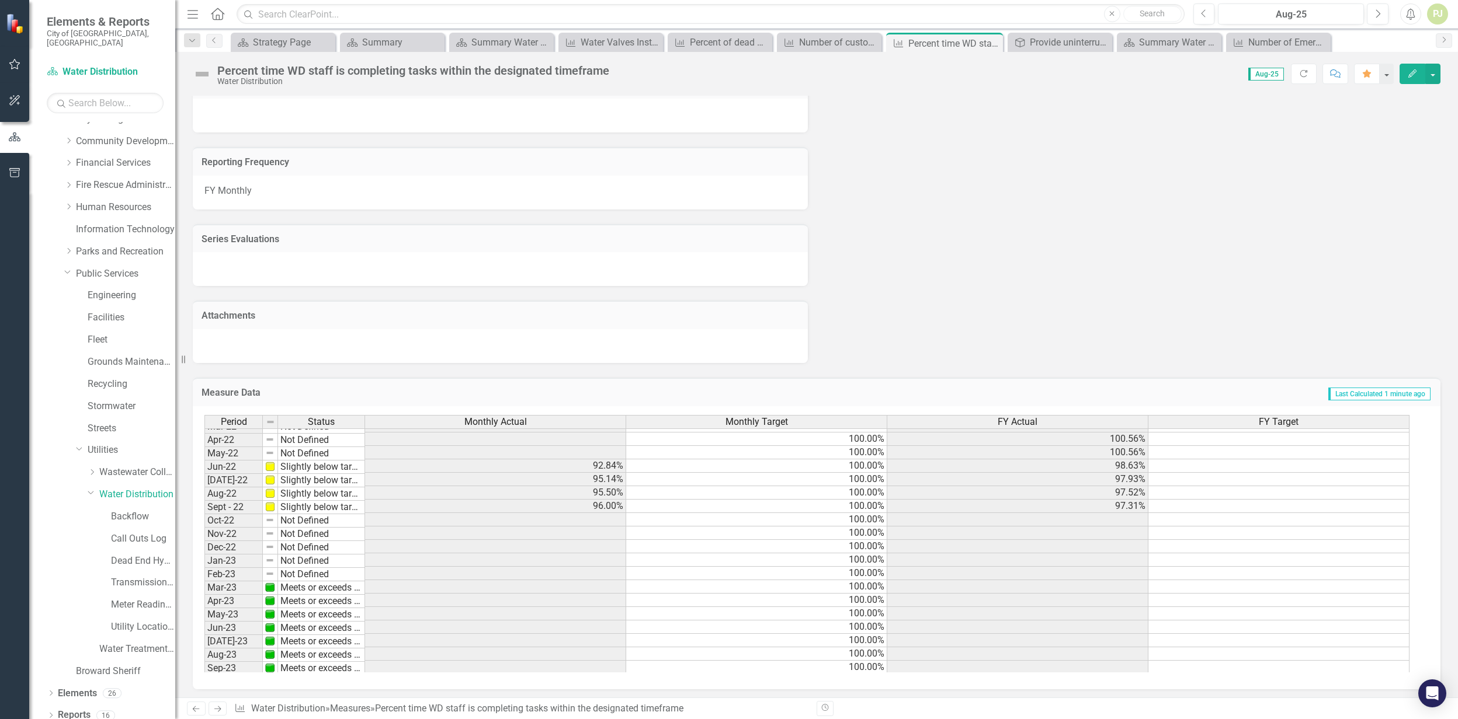
click at [204, 526] on div "Period Status Monthly Actual Monthly Target FY Actual FY Target Oct-21 Meets or…" at bounding box center [204, 520] width 0 height 364
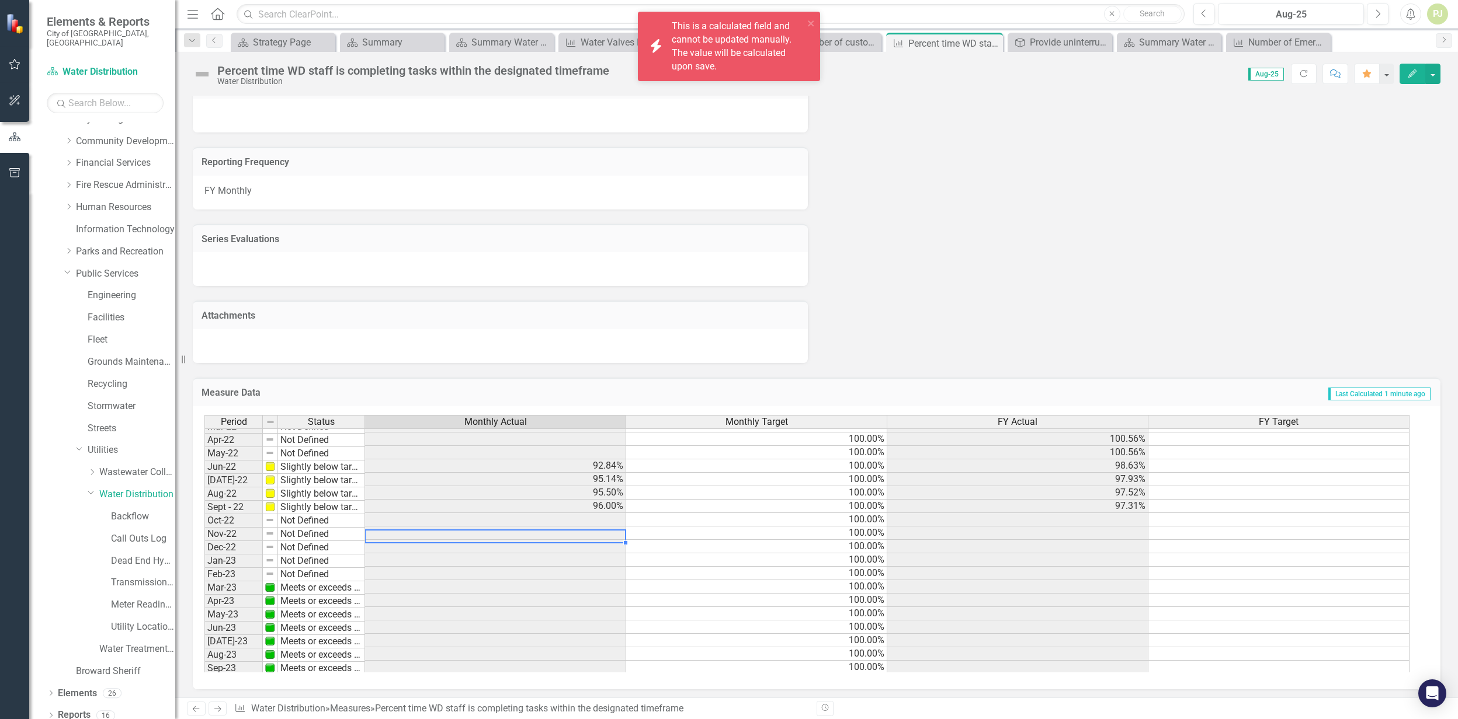
click at [580, 520] on td at bounding box center [495, 519] width 261 height 13
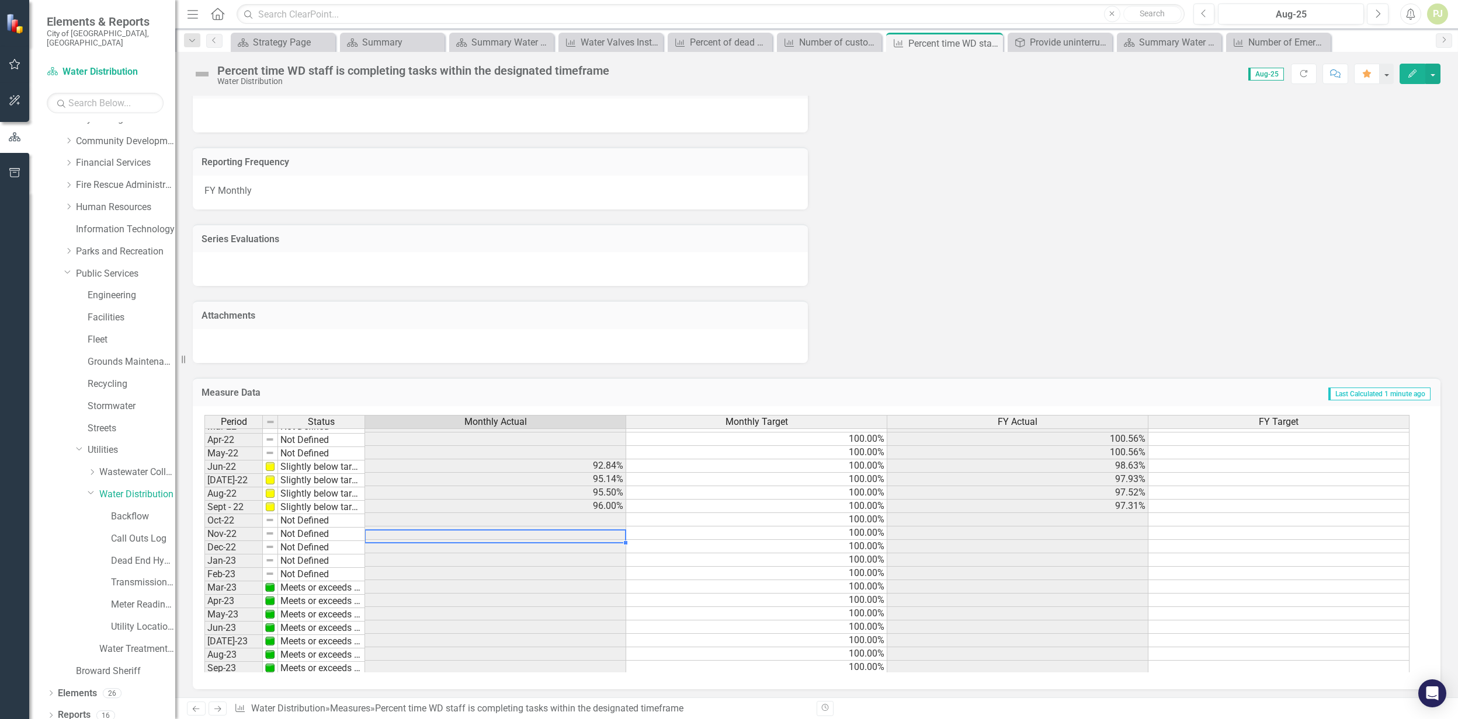
click at [575, 529] on td at bounding box center [495, 533] width 261 height 13
click at [580, 519] on td at bounding box center [495, 519] width 261 height 13
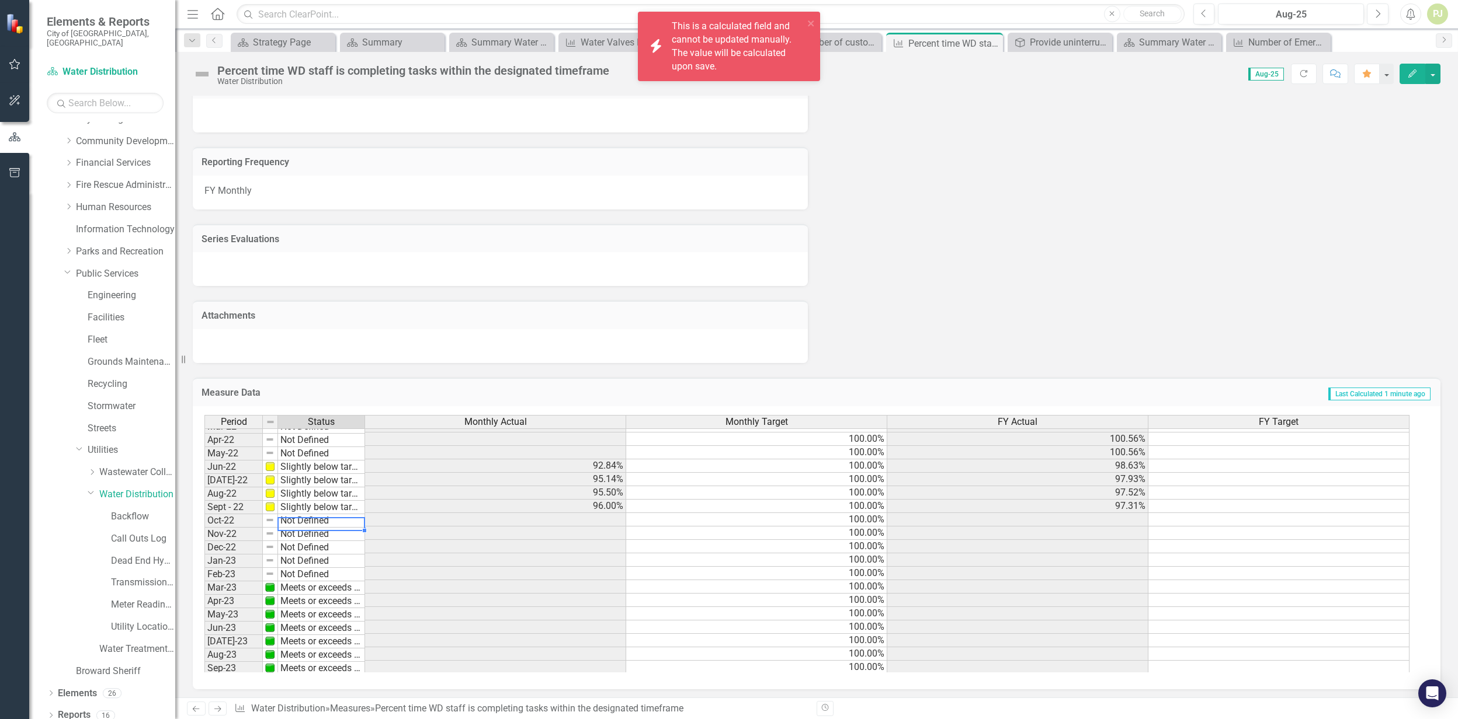
click at [204, 526] on div "Period Status Oct-21 Meets or exceeds target Nov-21 Meets or exceeds target Dec…" at bounding box center [204, 547] width 0 height 419
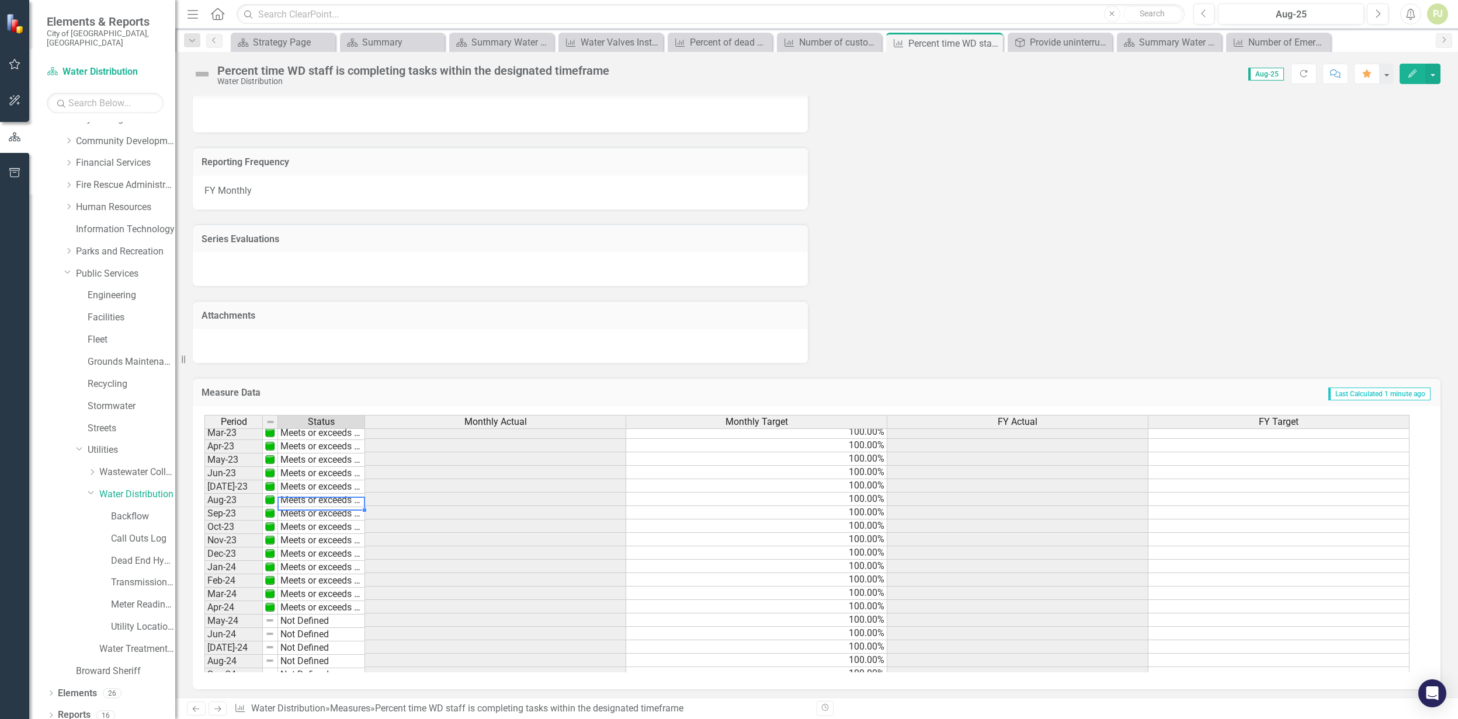
click at [306, 494] on td "Meets or exceeds target" at bounding box center [321, 500] width 87 height 13
click at [321, 493] on td "Meets or exceeds target" at bounding box center [321, 490] width 87 height 13
click at [314, 449] on td "Meets or exceeds target" at bounding box center [321, 449] width 87 height 13
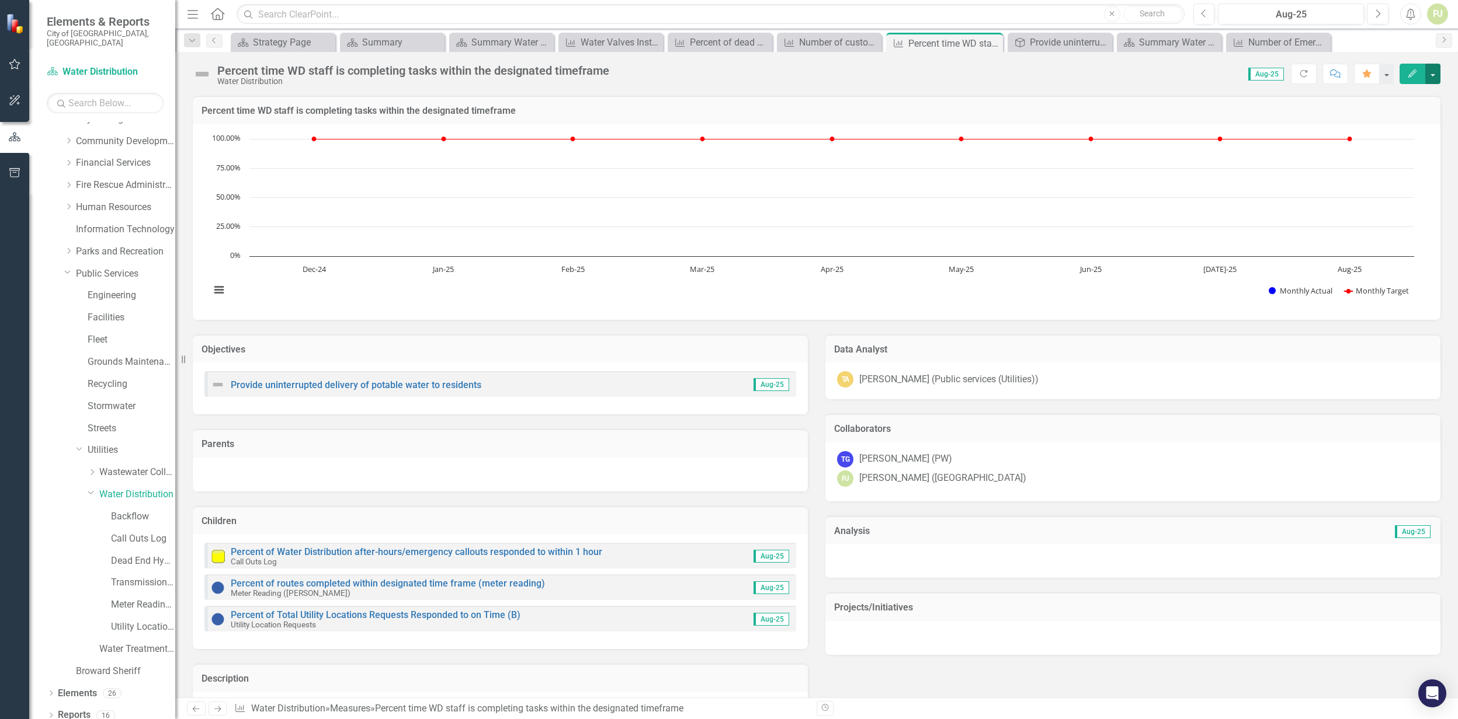
click at [1430, 74] on button "button" at bounding box center [1432, 74] width 15 height 20
click at [1264, 78] on span "Aug-25" at bounding box center [1266, 74] width 36 height 13
click at [1267, 72] on span "Aug-25" at bounding box center [1266, 74] width 36 height 13
click at [1271, 72] on span "Aug-25" at bounding box center [1266, 74] width 36 height 13
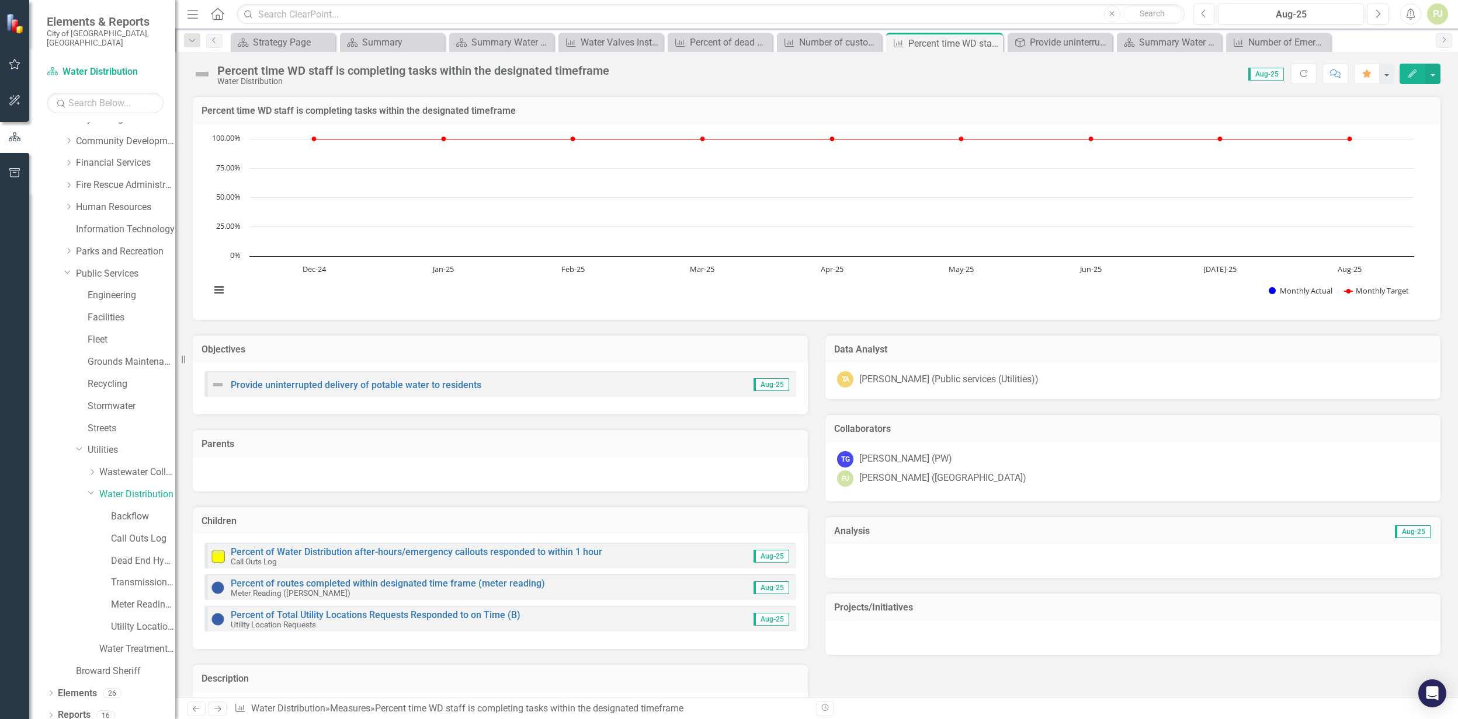
click at [1267, 73] on span "Aug-25" at bounding box center [1266, 74] width 36 height 13
click at [124, 99] on input "text" at bounding box center [105, 103] width 117 height 20
click at [214, 39] on icon at bounding box center [213, 40] width 3 height 6
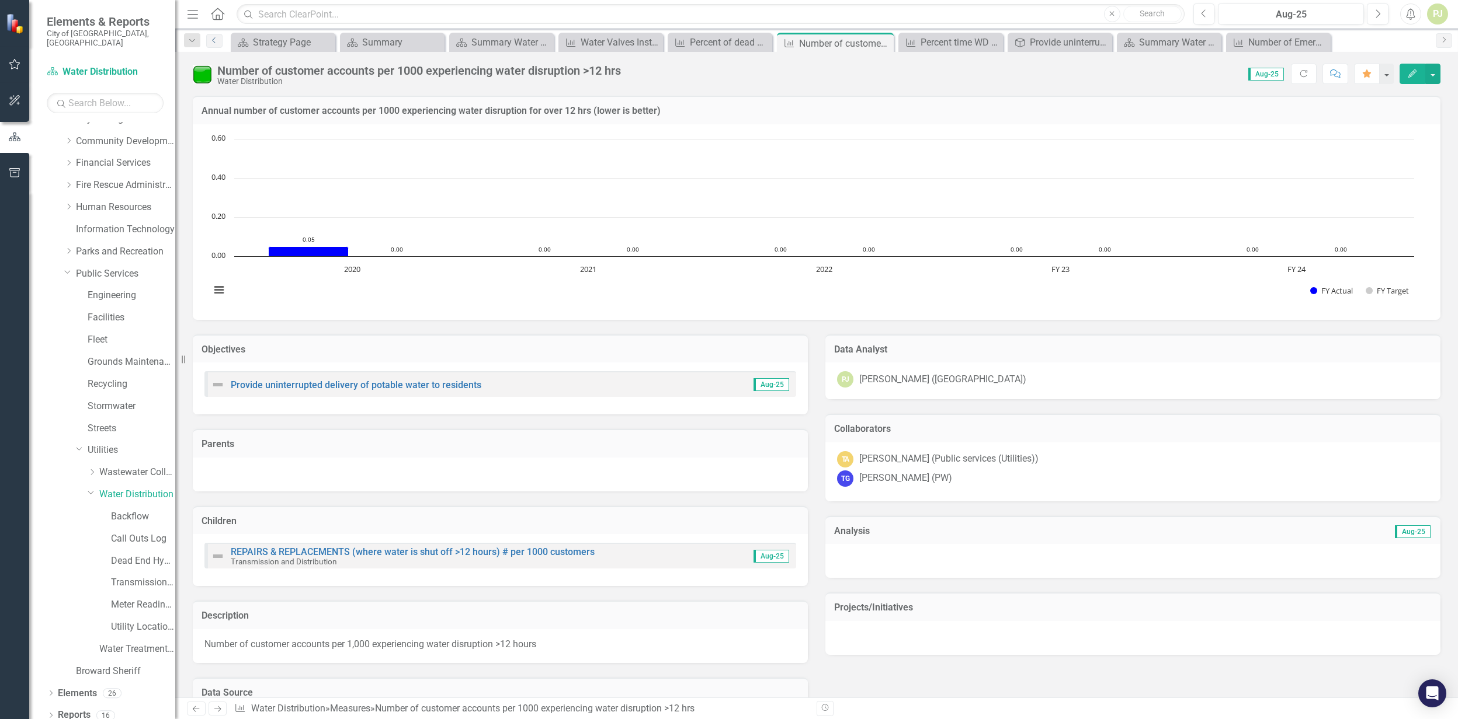
click at [1059, 272] on text "FY 23" at bounding box center [1060, 269] width 18 height 11
click at [1300, 73] on icon "button" at bounding box center [1303, 73] width 7 height 7
click at [1303, 78] on span "Aug-25" at bounding box center [1298, 74] width 36 height 13
click at [1303, 77] on span "Aug-25" at bounding box center [1298, 74] width 36 height 13
click at [1303, 73] on span "Aug-25" at bounding box center [1298, 74] width 36 height 13
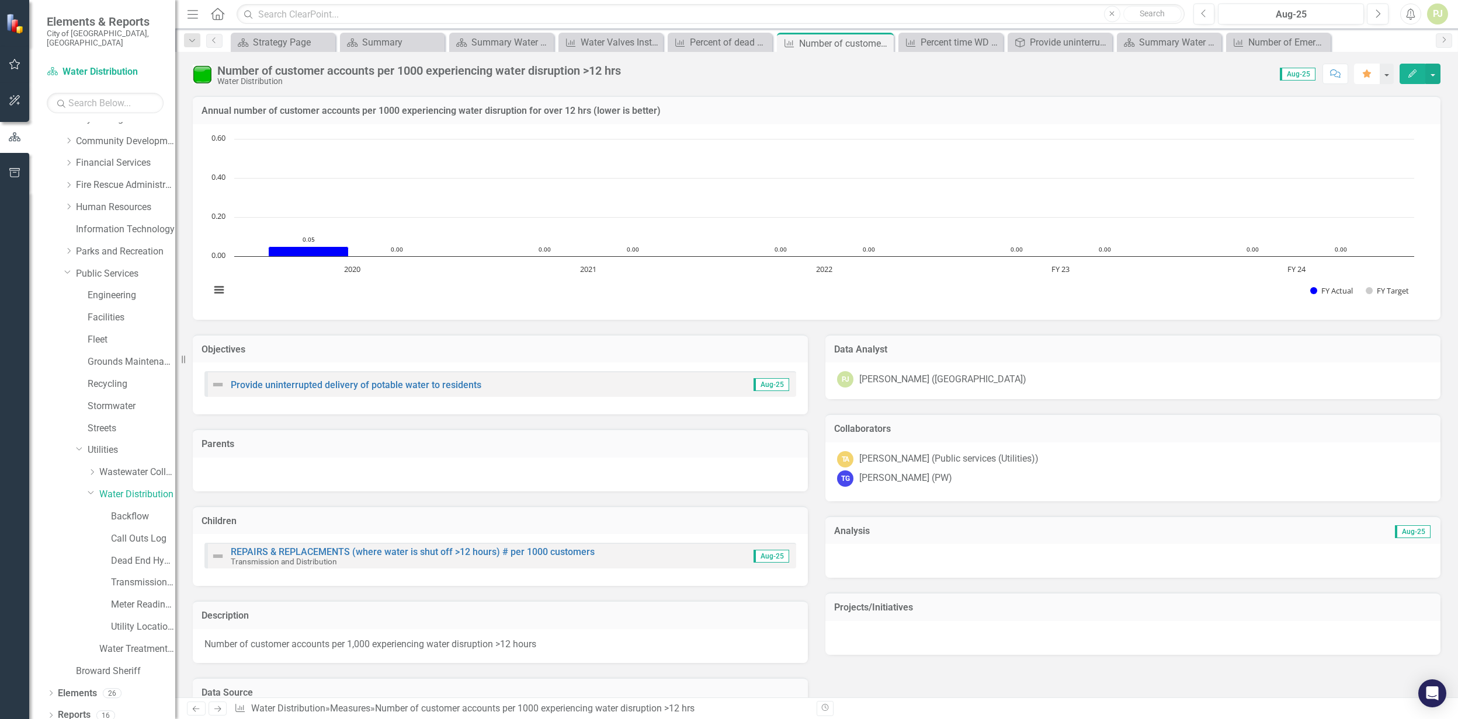
click at [1363, 72] on icon "button" at bounding box center [1366, 73] width 8 height 8
click at [1385, 75] on button "button" at bounding box center [1385, 74] width 15 height 20
click at [1246, 117] on td "Annual number of customer accounts per 1000 experiencing water disruption for o…" at bounding box center [816, 112] width 1230 height 15
click at [1413, 78] on button "Edit" at bounding box center [1412, 74] width 26 height 20
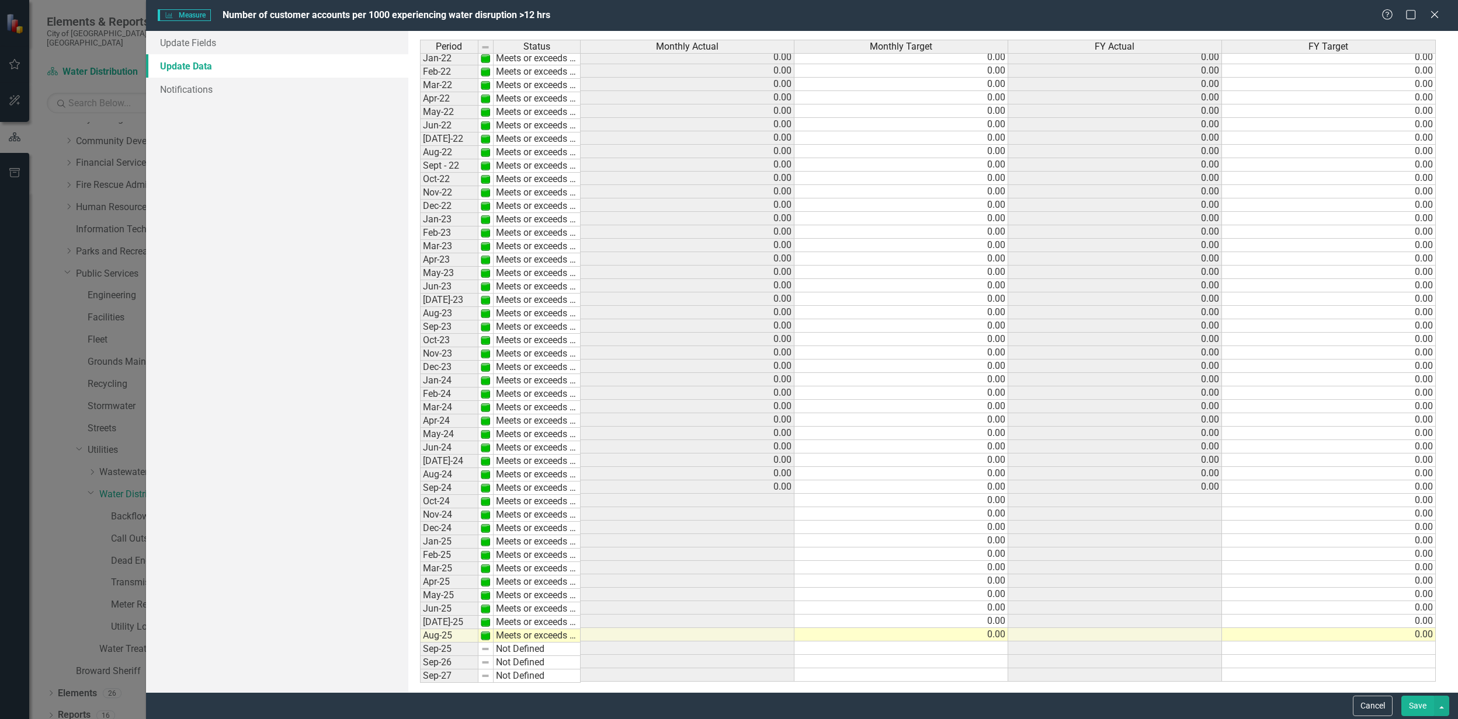
scroll to position [53, 0]
click at [440, 339] on td "Oct-23" at bounding box center [449, 340] width 58 height 13
click at [741, 346] on td "0.00" at bounding box center [687, 352] width 214 height 13
click at [1437, 12] on icon at bounding box center [1434, 14] width 9 height 9
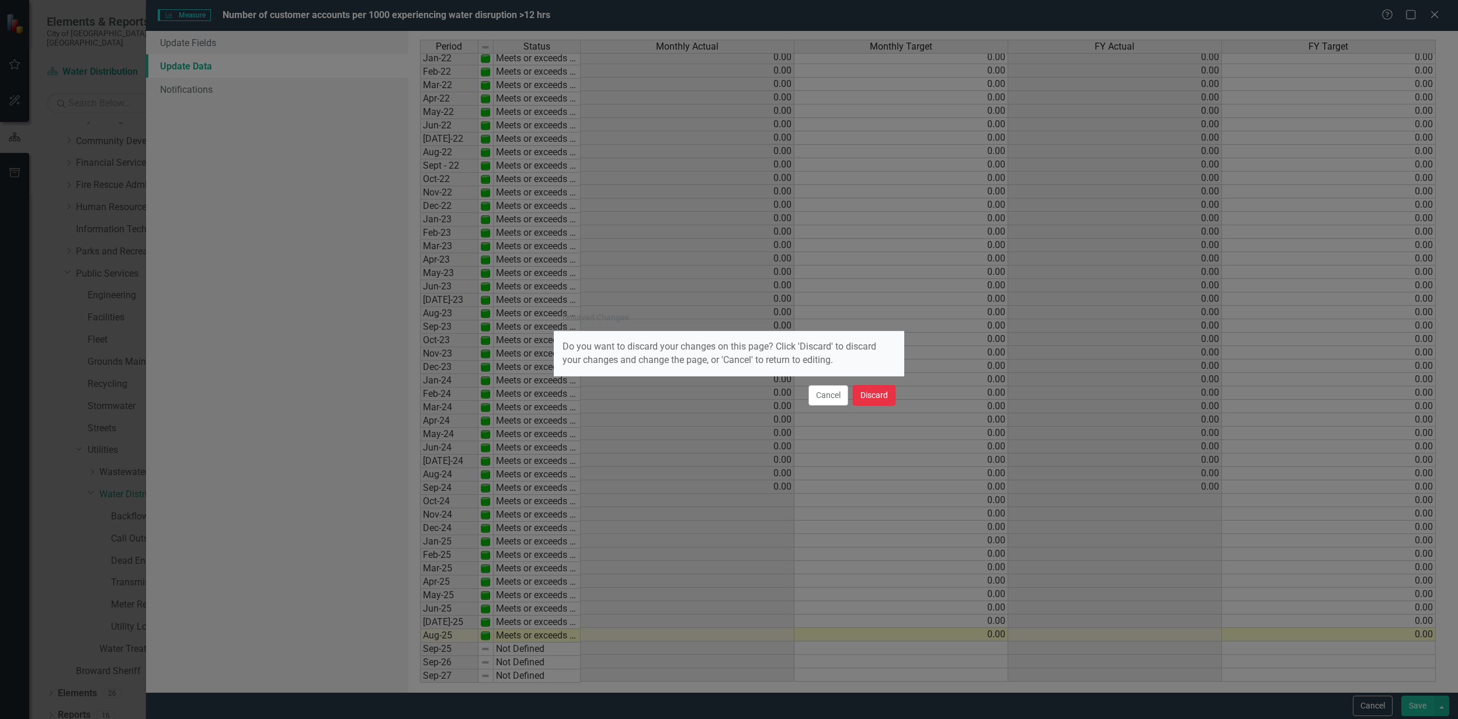
click at [874, 398] on button "Discard" at bounding box center [874, 395] width 43 height 20
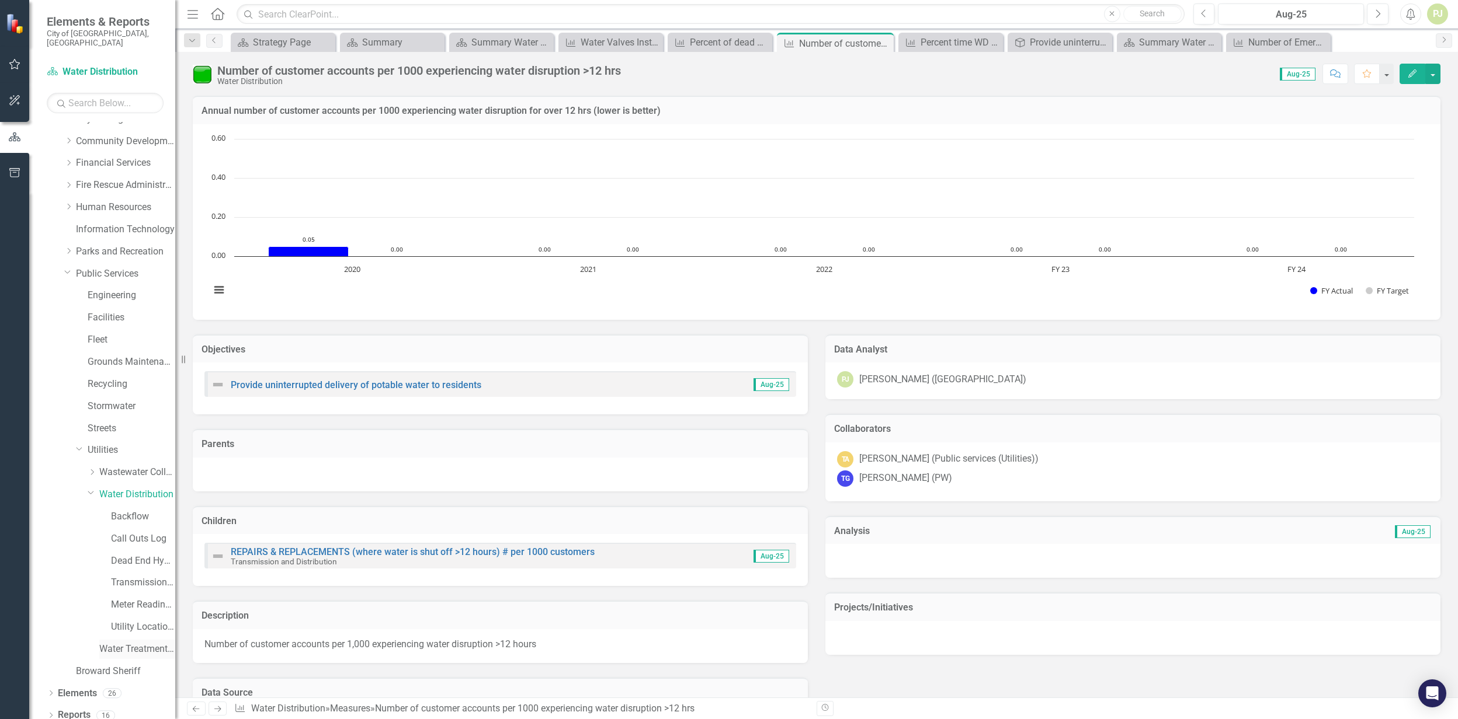
click at [138, 643] on link "Water Treatment Plant" at bounding box center [137, 649] width 76 height 13
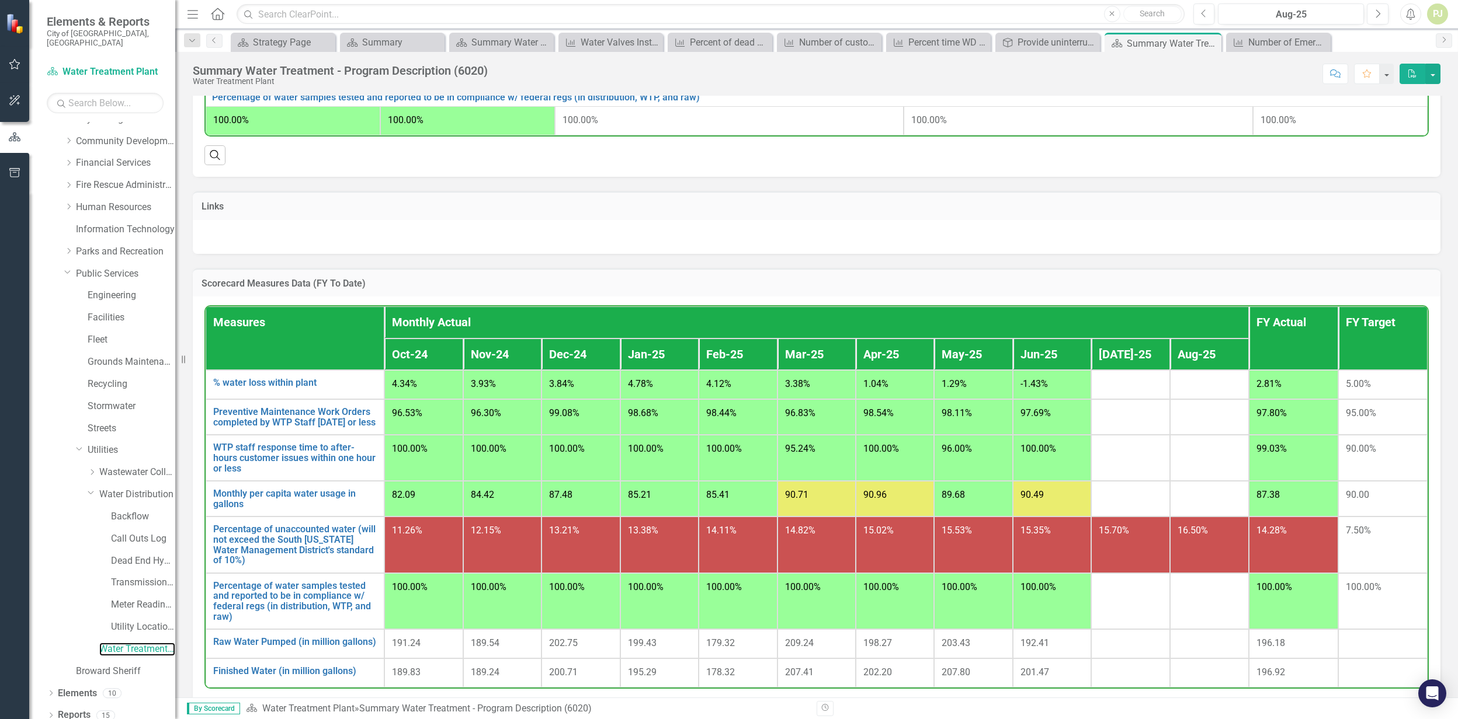
scroll to position [683, 0]
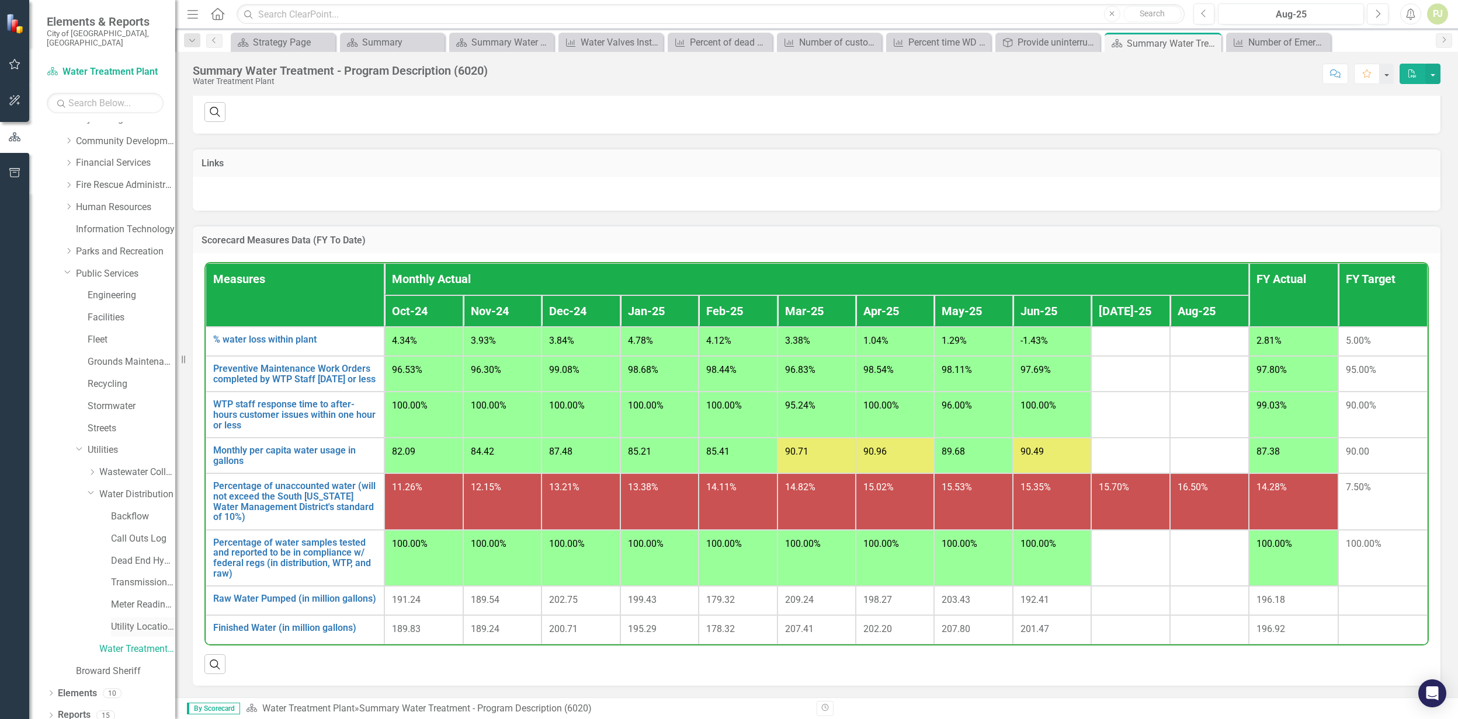
click at [127, 621] on link "Utility Location Requests" at bounding box center [143, 627] width 64 height 13
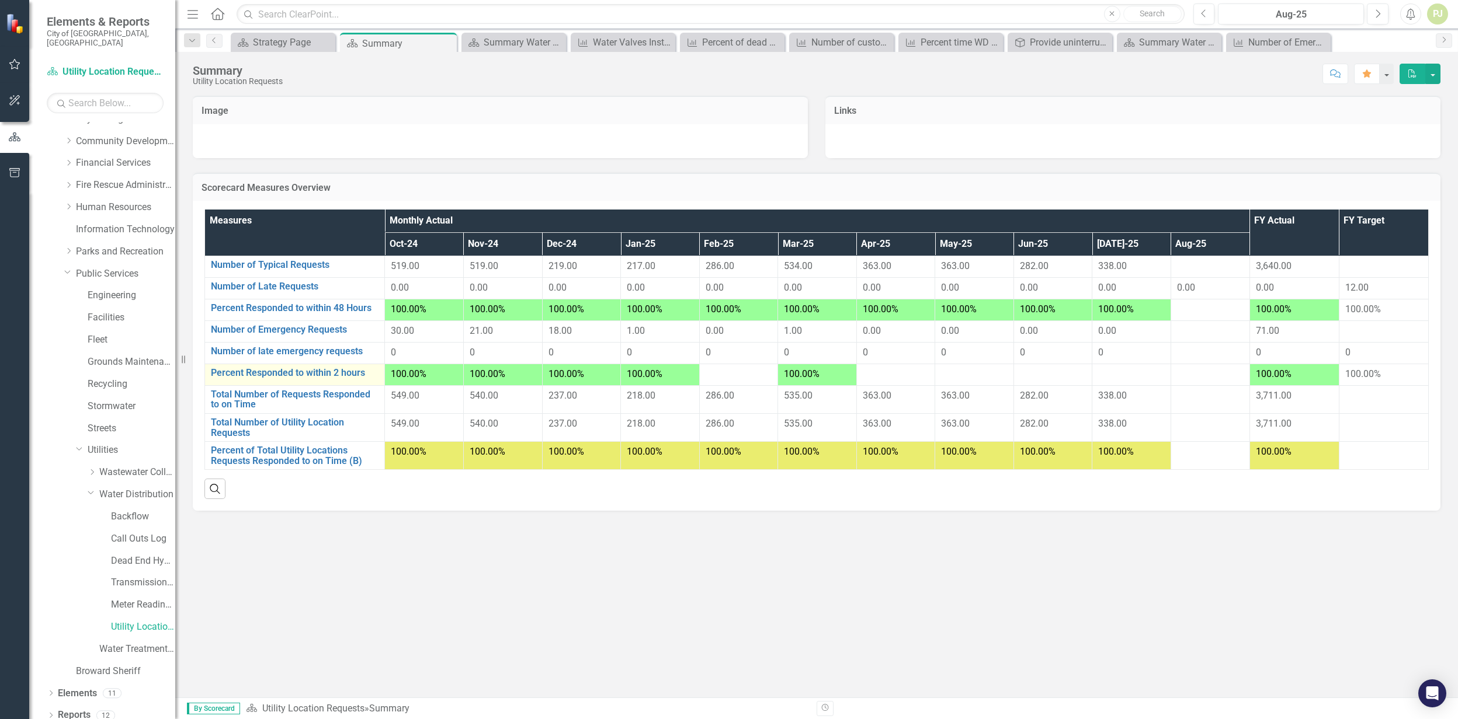
click at [288, 379] on div "Percent Responded to within 2 hours Link Open Element" at bounding box center [295, 375] width 168 height 14
click at [346, 374] on link "Percent Responded to within 2 hours" at bounding box center [295, 373] width 168 height 11
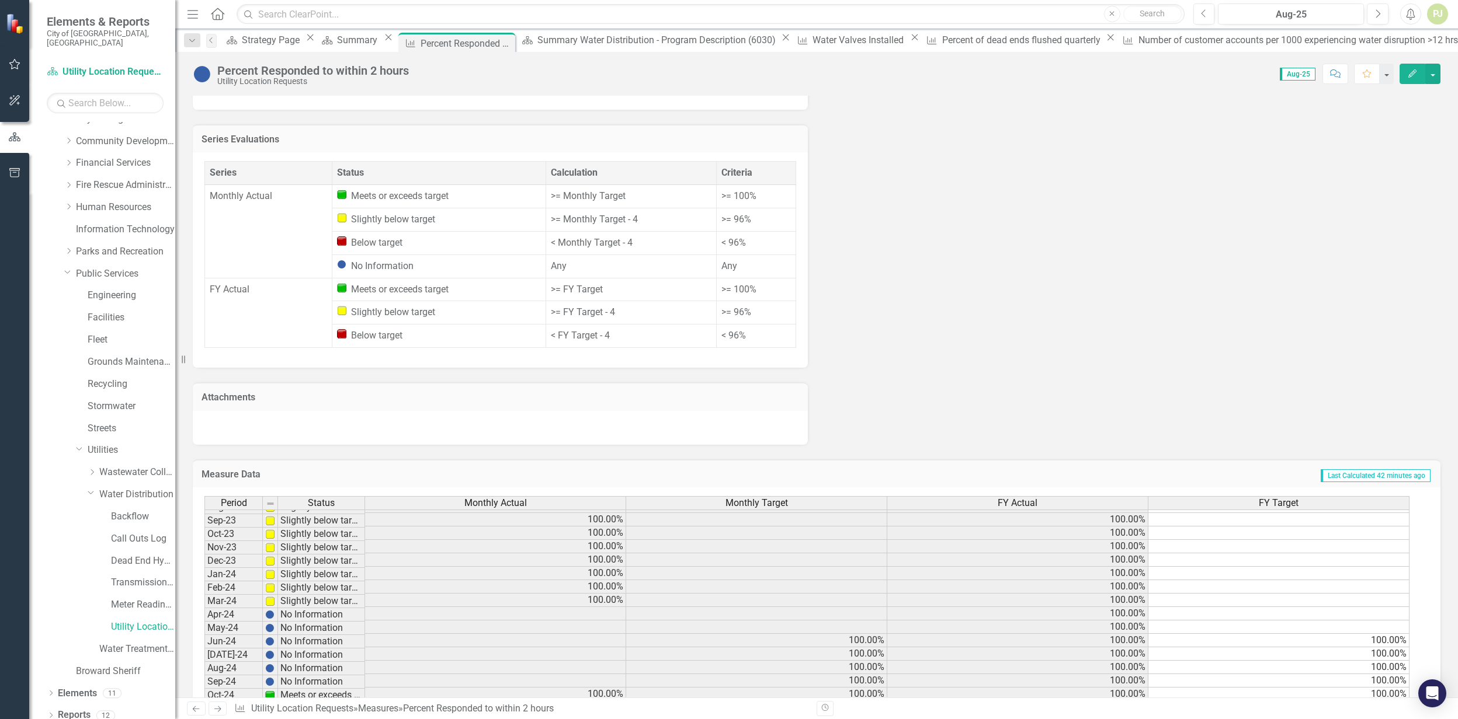
scroll to position [234, 0]
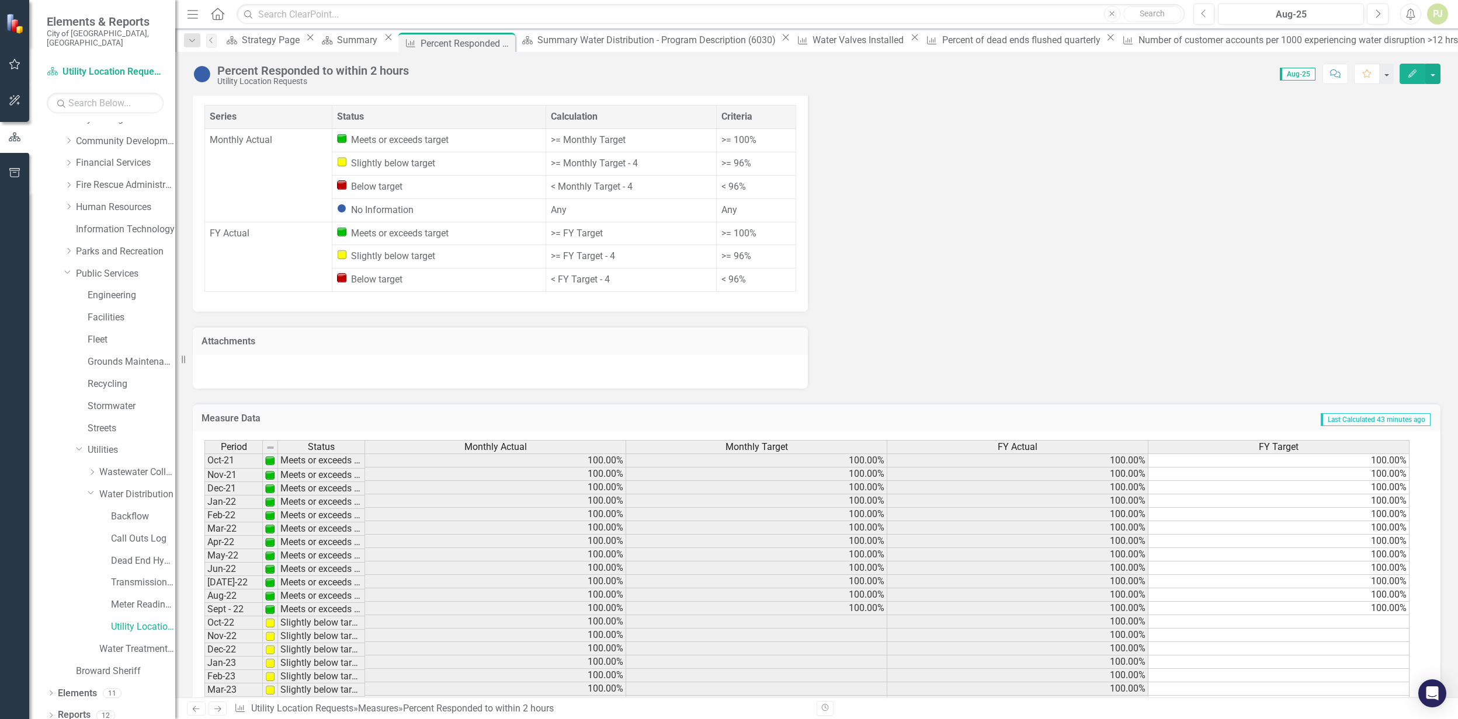
click at [857, 616] on td at bounding box center [756, 622] width 261 height 13
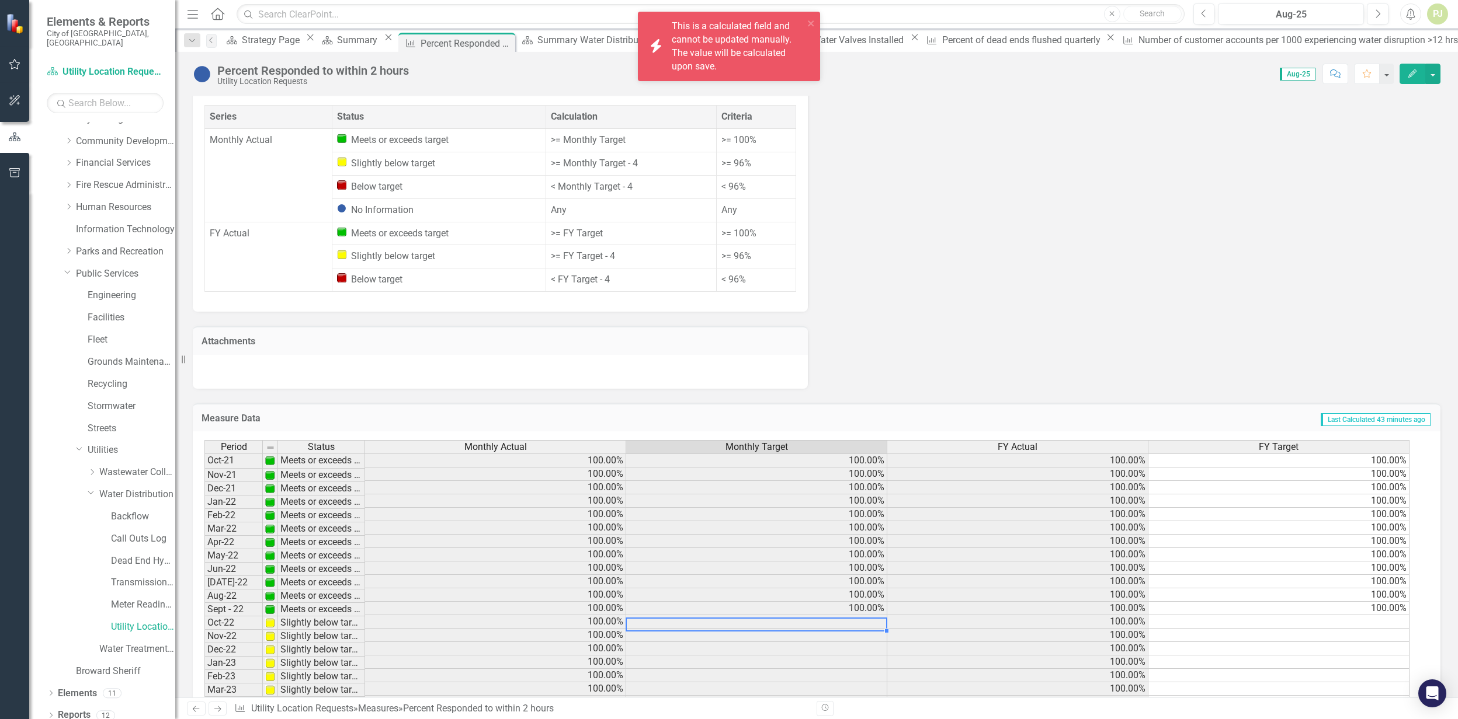
click at [857, 616] on td at bounding box center [756, 622] width 261 height 13
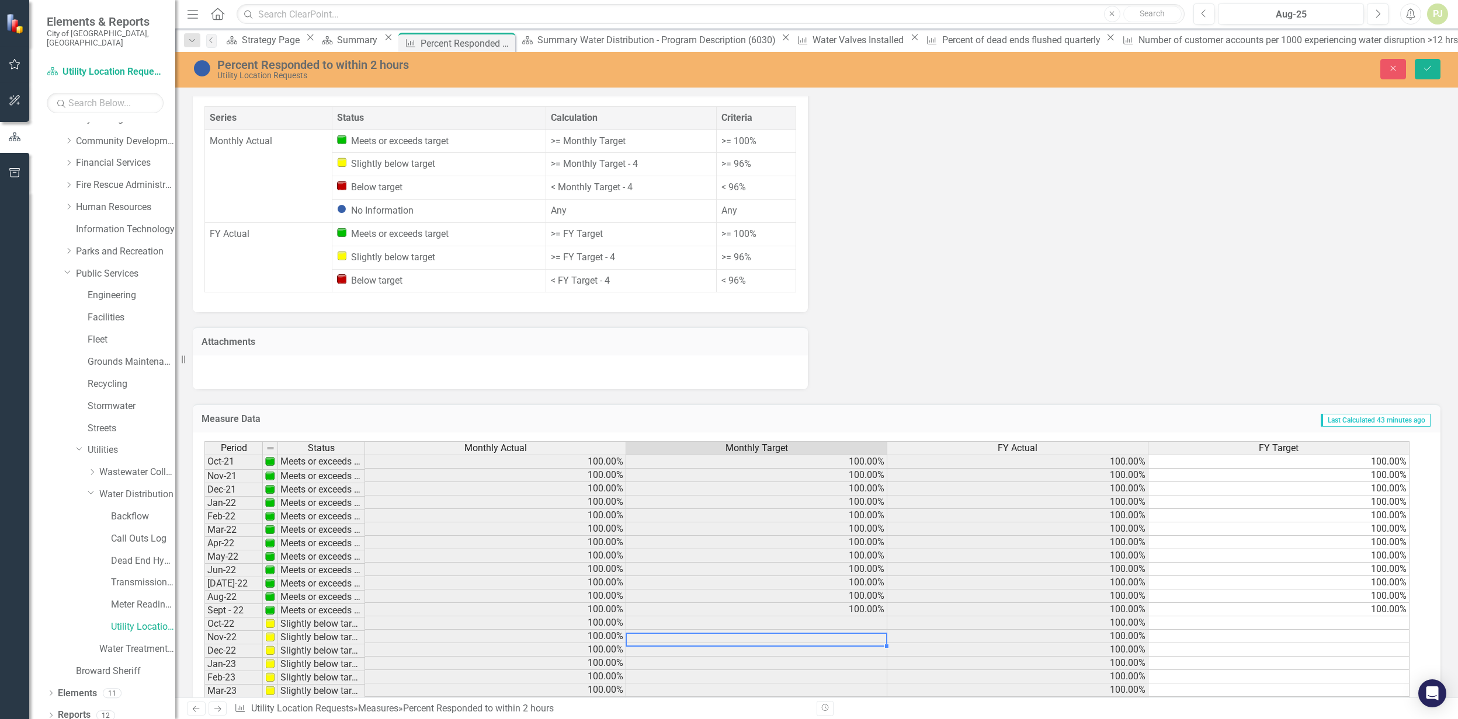
click at [853, 630] on td at bounding box center [756, 636] width 261 height 13
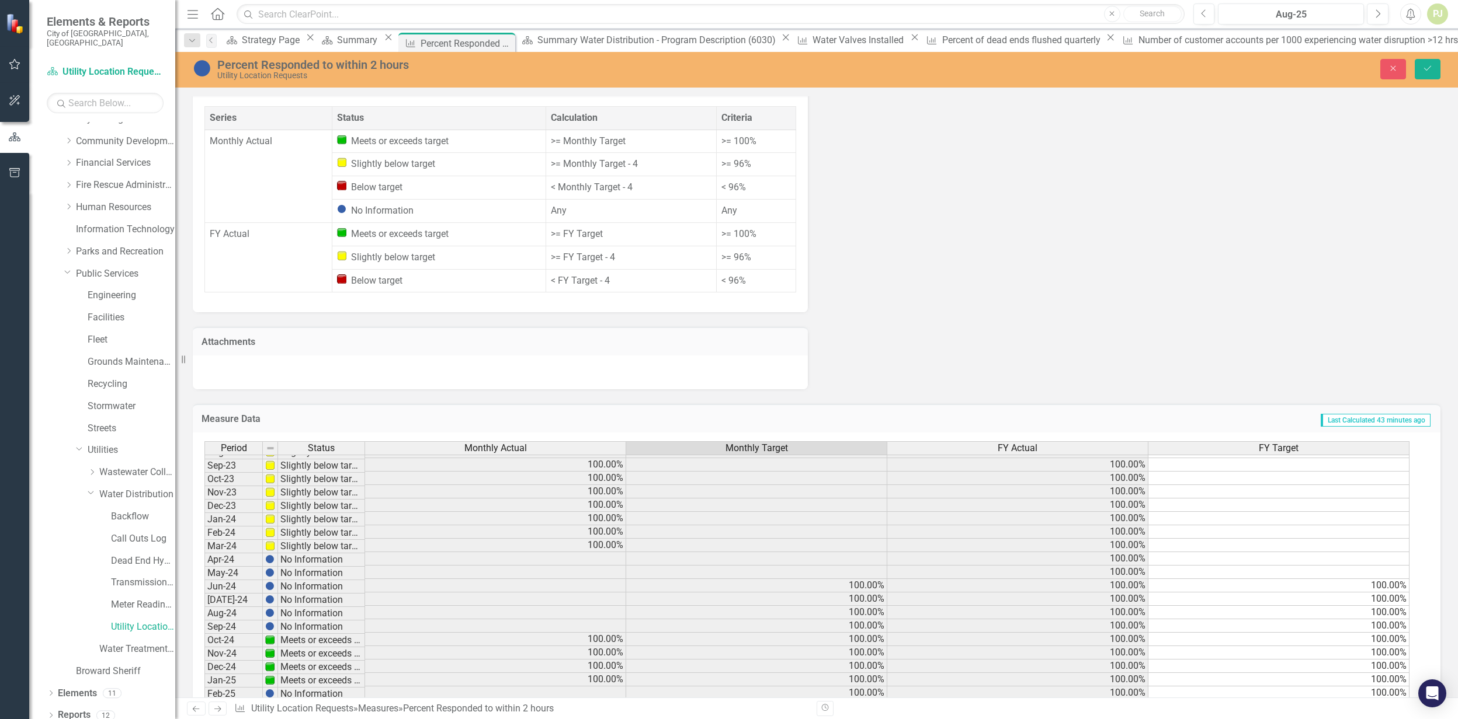
click at [600, 552] on td at bounding box center [495, 558] width 261 height 13
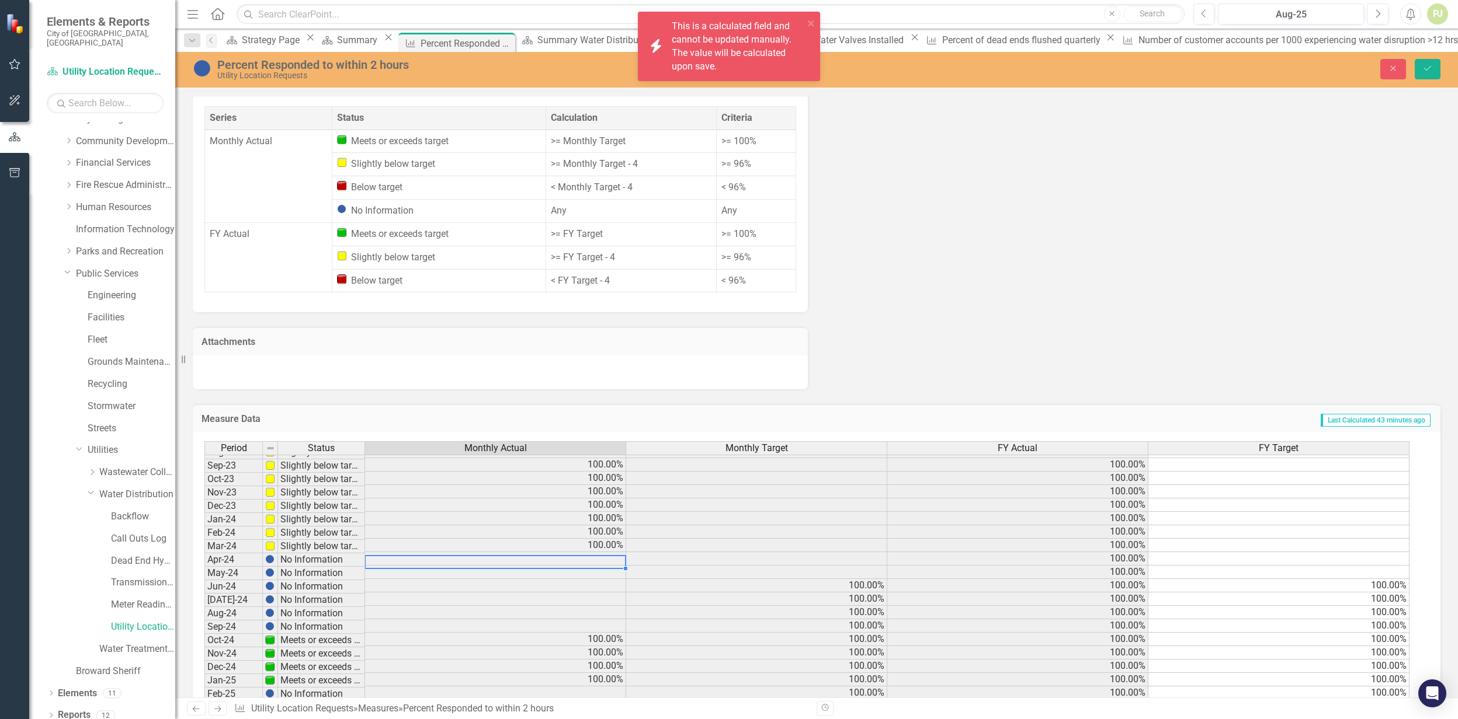
click at [600, 552] on td at bounding box center [495, 558] width 261 height 13
click at [310, 554] on td "No Information" at bounding box center [321, 560] width 87 height 13
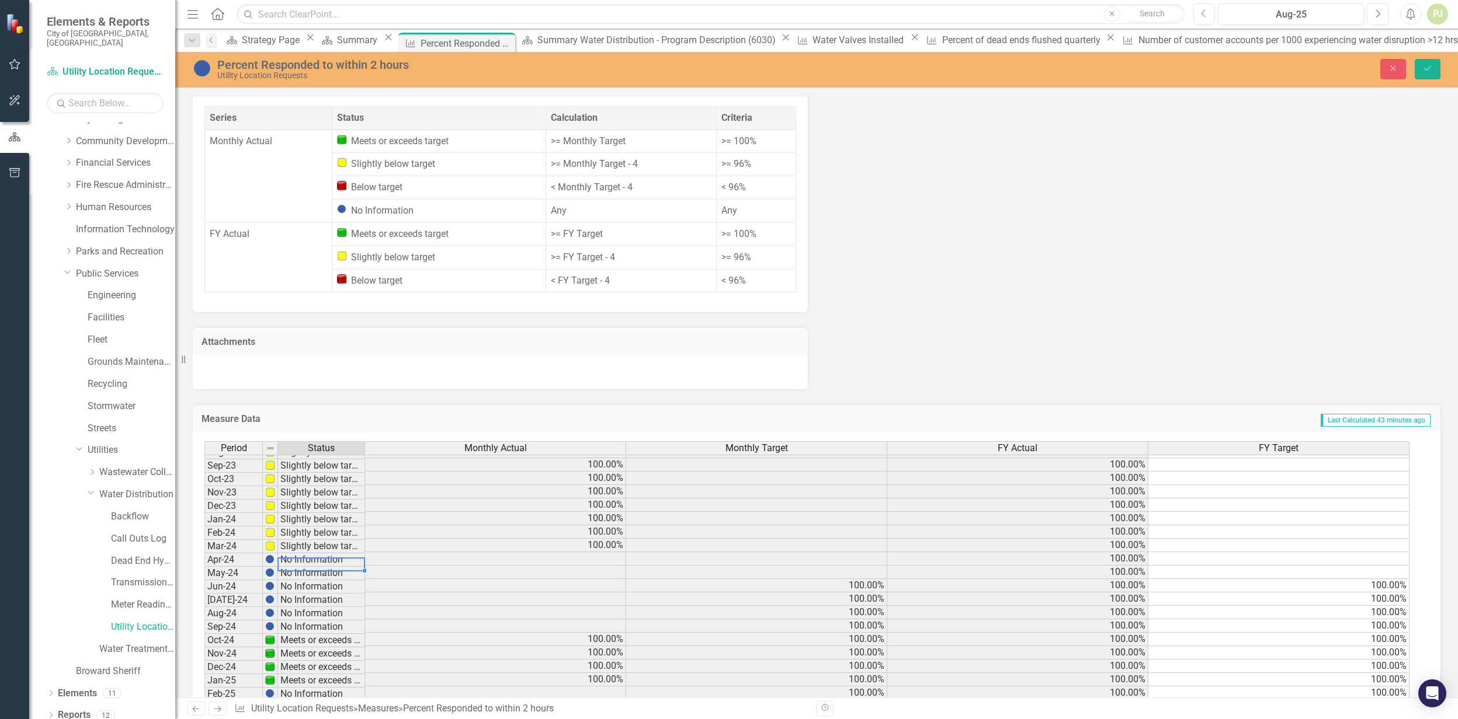
click at [310, 554] on td "No Information" at bounding box center [321, 560] width 87 height 13
click at [204, 554] on div "Period Status Oct-22 Slightly below target Nov-22 Slightly below target Dec-22 …" at bounding box center [204, 559] width 0 height 526
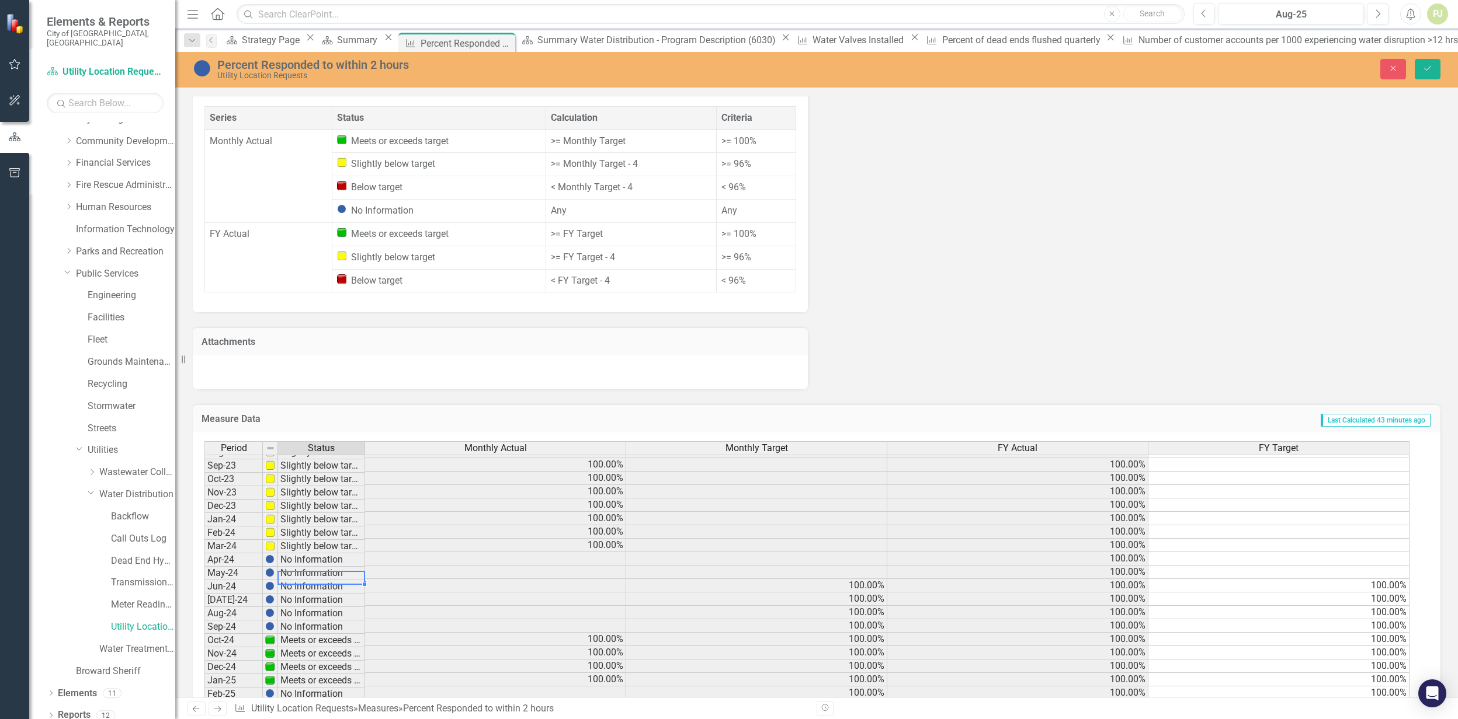
click at [279, 584] on div at bounding box center [320, 584] width 87 height 1
click at [294, 580] on td "No Information" at bounding box center [321, 586] width 87 height 13
click at [313, 634] on td "Meets or exceeds target" at bounding box center [321, 640] width 87 height 13
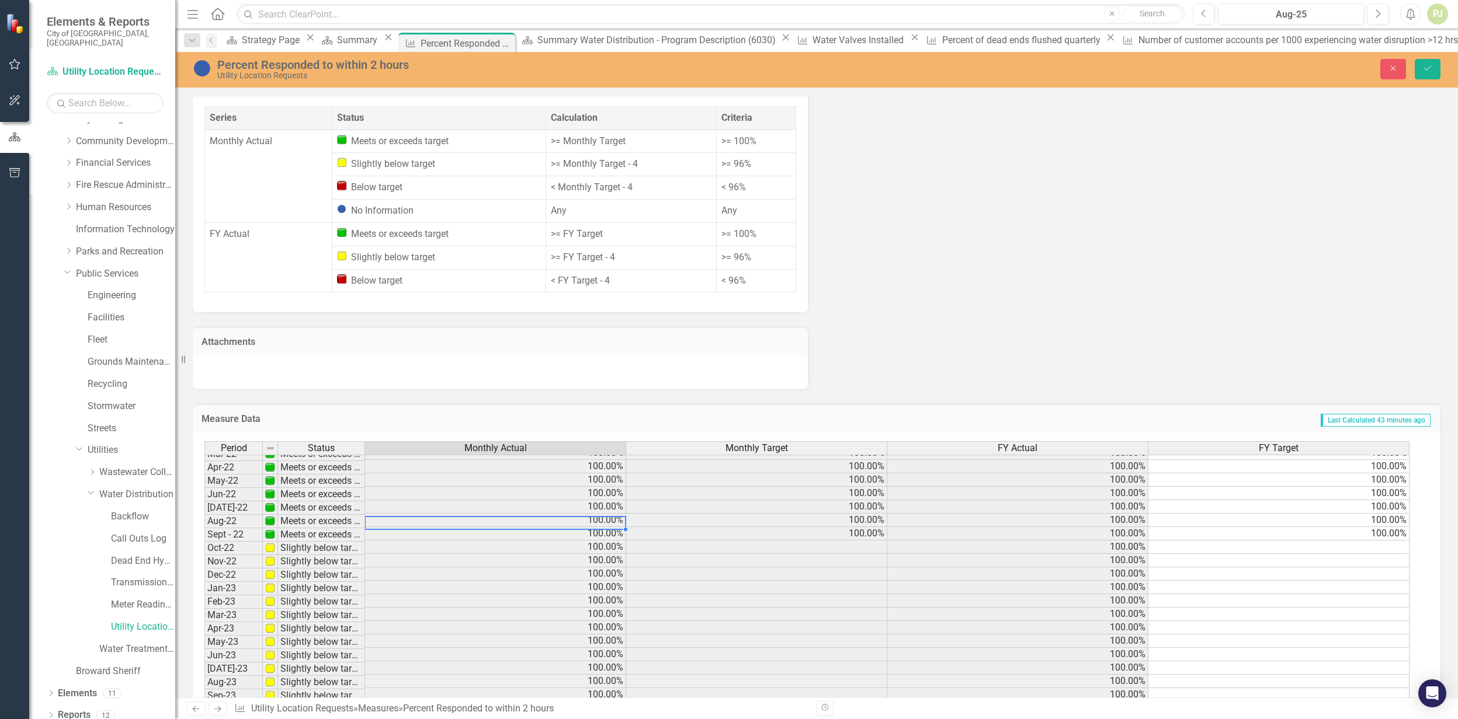
click at [204, 500] on div "Period Status Monthly Actual Monthly Target FY Actual FY Target Nov-21 Meets or…" at bounding box center [204, 593] width 0 height 431
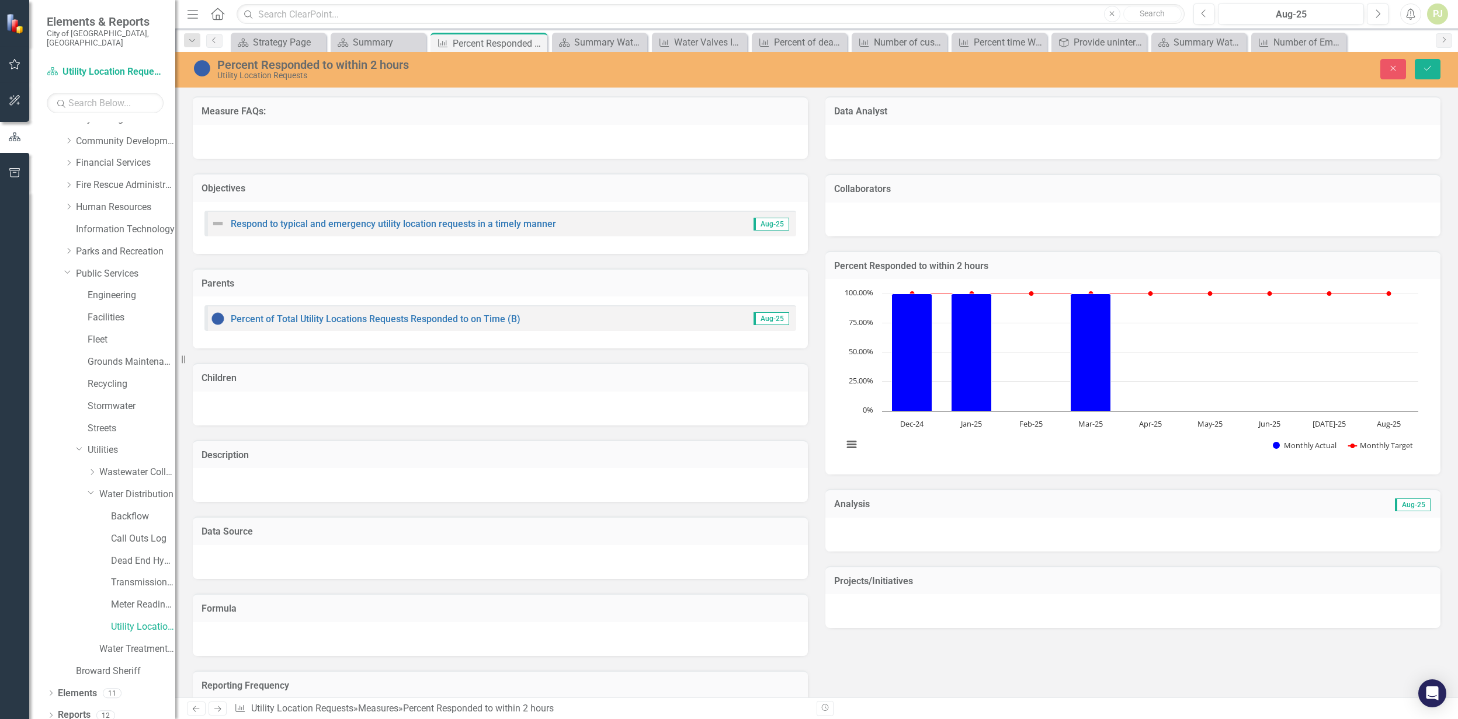
click at [1020, 426] on text "Feb-25" at bounding box center [1030, 424] width 23 height 11
click at [1147, 426] on text "Apr-25" at bounding box center [1150, 424] width 23 height 11
click at [1031, 426] on text "Feb-25" at bounding box center [1030, 424] width 23 height 11
click at [131, 621] on link "Utility Location Requests" at bounding box center [143, 627] width 64 height 13
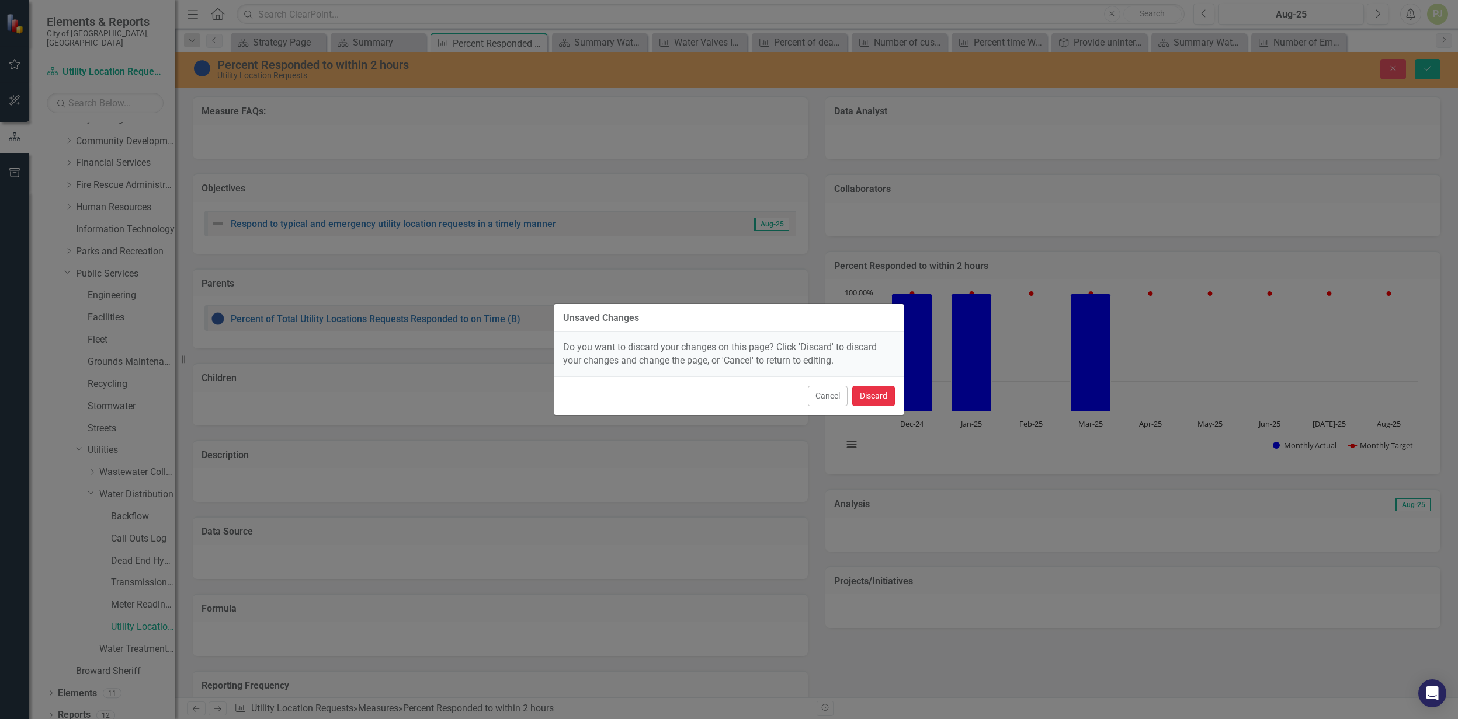
click at [861, 398] on button "Discard" at bounding box center [873, 396] width 43 height 20
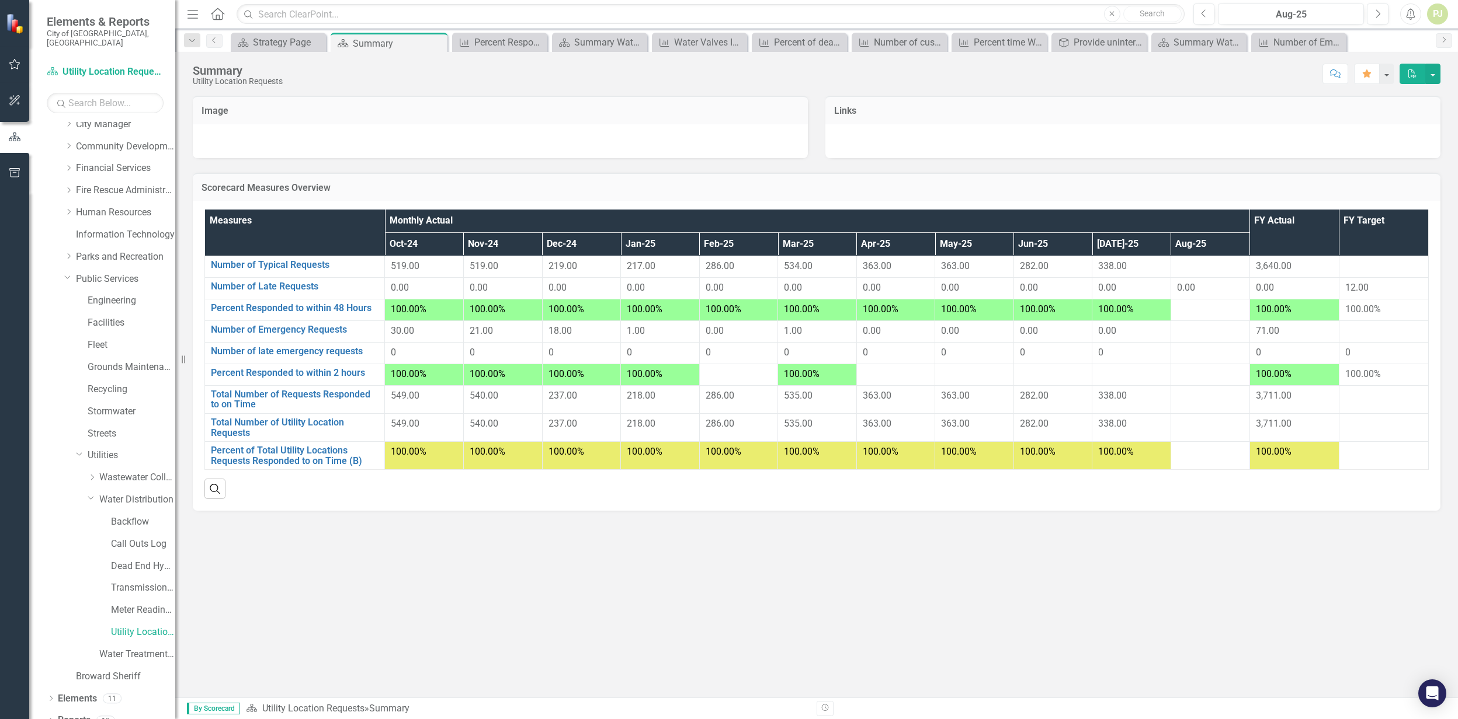
scroll to position [101, 0]
click at [128, 578] on link "Transmission and Distribution" at bounding box center [143, 582] width 64 height 13
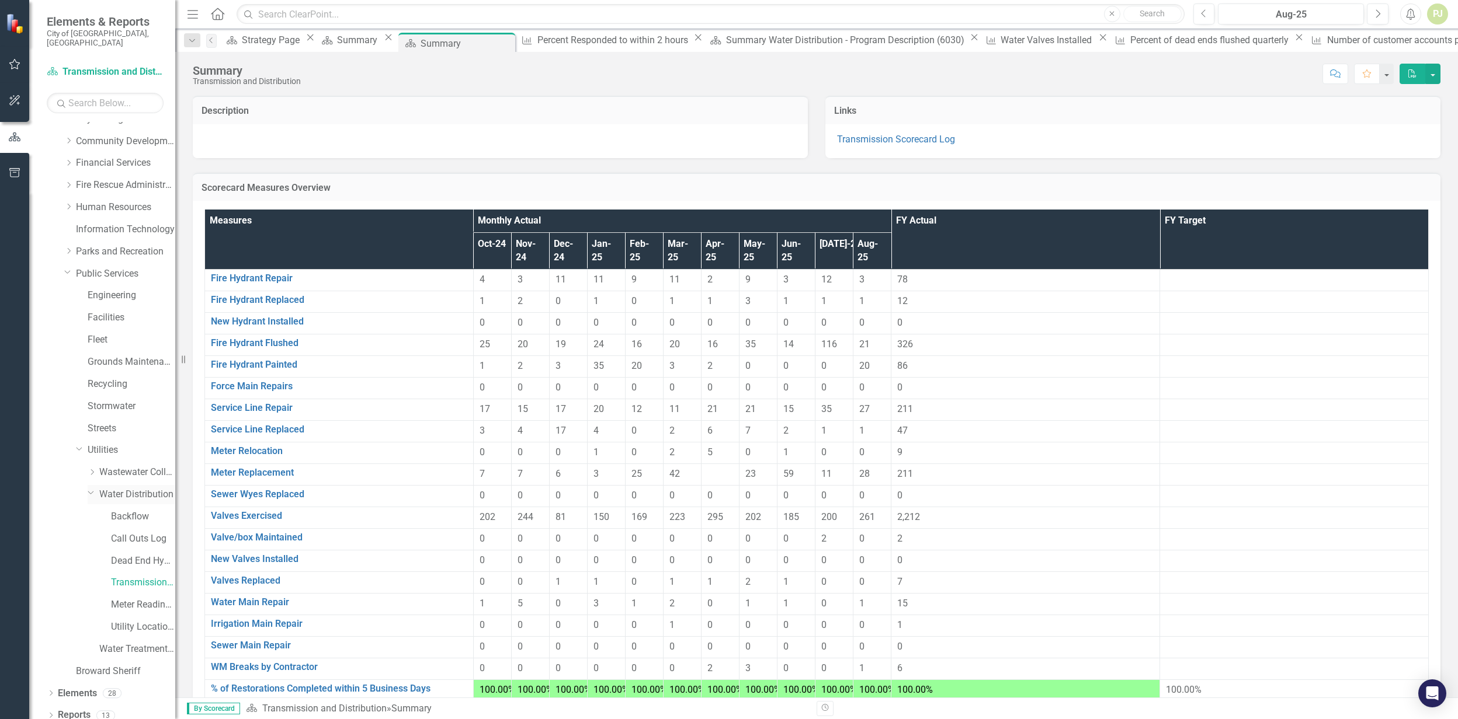
click at [92, 488] on icon "Dropdown" at bounding box center [91, 492] width 7 height 9
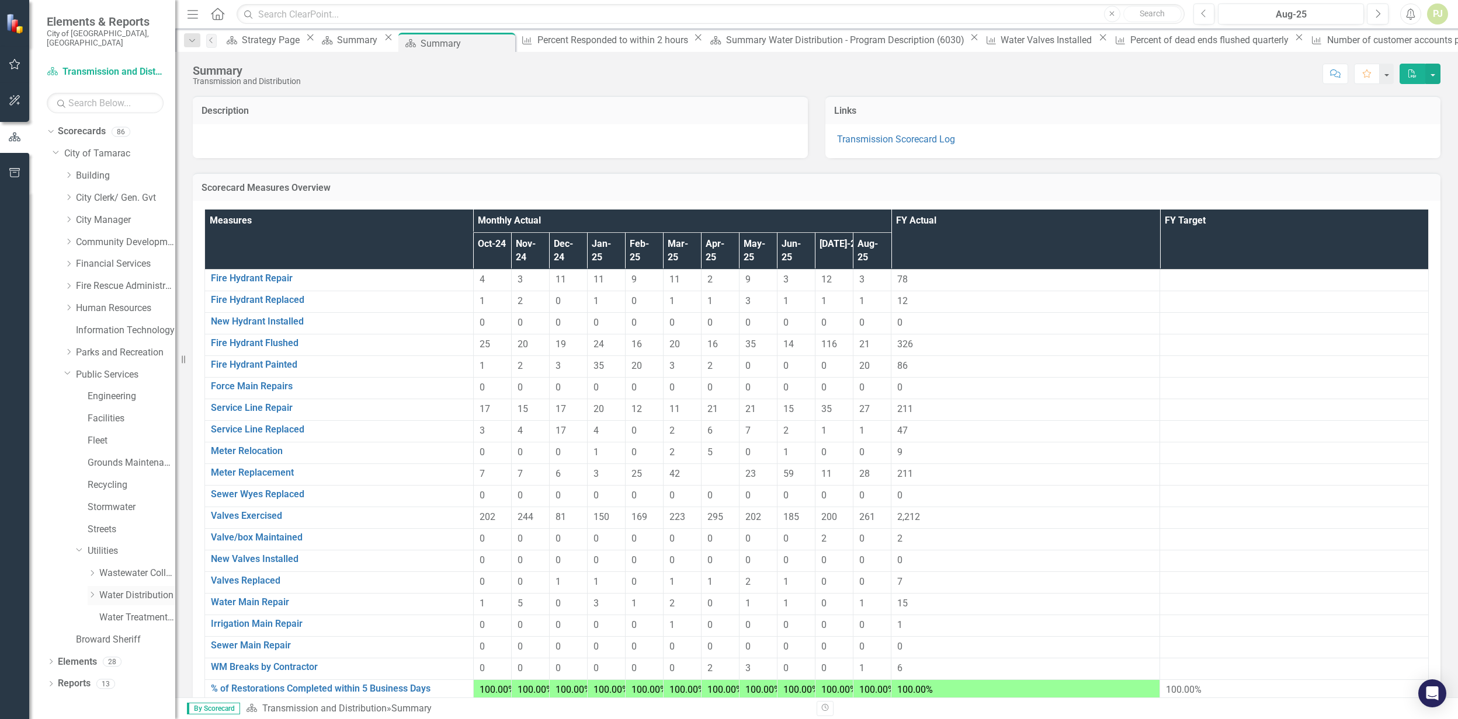
click at [90, 592] on icon "Dropdown" at bounding box center [92, 595] width 9 height 7
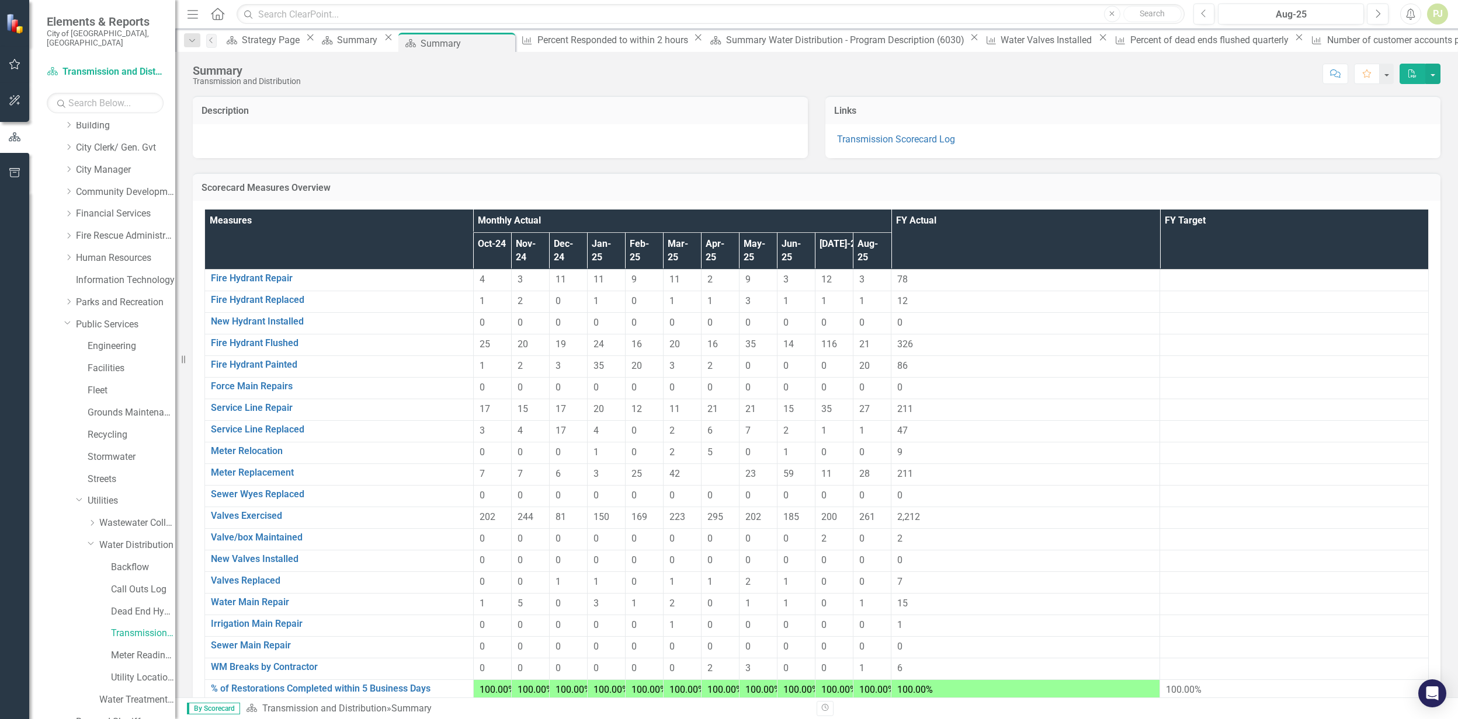
scroll to position [101, 0]
click at [132, 488] on link "Water Distribution" at bounding box center [137, 494] width 76 height 13
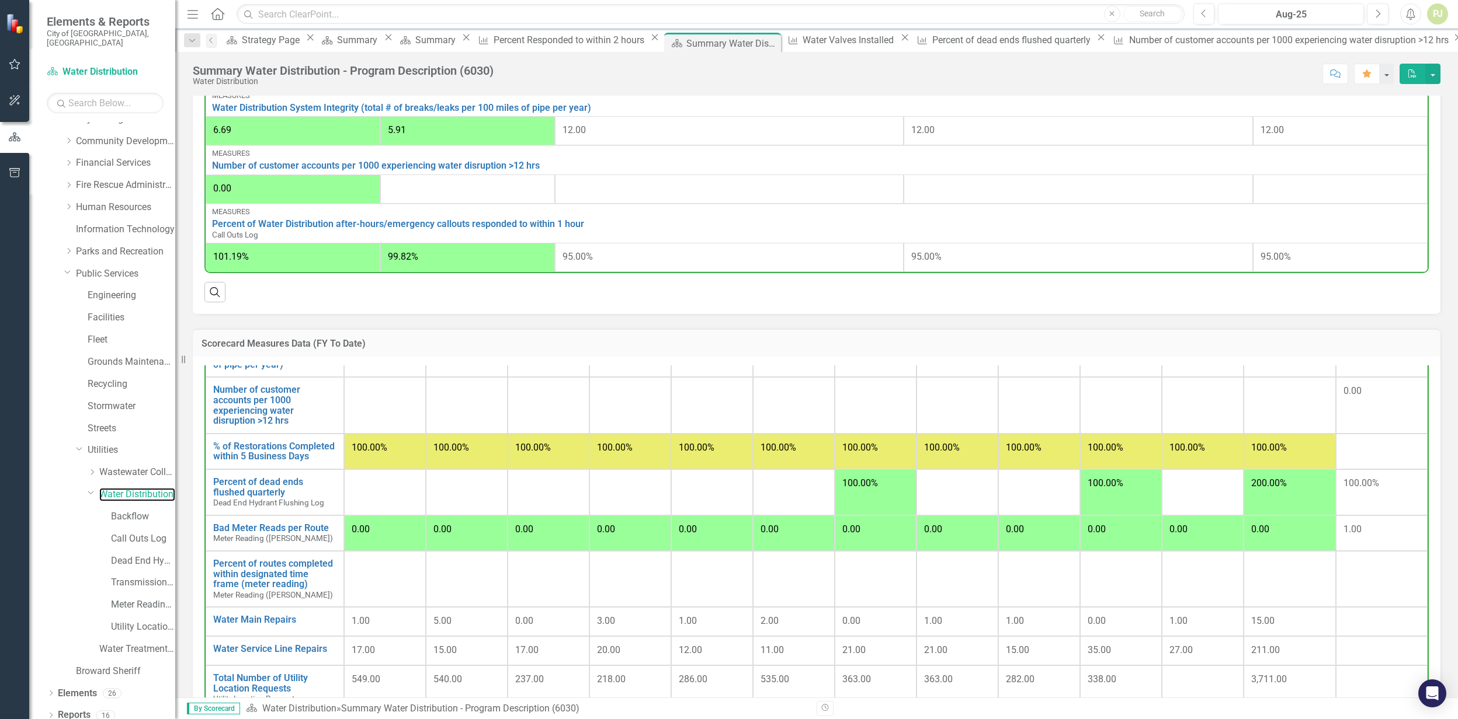
scroll to position [78, 0]
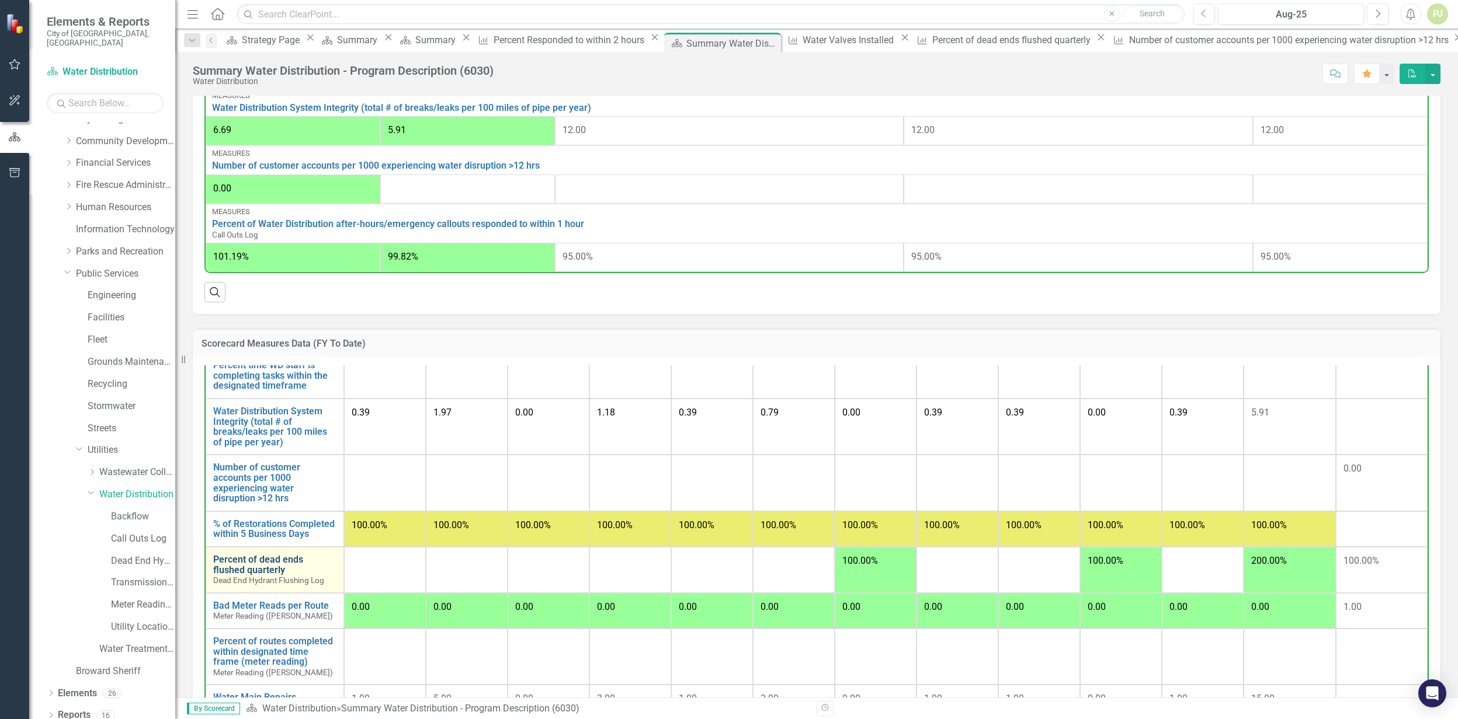
click at [267, 575] on link "Percent of dead ends flushed quarterly" at bounding box center [274, 565] width 123 height 20
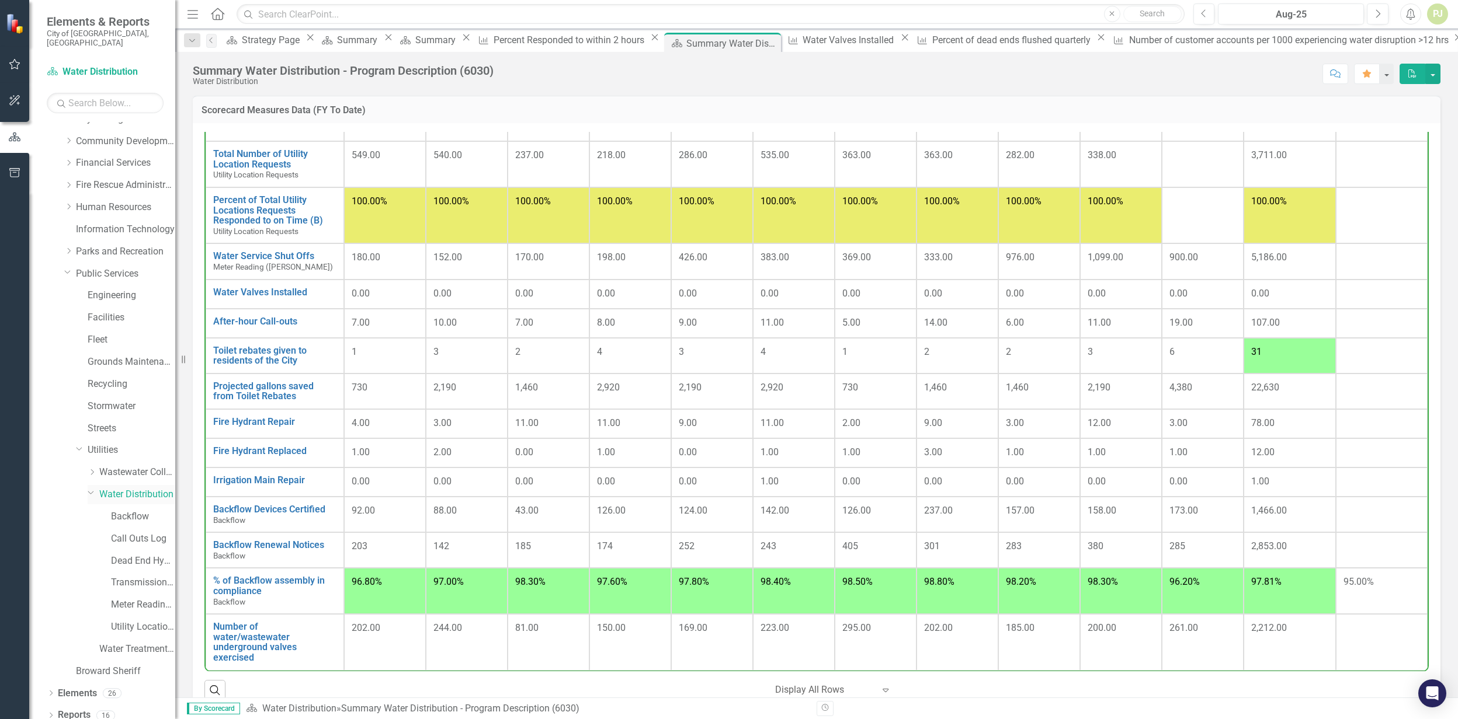
click at [133, 488] on link "Water Distribution" at bounding box center [137, 494] width 76 height 13
drag, startPoint x: 90, startPoint y: 482, endPoint x: 94, endPoint y: 474, distance: 8.6
click at [94, 474] on div "Dropdown City of Tamarac Dropdown Building Certificate of Occupancy Customer Se…" at bounding box center [114, 363] width 123 height 641
drag, startPoint x: 94, startPoint y: 474, endPoint x: 117, endPoint y: 489, distance: 27.5
click at [117, 489] on link "Water Distribution" at bounding box center [137, 494] width 76 height 13
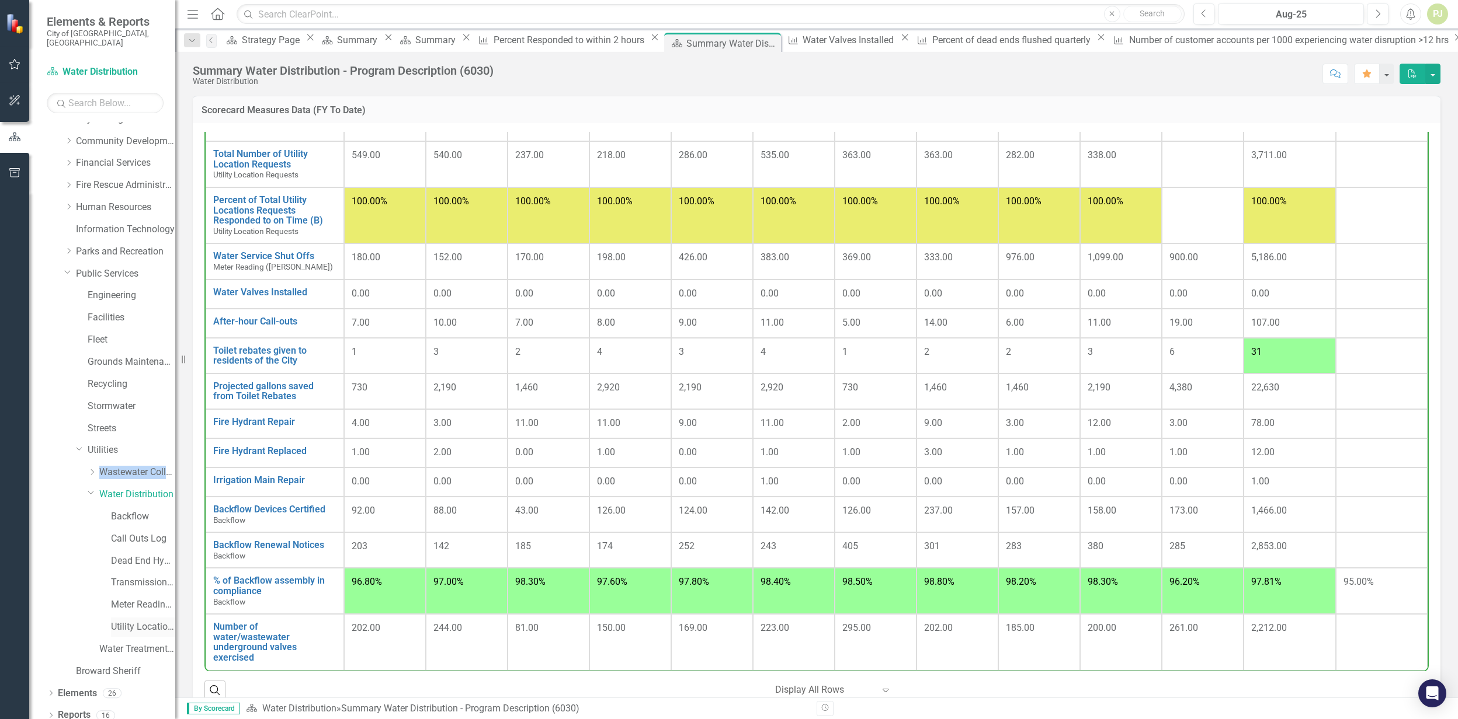
click at [141, 621] on link "Utility Location Requests" at bounding box center [143, 627] width 64 height 13
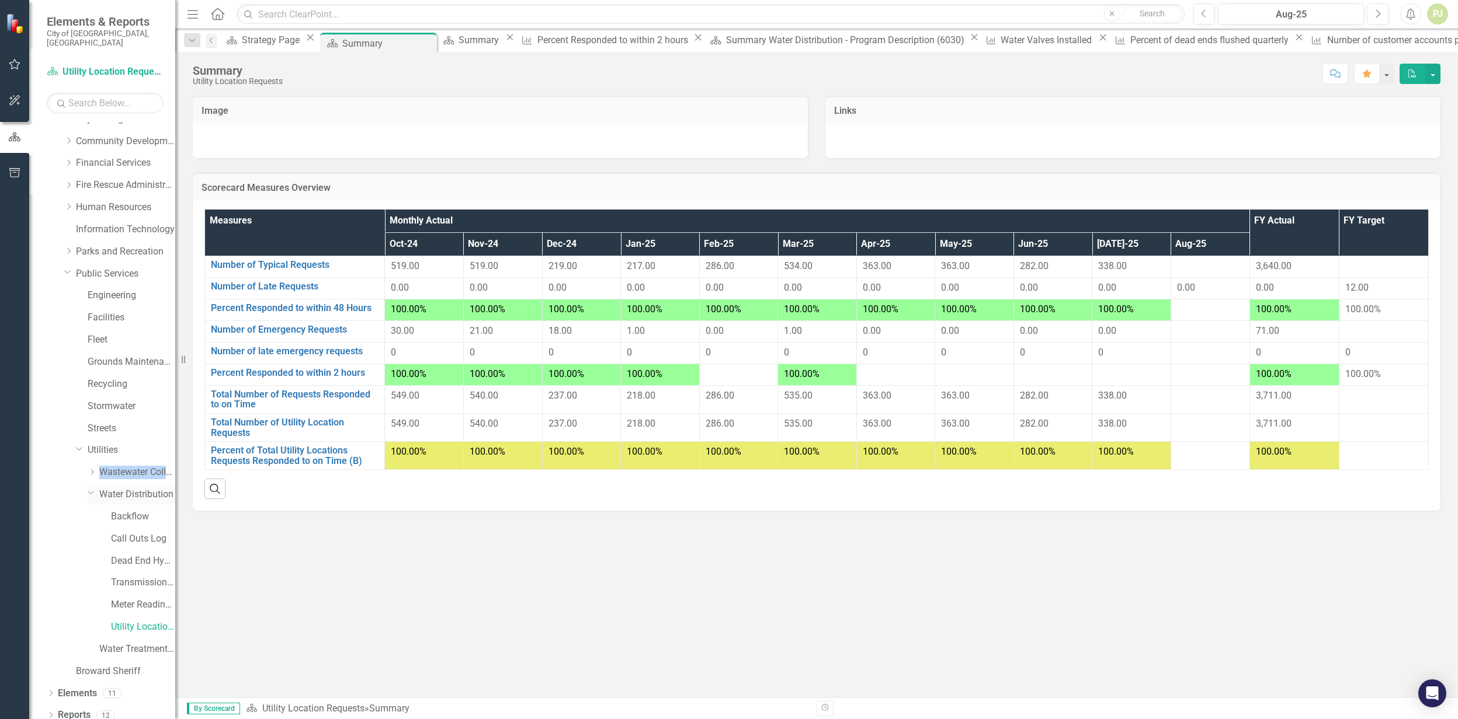
click at [92, 488] on icon "Dropdown" at bounding box center [91, 492] width 7 height 9
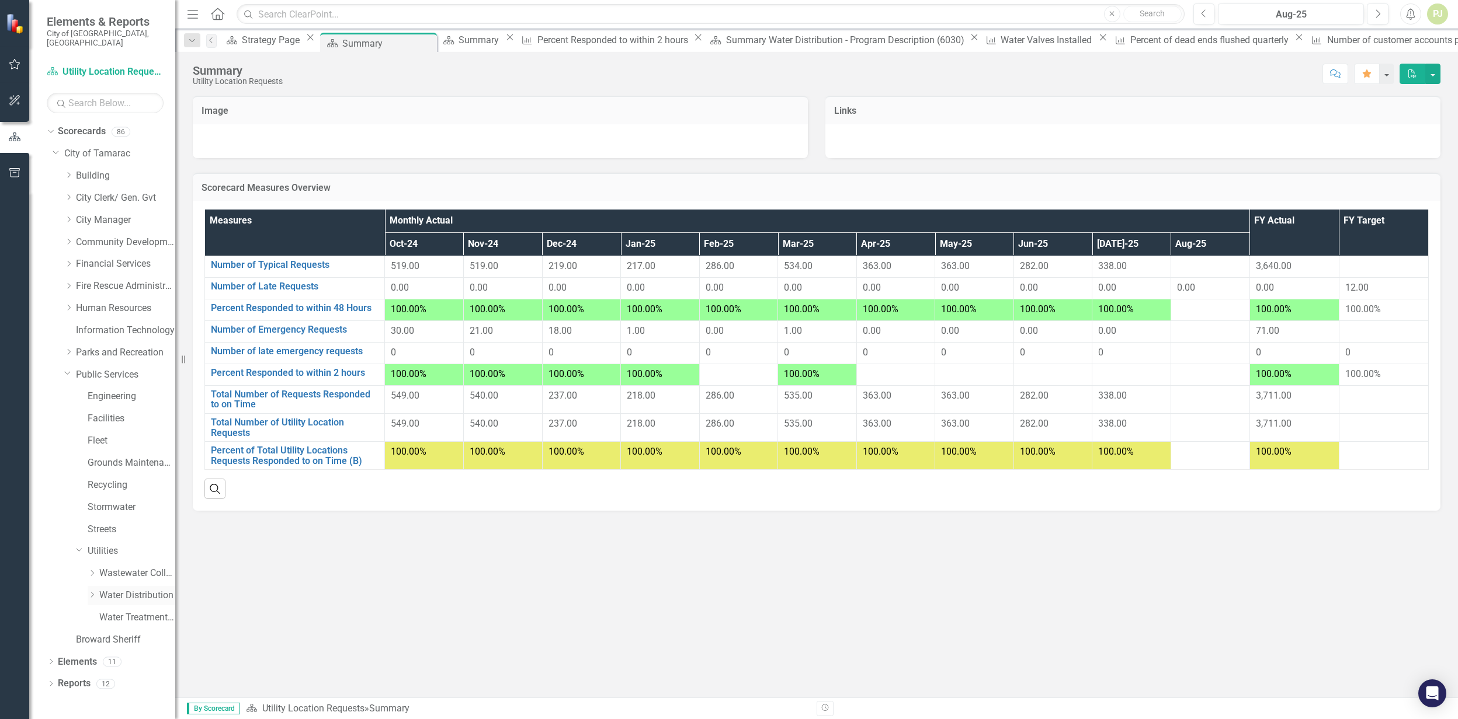
click at [133, 589] on link "Water Distribution" at bounding box center [137, 595] width 76 height 13
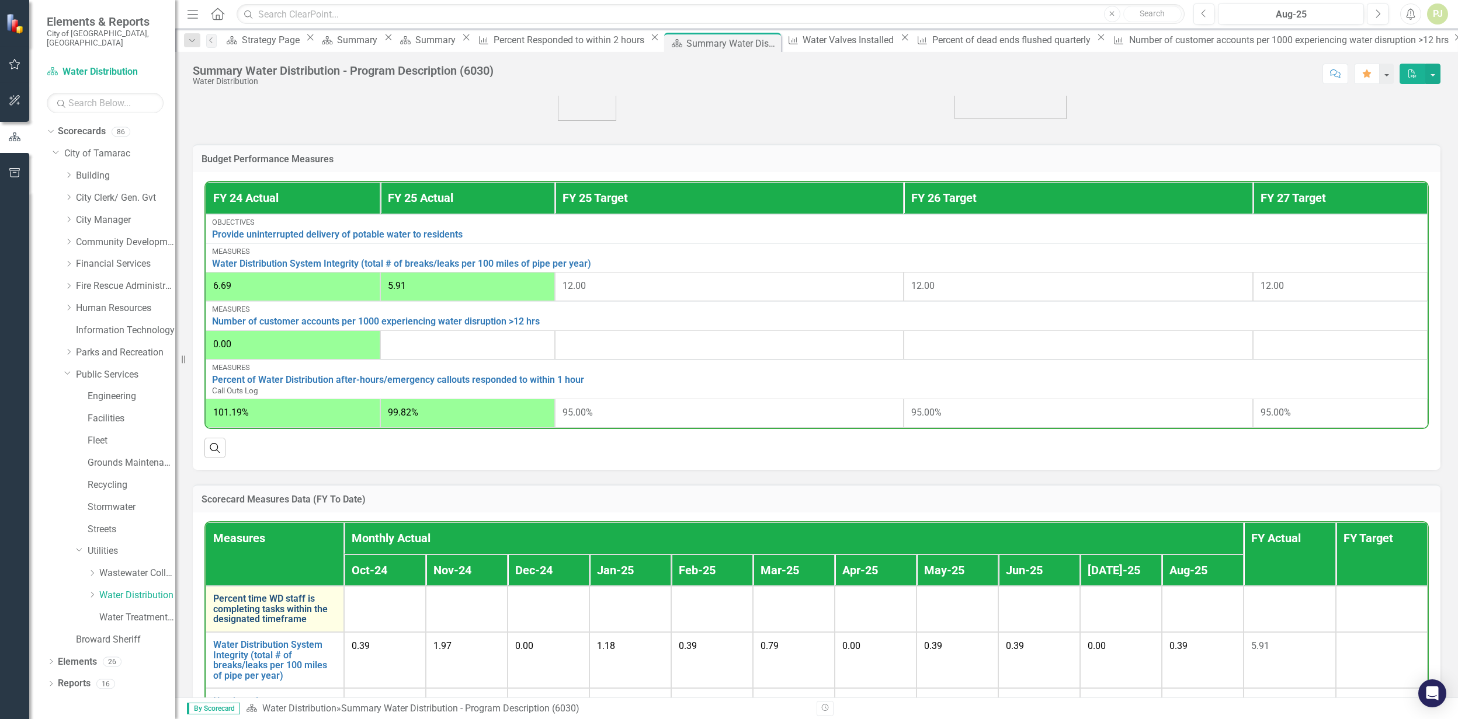
click at [276, 619] on link "Percent time WD staff is completing tasks within the designated timeframe" at bounding box center [274, 609] width 123 height 31
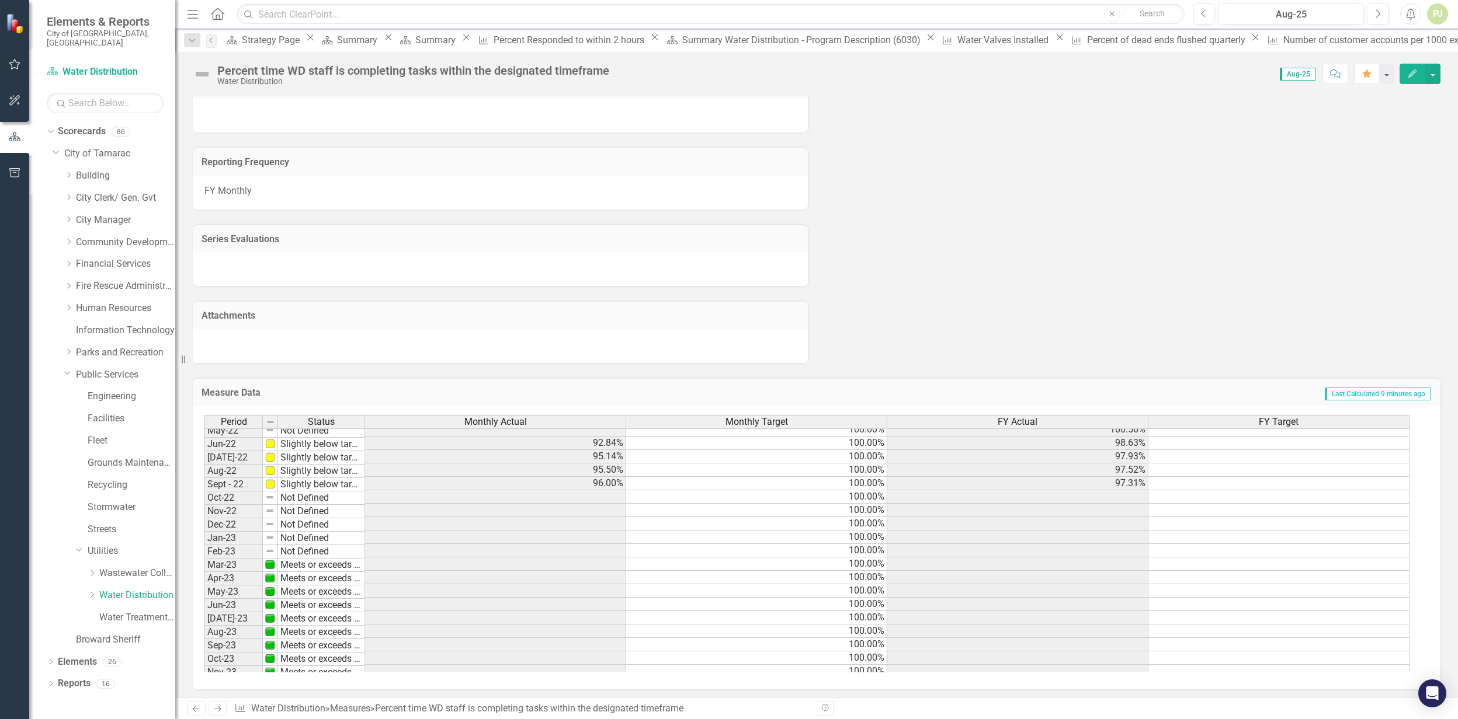
scroll to position [78, 0]
click at [307, 523] on tbody "Feb-22 Not Defined Mar-22 Not Defined Apr-22 Not Defined May-22 Not Defined Jun…" at bounding box center [284, 630] width 161 height 445
click at [307, 523] on td "Not Defined" at bounding box center [321, 520] width 87 height 13
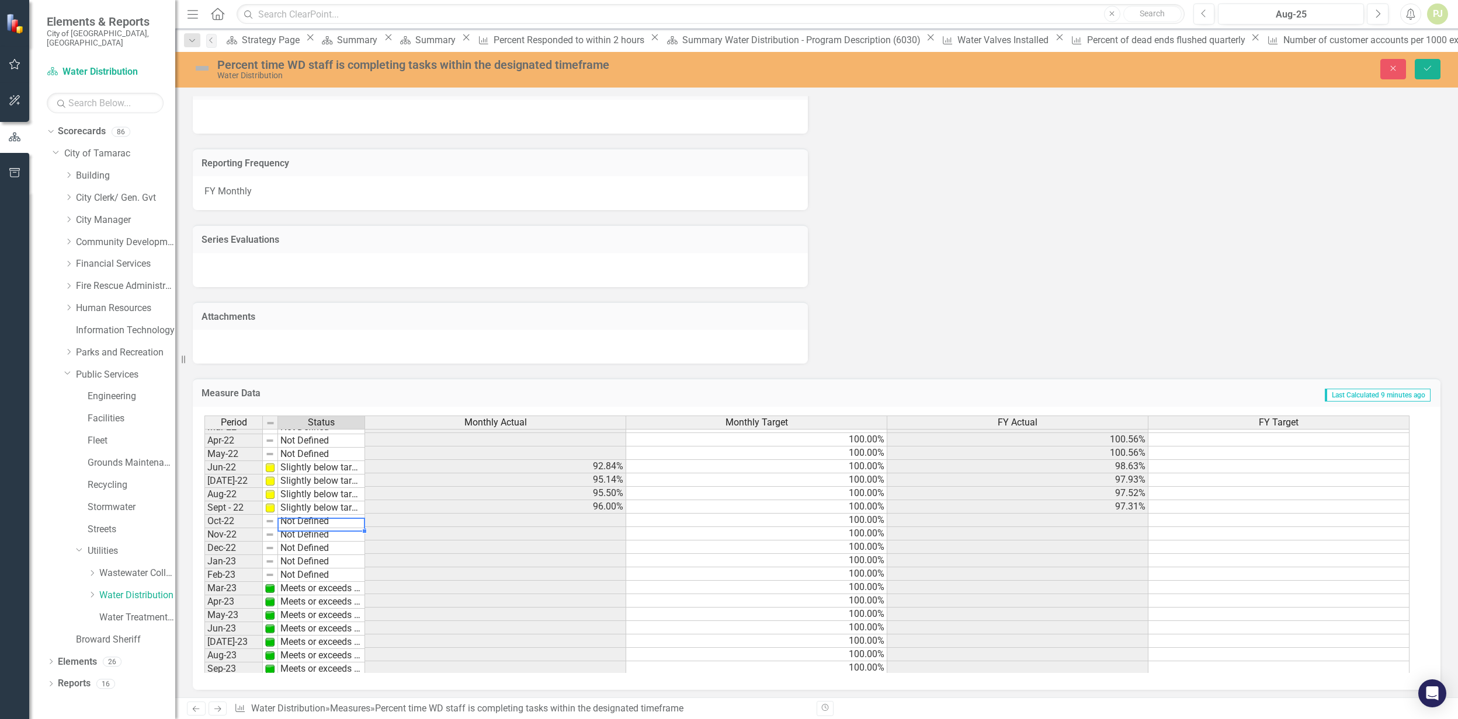
click at [298, 520] on td "Not Defined" at bounding box center [321, 521] width 87 height 13
click at [298, 519] on td "Not Defined" at bounding box center [321, 521] width 87 height 13
click at [311, 530] on div "Period Status Monthly Actual Monthly Target FY Actual FY Target Oct-21 Meets or…" at bounding box center [811, 545] width 1215 height 258
click at [311, 529] on td "Not Defined" at bounding box center [321, 535] width 87 height 13
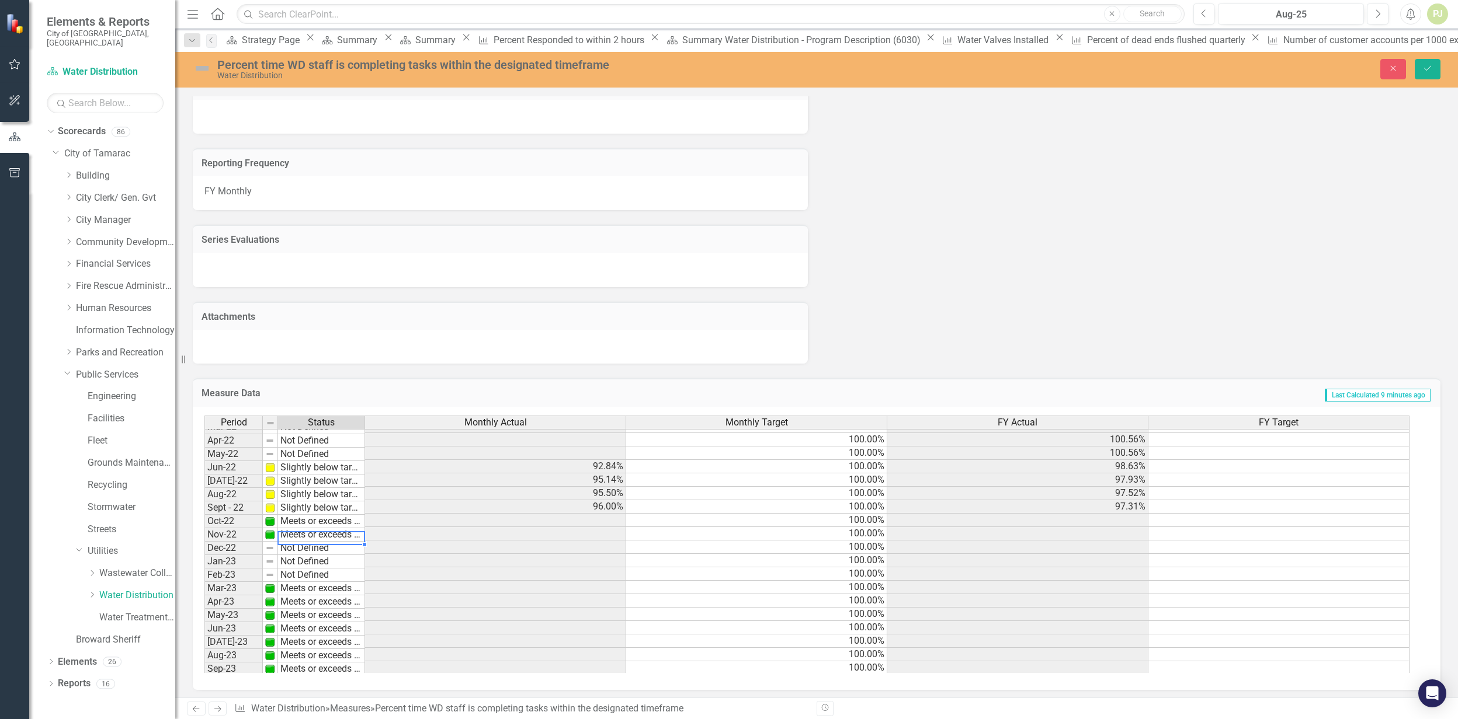
click at [313, 545] on div "Period Status Monthly Actual Monthly Target FY Actual FY Target Oct-21 Meets or…" at bounding box center [811, 545] width 1215 height 258
click at [313, 545] on td "Not Defined" at bounding box center [321, 548] width 87 height 13
click at [313, 561] on div "Period Status Monthly Actual Monthly Target FY Actual FY Target Oct-21 Meets or…" at bounding box center [811, 545] width 1215 height 258
click at [313, 564] on td "Not Defined" at bounding box center [321, 561] width 87 height 13
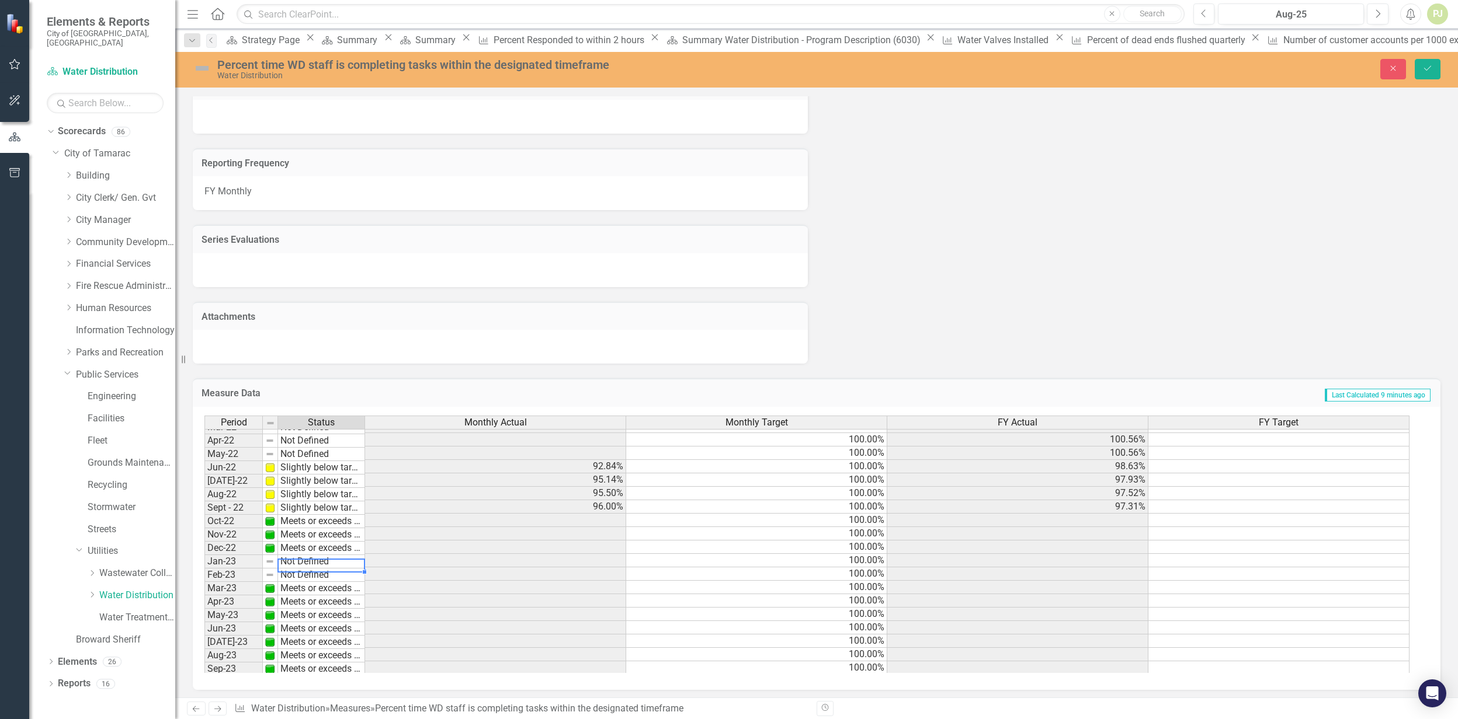
click at [313, 564] on td "Not Defined" at bounding box center [321, 561] width 87 height 13
click at [314, 575] on div "Period Status Monthly Actual Monthly Target FY Actual FY Target Oct-21 Meets or…" at bounding box center [811, 545] width 1215 height 258
click at [314, 573] on td "Not Defined" at bounding box center [321, 575] width 87 height 13
click at [318, 582] on div "Period Status Monthly Actual Monthly Target FY Actual FY Target Oct-21 Meets or…" at bounding box center [811, 545] width 1215 height 258
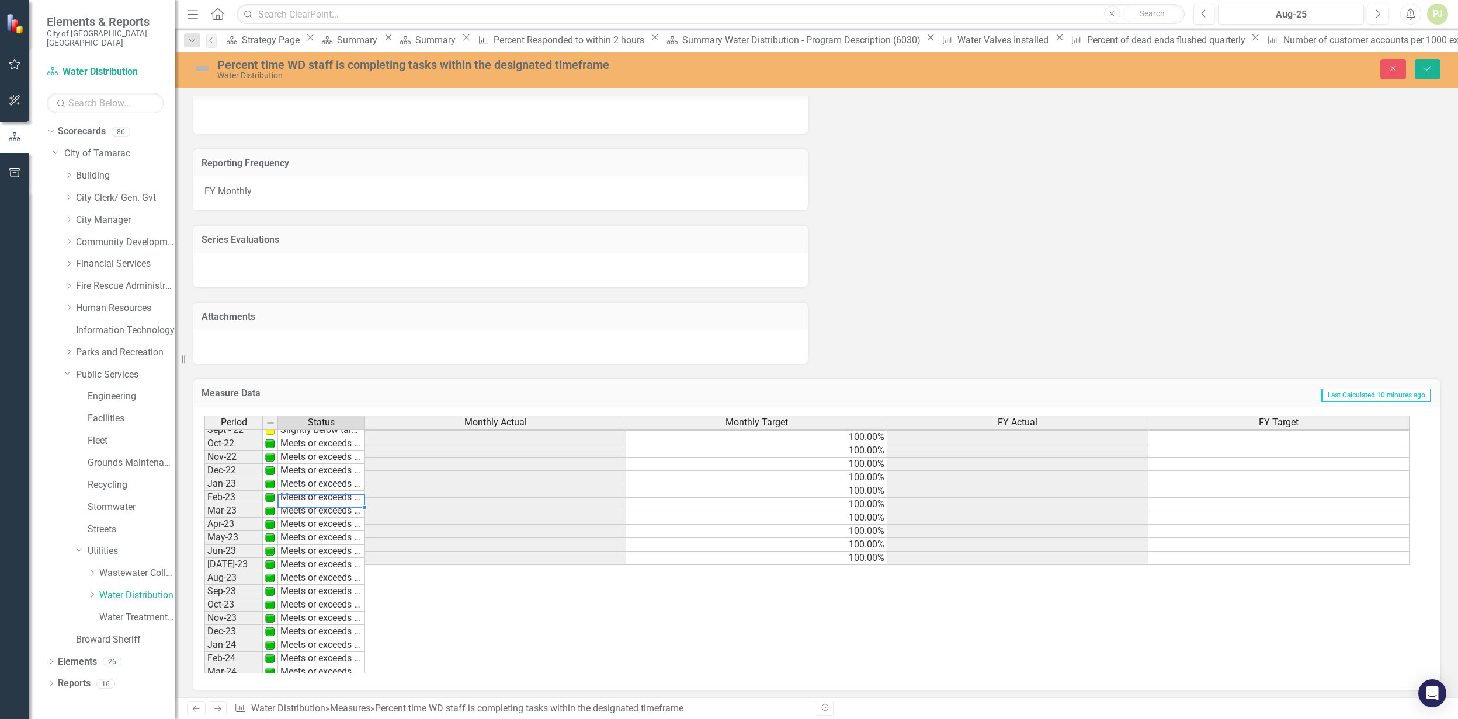
scroll to position [311, 0]
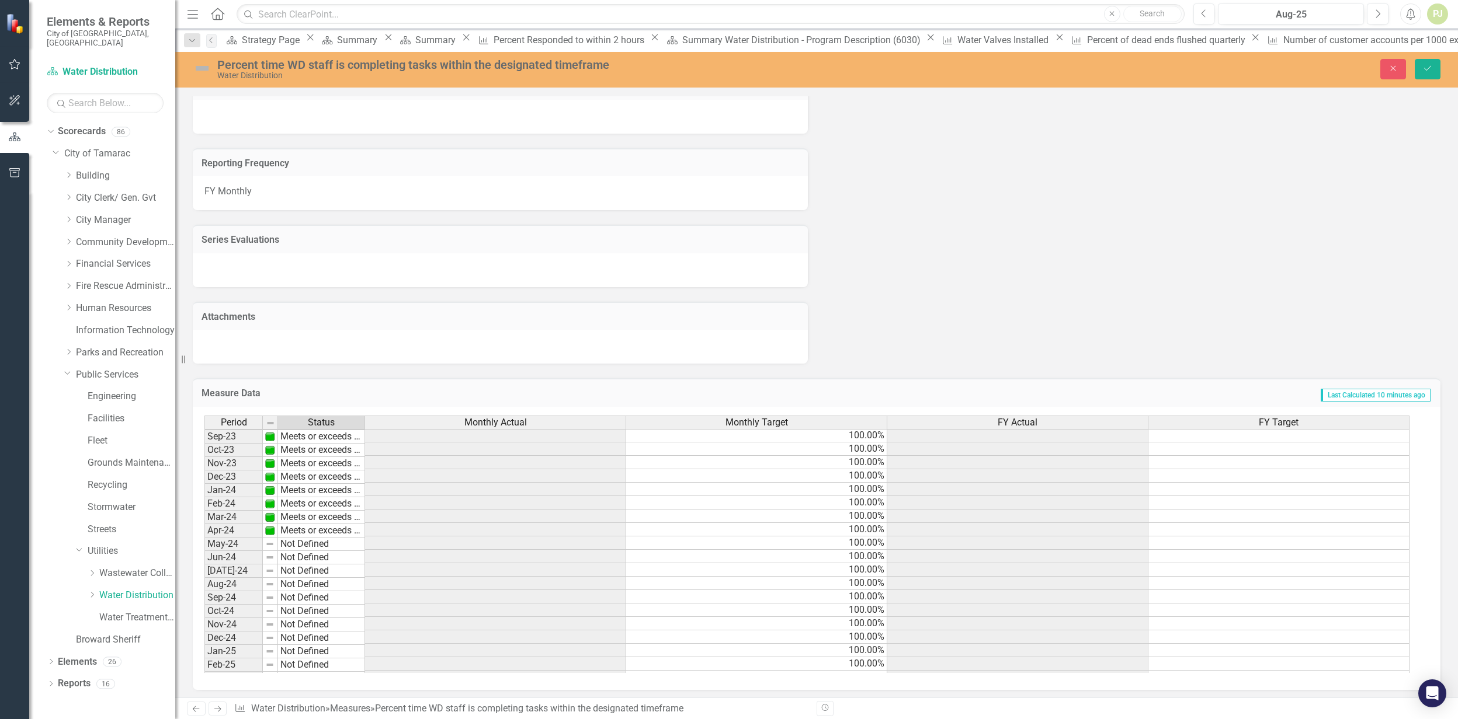
click at [316, 542] on tbody "Jun-22 Slightly below target [DATE]-22 Slightly below target Aug-22 Slightly be…" at bounding box center [284, 476] width 161 height 499
click at [316, 542] on td "Not Defined" at bounding box center [321, 545] width 87 height 13
click at [316, 548] on td "Not Defined" at bounding box center [321, 545] width 87 height 13
click at [316, 547] on td "Not Defined" at bounding box center [321, 545] width 87 height 13
click at [318, 561] on div "Period Status Monthly Actual Monthly Target FY Actual FY Target Oct-22 Meets or…" at bounding box center [811, 545] width 1215 height 258
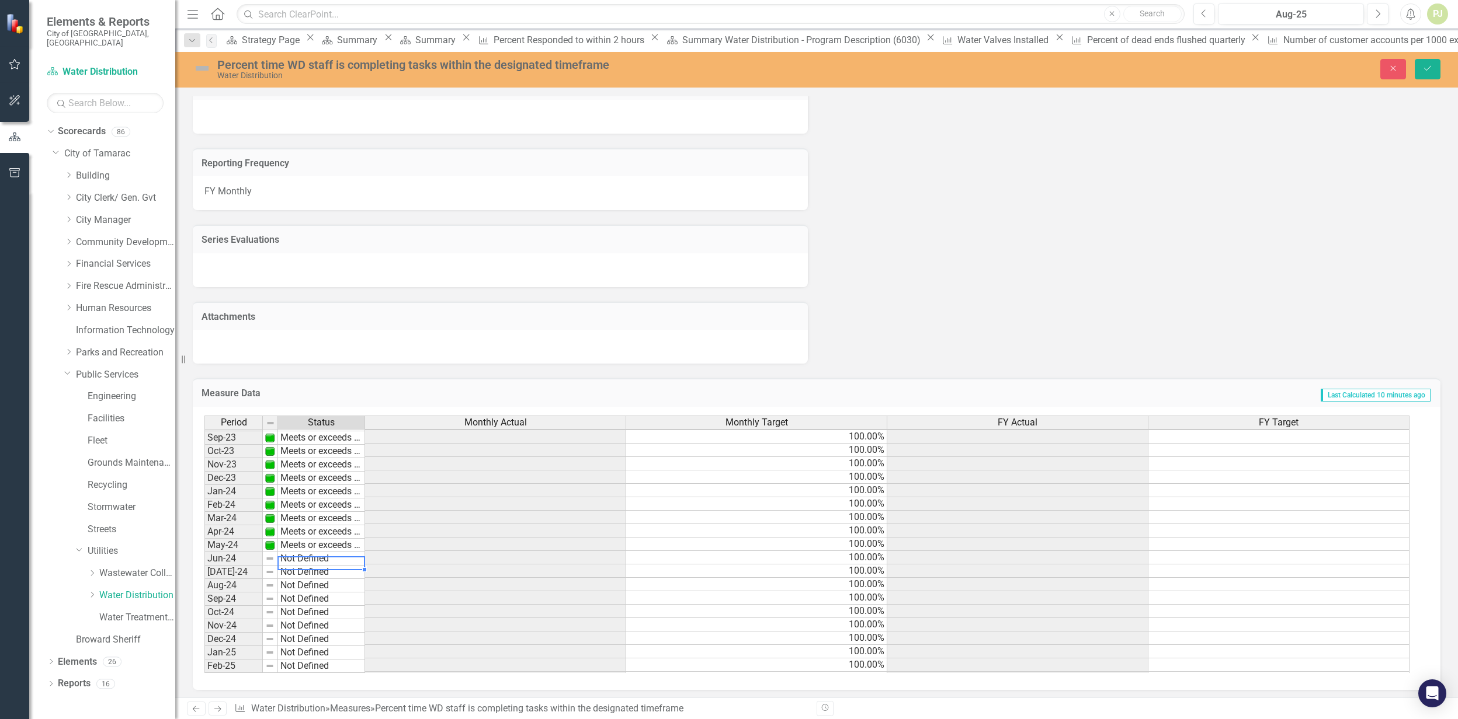
click at [320, 559] on td "Not Defined" at bounding box center [321, 558] width 87 height 13
click at [321, 569] on div "Period Status Monthly Actual Monthly Target FY Actual FY Target Oct-22 Meets or…" at bounding box center [811, 545] width 1215 height 258
click at [322, 573] on td "Not Defined" at bounding box center [321, 572] width 87 height 13
click at [322, 572] on td "Not Defined" at bounding box center [321, 572] width 87 height 13
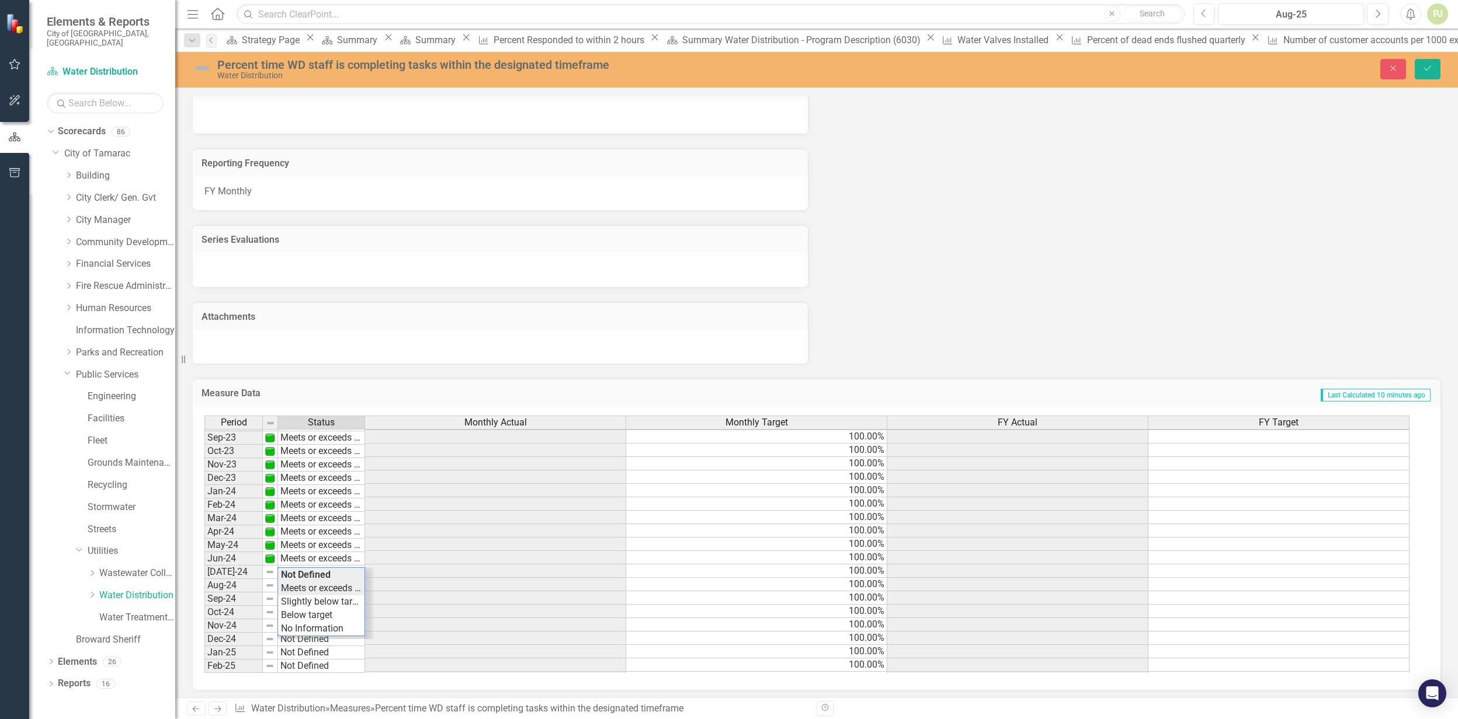
click at [328, 583] on div "Period Status Monthly Actual Monthly Target FY Actual FY Target Oct-22 Meets or…" at bounding box center [811, 545] width 1215 height 258
click at [325, 587] on td "Not Defined" at bounding box center [321, 585] width 87 height 13
click at [320, 596] on div "Period Status Monthly Actual Monthly Target FY Actual FY Target Oct-22 Meets or…" at bounding box center [811, 545] width 1215 height 258
click at [312, 602] on td "Not Defined" at bounding box center [321, 599] width 87 height 13
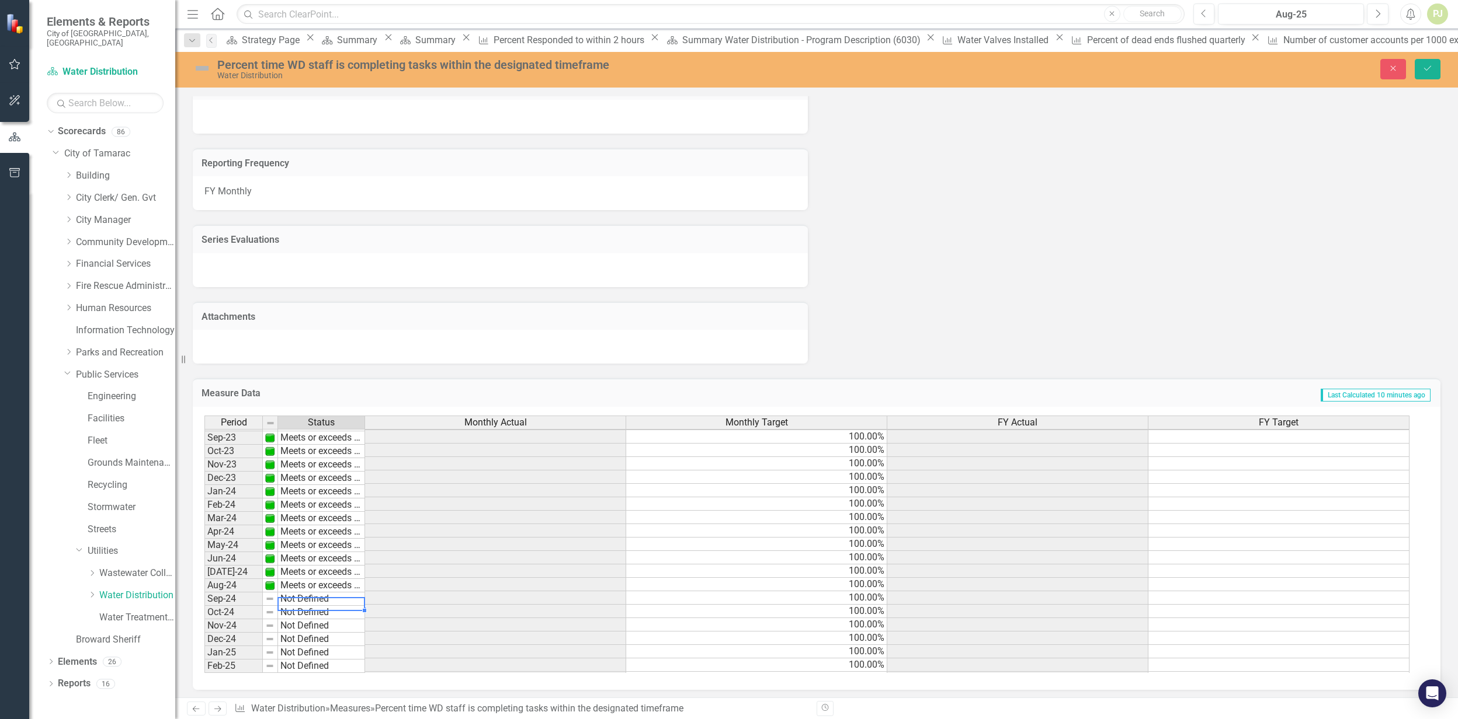
click at [312, 602] on td "Not Defined" at bounding box center [321, 599] width 87 height 13
click at [313, 616] on div "Period Status Monthly Actual Monthly Target FY Actual FY Target Oct-22 Meets or…" at bounding box center [811, 545] width 1215 height 258
click at [312, 616] on td "Not Defined" at bounding box center [321, 612] width 87 height 13
click at [306, 632] on div "Period Status Monthly Actual Monthly Target FY Actual FY Target Oct-22 Meets or…" at bounding box center [811, 545] width 1215 height 258
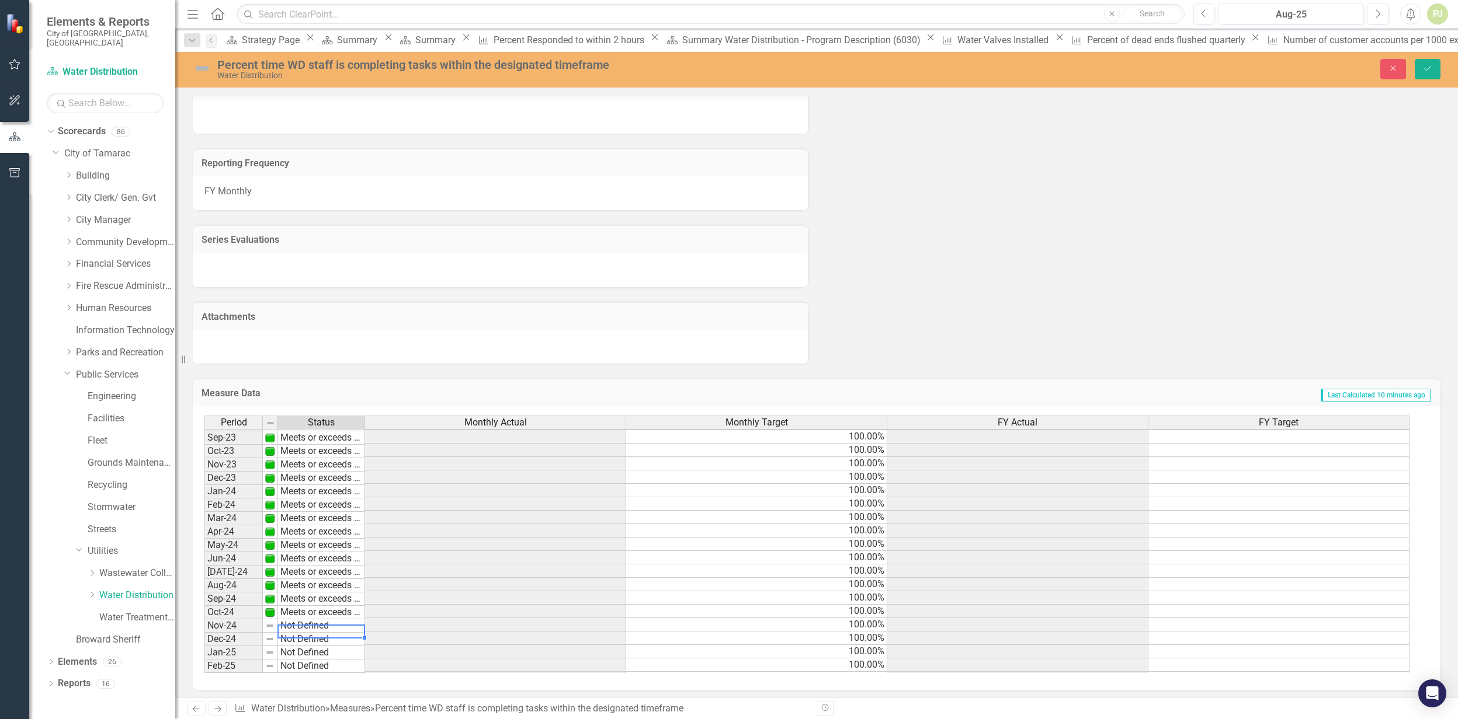
click at [317, 632] on td "Not Defined" at bounding box center [321, 626] width 87 height 13
click at [317, 638] on div "Period Status Monthly Actual Monthly Target FY Actual FY Target Oct-22 Meets or…" at bounding box center [811, 545] width 1215 height 258
click at [312, 641] on td "Not Defined" at bounding box center [321, 639] width 87 height 13
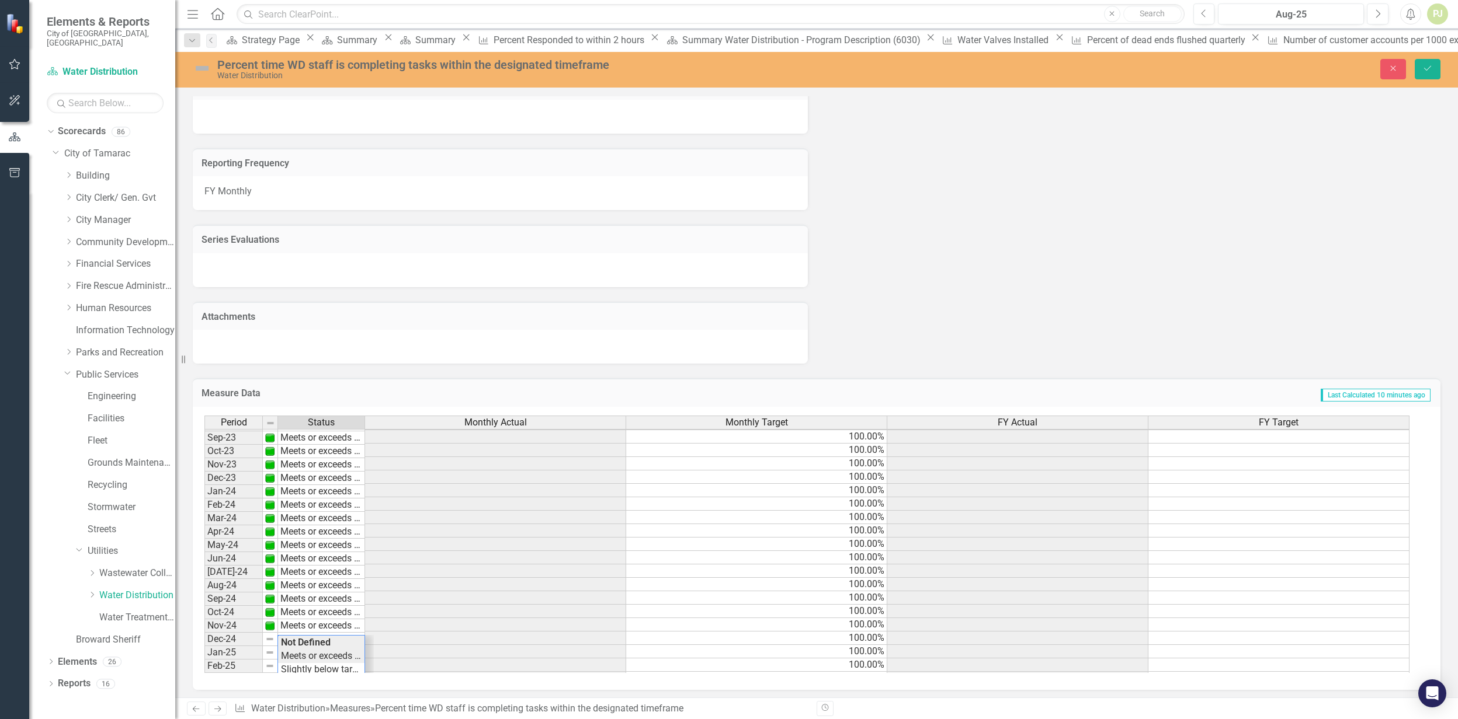
click at [311, 652] on div "Period Status Monthly Actual Monthly Target FY Actual FY Target Oct-22 Meets or…" at bounding box center [811, 545] width 1215 height 258
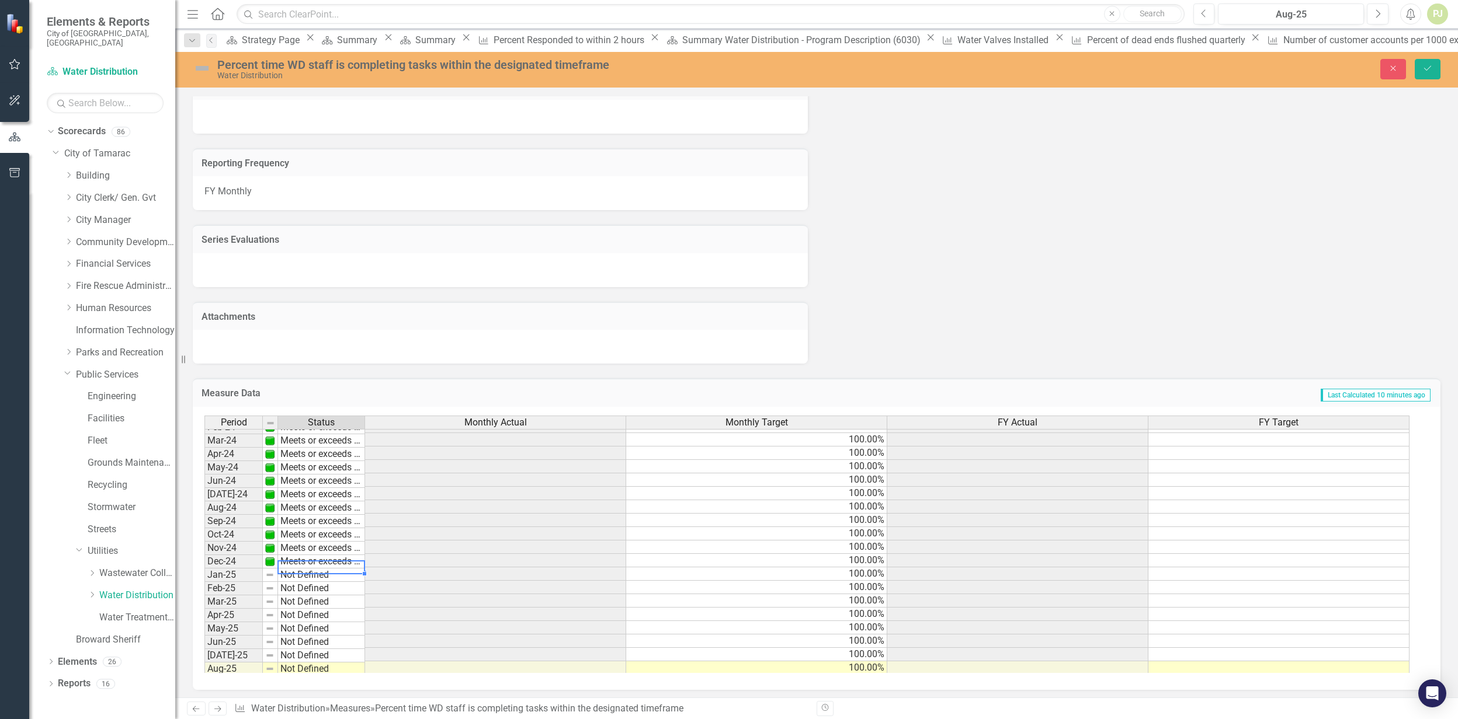
scroll to position [439, 0]
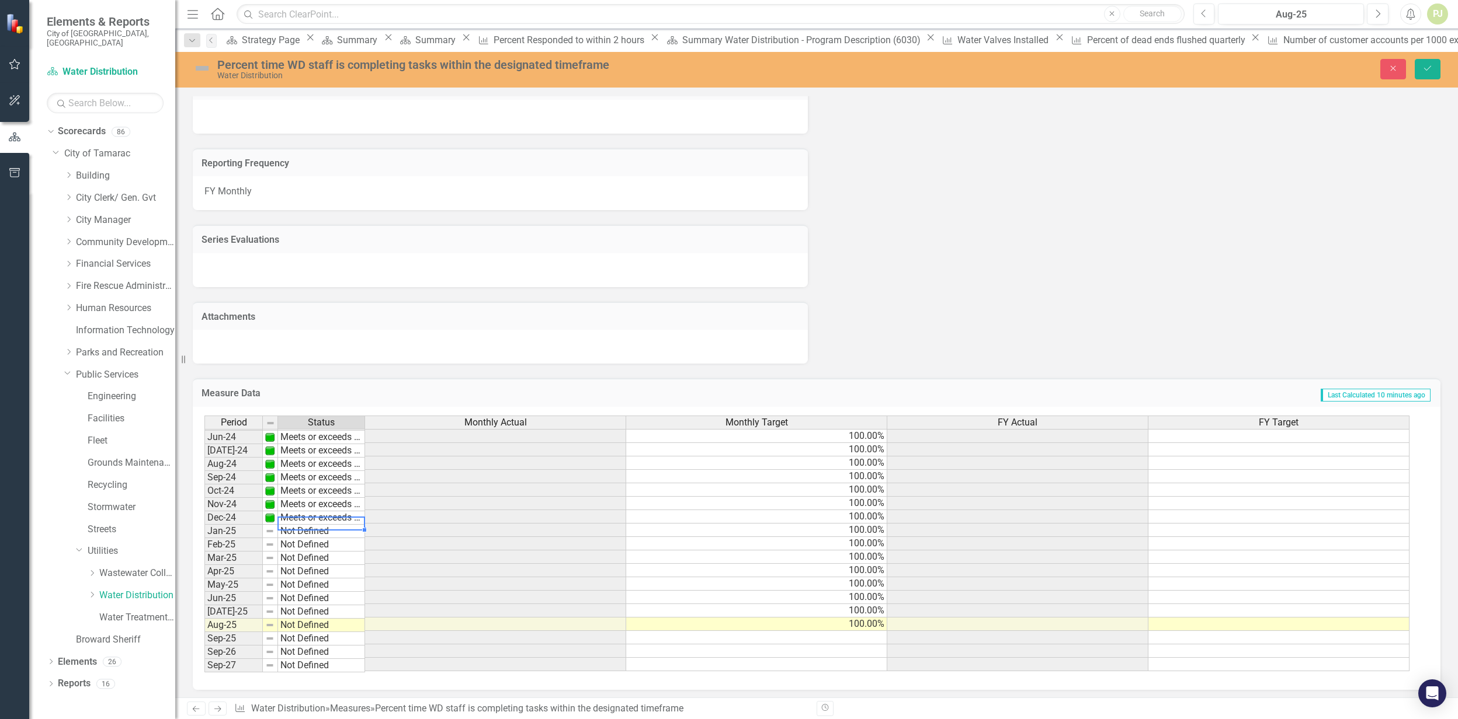
click at [307, 530] on tbody "Oct-22 Meets or exceeds target Nov-22 Meets or exceeds target Dec-22 Meets or e…" at bounding box center [284, 417] width 161 height 512
click at [307, 530] on td "Not Defined" at bounding box center [321, 532] width 87 height 13
click at [307, 533] on td "Not Defined" at bounding box center [321, 532] width 87 height 13
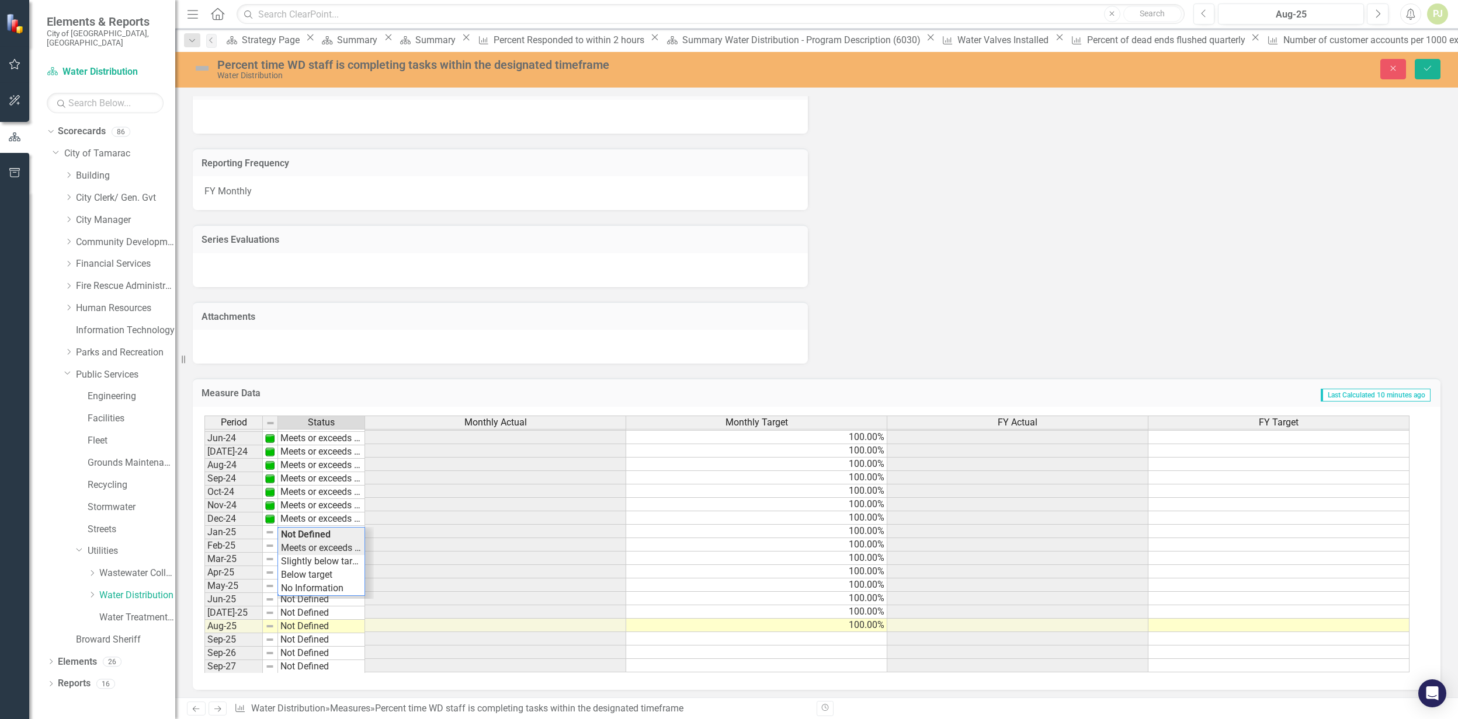
click at [307, 540] on div "Period Status Monthly Actual Monthly Target FY Actual FY Target May-23 Meets or…" at bounding box center [811, 545] width 1215 height 258
click at [307, 547] on td "Not Defined" at bounding box center [321, 546] width 87 height 13
click at [305, 561] on div "Period Status Monthly Actual Monthly Target FY Actual FY Target May-23 Meets or…" at bounding box center [811, 545] width 1215 height 258
click at [301, 564] on td "Not Defined" at bounding box center [321, 559] width 87 height 13
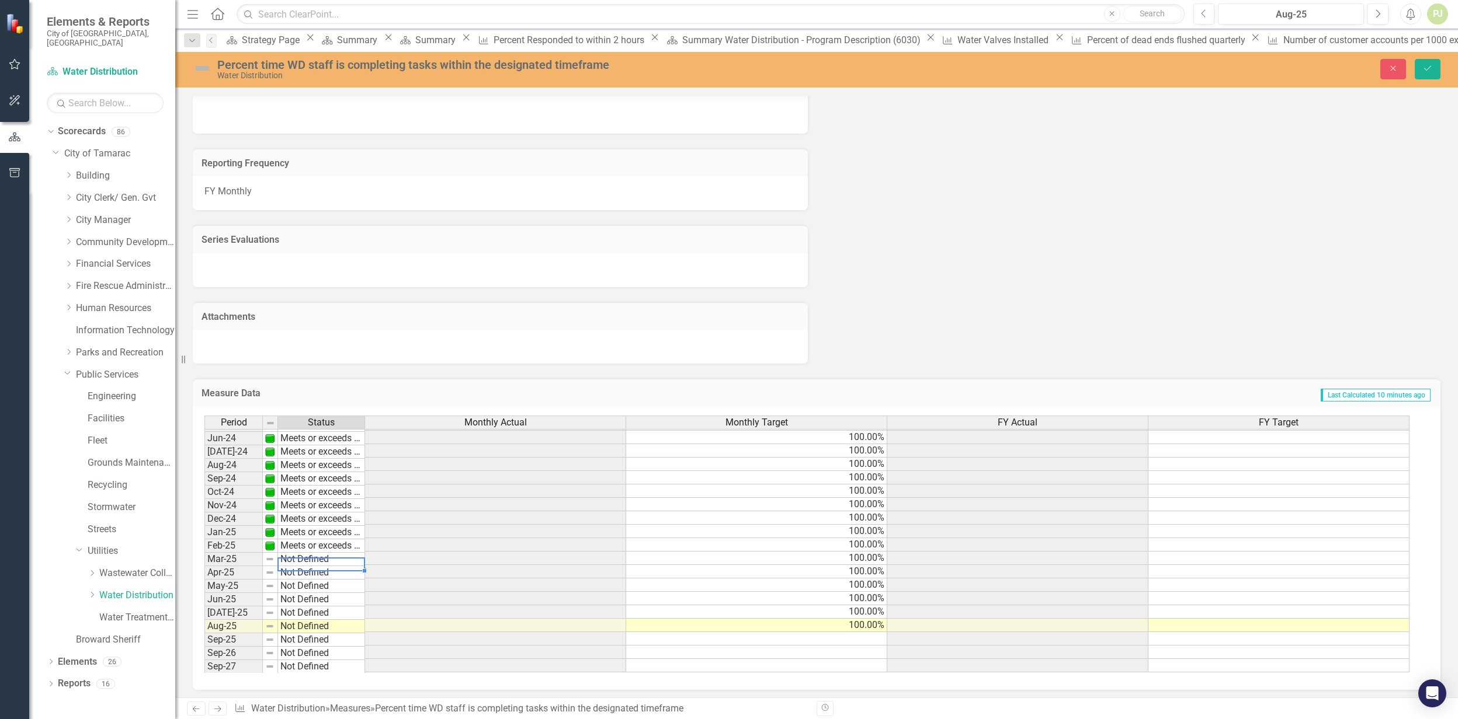
click at [301, 564] on td "Not Defined" at bounding box center [321, 559] width 87 height 13
click at [301, 571] on div "Period Status Monthly Actual Monthly Target FY Actual FY Target May-23 Meets or…" at bounding box center [811, 545] width 1215 height 258
click at [301, 575] on td "Not Defined" at bounding box center [321, 572] width 87 height 13
click at [301, 583] on div "Period Status Monthly Actual Monthly Target FY Actual FY Target May-23 Meets or…" at bounding box center [811, 545] width 1215 height 258
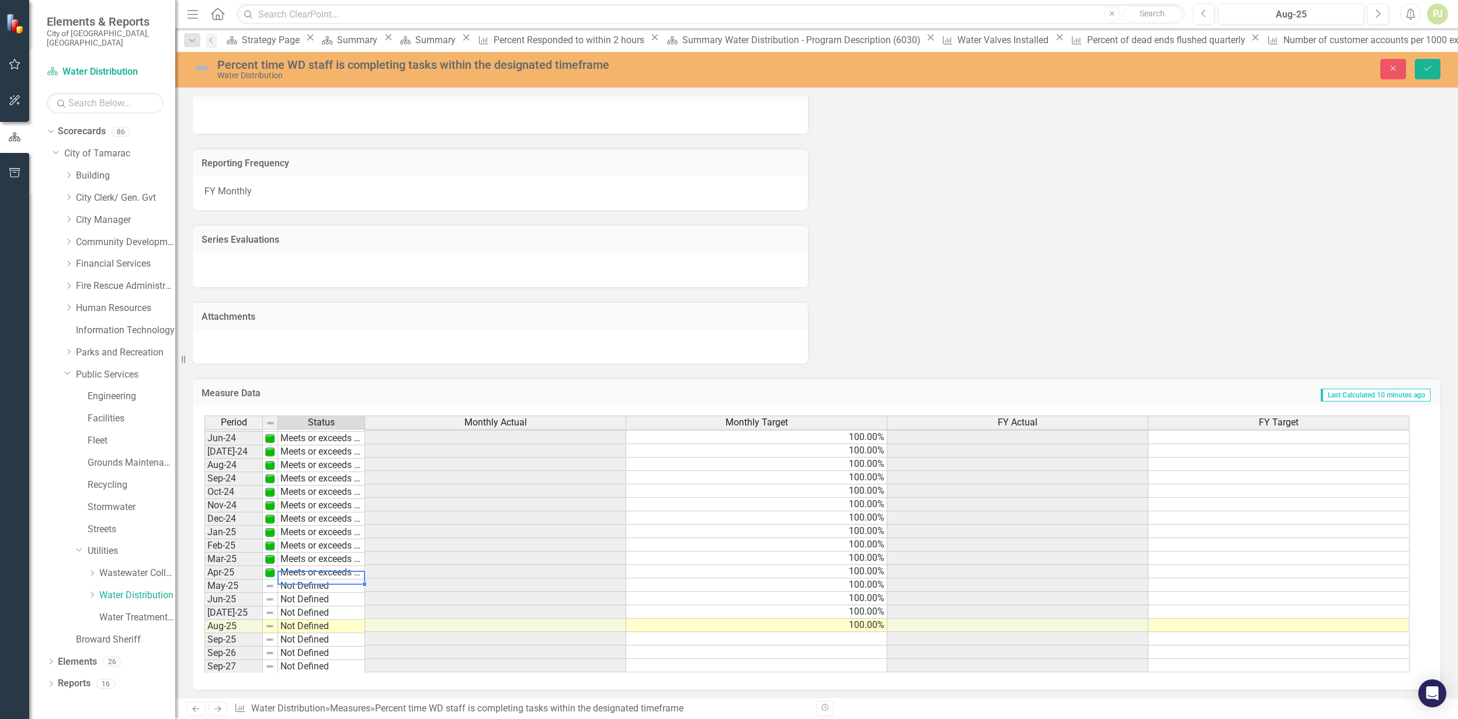
click at [307, 587] on td "Not Defined" at bounding box center [321, 586] width 87 height 13
click at [306, 598] on div "Period Status Monthly Actual Monthly Target FY Actual FY Target May-23 Meets or…" at bounding box center [811, 545] width 1215 height 258
click at [306, 603] on td "Not Defined" at bounding box center [321, 599] width 87 height 13
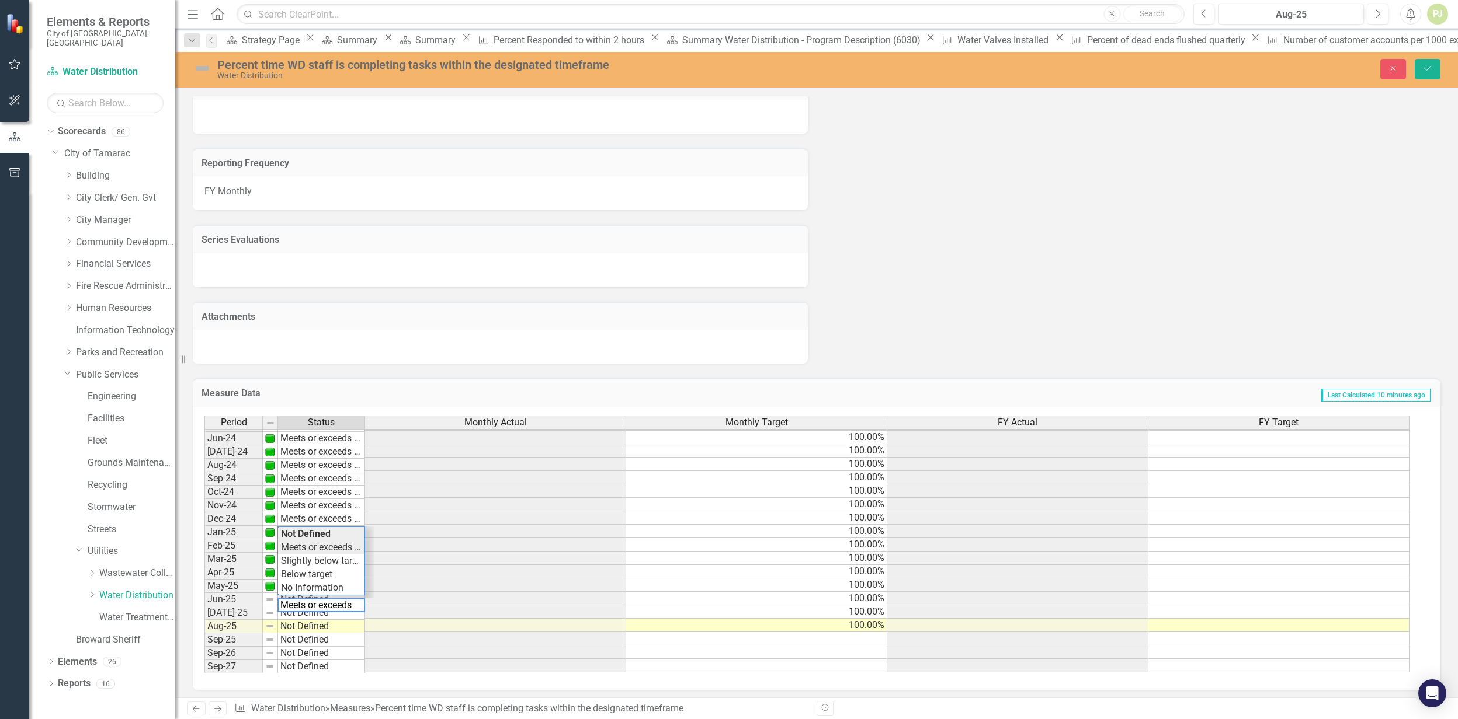
click at [317, 548] on div "Period Status Monthly Actual Monthly Target FY Actual FY Target May-23 Meets or…" at bounding box center [811, 545] width 1215 height 258
click at [311, 610] on td "Not Defined" at bounding box center [321, 613] width 87 height 13
type textarea "Meets or exceeds target"
click at [323, 559] on div "Period Status Monthly Actual Monthly Target FY Actual FY Target May-23 Meets or…" at bounding box center [811, 545] width 1215 height 258
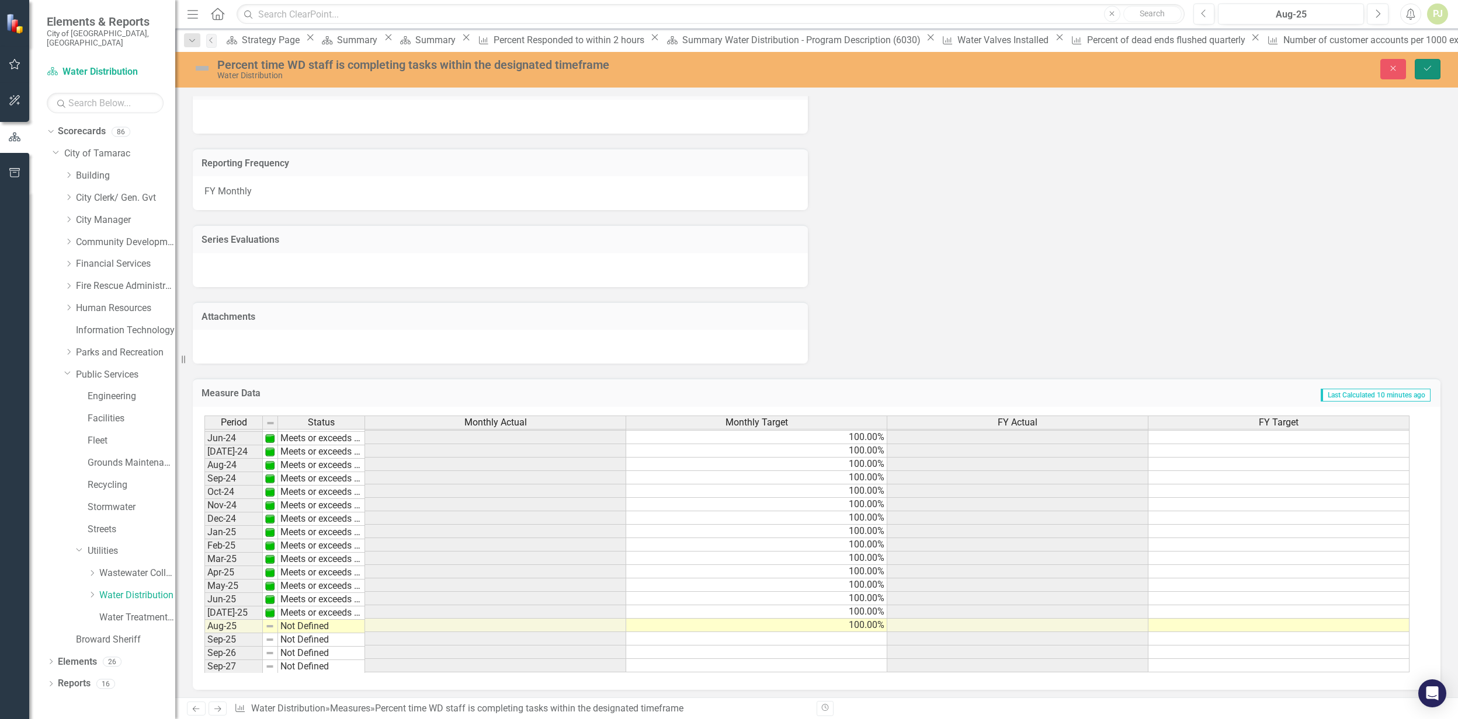
click at [1424, 71] on icon "Save" at bounding box center [1427, 68] width 11 height 8
